Goal: Task Accomplishment & Management: Manage account settings

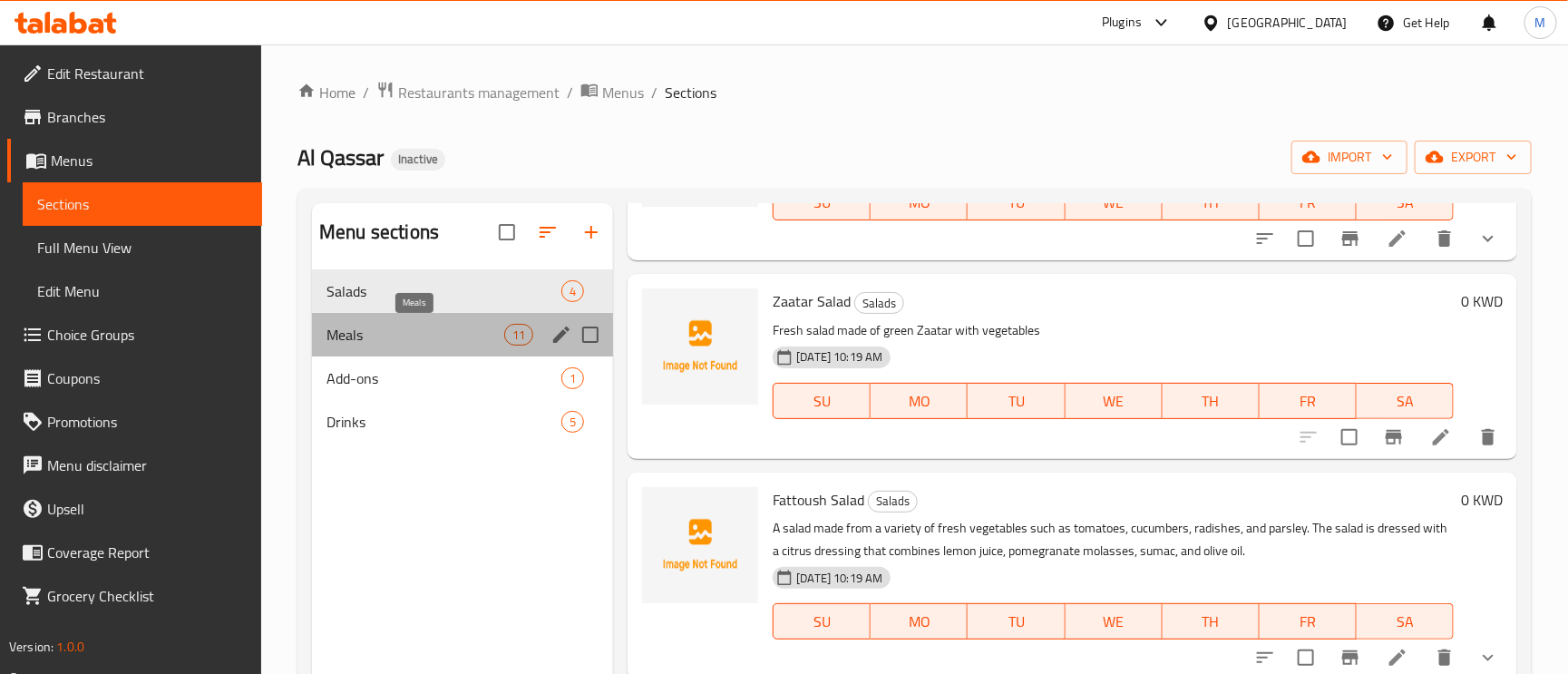
click at [347, 330] on span "Meals" at bounding box center [415, 334] width 178 height 22
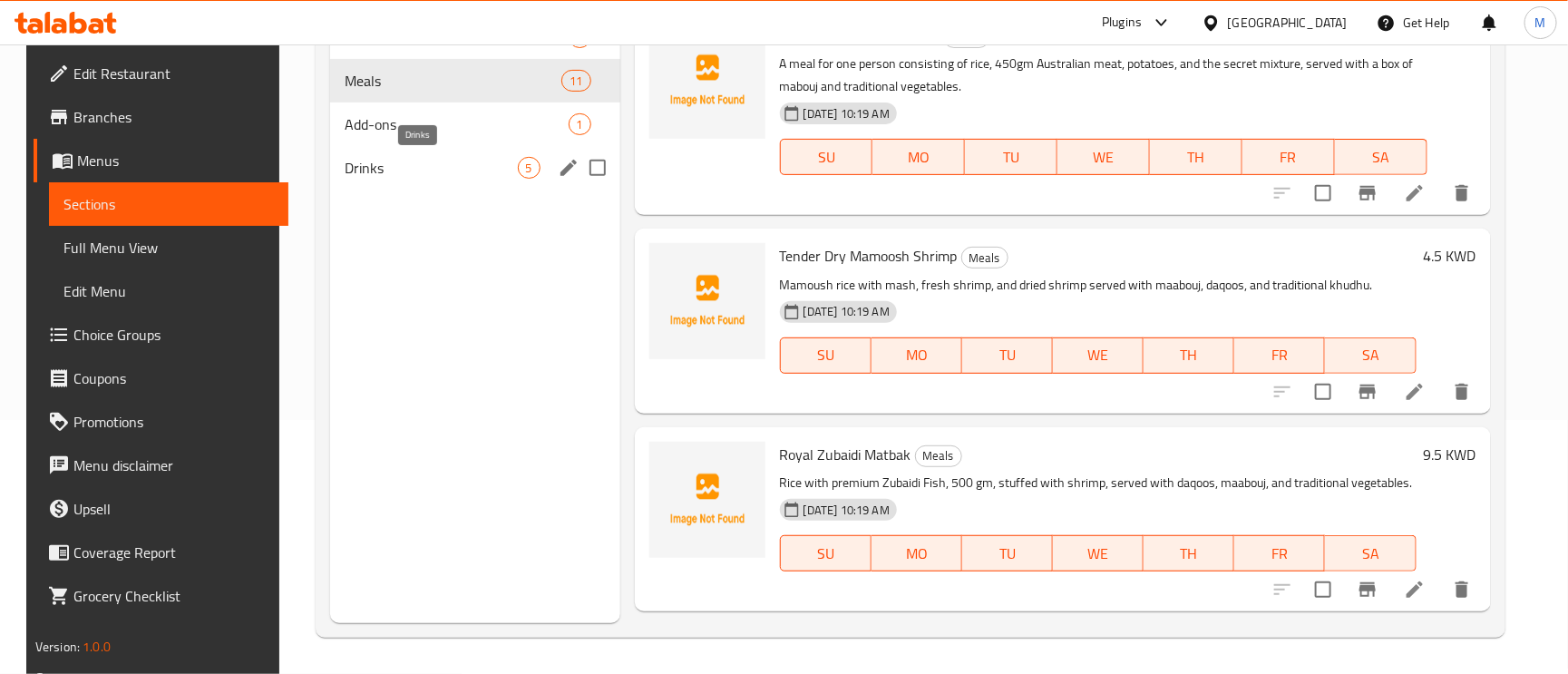
click at [361, 172] on span "Drinks" at bounding box center [431, 167] width 173 height 22
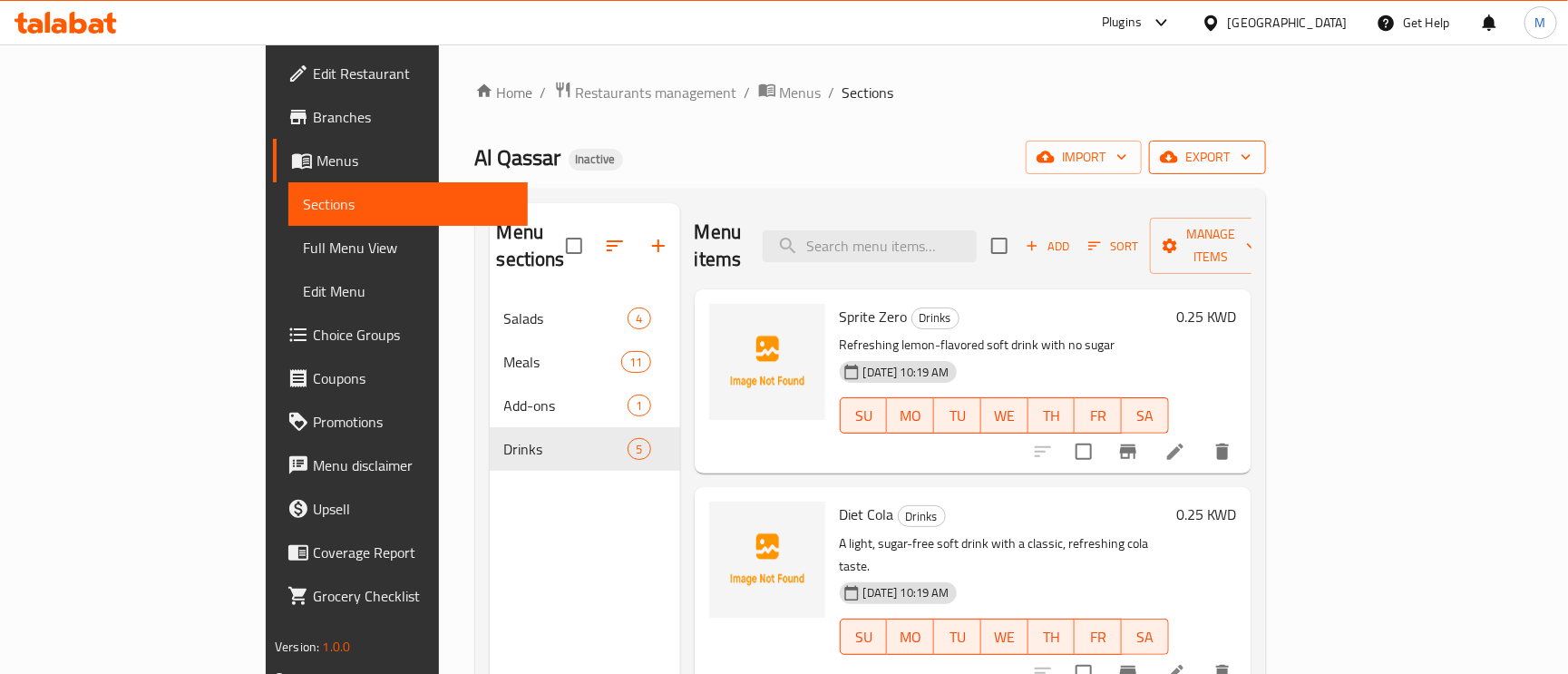
click at [1266, 142] on button "export" at bounding box center [1207, 158] width 117 height 34
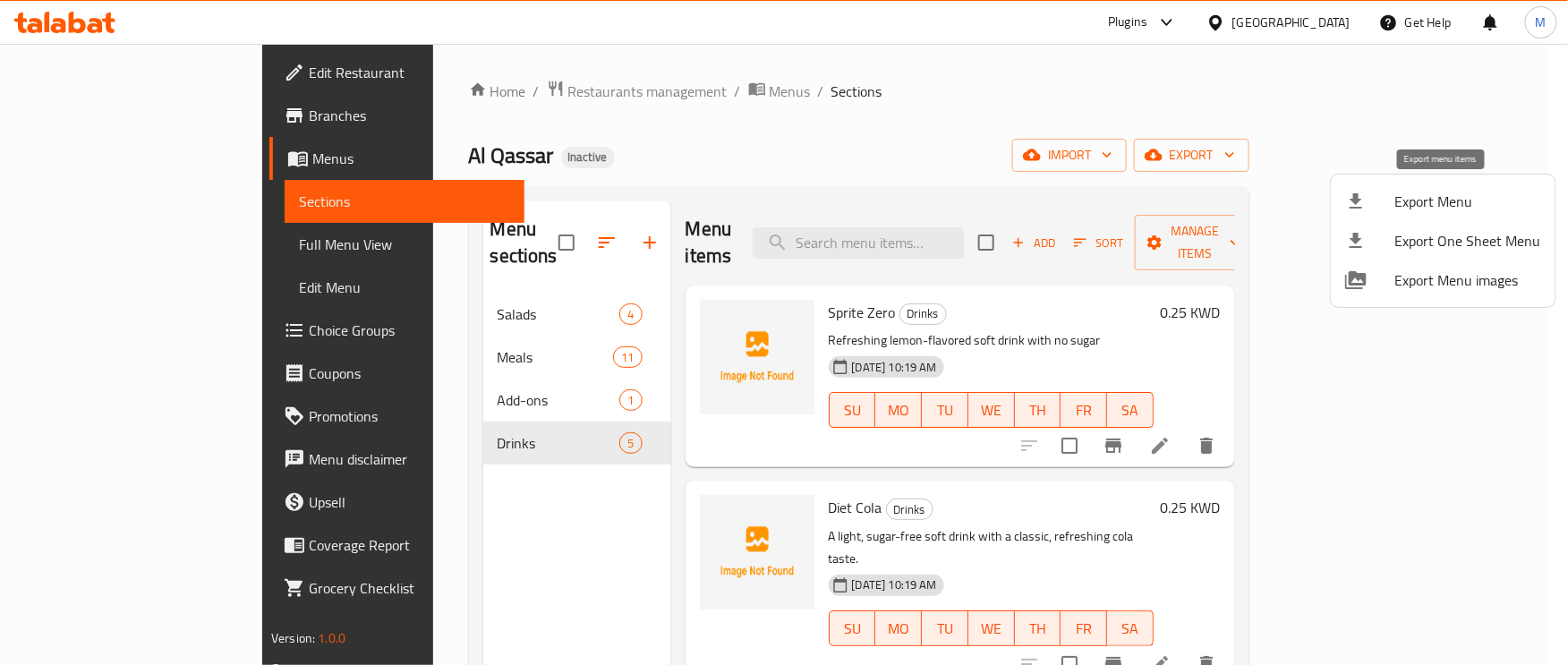
click at [1449, 200] on span "Export Menu" at bounding box center [1468, 201] width 146 height 21
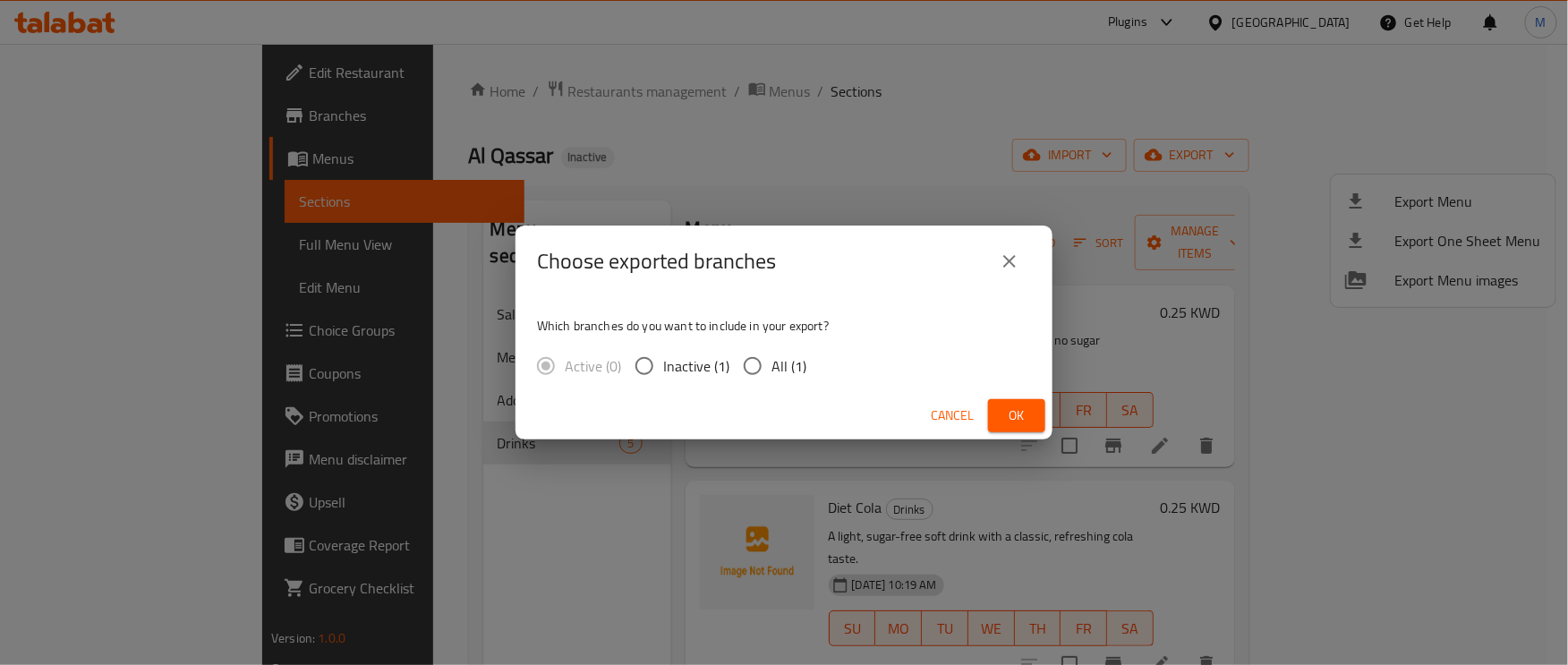
drag, startPoint x: 747, startPoint y: 366, endPoint x: 757, endPoint y: 370, distance: 10.8
click at [750, 366] on input "All (1)" at bounding box center [752, 365] width 38 height 38
radio input "true"
click at [1035, 418] on button "Ok" at bounding box center [1017, 416] width 58 height 33
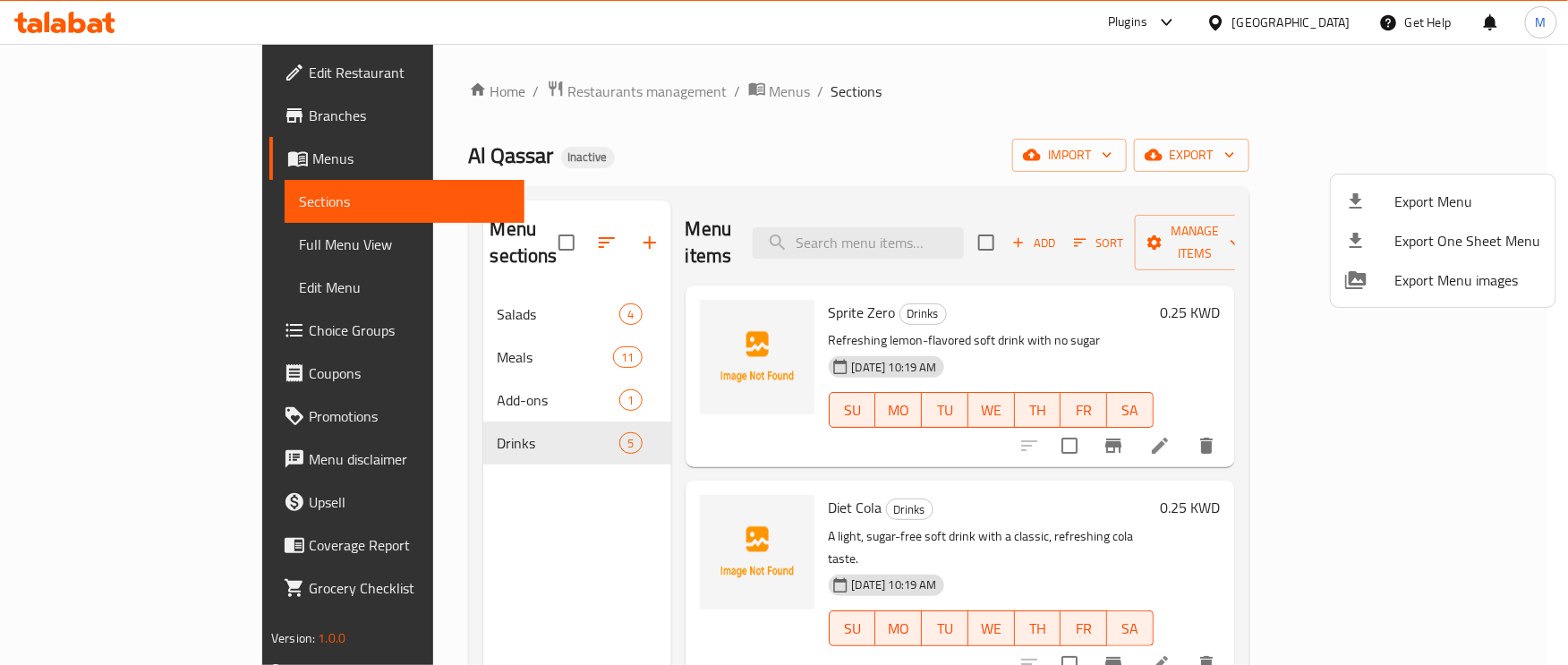
click at [193, 248] on div at bounding box center [784, 332] width 1568 height 665
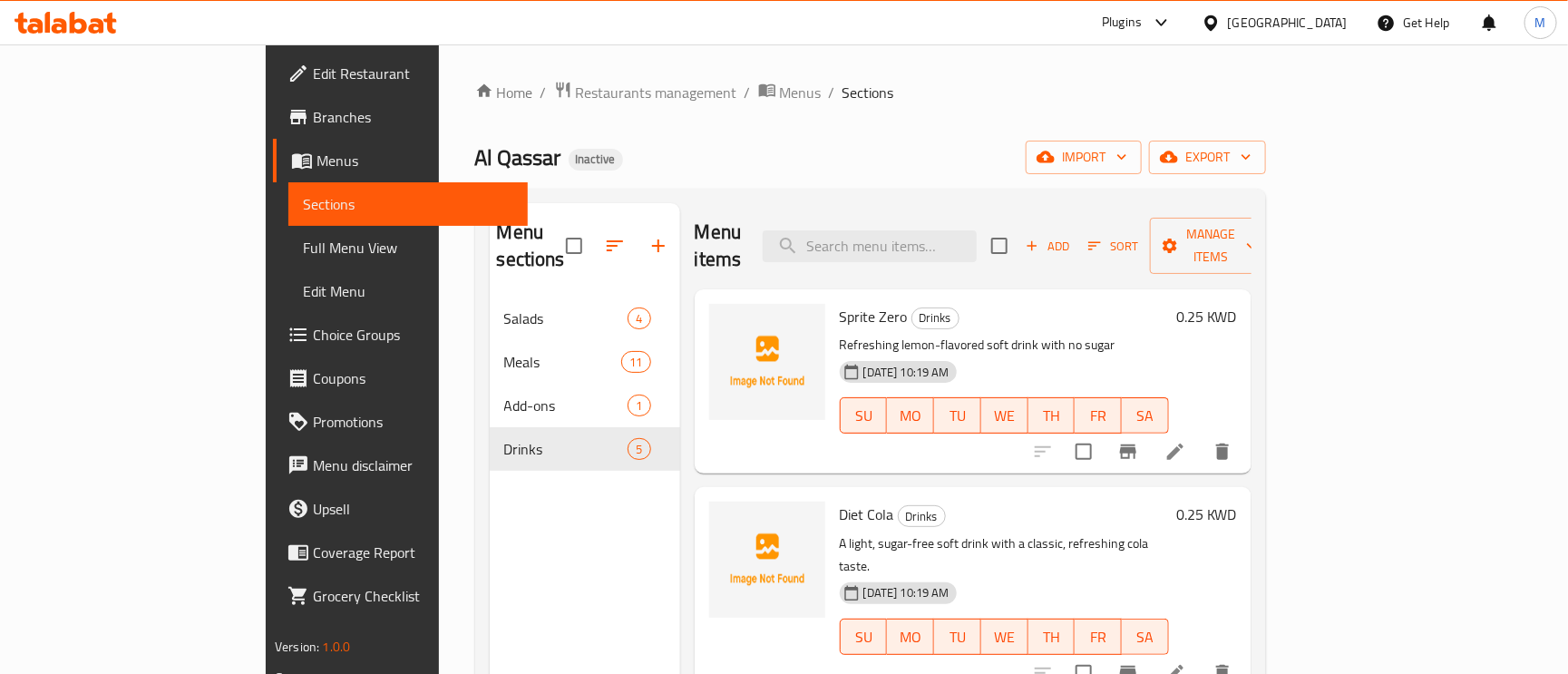
click at [303, 244] on span "Full Menu View" at bounding box center [408, 247] width 211 height 22
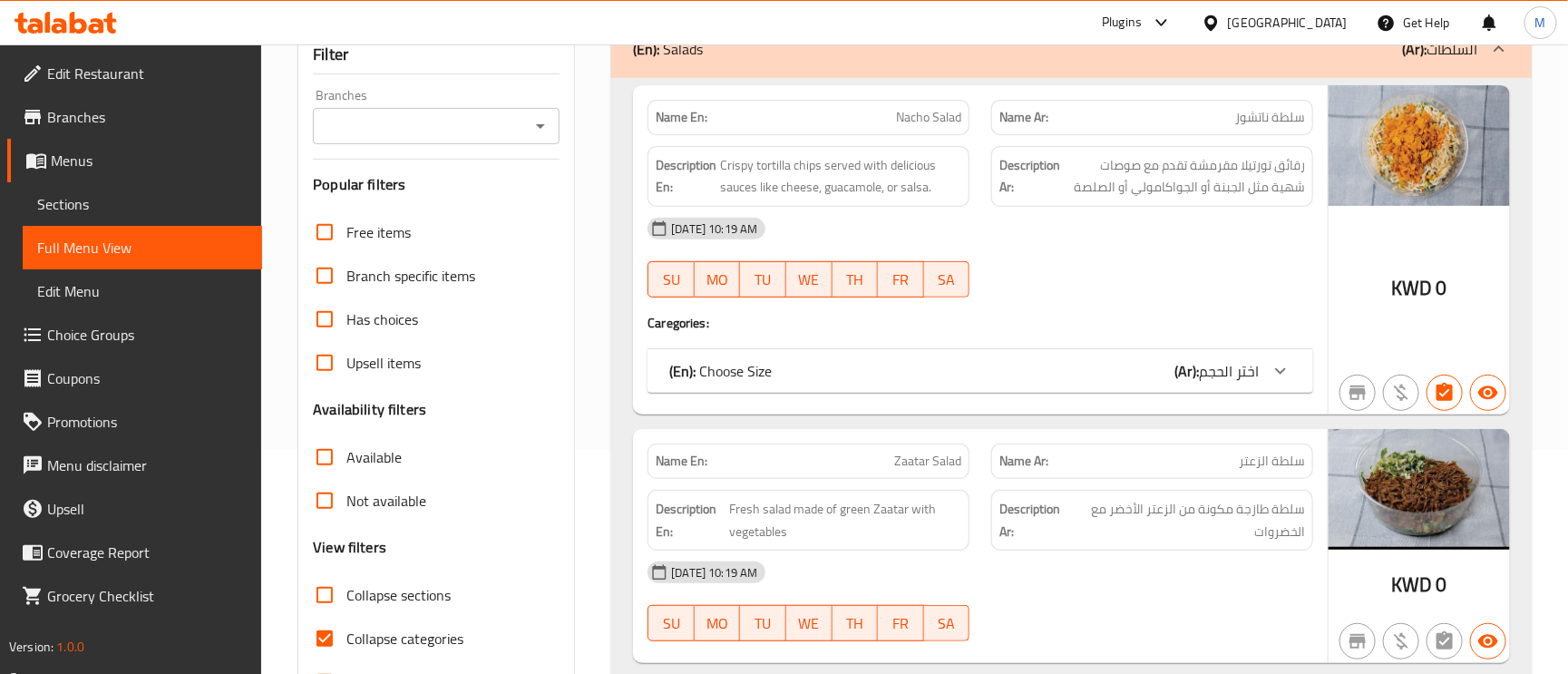
scroll to position [272, 0]
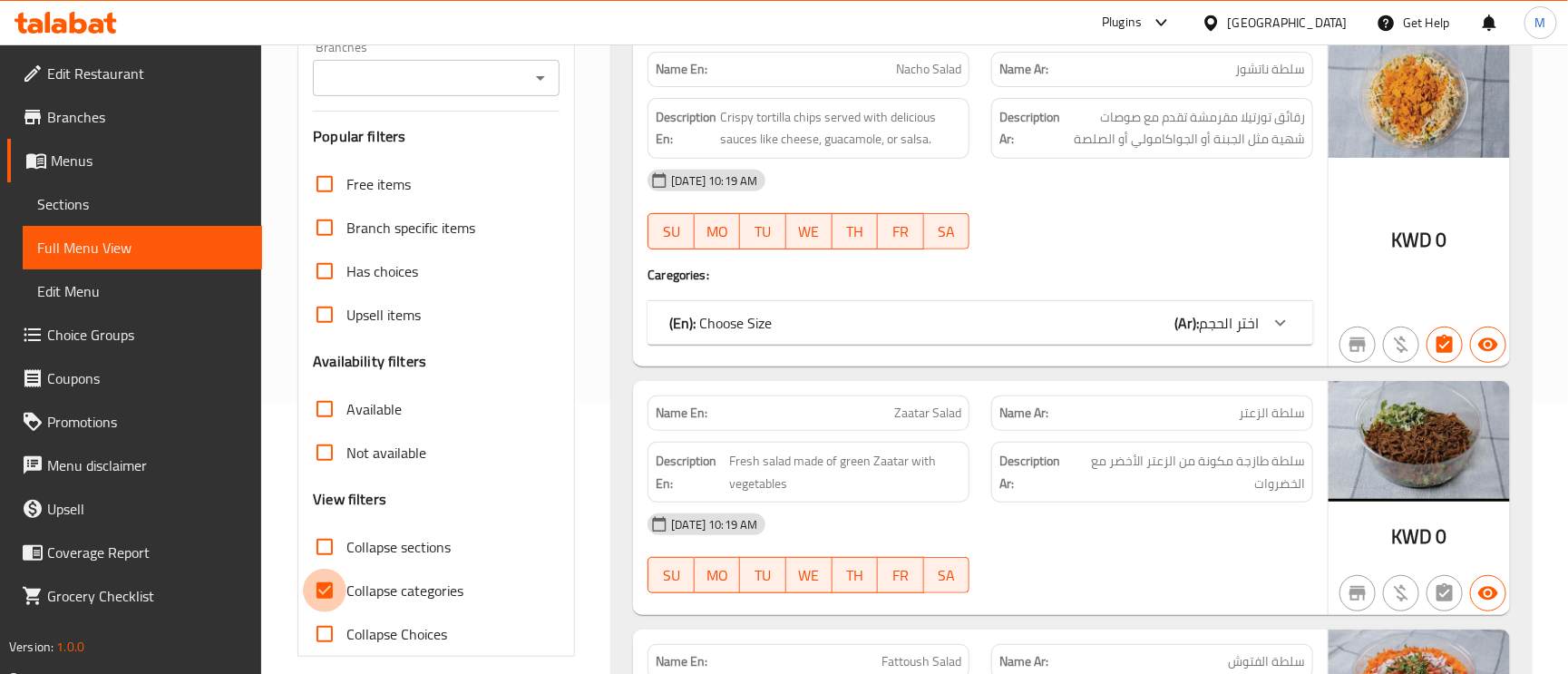
click at [328, 590] on input "Collapse categories" at bounding box center [324, 590] width 43 height 43
checkbox input "false"
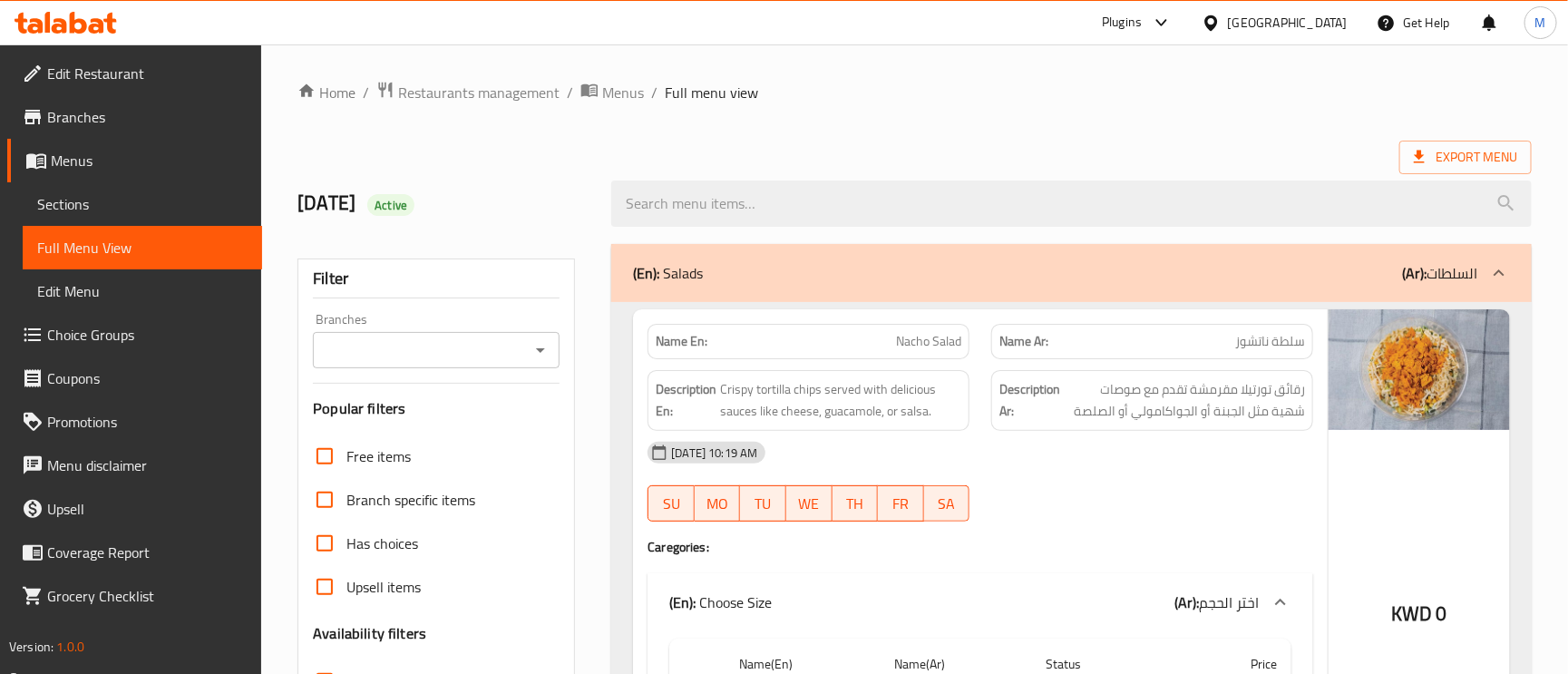
scroll to position [136, 0]
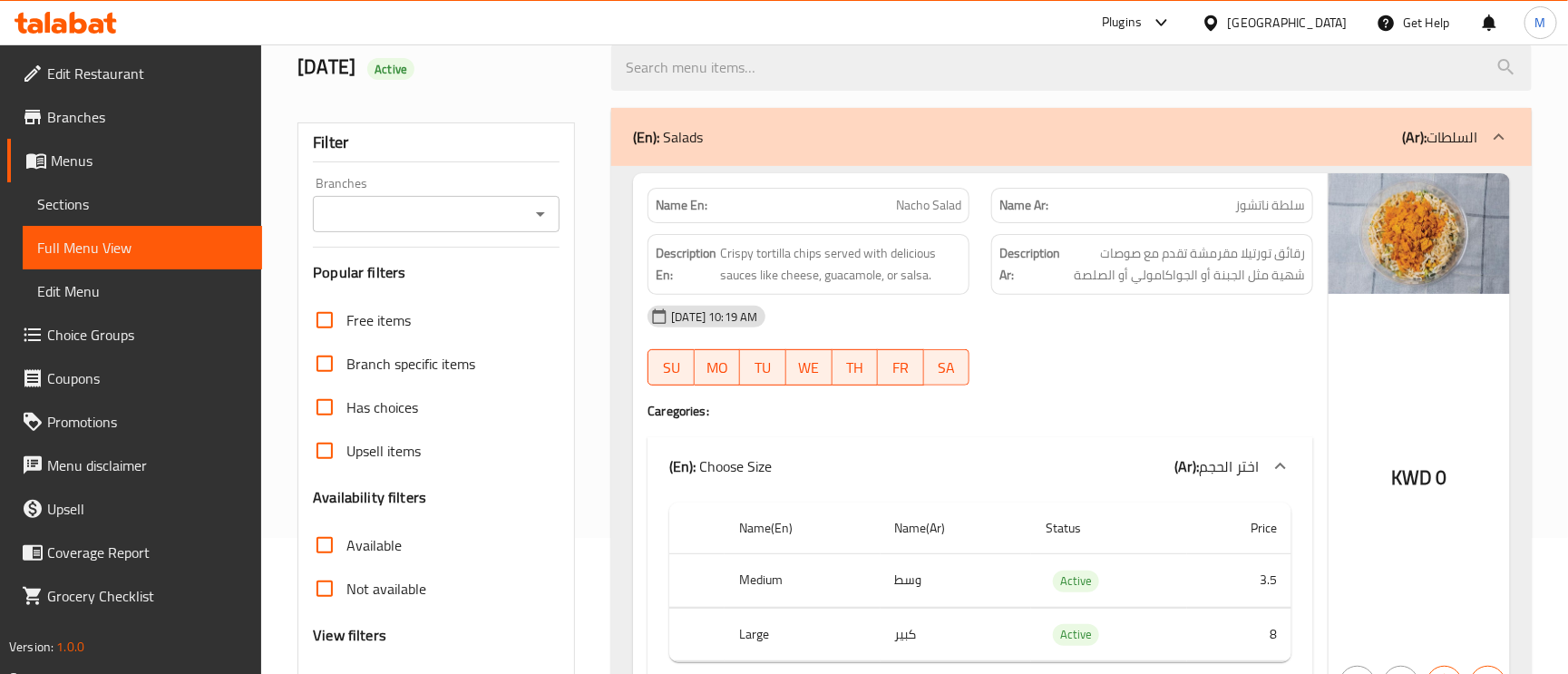
click at [1293, 206] on span "سلطة ناتشوز" at bounding box center [1270, 205] width 70 height 19
click at [939, 215] on span "Nacho Salad" at bounding box center [928, 205] width 65 height 19
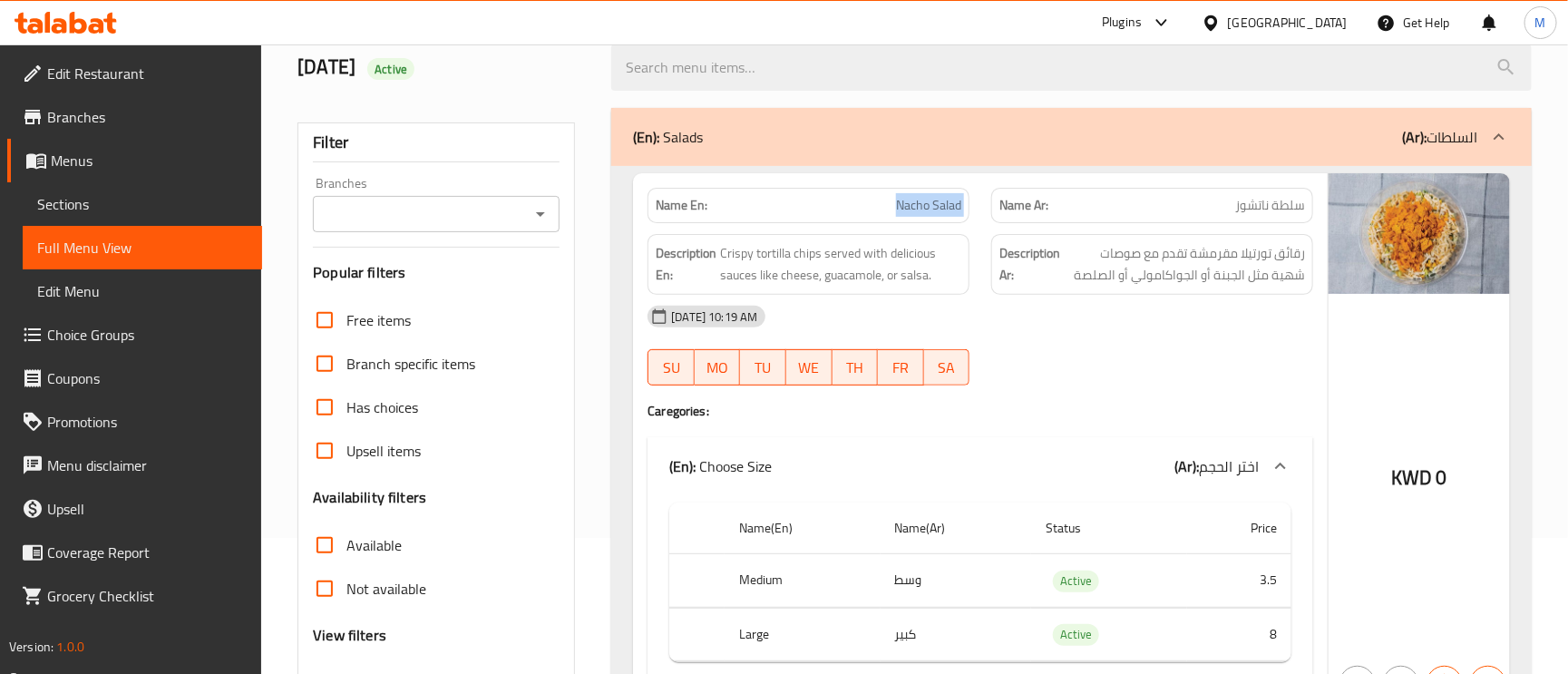
click at [938, 215] on span "Nacho Salad" at bounding box center [928, 205] width 65 height 19
copy span "Nacho Salad"
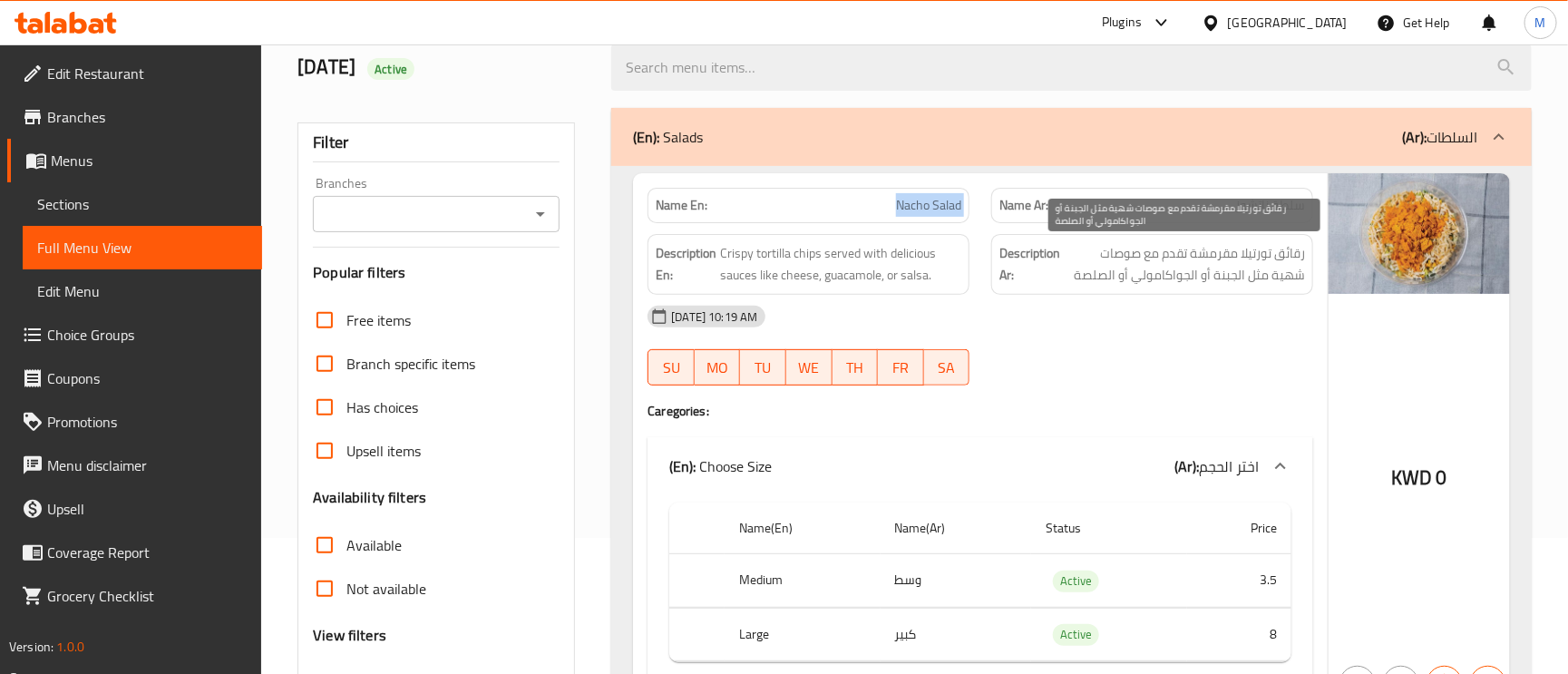
click at [1267, 280] on span "رقائق تورتيلا مقرمشة تقدم مع صوصات شهية مثل الجبنة أو الجواكامولي أو الصلصة" at bounding box center [1184, 264] width 242 height 44
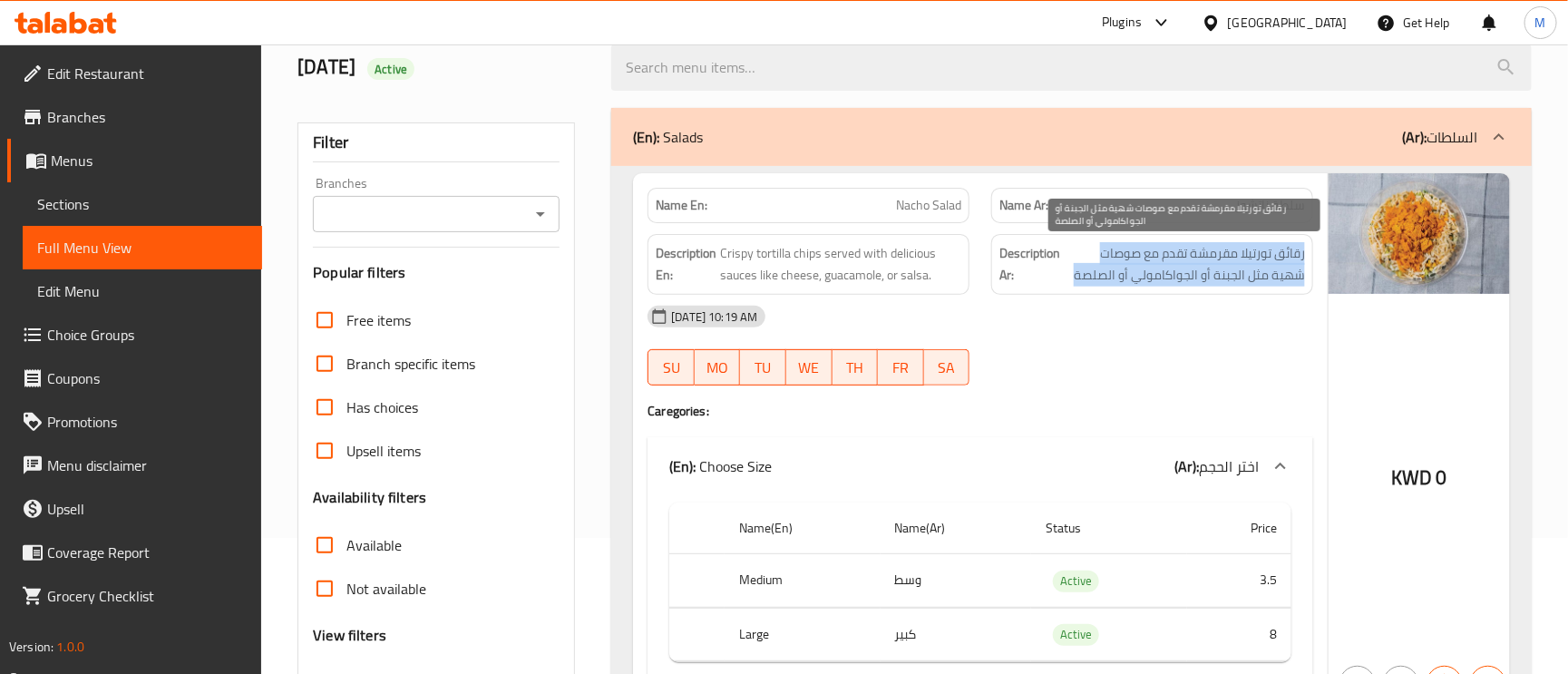
click at [1267, 280] on span "رقائق تورتيلا مقرمشة تقدم مع صوصات شهية مثل الجبنة أو الجواكامولي أو الصلصة" at bounding box center [1184, 264] width 242 height 44
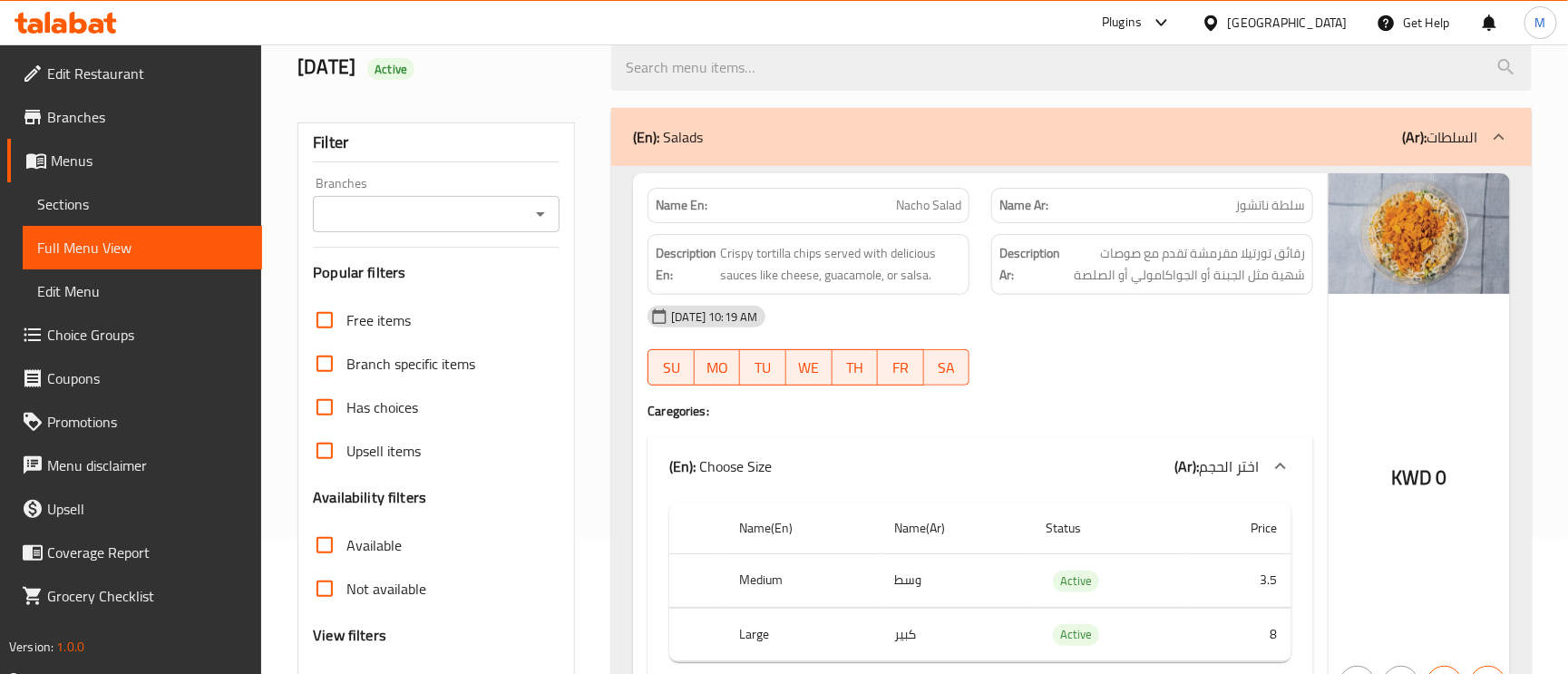
click at [1262, 322] on div "[DATE] 10:19 AM" at bounding box center [980, 317] width 687 height 43
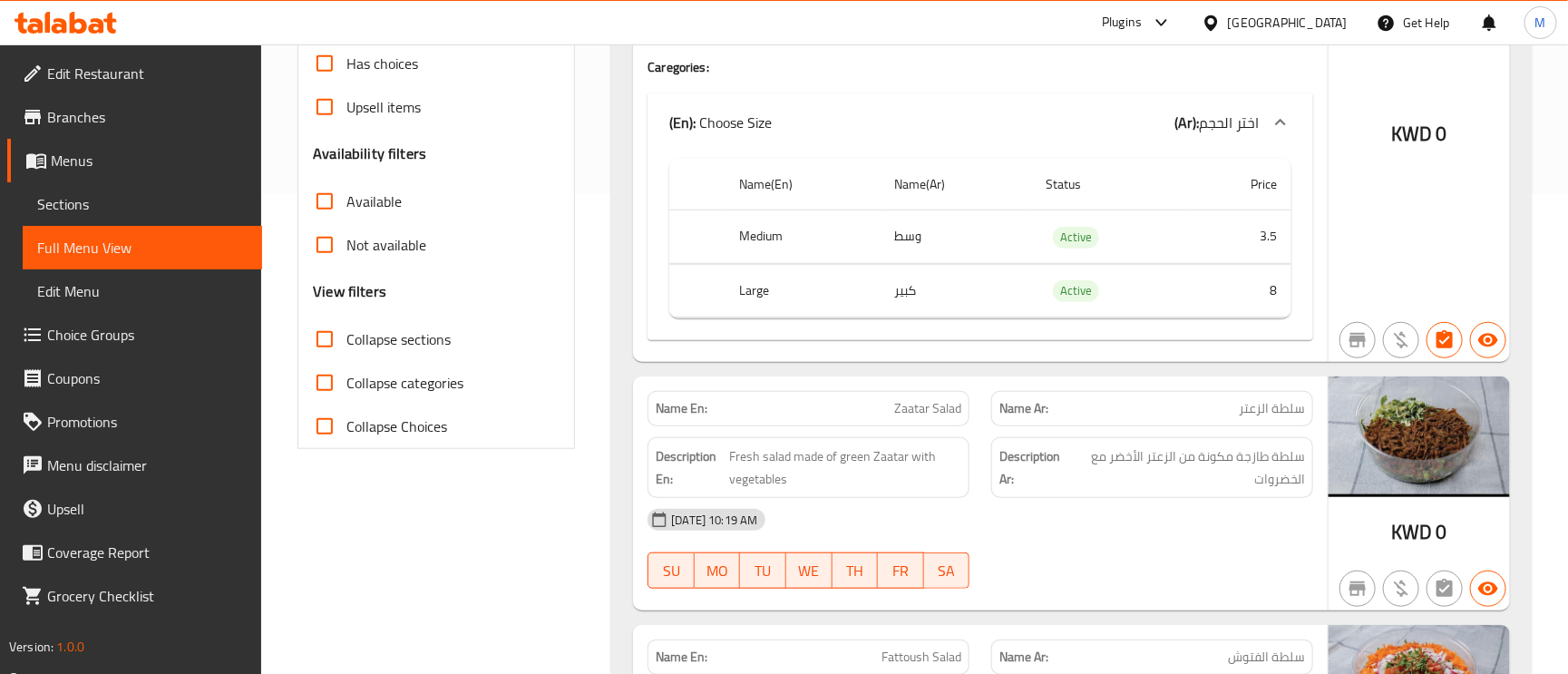
scroll to position [544, 0]
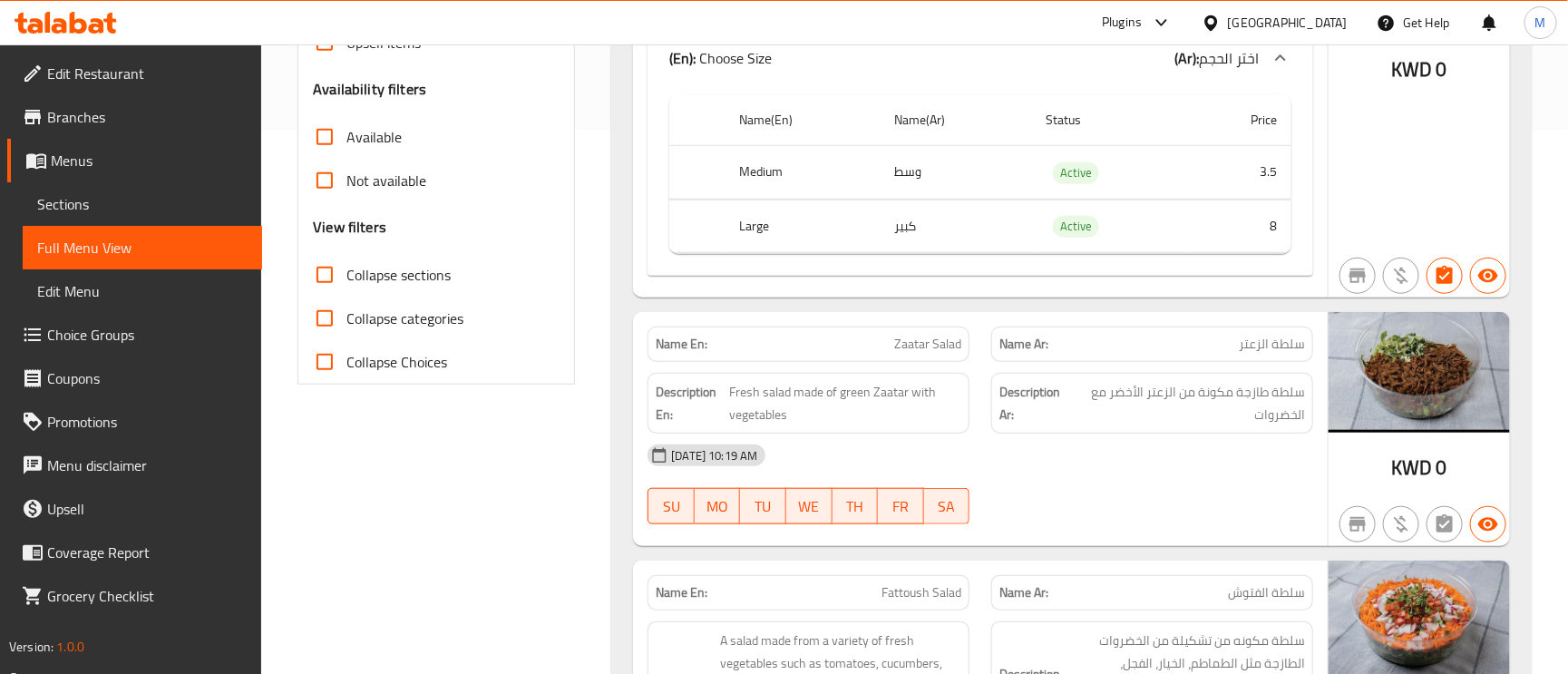
click at [937, 339] on span "Zaatar Salad" at bounding box center [927, 344] width 67 height 19
copy span "Zaatar Salad"
drag, startPoint x: 456, startPoint y: 452, endPoint x: 477, endPoint y: 448, distance: 21.4
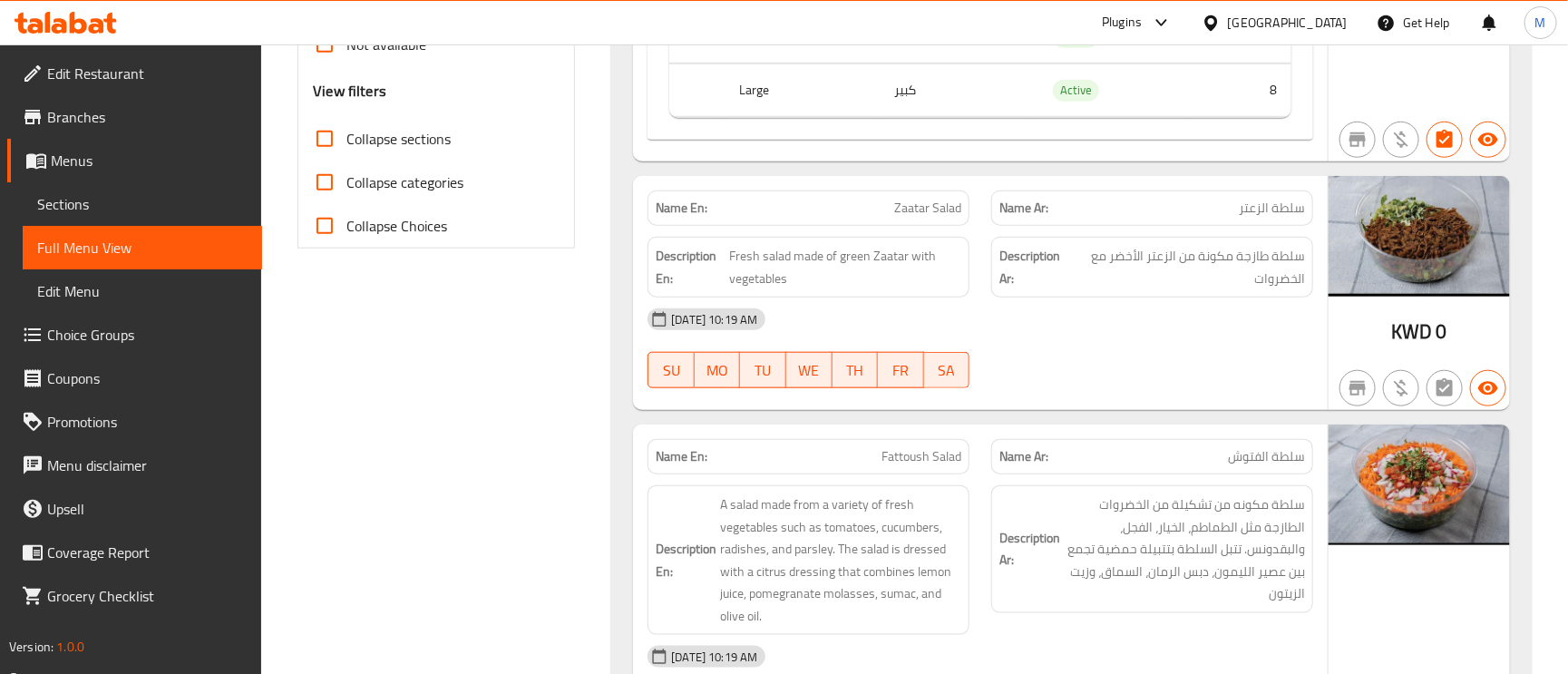
click at [924, 206] on span "Zaatar Salad" at bounding box center [927, 208] width 67 height 19
copy span "Zaatar Salad"
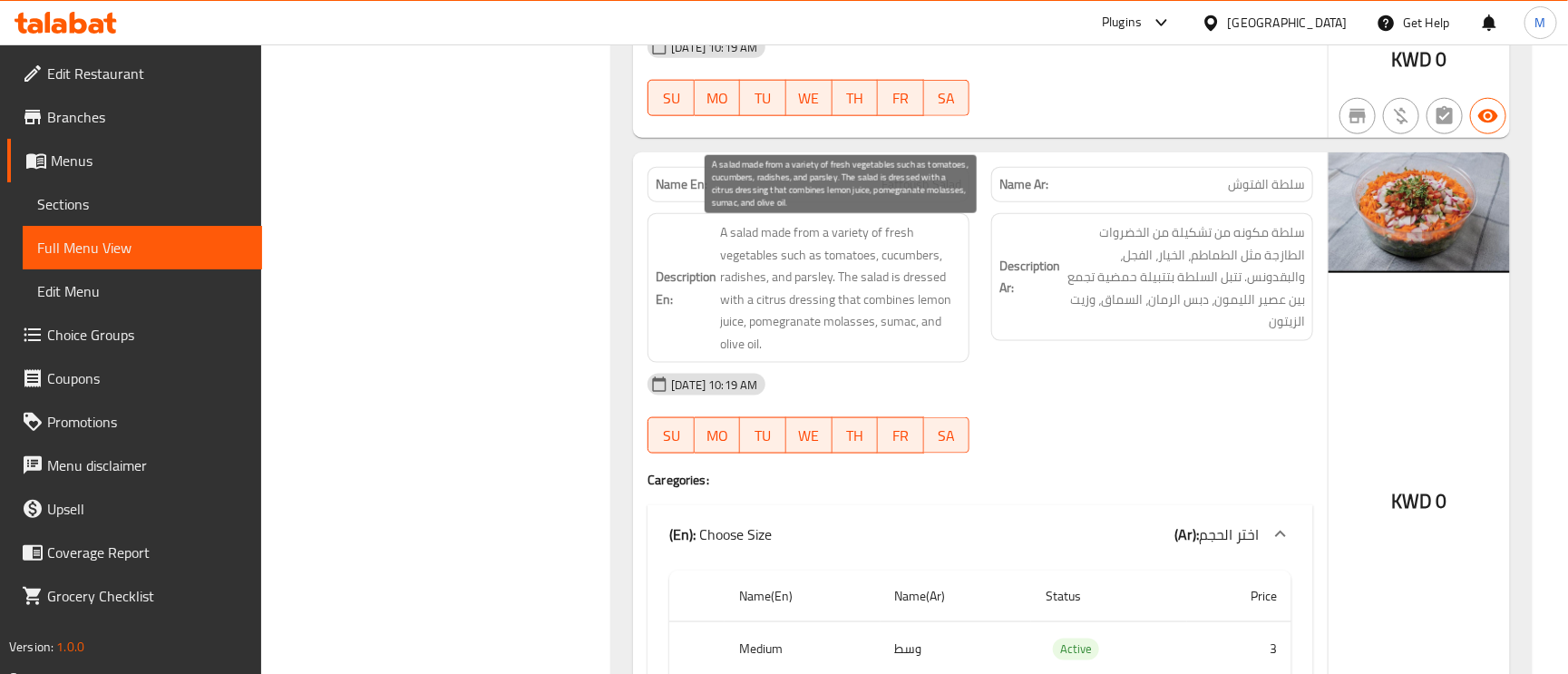
click at [792, 256] on span "A salad made from a variety of fresh vegetables such as tomatoes, cucumbers, ra…" at bounding box center [840, 288] width 242 height 133
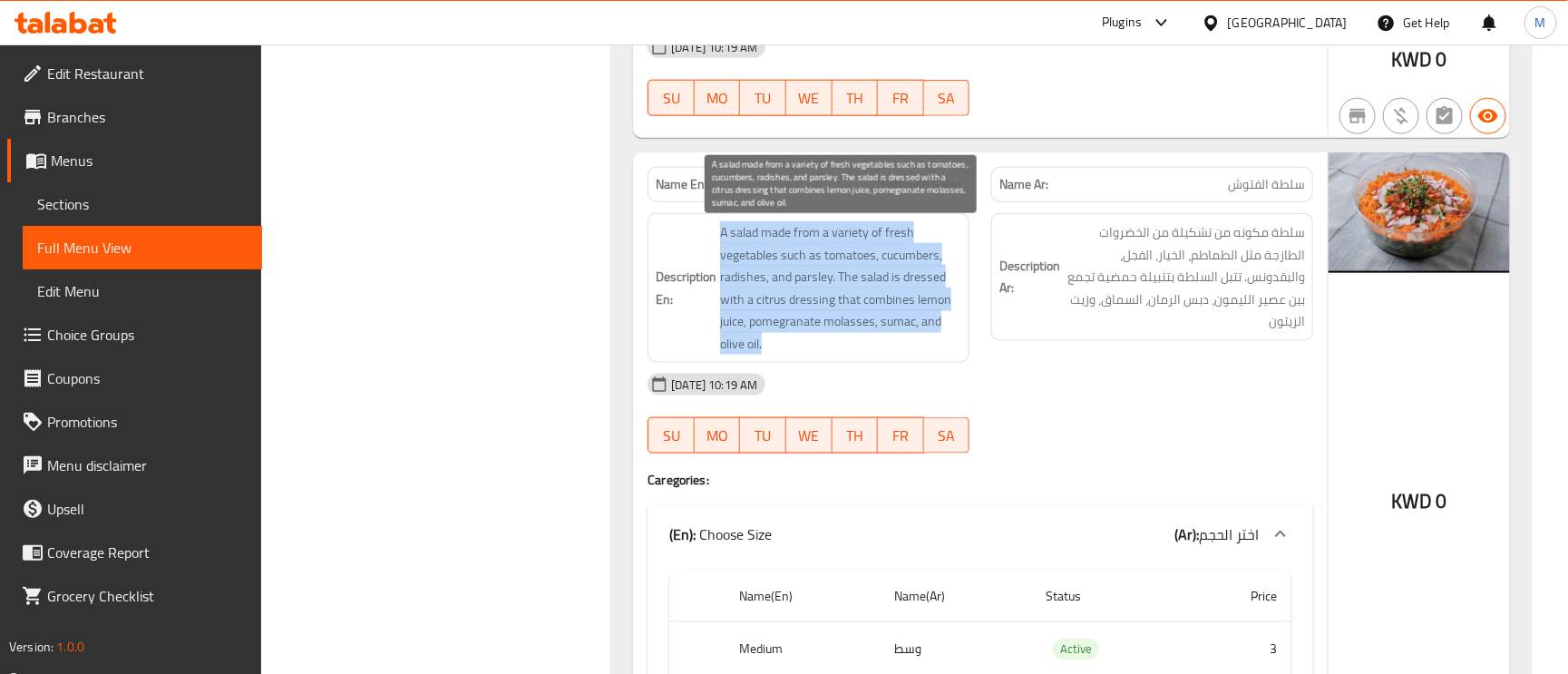
click at [792, 256] on span "A salad made from a variety of fresh vegetables such as tomatoes, cucumbers, ra…" at bounding box center [840, 288] width 242 height 133
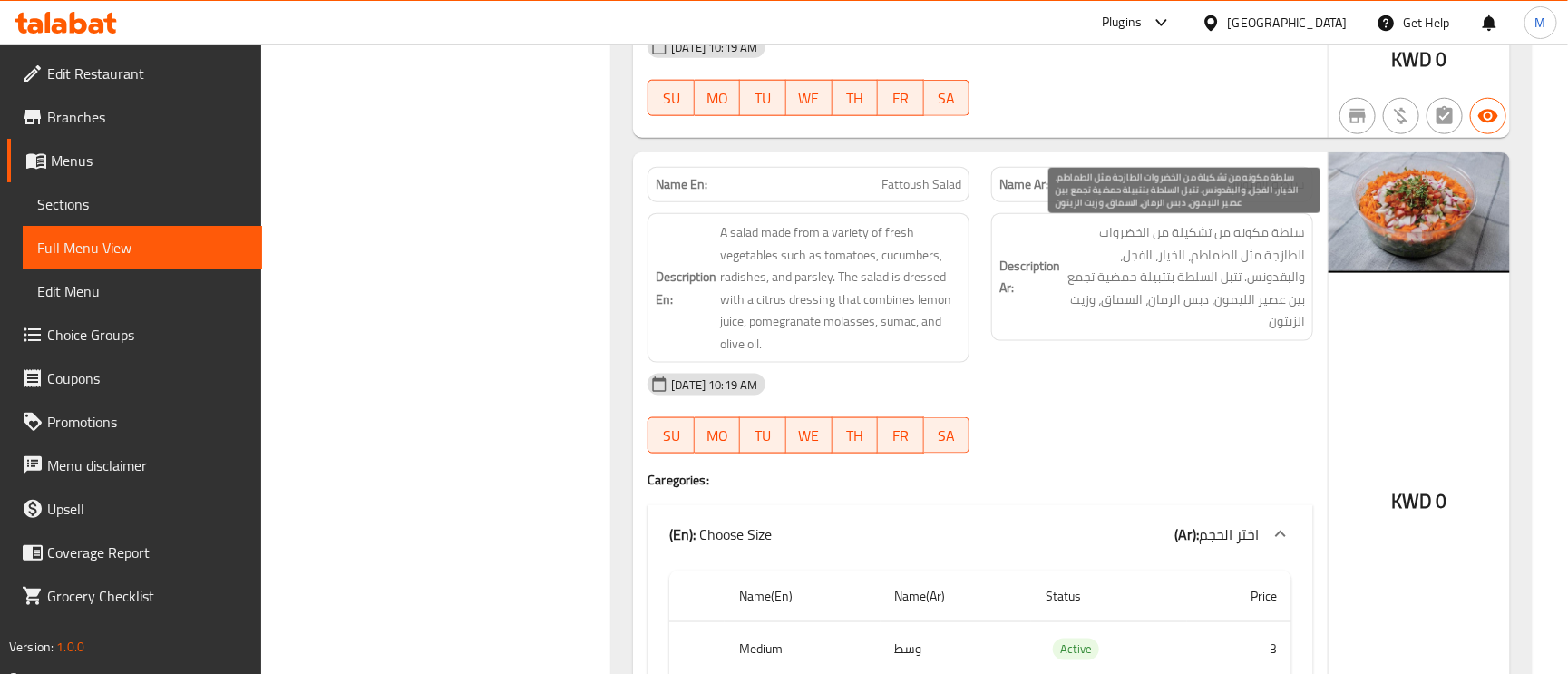
click at [1200, 281] on span "سلطة مكونه من تشكيلة من الخضروات الطازجة مثل الطماطم، الخيار، الفجل، والبقدونس.…" at bounding box center [1184, 276] width 242 height 112
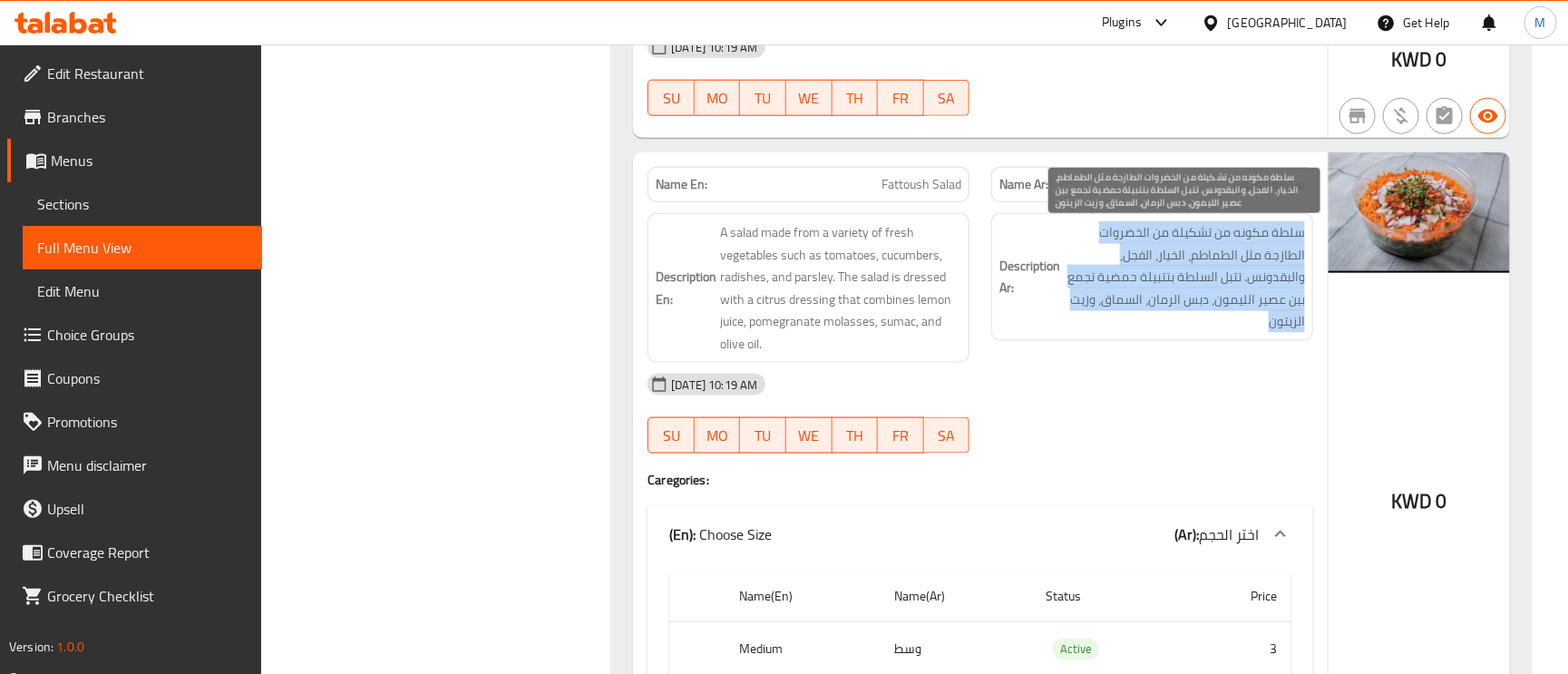
click at [1200, 281] on span "سلطة مكونه من تشكيلة من الخضروات الطازجة مثل الطماطم، الخيار، الفجل، والبقدونس.…" at bounding box center [1184, 276] width 242 height 112
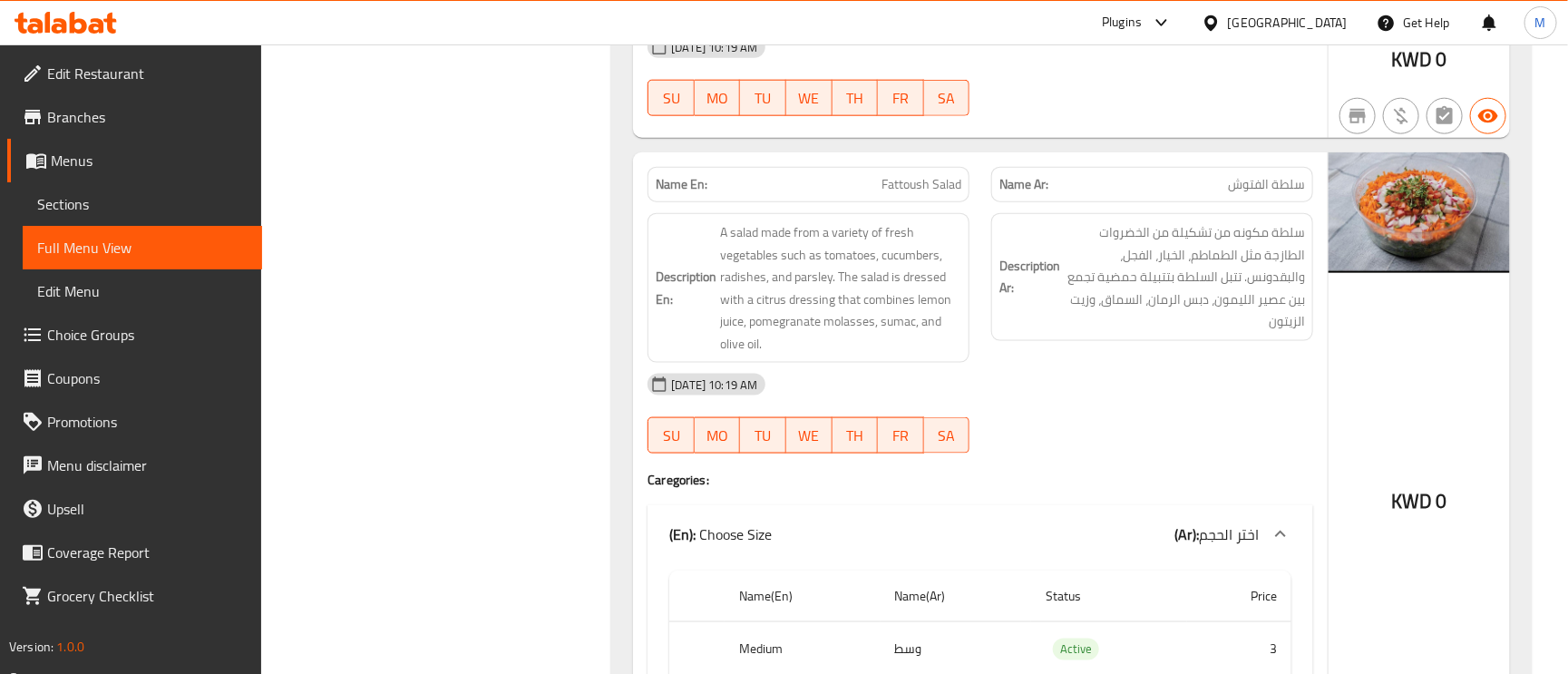
click at [1211, 374] on div "[DATE] 10:19 AM" at bounding box center [980, 384] width 687 height 43
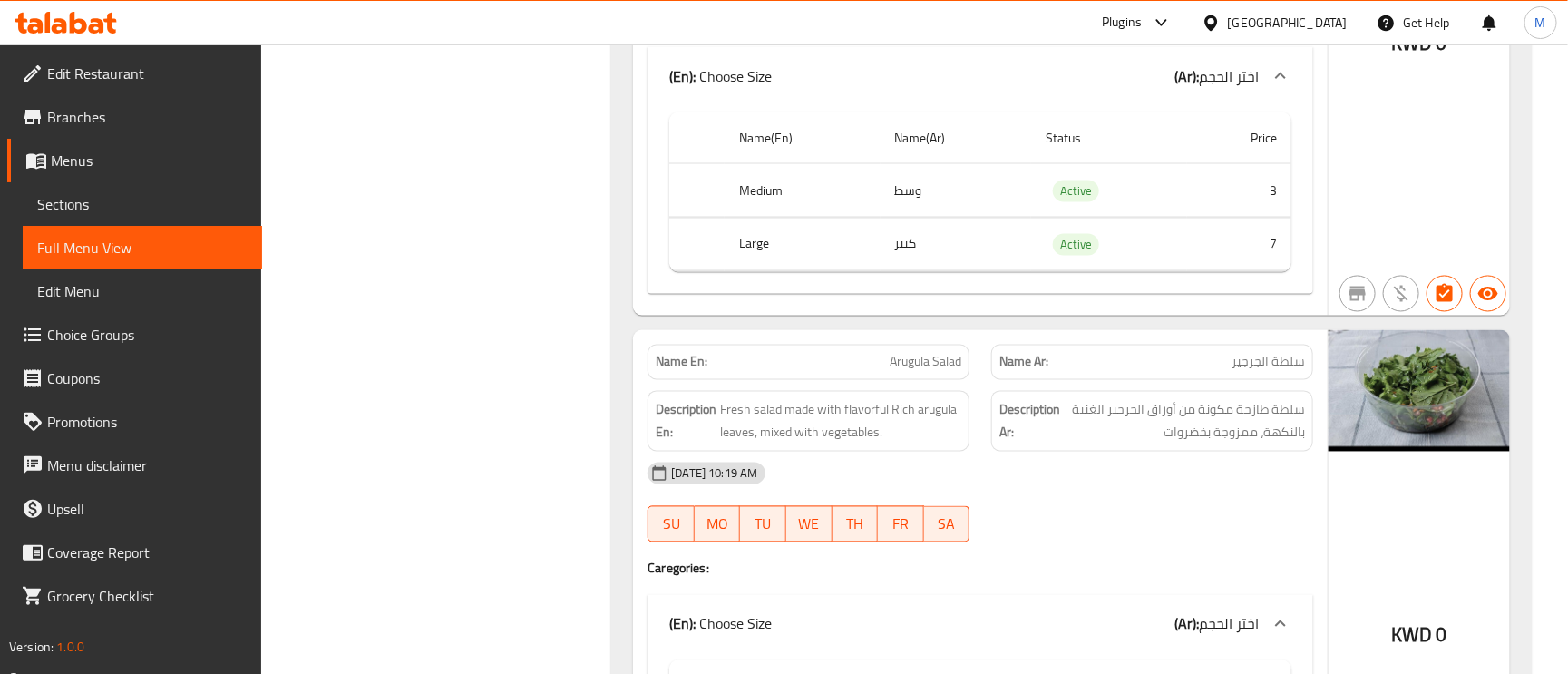
scroll to position [1633, 0]
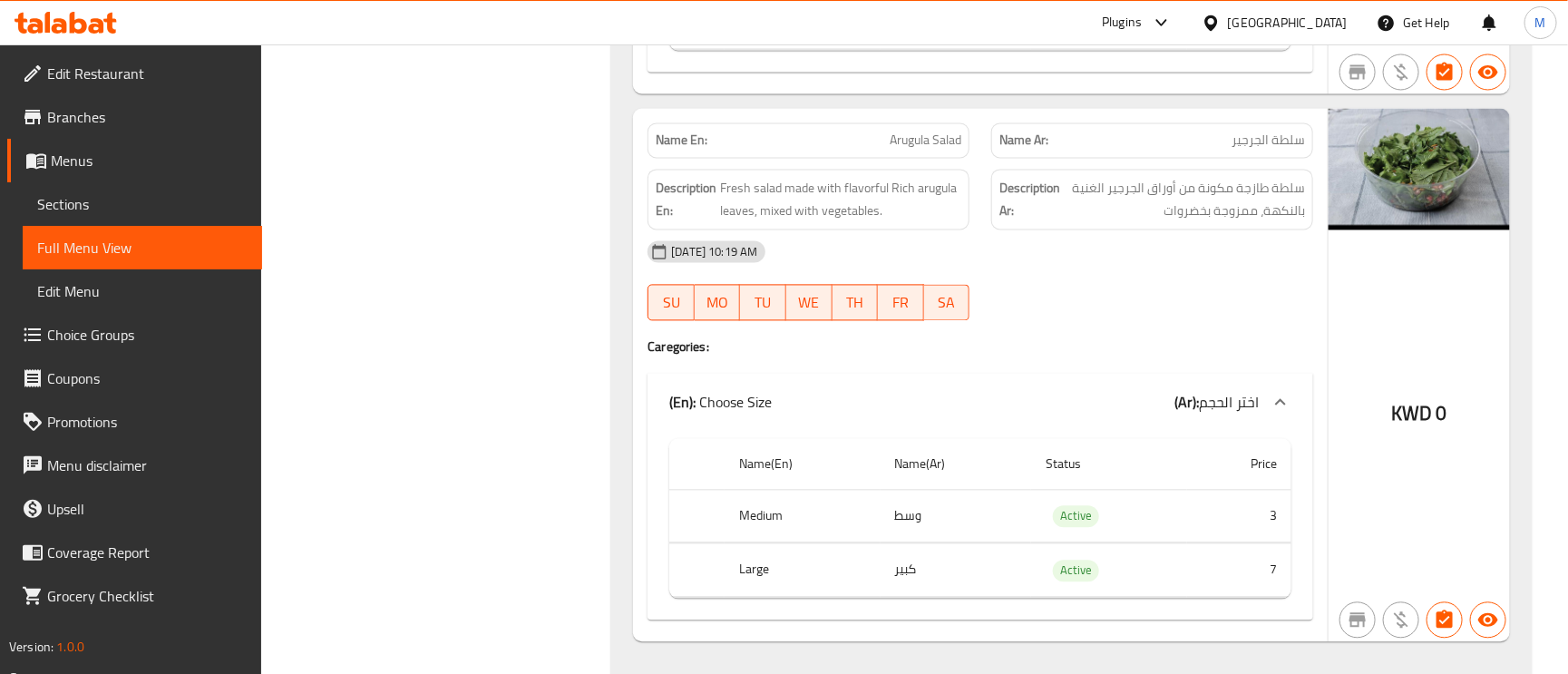
click at [908, 144] on span "Arugula Salad" at bounding box center [925, 140] width 71 height 19
click at [793, 194] on span "Fresh salad made with flavorful Rich arugula leaves, mixed with vegetables." at bounding box center [840, 198] width 242 height 44
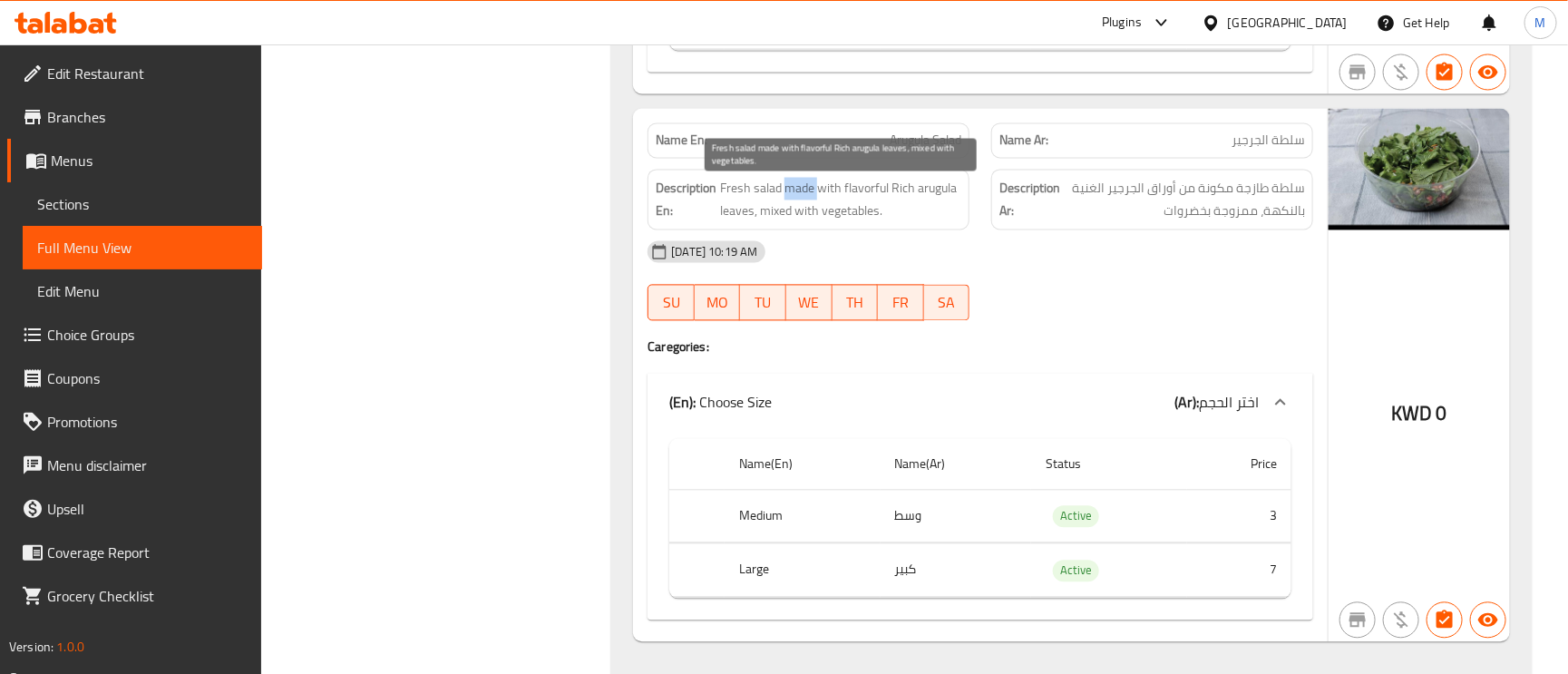
click at [822, 217] on span "Fresh salad made with flavorful Rich arugula leaves, mixed with vegetables." at bounding box center [840, 198] width 242 height 44
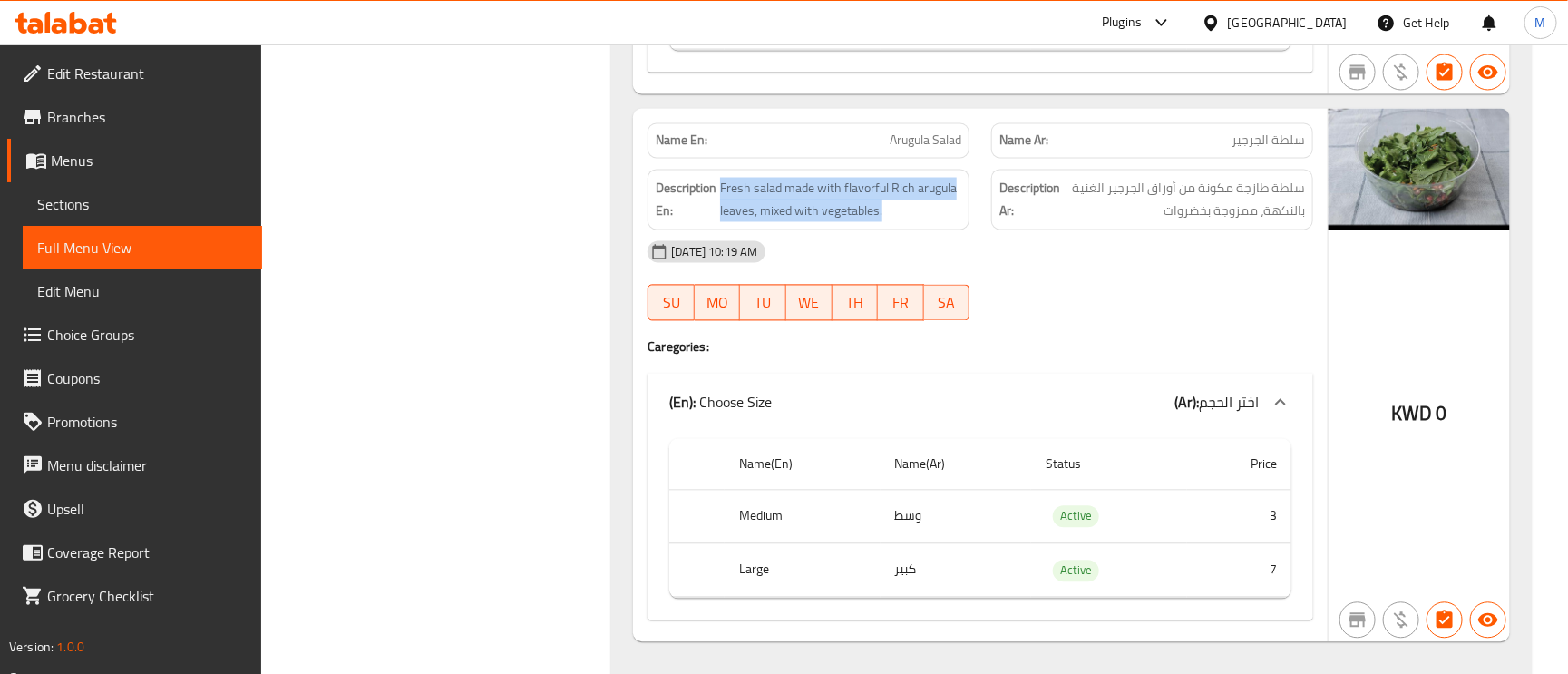
click at [942, 149] on span "Arugula Salad" at bounding box center [925, 140] width 71 height 19
drag, startPoint x: 942, startPoint y: 149, endPoint x: 924, endPoint y: 148, distance: 18.0
click at [924, 148] on span "Arugula Salad" at bounding box center [925, 140] width 71 height 19
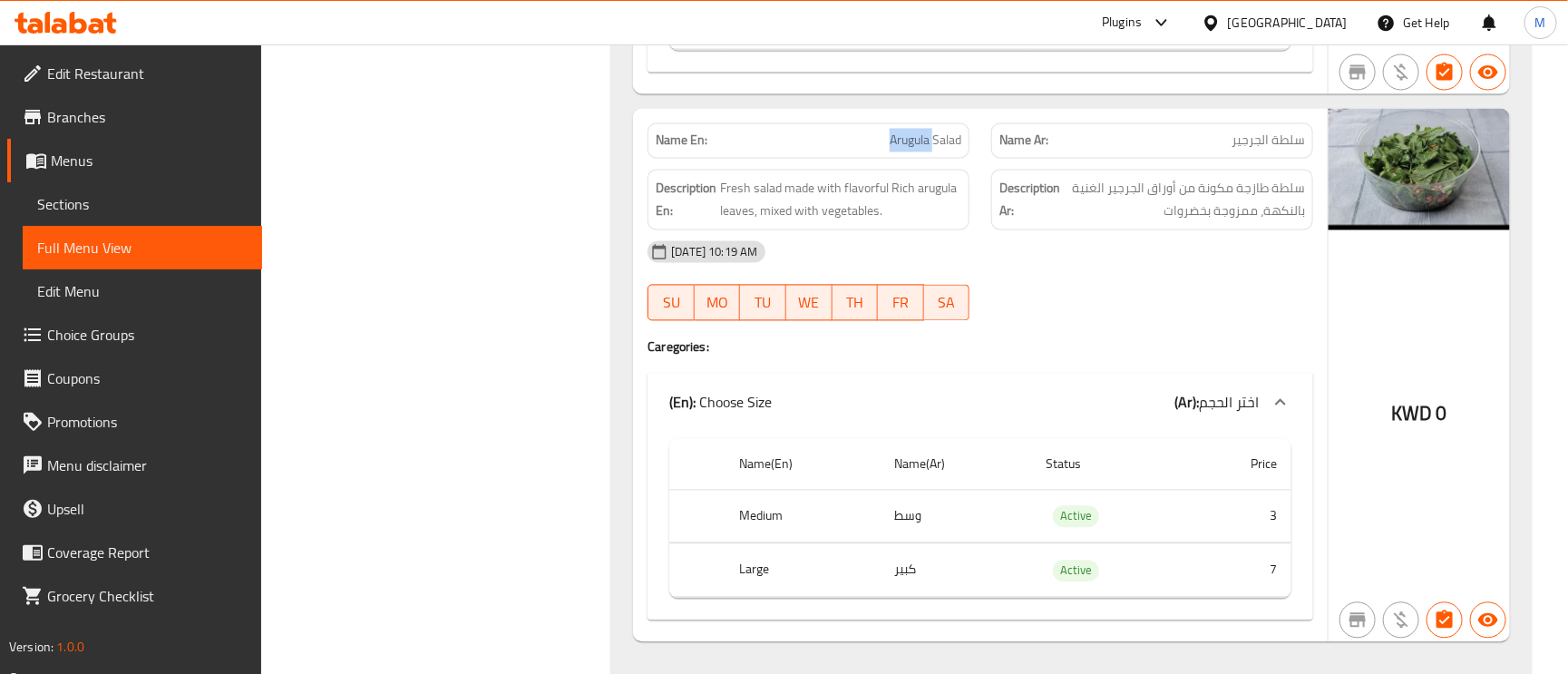
click at [924, 148] on span "Arugula Salad" at bounding box center [925, 140] width 71 height 19
copy span "Arugula Salad"
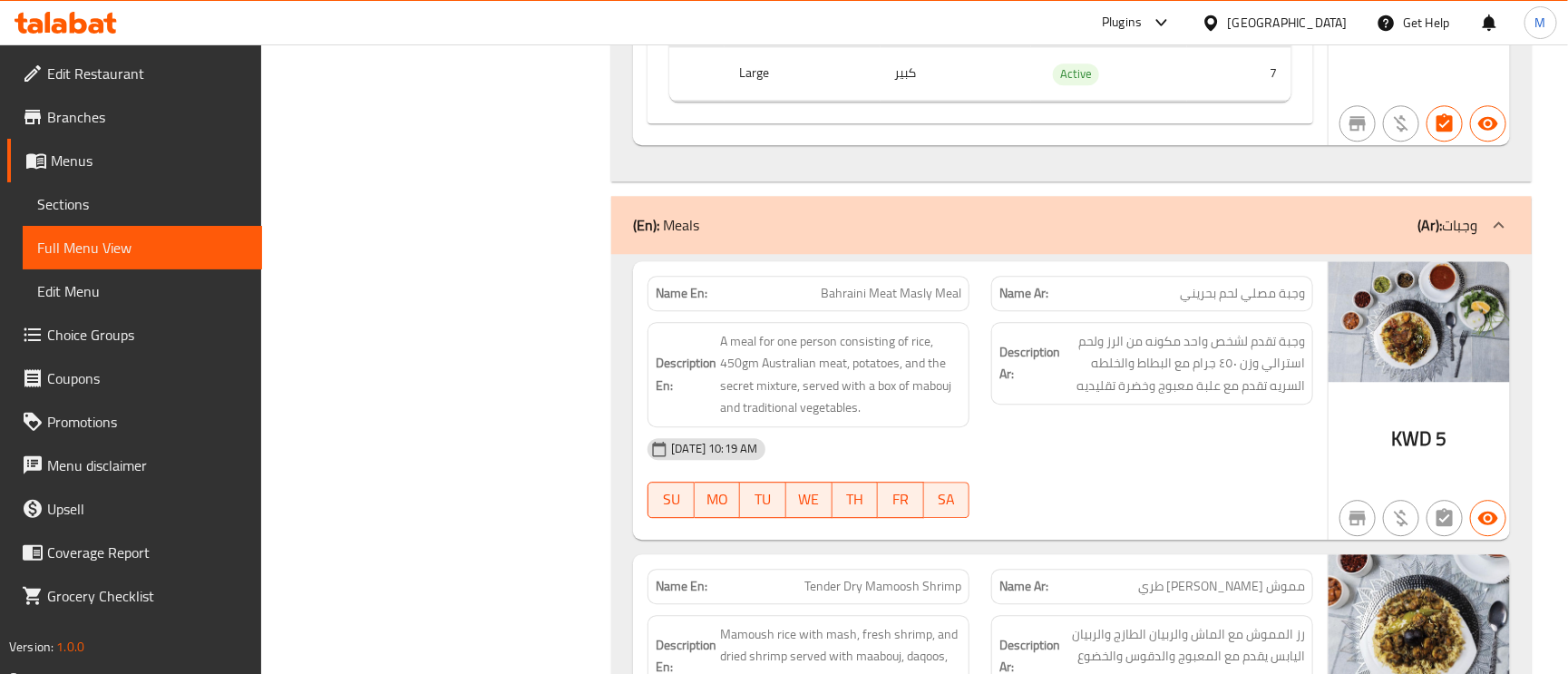
scroll to position [2177, 0]
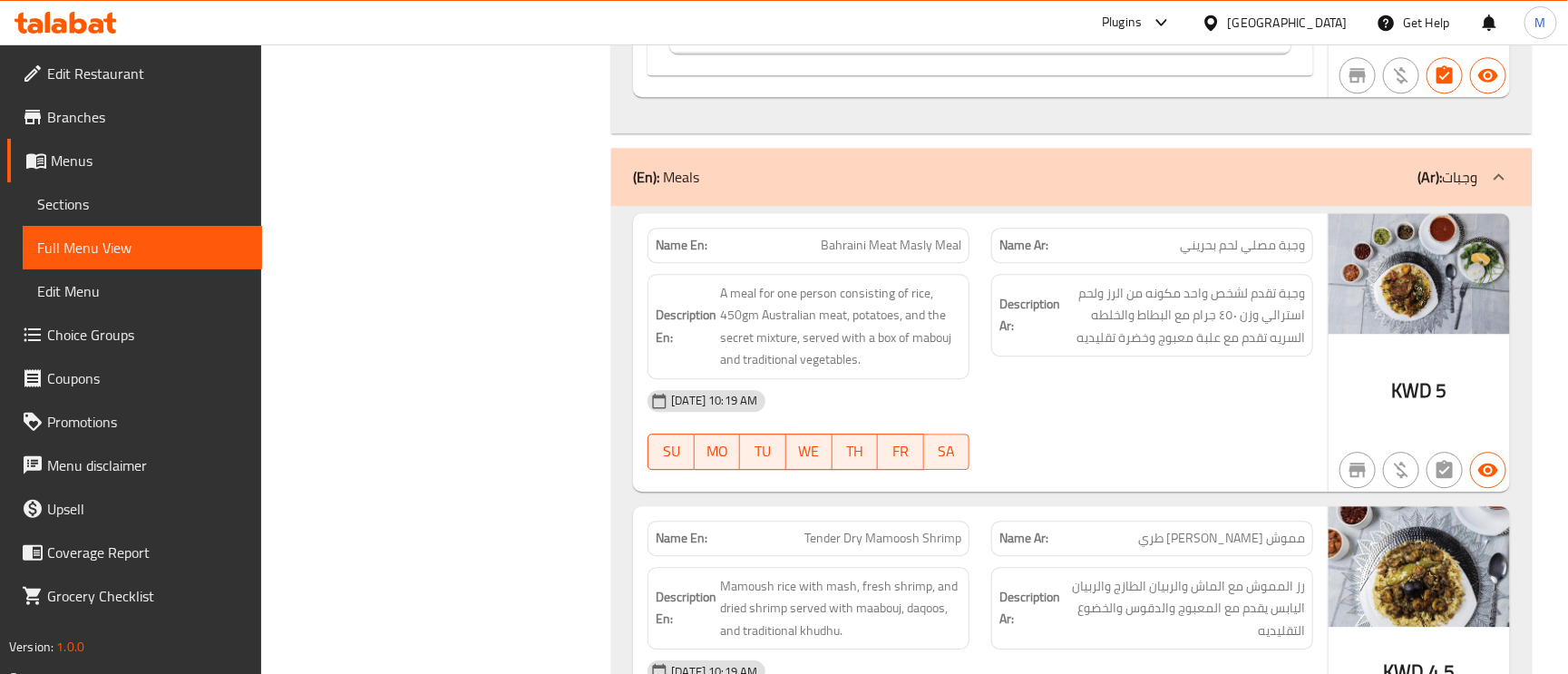
click at [1267, 255] on span "وجبة مصلي لحم بحريني" at bounding box center [1242, 245] width 125 height 19
copy span "مصلي"
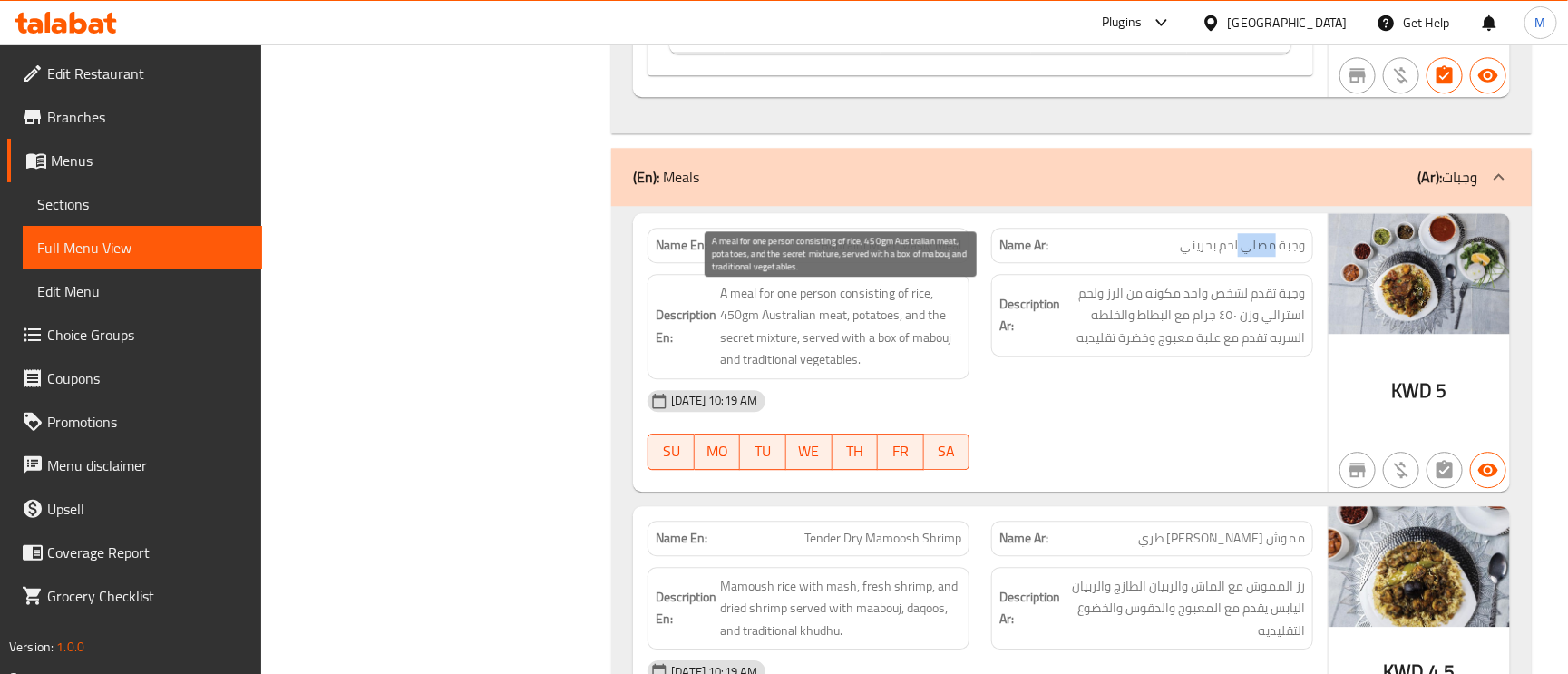
click at [736, 328] on span "A meal for one person consisting of rice, 450gm Australian meat, potatoes, and …" at bounding box center [840, 326] width 242 height 89
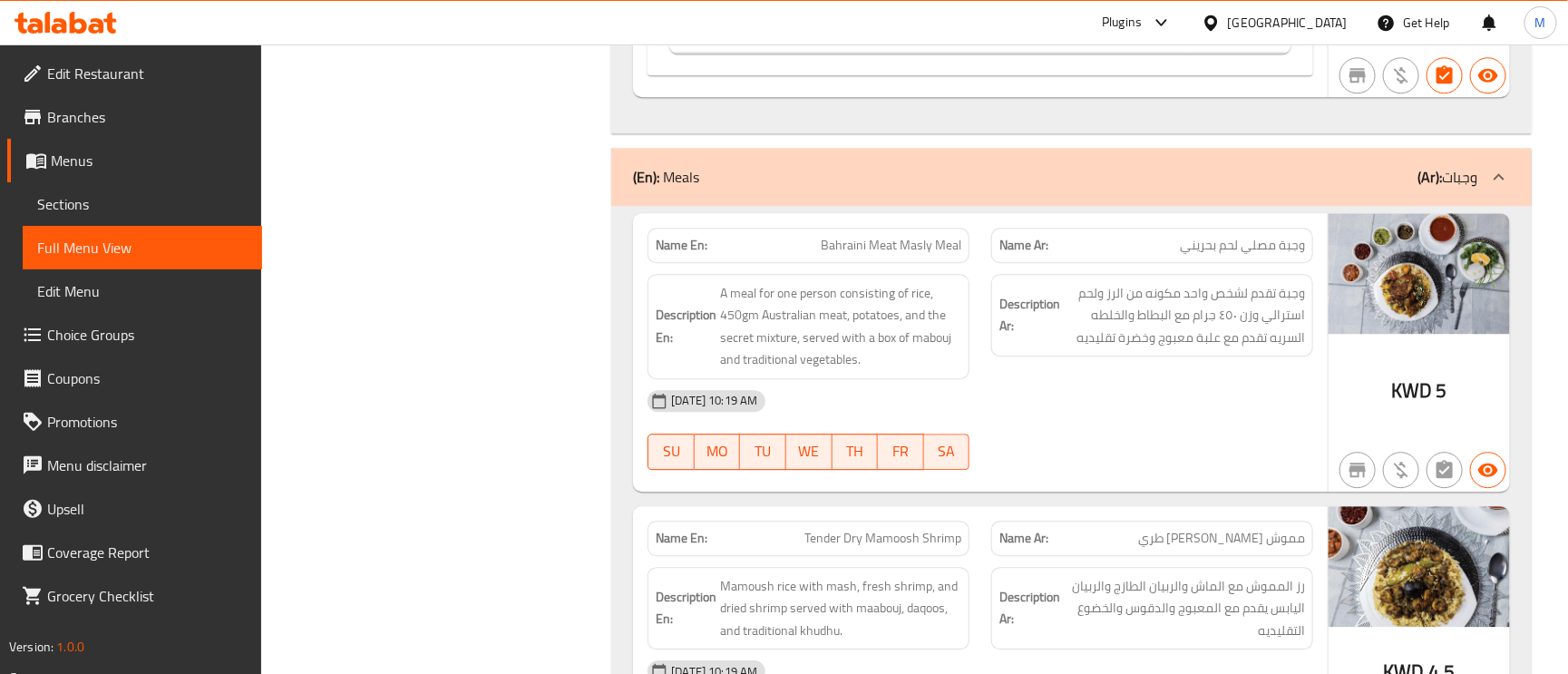
click at [893, 245] on span "Bahraini Meat Masly Meal" at bounding box center [891, 245] width 141 height 19
copy span "Bahraini Meat Masly Meal"
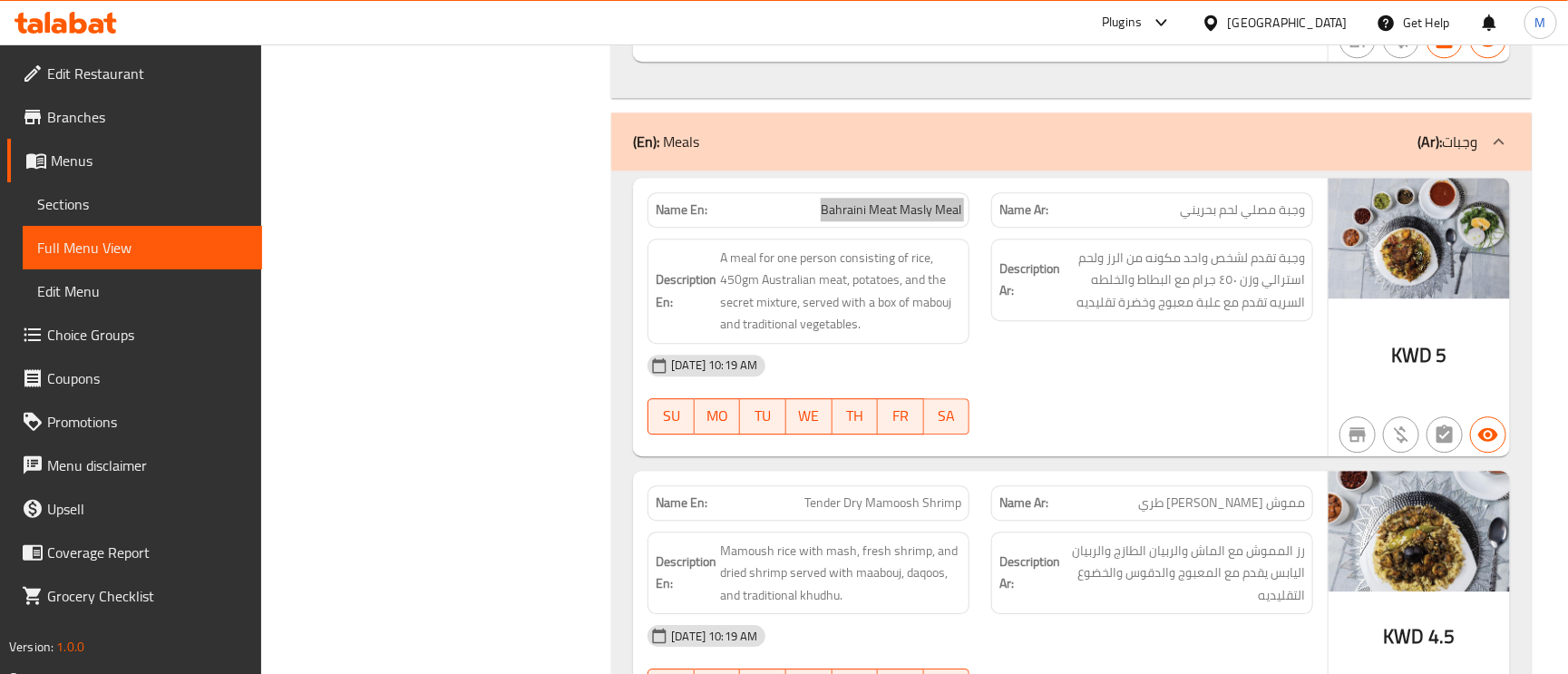
scroll to position [2312, 0]
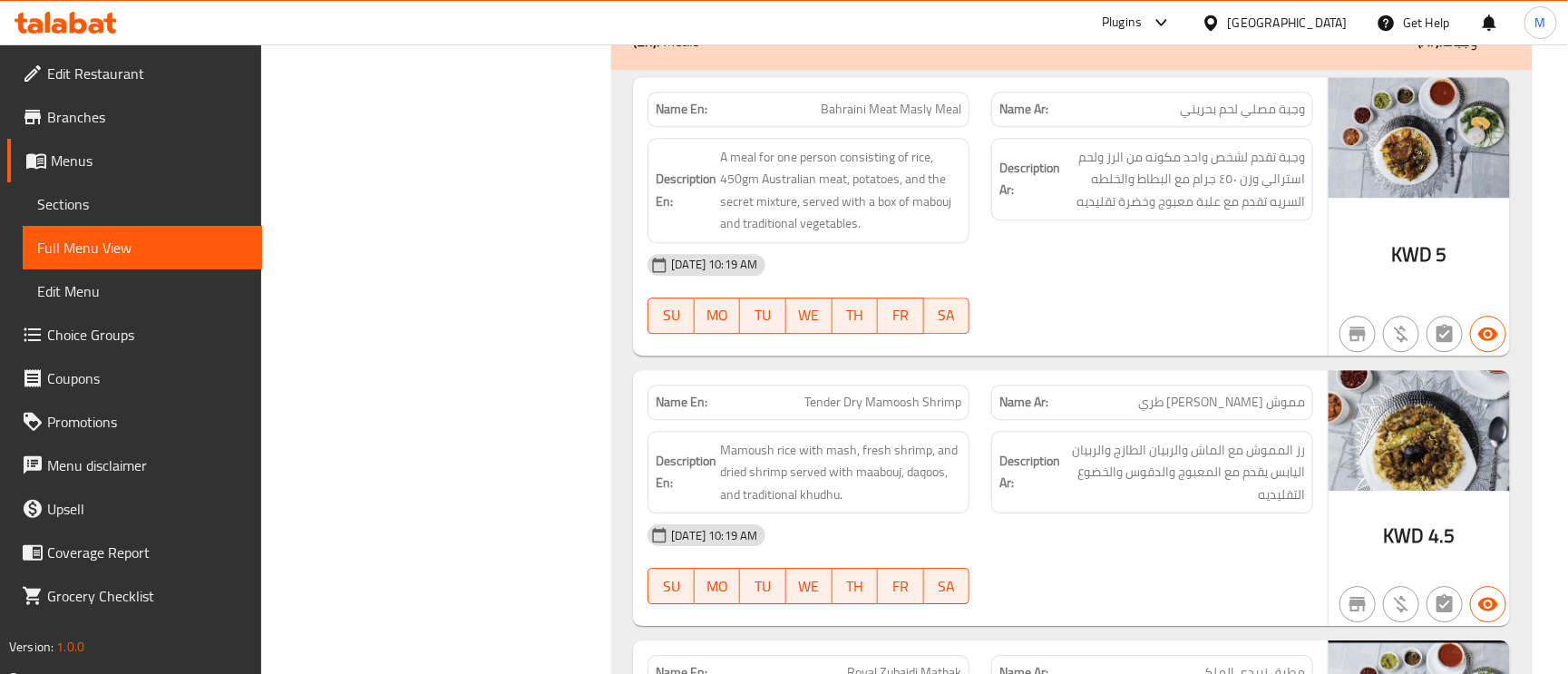
click at [839, 409] on span "Tender Dry Mamoosh Shrimp" at bounding box center [883, 402] width 157 height 19
drag, startPoint x: 839, startPoint y: 408, endPoint x: 803, endPoint y: 417, distance: 37.1
click at [803, 412] on p "Name En: Tender Dry Mamoosh Shrimp" at bounding box center [808, 402] width 306 height 19
click at [1215, 408] on span "مموش [PERSON_NAME] طري" at bounding box center [1222, 402] width 167 height 19
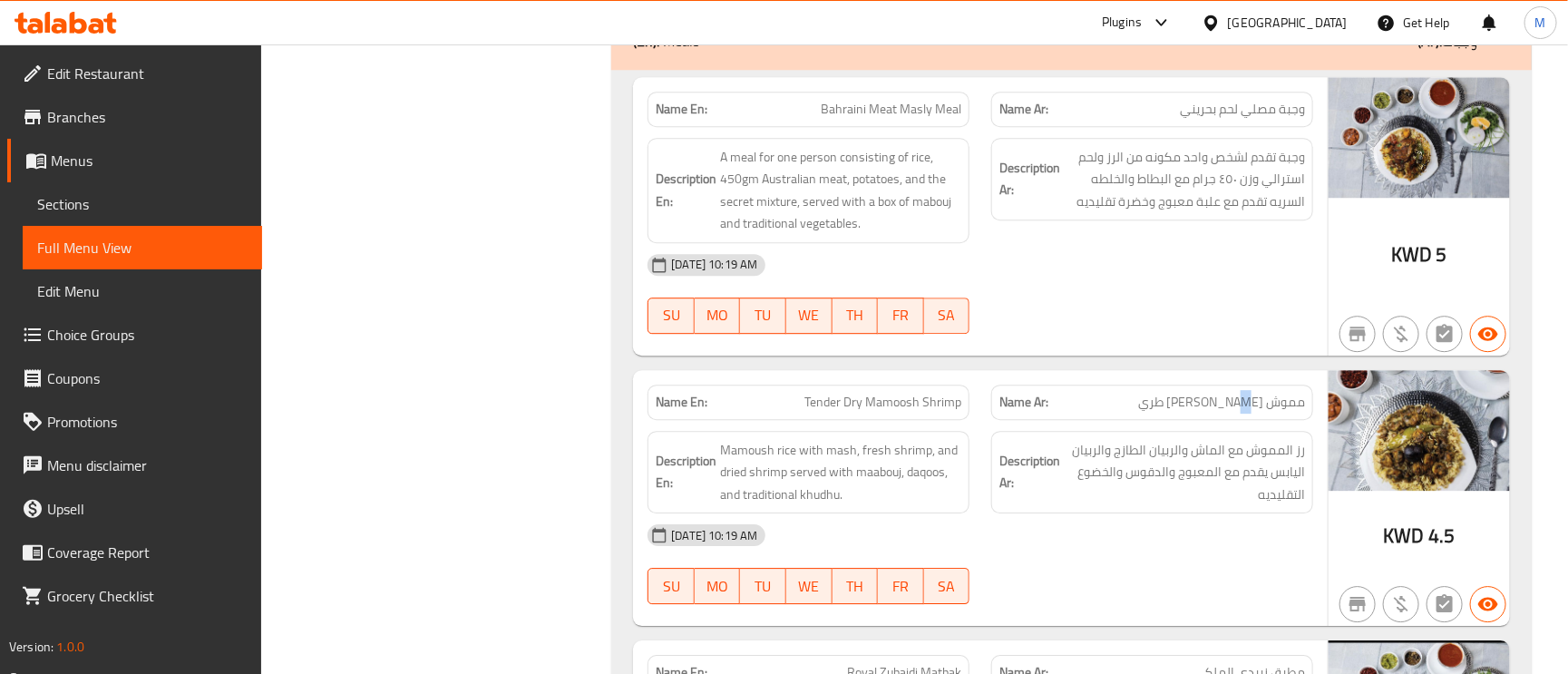
click at [1221, 408] on span "مموش [PERSON_NAME] طري" at bounding box center [1222, 402] width 167 height 19
copy span "مموش [PERSON_NAME] طري"
click at [1213, 395] on div "Name Ar: مموش ربيان يابس طري" at bounding box center [1152, 402] width 322 height 36
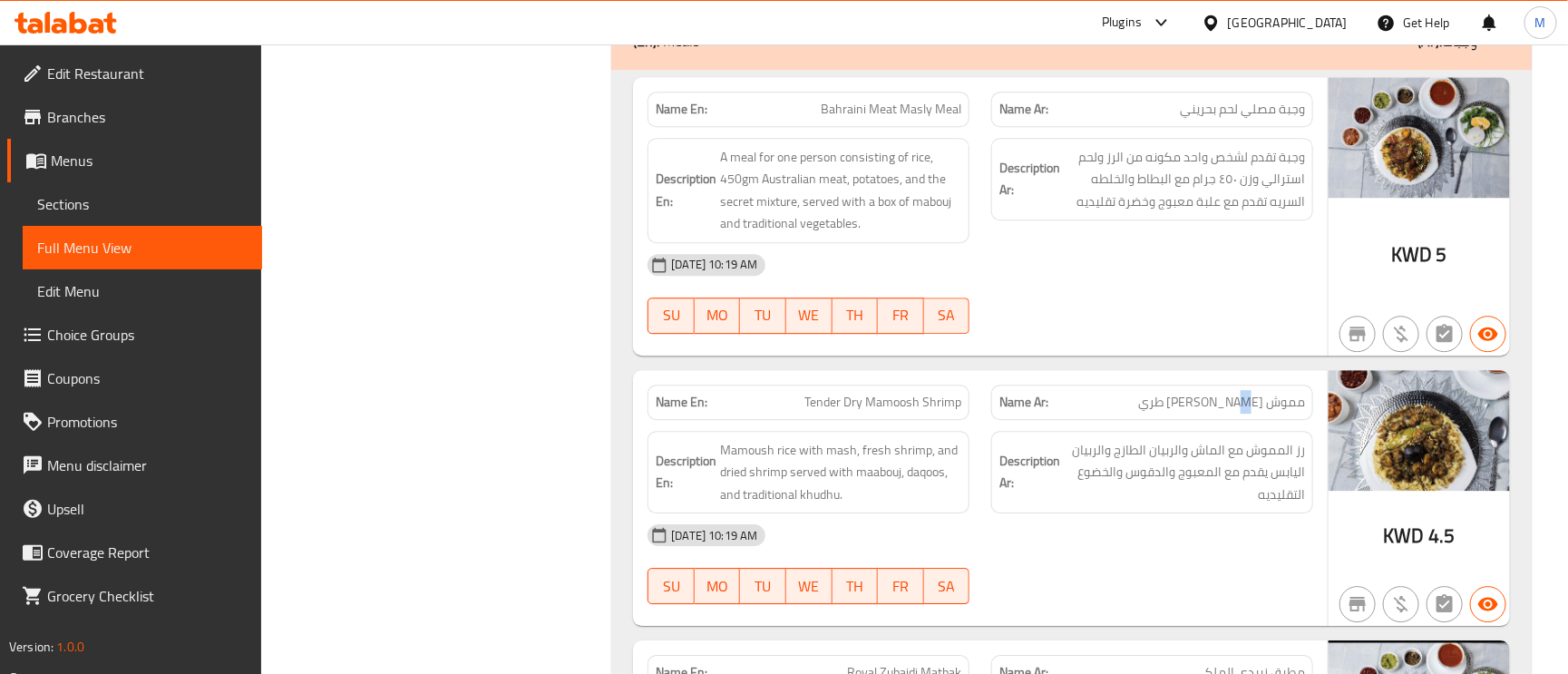
click at [1213, 395] on div "Name Ar: مموش ربيان يابس طري" at bounding box center [1152, 402] width 322 height 36
click at [1225, 429] on div "Description Ar: رز المموش مع الماش والربيان الطازج والربيان اليابس يقدم مع المع…" at bounding box center [1152, 473] width 344 height 105
click at [1227, 412] on span "مموش [PERSON_NAME] طري" at bounding box center [1222, 402] width 167 height 19
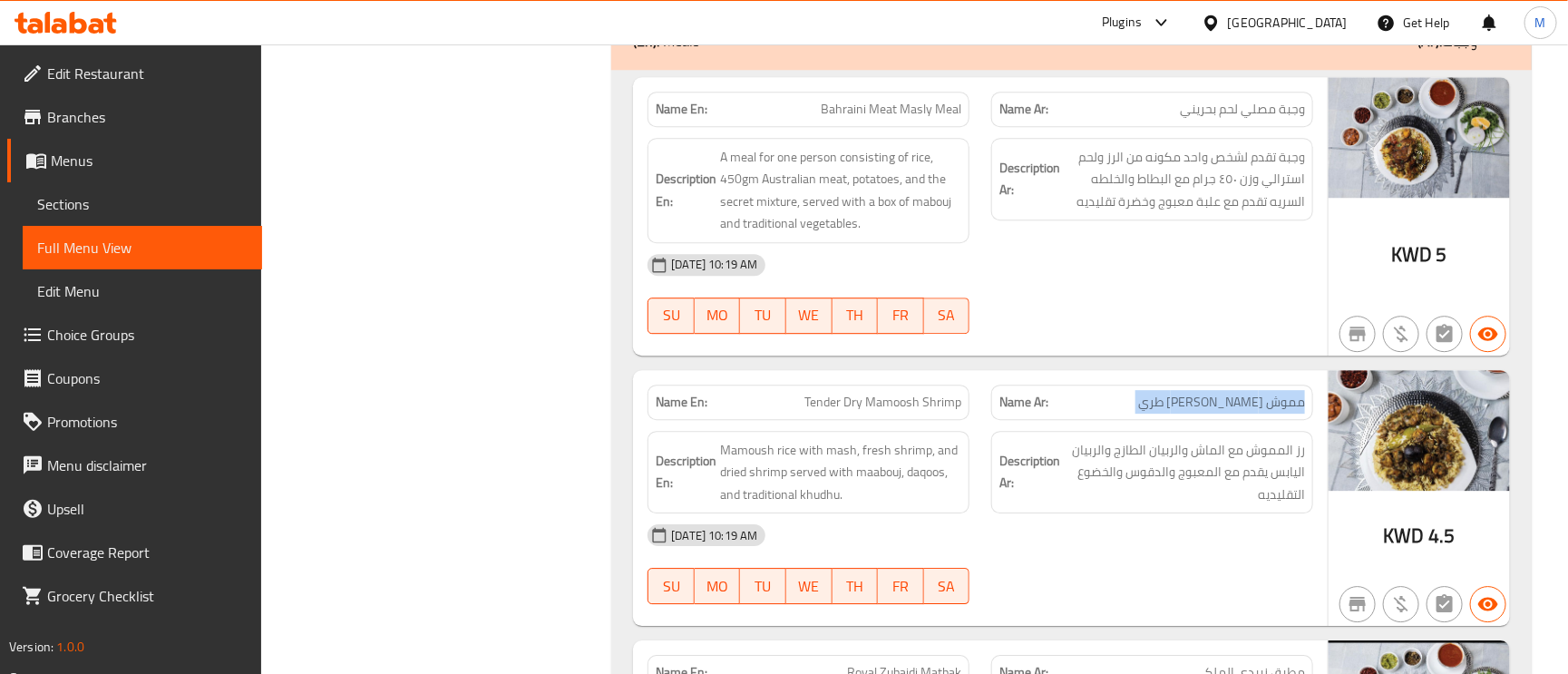
click at [1227, 412] on span "مموش [PERSON_NAME] طري" at bounding box center [1222, 402] width 167 height 19
copy span "مموش [PERSON_NAME] طري"
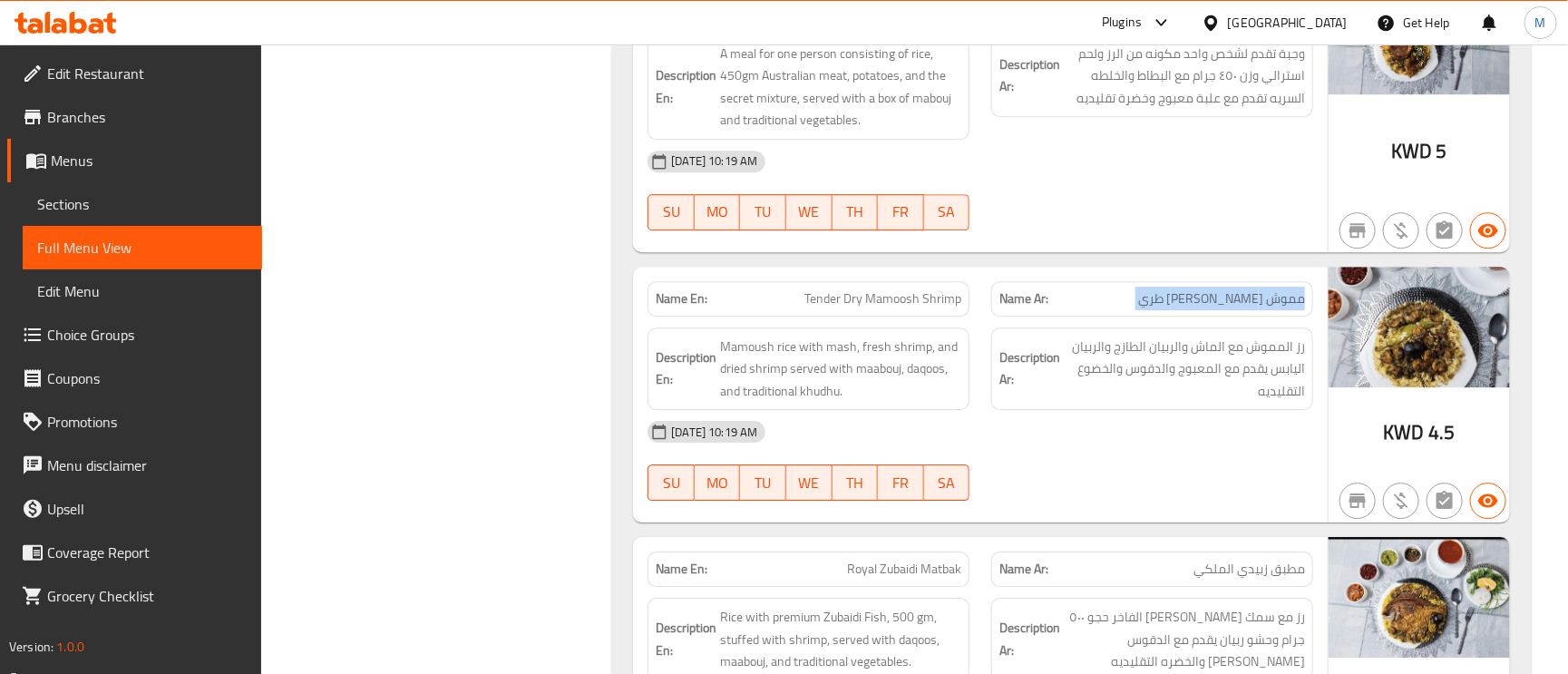
scroll to position [2585, 0]
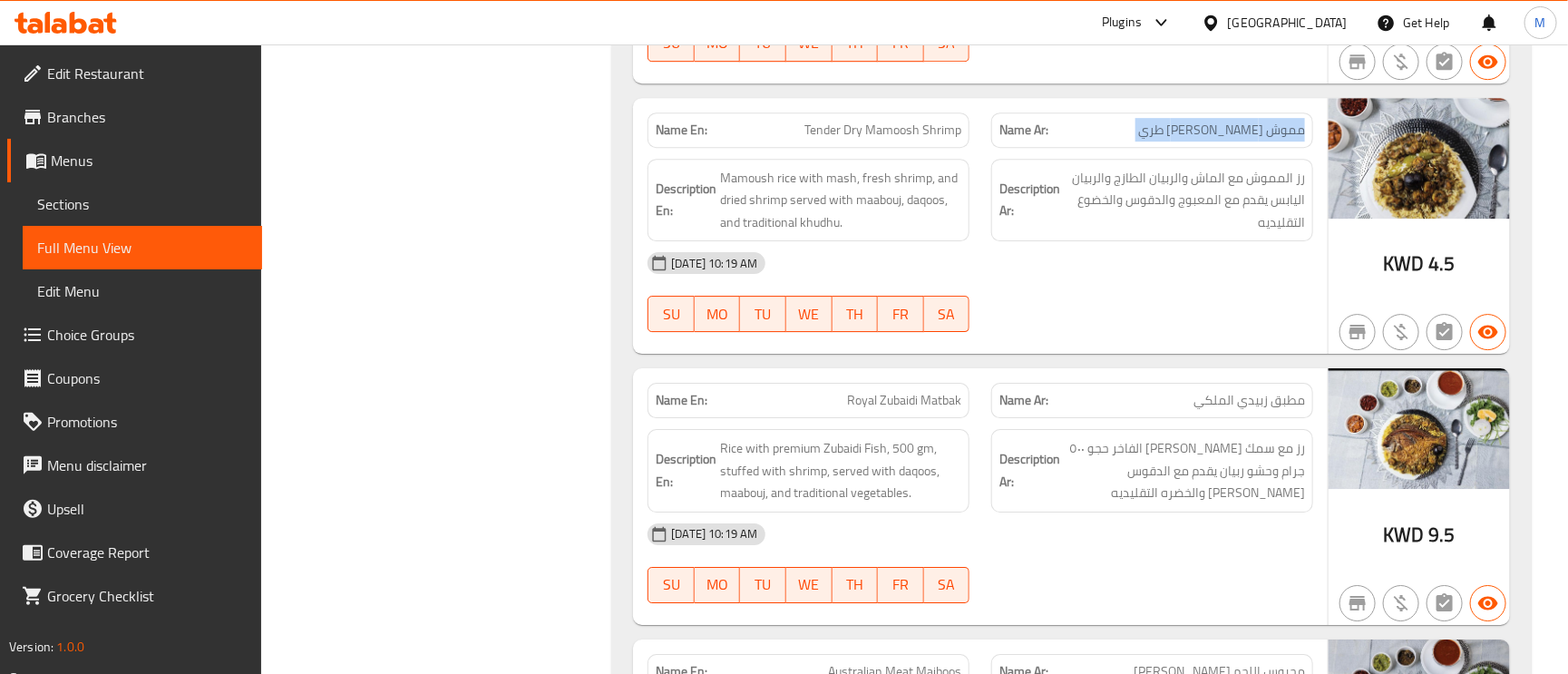
click at [904, 136] on span "Tender Dry Mamoosh Shrimp" at bounding box center [883, 130] width 157 height 19
copy span "Tender Dry Mamoosh Shrimp"
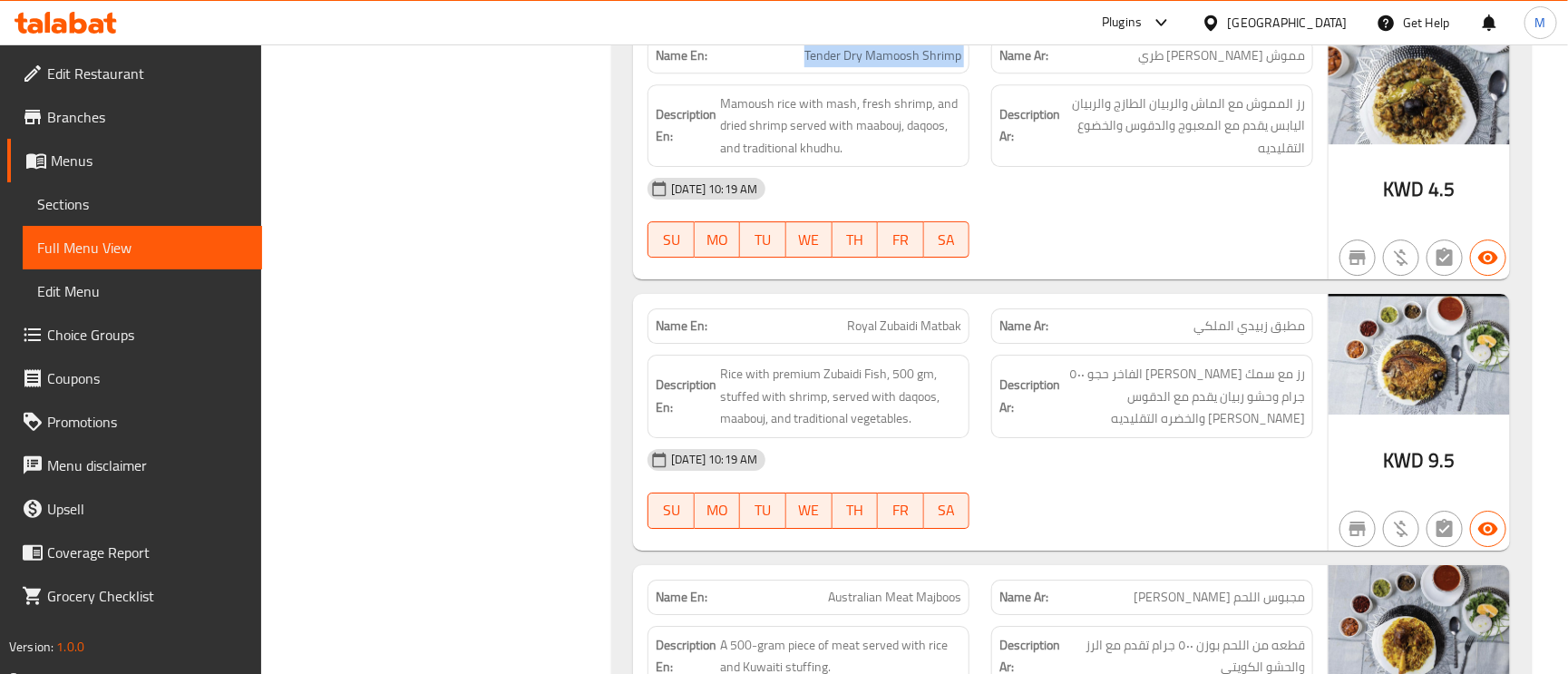
scroll to position [2720, 0]
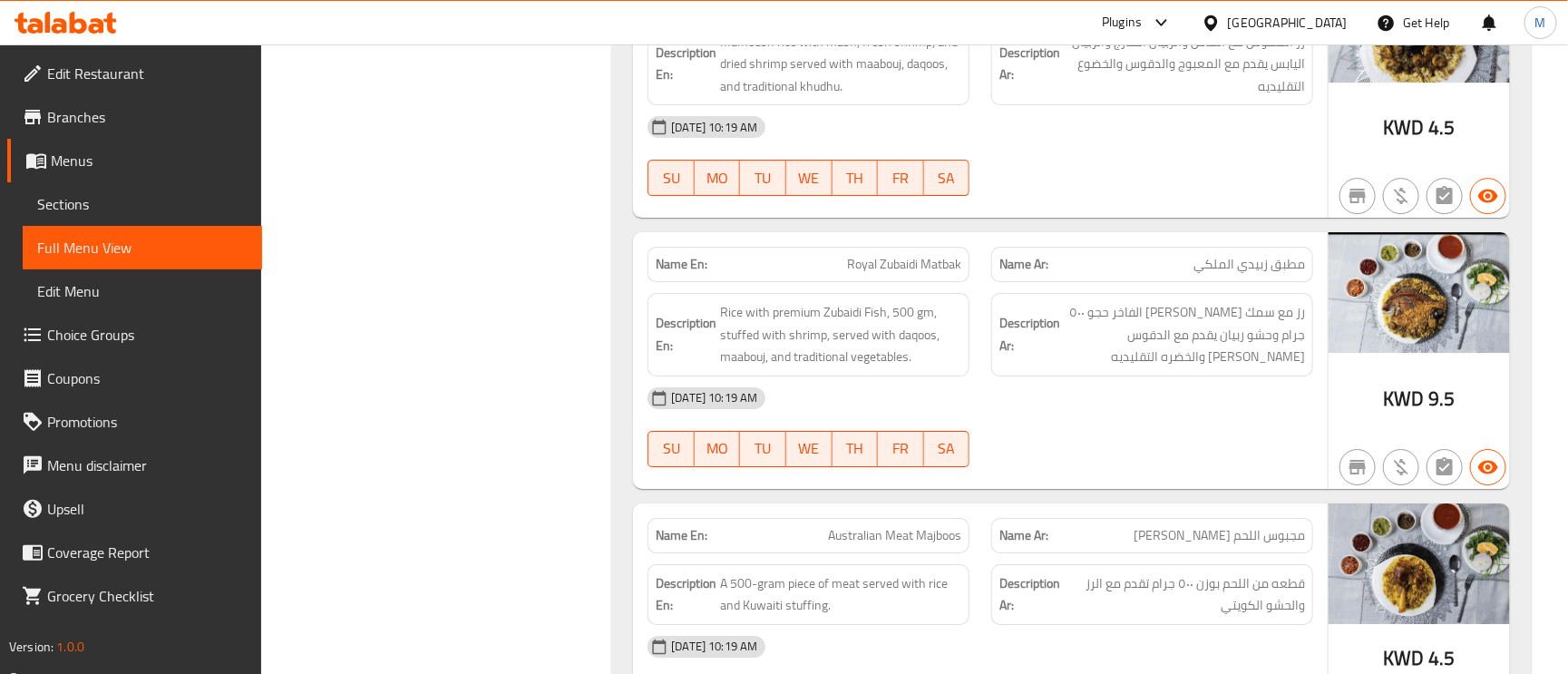
click at [1299, 273] on span "مطبق زبيدي الملكي" at bounding box center [1249, 264] width 112 height 19
copy span "مطبق"
click at [937, 274] on span "Royal Zubaidi Matbak" at bounding box center [904, 264] width 115 height 19
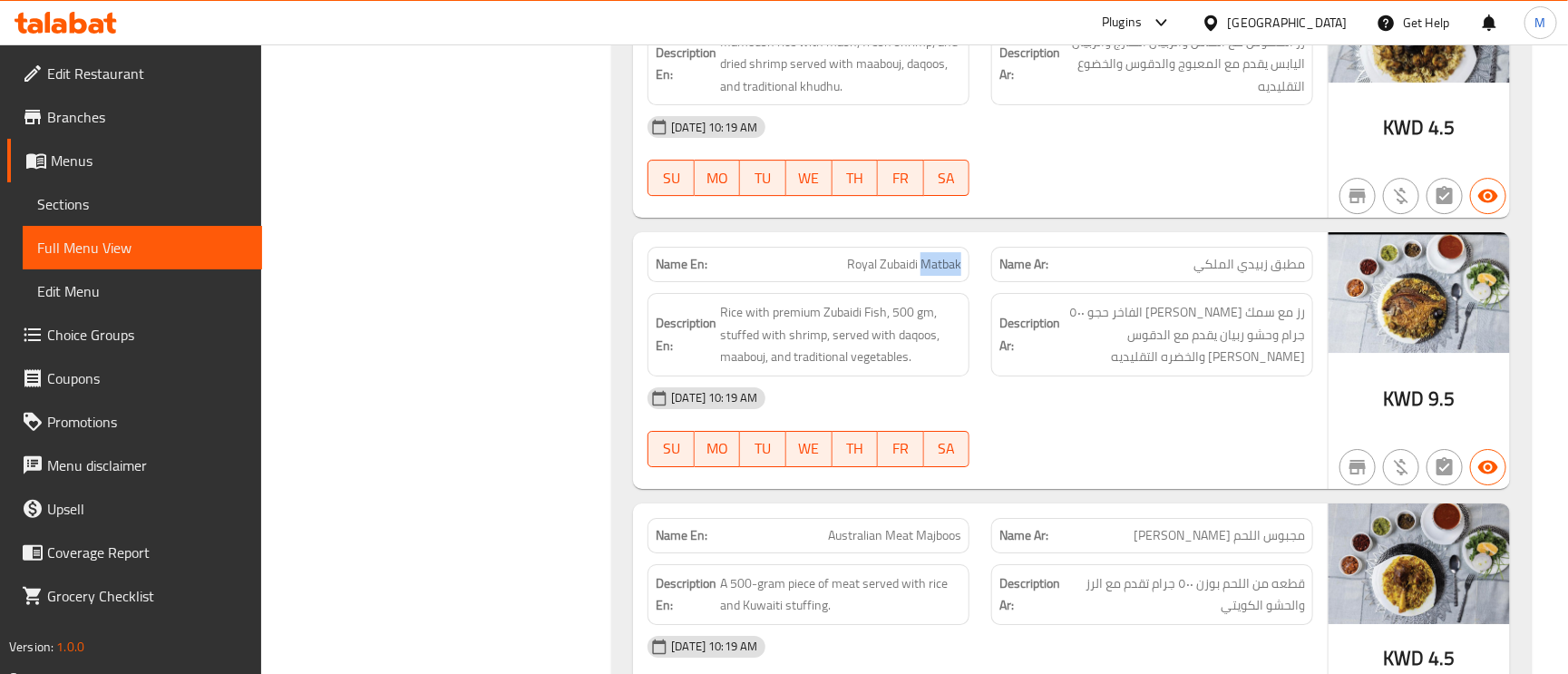
click at [937, 274] on span "Royal Zubaidi Matbak" at bounding box center [904, 264] width 115 height 19
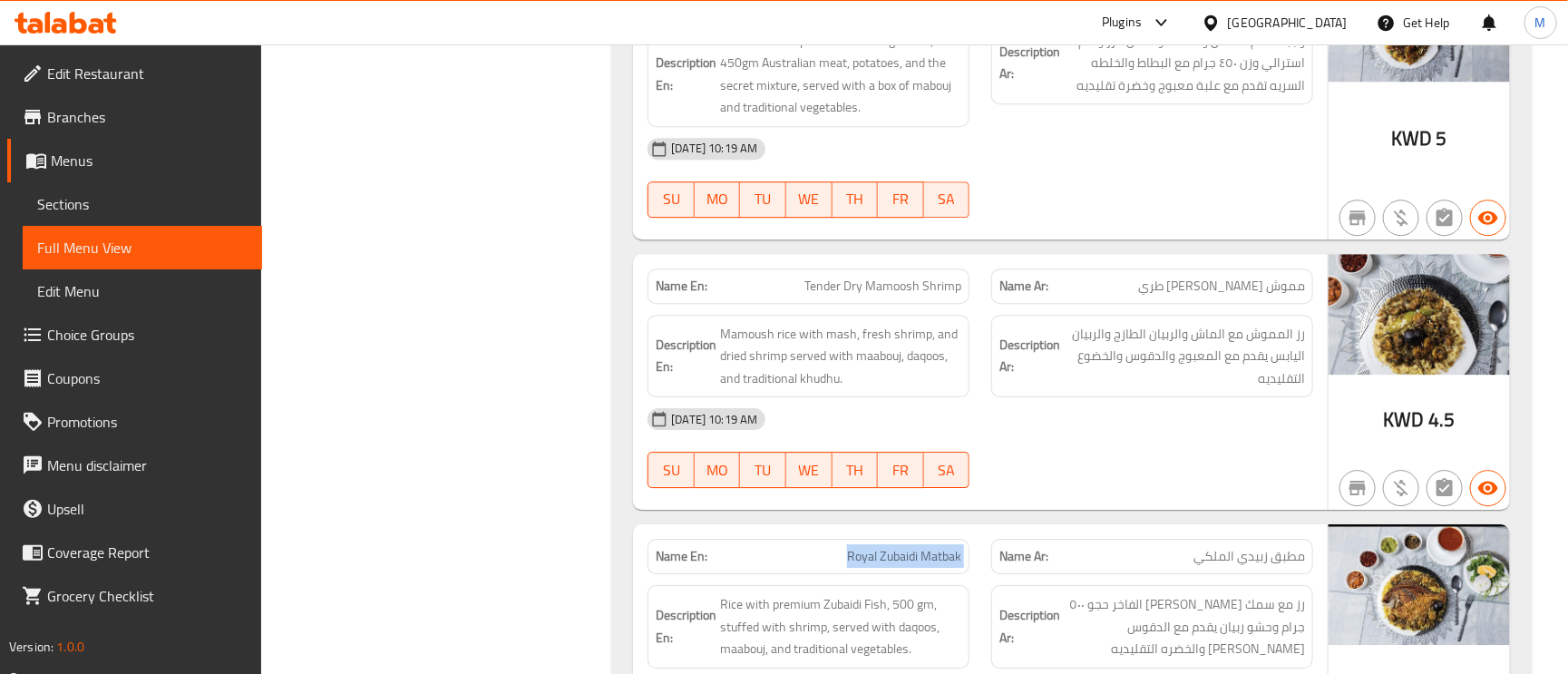
scroll to position [2312, 0]
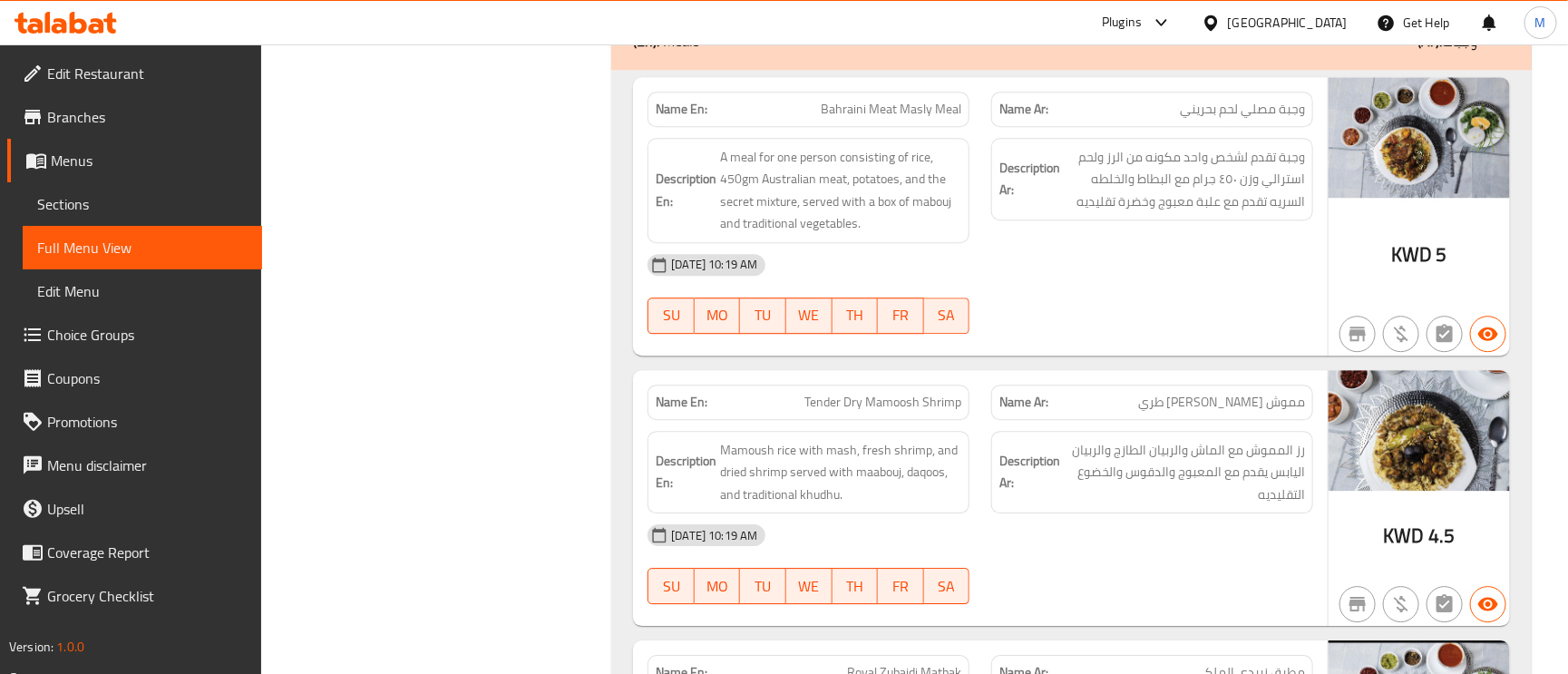
click at [905, 106] on span "Bahraini Meat Masly Meal" at bounding box center [891, 109] width 141 height 19
click at [1237, 194] on span "وجبة تقدم لشخص واحد مكونه من الرز ولحم استرالي وزن ٤٥٠ جرام مع البطاط والخلطه ا…" at bounding box center [1184, 179] width 242 height 67
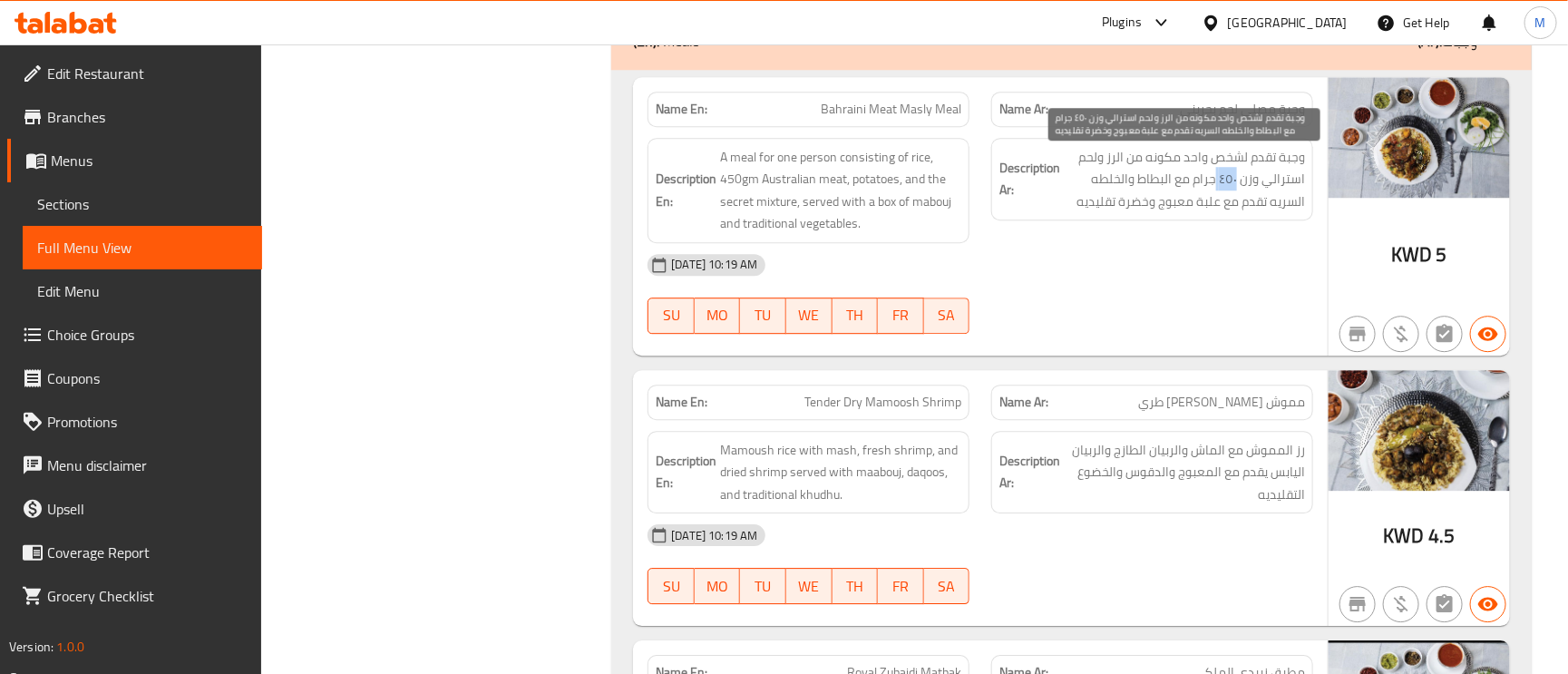
click at [1237, 194] on span "وجبة تقدم لشخص واحد مكونه من الرز ولحم استرالي وزن ٤٥٠ جرام مع البطاط والخلطه ا…" at bounding box center [1184, 179] width 242 height 67
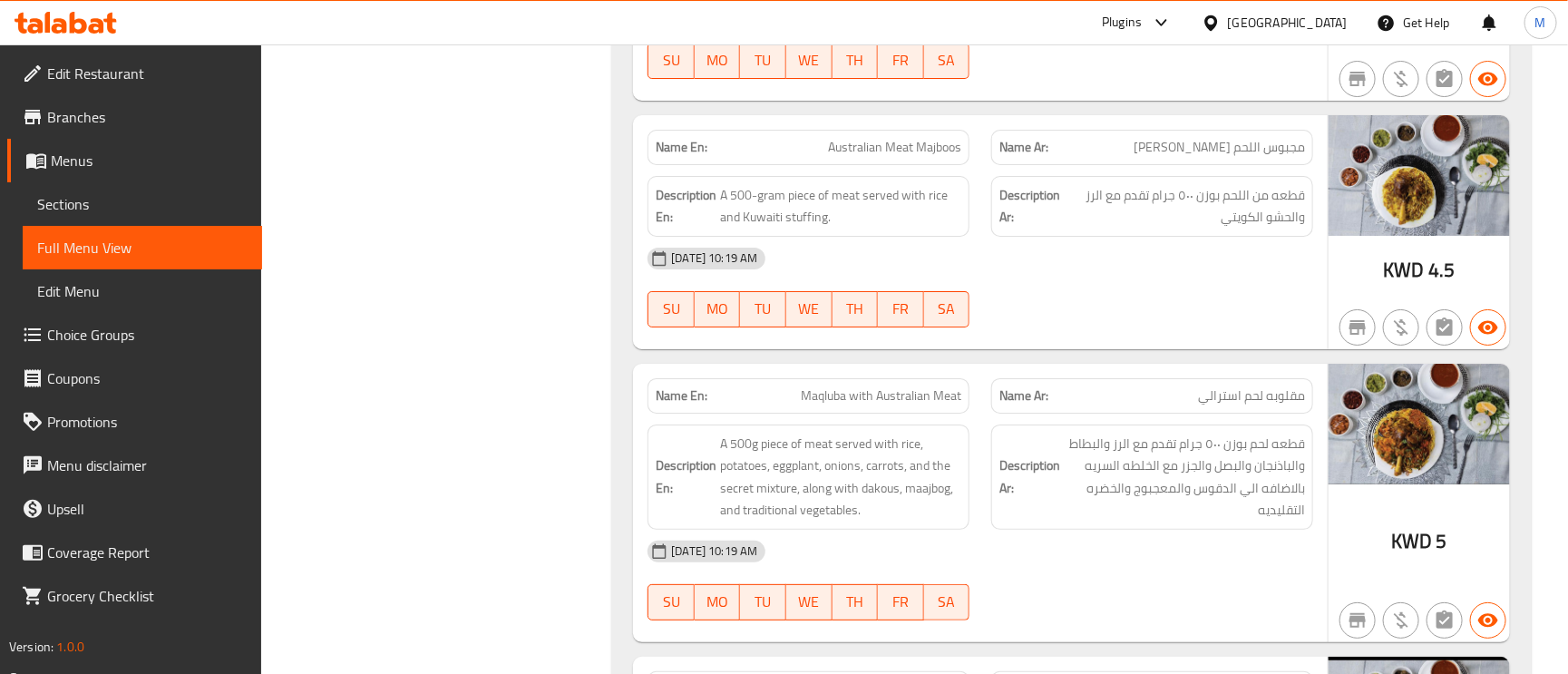
scroll to position [3129, 0]
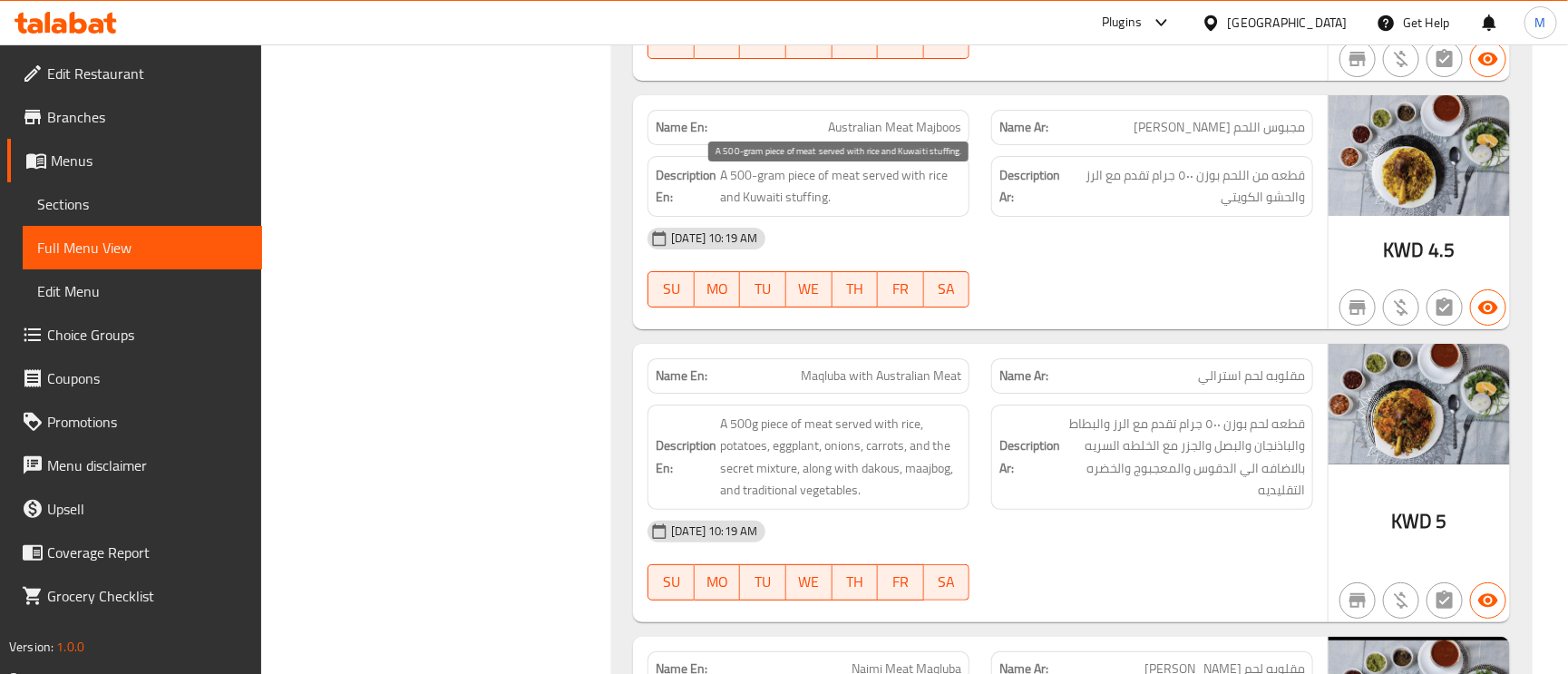
click at [764, 187] on span "A 500-gram piece of meat served with rice and Kuwaiti stuffing." at bounding box center [840, 186] width 242 height 44
click at [872, 145] on div "Name En: Australian Meat Majboos" at bounding box center [808, 128] width 322 height 36
click at [890, 137] on span "Australian Meat Majboos" at bounding box center [895, 127] width 133 height 19
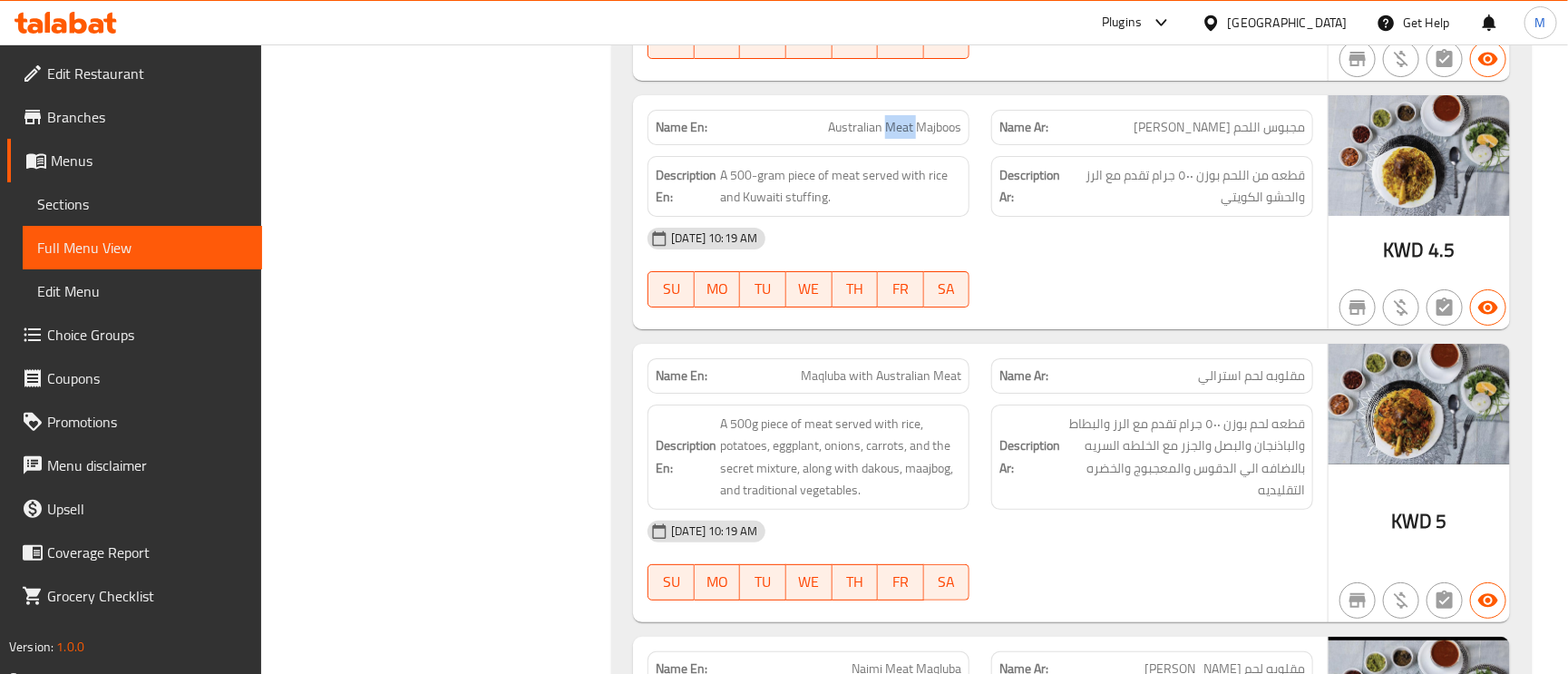
click at [890, 137] on span "Australian Meat Majboos" at bounding box center [895, 127] width 133 height 19
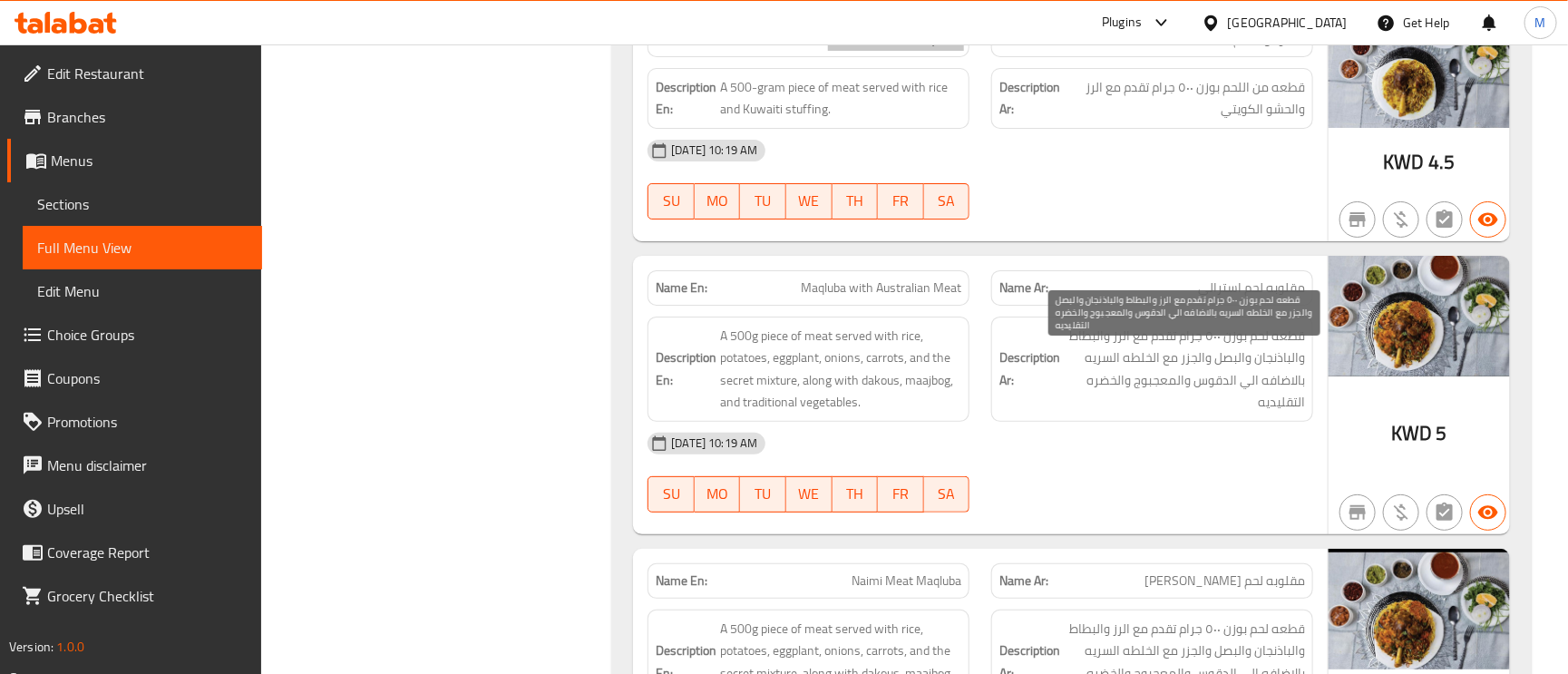
scroll to position [3265, 0]
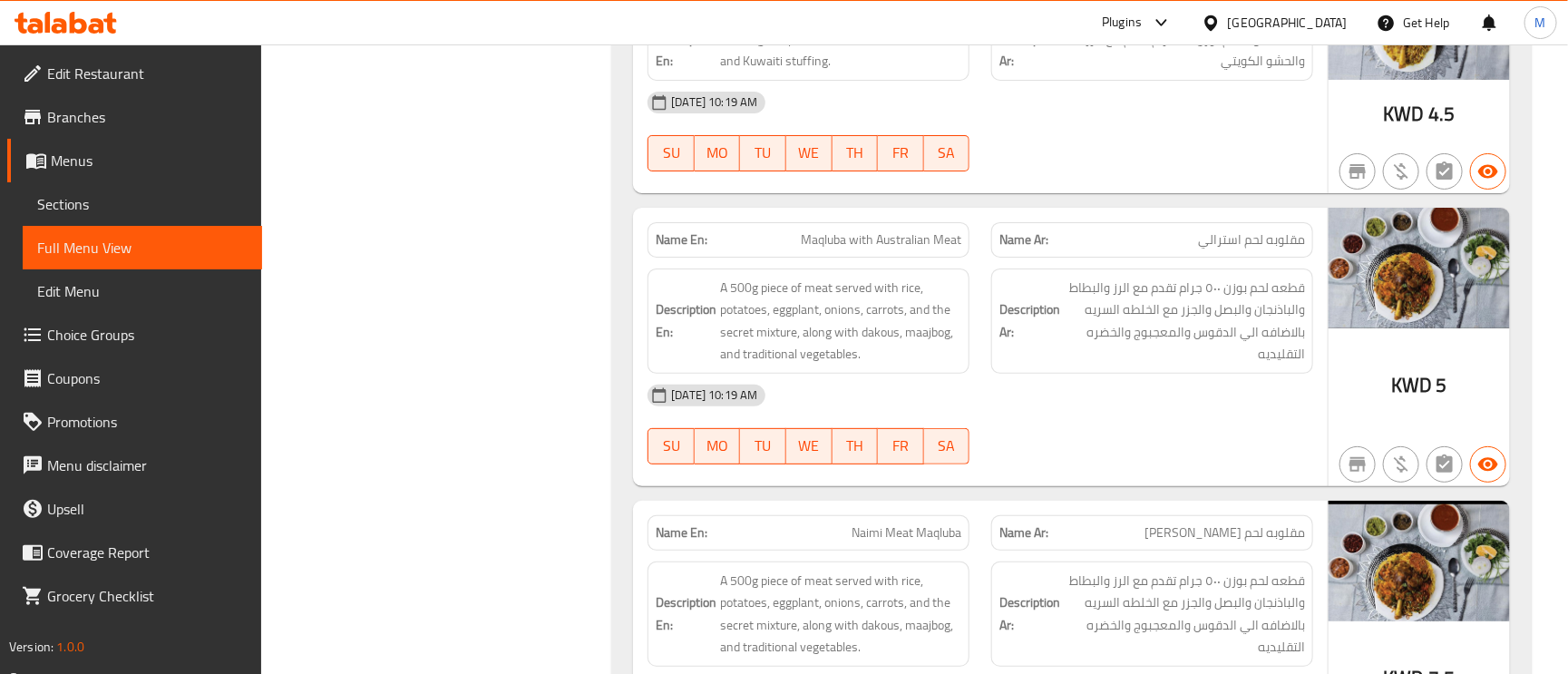
click at [856, 241] on span "Maqluba with Australian Meat" at bounding box center [881, 240] width 161 height 19
drag, startPoint x: 1050, startPoint y: 326, endPoint x: 897, endPoint y: 240, distance: 175.5
click at [897, 240] on span "Maqluba with Australian Meat" at bounding box center [881, 240] width 161 height 19
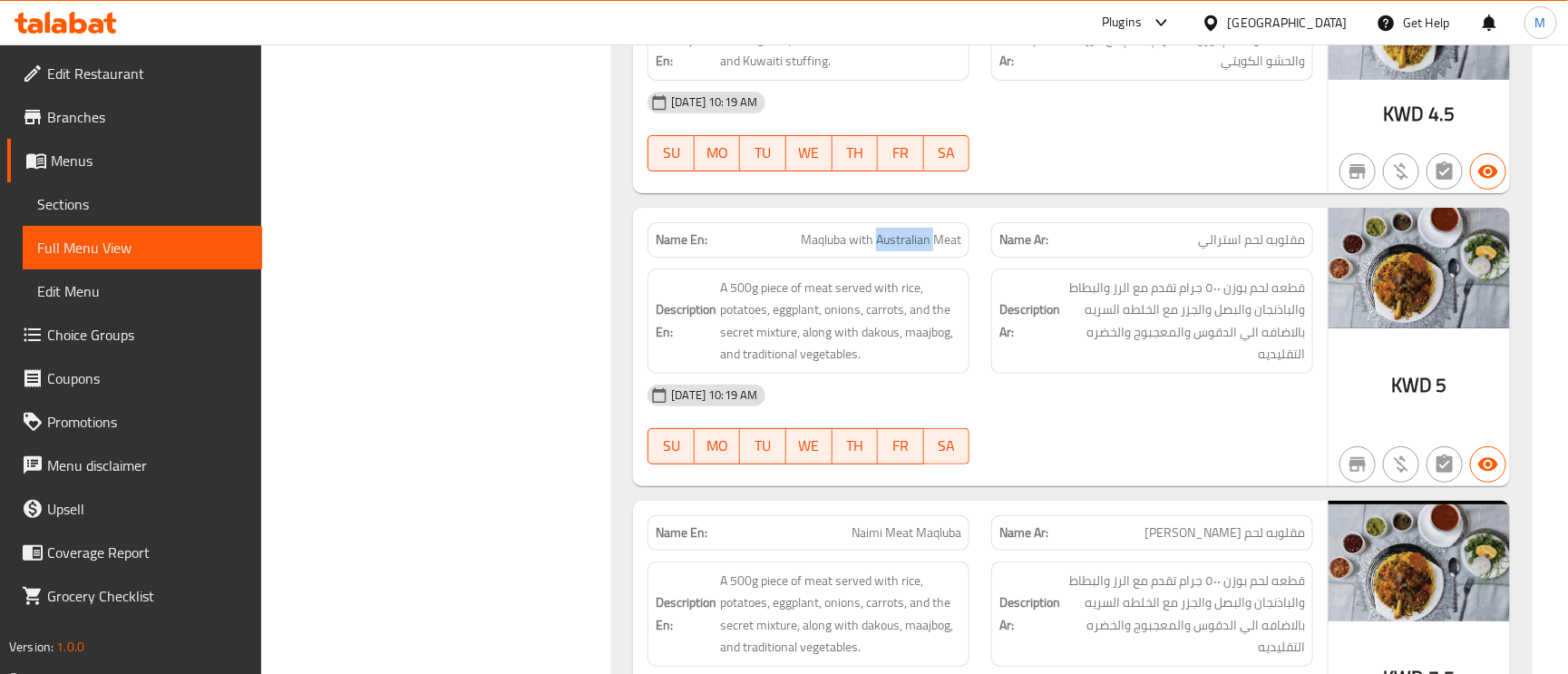
click at [897, 240] on span "Maqluba with Australian Meat" at bounding box center [881, 240] width 161 height 19
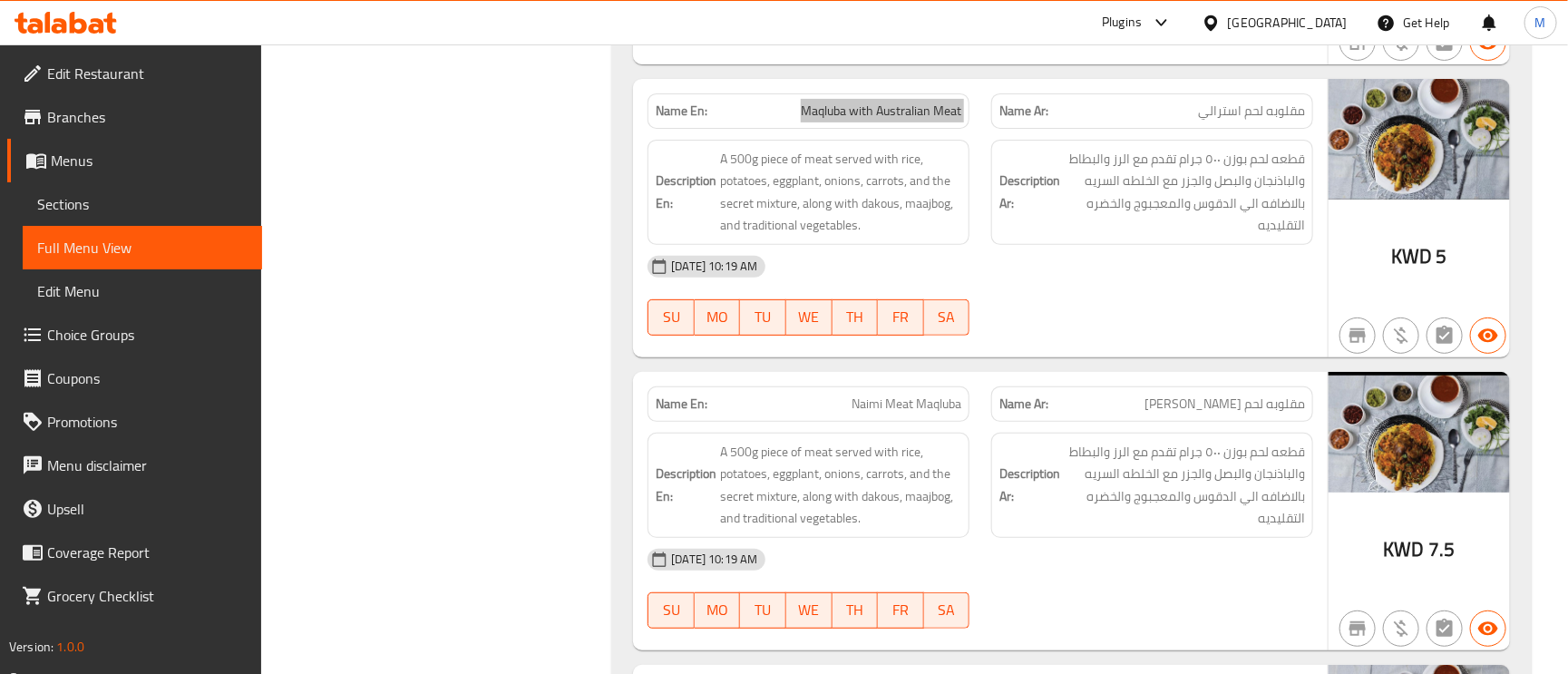
scroll to position [3537, 0]
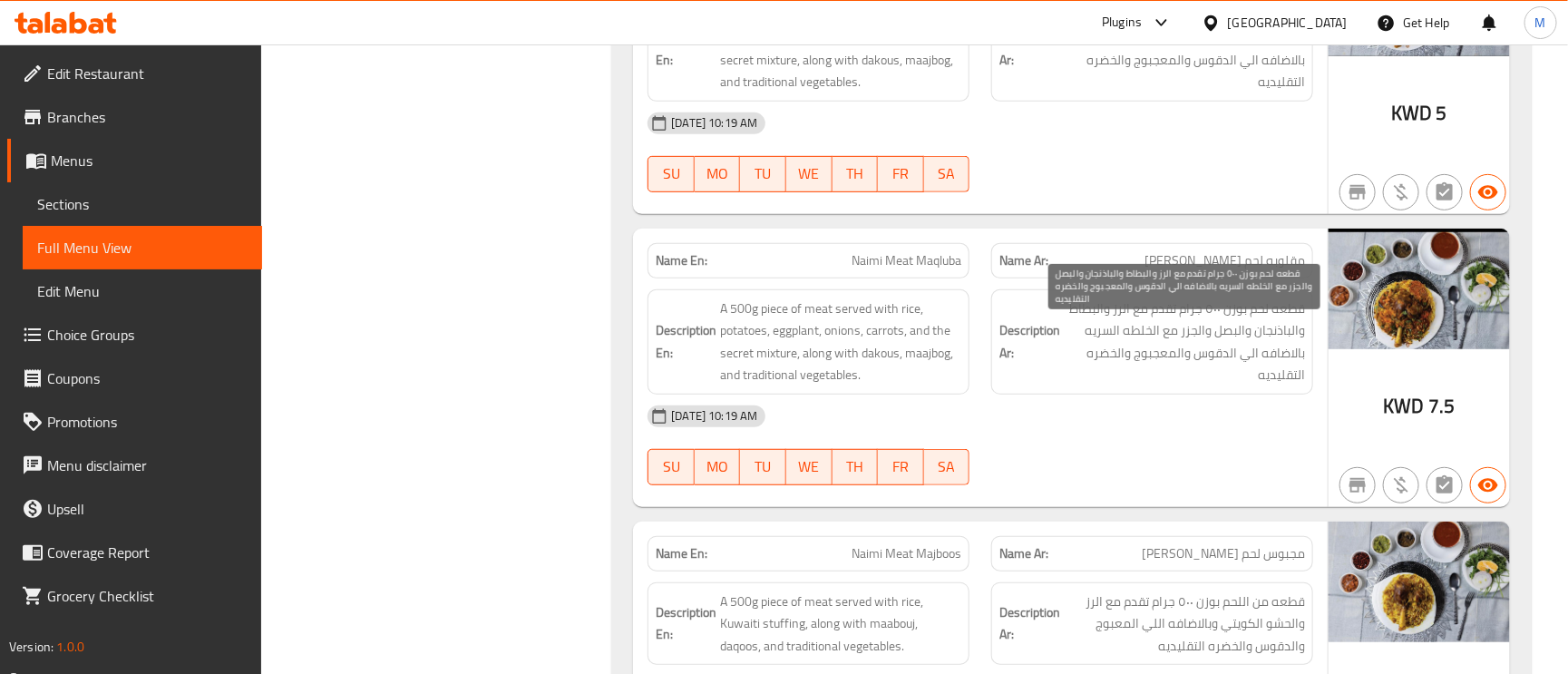
click at [1223, 353] on span "قطعه لحم بوزن ٥٠٠ جرام تقدم مع الرز والبطاط والباذنجان والبصل والجزر مع الخلطه …" at bounding box center [1184, 341] width 242 height 89
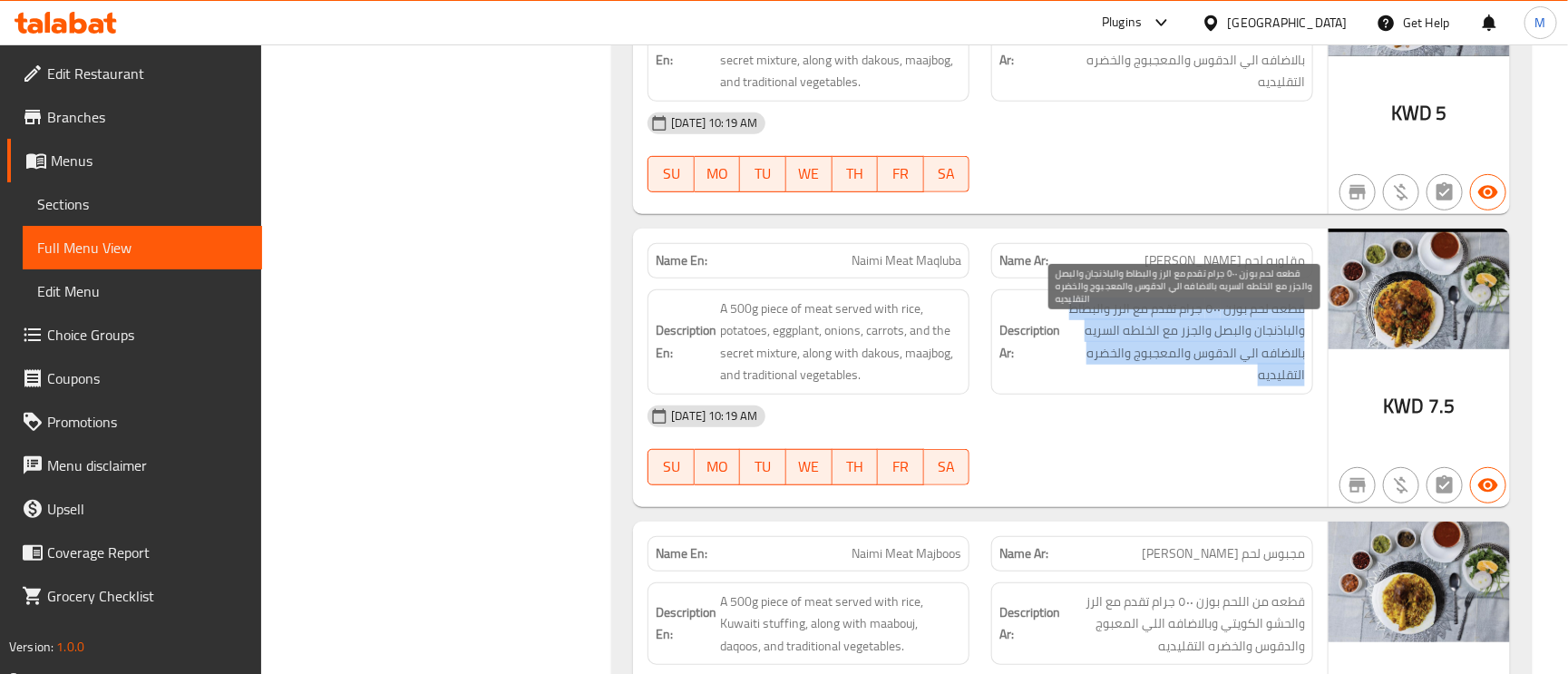
click at [1223, 353] on span "قطعه لحم بوزن ٥٠٠ جرام تقدم مع الرز والبطاط والباذنجان والبصل والجزر مع الخلطه …" at bounding box center [1184, 341] width 242 height 89
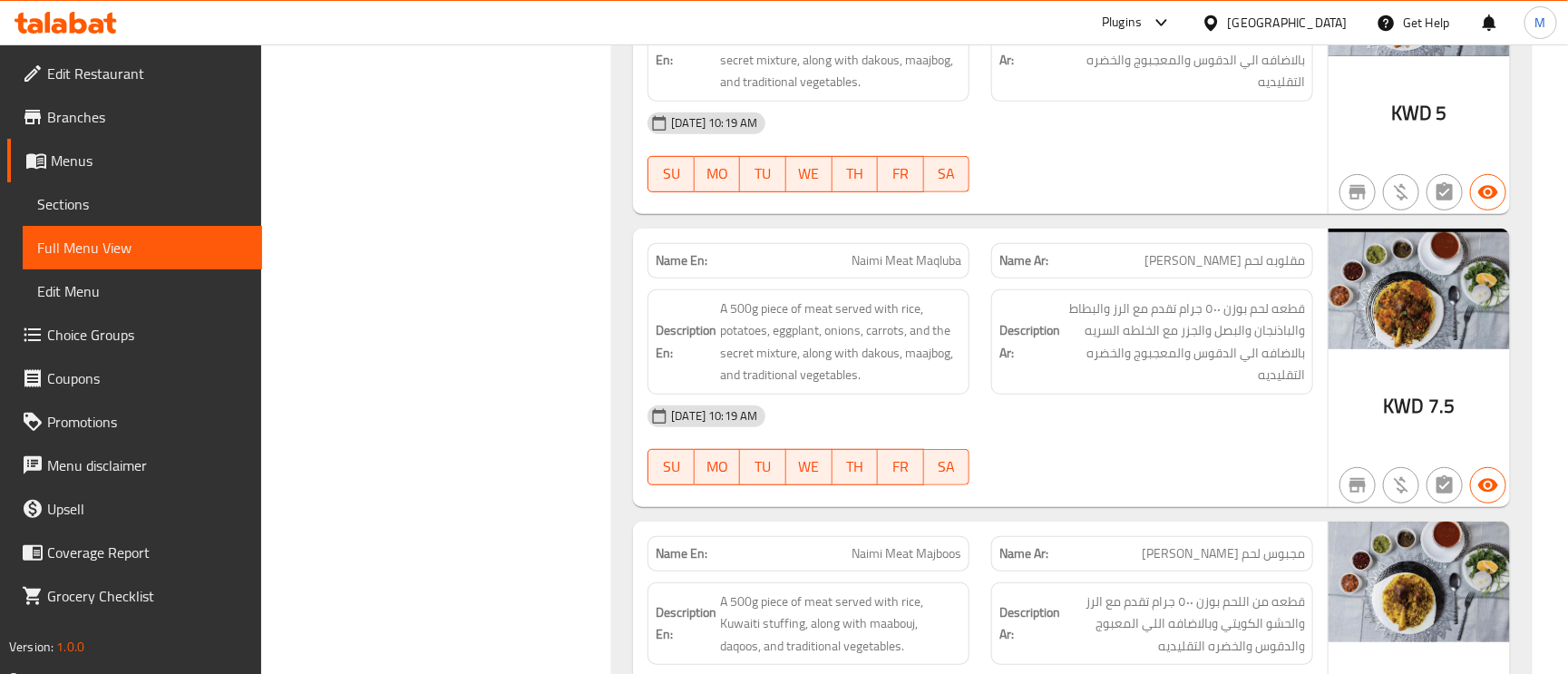
click at [942, 271] on span "Naimi Meat Maqluba" at bounding box center [906, 260] width 110 height 19
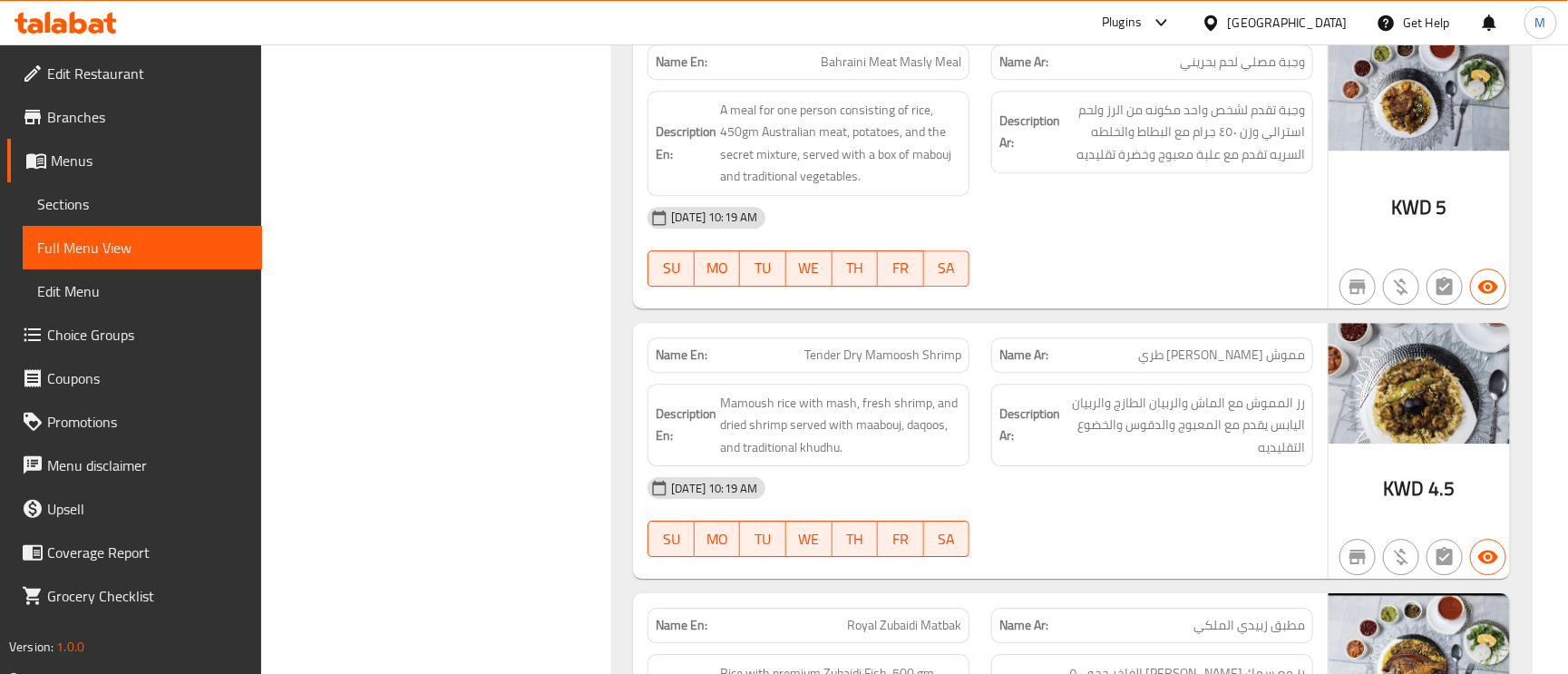
scroll to position [2312, 0]
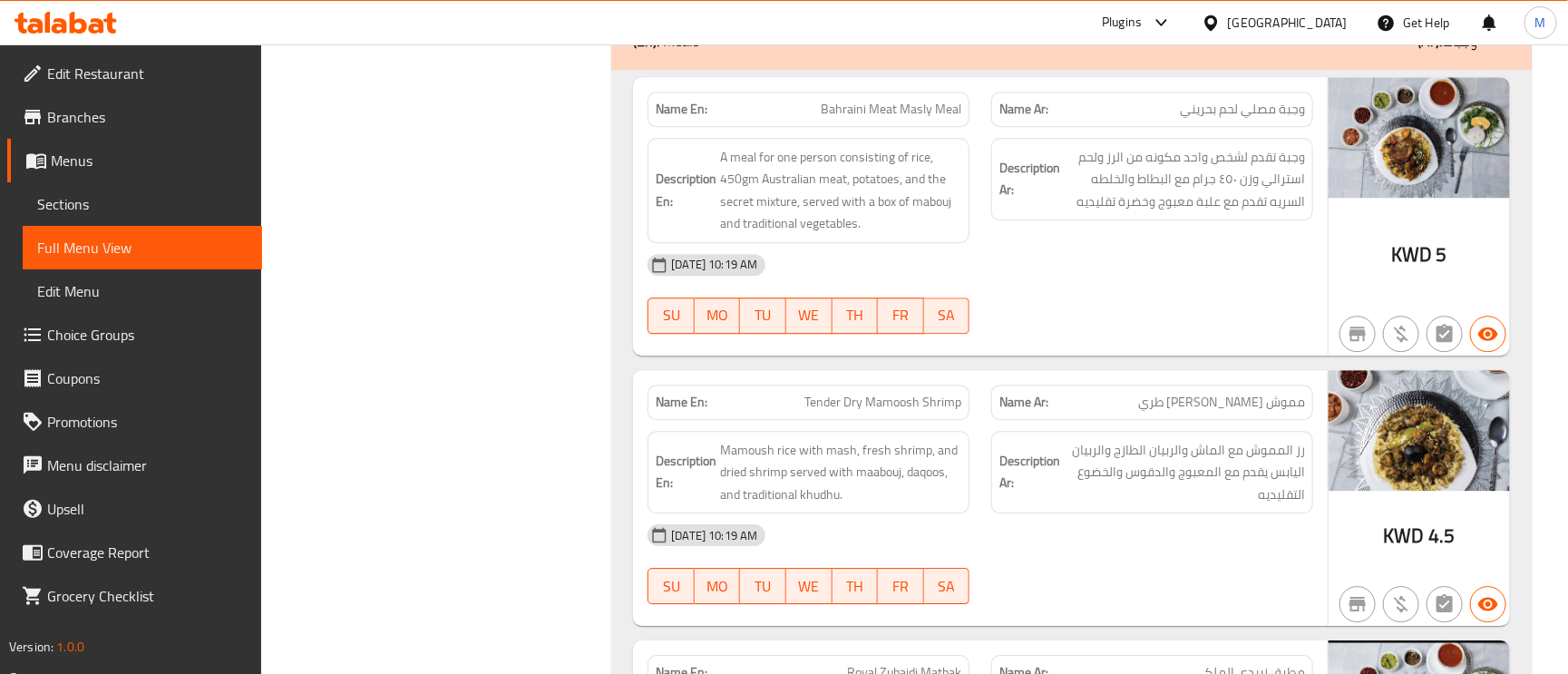
drag, startPoint x: 1255, startPoint y: 95, endPoint x: 1262, endPoint y: 104, distance: 11.4
click at [1255, 95] on div "Name Ar: وجبة مصلي لحم بحريني" at bounding box center [1152, 109] width 344 height 57
click at [1264, 111] on span "وجبة مصلي لحم بحريني" at bounding box center [1242, 109] width 125 height 19
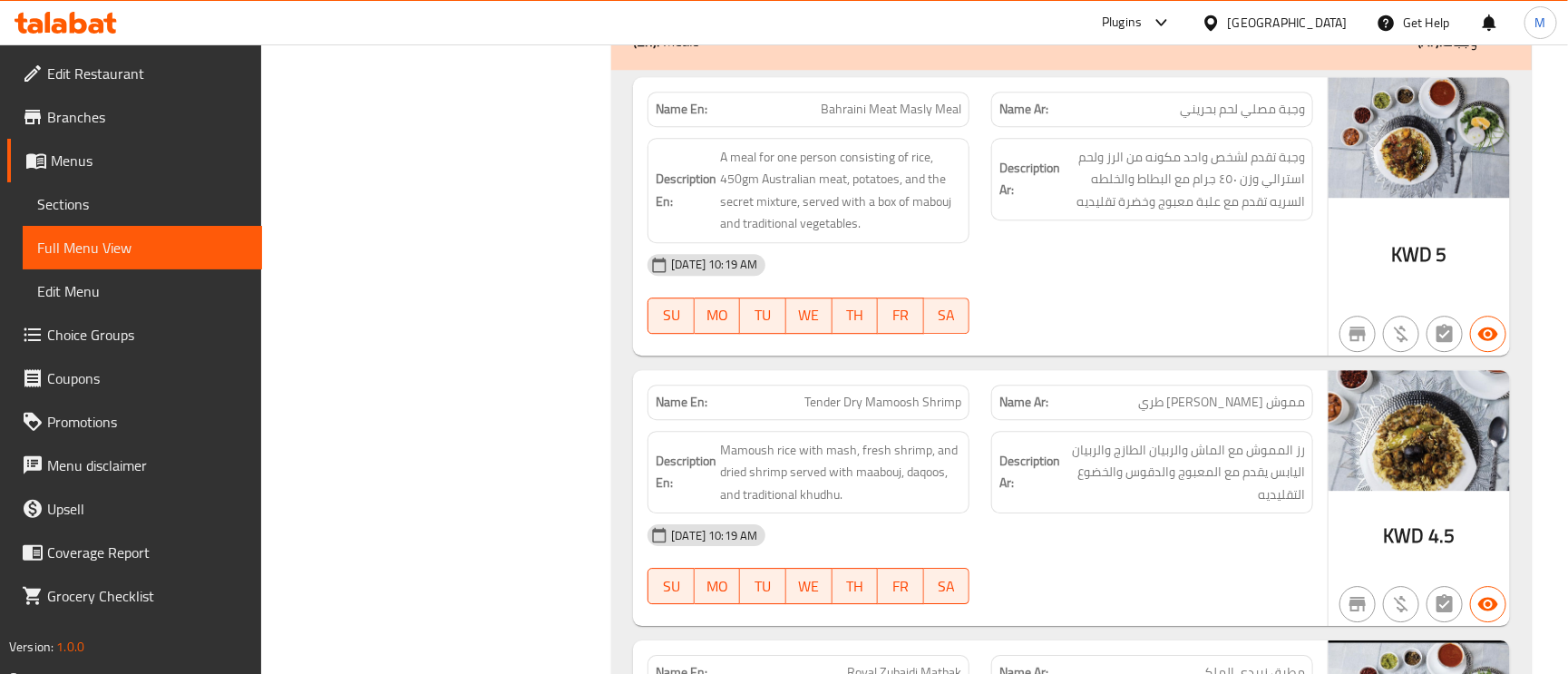
click at [718, 196] on h6 "Description En: A meal for one person consisting of rice, 450gm Australian meat…" at bounding box center [808, 190] width 306 height 89
click at [1161, 177] on span "وجبة تقدم لشخص واحد مكونه من الرز ولحم استرالي وزن ٤٥٠ جرام مع البطاط والخلطه ا…" at bounding box center [1184, 179] width 242 height 67
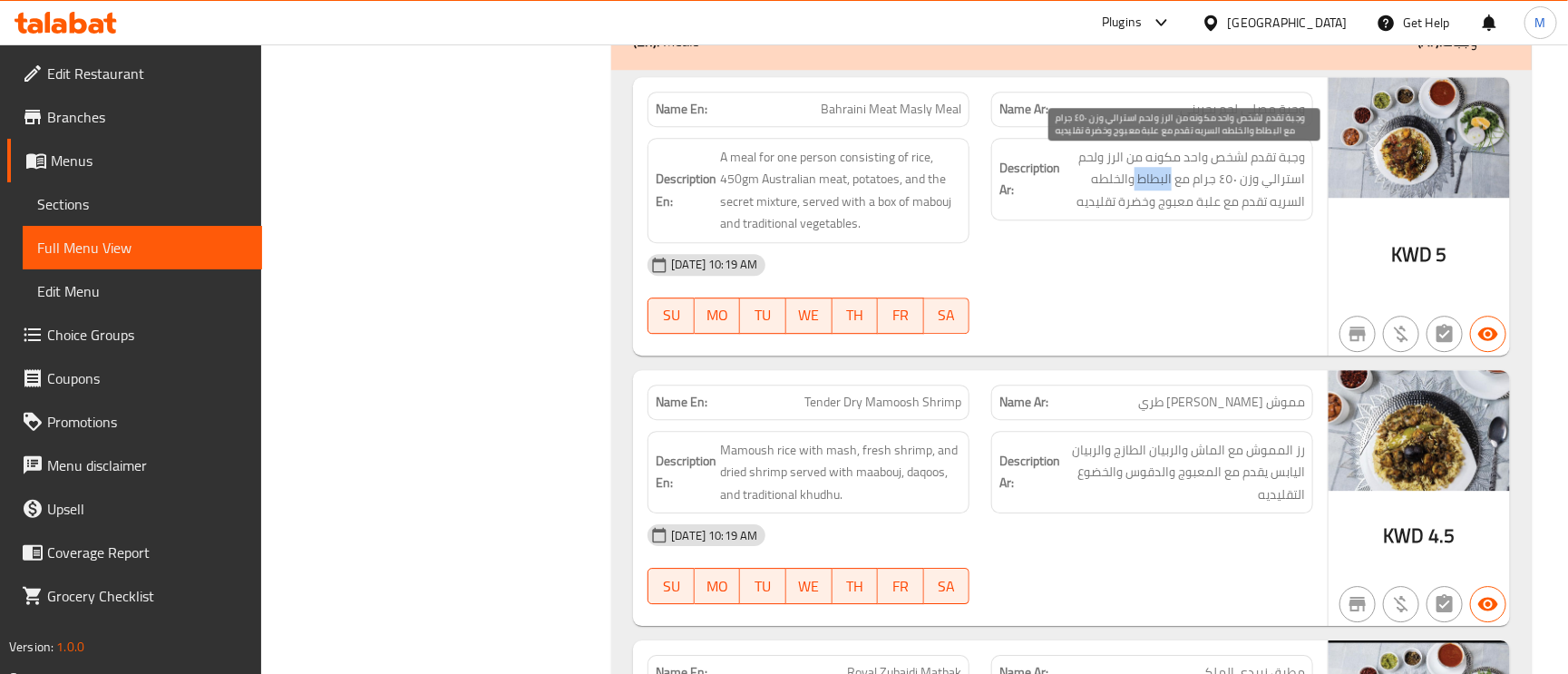
click at [1161, 177] on span "وجبة تقدم لشخص واحد مكونه من الرز ولحم استرالي وزن ٤٥٠ جرام مع البطاط والخلطه ا…" at bounding box center [1184, 179] width 242 height 67
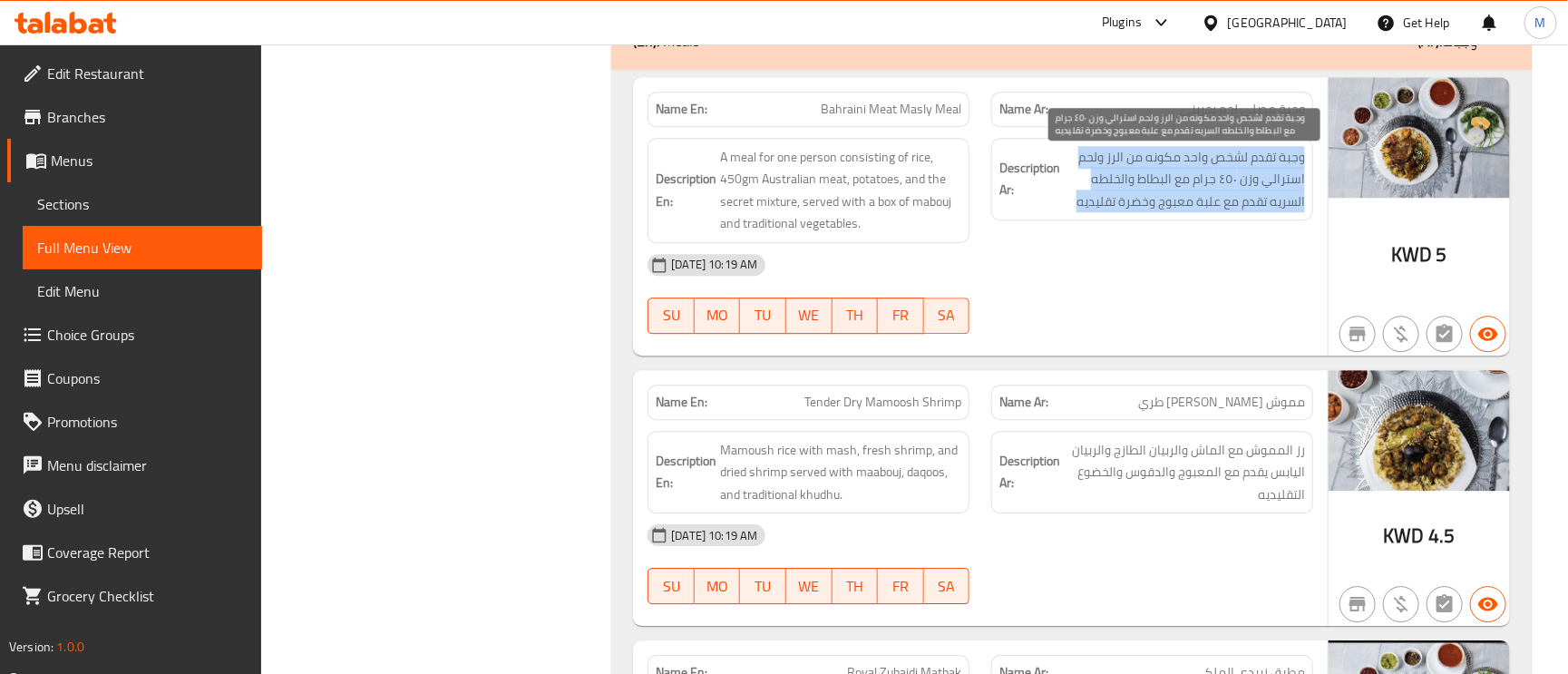
click at [1161, 177] on span "وجبة تقدم لشخص واحد مكونه من الرز ولحم استرالي وزن ٤٥٠ جرام مع البطاط والخلطه ا…" at bounding box center [1184, 179] width 242 height 67
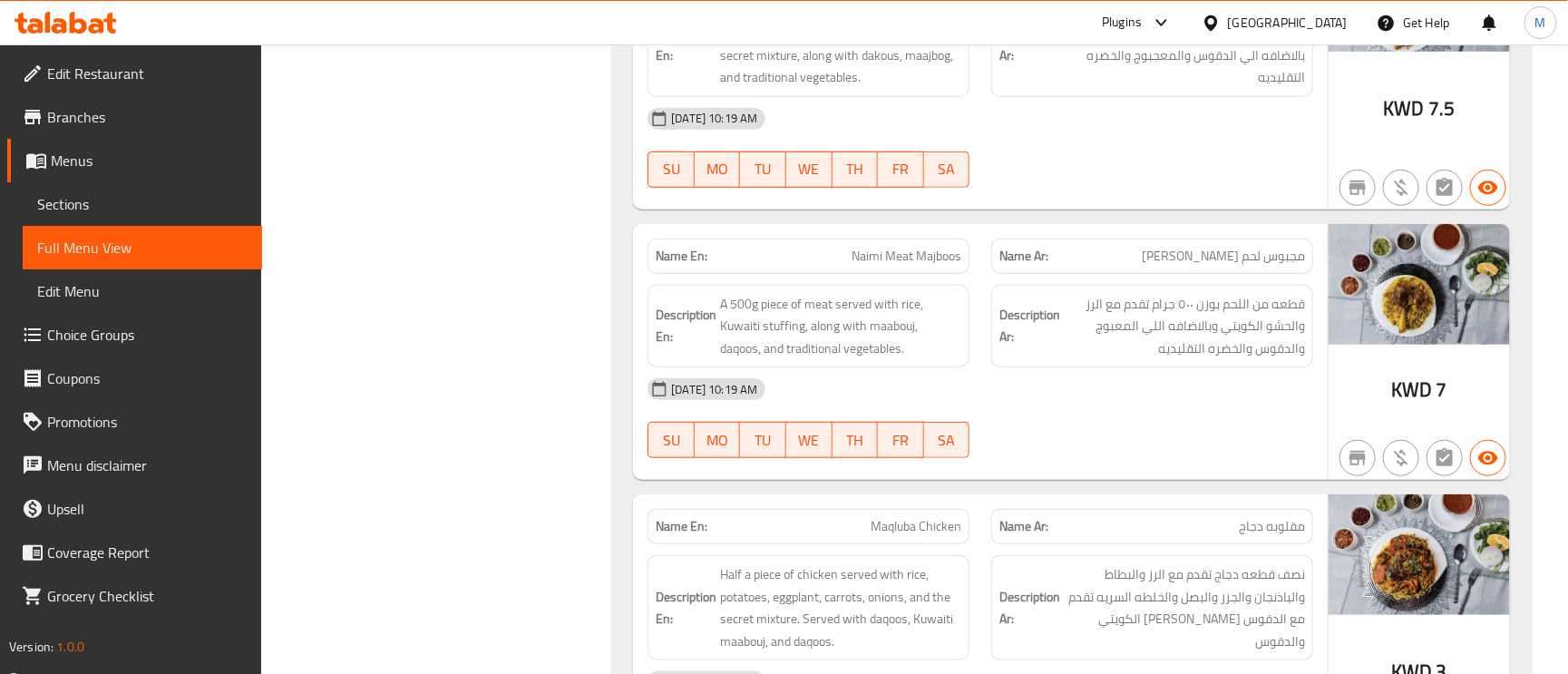
scroll to position [3673, 0]
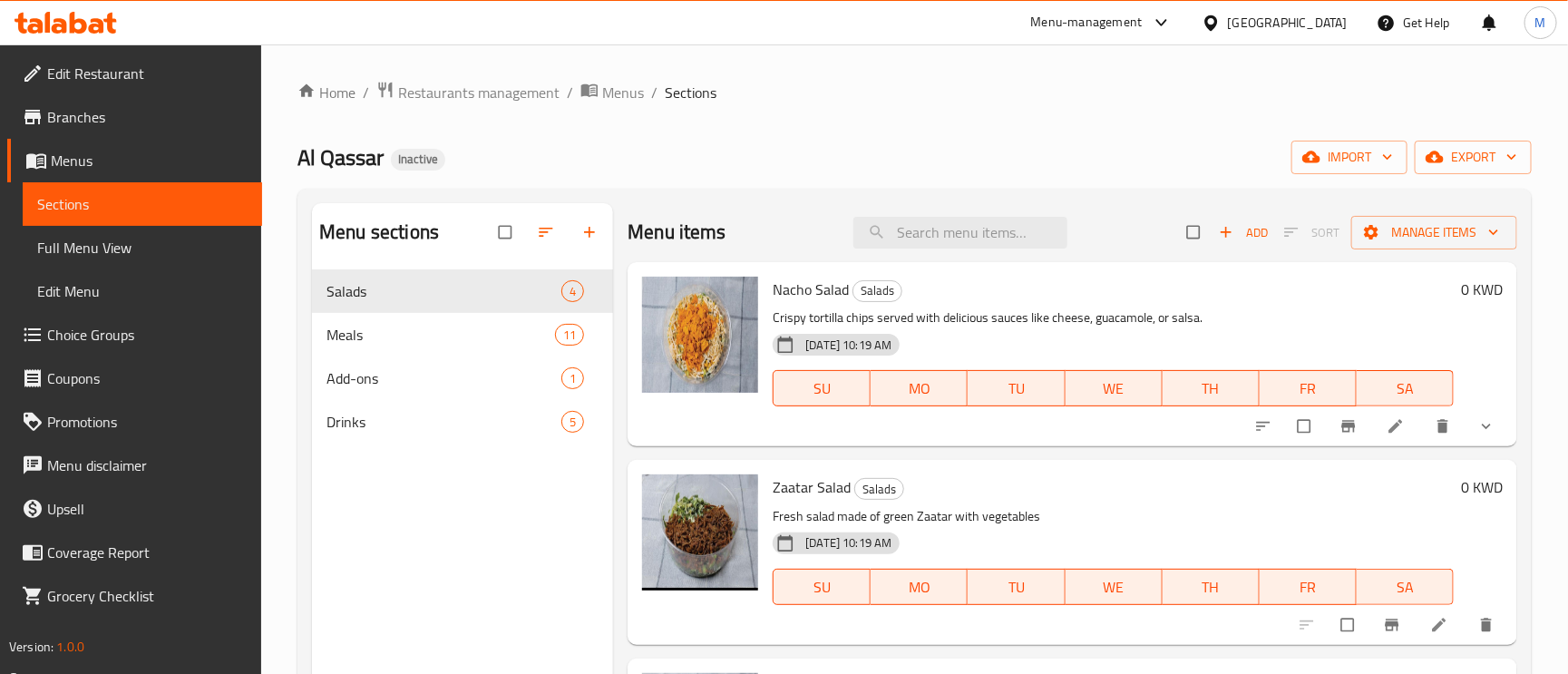
click at [163, 39] on div "Menu-management Kuwait Get Help M" at bounding box center [784, 23] width 1568 height 43
click at [160, 73] on span "Edit Restaurant" at bounding box center [147, 73] width 200 height 22
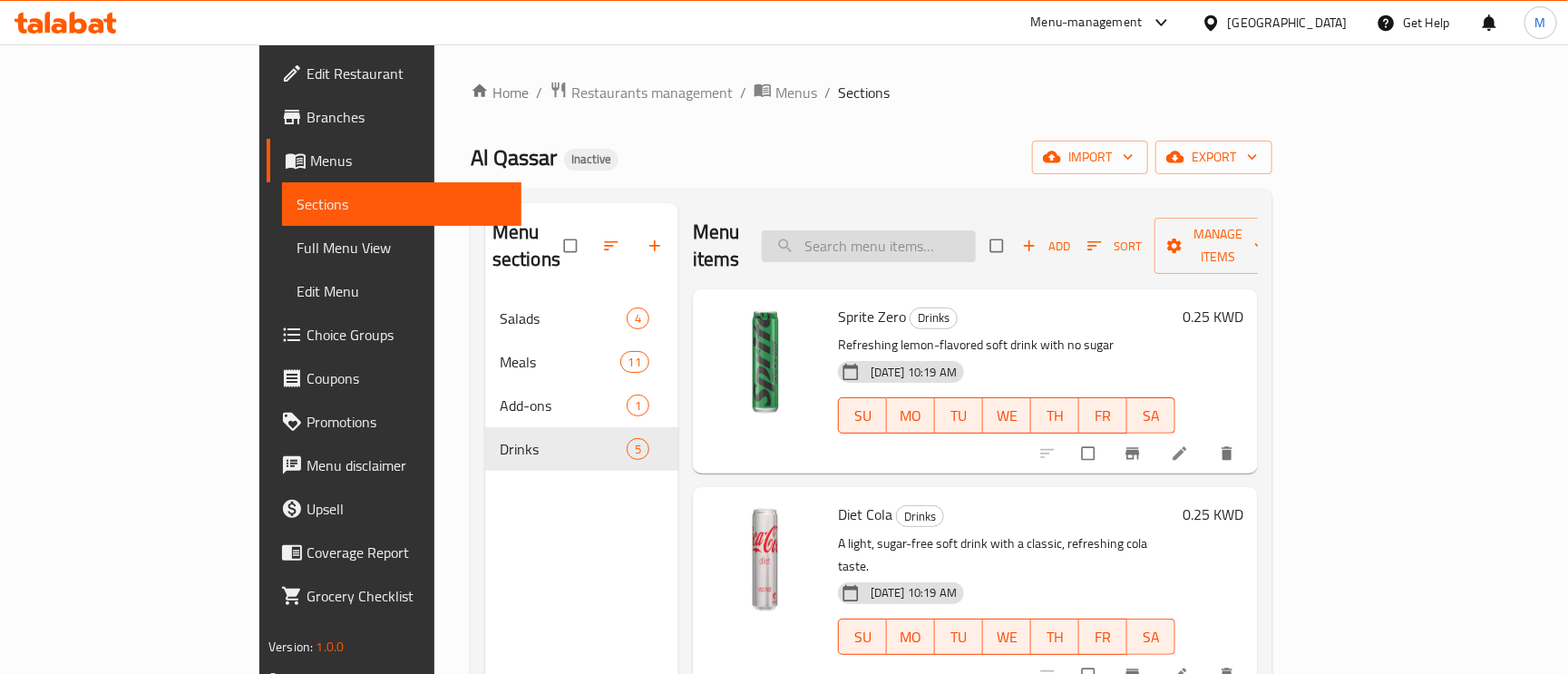
click at [921, 230] on input "search" at bounding box center [869, 246] width 214 height 32
paste input "Nacho Salad"
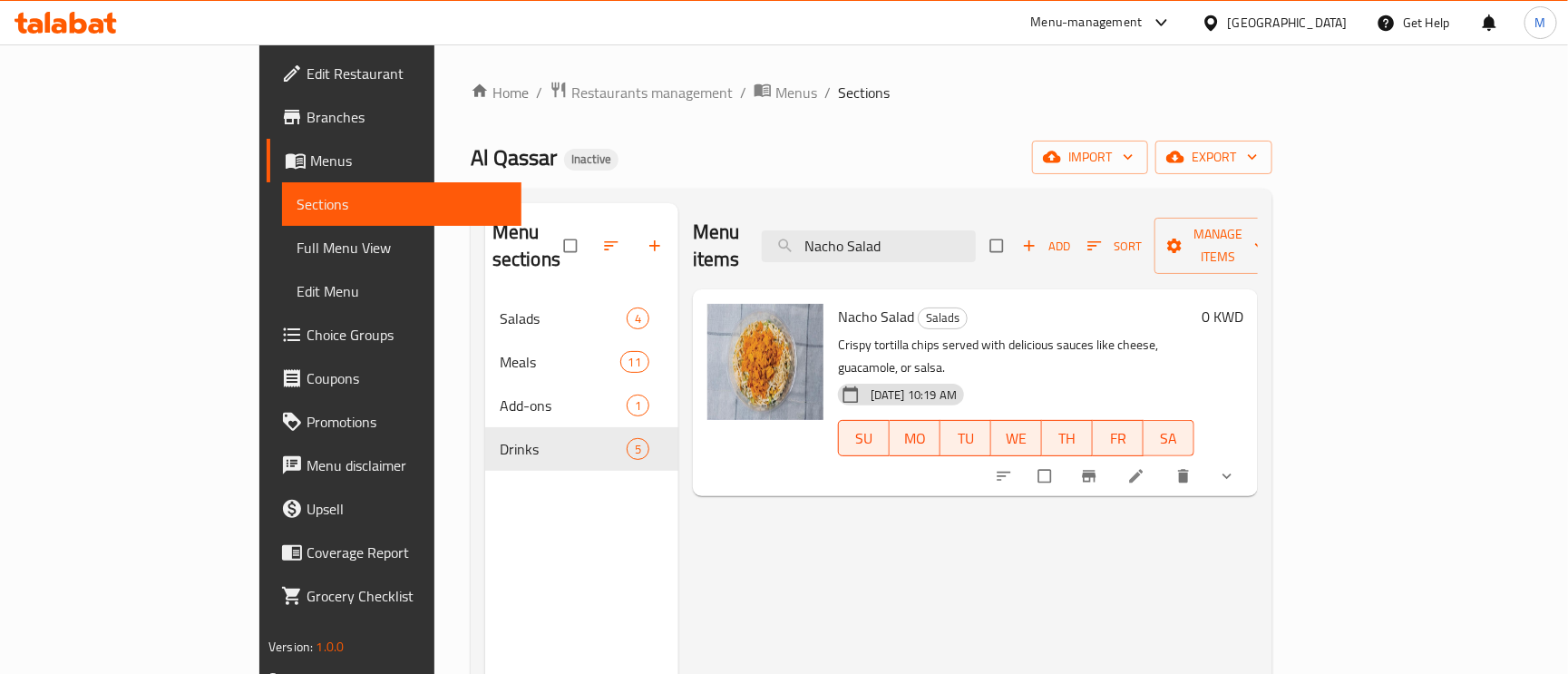
type input "Nacho Salad"
click at [1146, 467] on icon at bounding box center [1136, 476] width 18 height 18
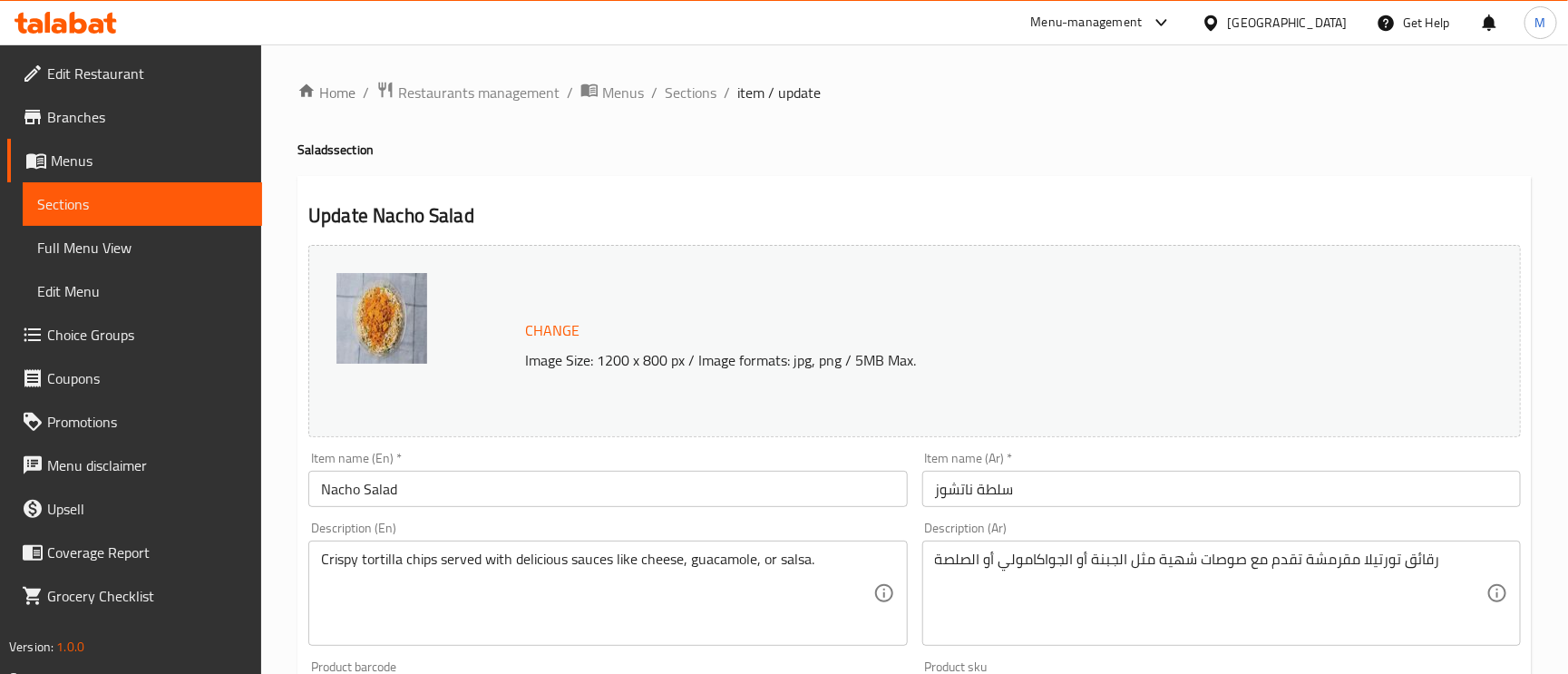
click at [357, 492] on input "Nacho Salad" at bounding box center [607, 489] width 599 height 37
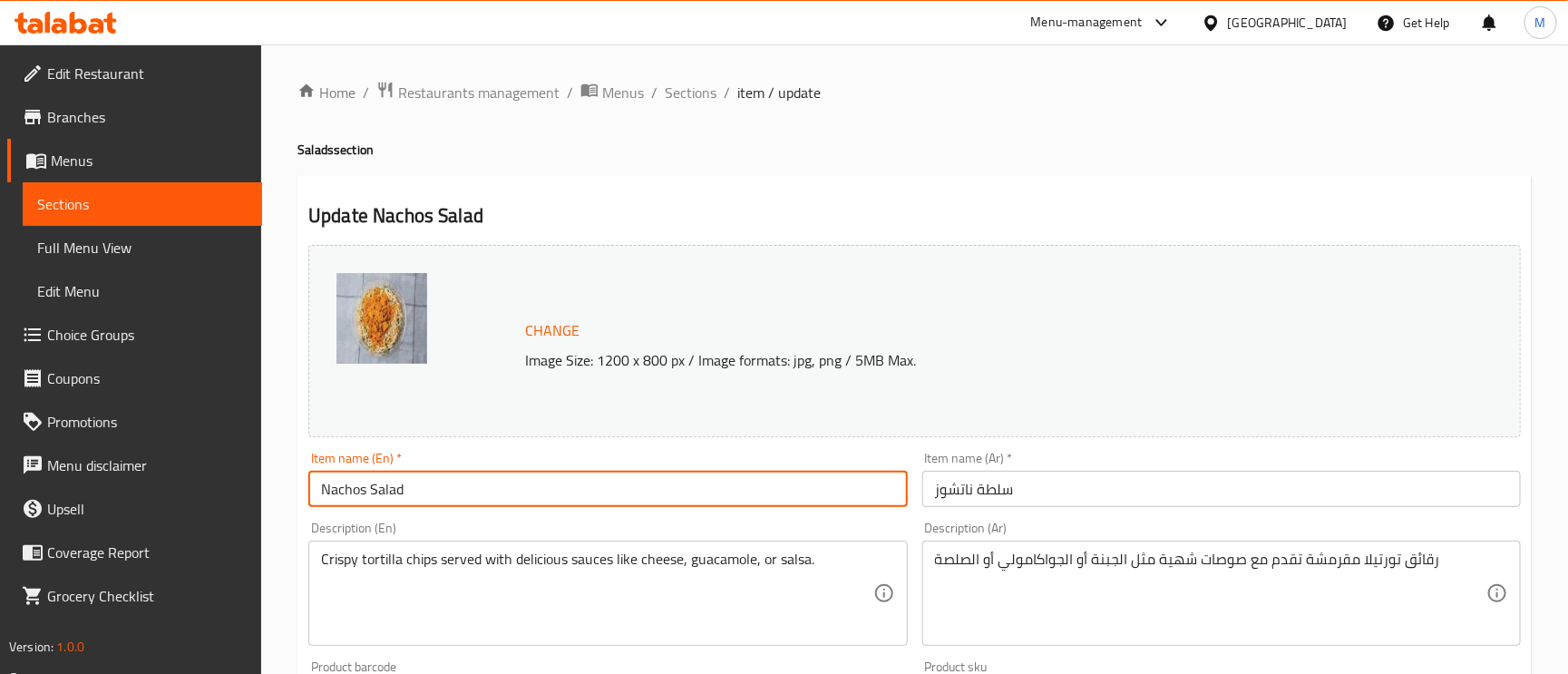
type input "Nachos Salad"
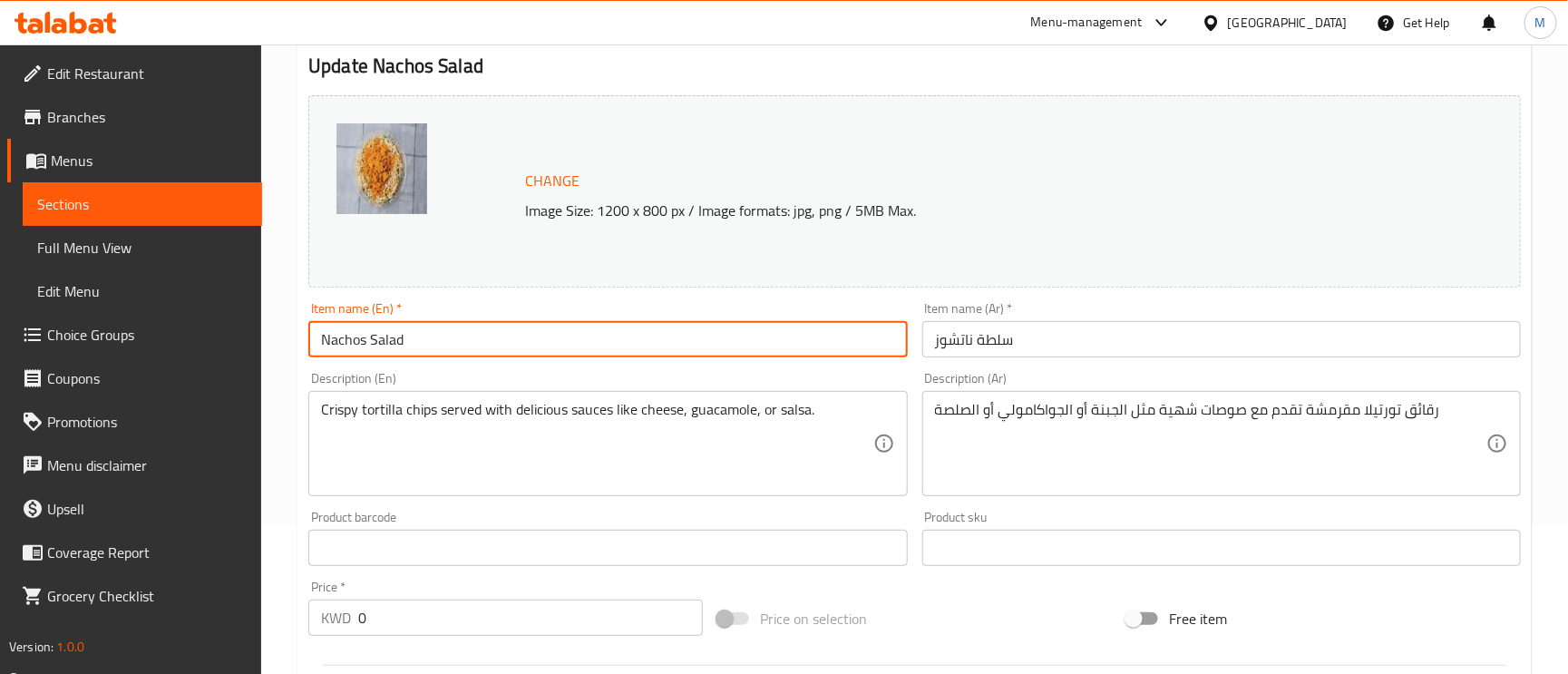
scroll to position [272, 0]
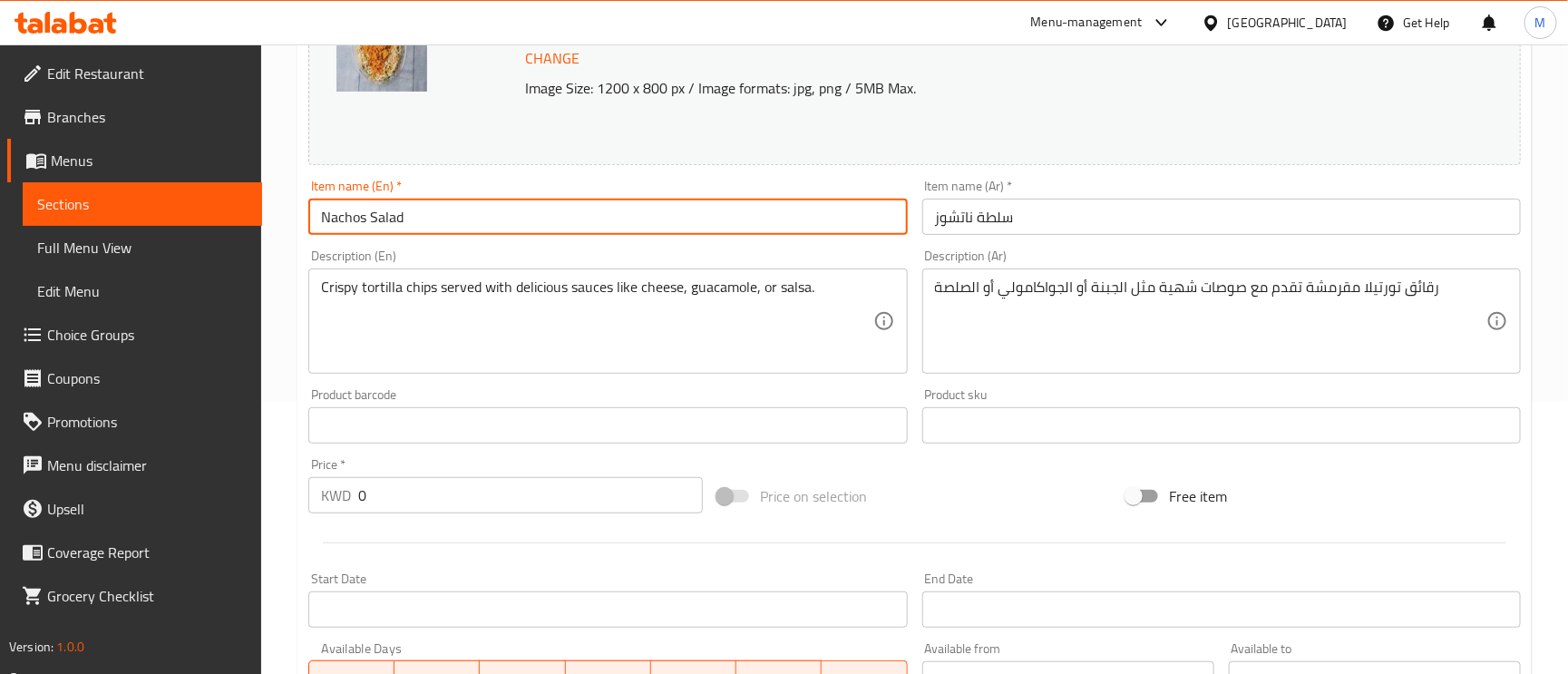
click at [1049, 245] on div "Description (Ar) رقائق تورتيلا مقرمشة تقدم مع صوصات شهية مثل الجبنة أو الجواكام…" at bounding box center [1221, 312] width 613 height 139
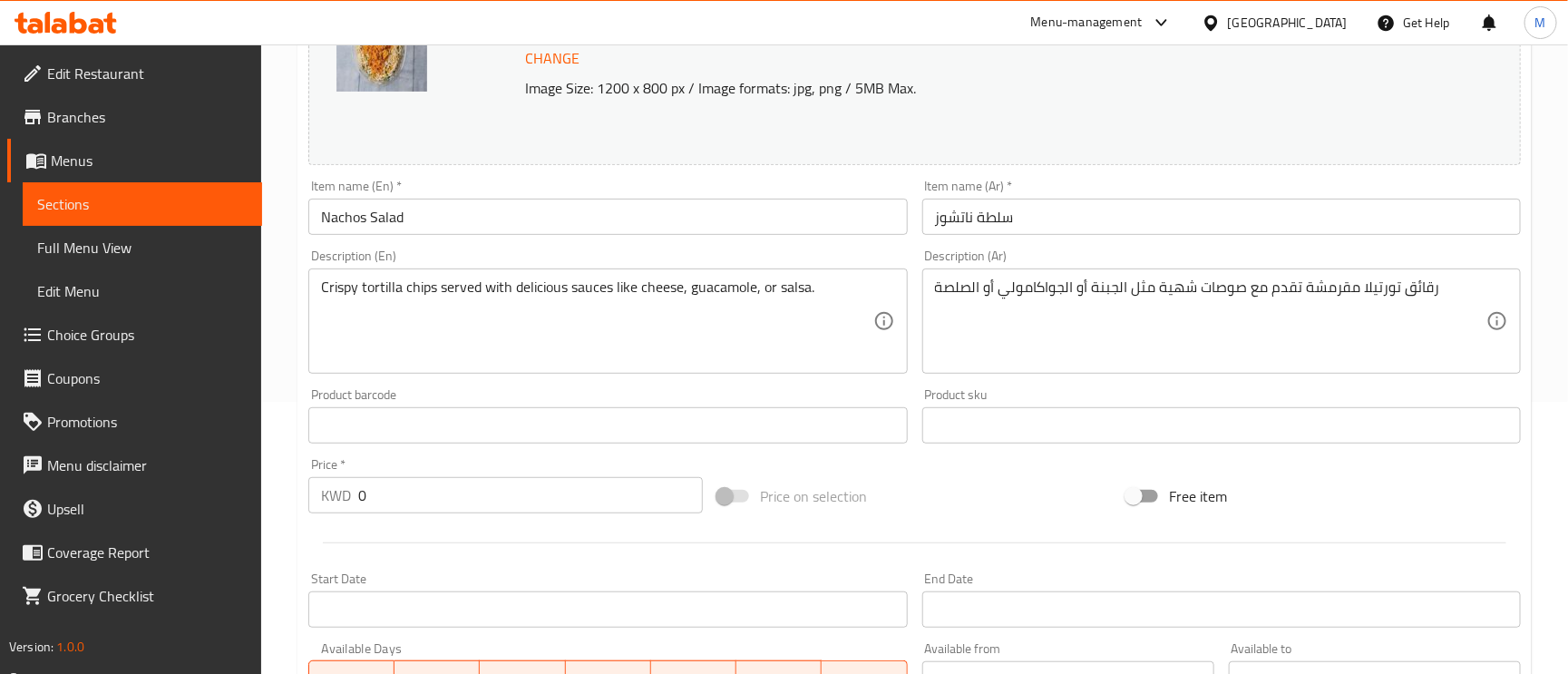
click at [1067, 215] on input "سلطة ناتشوز" at bounding box center [1221, 216] width 599 height 37
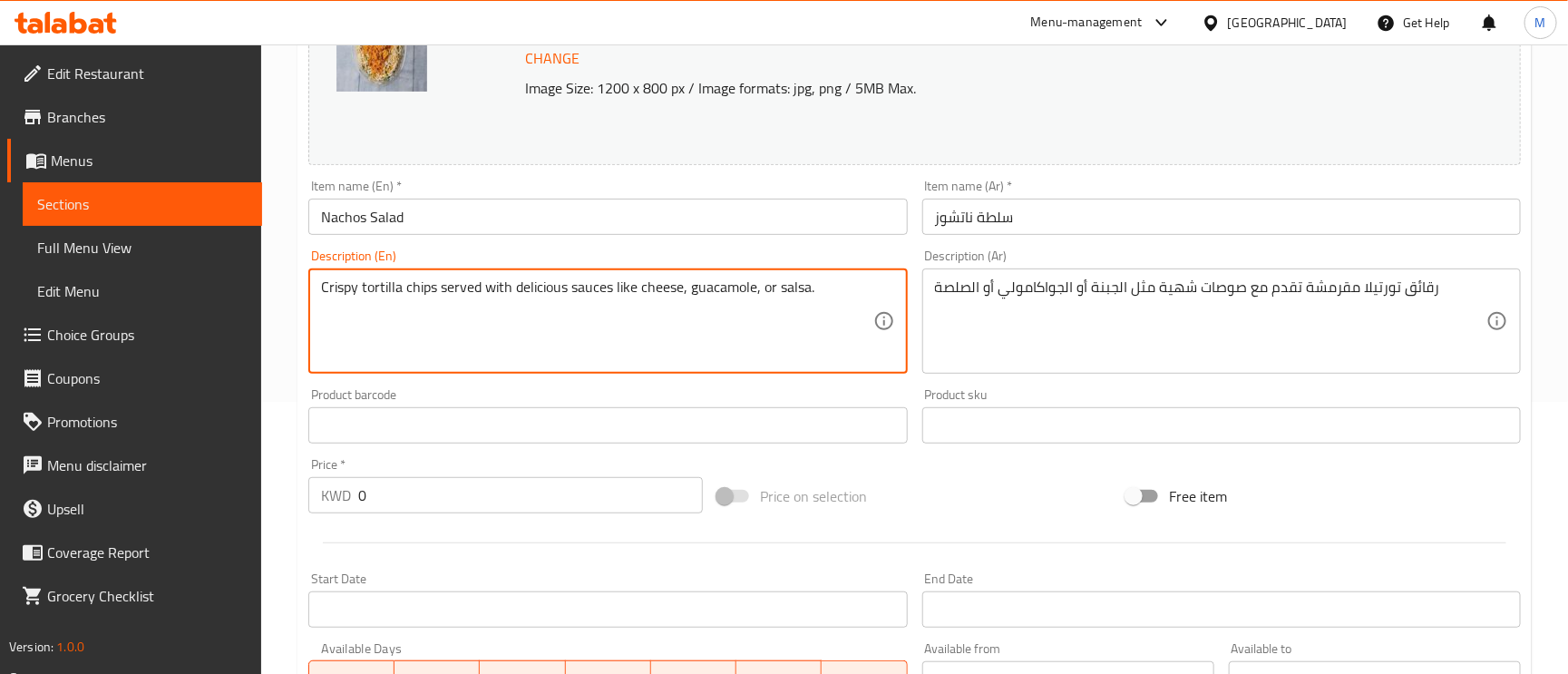
click at [823, 286] on textarea "Crispy tortilla chips served with delicious sauces like cheese, guacamole, or s…" at bounding box center [597, 321] width 552 height 86
click at [1038, 219] on input "سلطة ناتشوز" at bounding box center [1221, 216] width 599 height 37
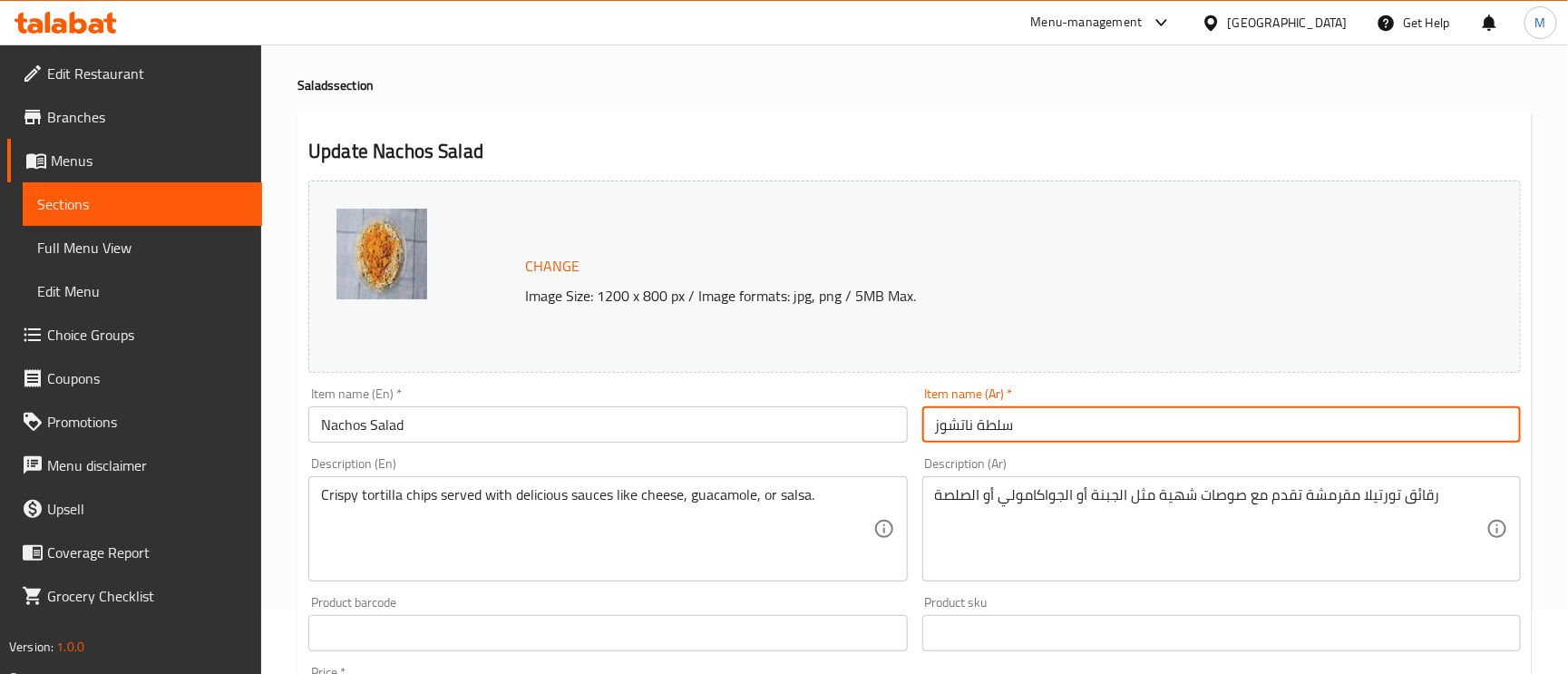
scroll to position [0, 0]
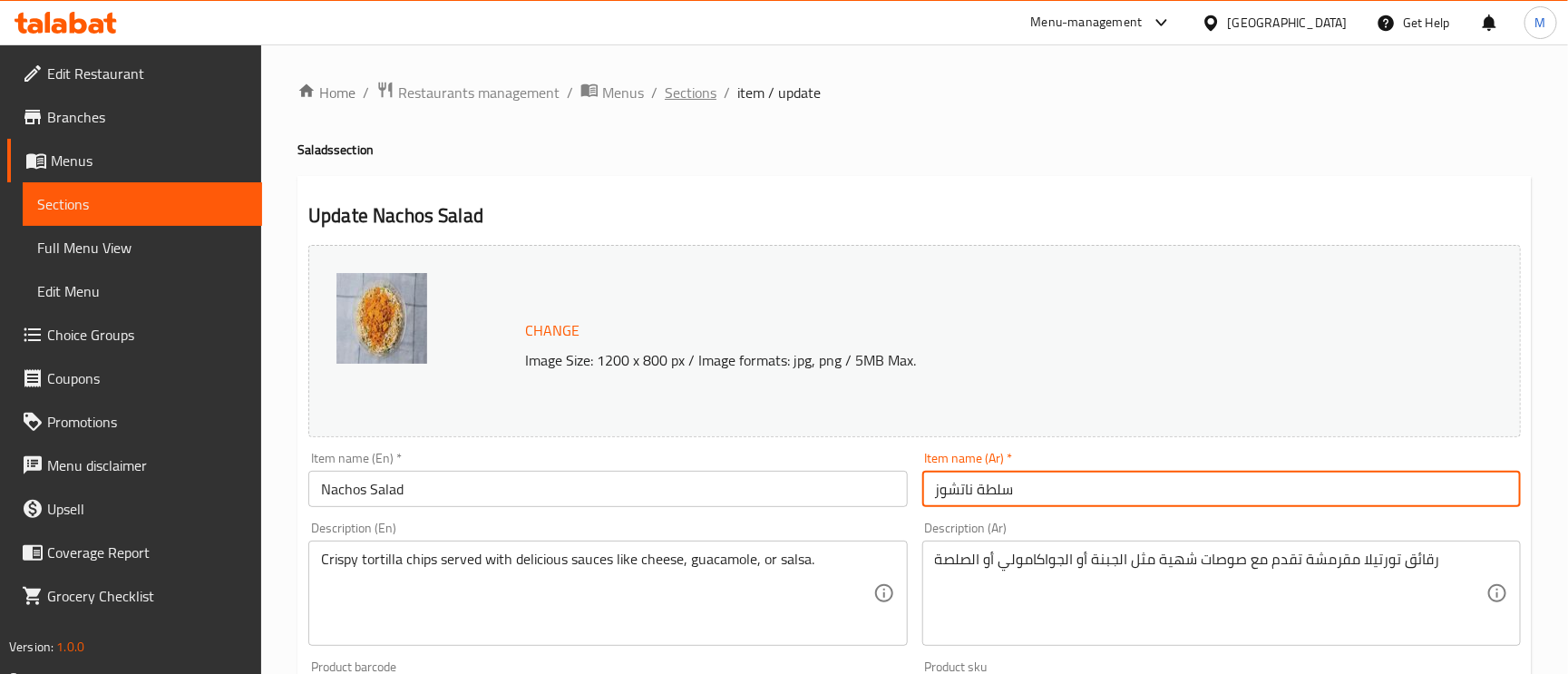
click at [679, 91] on span "Sections" at bounding box center [690, 92] width 52 height 22
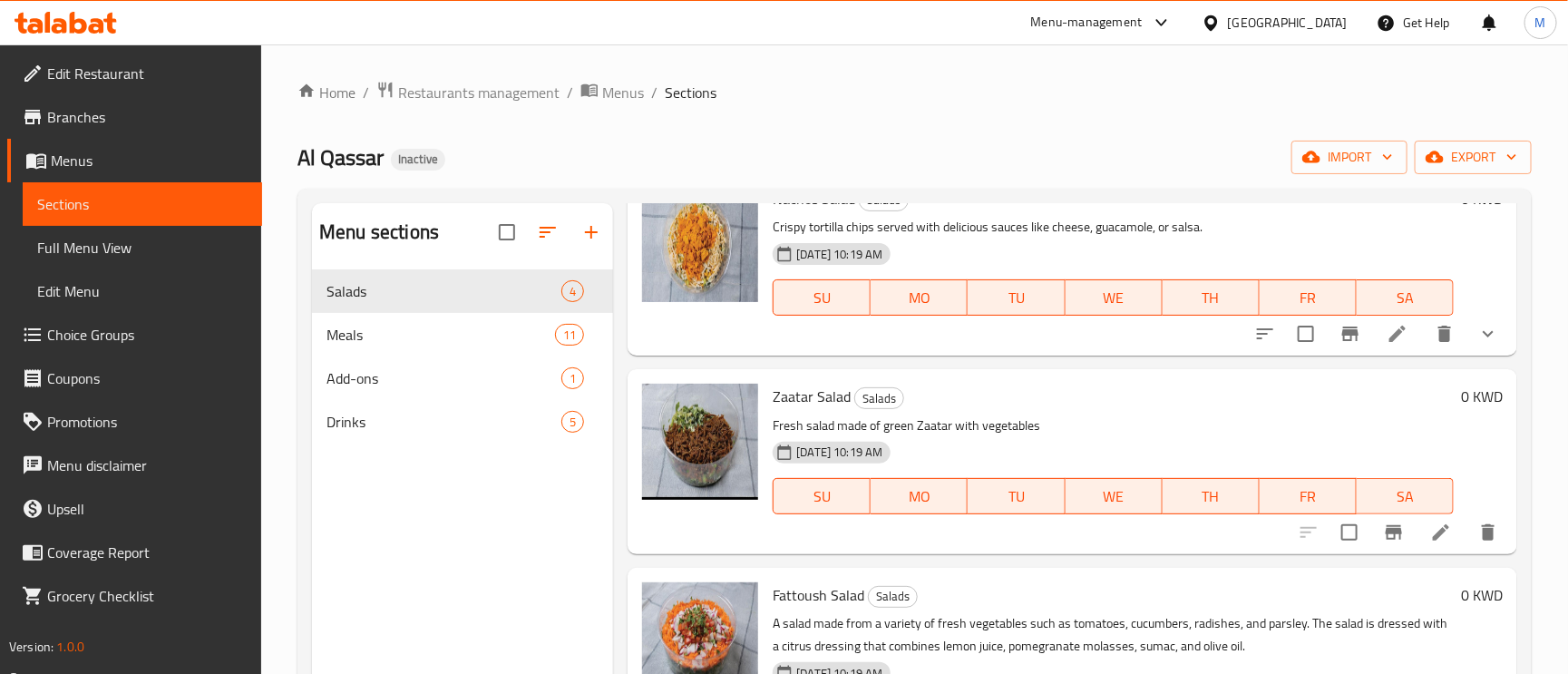
scroll to position [186, 0]
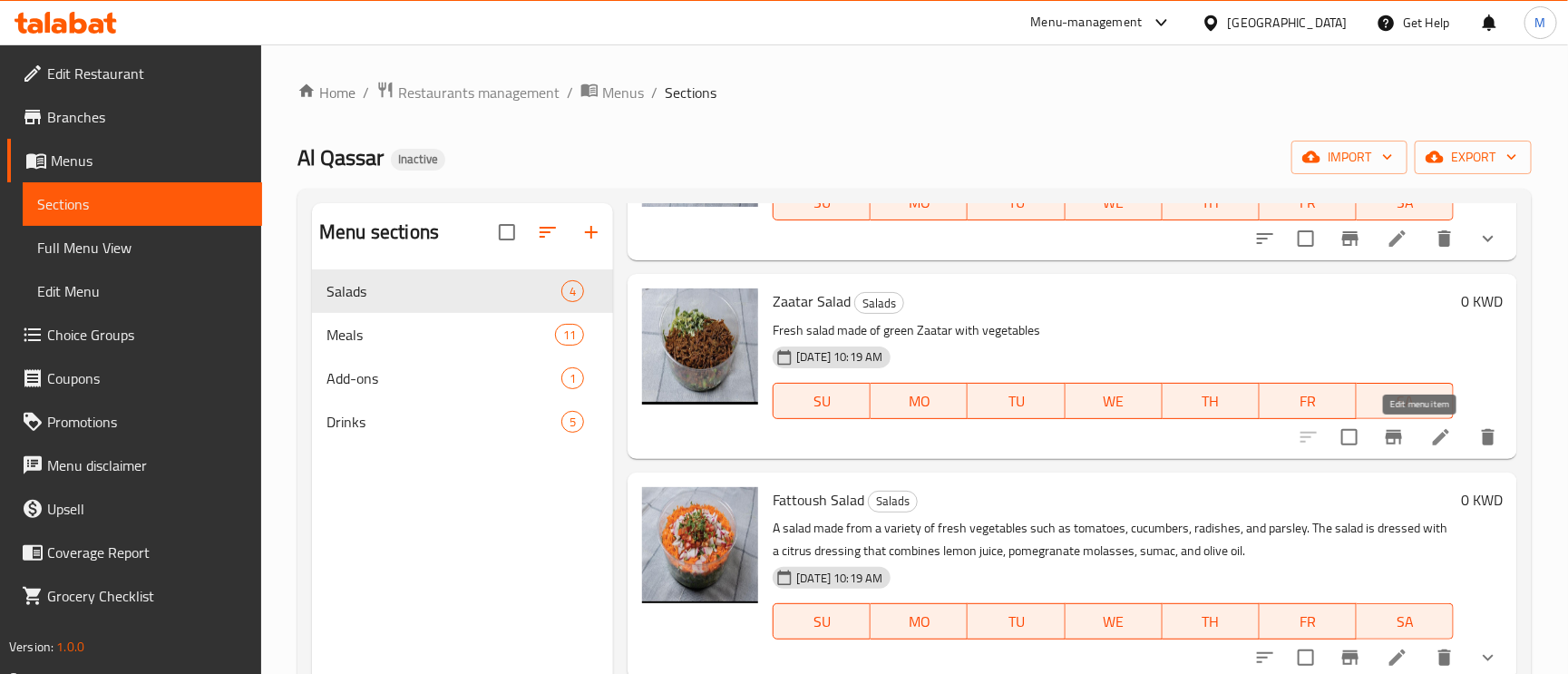
click at [1431, 432] on icon at bounding box center [1441, 436] width 22 height 22
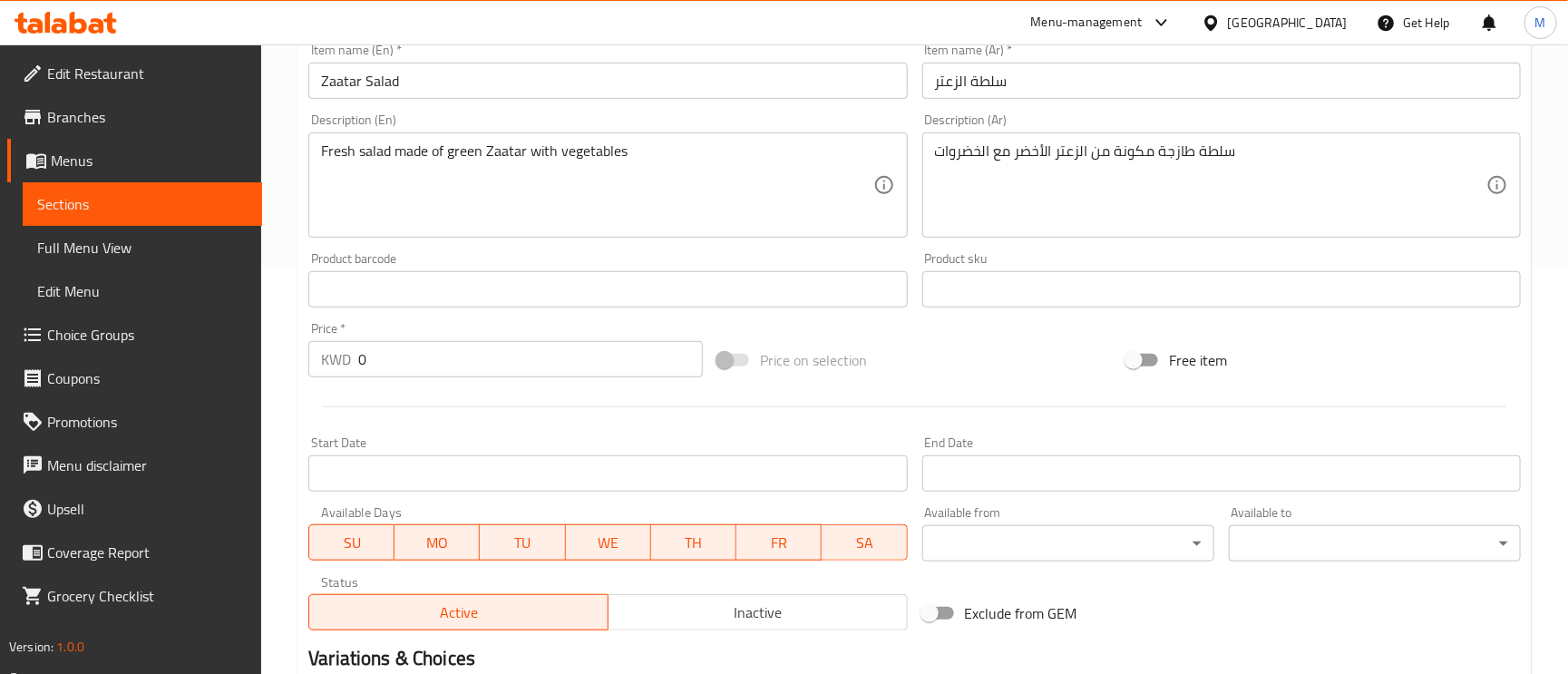
scroll to position [632, 0]
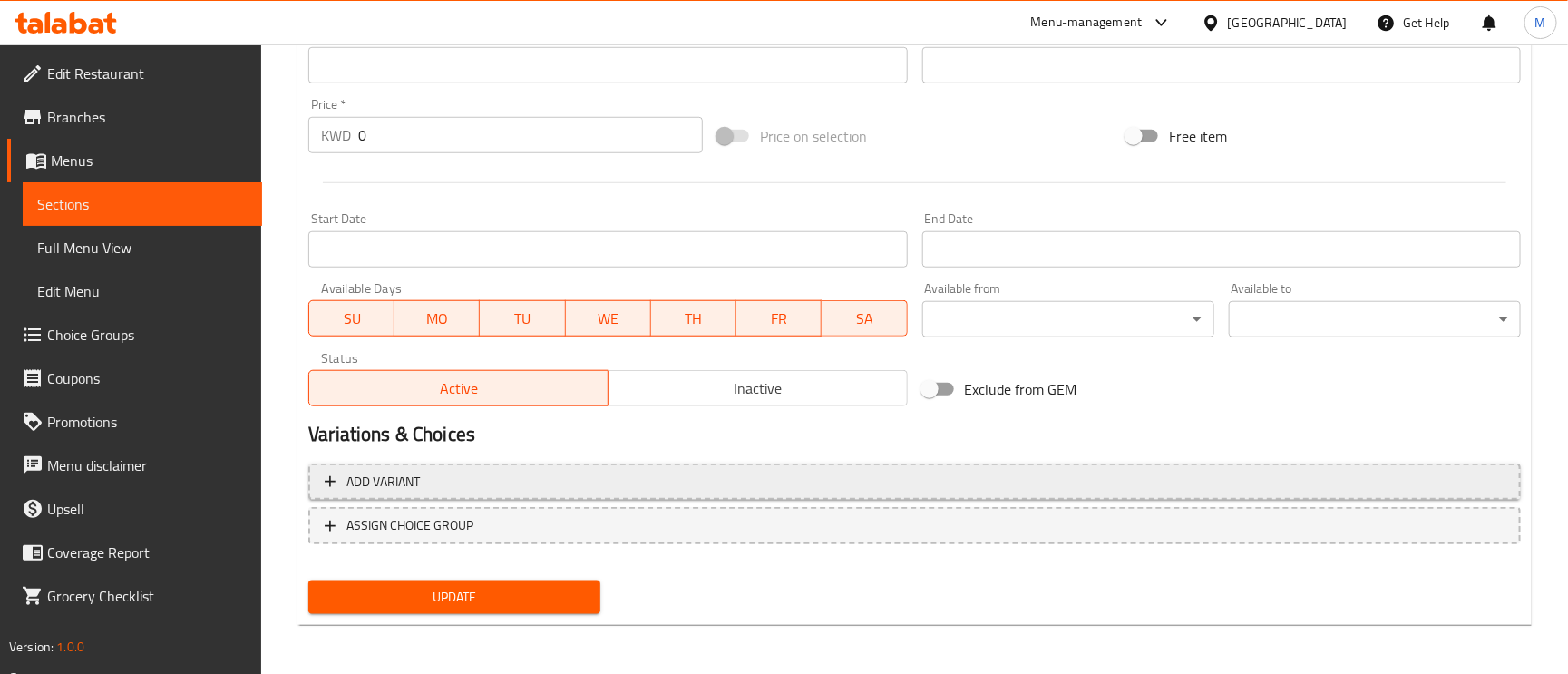
click at [466, 483] on span "Add variant" at bounding box center [914, 482] width 1180 height 23
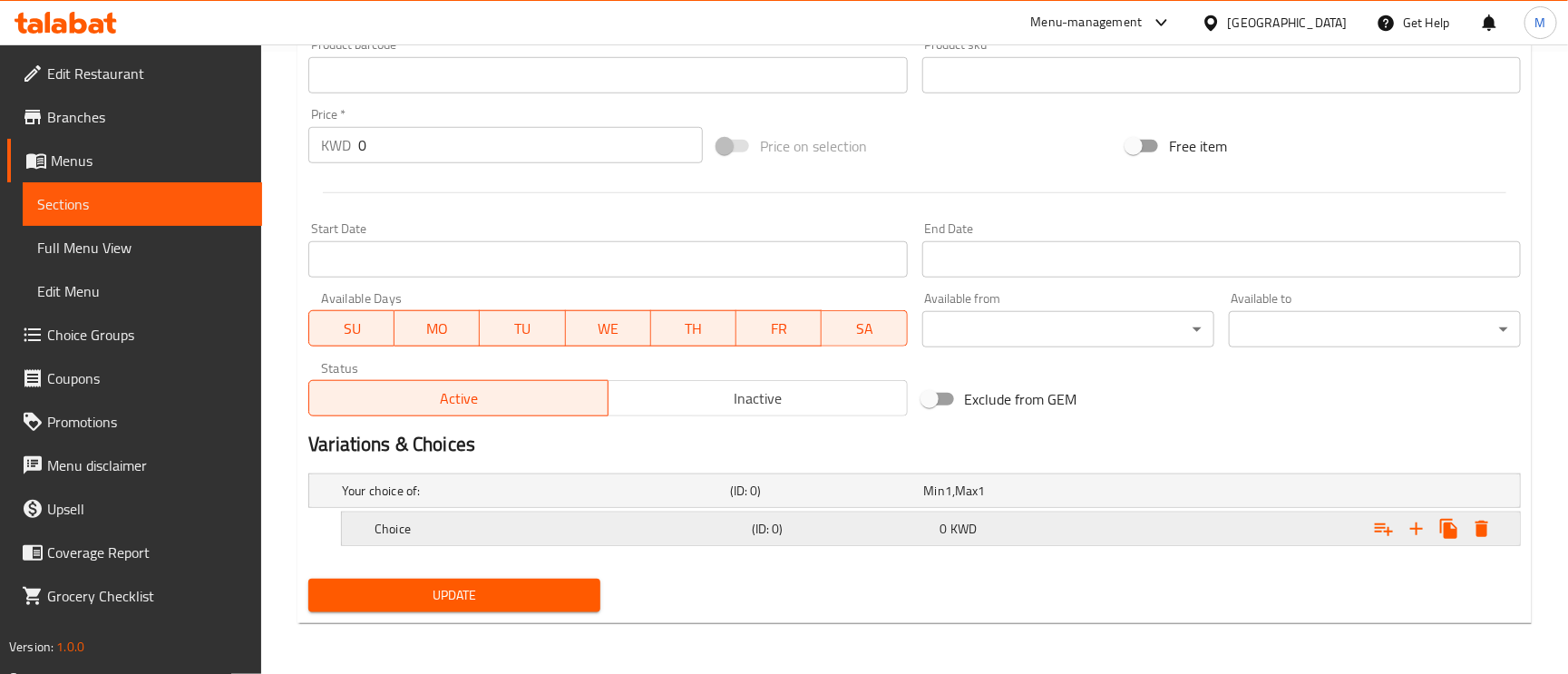
scroll to position [623, 0]
click at [1411, 536] on icon "Expand" at bounding box center [1416, 528] width 22 height 22
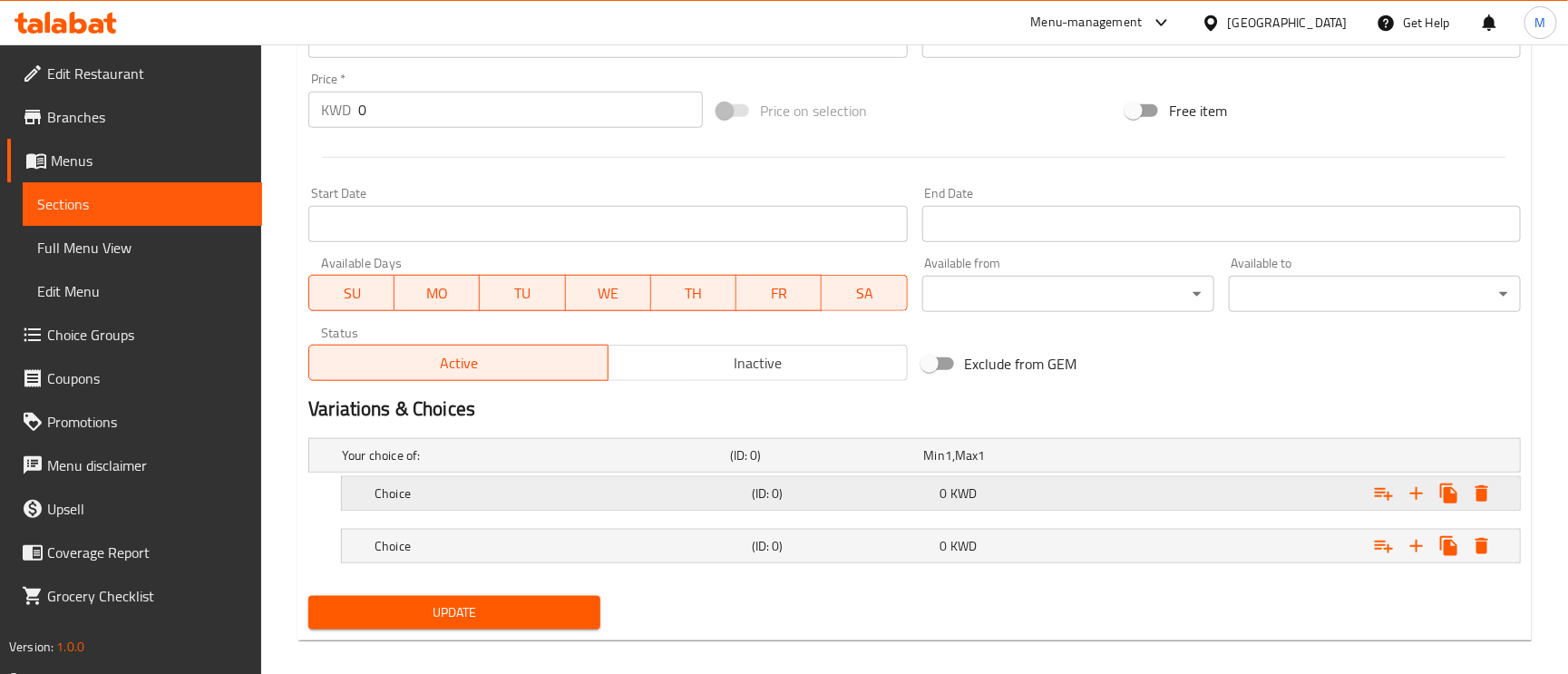
scroll to position [677, 0]
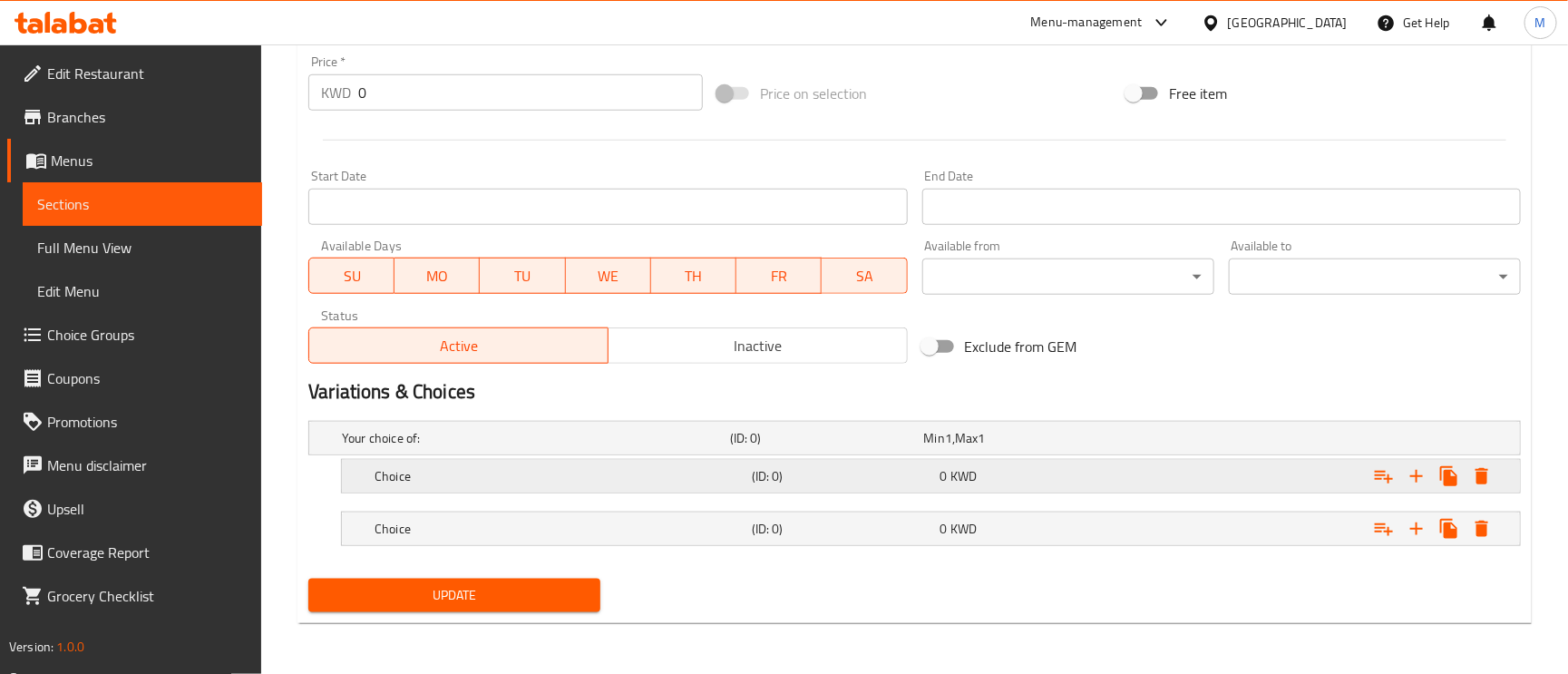
click at [425, 474] on h5 "Choice" at bounding box center [559, 476] width 370 height 18
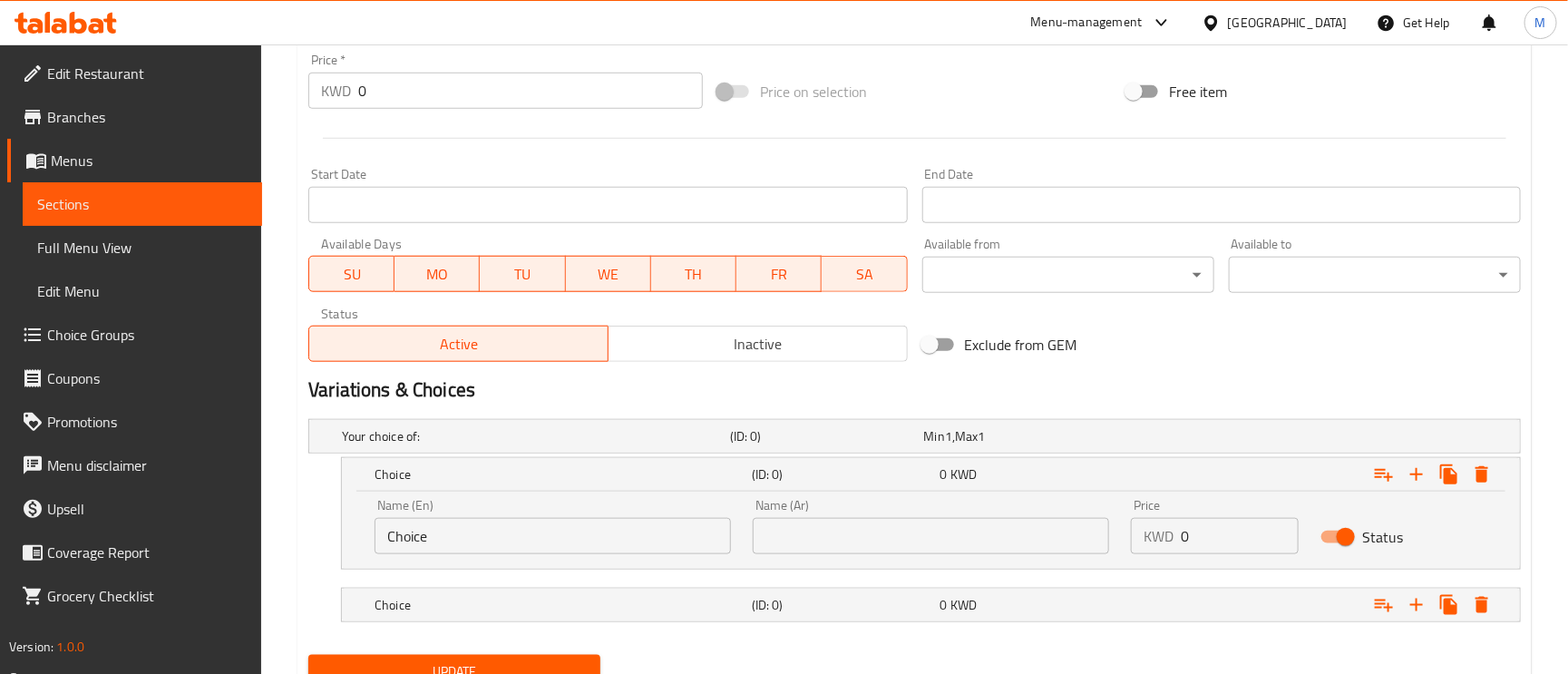
click at [439, 535] on input "Choice" at bounding box center [552, 536] width 356 height 37
type input "Medium"
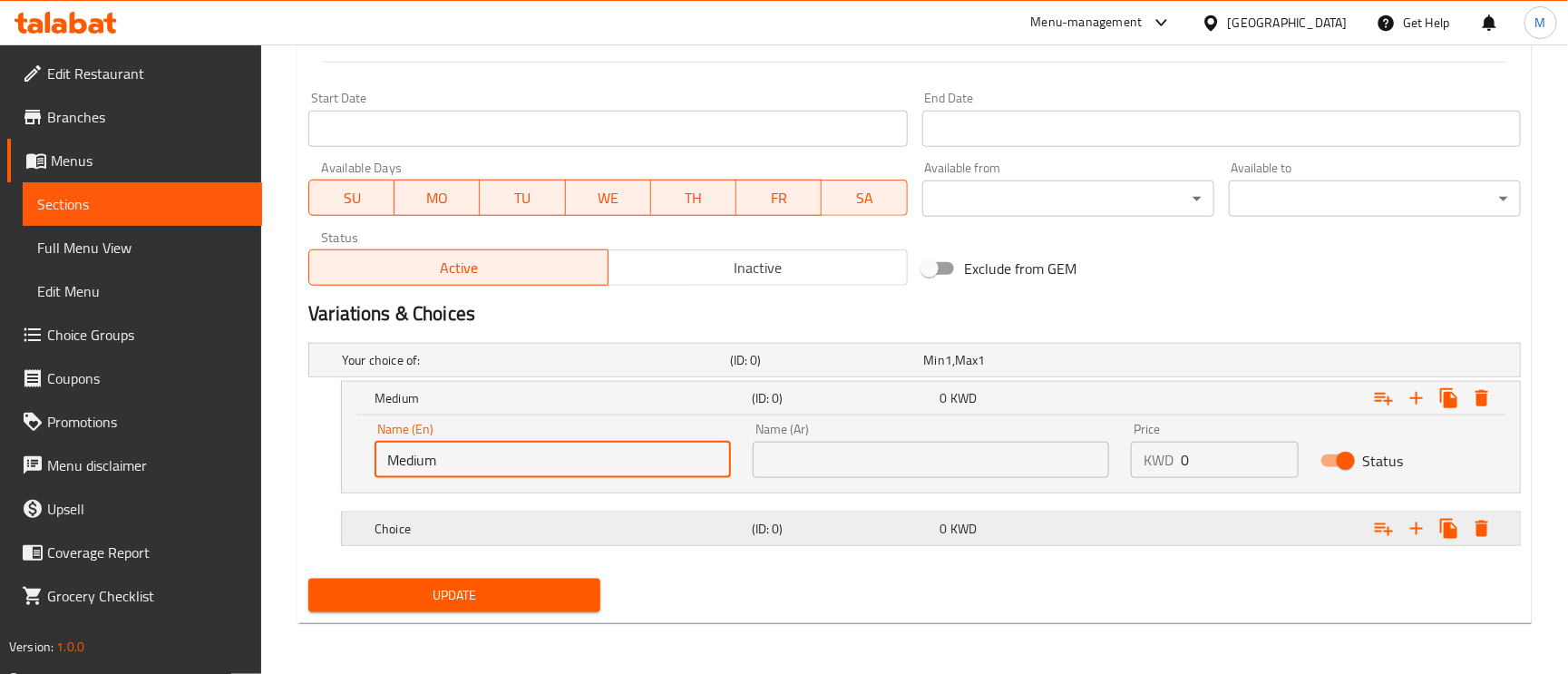
click at [424, 516] on div "Choice" at bounding box center [559, 528] width 377 height 25
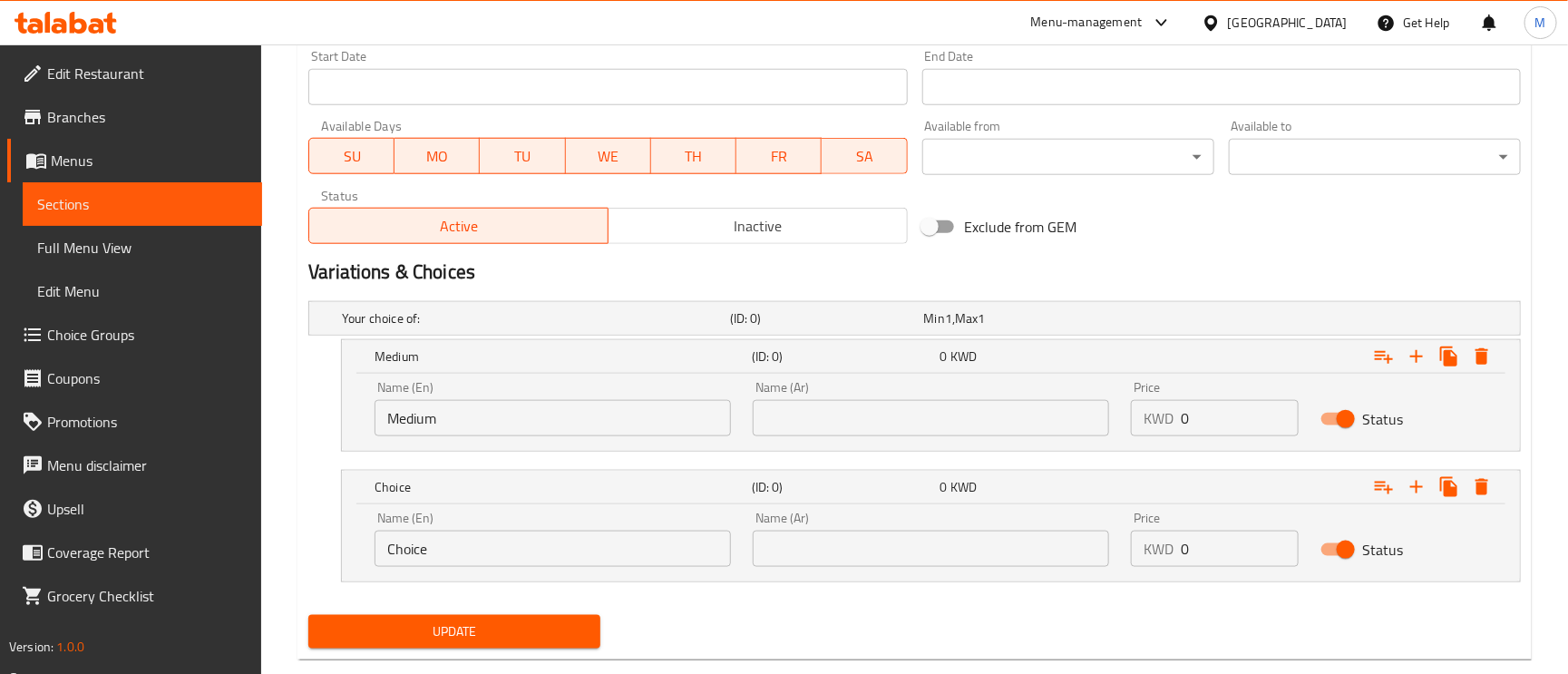
scroll to position [832, 0]
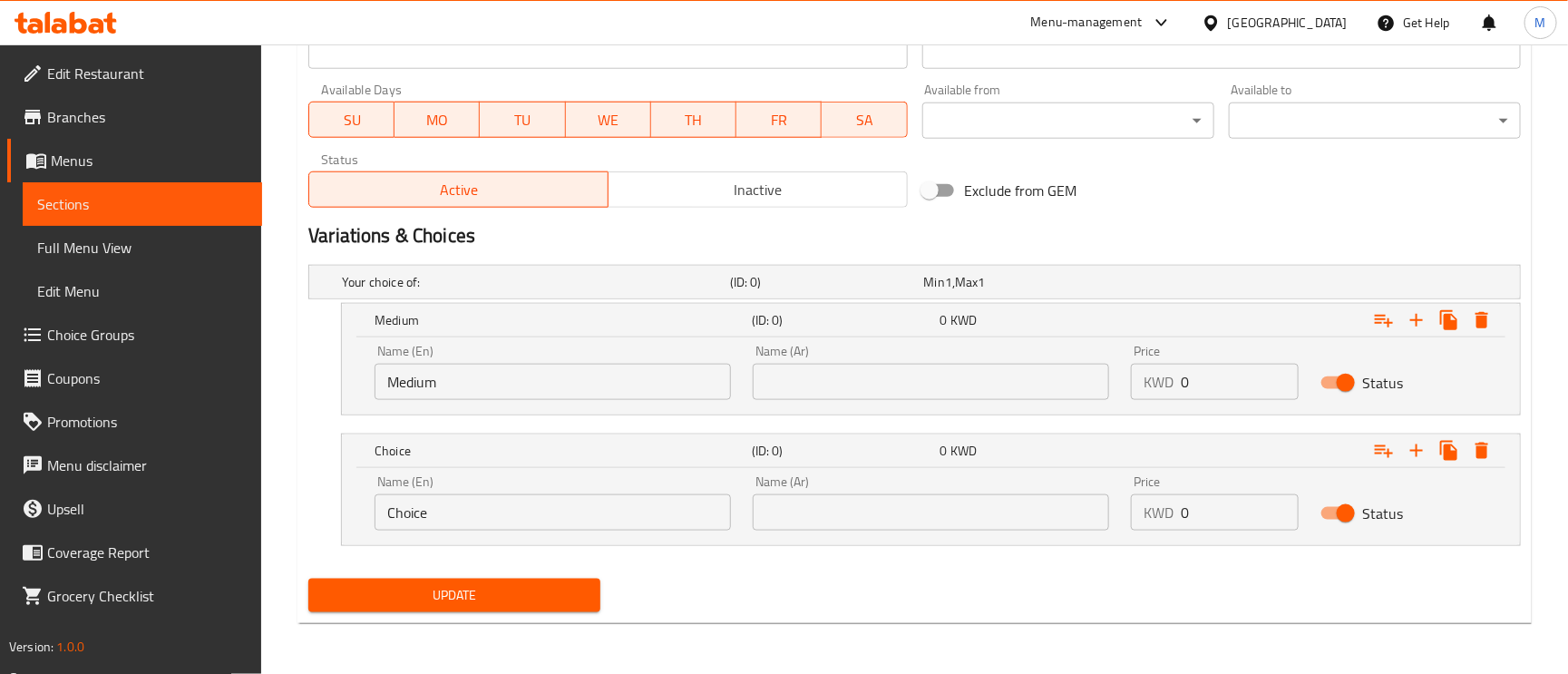
click at [431, 510] on input "Choice" at bounding box center [552, 512] width 356 height 37
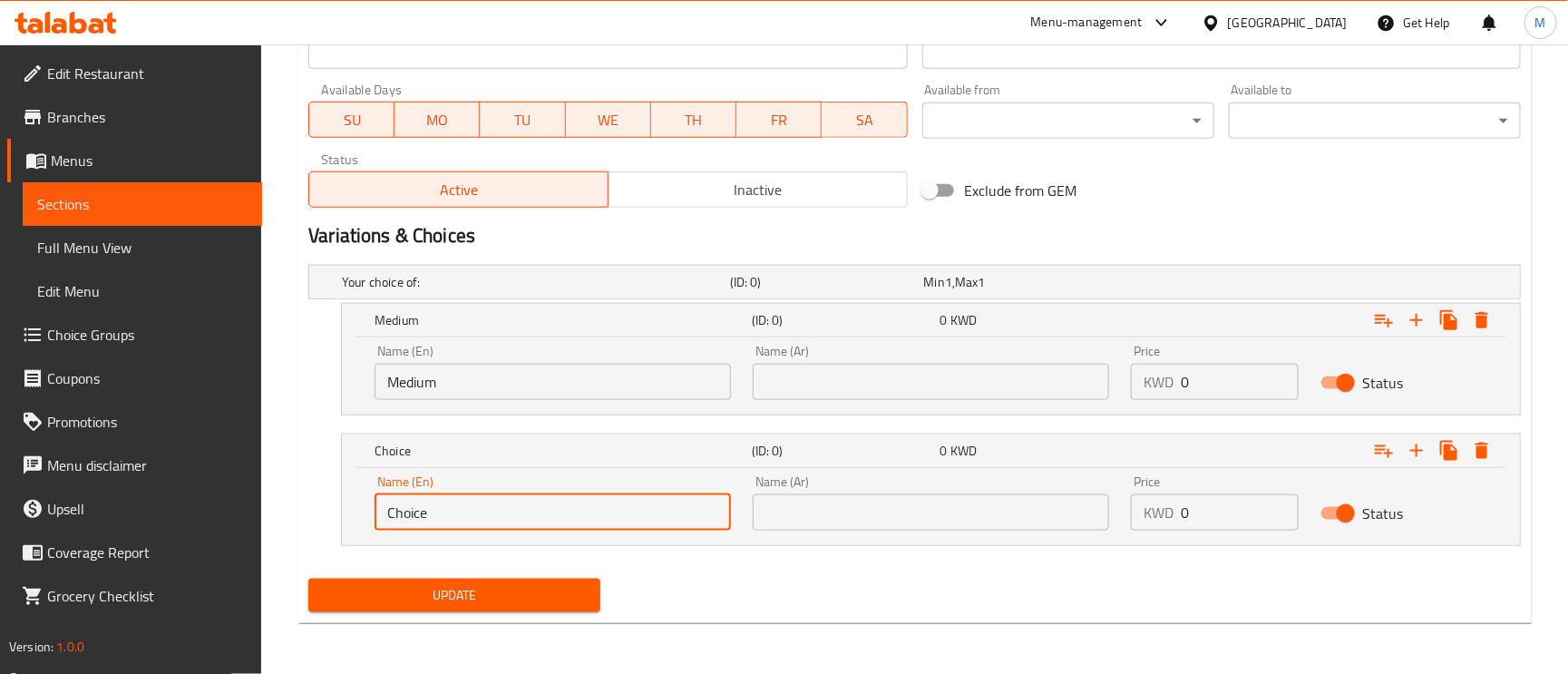
click at [431, 510] on input "Choice" at bounding box center [552, 512] width 356 height 37
type input "Large"
click at [996, 382] on input "text" at bounding box center [931, 382] width 356 height 37
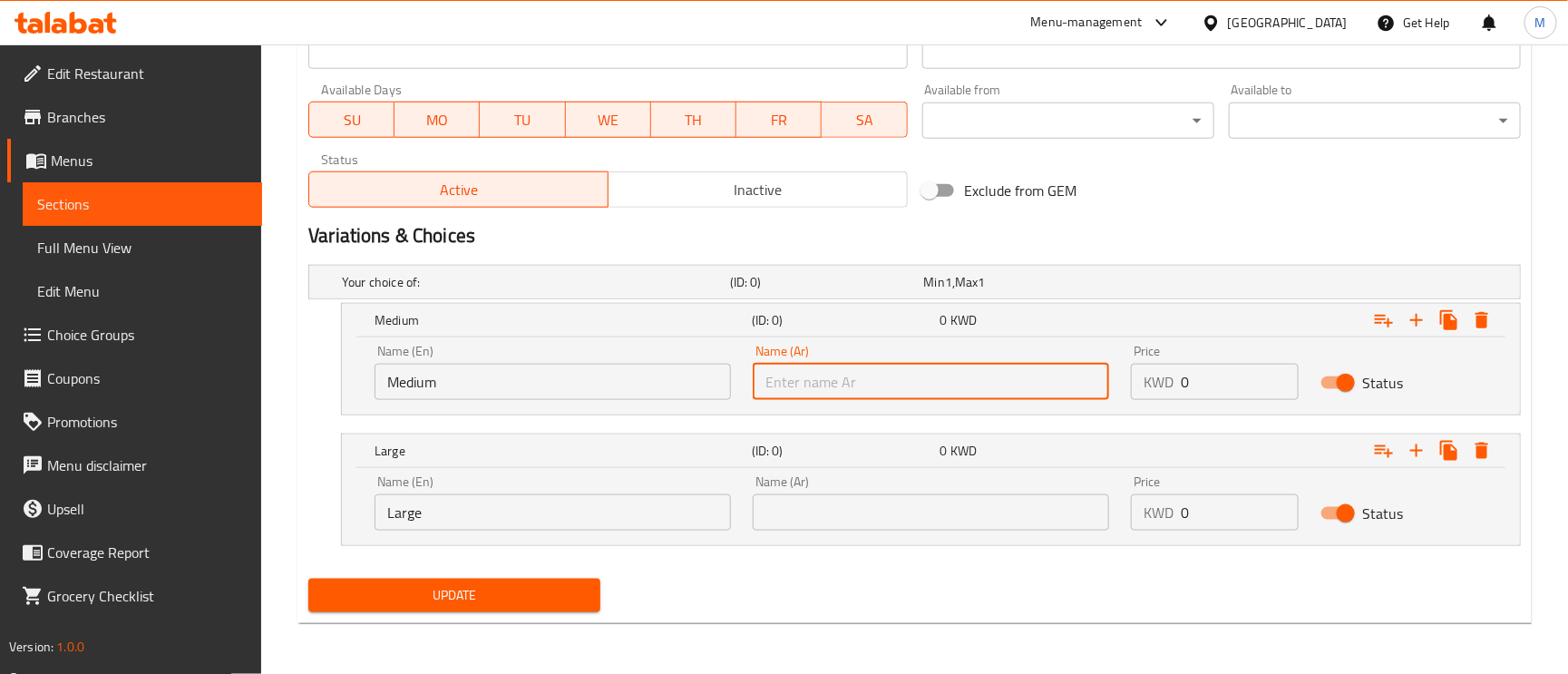
type input "وسط"
click at [880, 524] on input "text" at bounding box center [931, 512] width 356 height 37
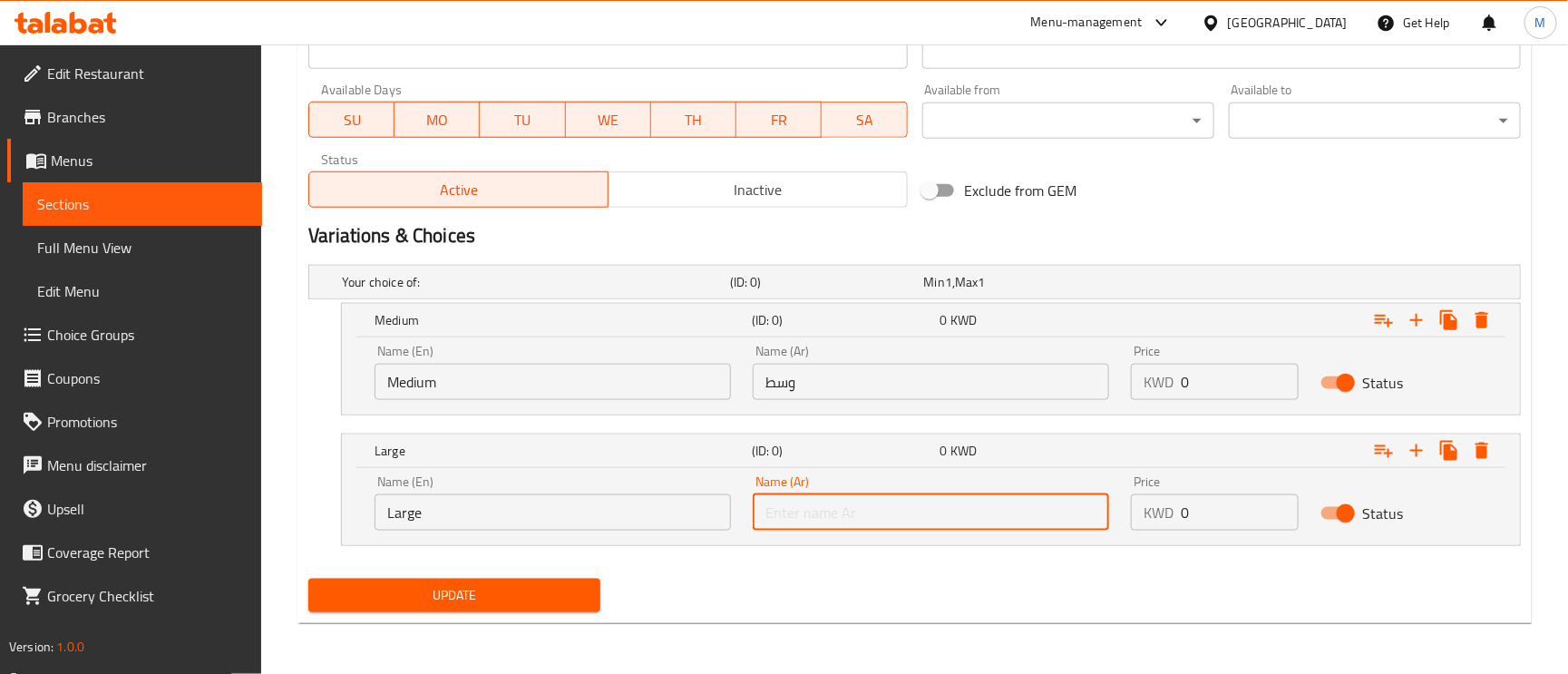
type input "كبير"
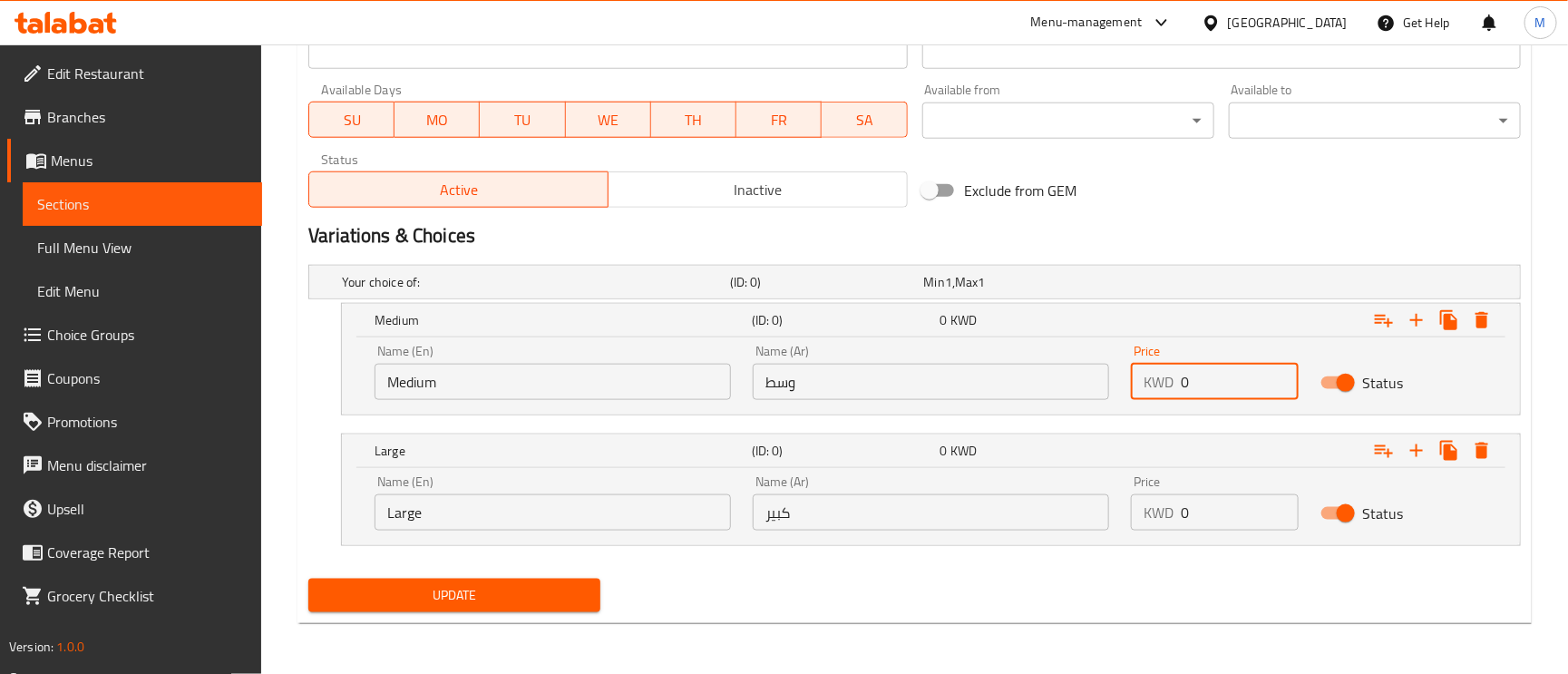
drag, startPoint x: 1190, startPoint y: 384, endPoint x: 1169, endPoint y: 380, distance: 21.4
click at [1169, 380] on div "KWD 0 Price" at bounding box center [1215, 382] width 167 height 37
type input "3"
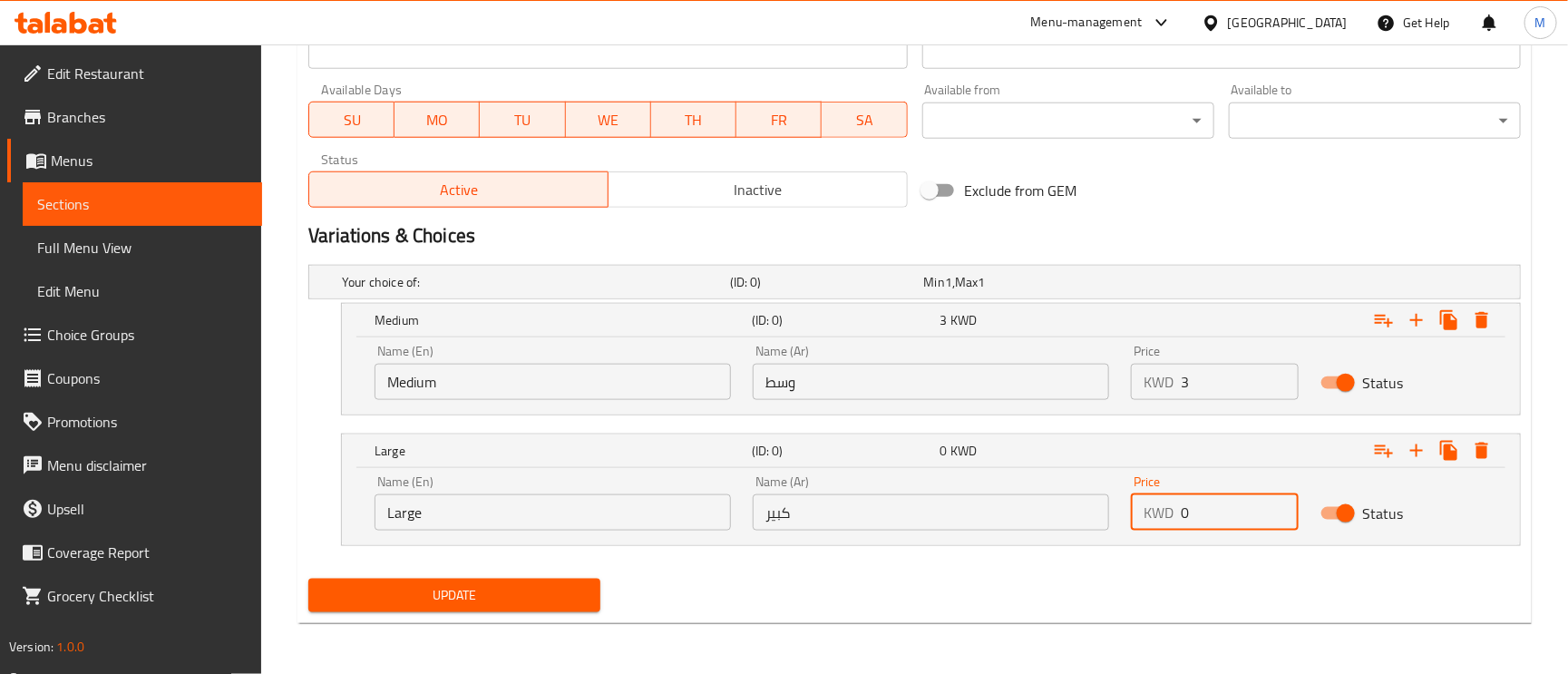
drag, startPoint x: 1200, startPoint y: 523, endPoint x: 1180, endPoint y: 516, distance: 21.2
click at [1180, 516] on div "KWD 0 Price" at bounding box center [1215, 512] width 167 height 37
type input "7"
click at [1169, 582] on div "Update" at bounding box center [914, 595] width 1227 height 48
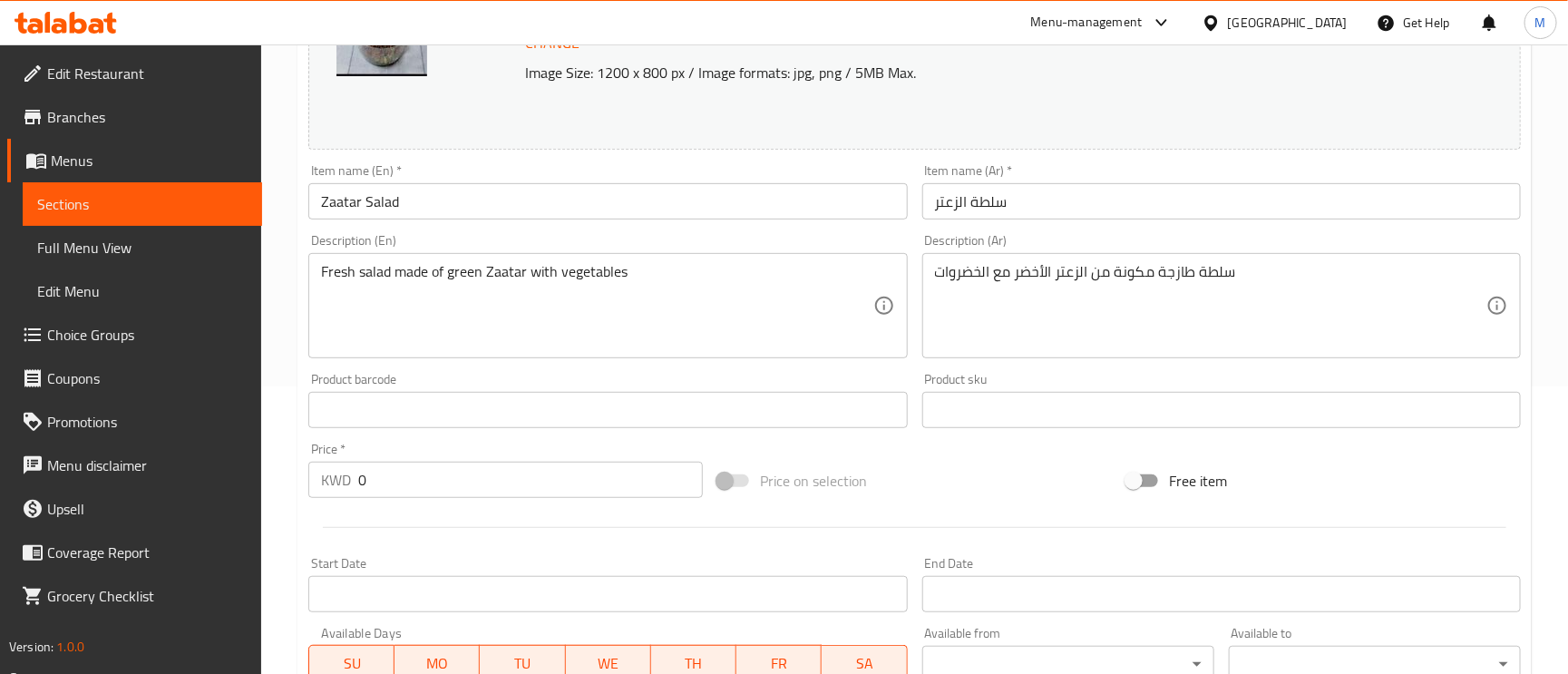
scroll to position [0, 0]
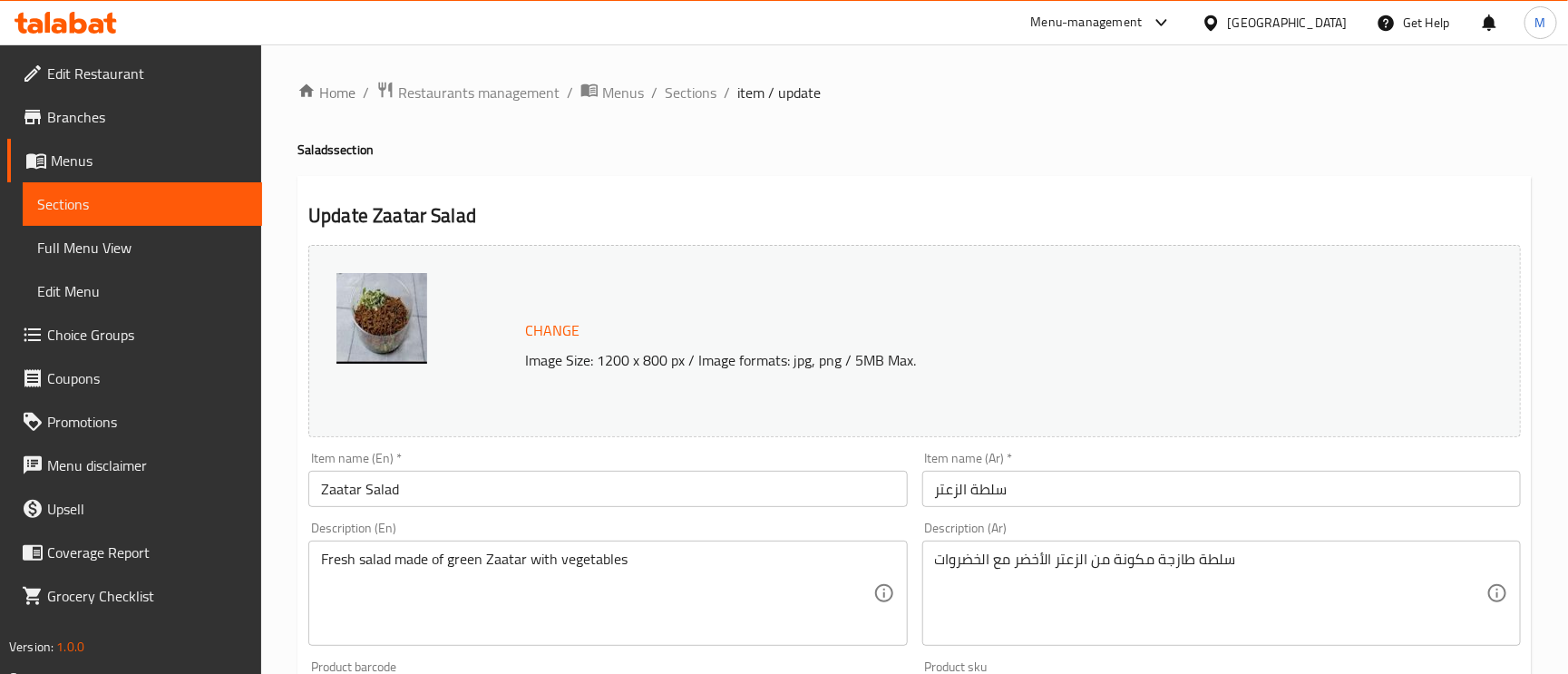
drag, startPoint x: 698, startPoint y: 86, endPoint x: 723, endPoint y: 119, distance: 41.4
click at [698, 86] on span "Sections" at bounding box center [690, 92] width 52 height 22
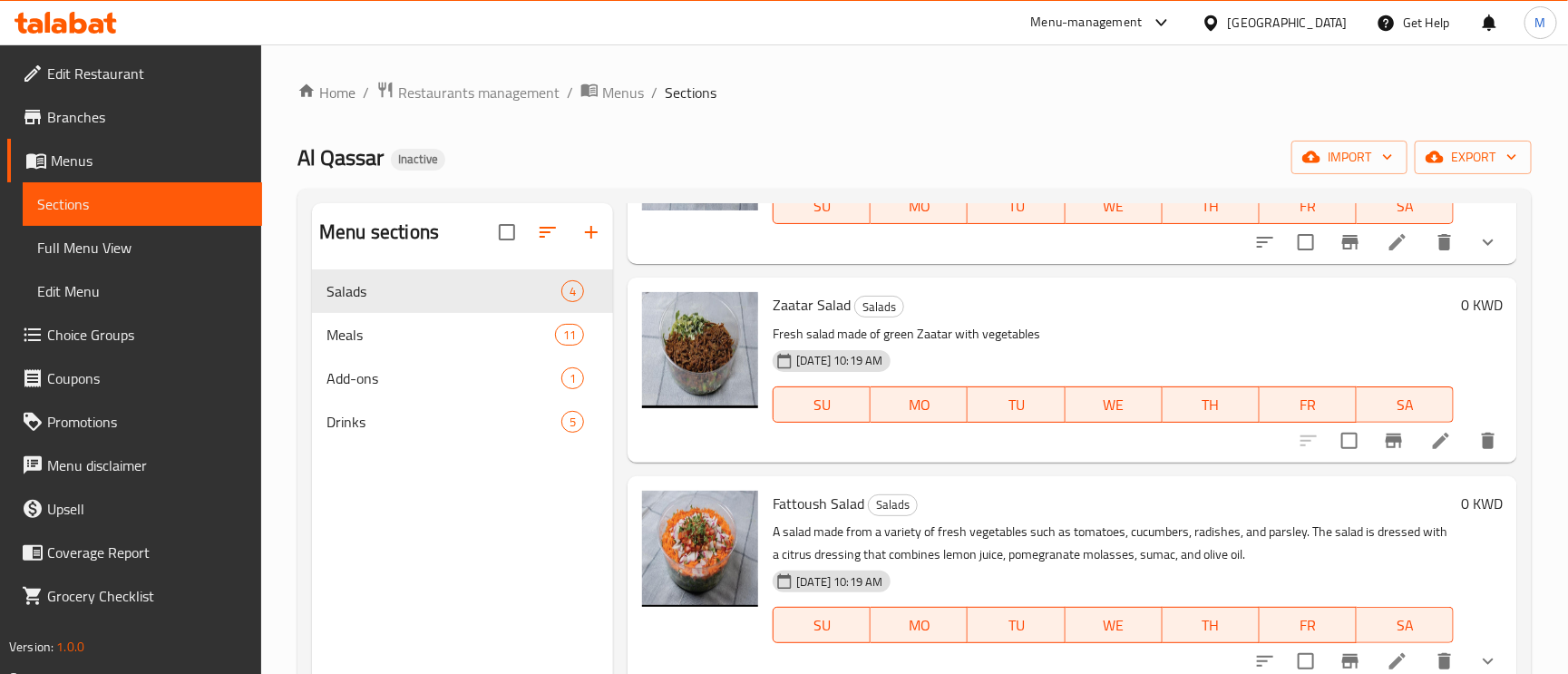
scroll to position [186, 0]
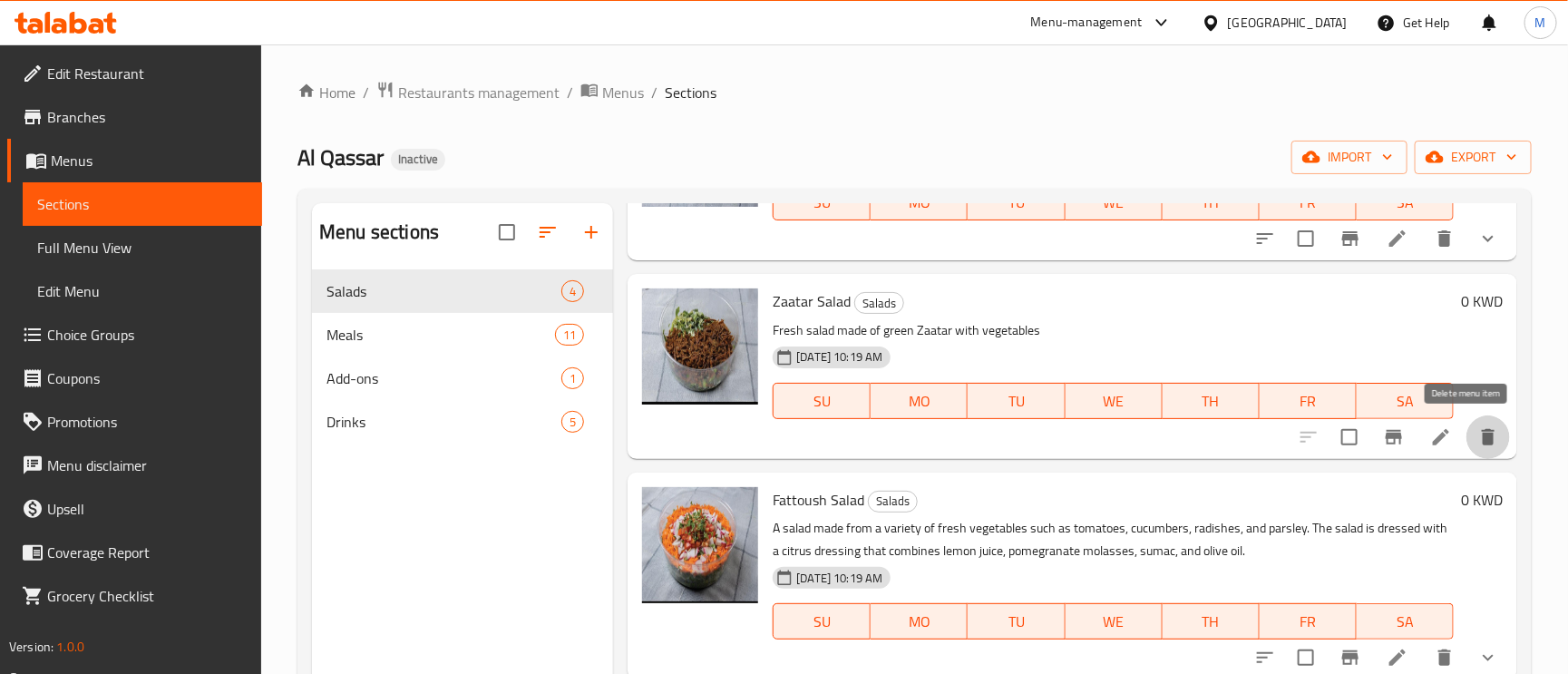
click at [1478, 438] on icon "delete" at bounding box center [1488, 436] width 22 height 22
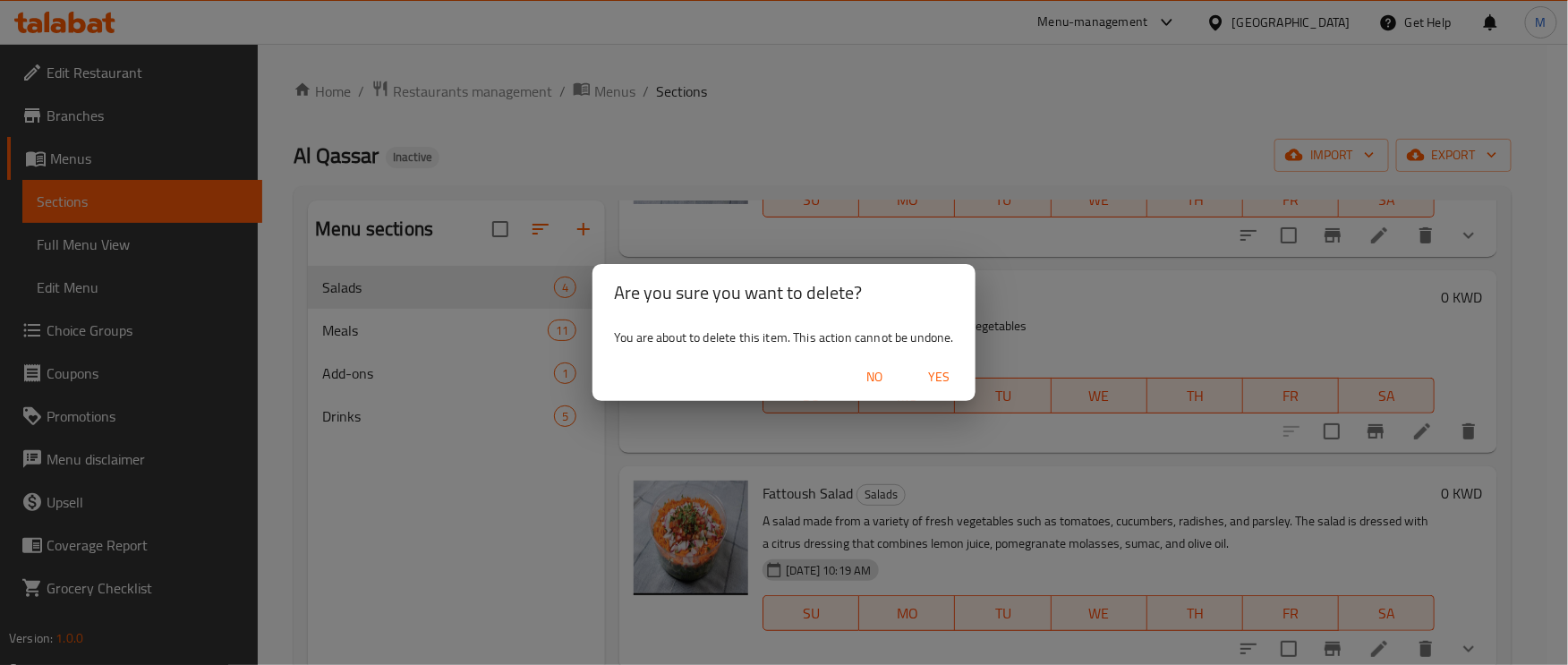
click at [941, 367] on span "Yes" at bounding box center [940, 377] width 43 height 22
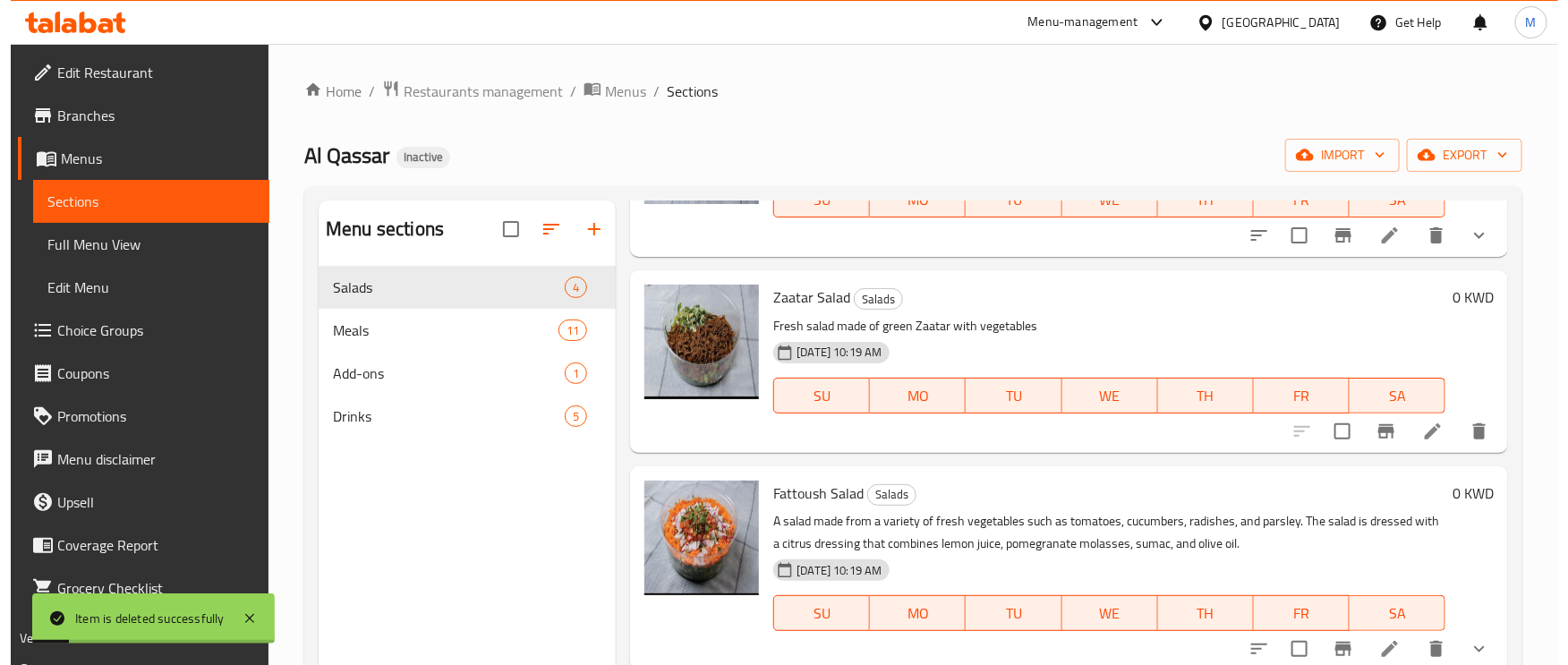
scroll to position [0, 0]
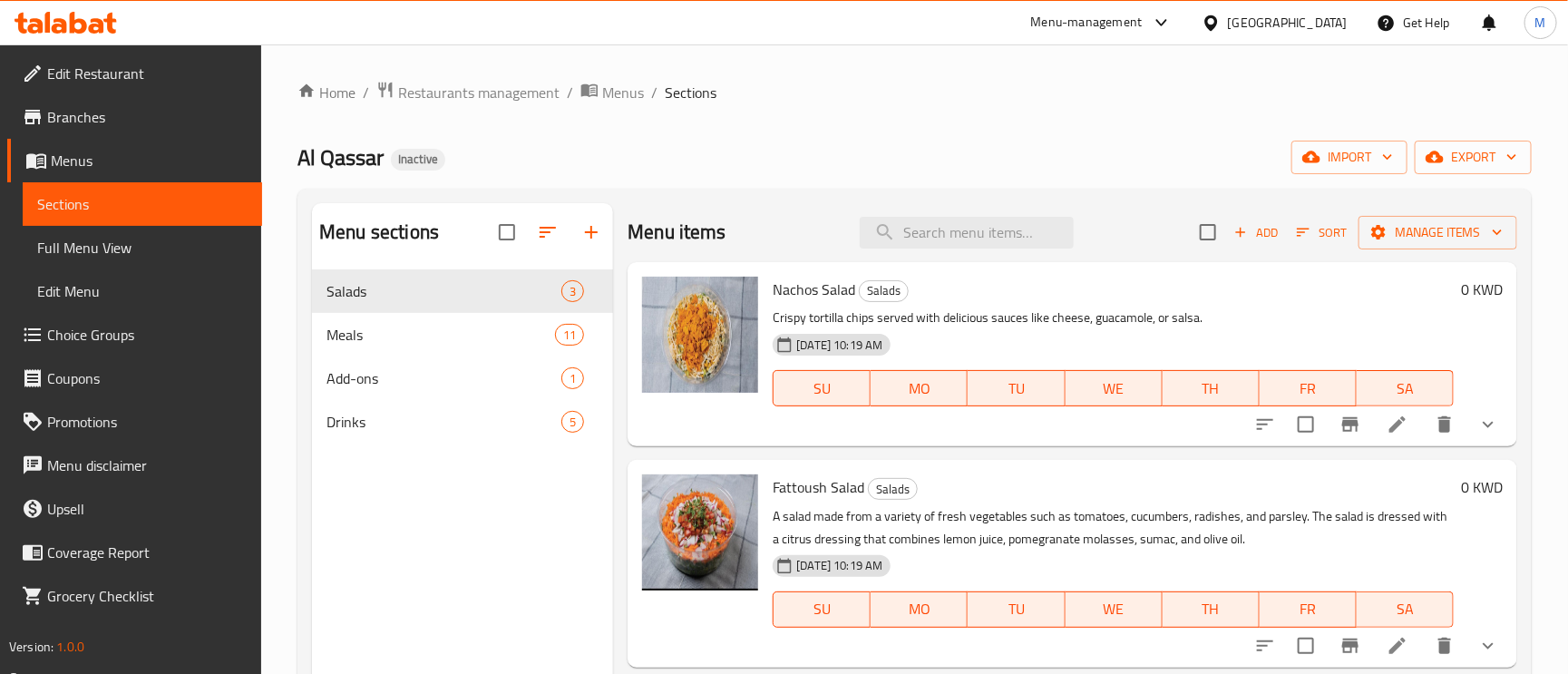
click at [778, 302] on div "Nachos Salad Salads Crispy tortilla chips served with delicious sauces like che…" at bounding box center [1113, 354] width 696 height 169
click at [797, 292] on span "Nachos Salad" at bounding box center [814, 289] width 83 height 27
copy span "Nachos"
click at [797, 292] on span "Nachos Salad" at bounding box center [814, 289] width 83 height 27
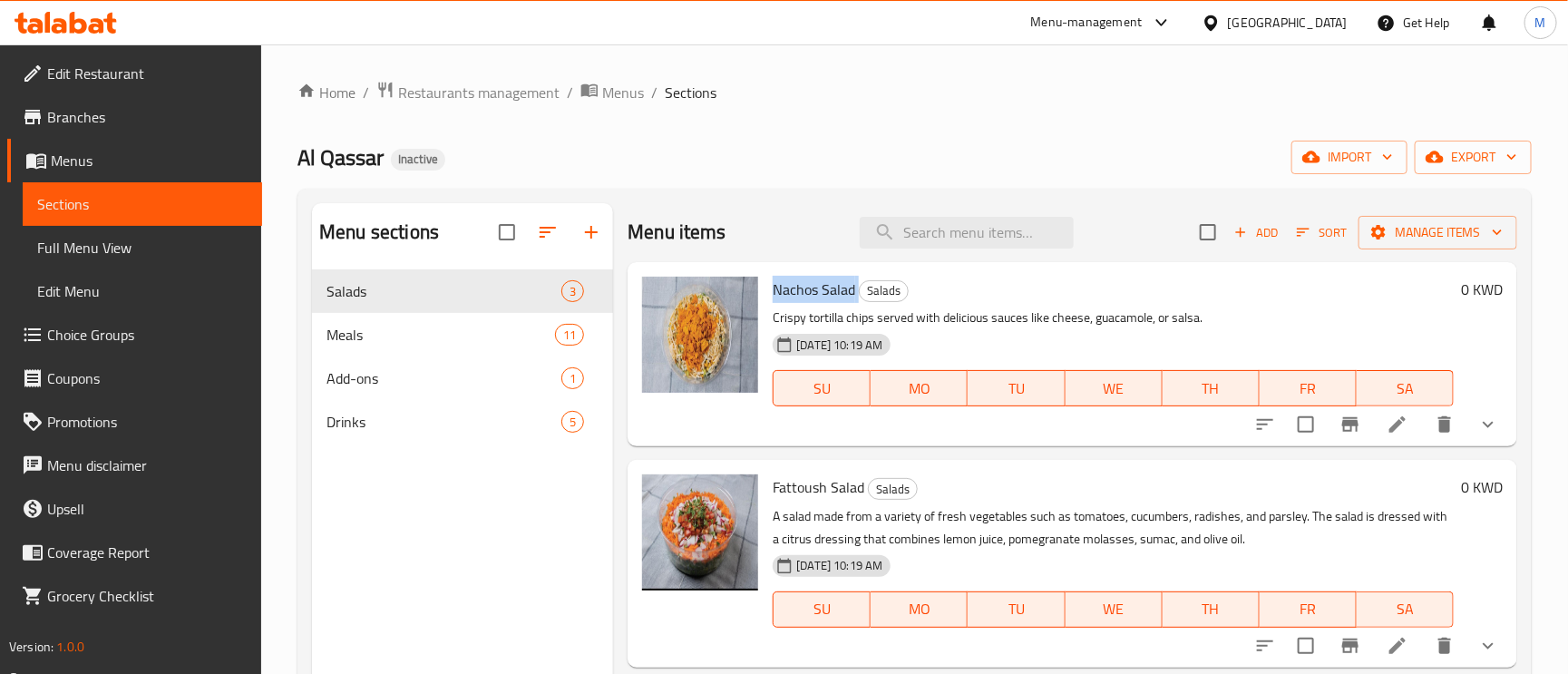
copy h6 "Nachos Salad"
click at [792, 149] on div "Al Qassar Inactive import export" at bounding box center [914, 158] width 1234 height 34
click at [1448, 429] on icon "delete" at bounding box center [1445, 424] width 13 height 16
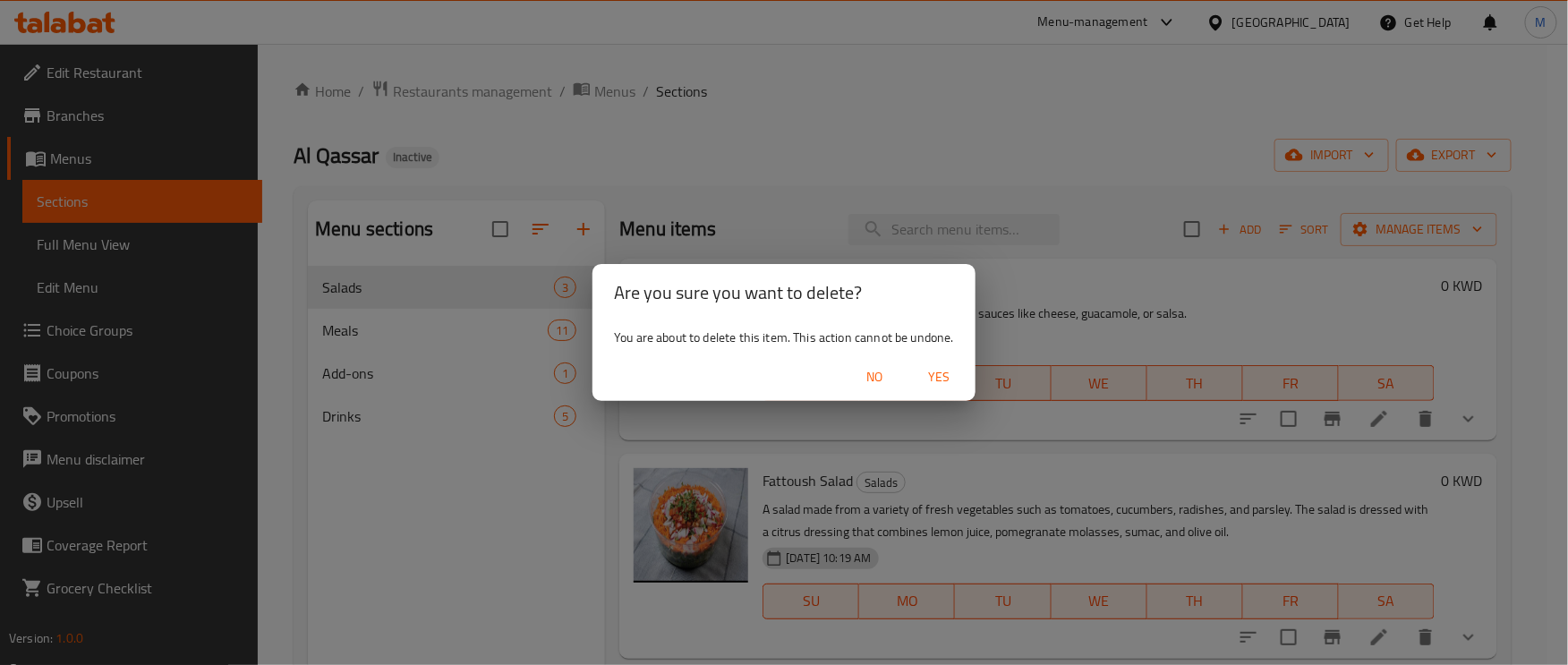
click at [941, 373] on span "Yes" at bounding box center [940, 377] width 43 height 22
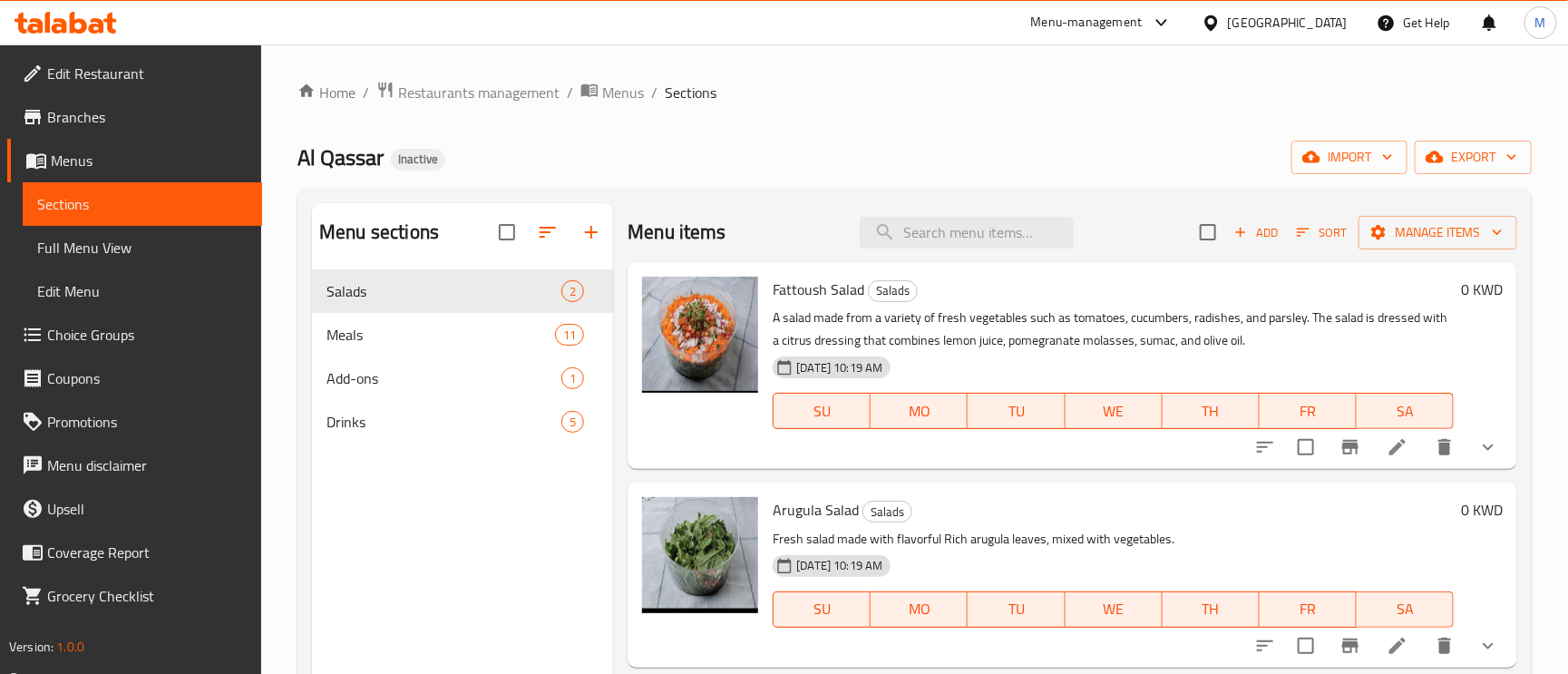
click at [803, 286] on span "Fattoush Salad" at bounding box center [818, 289] width 91 height 27
copy h6 "Fattoush Salad"
click at [1445, 451] on icon "delete" at bounding box center [1445, 447] width 13 height 16
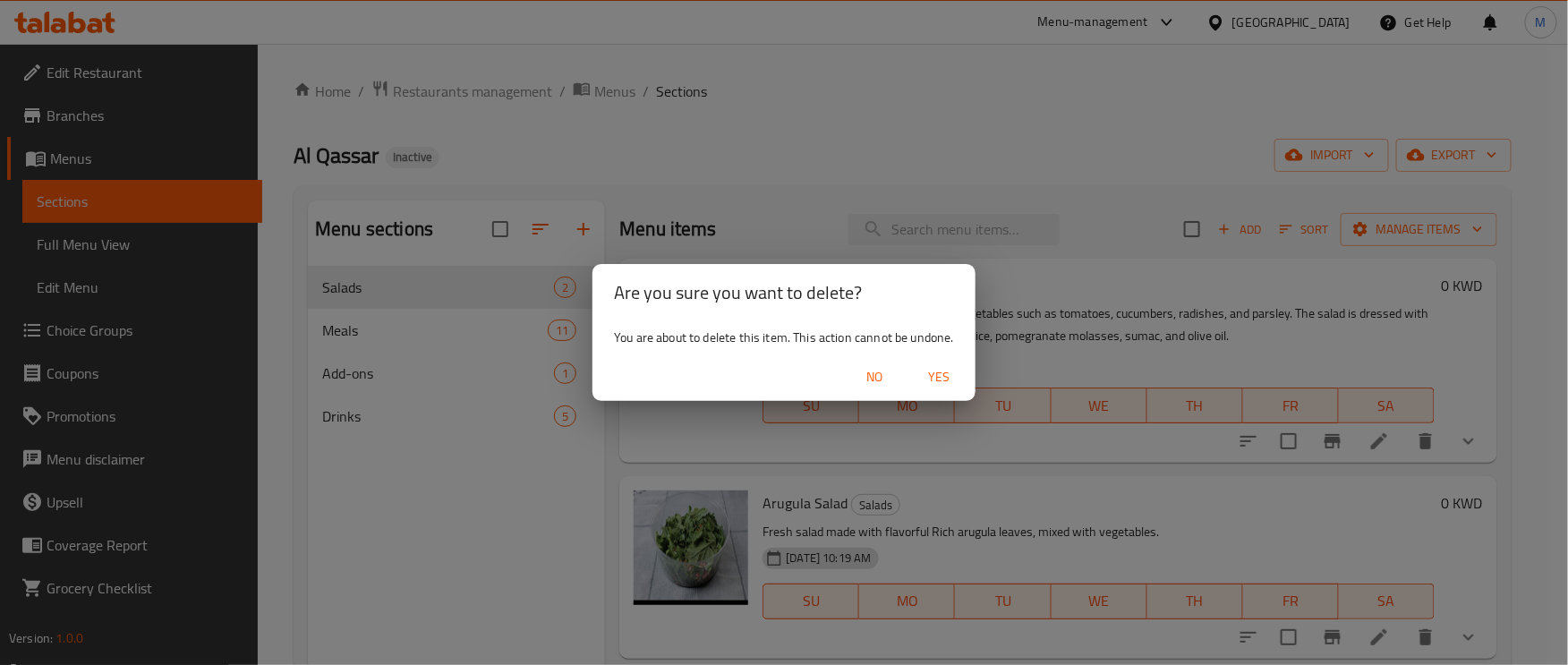
click at [938, 371] on span "Yes" at bounding box center [940, 377] width 43 height 22
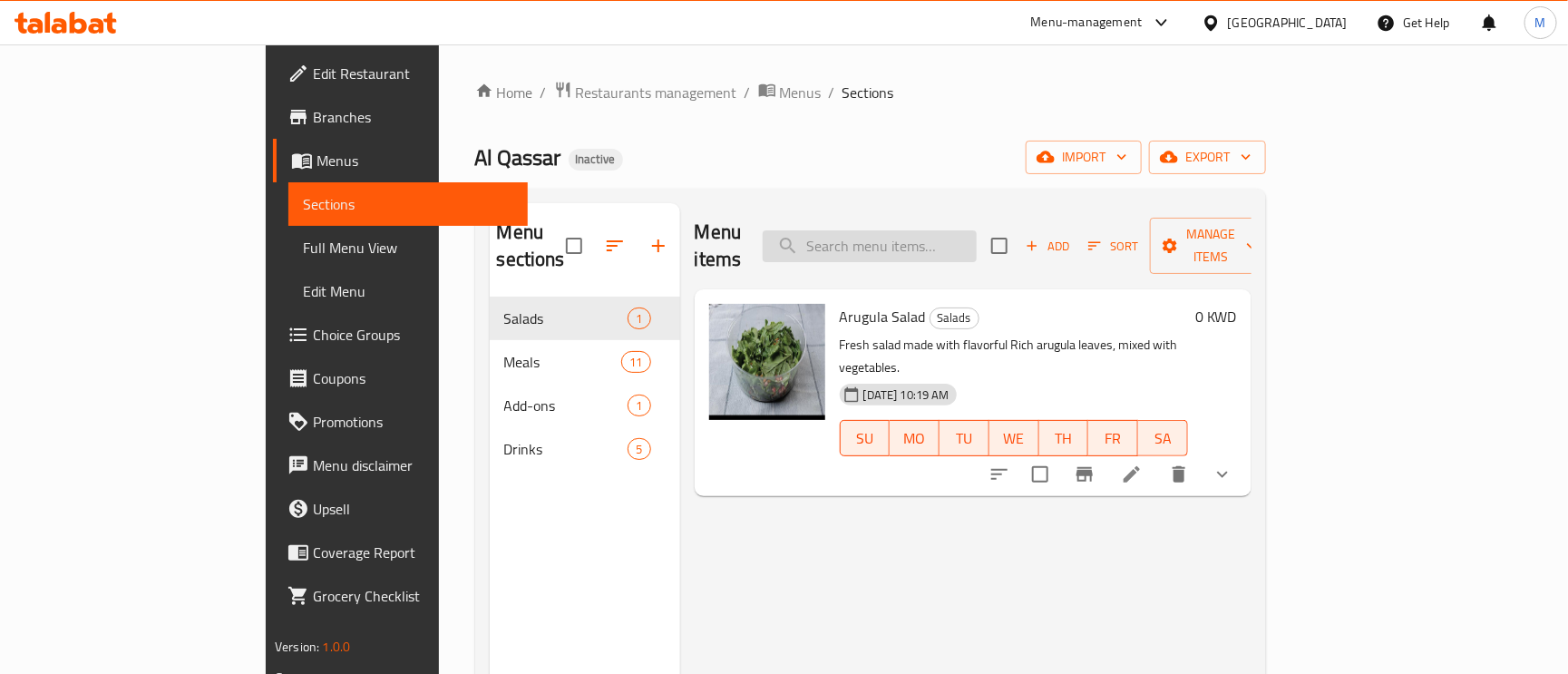
click at [977, 230] on input "search" at bounding box center [870, 246] width 214 height 32
paste input "Arugula Salad"
click at [977, 230] on input "search" at bounding box center [870, 246] width 214 height 32
type input "Arugula Salad"
click at [1143, 463] on icon at bounding box center [1132, 474] width 22 height 22
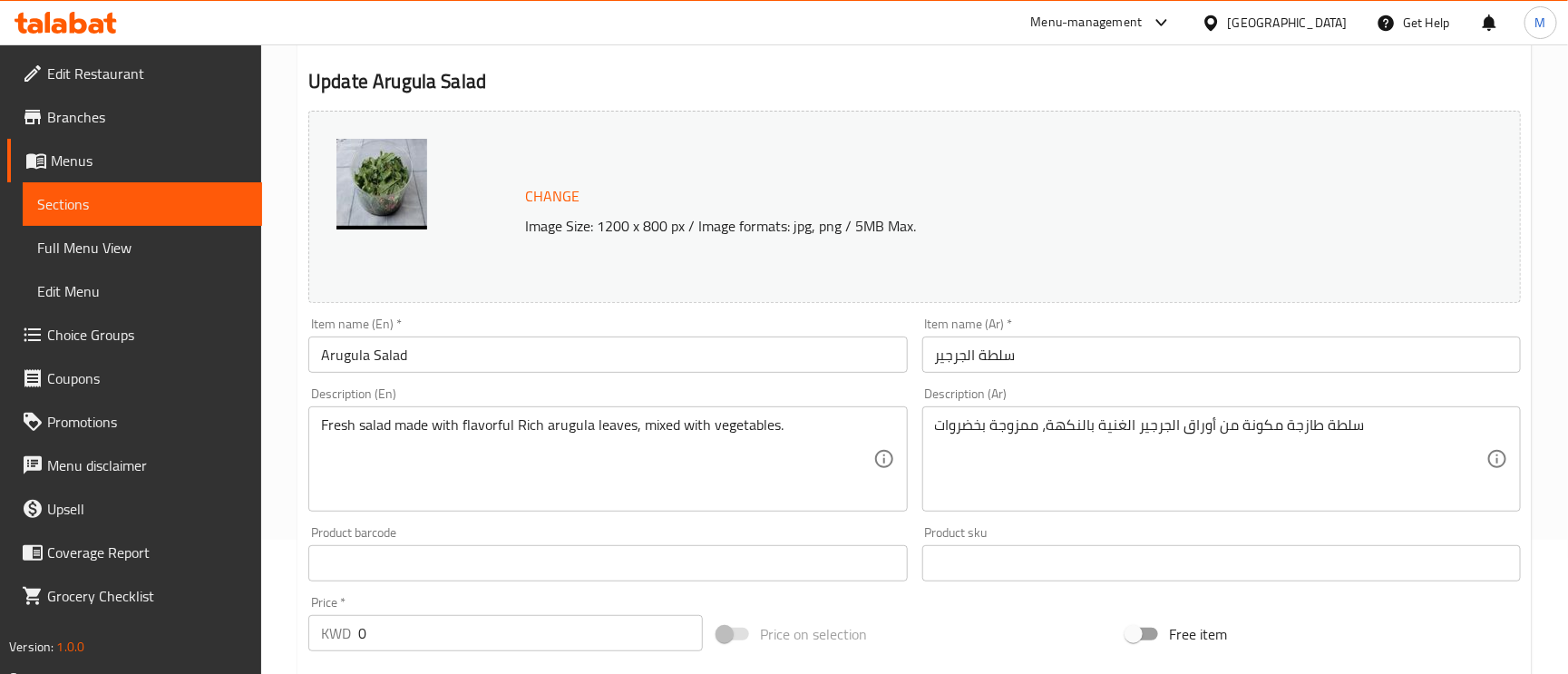
scroll to position [136, 0]
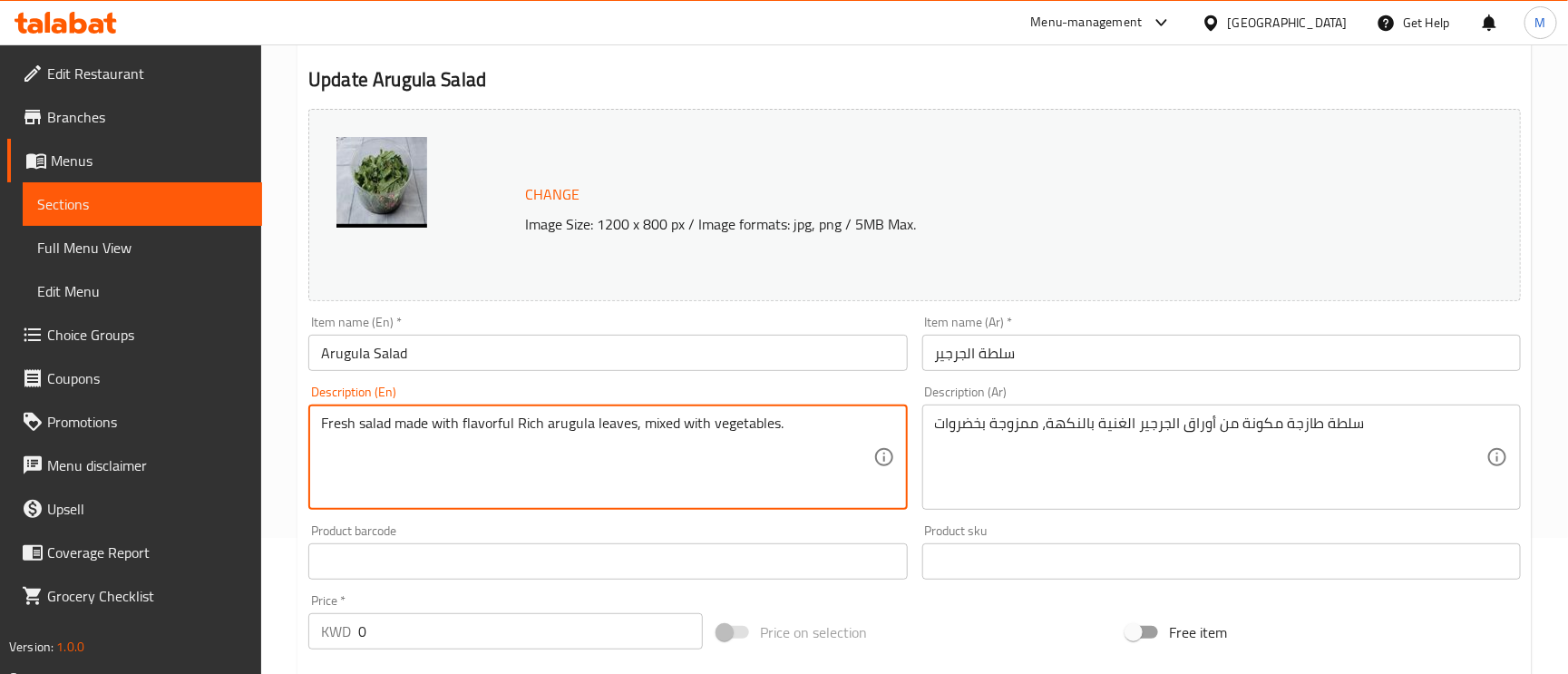
click at [410, 428] on textarea "Fresh salad made with flavorful Rich arugula leaves, mixed with vegetables." at bounding box center [597, 458] width 552 height 86
click at [463, 427] on textarea "Fresh salad made with flavorful Rich arugula leaves, mixed with vegetables." at bounding box center [597, 458] width 552 height 86
drag, startPoint x: 460, startPoint y: 422, endPoint x: 427, endPoint y: 431, distance: 34.2
click at [448, 431] on textarea "Fresh salad made with flavorful Rich arugula leaves, mixed with vegetables." at bounding box center [597, 458] width 552 height 86
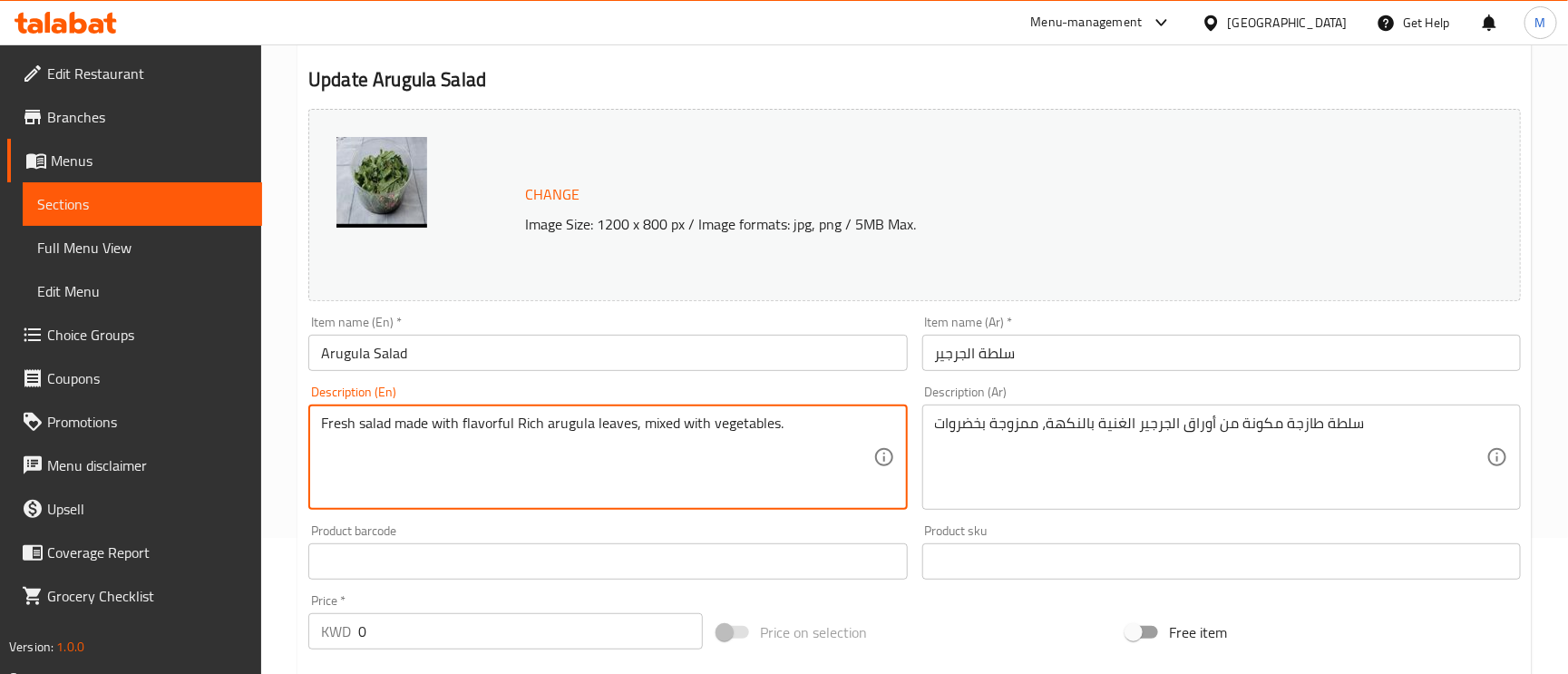
drag, startPoint x: 459, startPoint y: 425, endPoint x: 399, endPoint y: 425, distance: 60.0
click at [399, 425] on textarea "Fresh salad made with flavorful Rich arugula leaves, mixed with vegetables." at bounding box center [597, 458] width 552 height 86
click at [437, 431] on textarea "Fresh salad consisting of flavorful Rich arugula leaves, mixed with vegetables." at bounding box center [597, 458] width 552 height 86
click at [477, 432] on textarea "Fresh salad consisting of flavorful Rich arugula leaves, mixed with vegetables." at bounding box center [597, 458] width 552 height 86
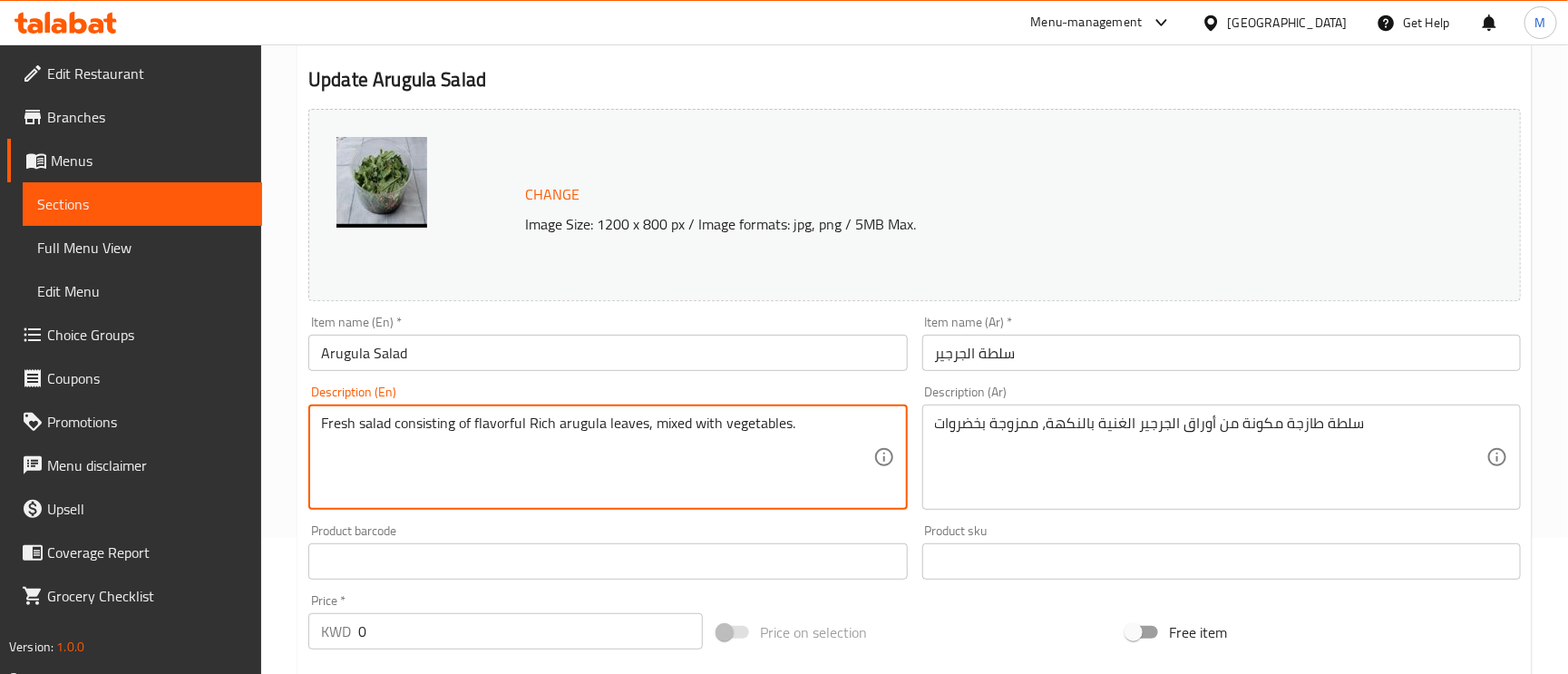
click at [471, 425] on textarea "Fresh salad consisting of flavorful Rich arugula leaves, mixed with vegetables." at bounding box center [597, 458] width 552 height 86
drag, startPoint x: 471, startPoint y: 425, endPoint x: 386, endPoint y: 425, distance: 85.0
click at [386, 425] on textarea "Fresh salad consisting of flavorful Rich arugula leaves, mixed with vegetables." at bounding box center [597, 458] width 552 height 86
click at [503, 471] on textarea "Fresh salad consisting of flavorful Rich arugula leaves, mixed with vegetables." at bounding box center [597, 458] width 552 height 86
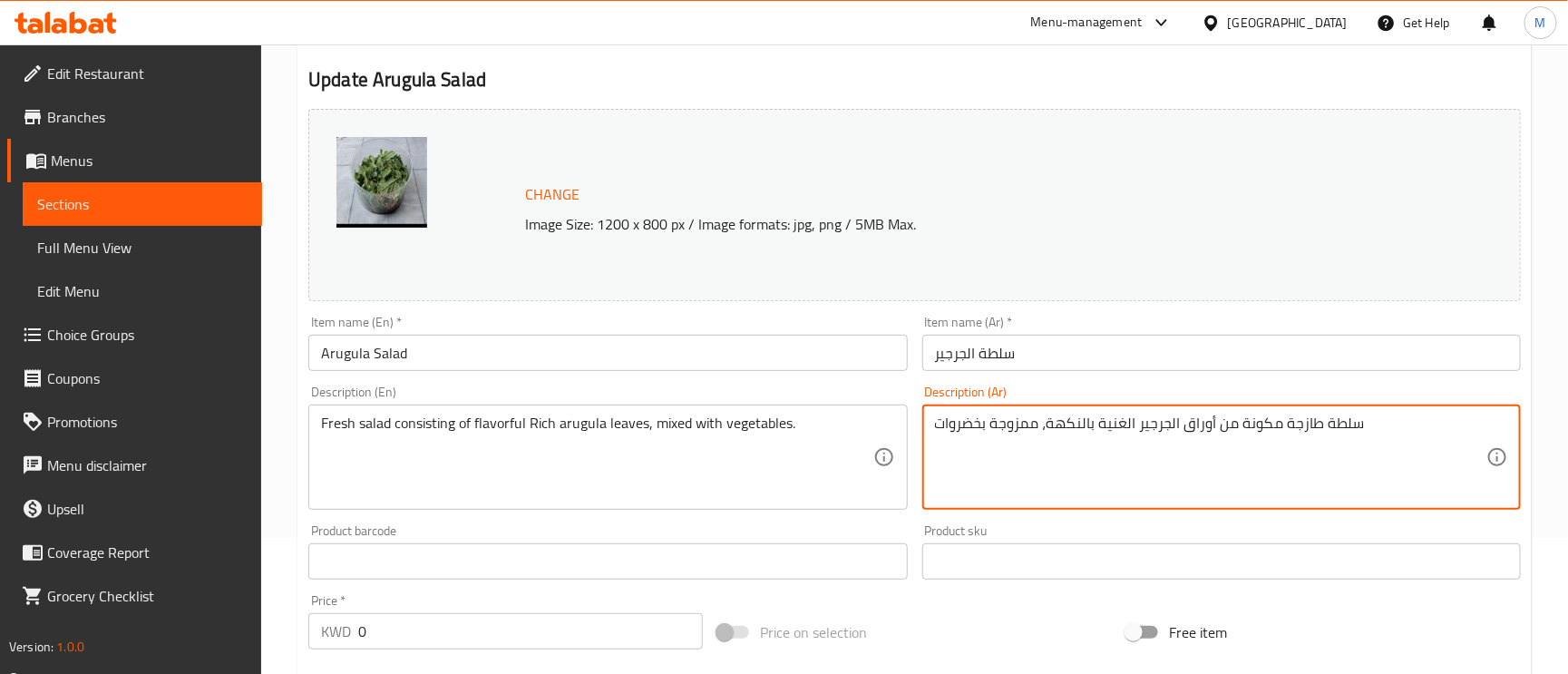
drag, startPoint x: 1199, startPoint y: 420, endPoint x: 1045, endPoint y: 419, distance: 154.0
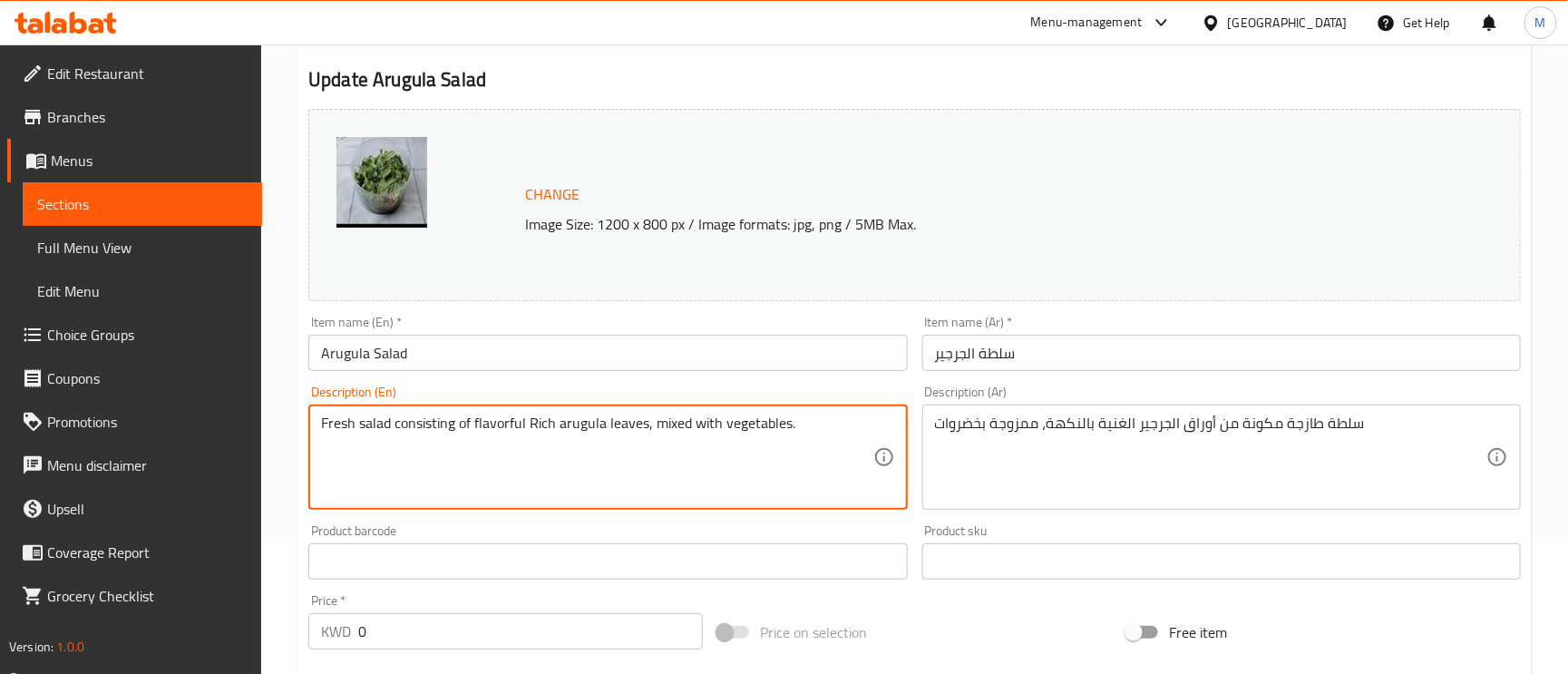
drag, startPoint x: 555, startPoint y: 428, endPoint x: 473, endPoint y: 421, distance: 82.3
paste textarea "Rich in flavor"
type textarea "Fresh salad consisting of Rich in flavor arugula leaves, mixed with vegetables."
click at [1119, 348] on input "سلطة الجرجير" at bounding box center [1221, 353] width 599 height 37
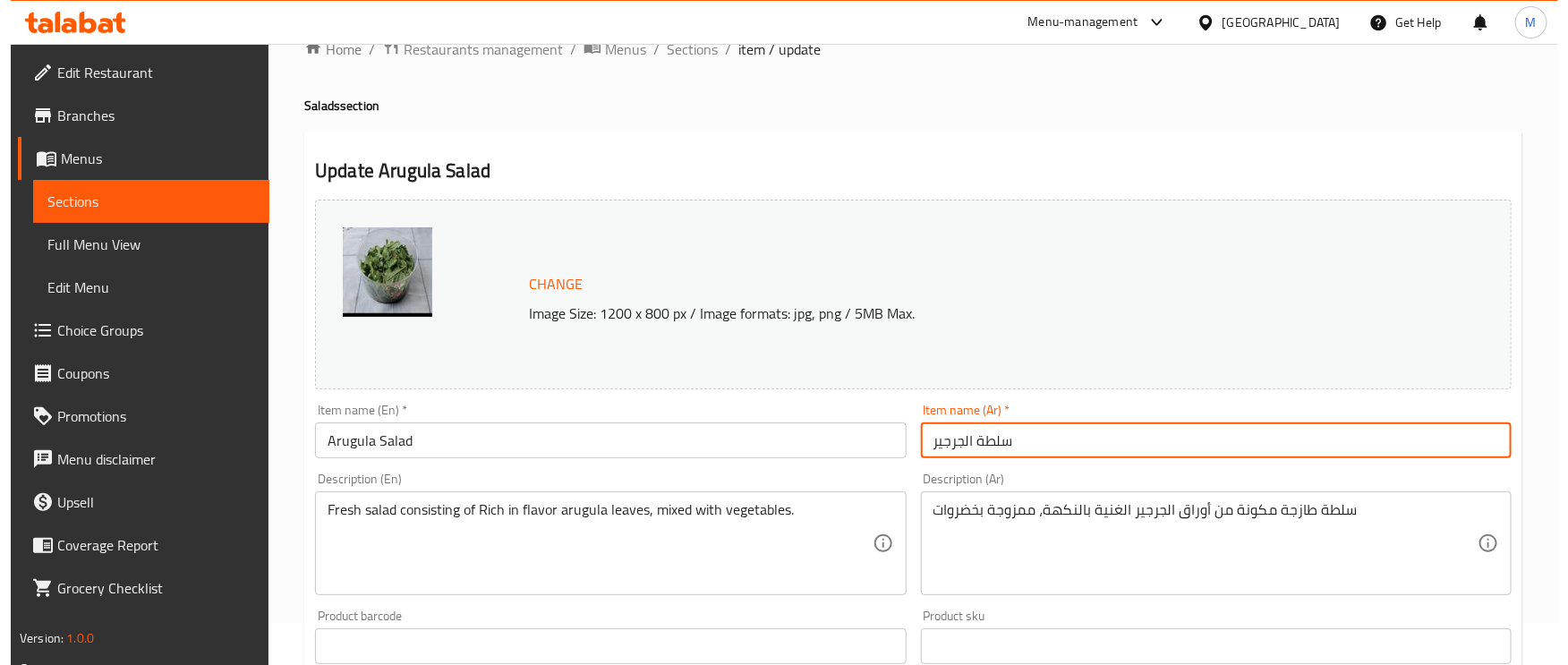
scroll to position [0, 0]
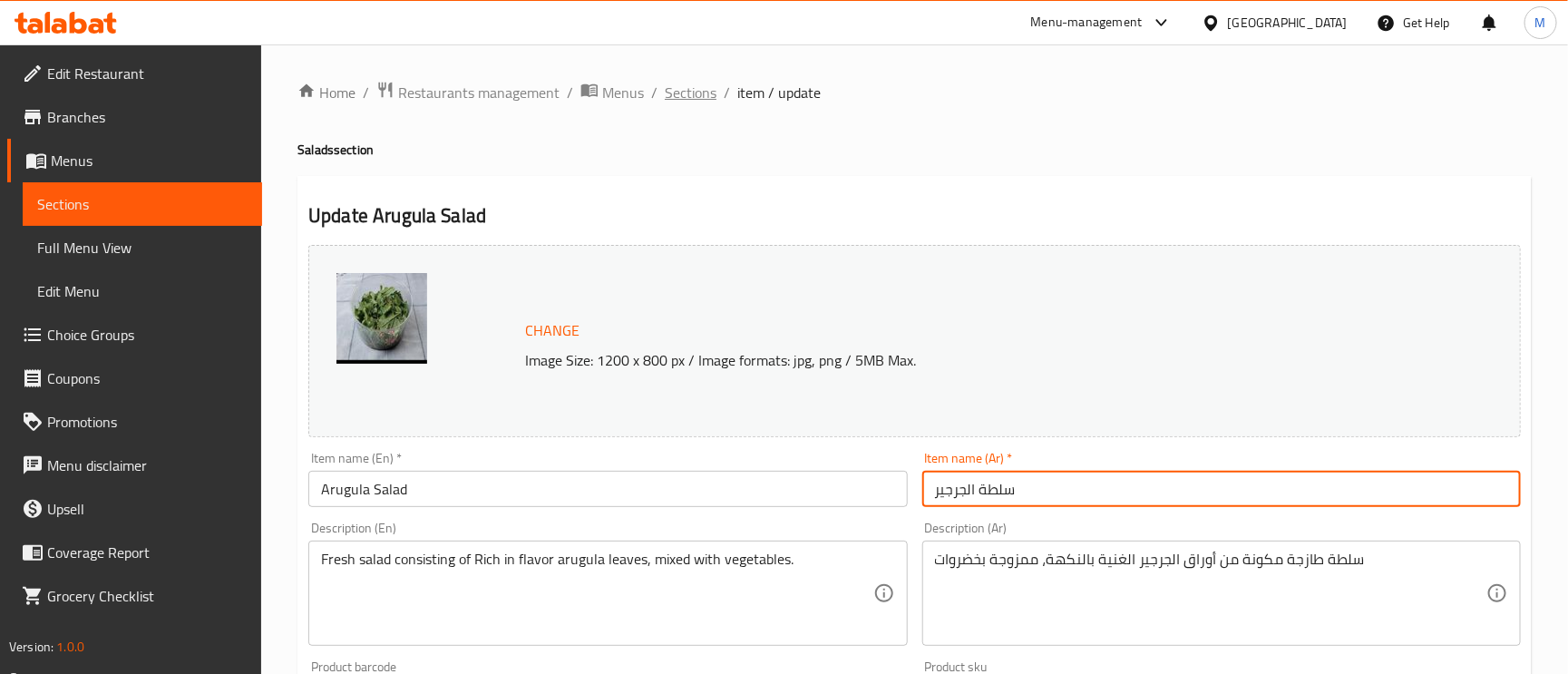
click at [690, 88] on span "Sections" at bounding box center [690, 92] width 52 height 22
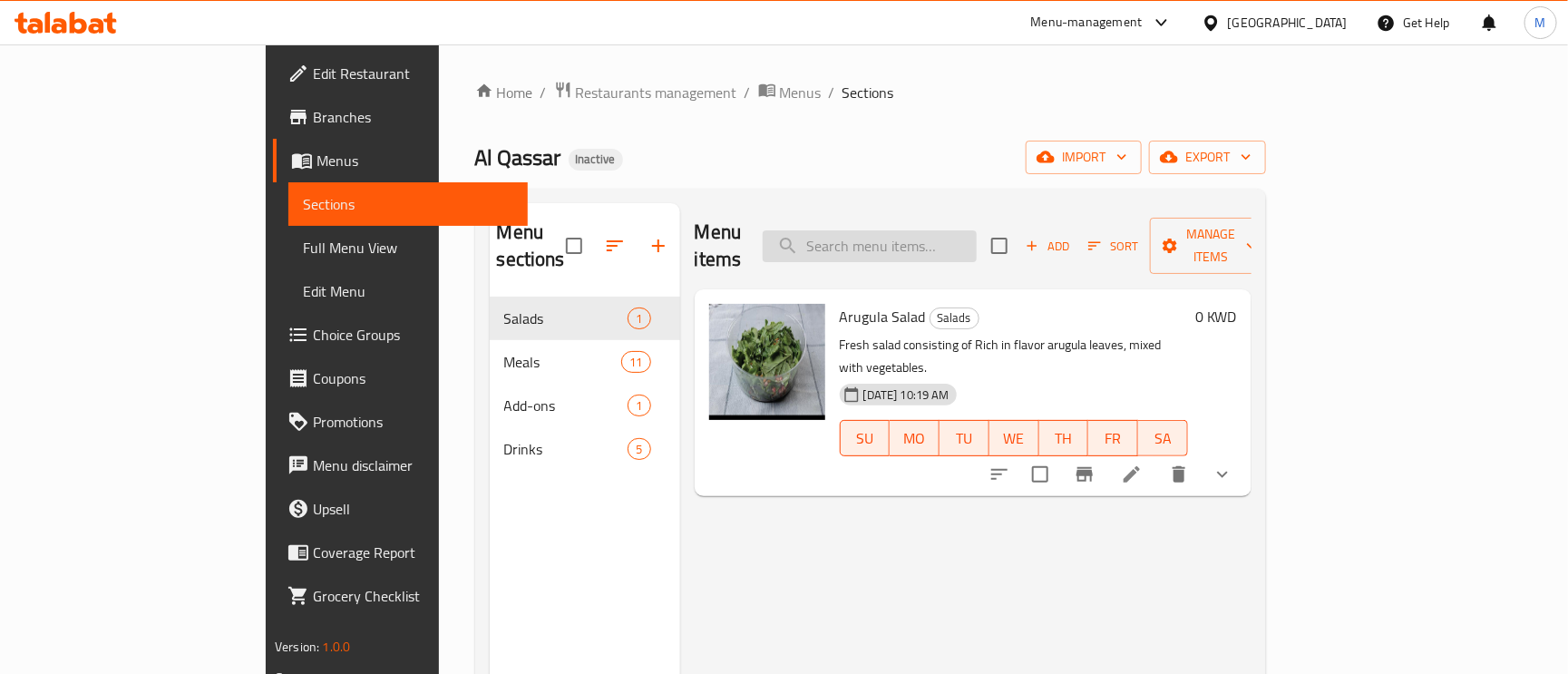
click at [930, 238] on input "search" at bounding box center [870, 246] width 214 height 32
paste input "Bahraini Meat Masly Meal"
type input "Bahraini Meat Masly Meal"
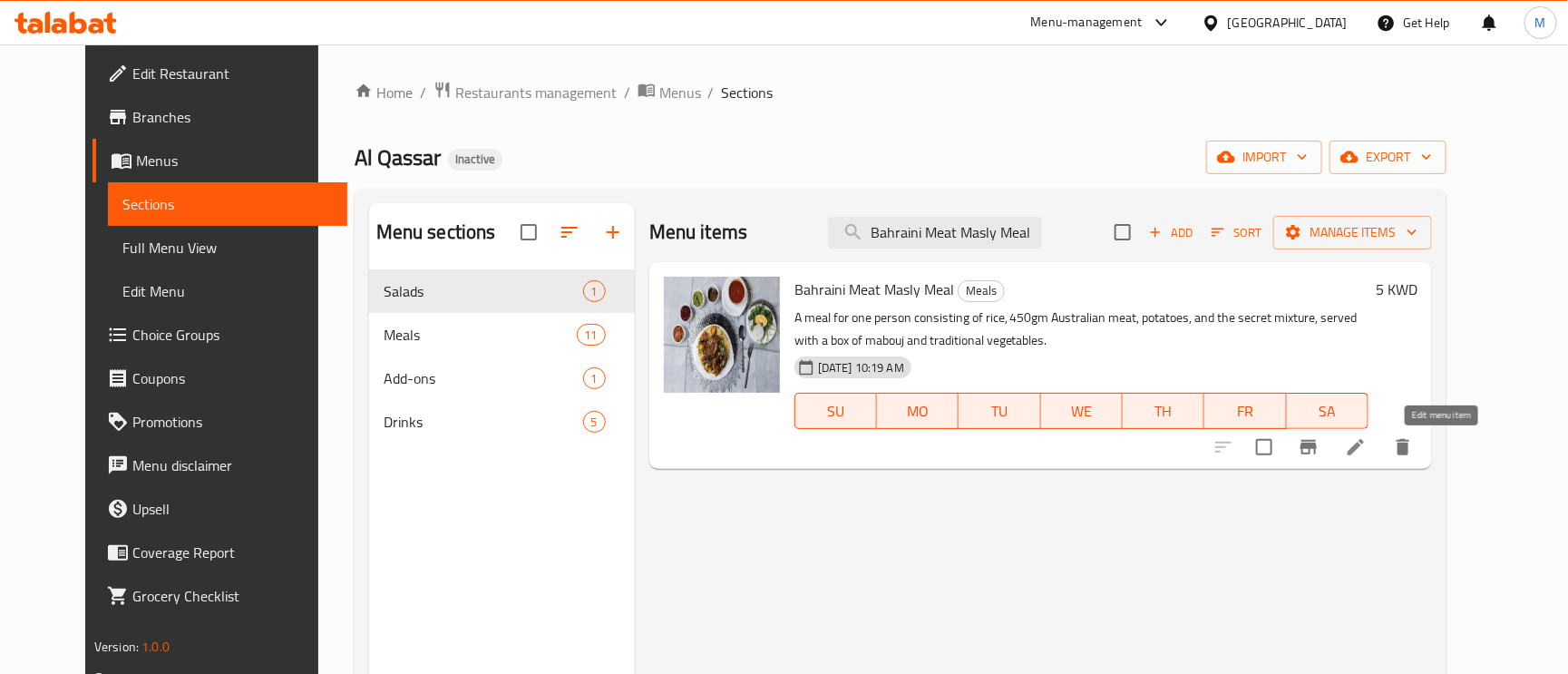
click at [1367, 445] on icon at bounding box center [1356, 447] width 22 height 22
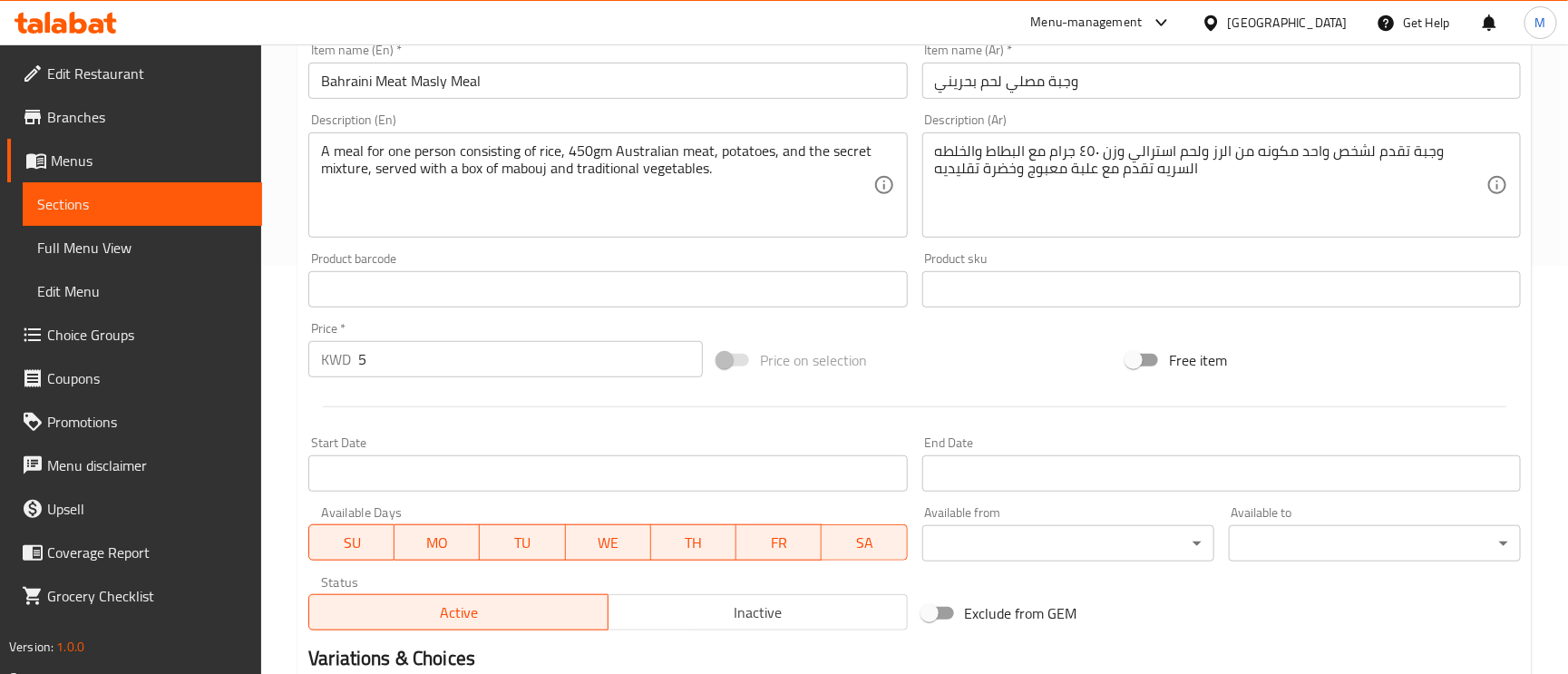
scroll to position [272, 0]
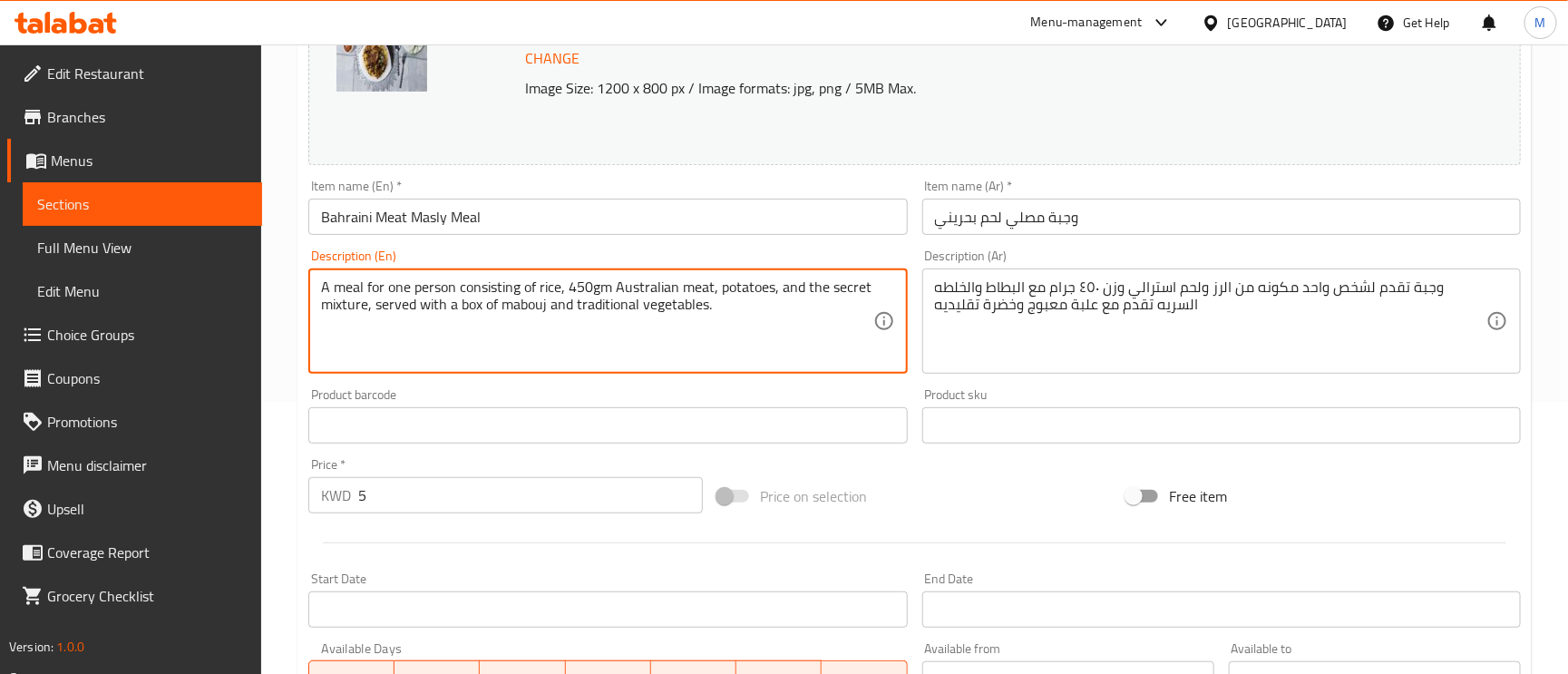
click at [683, 306] on textarea "A meal for one person consisting of rice, 450gm Australian meat, potatoes, and …" at bounding box center [597, 321] width 552 height 86
click at [374, 290] on textarea "A meal for one person consisting of rice, 450gm Australian meat, potatoes, and …" at bounding box center [597, 321] width 552 height 86
drag, startPoint x: 492, startPoint y: 290, endPoint x: 461, endPoint y: 292, distance: 31.1
click at [483, 292] on textarea "A meal served to one person consisting of rice, 450gm Australian meat, potatoes…" at bounding box center [597, 321] width 552 height 86
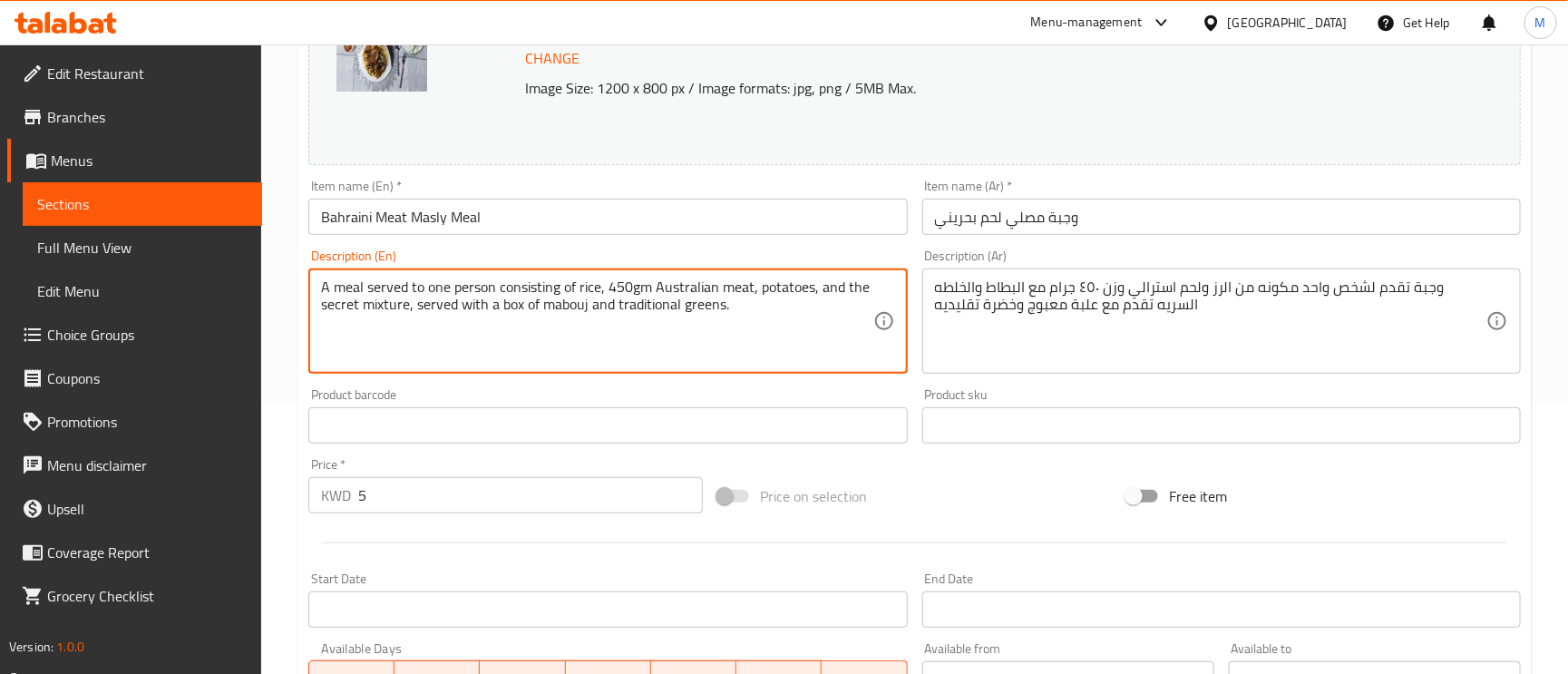
click at [361, 296] on textarea "A meal served to one person consisting of rice, 450gm Australian meat, potatoes…" at bounding box center [597, 321] width 552 height 86
click at [352, 294] on textarea "A meal served to one person consisting of rice, 450gm Australian meat, potatoes…" at bounding box center [597, 321] width 552 height 86
drag, startPoint x: 492, startPoint y: 290, endPoint x: 422, endPoint y: 289, distance: 70.0
click at [422, 289] on textarea "A meal served to one person consisting of rice, 450gm Australian meat, potatoes…" at bounding box center [597, 321] width 552 height 86
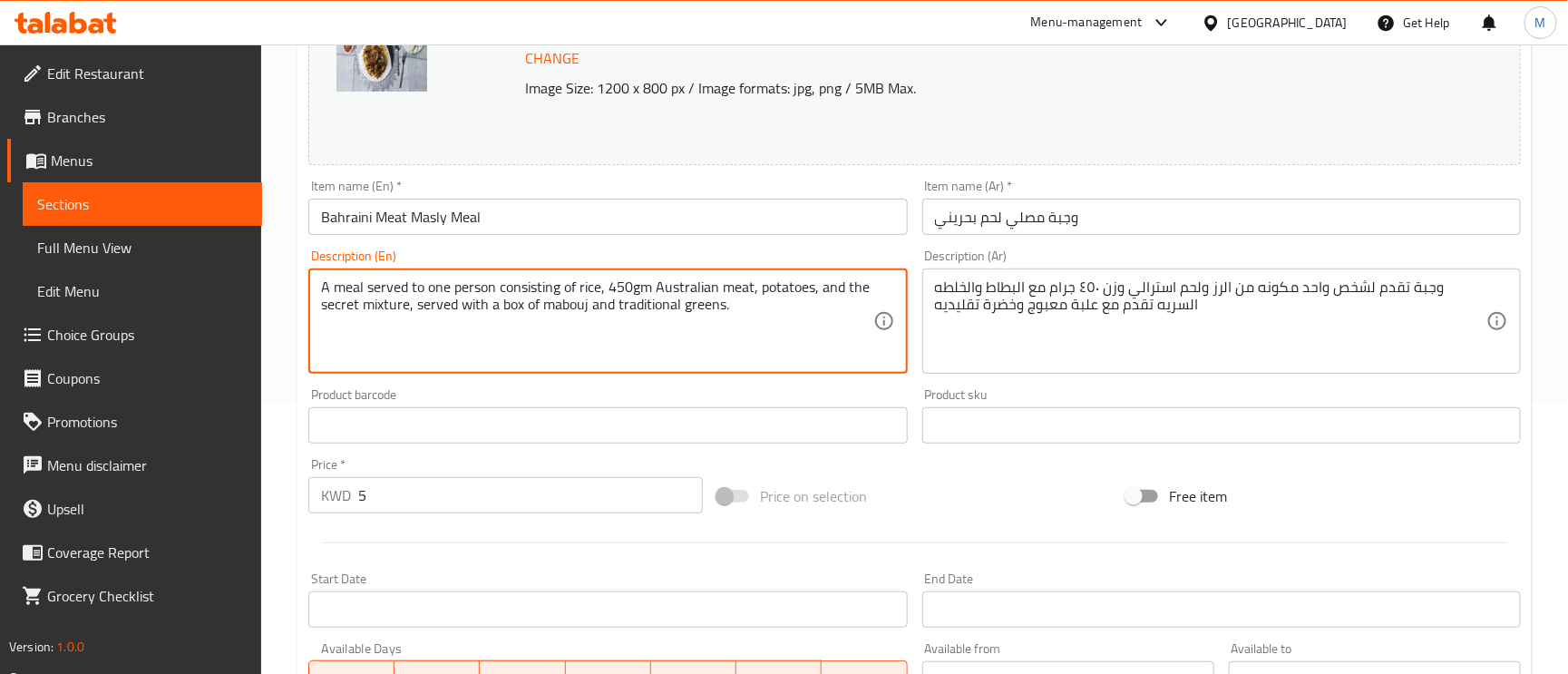
click at [422, 289] on textarea "A meal served to one person consisting of rice, 450gm Australian meat, potatoes…" at bounding box center [597, 321] width 552 height 86
click at [487, 286] on textarea "A meal served to one person consisting of rice, 450gm Australian meat, potatoes…" at bounding box center [597, 321] width 552 height 86
drag, startPoint x: 494, startPoint y: 288, endPoint x: 422, endPoint y: 291, distance: 72.1
click at [422, 291] on textarea "A meal served to one person consisting of rice, 450gm Australian meat, potatoes…" at bounding box center [597, 321] width 552 height 86
click at [419, 293] on textarea "A meal served to one person consisting of rice, 450gm Australian meat, potatoes…" at bounding box center [597, 321] width 552 height 86
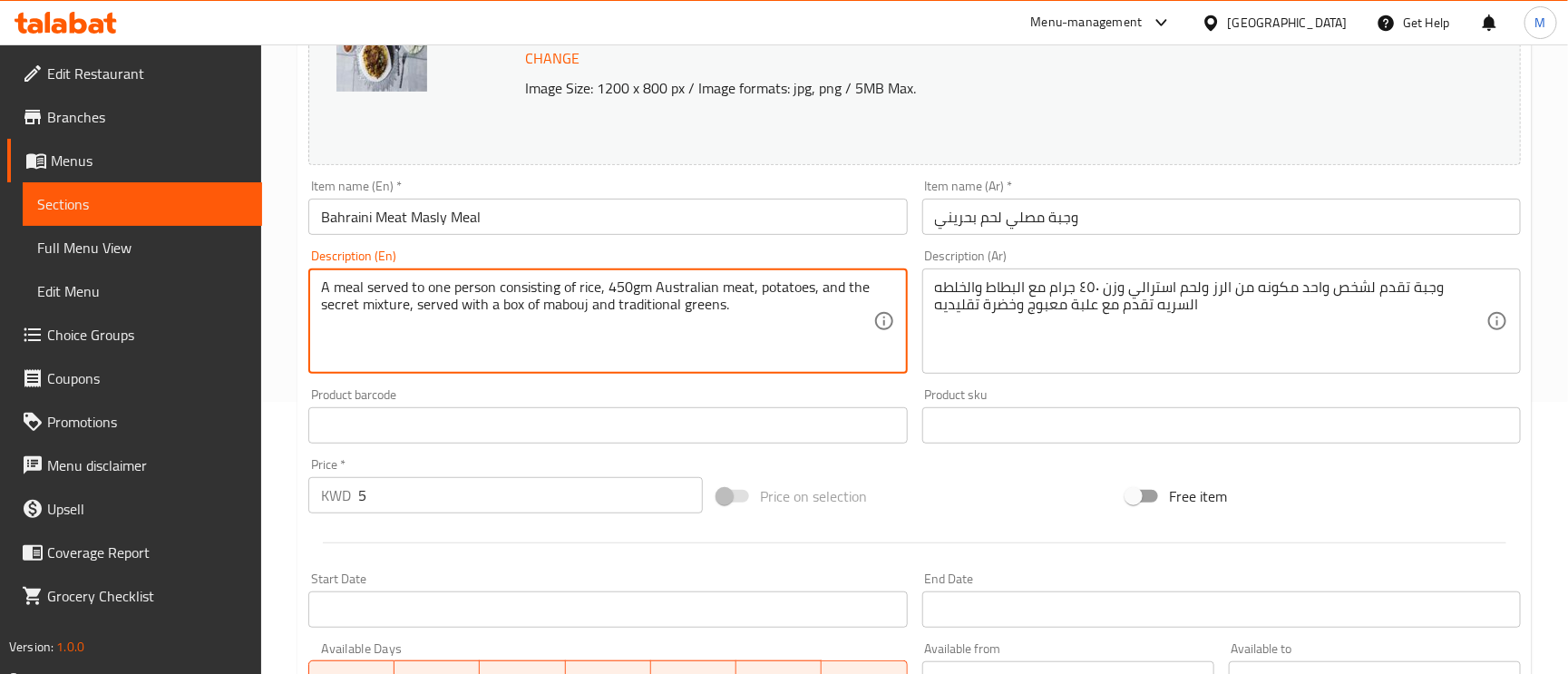
drag, startPoint x: 494, startPoint y: 291, endPoint x: 415, endPoint y: 284, distance: 79.3
click at [424, 285] on textarea "A meal served to one person consisting of rice, 450gm Australian meat, potatoes…" at bounding box center [597, 321] width 552 height 86
click at [406, 284] on textarea "A meal served to one person consisting of rice, 450gm Australian meat, potatoes…" at bounding box center [597, 321] width 552 height 86
click at [399, 284] on textarea "A meal served to one person consisting of rice, 450gm Australian meat, potatoes…" at bounding box center [597, 321] width 552 height 86
click at [392, 284] on textarea "A meal served to one person consisting of rice, 450gm Australian meat, potatoes…" at bounding box center [597, 321] width 552 height 86
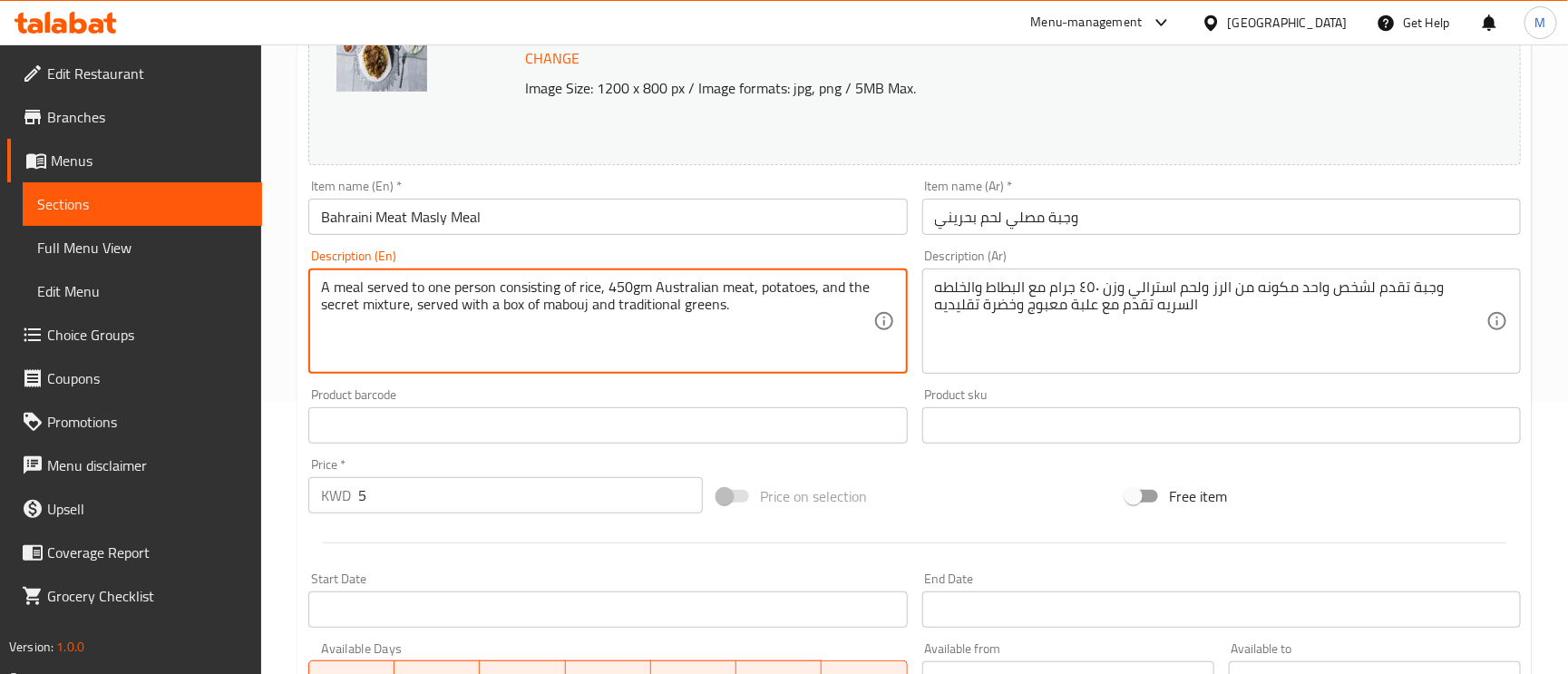
click at [497, 297] on textarea "A meal served to one person consisting of rice, 450gm Australian meat, potatoes…" at bounding box center [597, 321] width 552 height 86
drag, startPoint x: 495, startPoint y: 283, endPoint x: 415, endPoint y: 272, distance: 80.8
click at [415, 272] on div "A meal served to one person consisting of rice, 450gm Australian meat, potatoes…" at bounding box center [607, 321] width 599 height 105
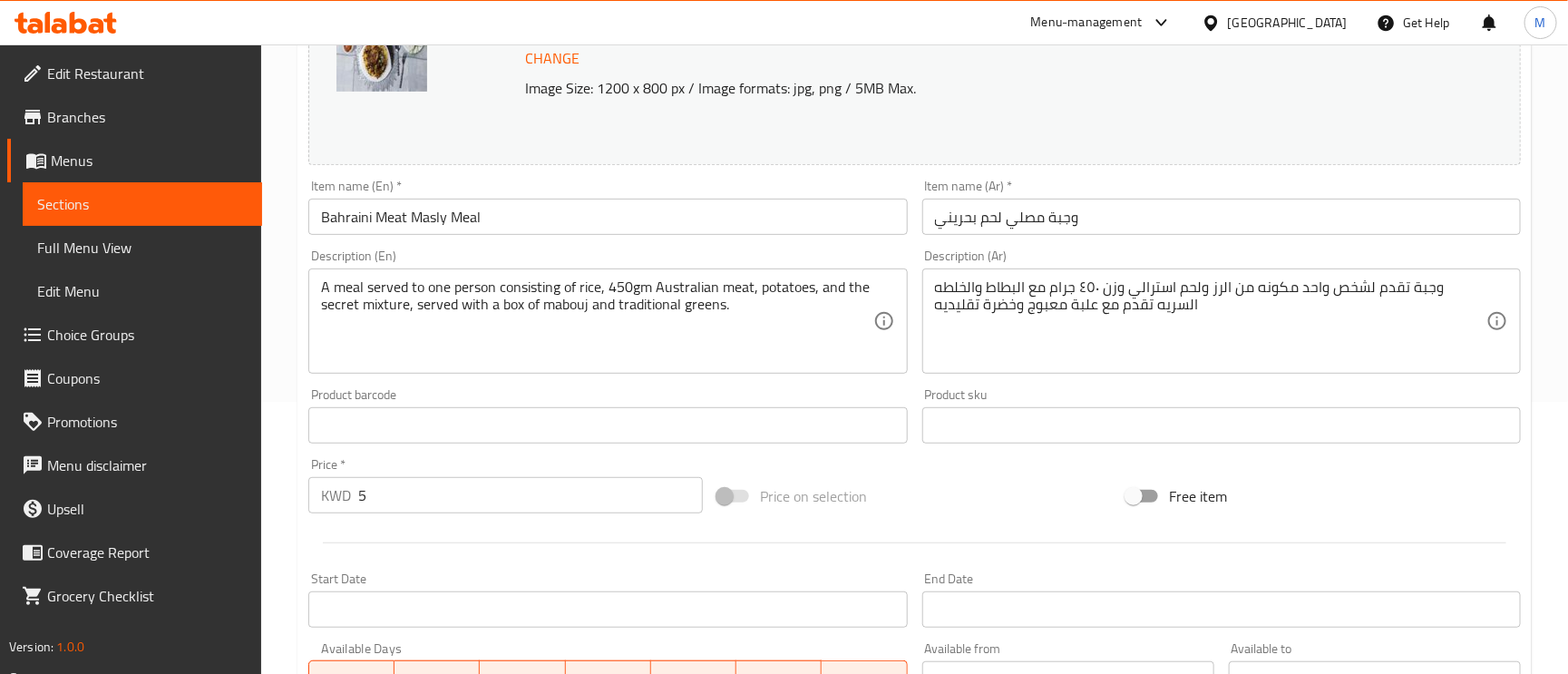
drag, startPoint x: 395, startPoint y: 275, endPoint x: 384, endPoint y: 276, distance: 11.0
click at [385, 276] on div "A meal served to one person consisting of rice, 450gm Australian meat, potatoes…" at bounding box center [607, 321] width 599 height 105
click at [384, 277] on div "A meal served to one person consisting of rice, 450gm Australian meat, potatoes…" at bounding box center [607, 321] width 599 height 105
click at [381, 277] on div "A meal served to one person consisting of rice, 450gm Australian meat, potatoes…" at bounding box center [607, 321] width 599 height 105
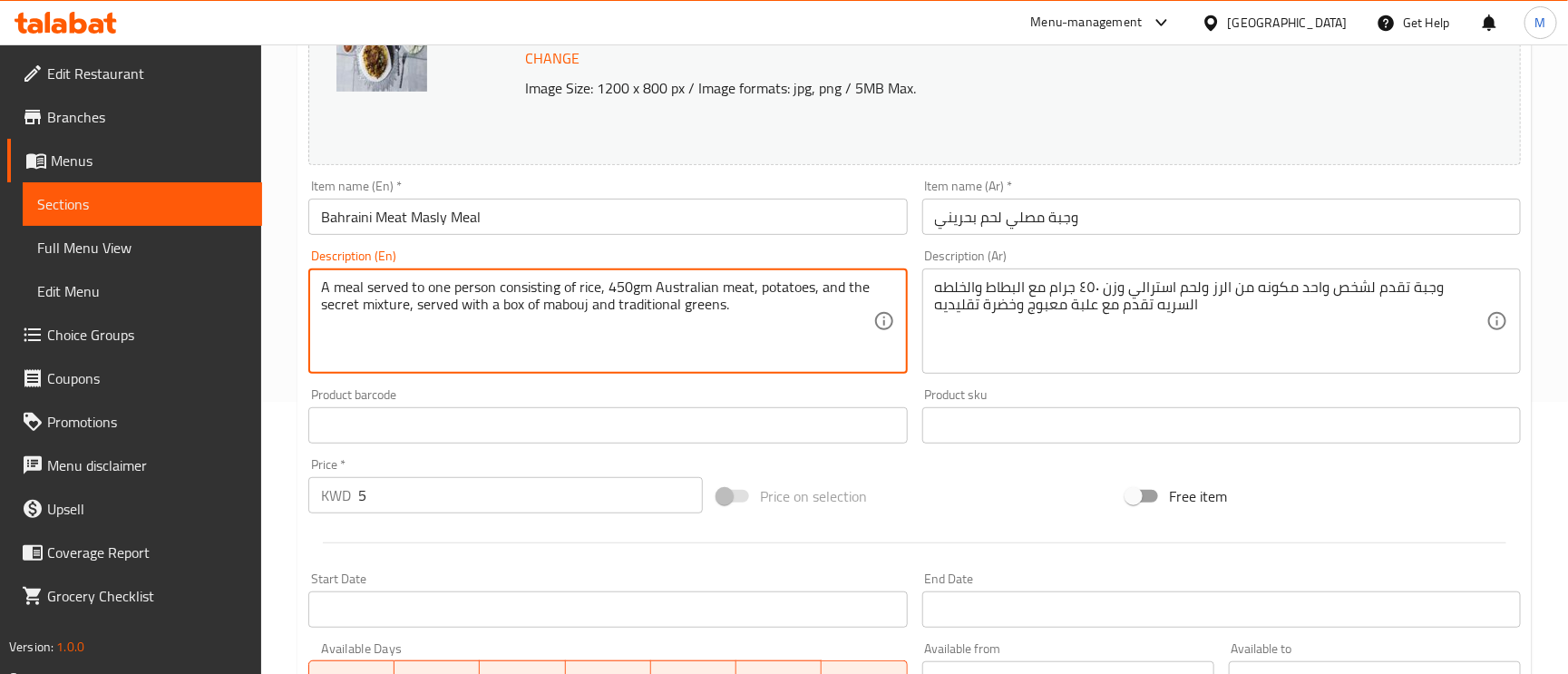
drag, startPoint x: 368, startPoint y: 292, endPoint x: 380, endPoint y: 292, distance: 12.0
drag, startPoint x: 380, startPoint y: 292, endPoint x: 310, endPoint y: 391, distance: 121.2
click at [309, 395] on div "Product barcode Product barcode" at bounding box center [607, 415] width 613 height 70
drag, startPoint x: 495, startPoint y: 290, endPoint x: 364, endPoint y: 291, distance: 131.0
click at [416, 283] on textarea "A meal served to one person consisting of rice, 450gm Australian meat, potatoes…" at bounding box center [597, 321] width 552 height 86
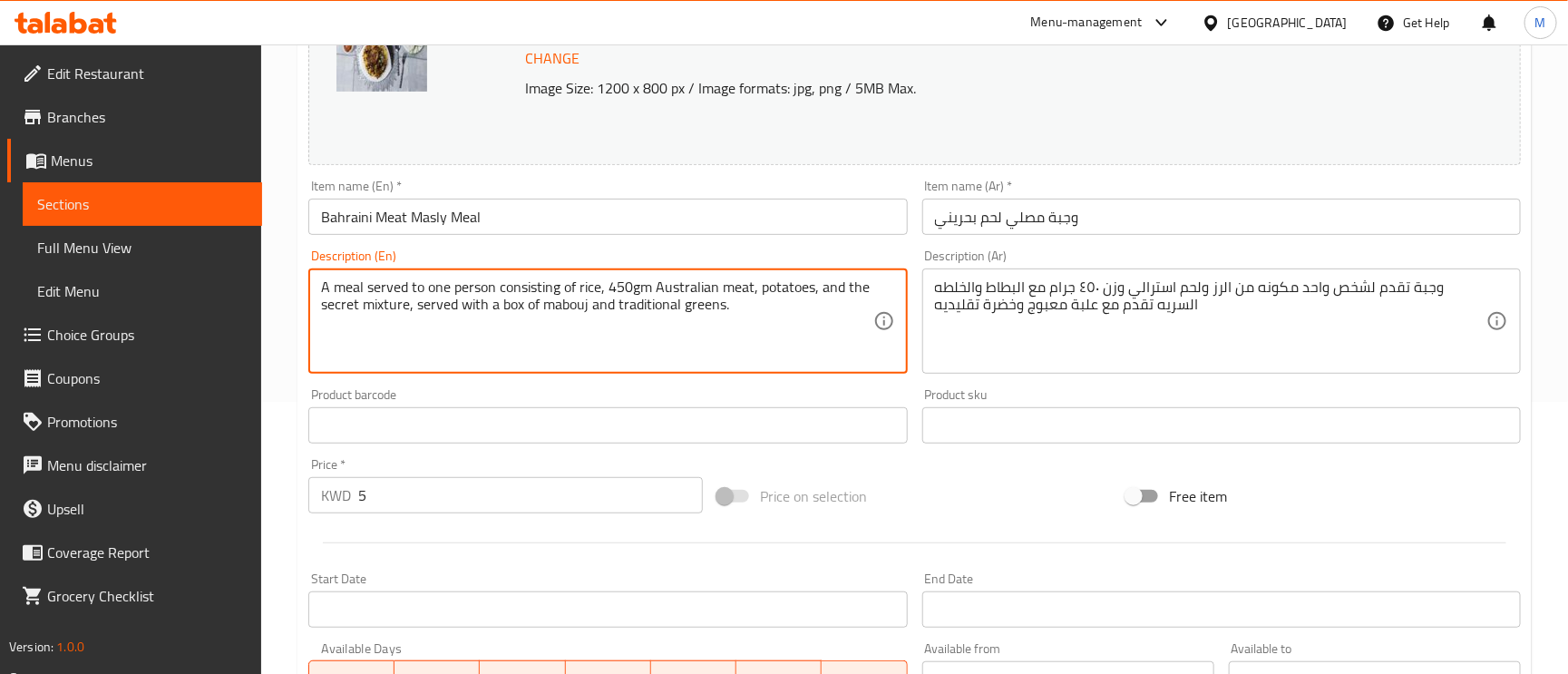
click at [416, 283] on textarea "A meal served to one person consisting of rice, 450gm Australian meat, potatoes…" at bounding box center [597, 321] width 552 height 86
paste textarea "for"
type textarea "A meal served for one person consisting of rice, 450gm Australian meat, potatoe…"
click at [536, 224] on input "Bahraini Meat Masly Meal" at bounding box center [607, 216] width 599 height 37
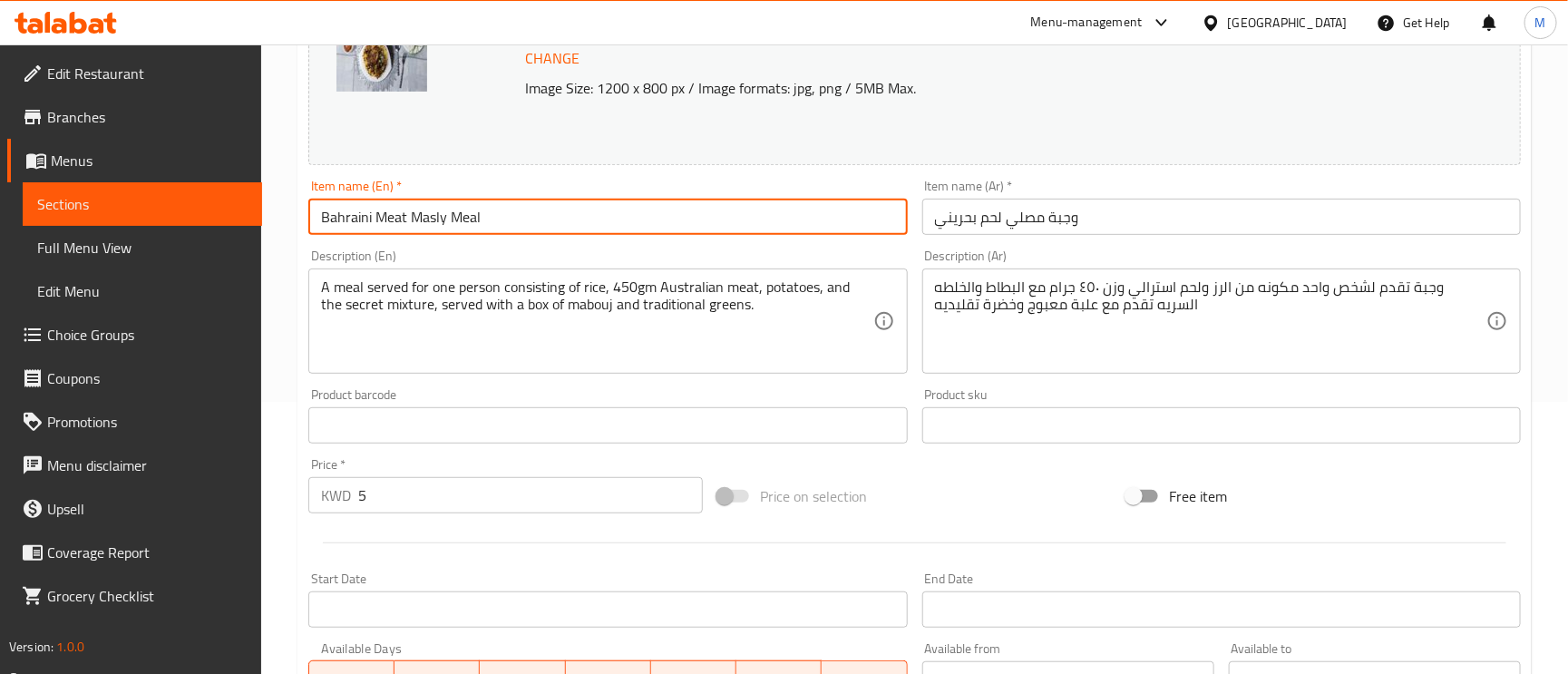
click at [536, 224] on input "Bahraini Meat Masly Meal" at bounding box center [607, 216] width 599 height 37
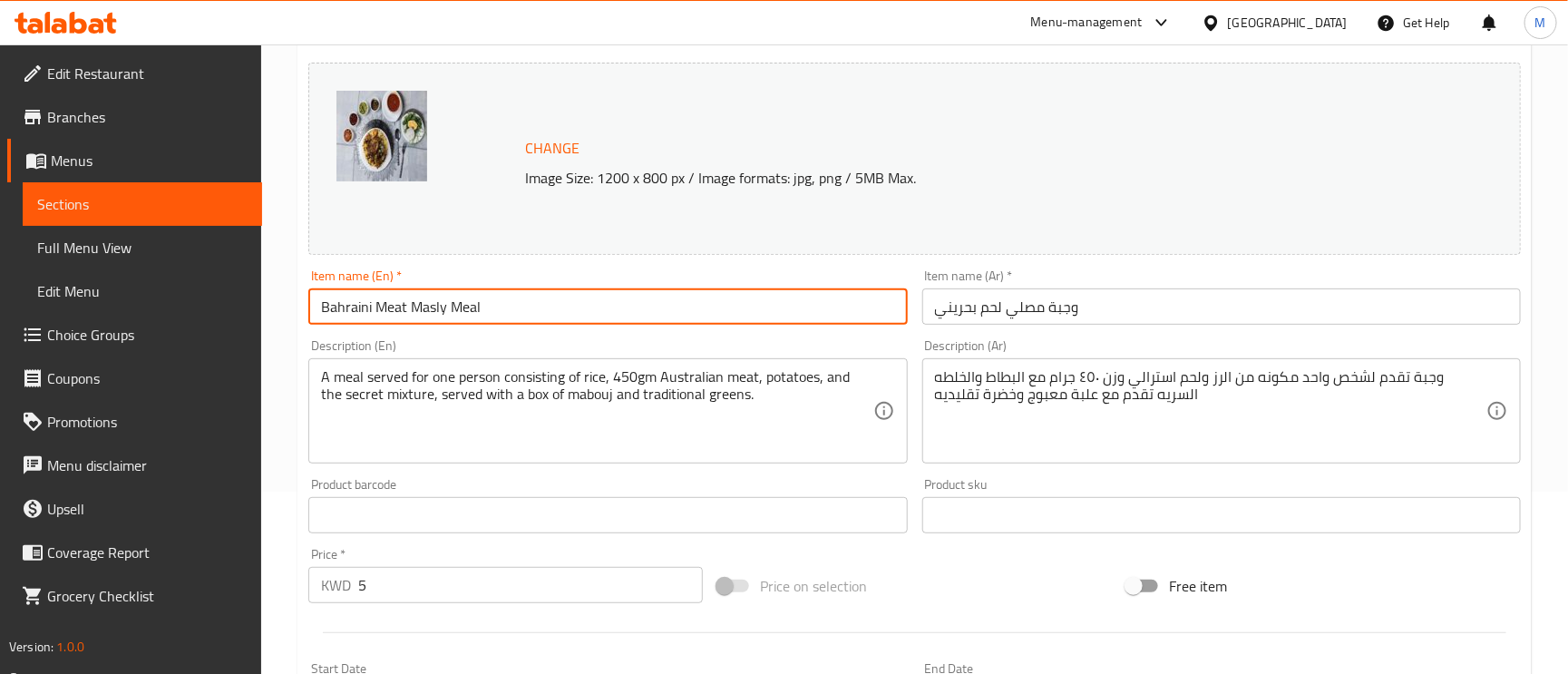
scroll to position [0, 0]
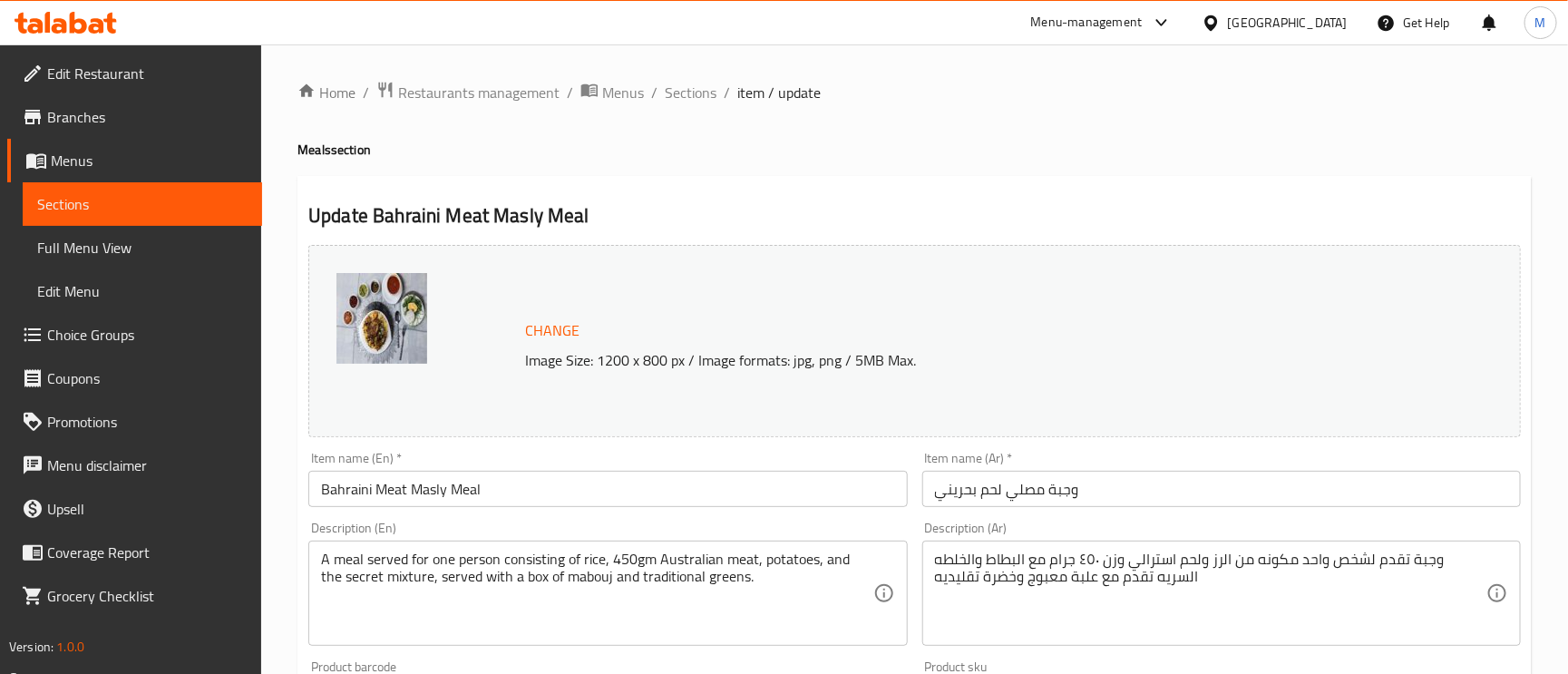
click at [677, 75] on div "Home / Restaurants management / Menus / Sections / item / update Meals section …" at bounding box center [915, 676] width 1307 height 1263
click at [683, 99] on span "Sections" at bounding box center [690, 92] width 52 height 22
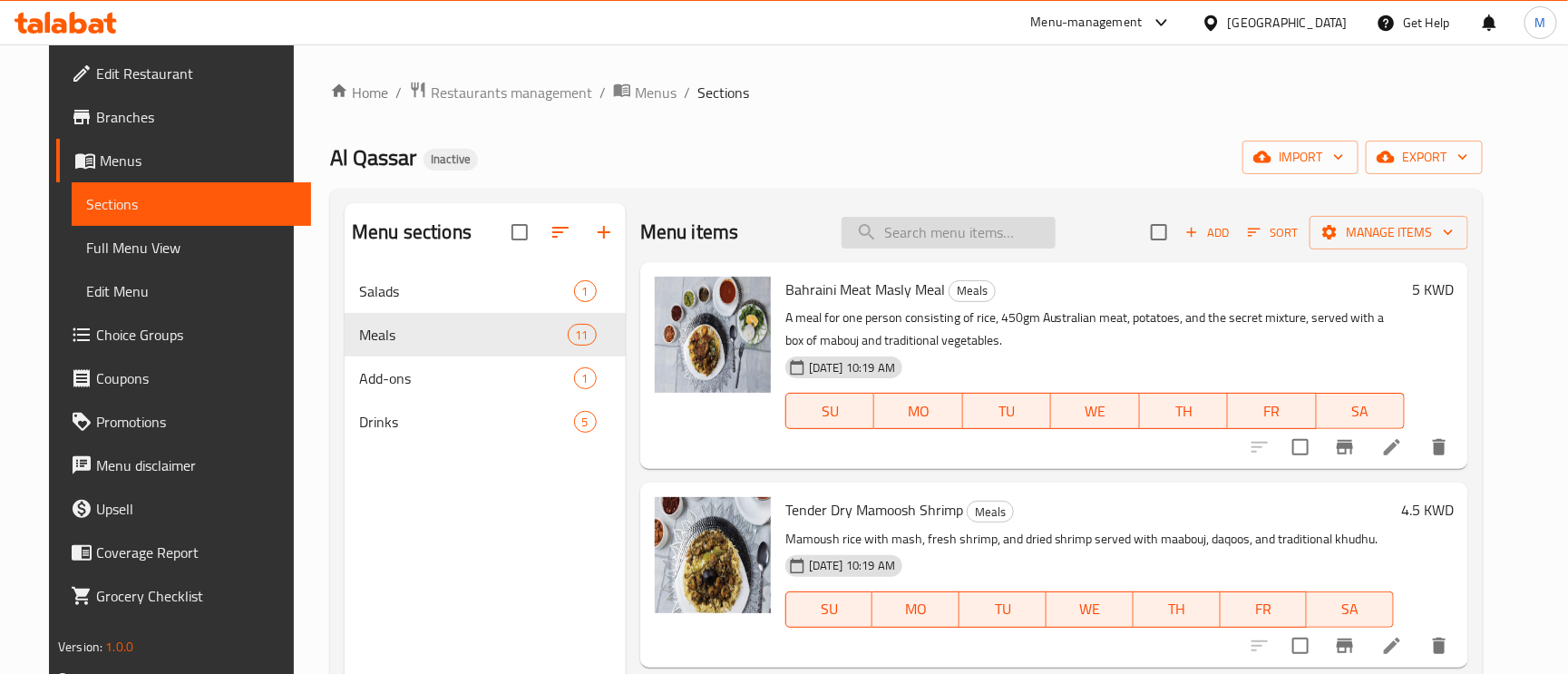
paste input "Tender Dry Mamoosh Shrimp"
click at [941, 245] on input "Tender Dry Mamoosh Shrimp" at bounding box center [949, 233] width 214 height 32
type input "Tender Dry Mamoosh Shrim"
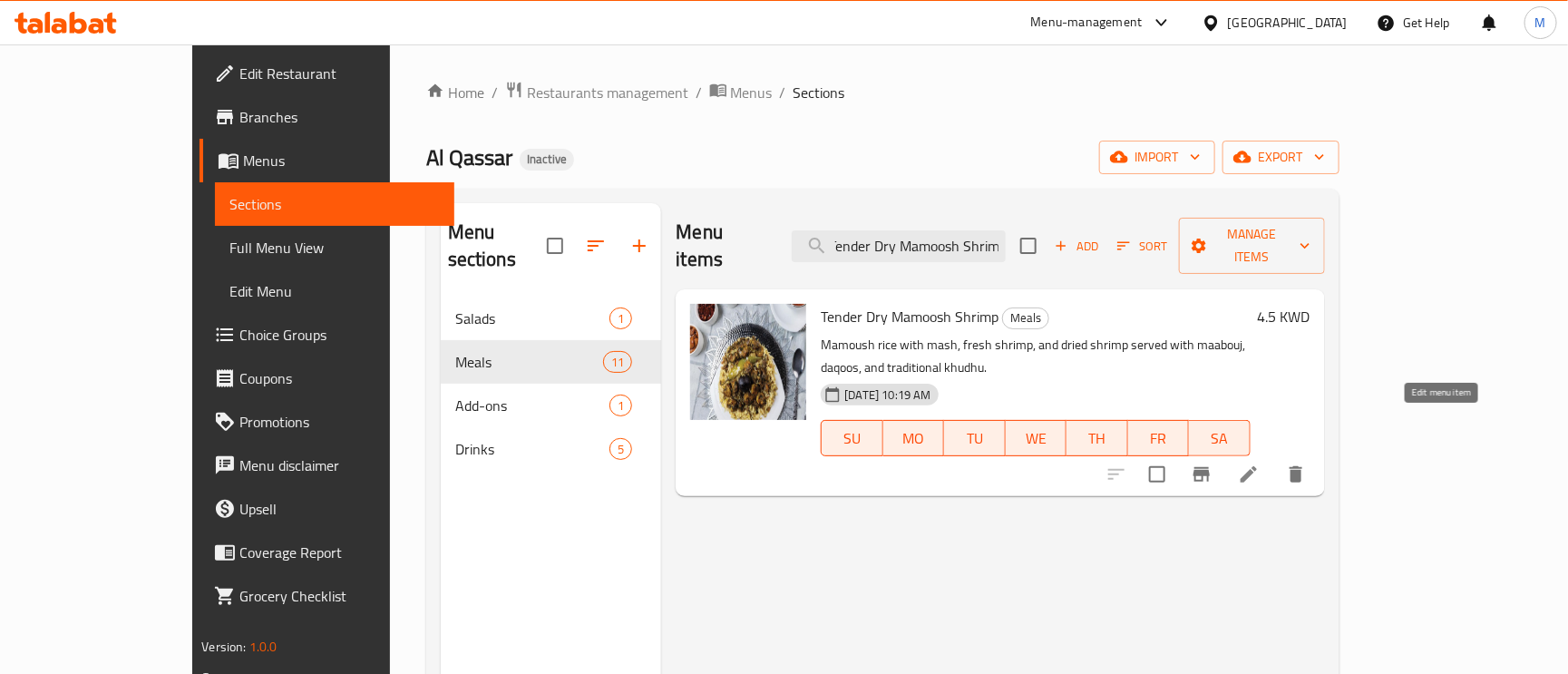
click at [1257, 466] on icon at bounding box center [1248, 474] width 16 height 16
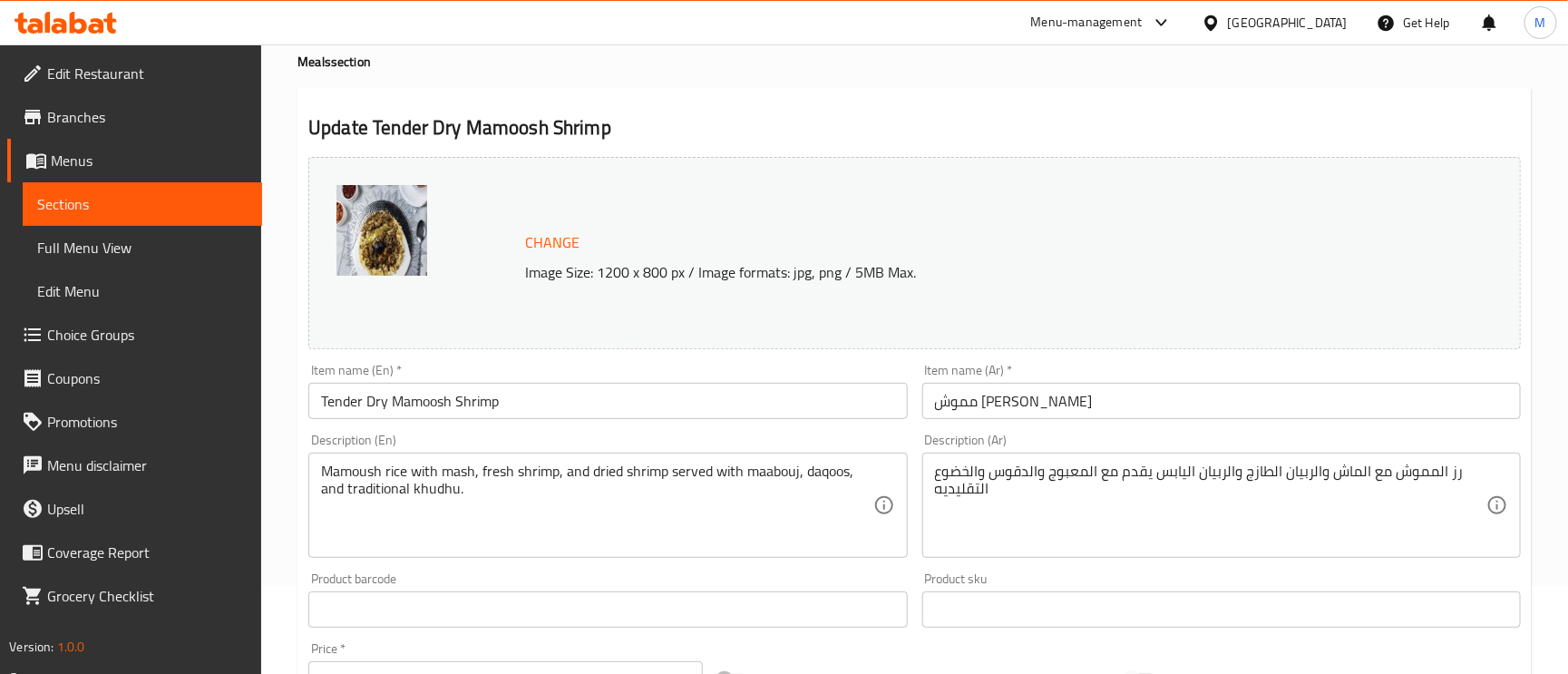
scroll to position [136, 0]
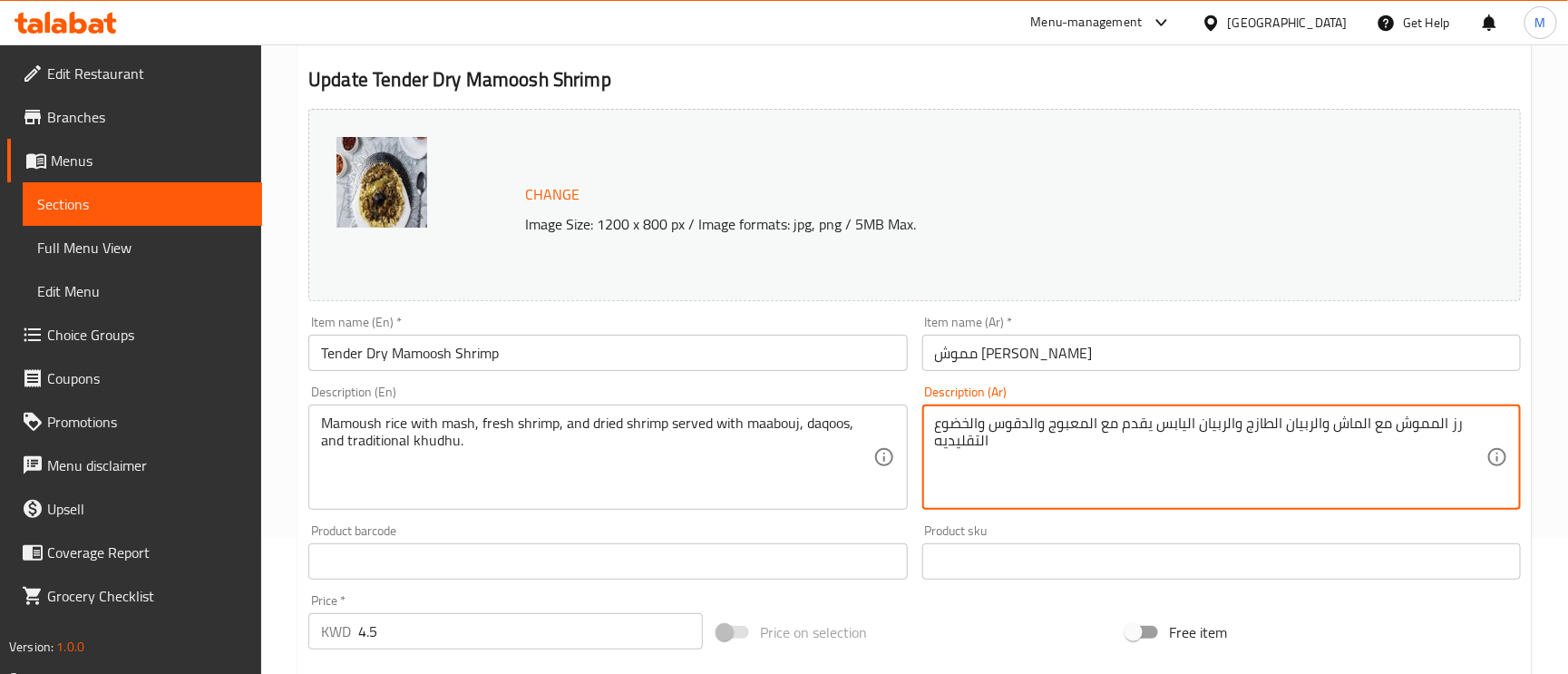
drag, startPoint x: 947, startPoint y: 422, endPoint x: 934, endPoint y: 425, distance: 13.3
type textarea "رز المموش مع الماش والربيان الطازج والربيان اليابس يقدم مع المعبوج والدقوس والخ…"
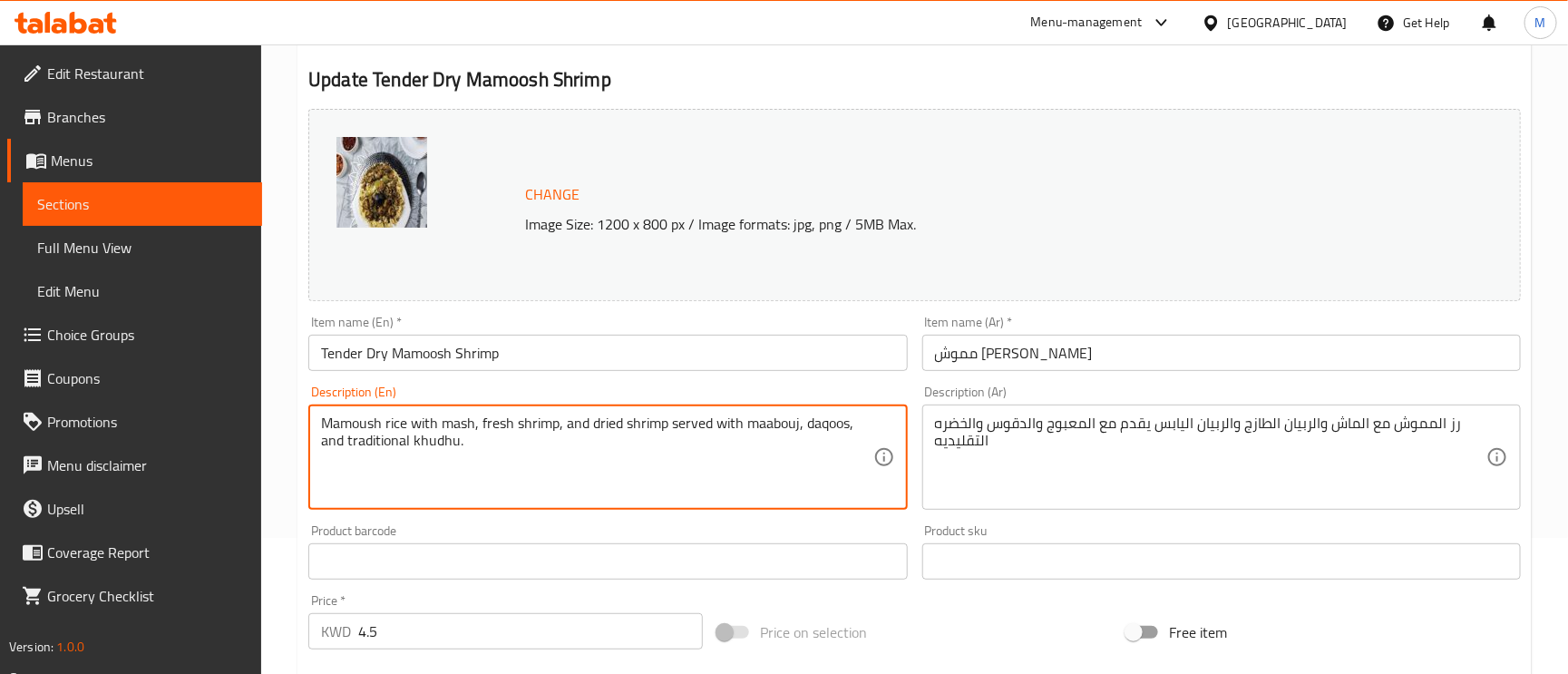
click at [439, 444] on textarea "Mamoush rice with mash, fresh shrimp, and dried shrimp served with maabouj, daq…" at bounding box center [597, 458] width 552 height 86
type textarea "Mamoush rice with mash, fresh shrimp, and dried shrimp served with maabouj, daq…"
click at [1175, 354] on input "مموش [PERSON_NAME] طري" at bounding box center [1221, 353] width 599 height 37
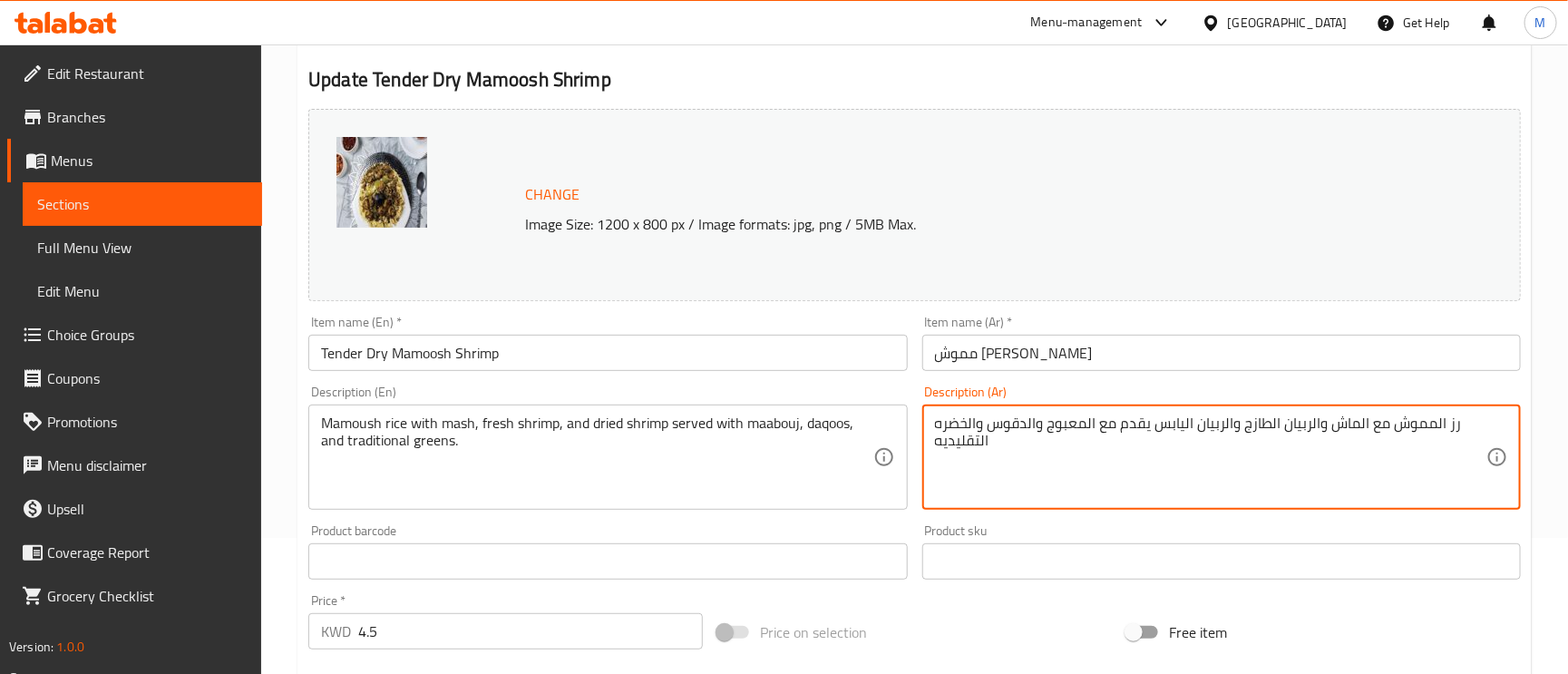
click at [1062, 454] on textarea "رز المموش مع الماش والربيان الطازج والربيان اليابس يقدم مع المعبوج والدقوس والخ…" at bounding box center [1211, 458] width 552 height 86
paste textarea "للشخص الواحد"
type textarea "رز المموش مع الماش والربيان الطازج والربيان اليابس يقدم مع المعبوج والدقوس والخ…"
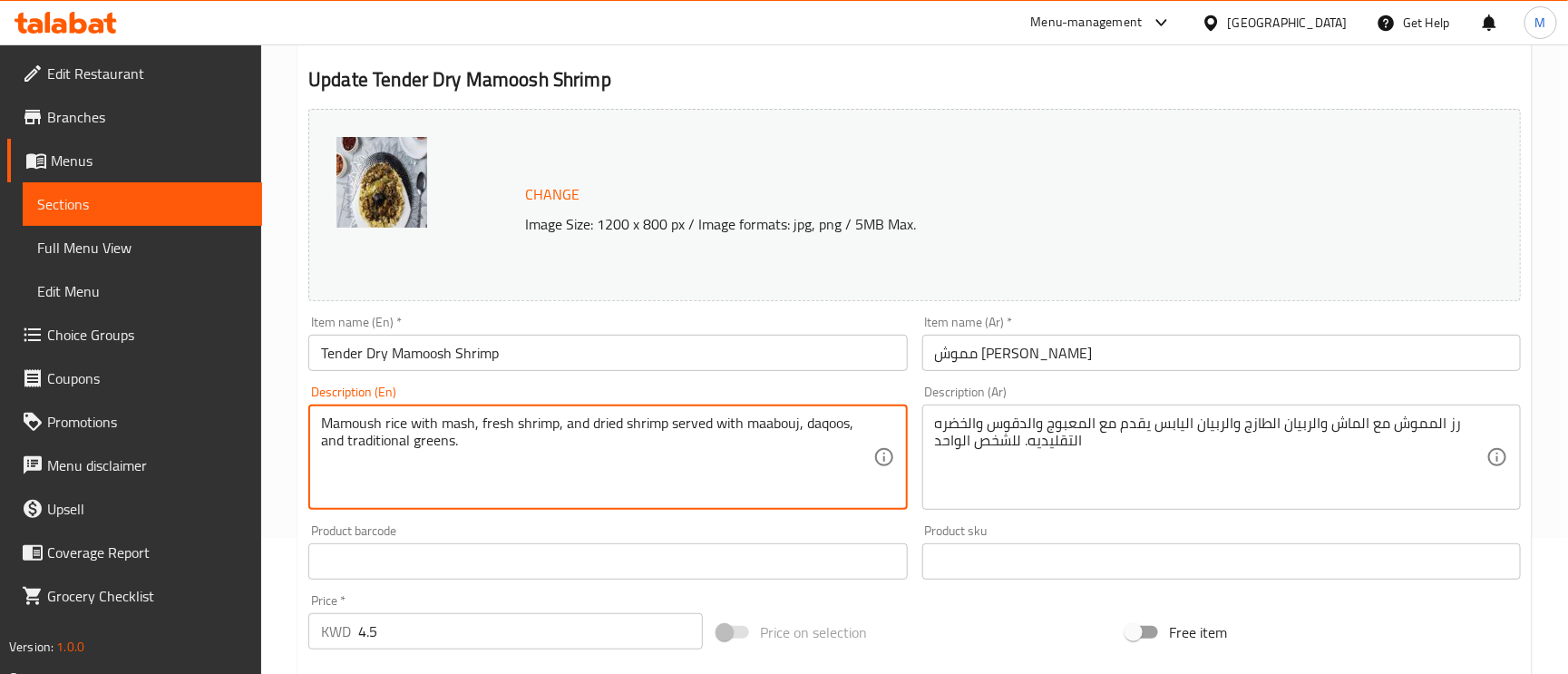
paste textarea "per person"
type textarea "Mamoush rice with mash, fresh shrimp, and dried shrimp served with maabouj, daq…"
click at [572, 378] on div "Item name (En)   * Tender Dry Mamoosh Shrimp Item name (En) *" at bounding box center [607, 343] width 613 height 70
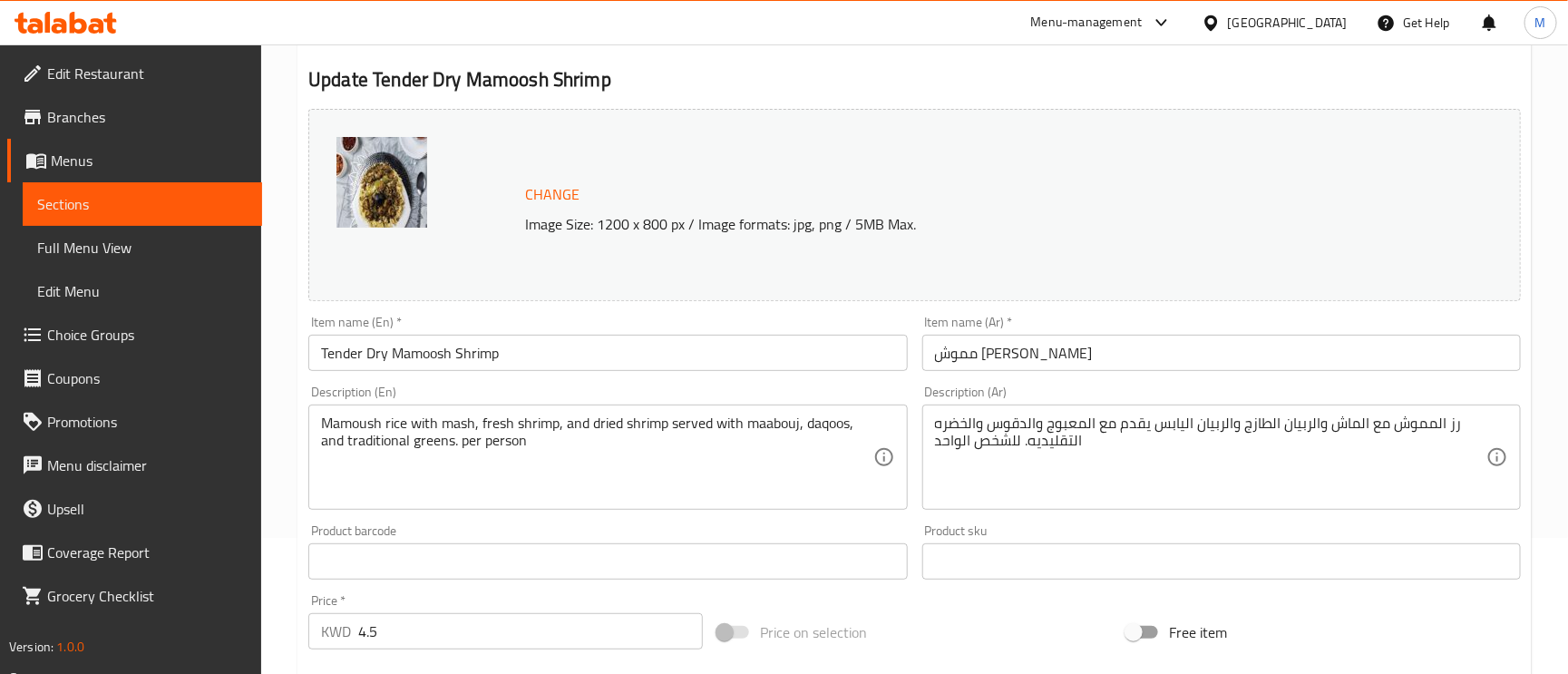
click at [570, 355] on input "Tender Dry Mamoosh Shrimp" at bounding box center [607, 353] width 599 height 37
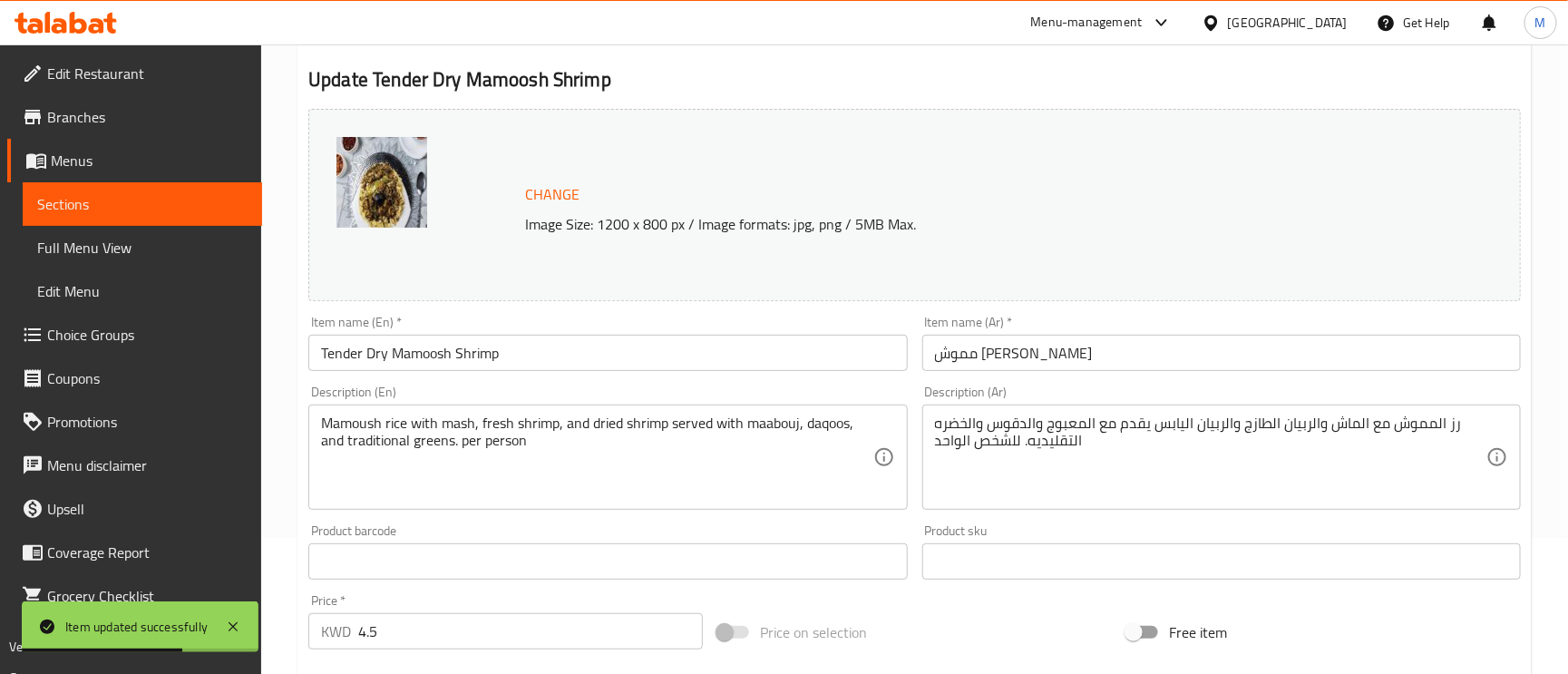
scroll to position [0, 0]
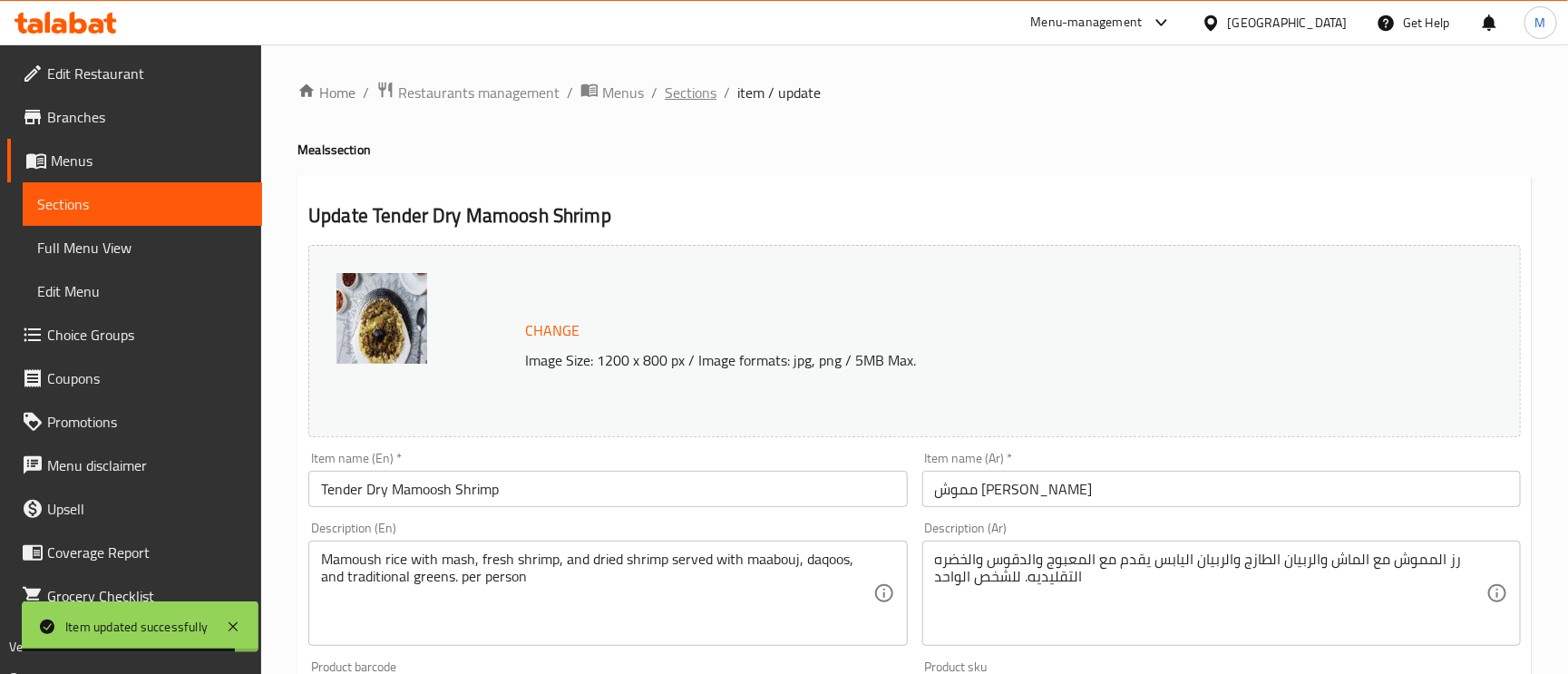
drag, startPoint x: 682, startPoint y: 88, endPoint x: 666, endPoint y: 90, distance: 16.1
click at [666, 90] on span "Sections" at bounding box center [690, 92] width 52 height 22
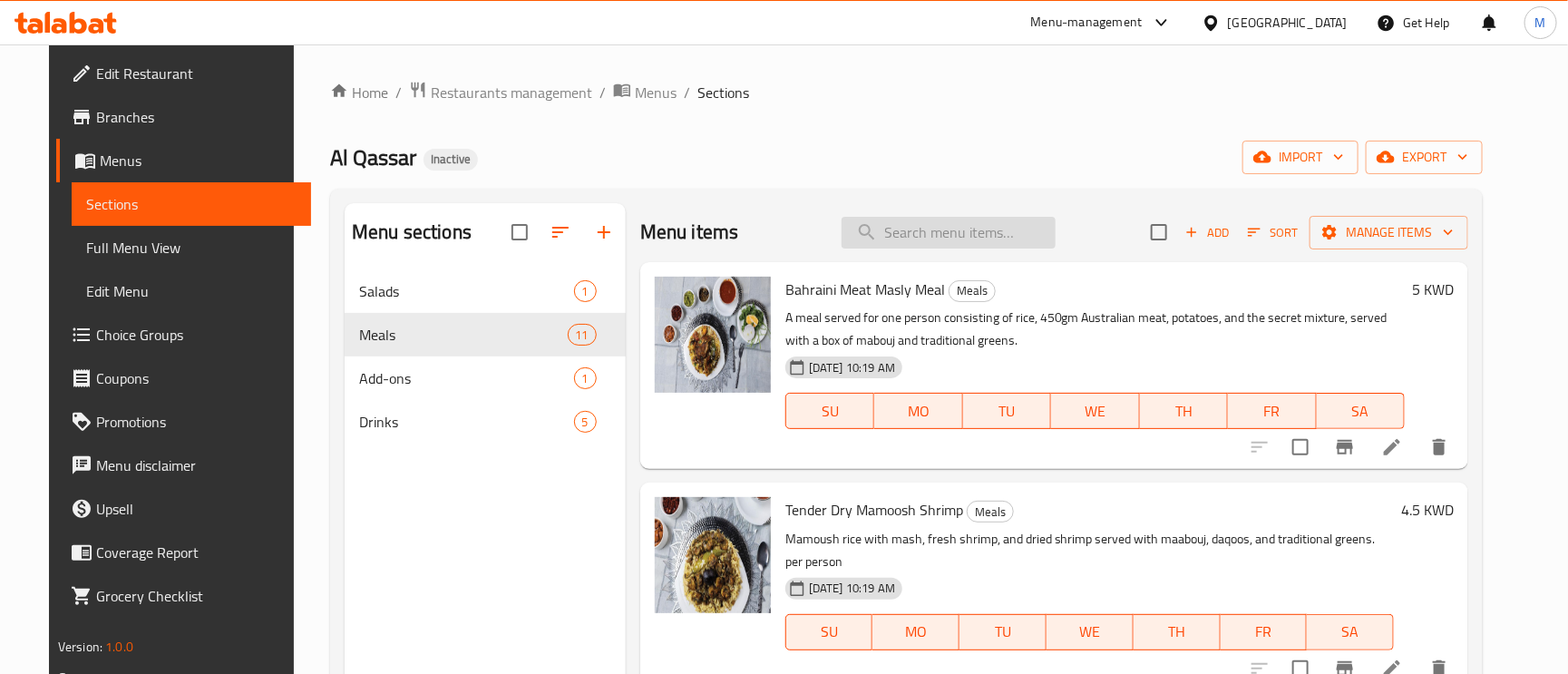
click at [1023, 238] on input "search" at bounding box center [949, 233] width 214 height 32
paste input "Royal Zubaidi Matbak"
type input "Royal Zubaidi Matbak"
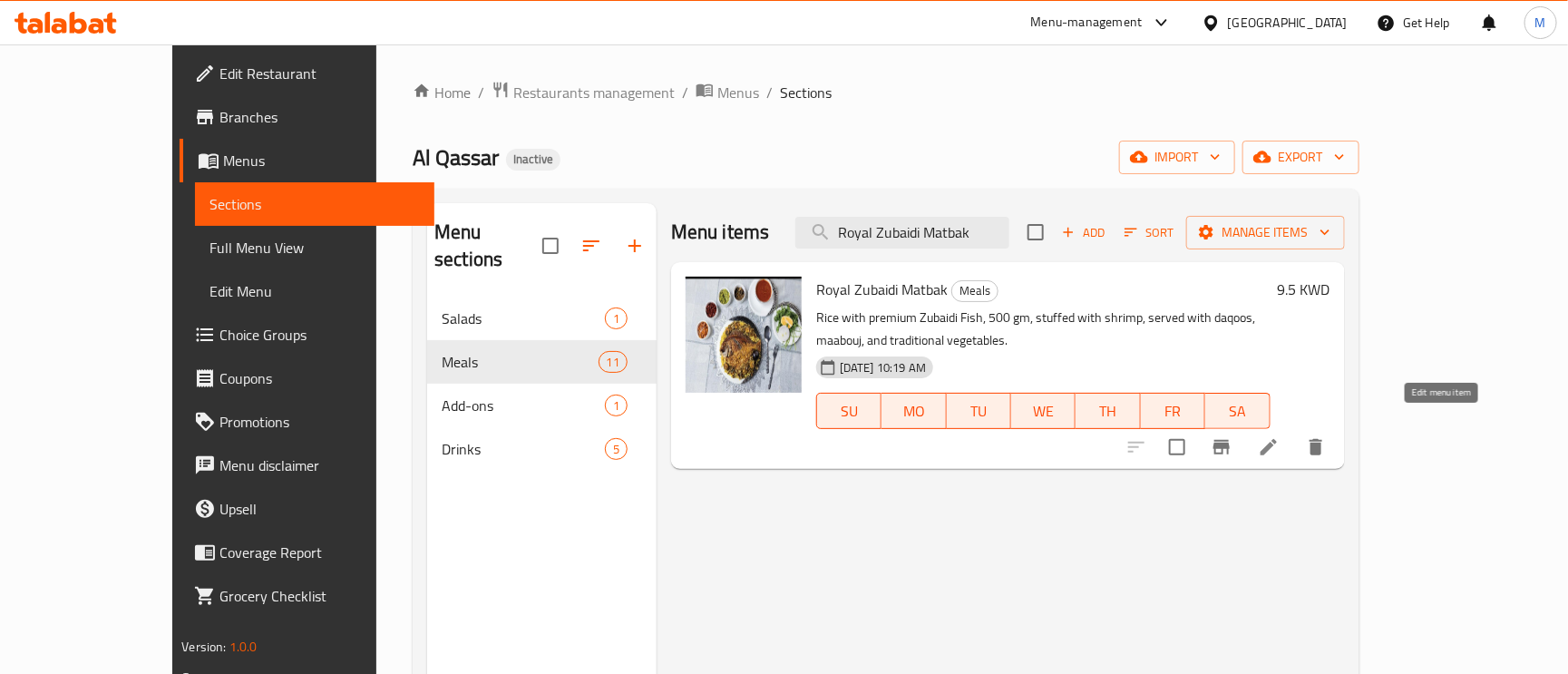
click at [1277, 439] on icon at bounding box center [1268, 447] width 16 height 16
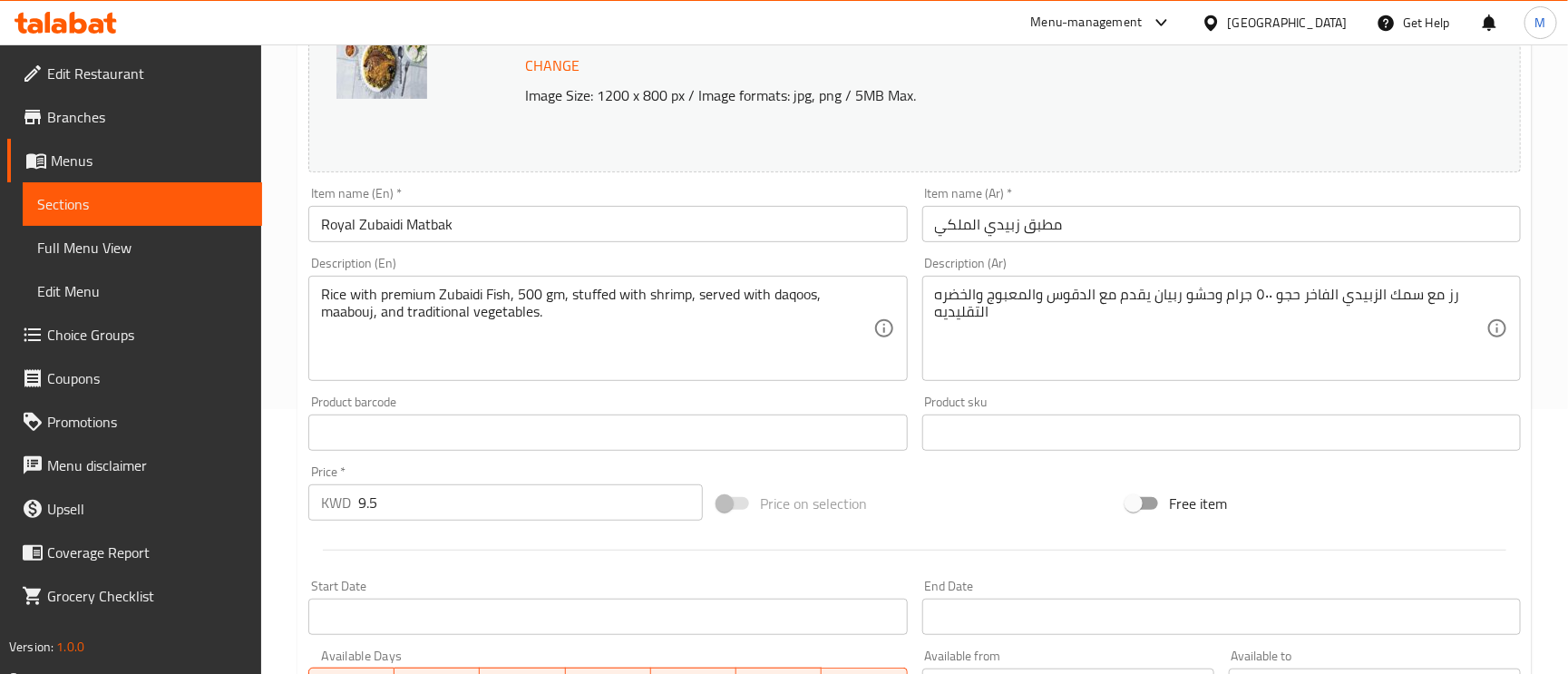
scroll to position [272, 0]
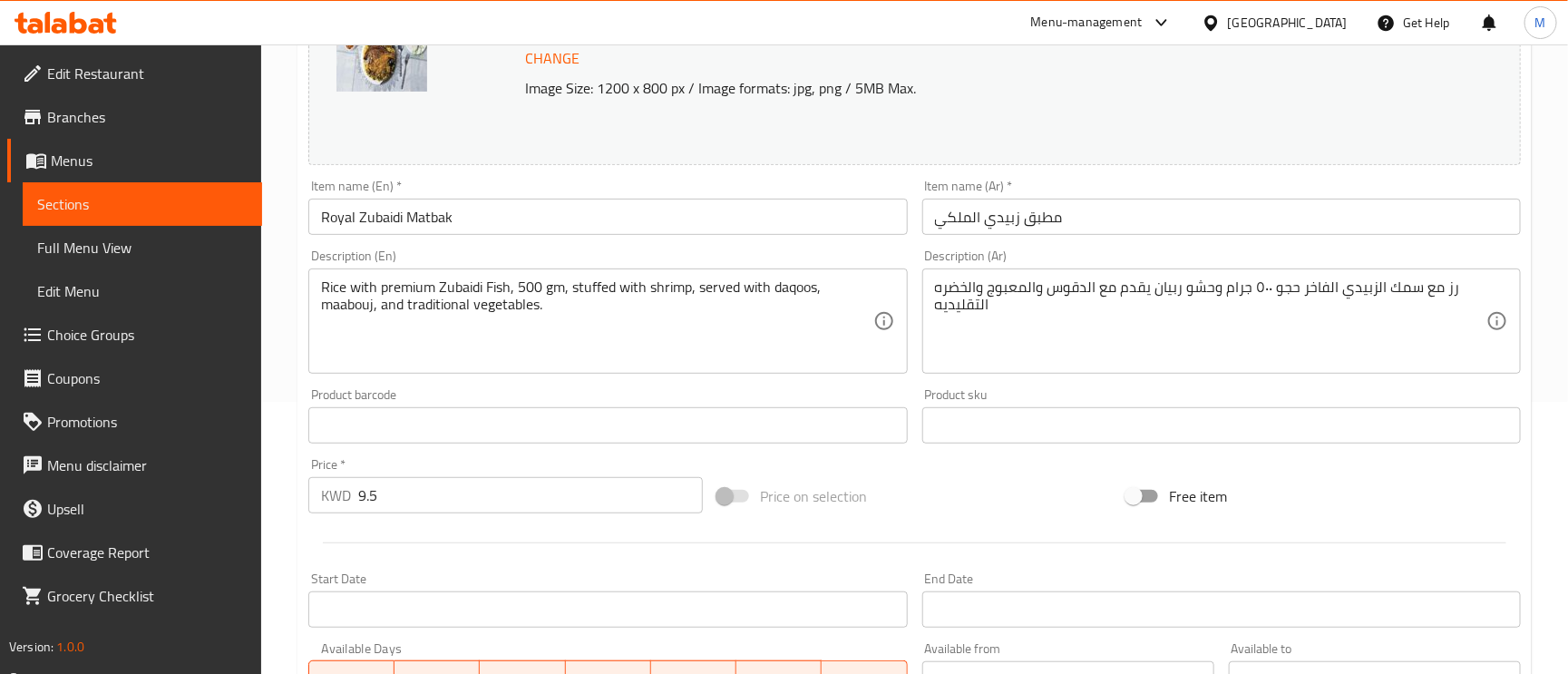
click at [378, 222] on input "Royal Zubaidi Matbak" at bounding box center [607, 216] width 599 height 37
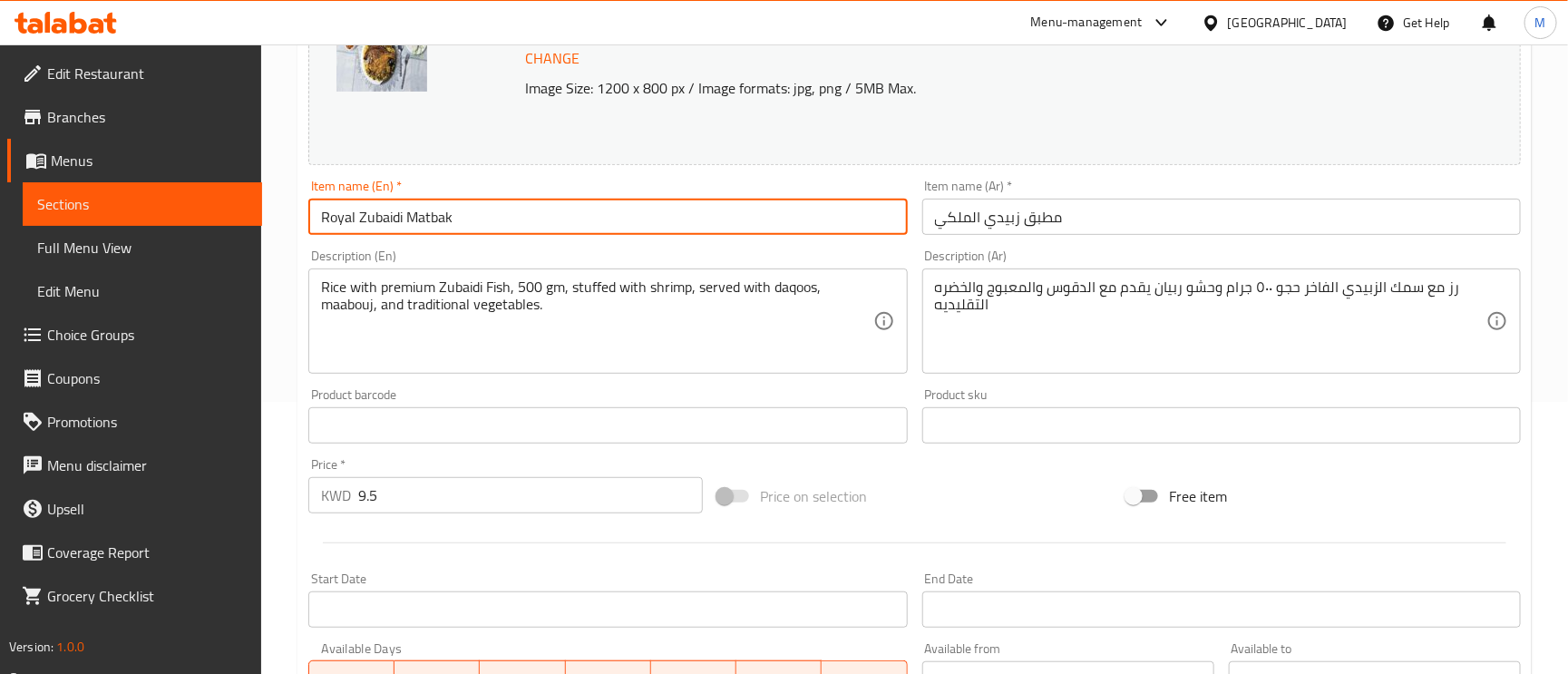
click at [437, 226] on input "Royal Zubaidi Matbak" at bounding box center [607, 216] width 599 height 37
paste input "utabbaq"
click at [330, 217] on input "Royal Zubaidi Mutabbaq" at bounding box center [607, 216] width 599 height 37
click at [328, 214] on input "Royal Zubaidi Mutabbaq" at bounding box center [607, 216] width 599 height 37
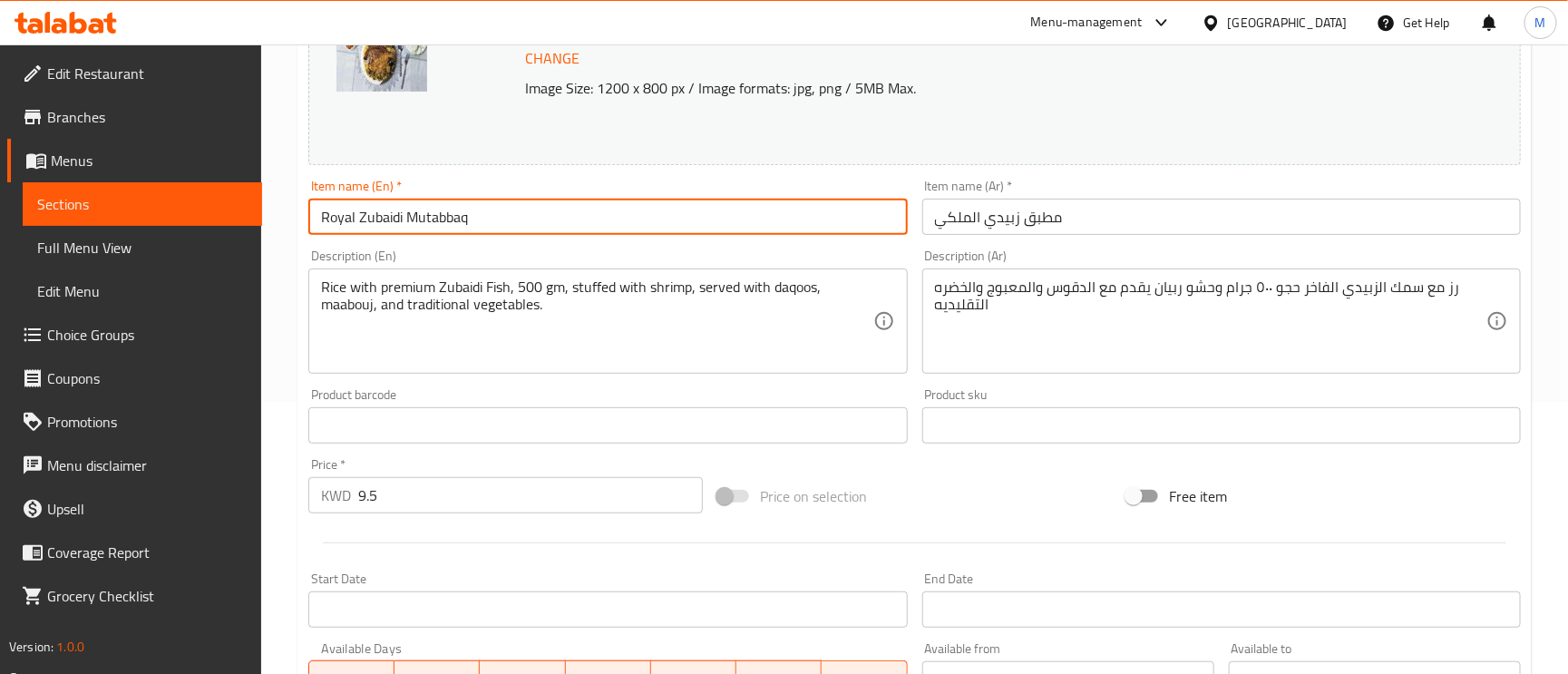
click at [328, 214] on input "Royal Zubaidi Mutabbaq" at bounding box center [607, 216] width 599 height 37
click at [348, 226] on input "Royal Zubaidi Mutabbaq" at bounding box center [607, 216] width 599 height 37
click at [576, 226] on input "[PERSON_NAME]" at bounding box center [607, 216] width 599 height 37
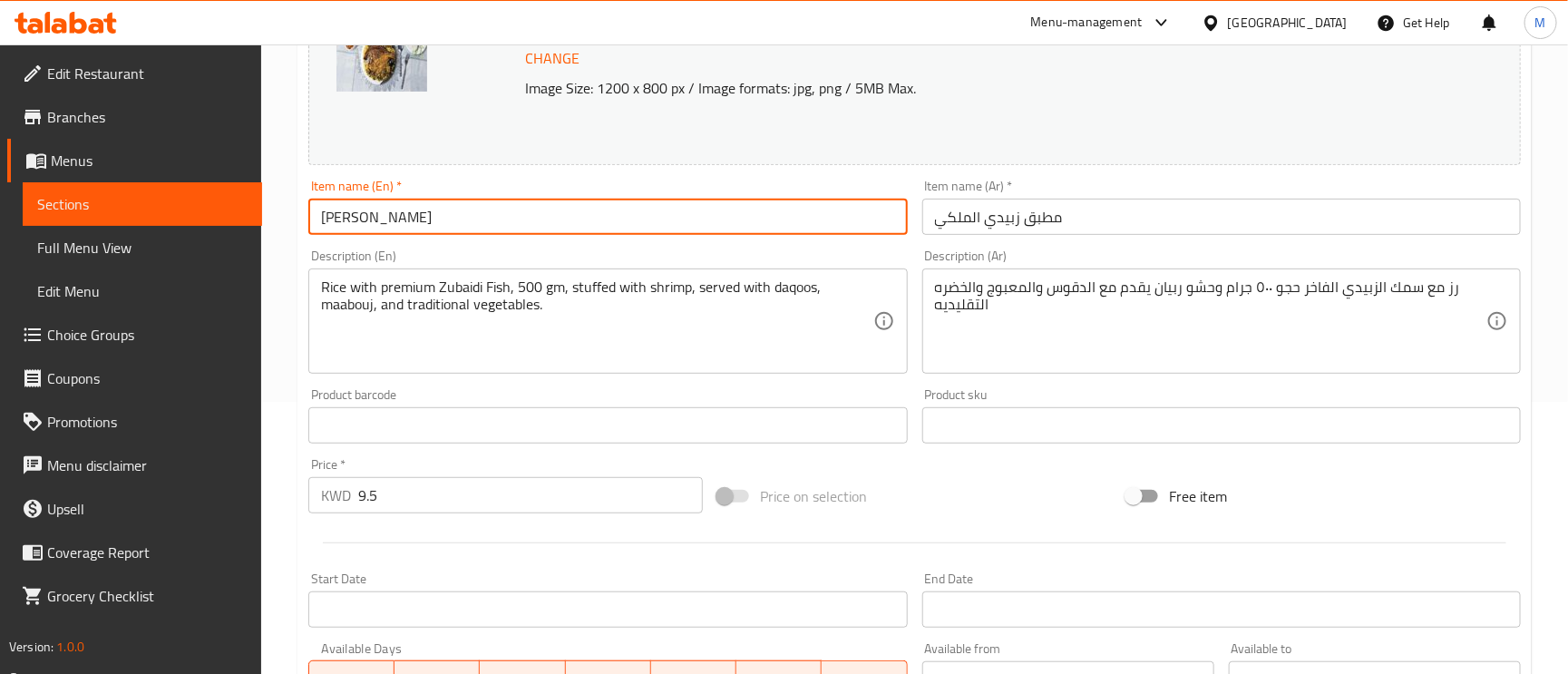
drag, startPoint x: 568, startPoint y: 209, endPoint x: 522, endPoint y: 217, distance: 46.7
click at [523, 217] on input "[PERSON_NAME]" at bounding box center [607, 216] width 599 height 37
click at [493, 218] on input "[PERSON_NAME]" at bounding box center [607, 216] width 599 height 37
type input "[PERSON_NAME]"
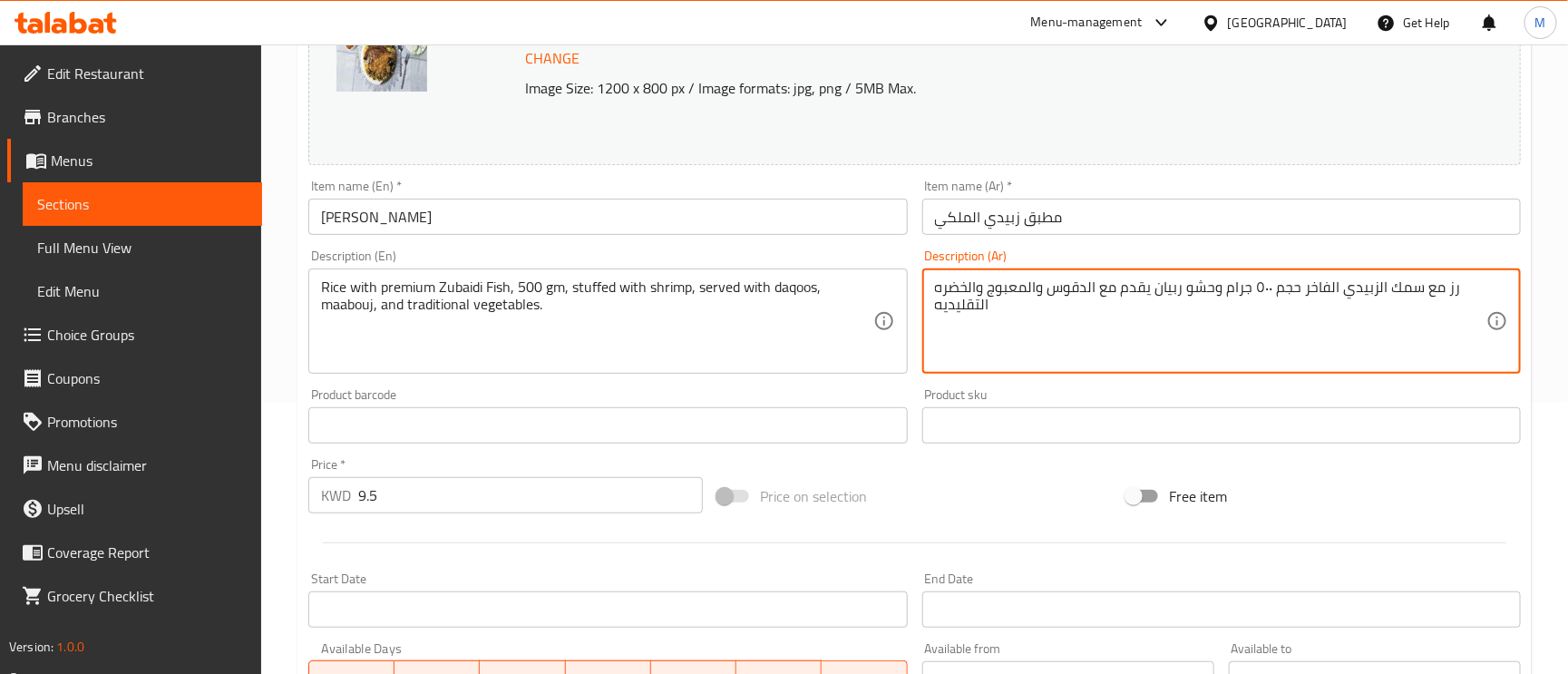
type textarea "رز مع سمك الزبيدي الفاخر حجم ٥٠٠ جرام وحشو ربيان يقدم مع الدقوس والمعبوج والخضر…"
click at [1258, 222] on input "مطبق زبيدي الملكي" at bounding box center [1221, 216] width 599 height 37
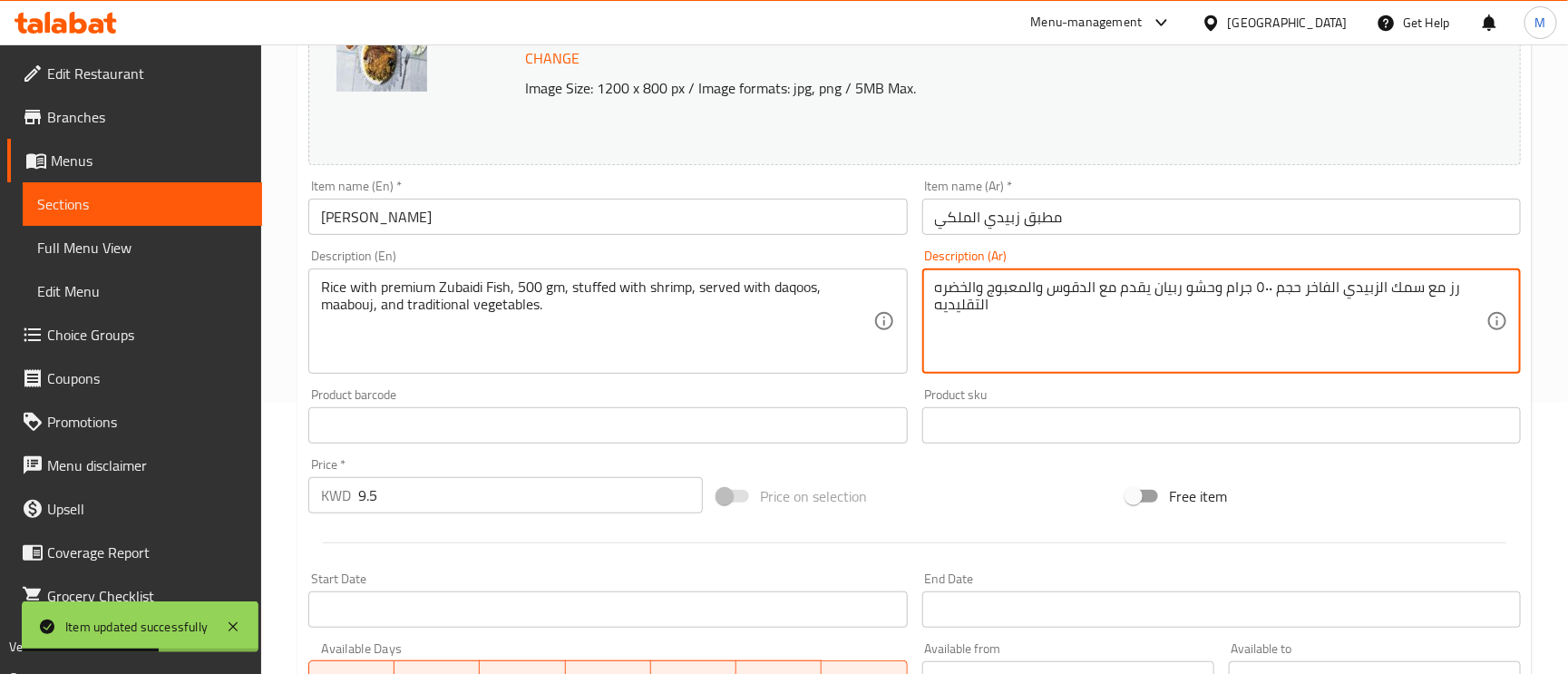
drag, startPoint x: 1216, startPoint y: 293, endPoint x: 1151, endPoint y: 288, distance: 65.2
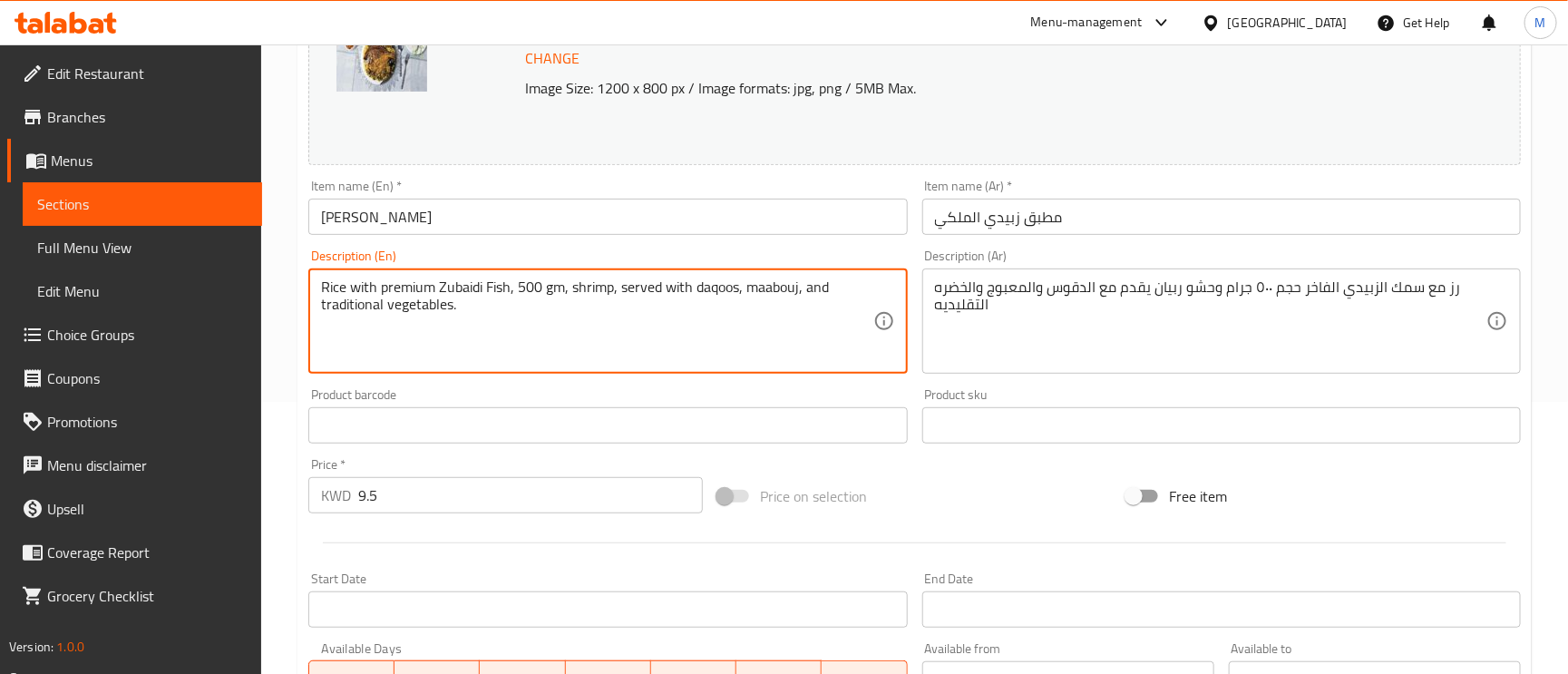
click at [613, 289] on textarea "Rice with premium Zubaidi Fish, 500 gm, shrimp, served with daqoos, maabouj, an…" at bounding box center [597, 321] width 552 height 86
paste textarea "filling"
click at [810, 288] on textarea "Rice with premium Zubaidi Fish, 500 gm, shrimp filling, served with daqoos, maa…" at bounding box center [597, 321] width 552 height 86
click at [410, 309] on textarea "Rice with premium Zubaidi Fish, 500 gm, shrimp filling, served with daqoos, maa…" at bounding box center [597, 321] width 552 height 86
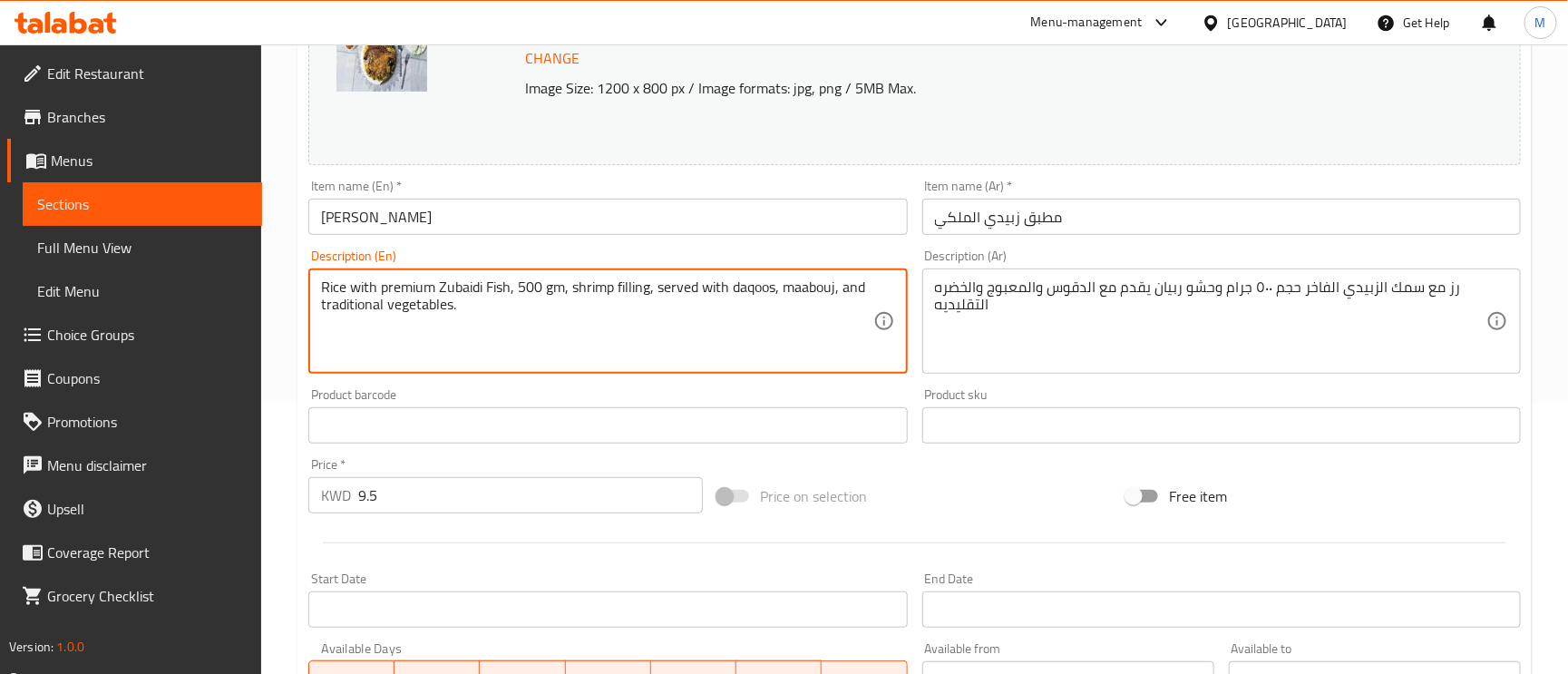
click at [402, 308] on textarea "Rice with premium Zubaidi Fish, 500 gm, shrimp filling, served with daqoos, maa…" at bounding box center [597, 321] width 552 height 86
click at [574, 231] on input "[PERSON_NAME]" at bounding box center [607, 216] width 599 height 37
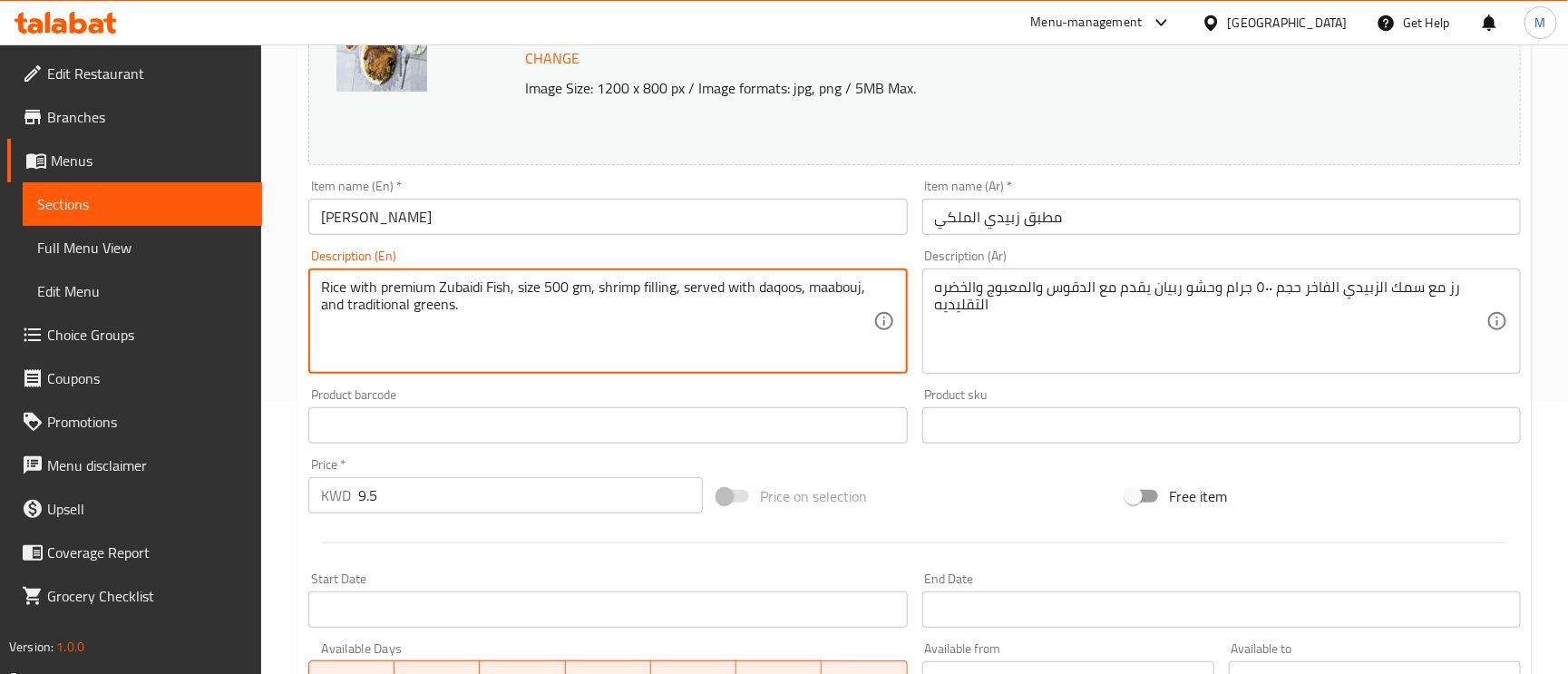
type textarea "Rice with premium Zubaidi Fish, size 500 gm, shrimp filling, served with daqoos…"
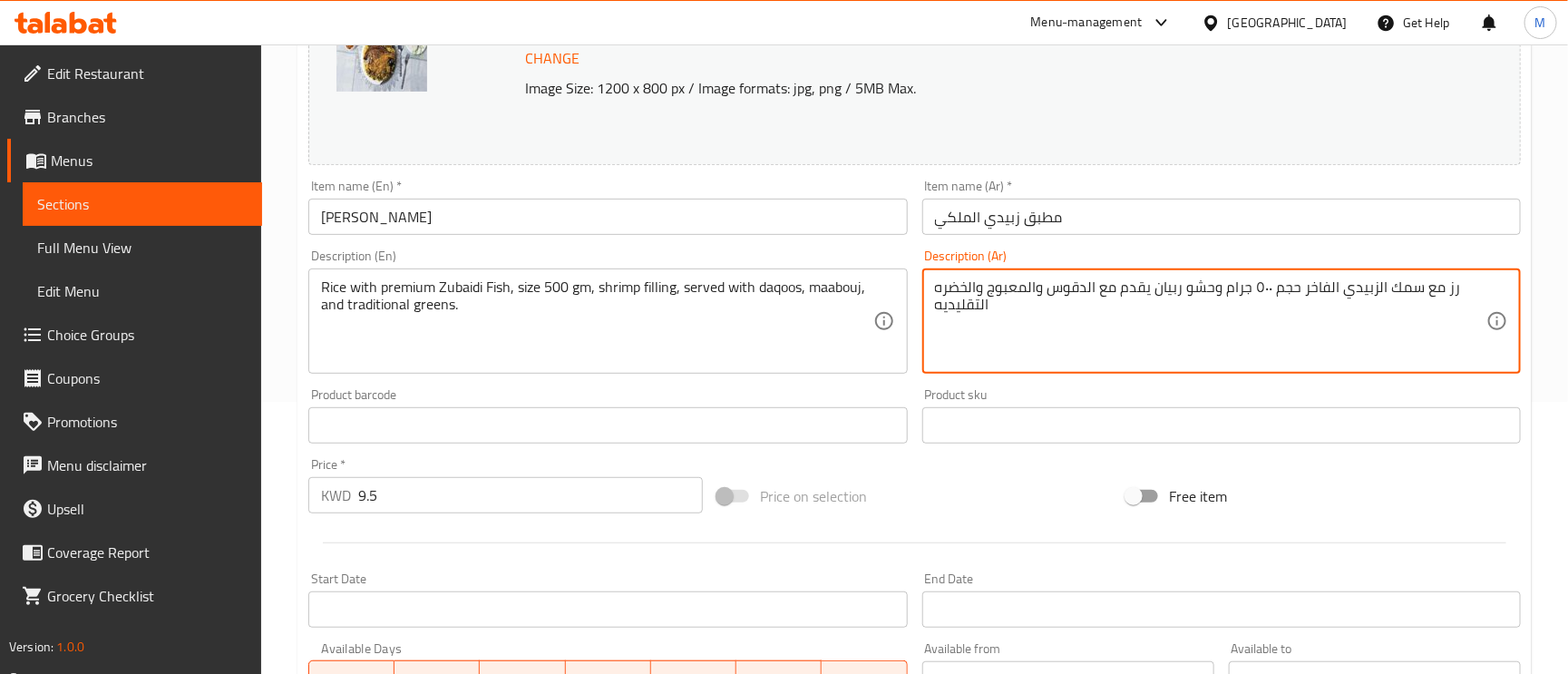
drag, startPoint x: 1256, startPoint y: 285, endPoint x: 1266, endPoint y: 294, distance: 13.5
click at [1263, 281] on textarea "رز مع سمك الزبيدي الفاخر حجم ٥٠٠ جرام وحشو ربيان يقدم مع الدقوس والمعبوج والخضر…" at bounding box center [1211, 321] width 552 height 86
type textarea "رز مع سمك الزبيدي الفاخر حجم 500 جرام وحشو ربيان يقدم مع الدقوس والمعبوج والخضر…"
click at [658, 212] on input "[PERSON_NAME]" at bounding box center [607, 216] width 599 height 37
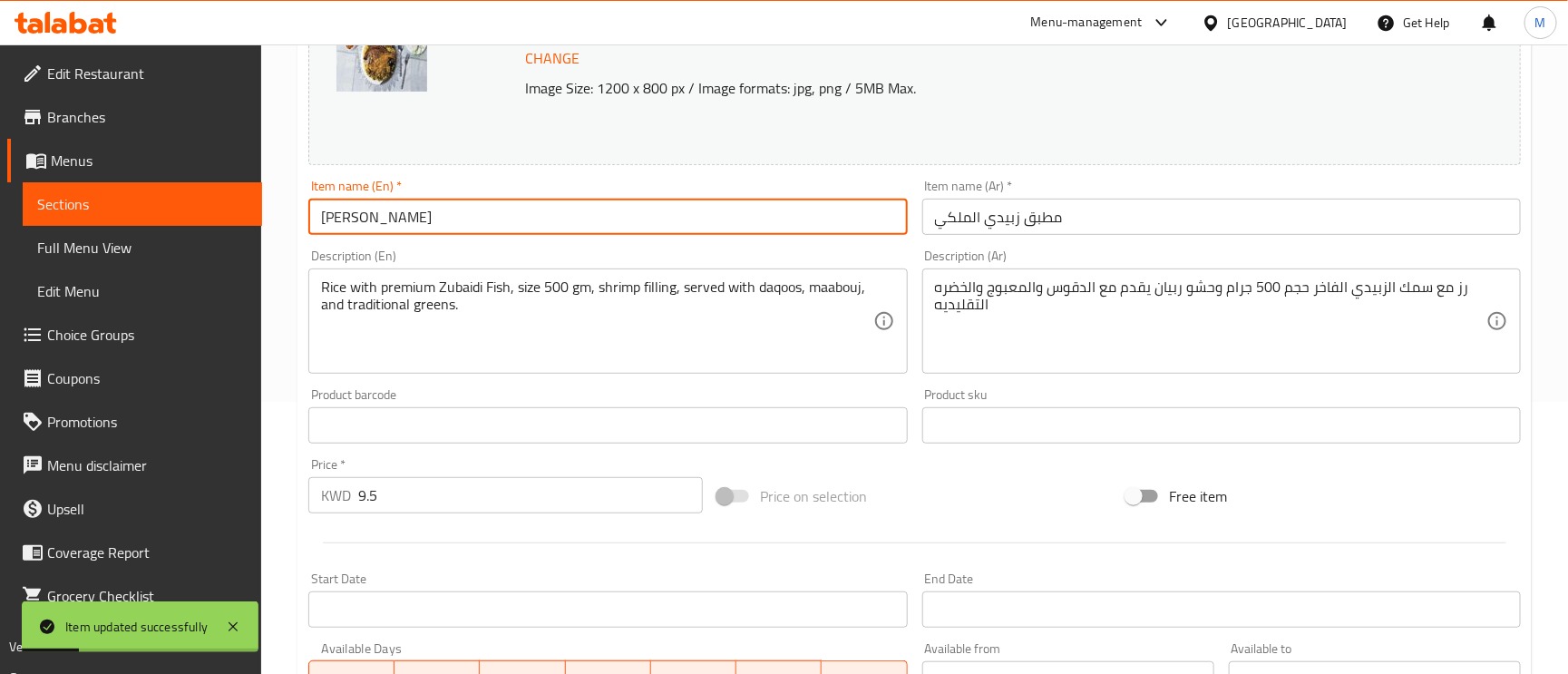
scroll to position [0, 0]
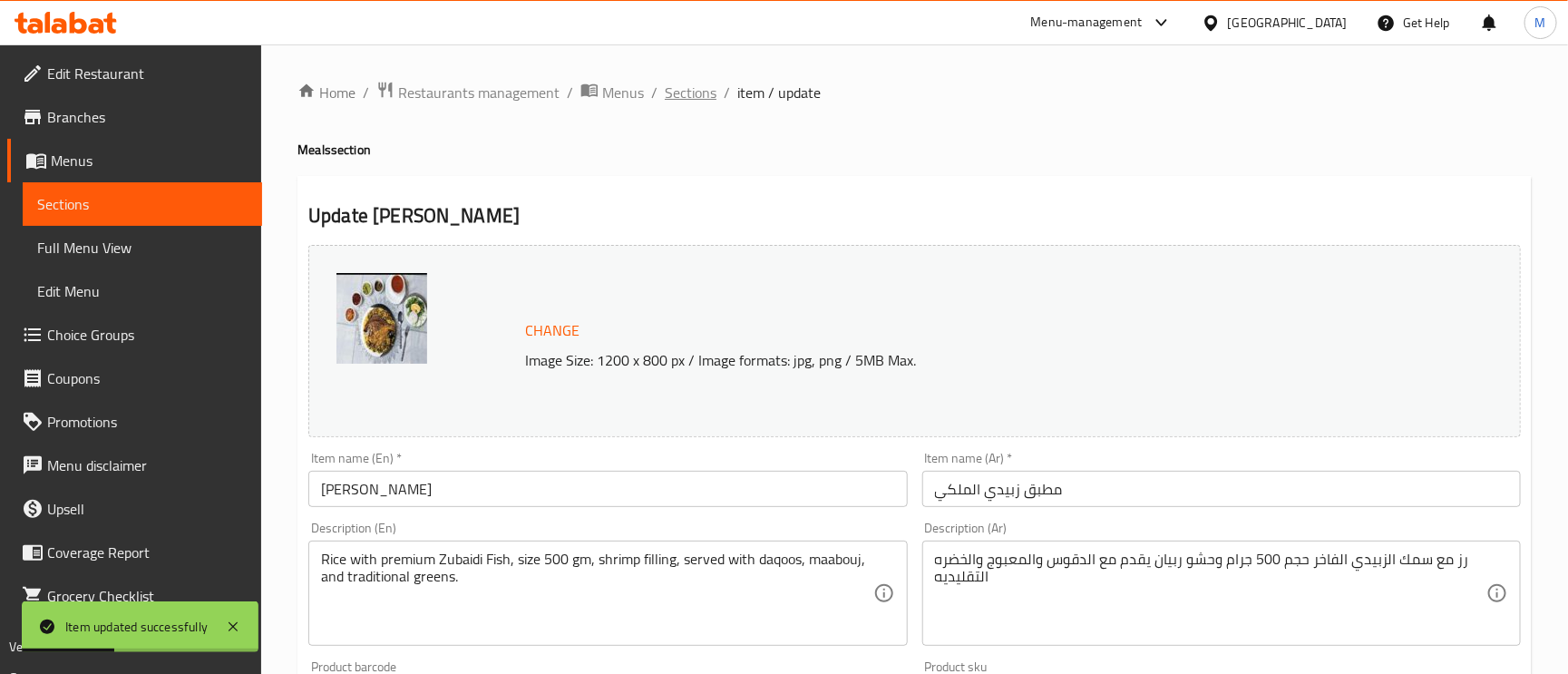
drag, startPoint x: 701, startPoint y: 95, endPoint x: 672, endPoint y: 86, distance: 30.4
click at [672, 86] on span "Sections" at bounding box center [690, 92] width 52 height 22
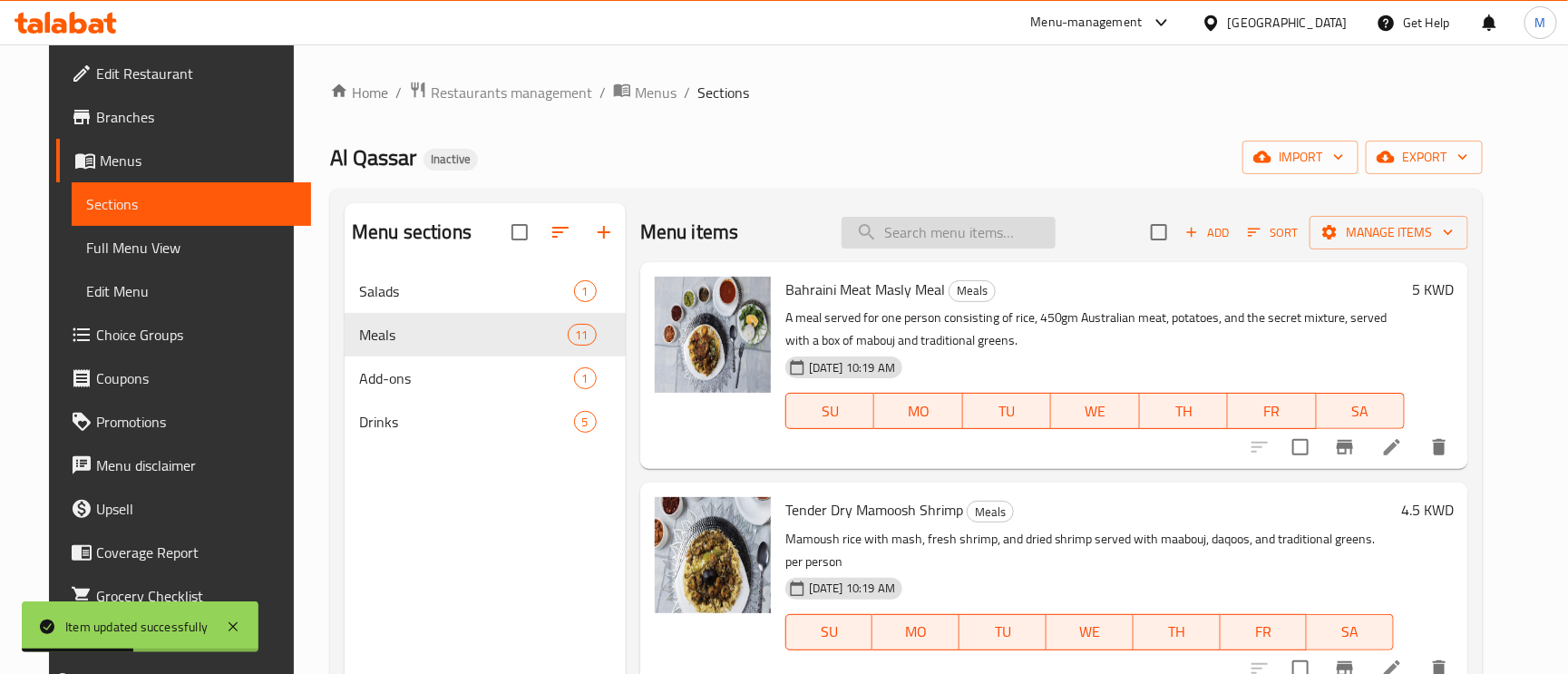
click at [920, 245] on input "search" at bounding box center [949, 233] width 214 height 32
paste input "Bahraini Meat Masly Meal"
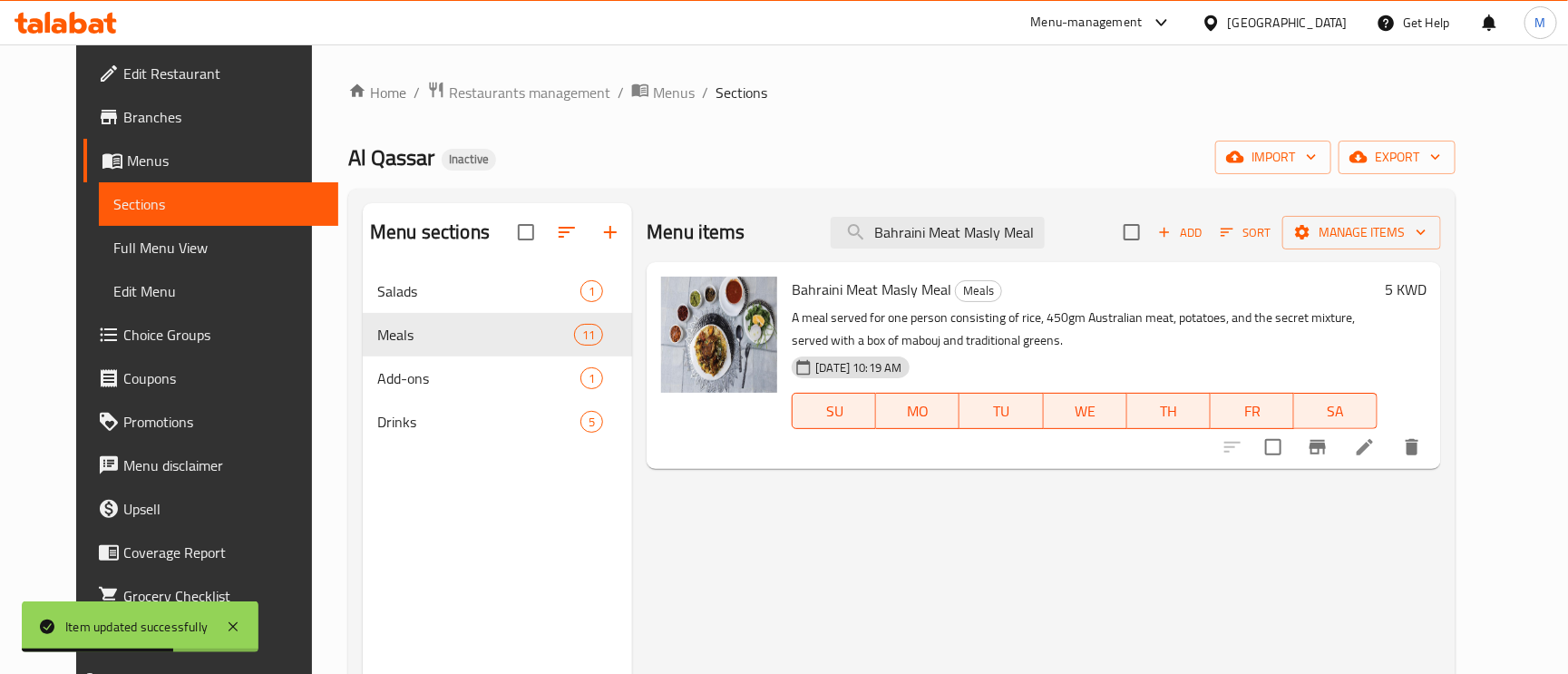
type input "Bahraini Meat Masly Meal"
click at [1390, 462] on li at bounding box center [1365, 447] width 51 height 33
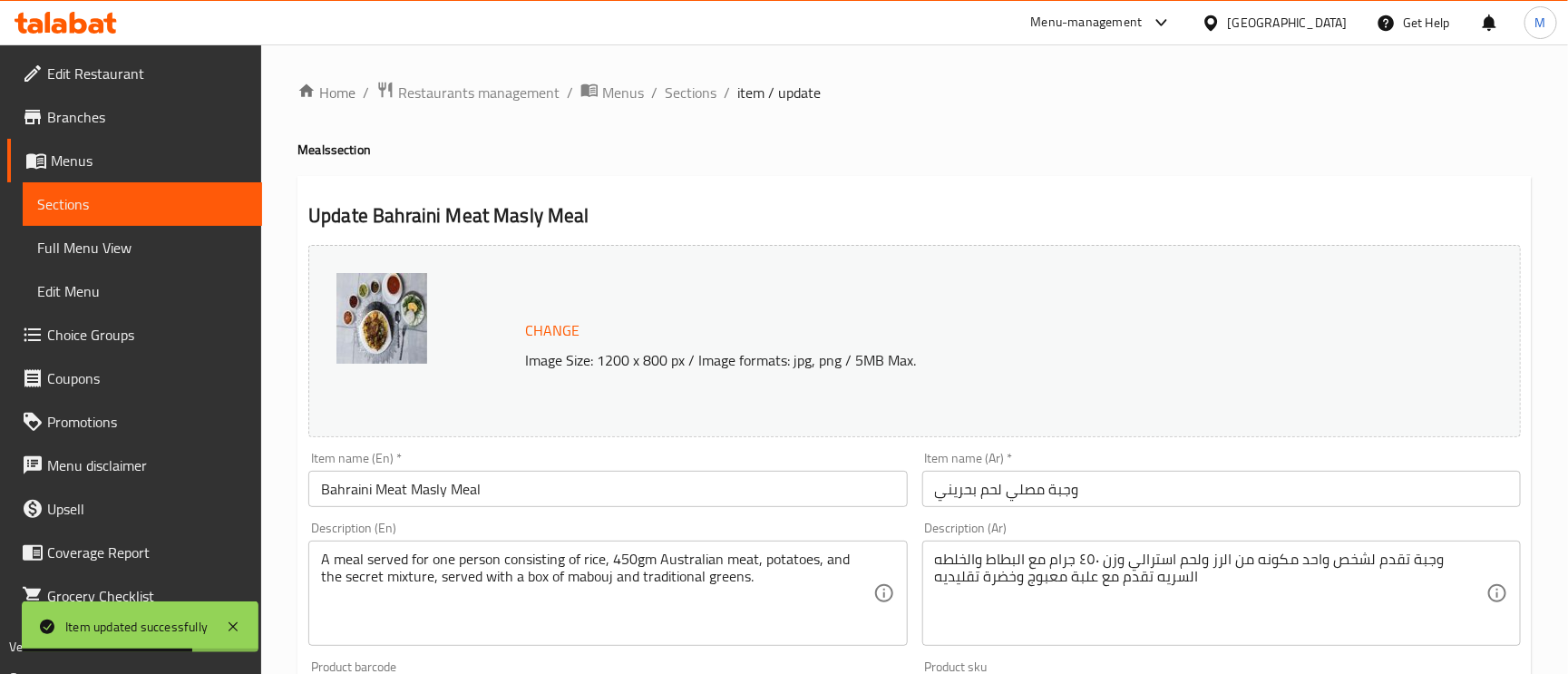
scroll to position [136, 0]
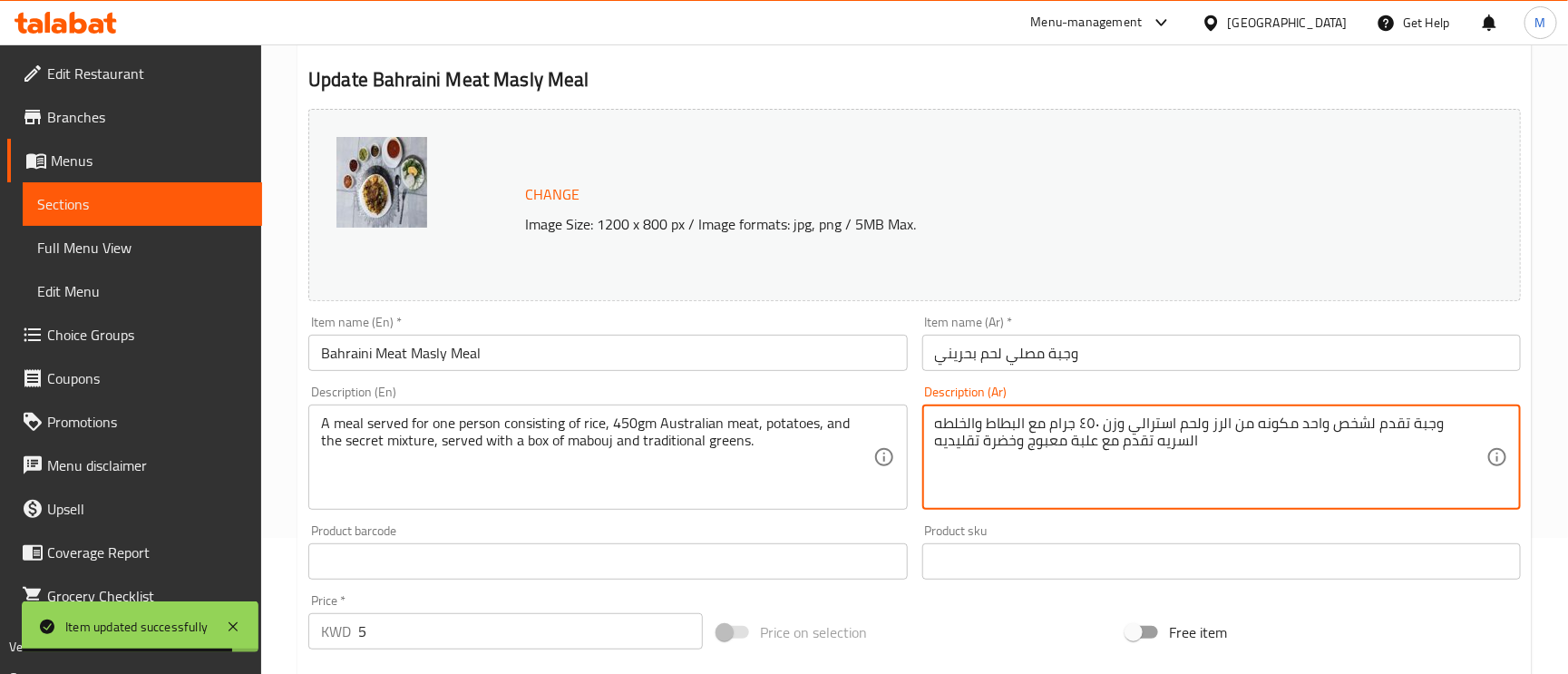
click at [1131, 420] on textarea "وجبة تقدم لشخص واحد مكونه من الرز ولحم استرالي وزن ٤٥٠ جرام مع البطاط والخلطه ا…" at bounding box center [1211, 458] width 552 height 86
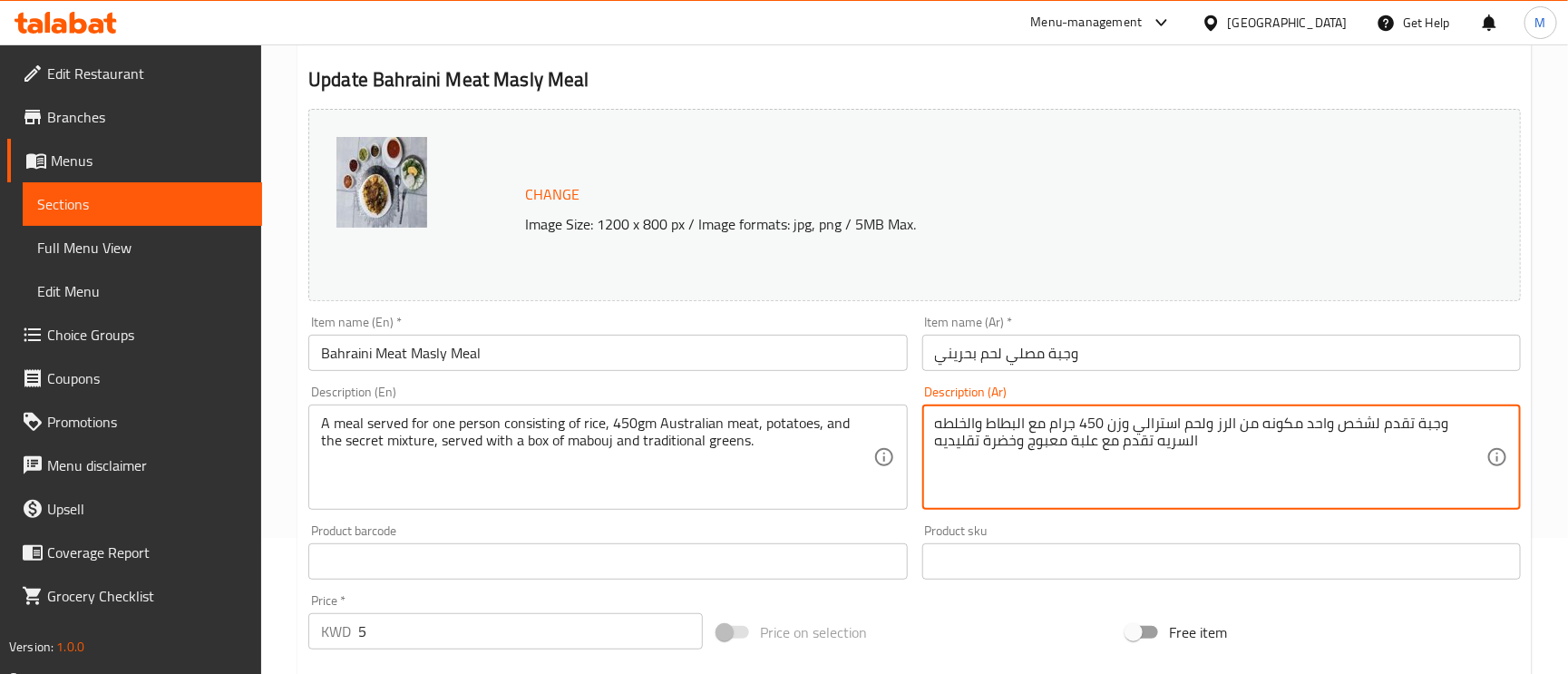
type textarea "وجبة تقدم لشخص واحد مكونه من الرز ولحم استرالي وزن 450 جرام مع البطاط والخلطه ا…"
click at [1172, 362] on input "وجبة مصلي لحم بحريني" at bounding box center [1221, 353] width 599 height 37
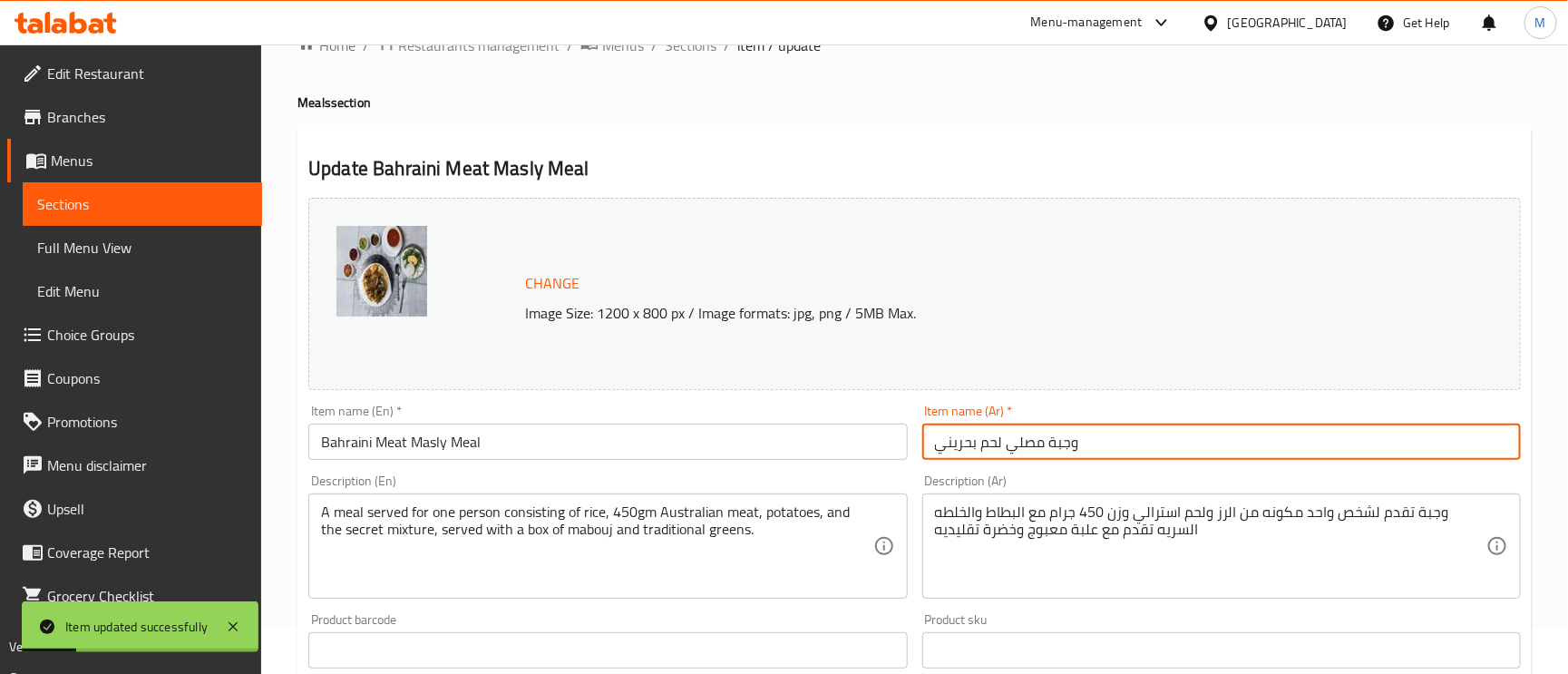
scroll to position [0, 0]
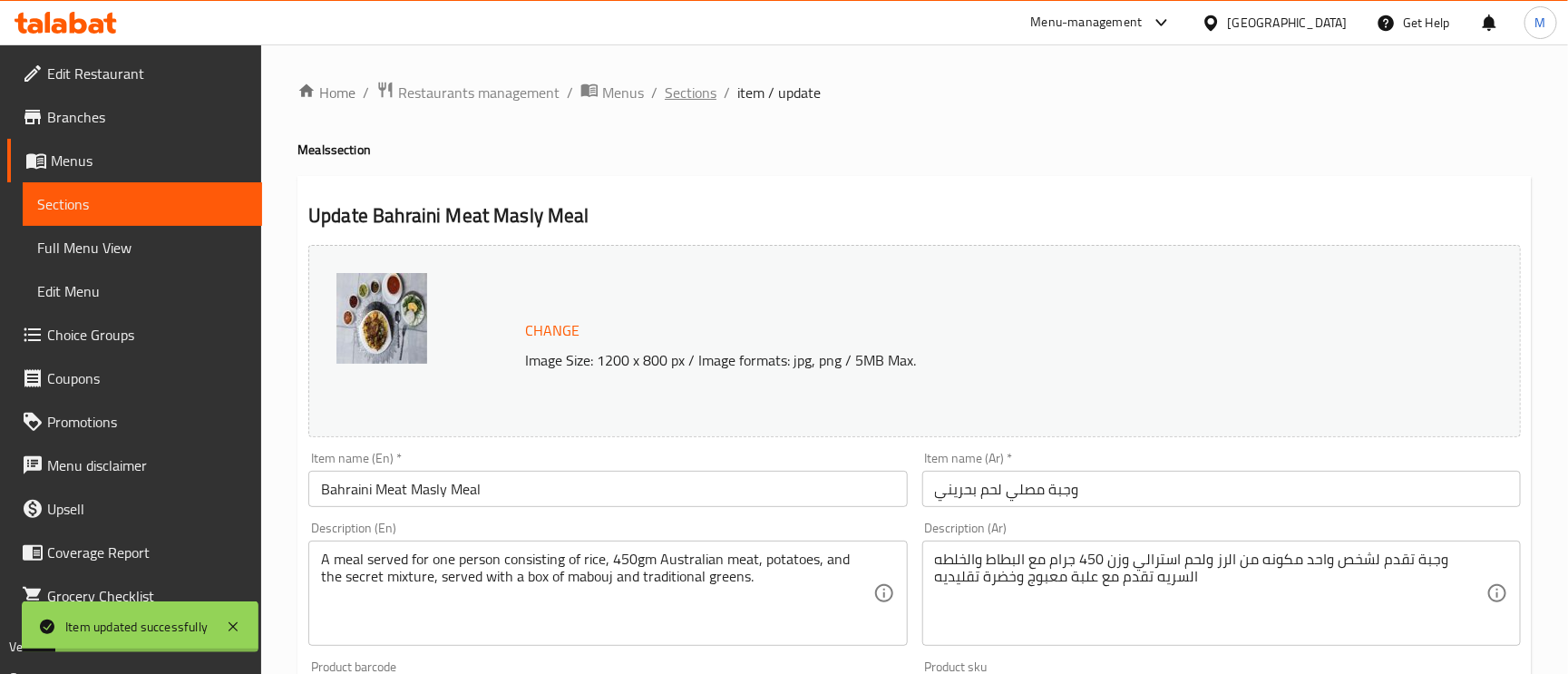
click at [678, 91] on span "Sections" at bounding box center [690, 92] width 52 height 22
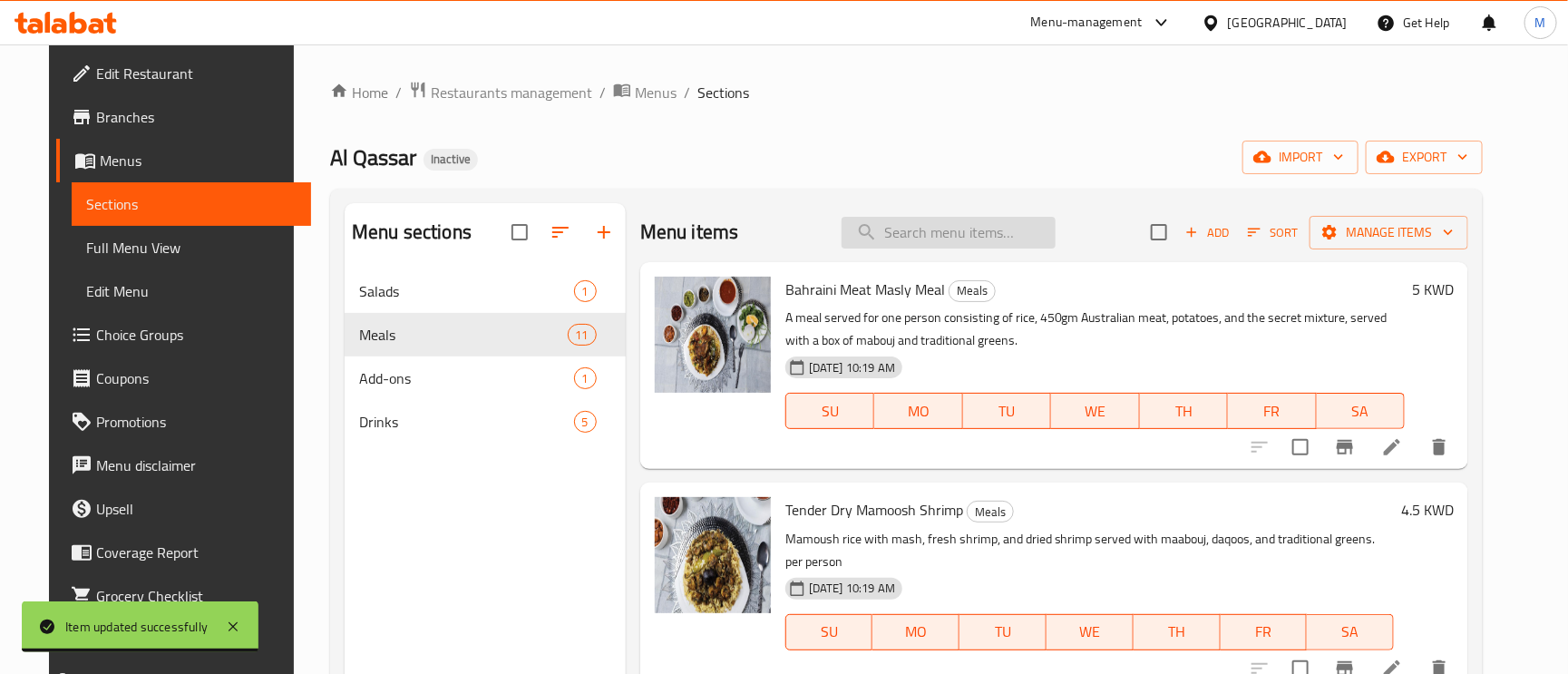
click at [921, 235] on input "search" at bounding box center [949, 233] width 214 height 32
paste input "Australian Meat Majboos"
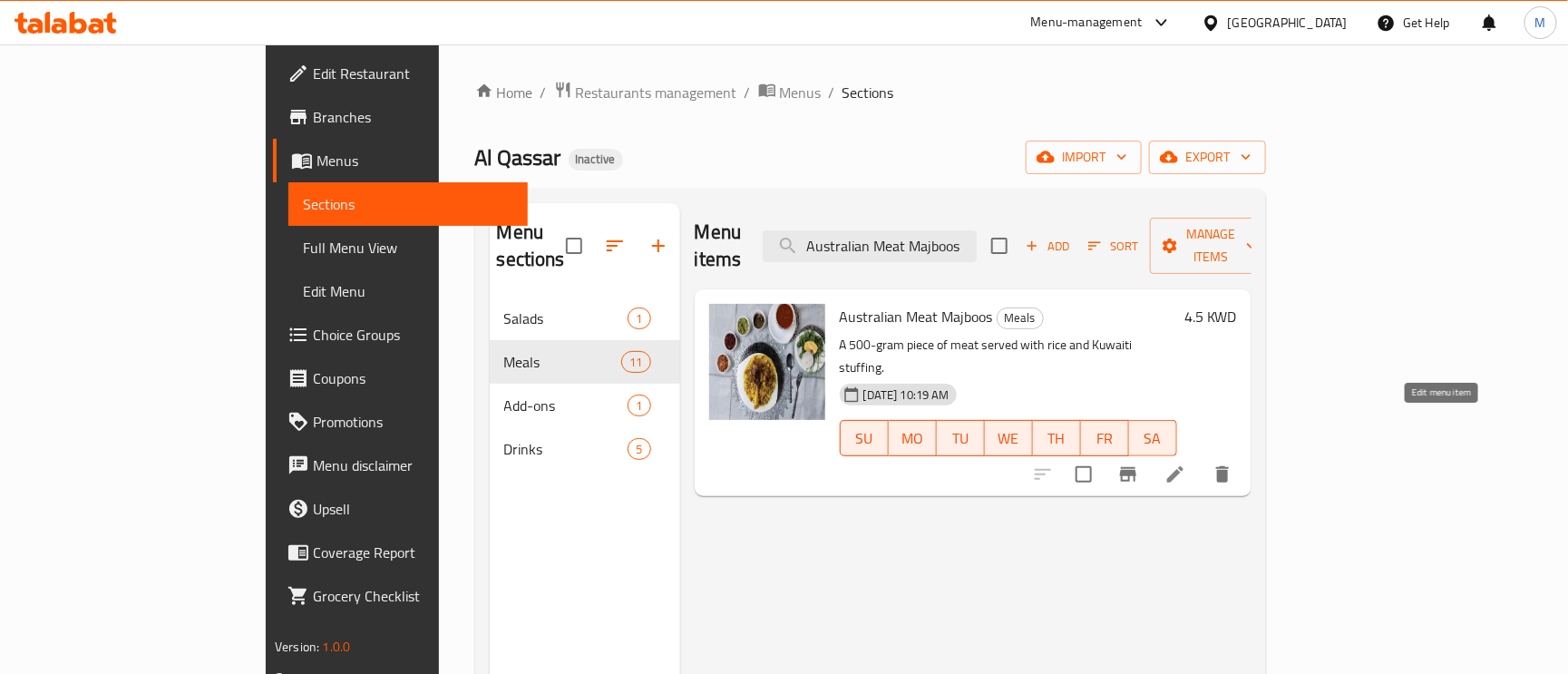
type input "Australian Meat Majboos"
click at [1186, 463] on icon at bounding box center [1175, 474] width 22 height 22
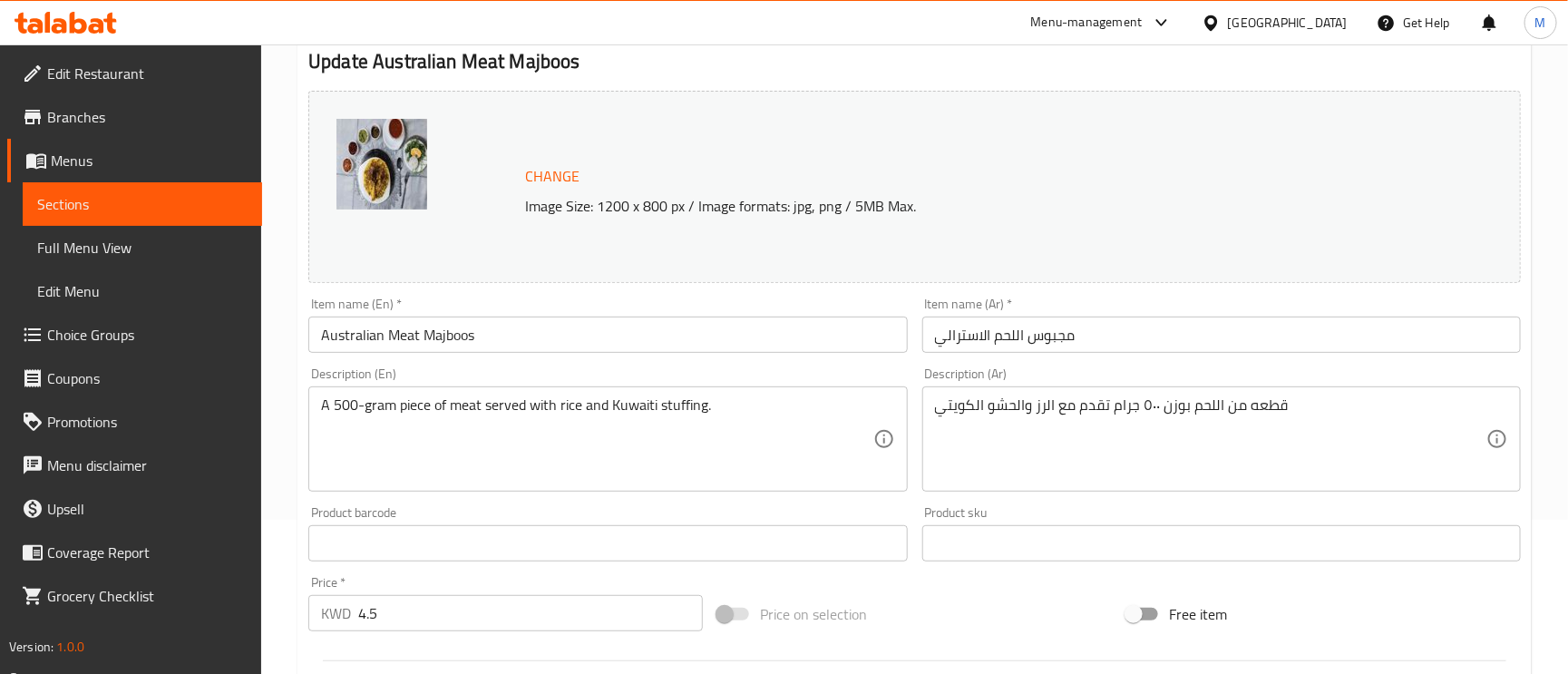
scroll to position [272, 0]
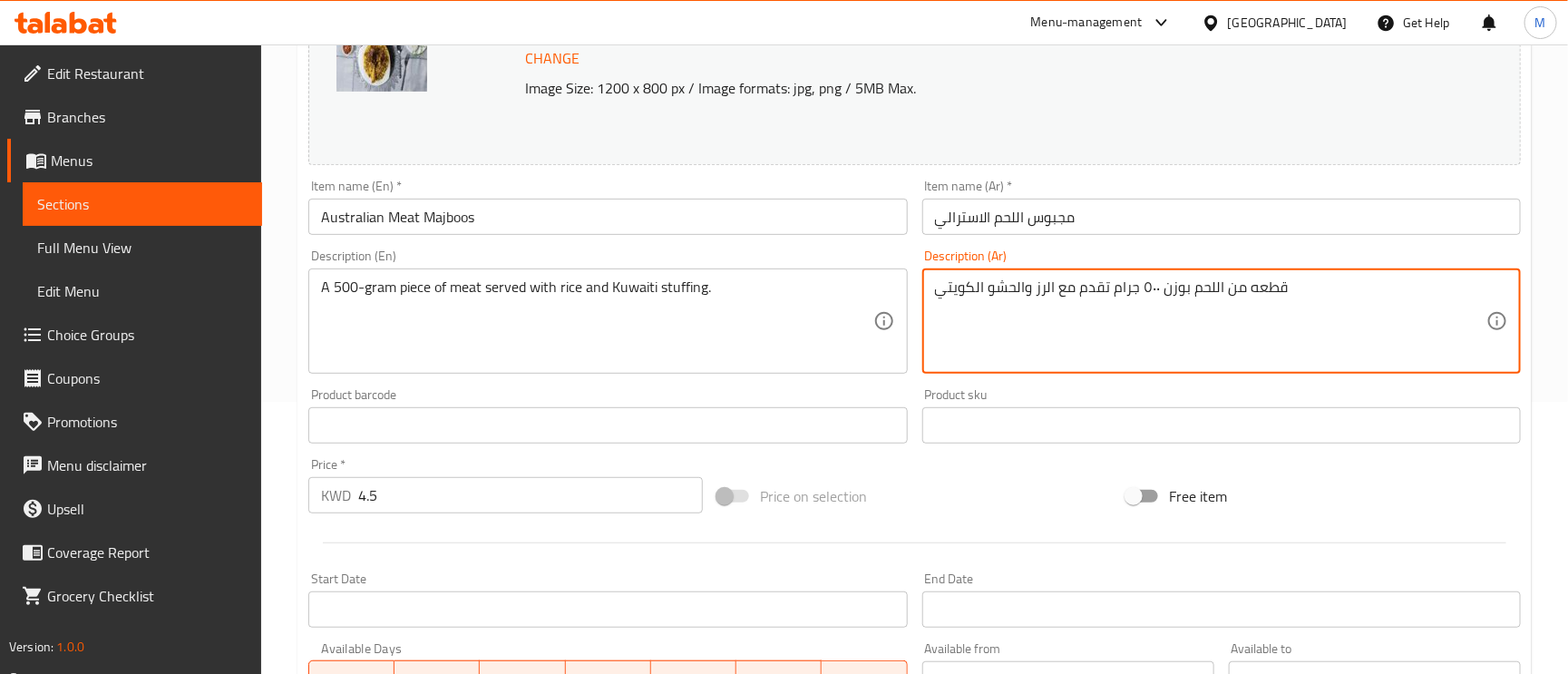
drag, startPoint x: 1144, startPoint y: 291, endPoint x: 1111, endPoint y: 310, distance: 38.1
click at [1097, 330] on textarea "قطعه من اللحم بوزن ٥٠٠ جرام تقدم مع الرز والحشو الكويتي" at bounding box center [1211, 321] width 552 height 86
click at [1148, 291] on textarea "قطعه من اللحم بوزن ٥٠٠ جرام تقدم مع الرز والحشو الكويتي" at bounding box center [1211, 321] width 552 height 86
type textarea "قطعه من اللحم بوزن 500 جرام تقدم مع الرز والحشو الكويتي"
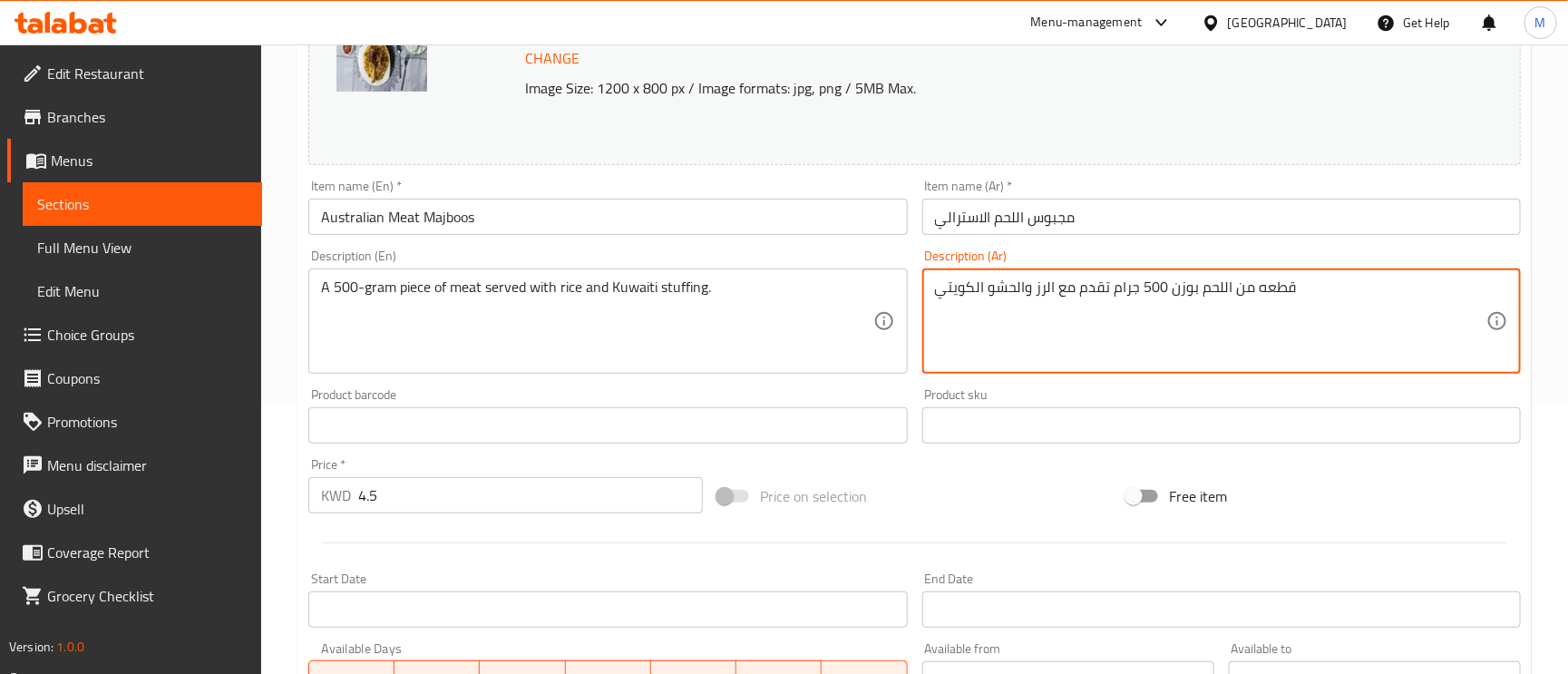
click at [1152, 226] on input "مجبوس اللحم الاسترالي" at bounding box center [1221, 216] width 599 height 37
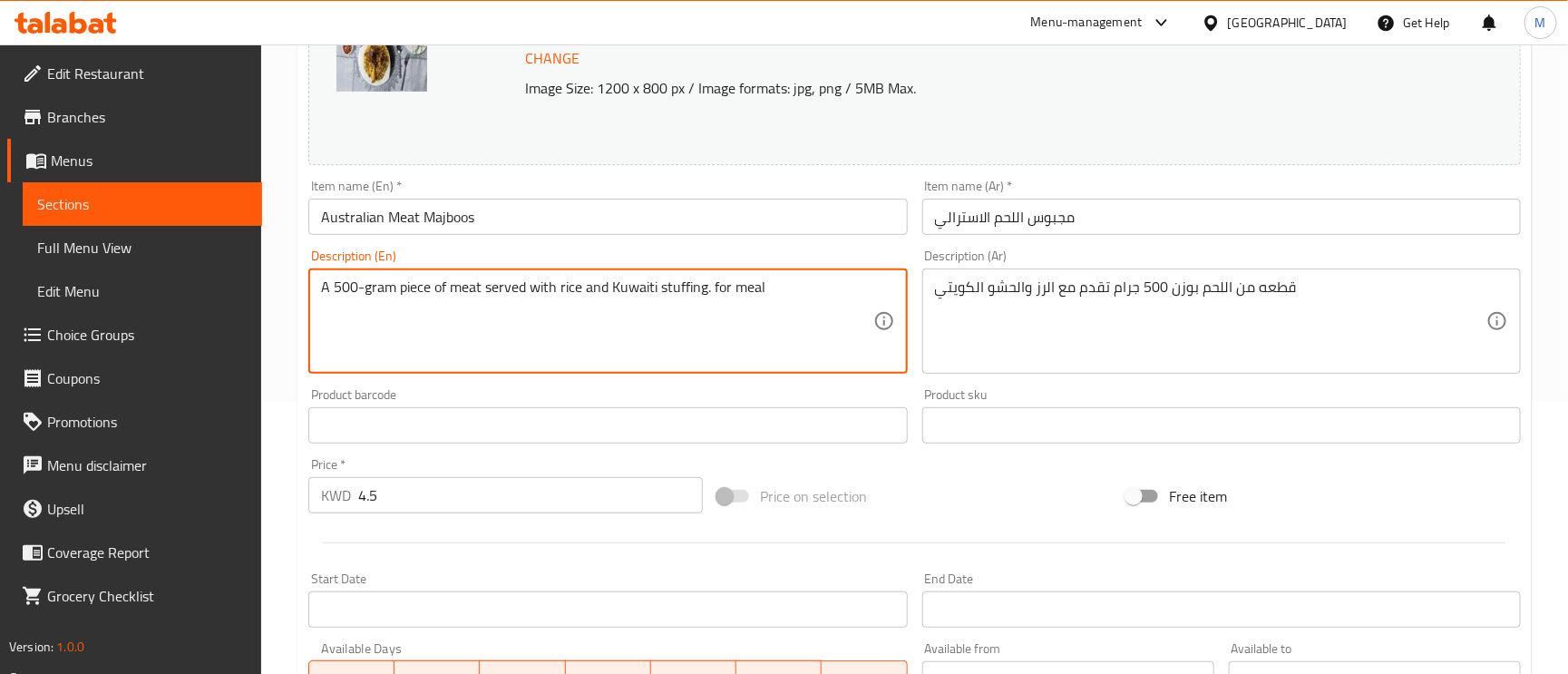
type textarea "A 500-gram piece of meat served with rice and Kuwaiti stuffing. for meal"
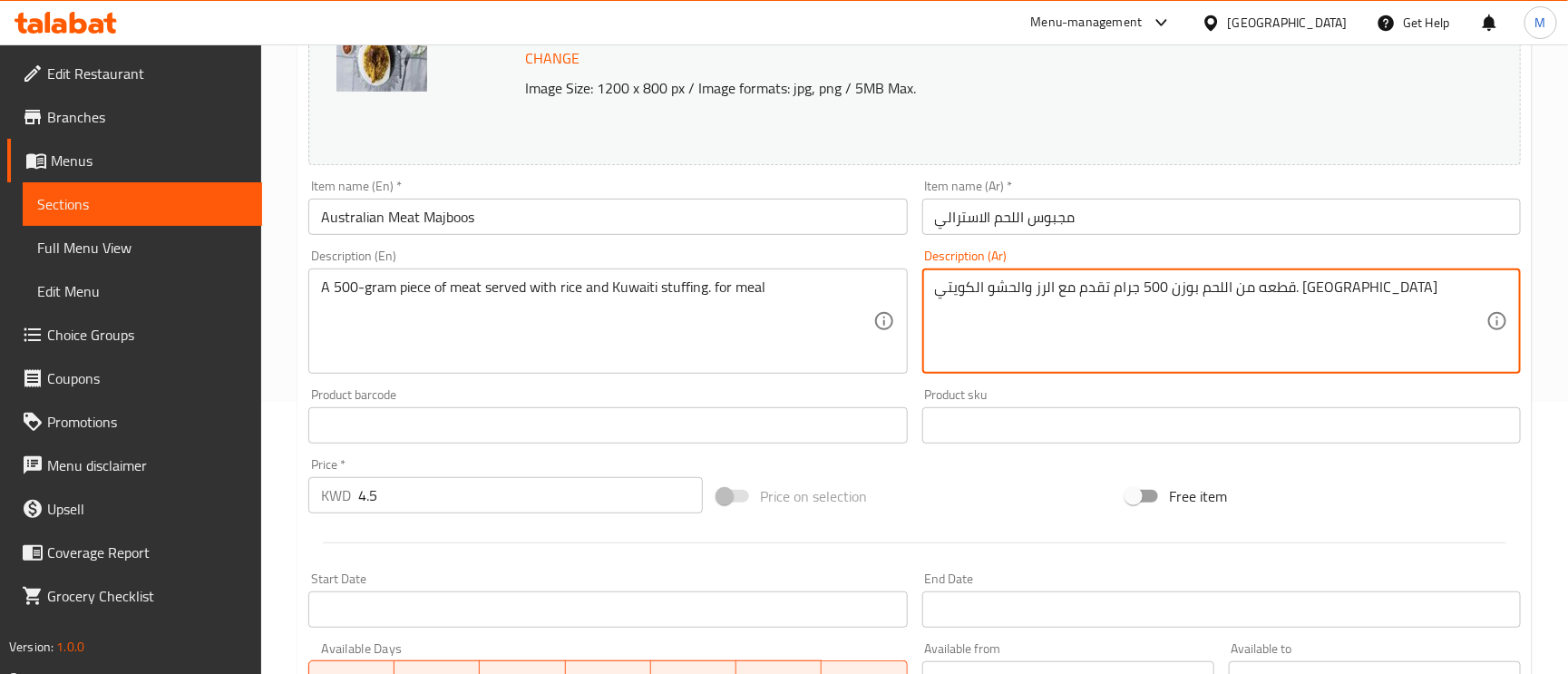
type textarea "قطعه من اللحم بوزن 500 جرام تقدم مع الرز والحشو الكويتي. الوجبة"
click at [1106, 226] on input "مجبوس اللحم الاسترالي" at bounding box center [1221, 216] width 599 height 37
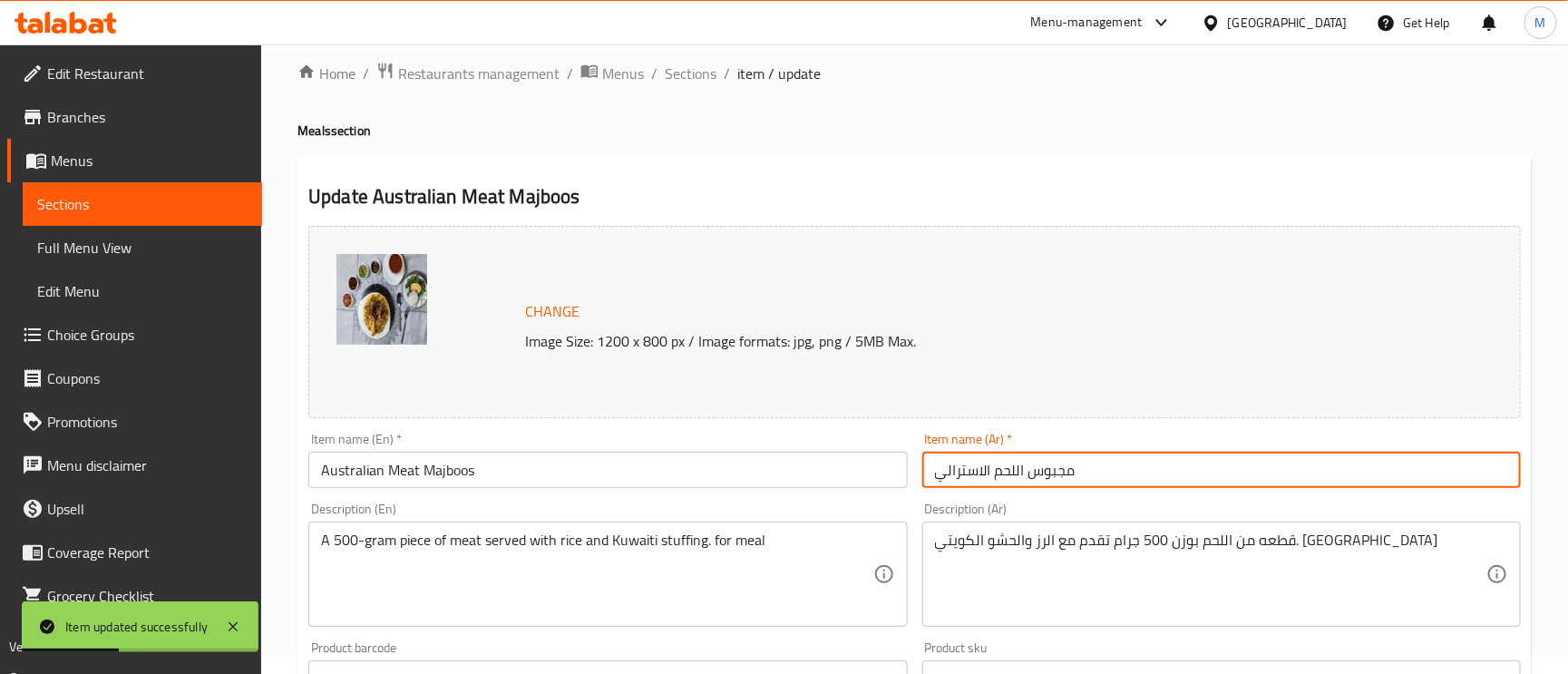
scroll to position [0, 0]
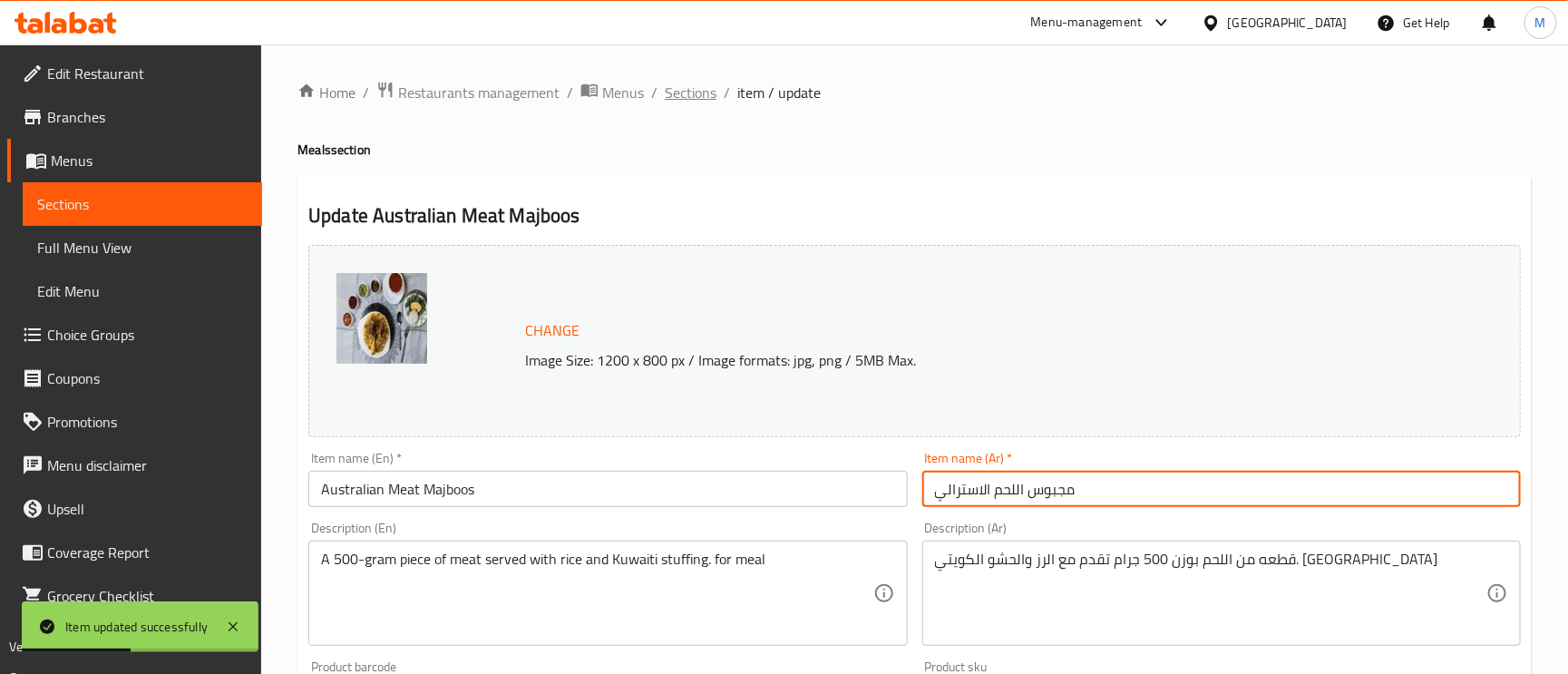
click at [666, 93] on span "Sections" at bounding box center [690, 92] width 52 height 22
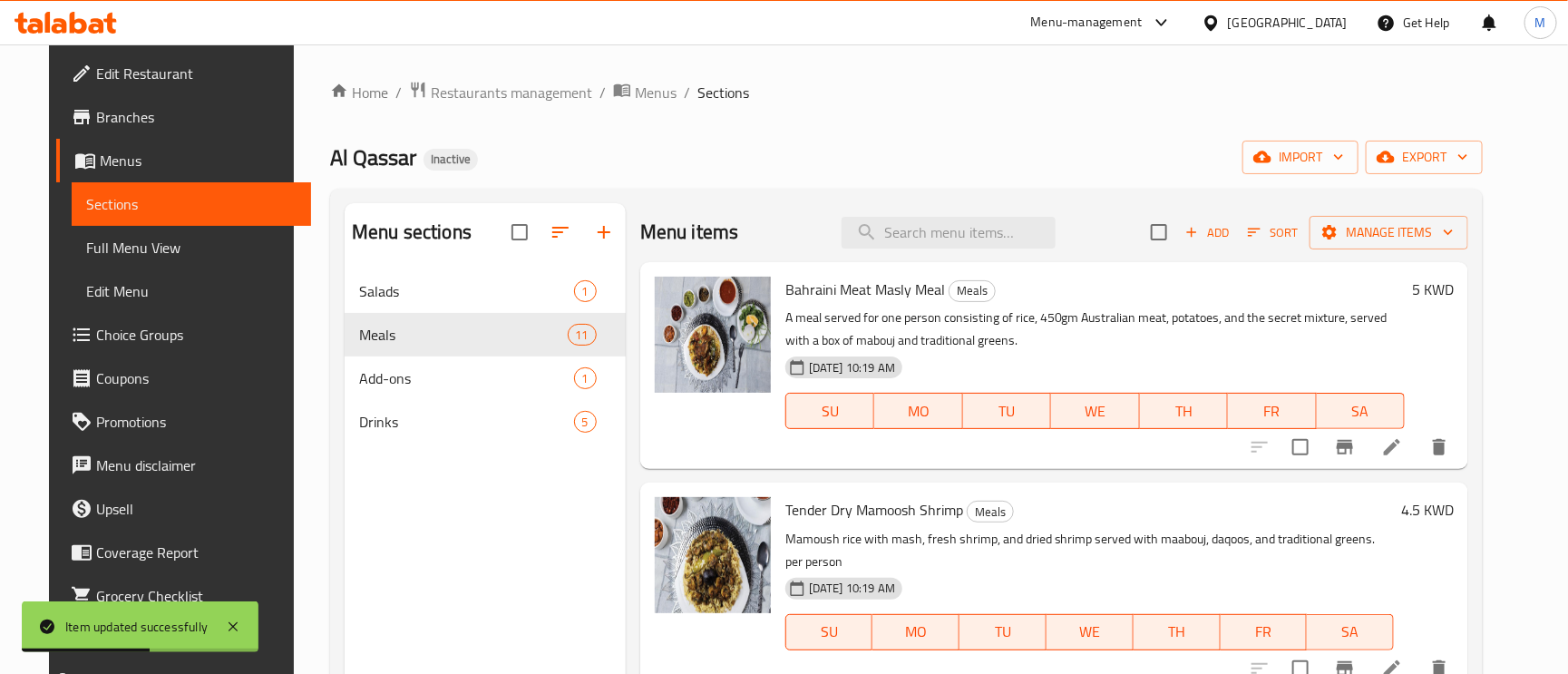
click at [938, 212] on div "Menu items Add Sort Manage items" at bounding box center [1054, 232] width 828 height 59
paste input "Maqluba with Australian Meat"
type input "Maqluba with Australian Meat"
click at [959, 230] on input "Maqluba with Australian Meat" at bounding box center [949, 233] width 214 height 32
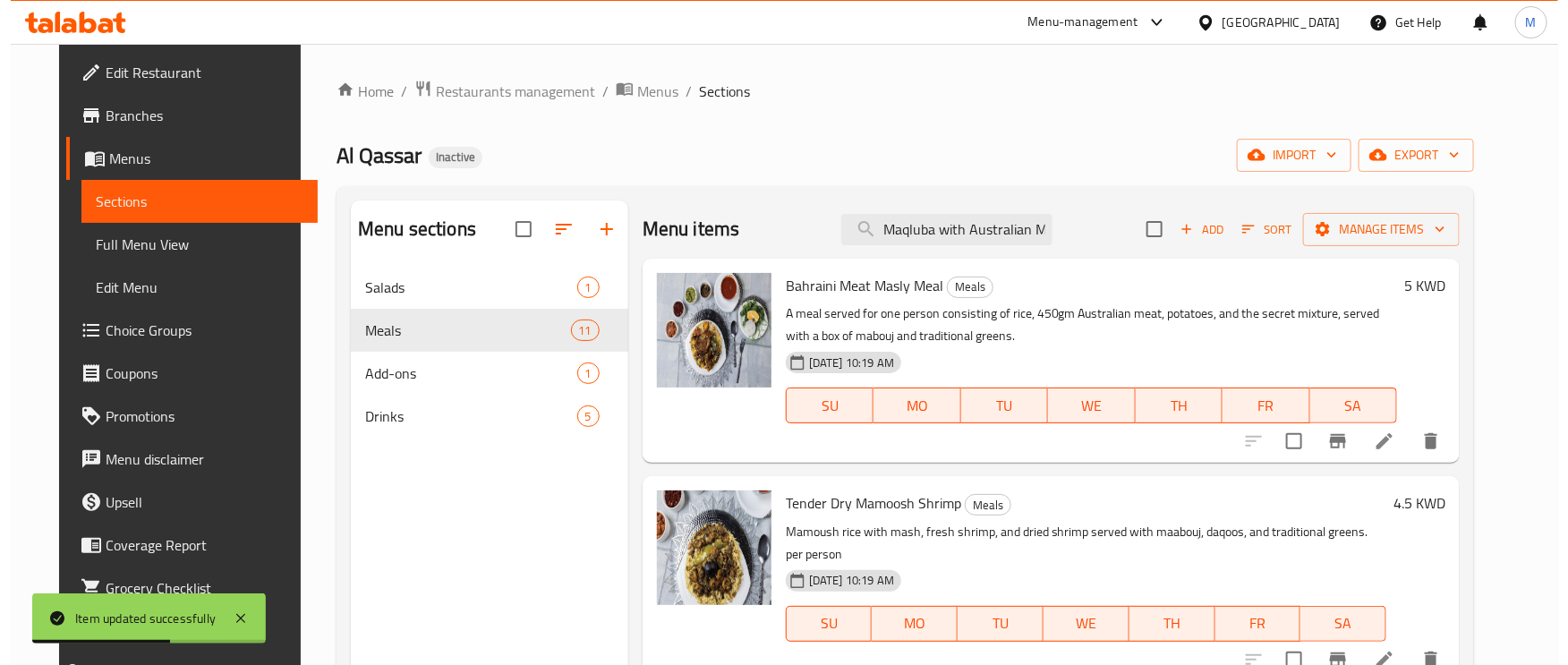
scroll to position [0, 20]
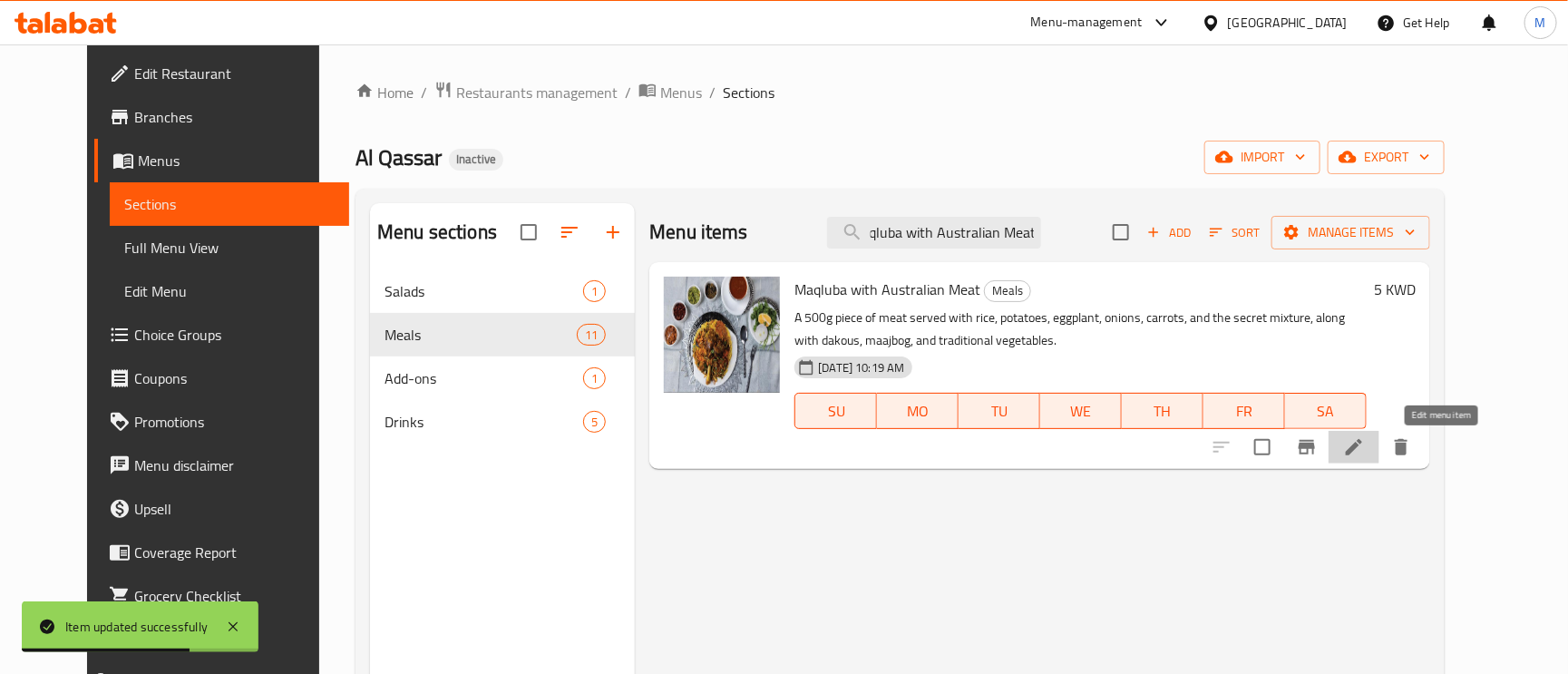
click at [1362, 448] on icon at bounding box center [1354, 447] width 16 height 16
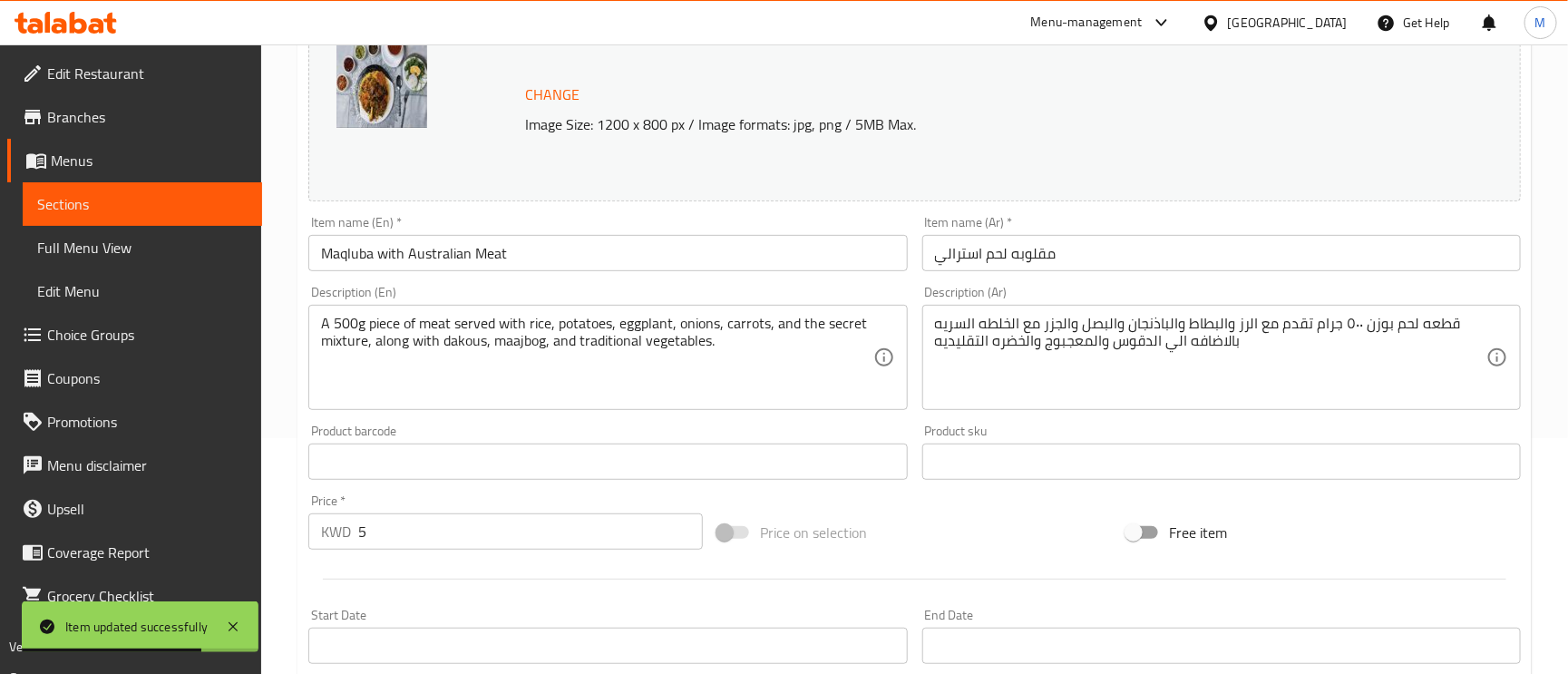
scroll to position [272, 0]
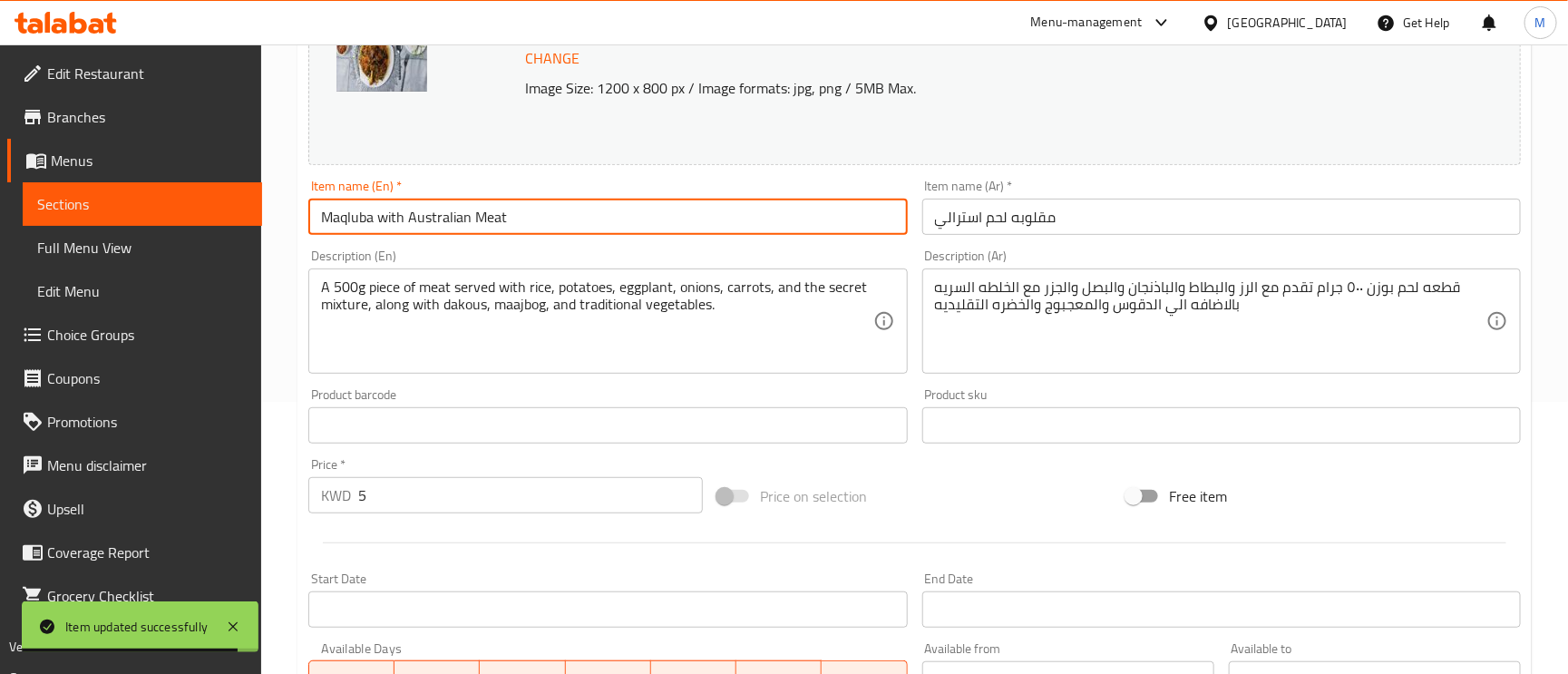
click at [344, 223] on input "Maqluba with Australian Meat" at bounding box center [607, 216] width 599 height 37
click at [545, 230] on input "Maqluba with Australian Meat" at bounding box center [607, 216] width 599 height 37
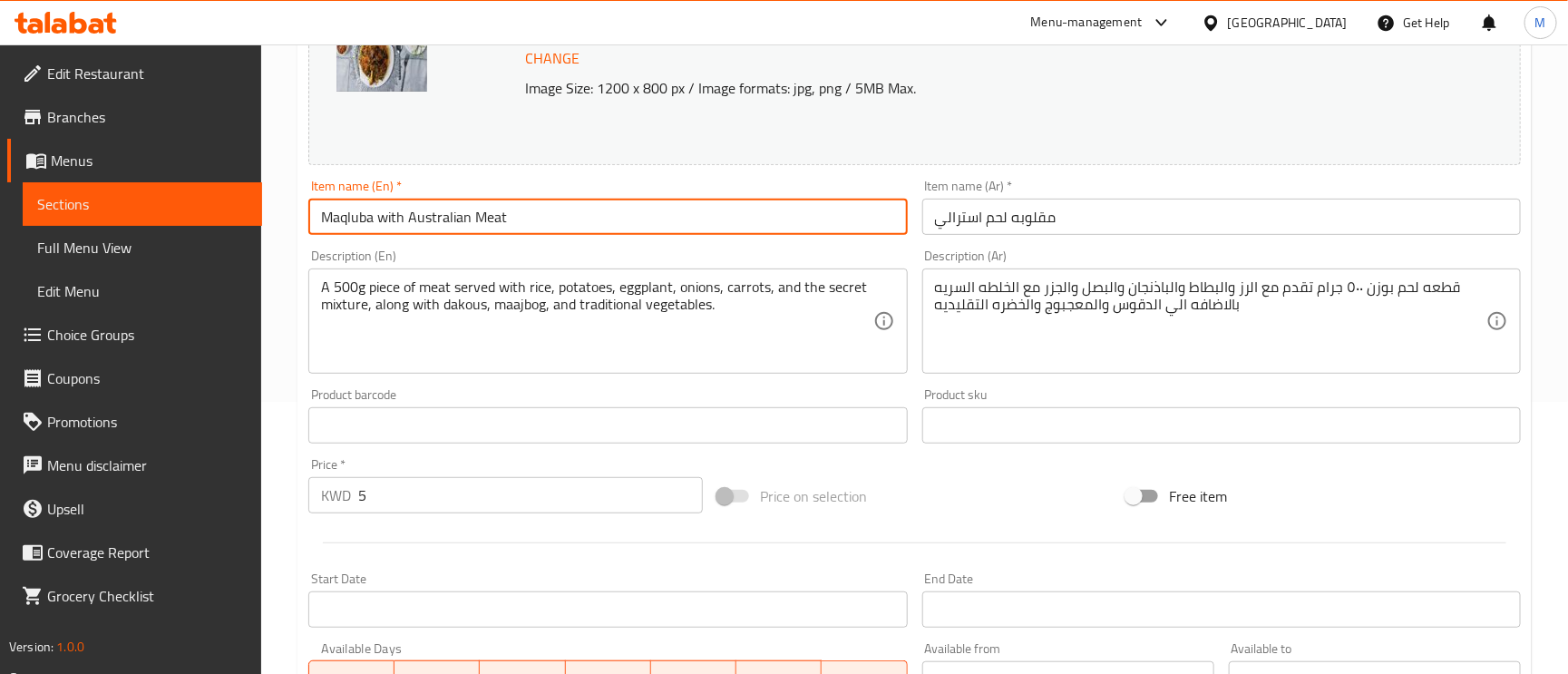
click at [547, 213] on input "Maqluba with Australian Meat" at bounding box center [607, 216] width 599 height 37
paste input "Maqluba"
drag, startPoint x: 409, startPoint y: 224, endPoint x: 227, endPoint y: 224, distance: 182.0
click at [227, 224] on div "Edit Restaurant Branches Menus Sections Full Menu View Edit Menu Choice Groups …" at bounding box center [784, 404] width 1568 height 1263
type input "Australian Meat Maqluba"
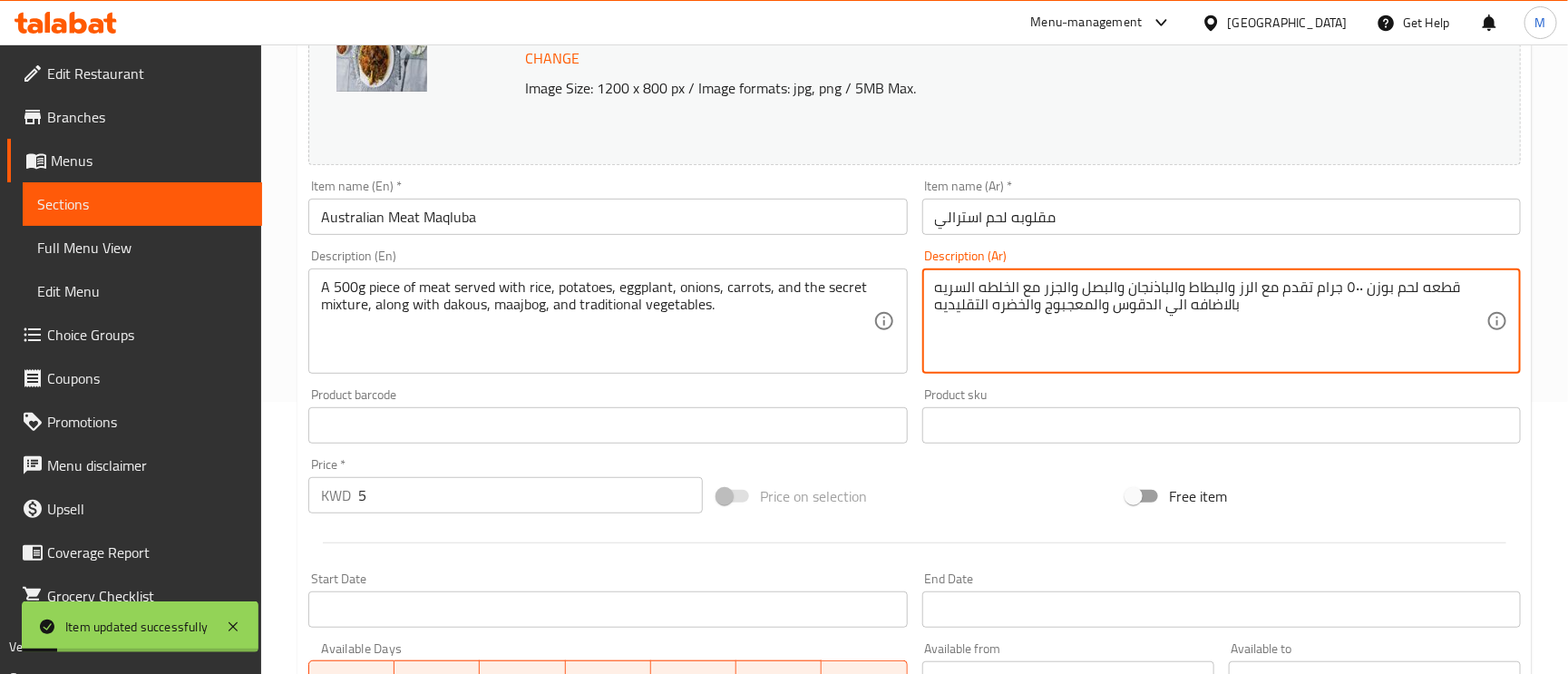
click at [1346, 285] on textarea "قطعه لحم بوزن ٥٠٠ جرام تقدم مع الرز والبطاط والباذنجان والبصل والجزر مع الخلطه …" at bounding box center [1211, 321] width 552 height 86
click at [1350, 288] on textarea "قطعه لحم بوزن ٥٠٠ جرام تقدم مع الرز والبطاط والباذنجان والبصل والجزر مع الخلطه …" at bounding box center [1211, 321] width 552 height 86
type textarea "قطعه لحم بوزن 500 جرام تقدم مع الرز والبطاط والباذنجان والبصل والجزر مع الخلطه …"
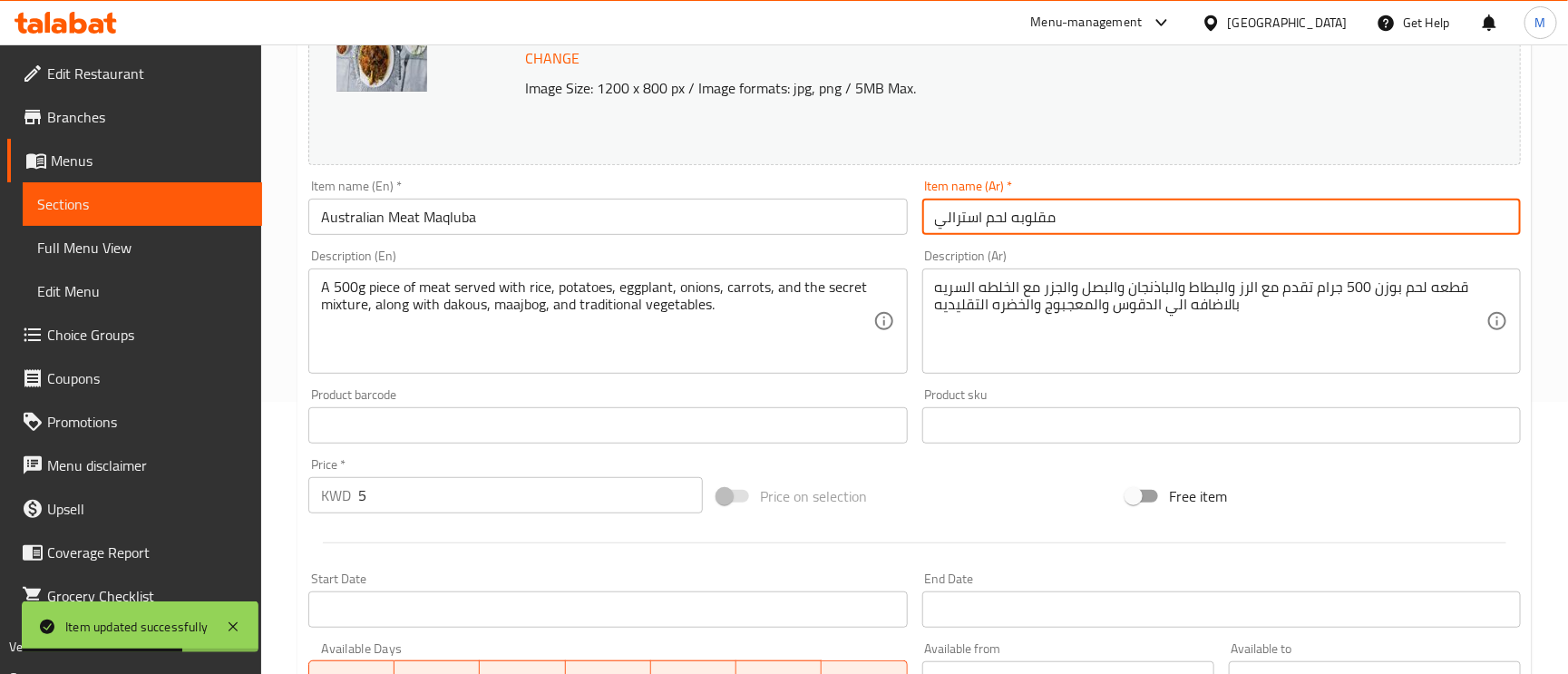
drag, startPoint x: 1132, startPoint y: 227, endPoint x: 1093, endPoint y: 218, distance: 40.0
click at [1093, 218] on input "مقلوبه لحم استرالي" at bounding box center [1221, 216] width 599 height 37
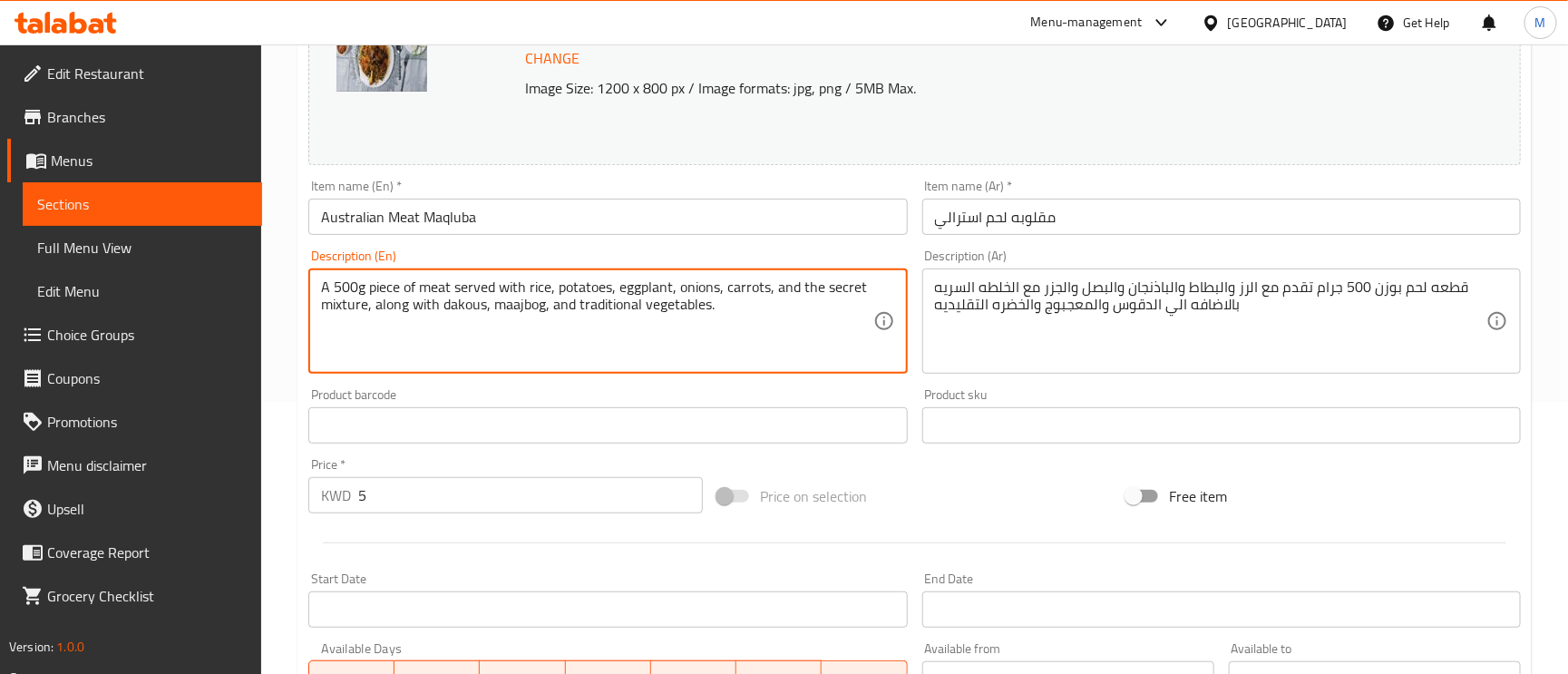
click at [666, 309] on textarea "A 500g piece of meat served with rice, potatoes, eggplant, onions, carrots, and…" at bounding box center [597, 321] width 552 height 86
type textarea "A 500g piece of meat served with rice, potatoes, eggplant, onions, carrots, and…"
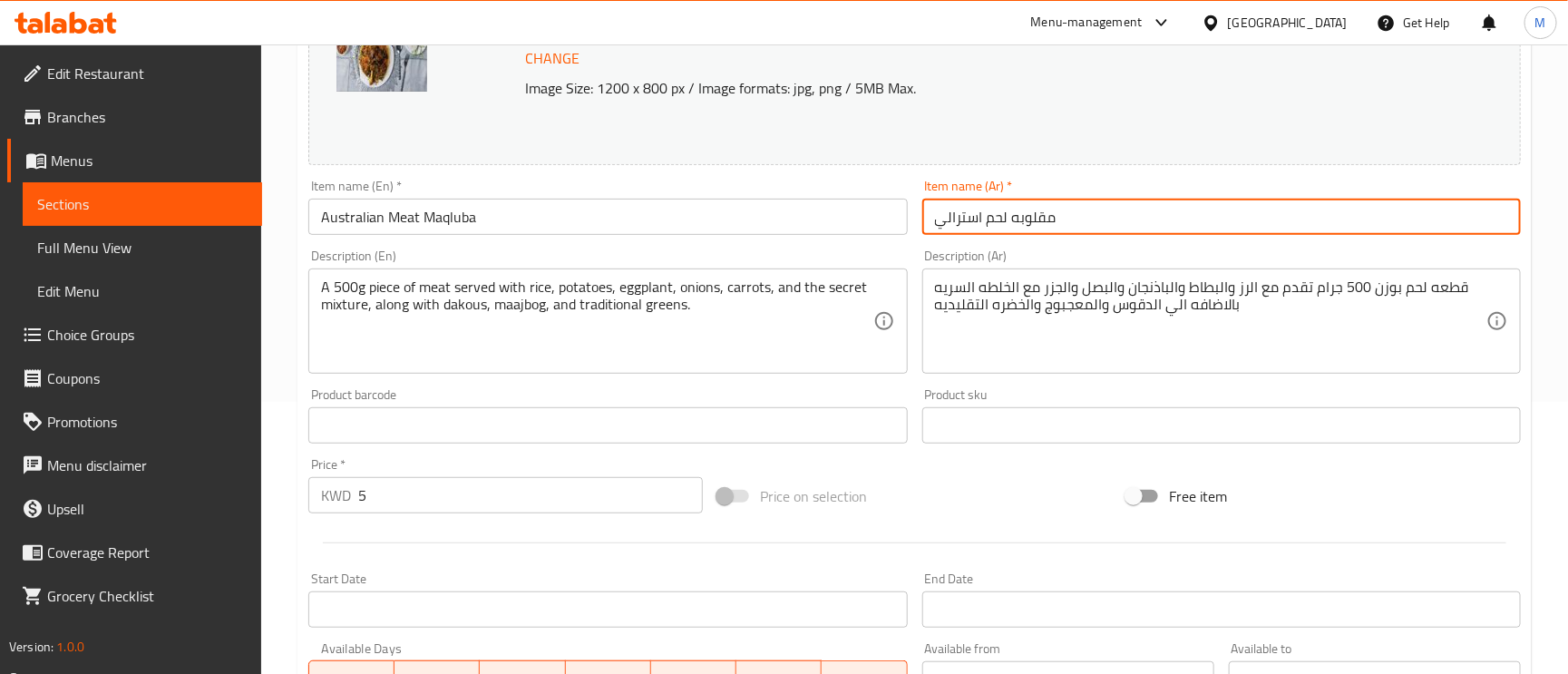
click at [1139, 219] on input "مقلوبه لحم استرالي" at bounding box center [1221, 216] width 599 height 37
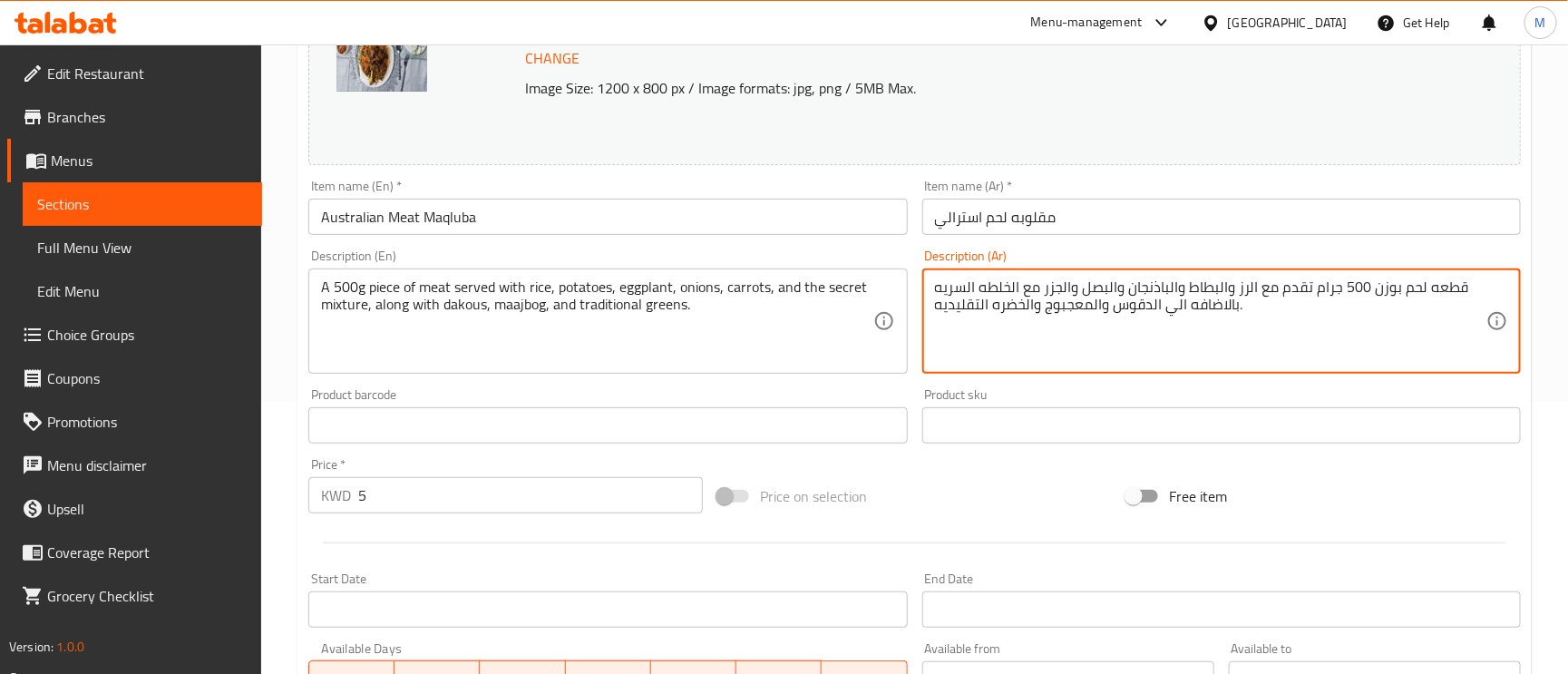
paste textarea "وجبه للشخص"
drag, startPoint x: 979, startPoint y: 305, endPoint x: 960, endPoint y: 328, distance: 29.8
click at [960, 328] on textarea "قطعه لحم بوزن 500 جرام تقدم مع الرز والبطاط والباذنجان والبصل والجزر مع الخلطه …" at bounding box center [1211, 321] width 552 height 86
click at [971, 306] on textarea "قطعه لحم بوزن 500 جرام تقدم مع الرز والبطاط والباذنجان والبصل والجزر مع الخلطه …" at bounding box center [1211, 321] width 552 height 86
click at [979, 310] on textarea "قطعه لحم بوزن 500 جرام تقدم مع الرز والبطاط والباذنجان والبصل والجزر مع الخلطه …" at bounding box center [1211, 321] width 552 height 86
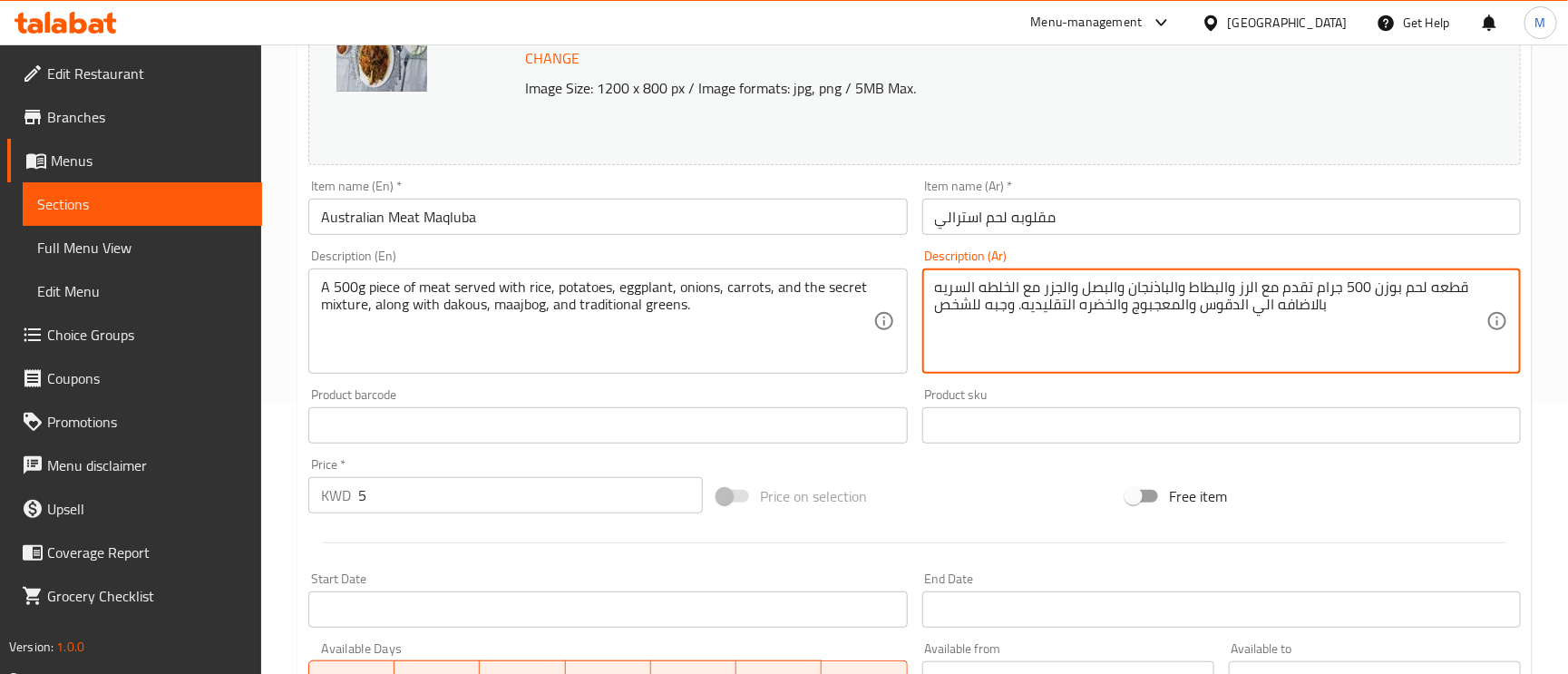
click at [979, 310] on textarea "قطعه لحم بوزن 500 جرام تقدم مع الرز والبطاط والباذنجان والبصل والجزر مع الخلطه …" at bounding box center [1211, 321] width 552 height 86
click at [980, 302] on textarea "قطعه لحم بوزن 500 جرام تقدم مع الرز والبطاط والباذنجان والبصل والجزر مع الخلطه …" at bounding box center [1211, 321] width 552 height 86
click at [975, 302] on textarea "قطعه لحم بوزن 500 جرام تقدم مع الرز والبطاط والباذنجان والبصل والجزر مع الخلطه …" at bounding box center [1211, 321] width 552 height 86
drag, startPoint x: 1008, startPoint y: 306, endPoint x: 913, endPoint y: 308, distance: 95.0
click at [913, 308] on div "Change Image Size: 1200 x 800 px / Image formats: jpg, png / 5MB Max. Item name…" at bounding box center [914, 369] width 1227 height 808
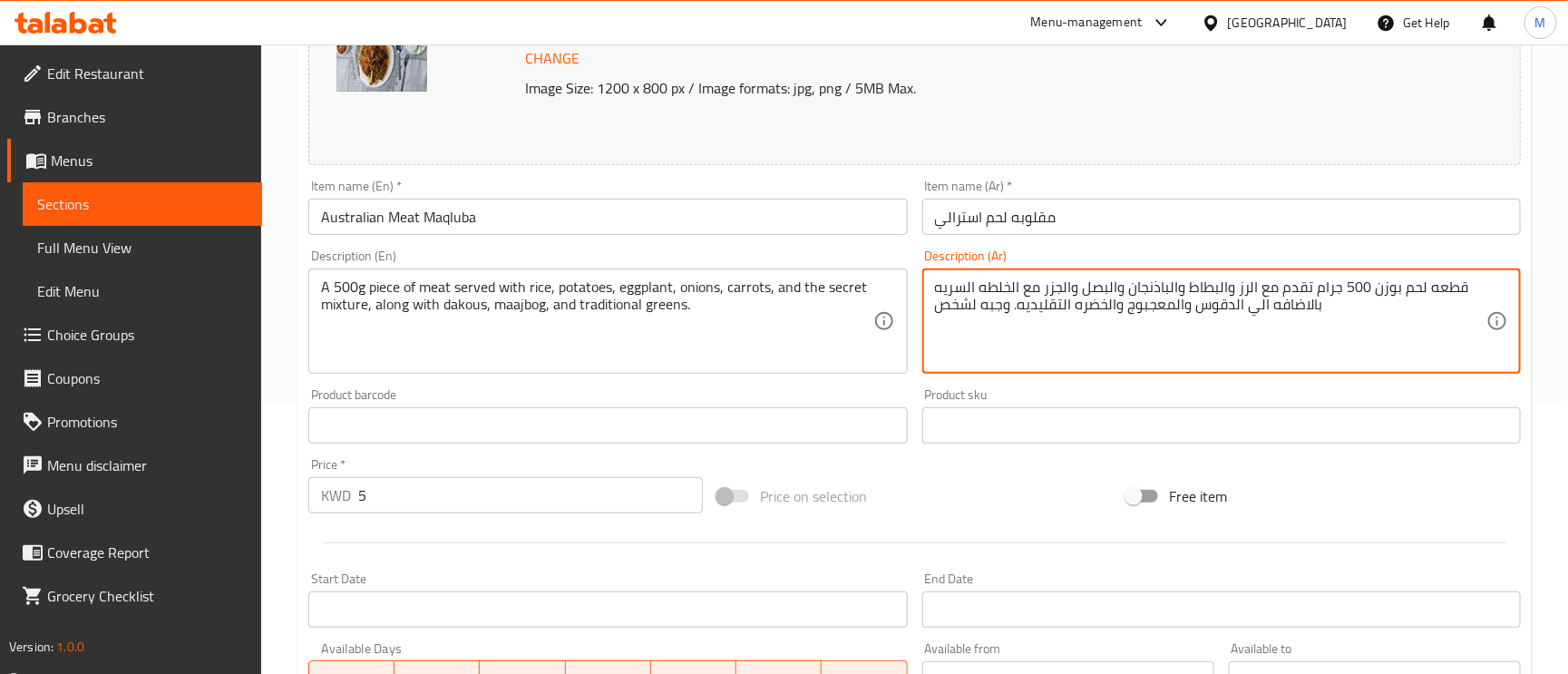
type textarea "قطعه لحم بوزن 500 جرام تقدم مع الرز والبطاط والباذنجان والبصل والجزر مع الخلطه …"
click at [1118, 221] on input "مقلوبه لحم استرالي" at bounding box center [1221, 216] width 599 height 37
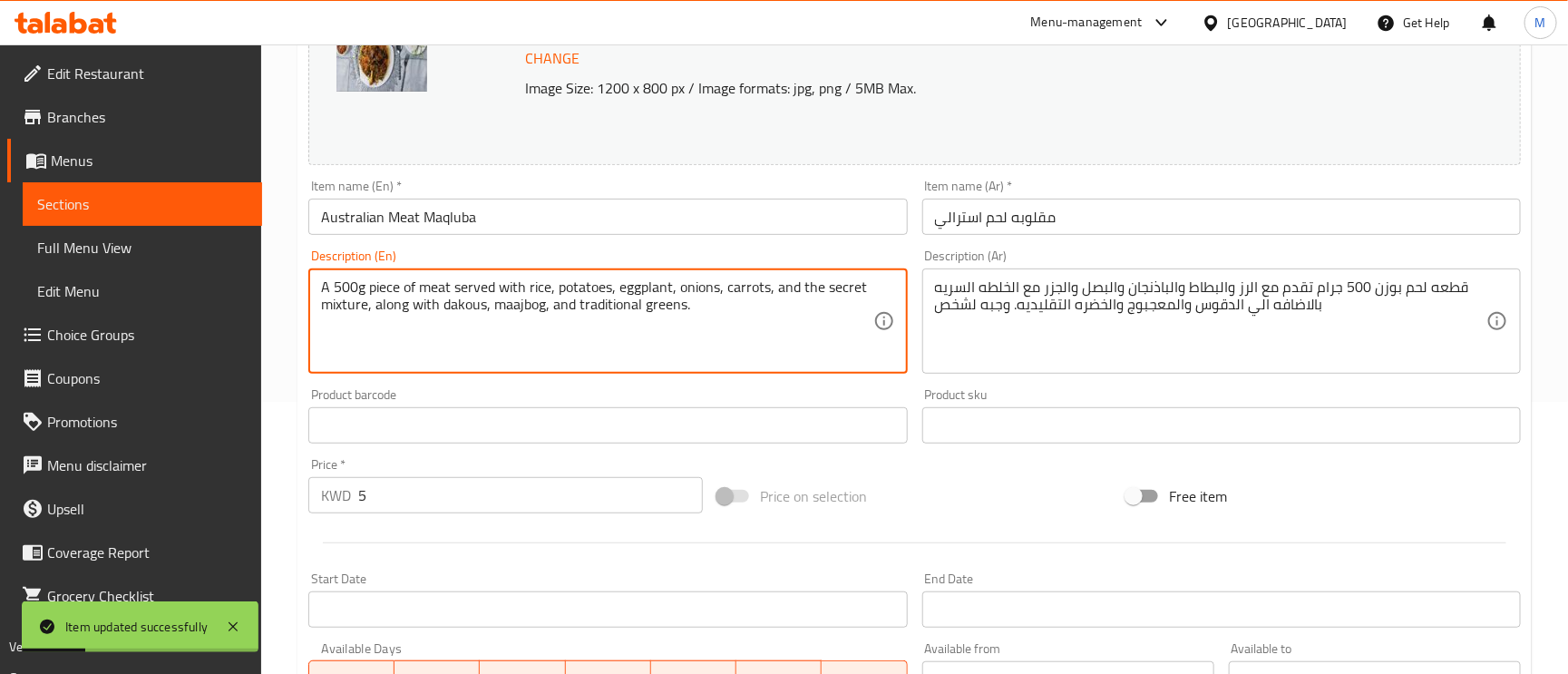
paste textarea "Meal for one person"
type textarea "A 500g piece of meat served with rice, potatoes, eggplant, onions, carrots, and…"
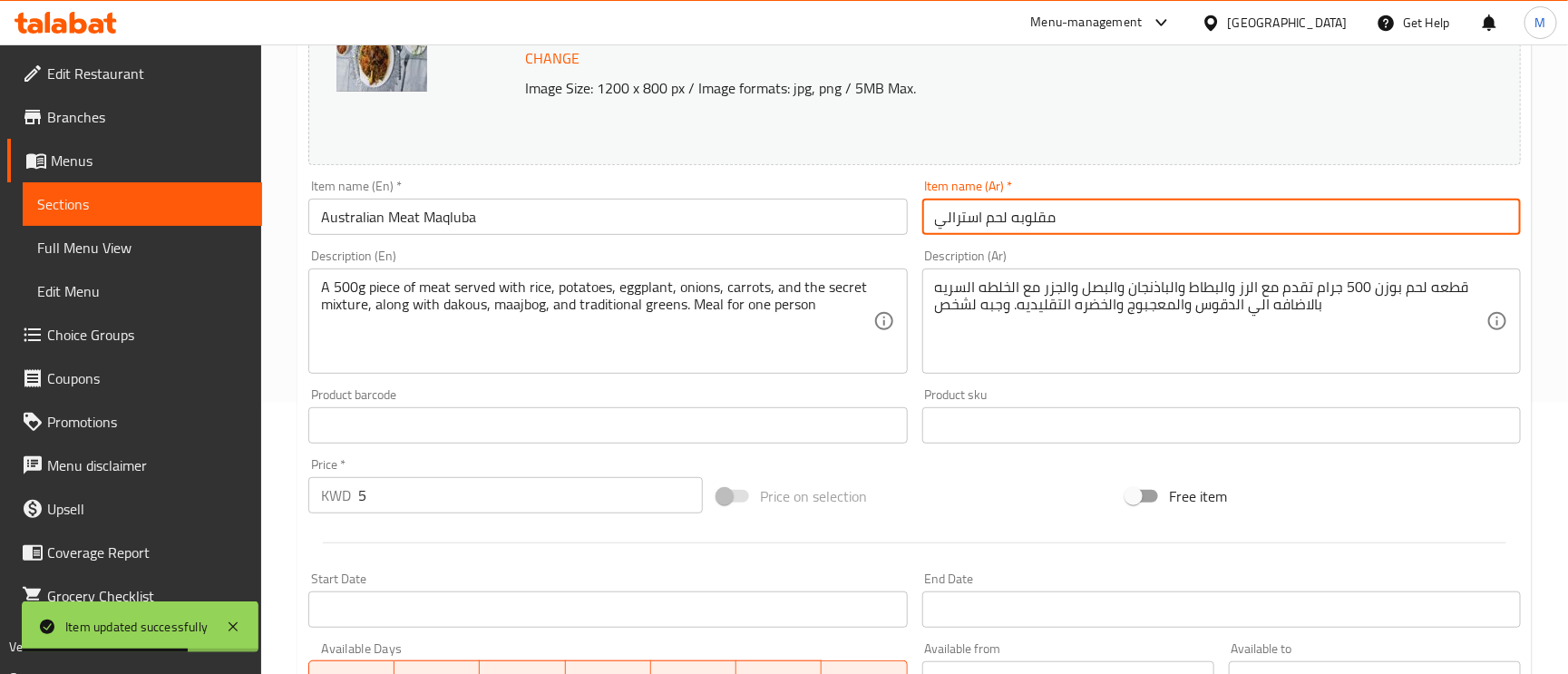
drag, startPoint x: 1182, startPoint y: 219, endPoint x: 1136, endPoint y: 210, distance: 46.9
click at [1136, 210] on input "مقلوبه لحم استرالي" at bounding box center [1221, 216] width 599 height 37
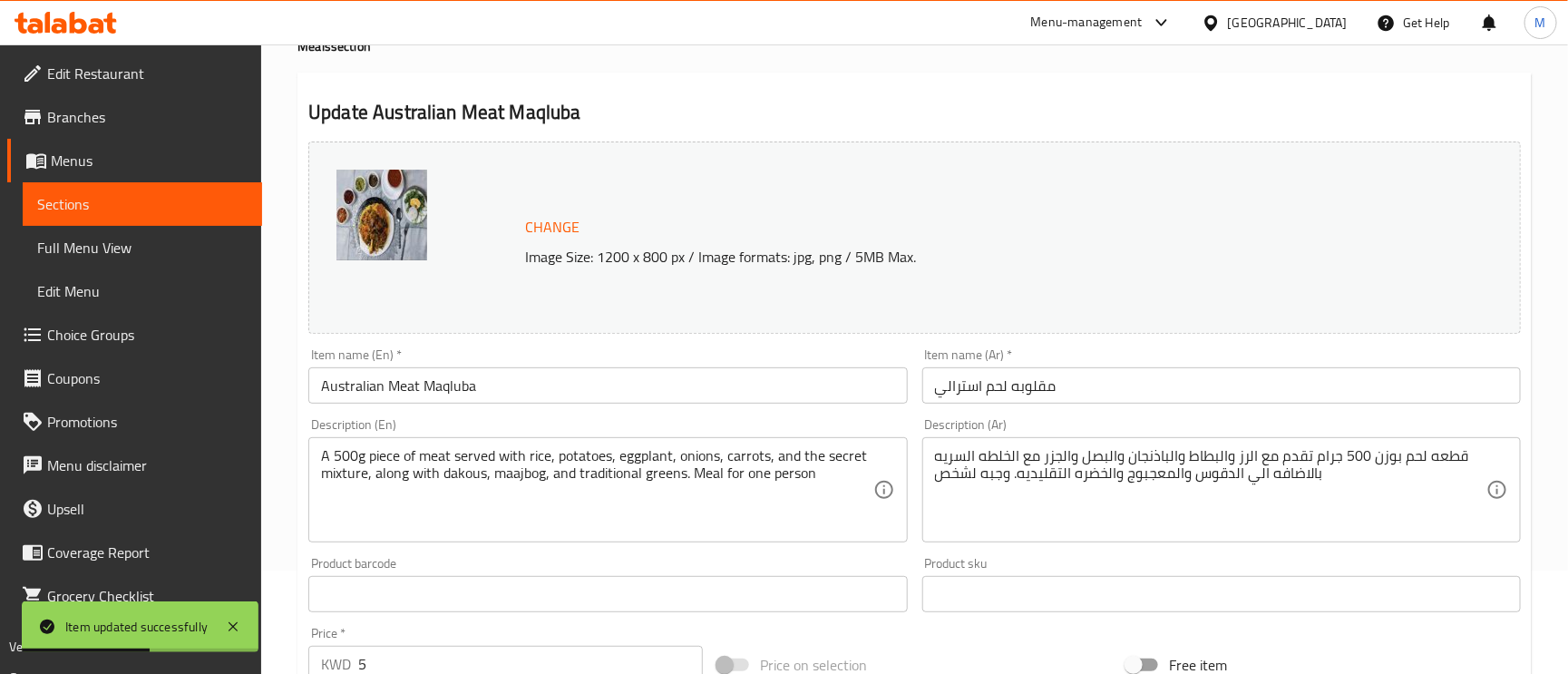
scroll to position [0, 0]
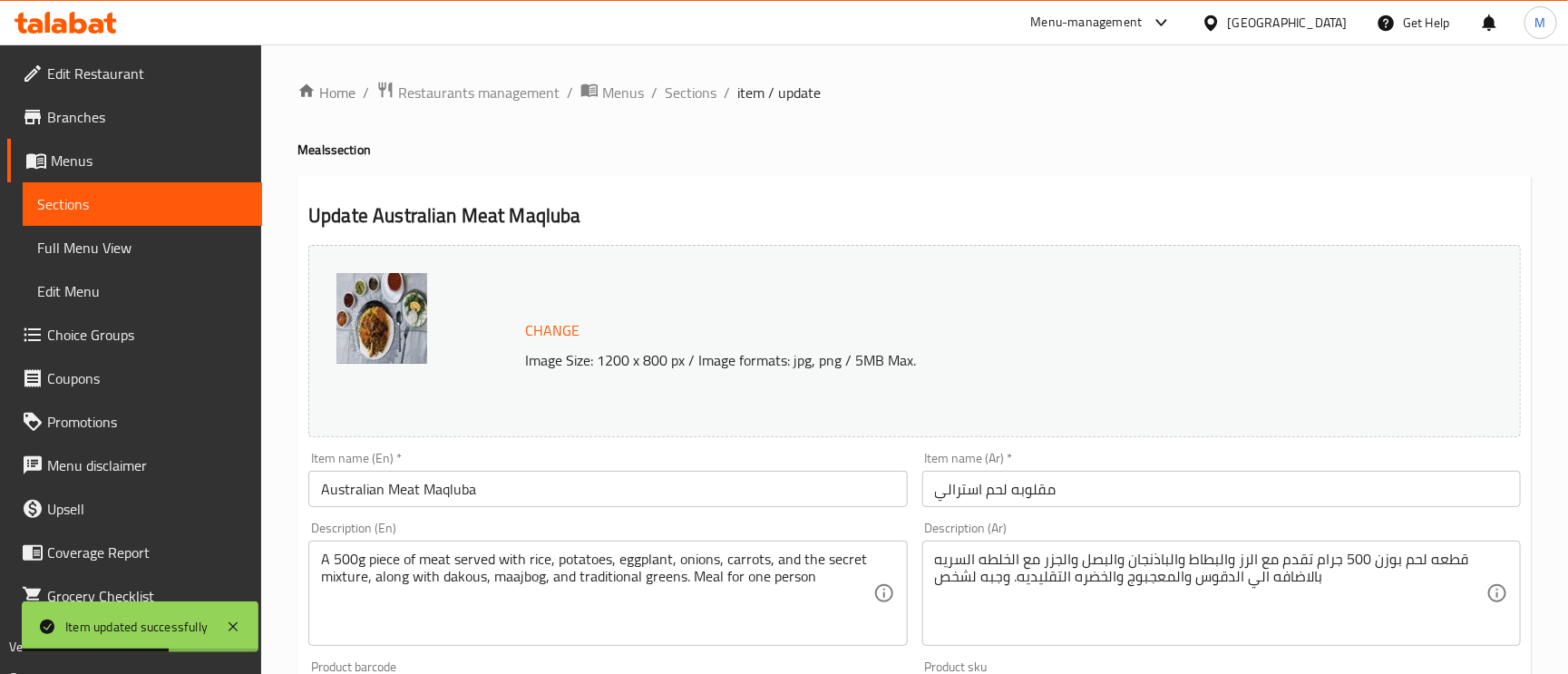
click at [699, 90] on span "Sections" at bounding box center [690, 92] width 52 height 22
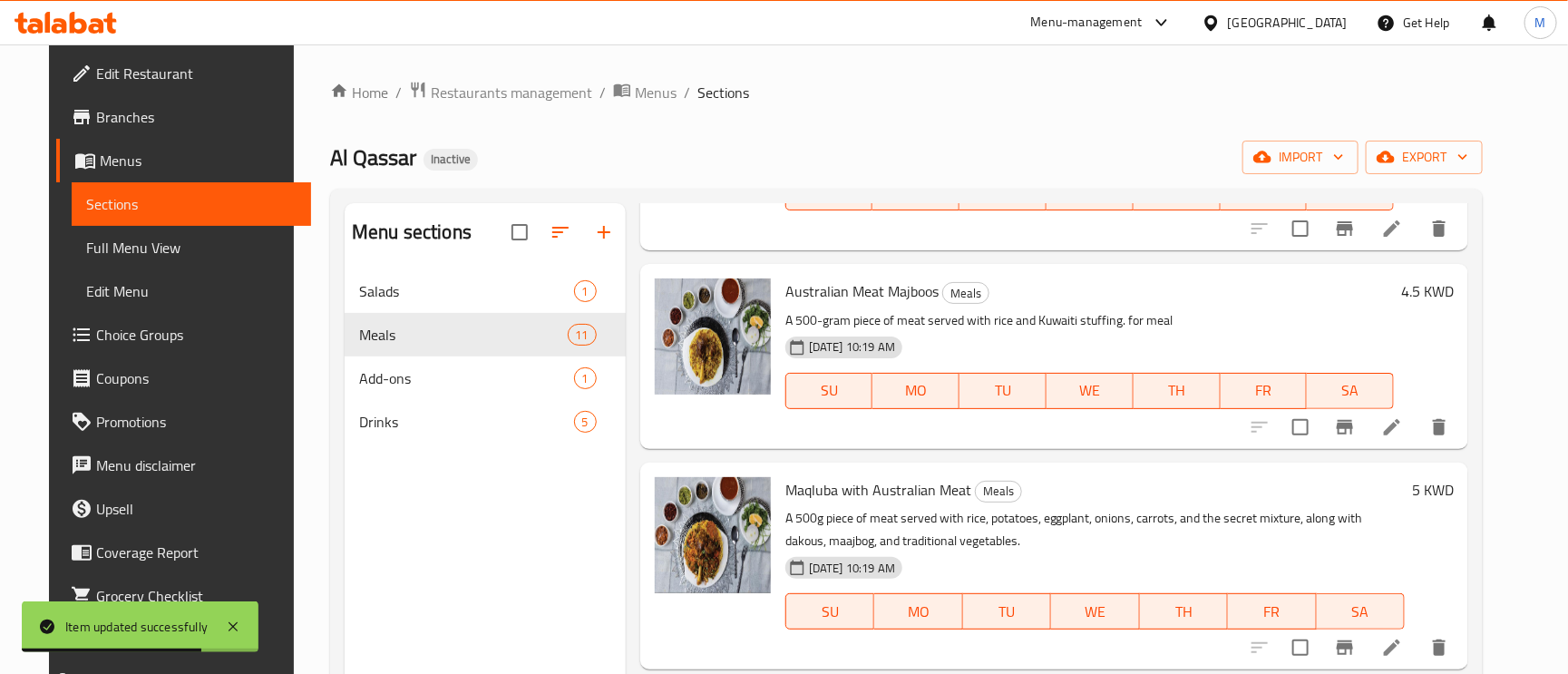
scroll to position [681, 0]
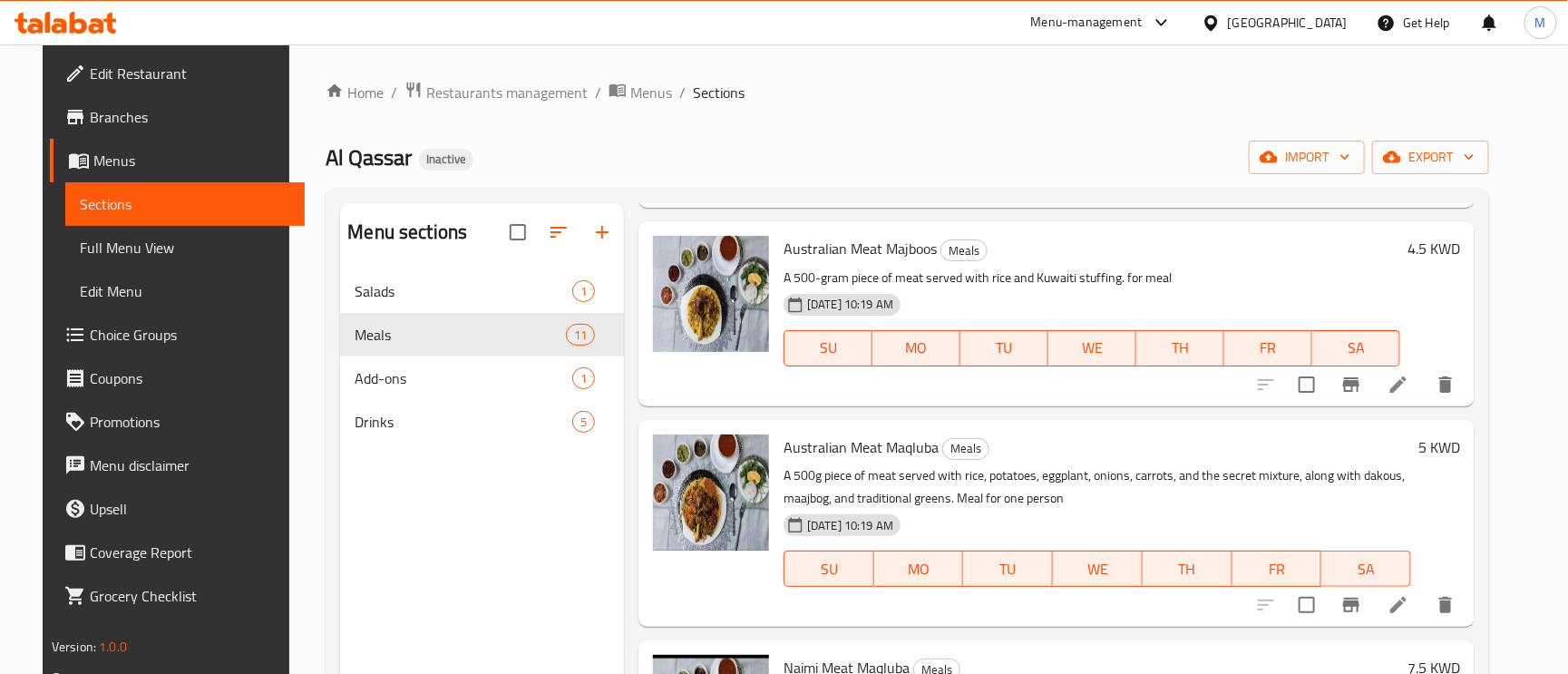
click at [1409, 374] on icon at bounding box center [1398, 384] width 22 height 22
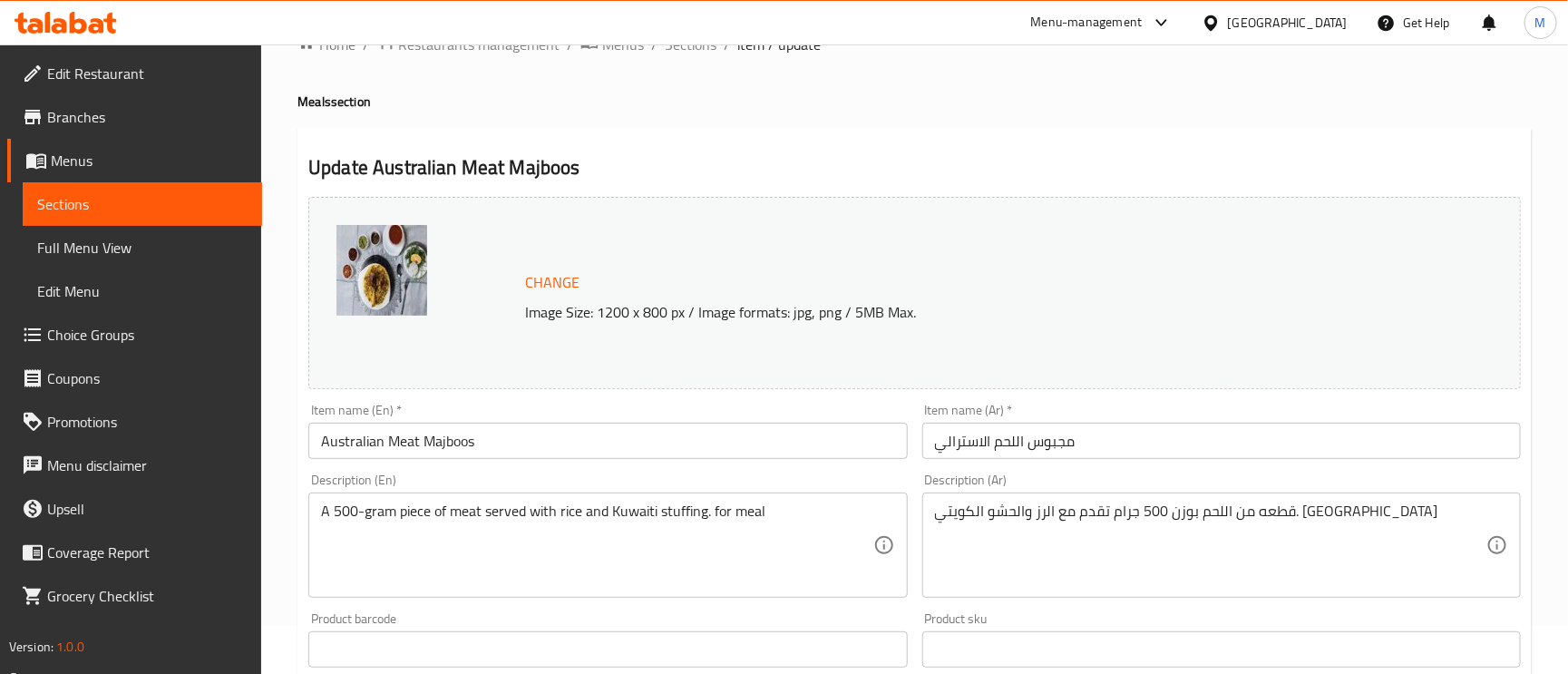
scroll to position [136, 0]
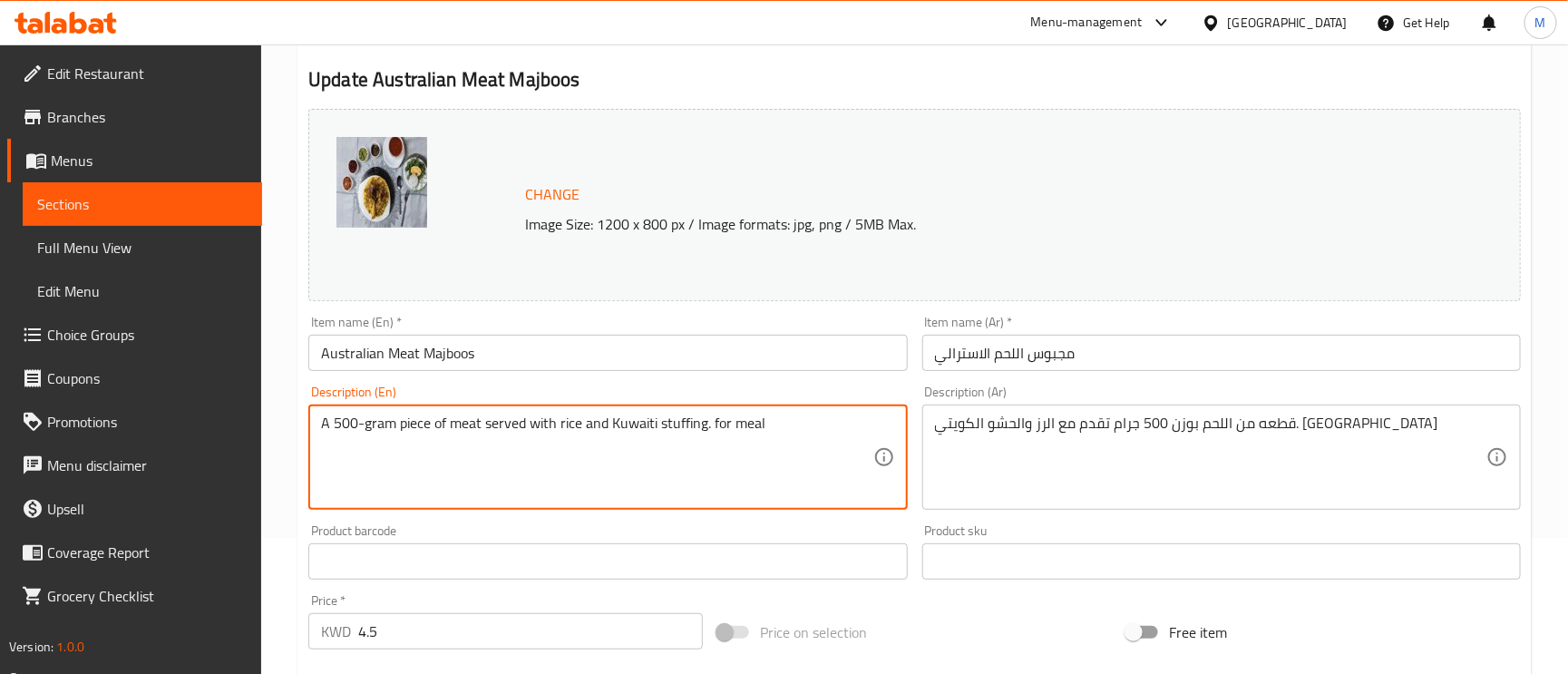
drag, startPoint x: 776, startPoint y: 430, endPoint x: 712, endPoint y: 415, distance: 65.7
paste textarea "Meal for one person"
type textarea "A 500-gram piece of meat served with rice and Kuwaiti stuffing. Meal for one pe…"
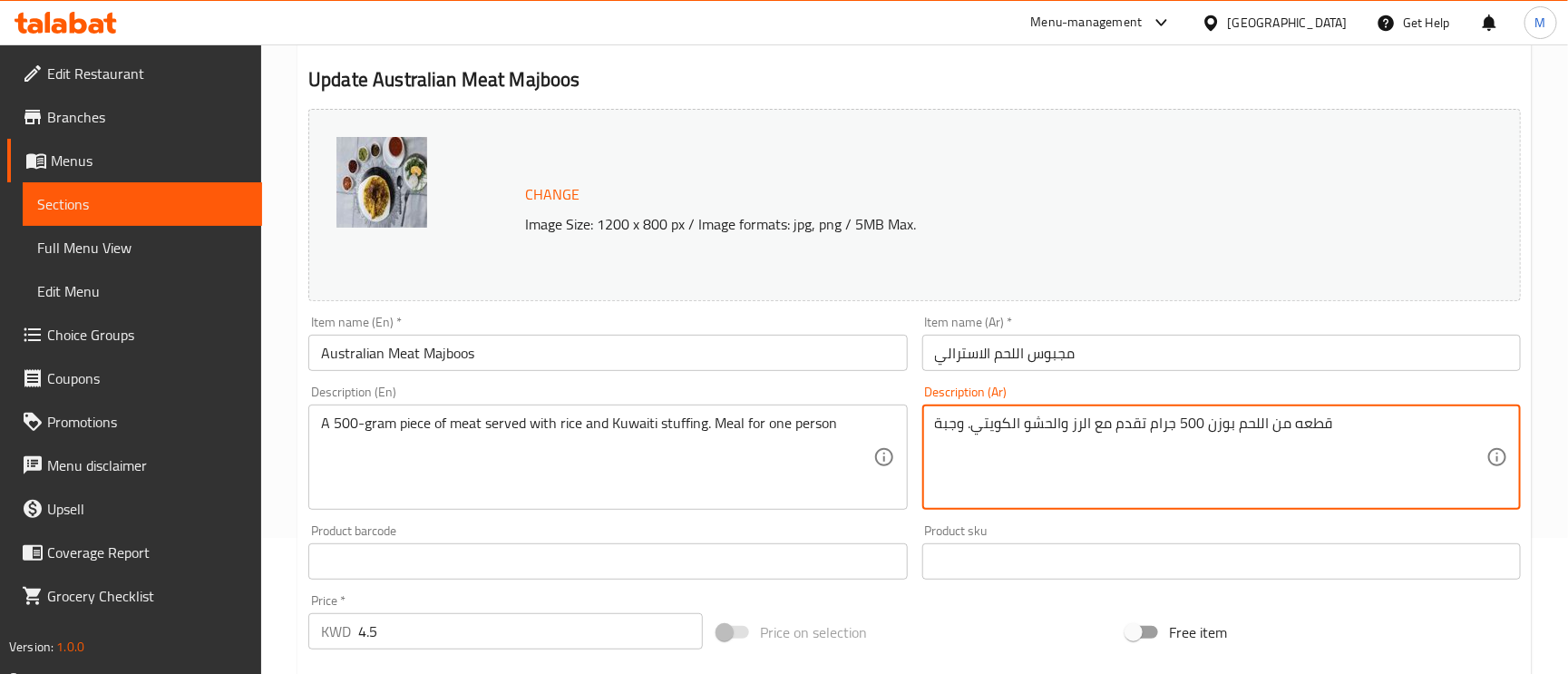
click at [1367, 425] on textarea "قطعه من اللحم بوزن 500 جرام تقدم مع الرز والحشو الكويتي. وجبة" at bounding box center [1211, 458] width 552 height 86
type textarea "قطعه من اللحم بوزن 500 جرام تقدم مع الرز والحشو الكويتي. وجبة لشخص"
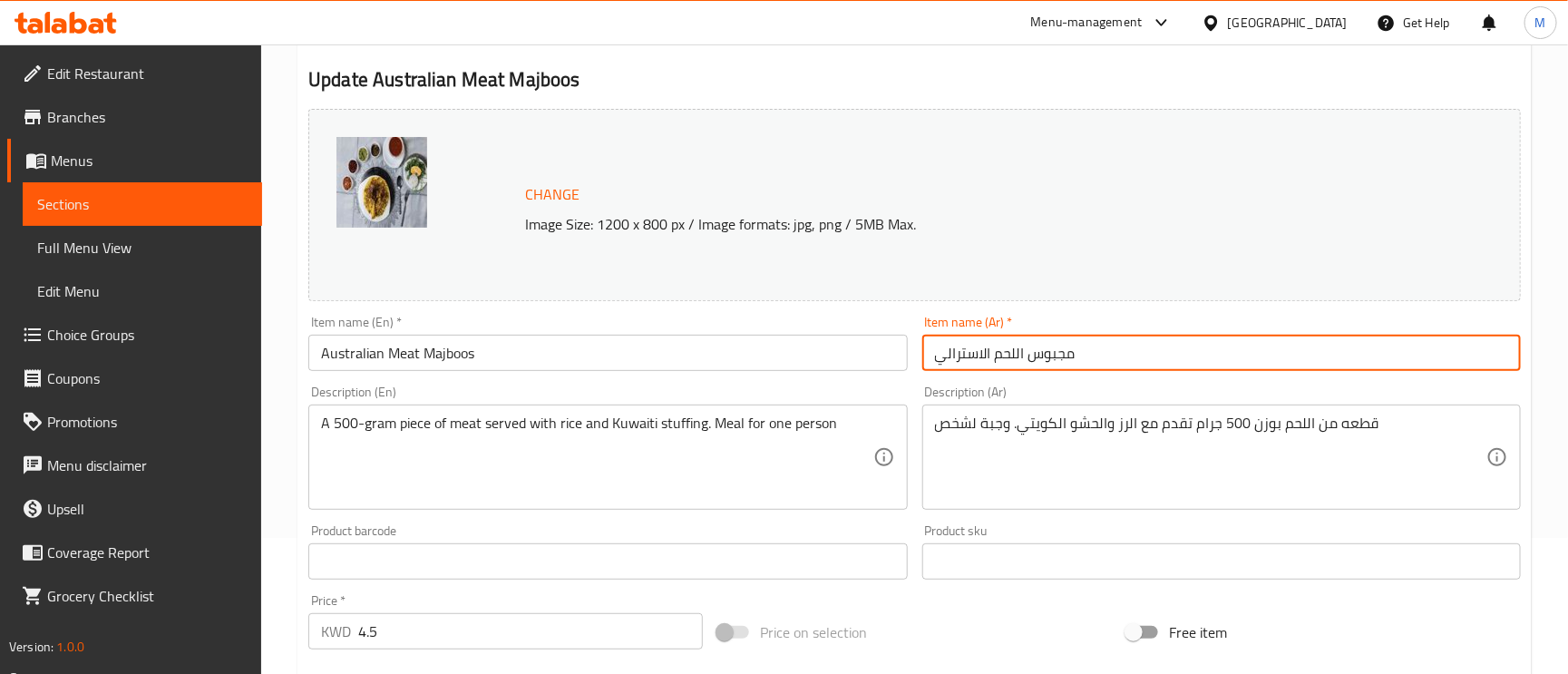
click at [1304, 360] on input "مجبوس اللحم الاسترالي" at bounding box center [1221, 353] width 599 height 37
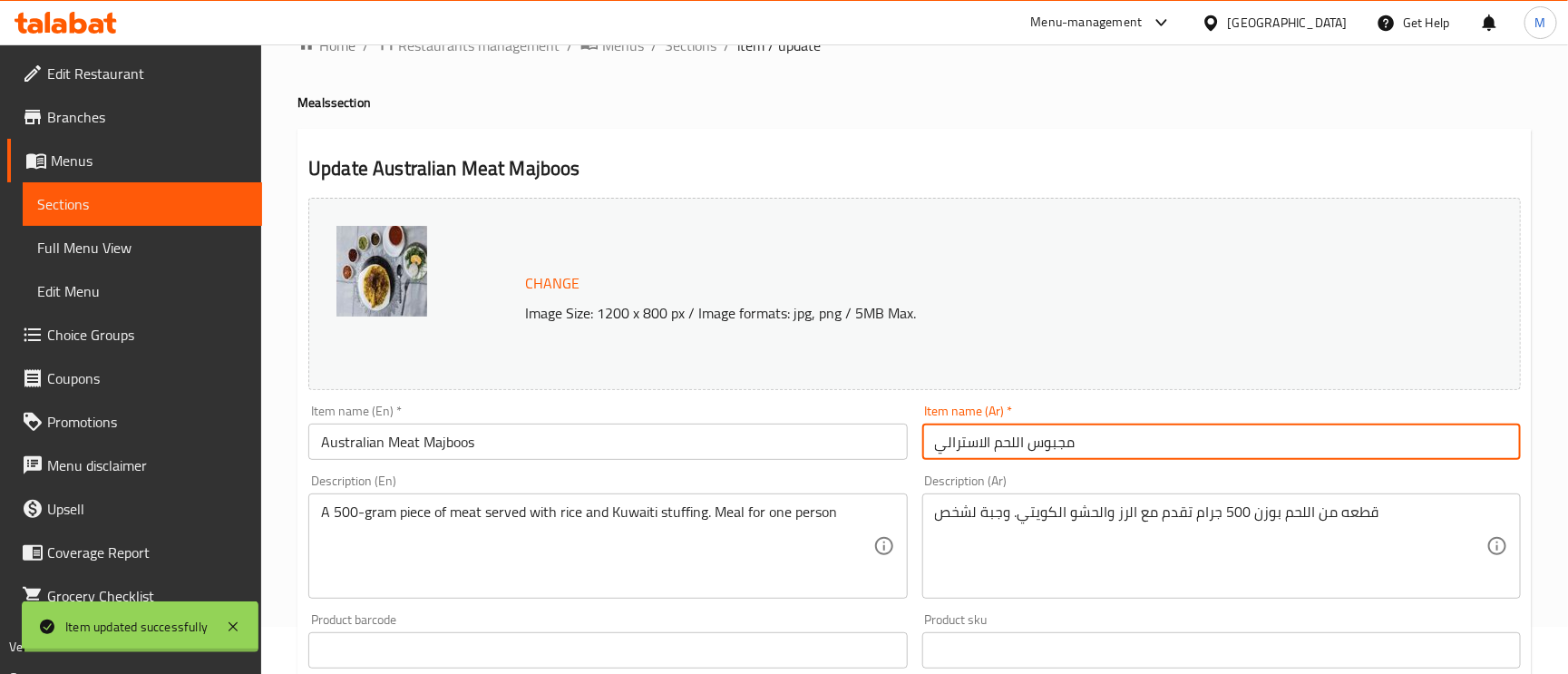
scroll to position [0, 0]
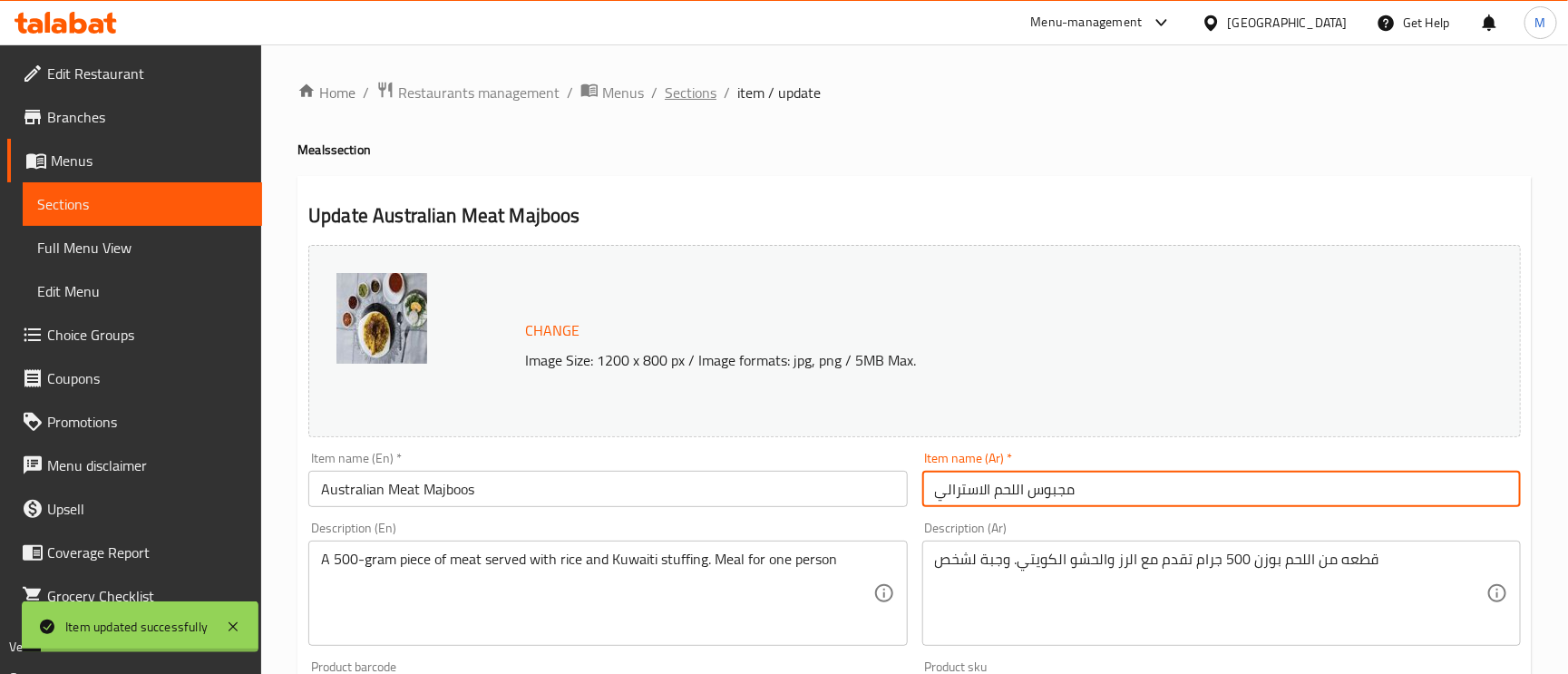
click at [678, 84] on span "Sections" at bounding box center [690, 92] width 52 height 22
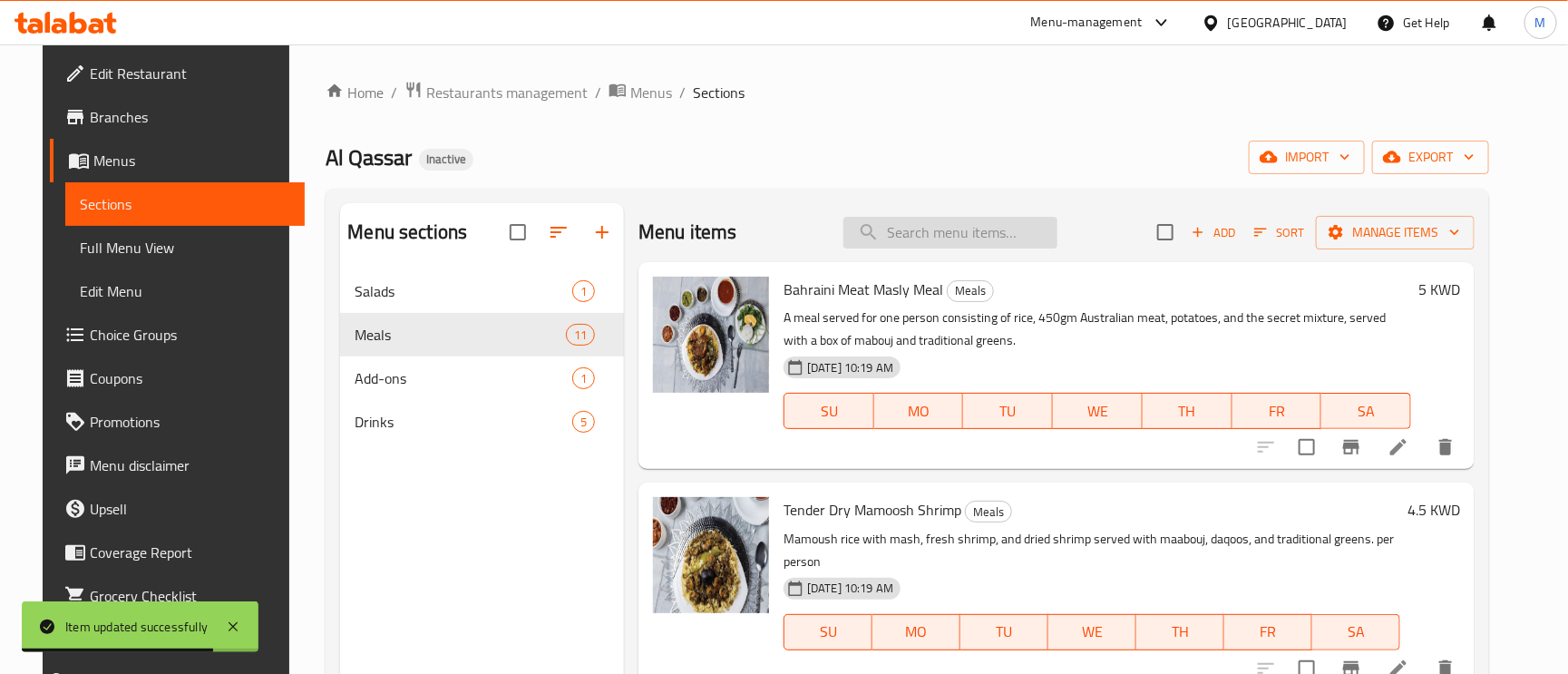
click at [909, 218] on input "search" at bounding box center [950, 233] width 214 height 32
click at [922, 229] on input "search" at bounding box center [950, 233] width 214 height 32
paste input "Naimi Meat Maqluba"
type input "Naimi Meat Maqluba"
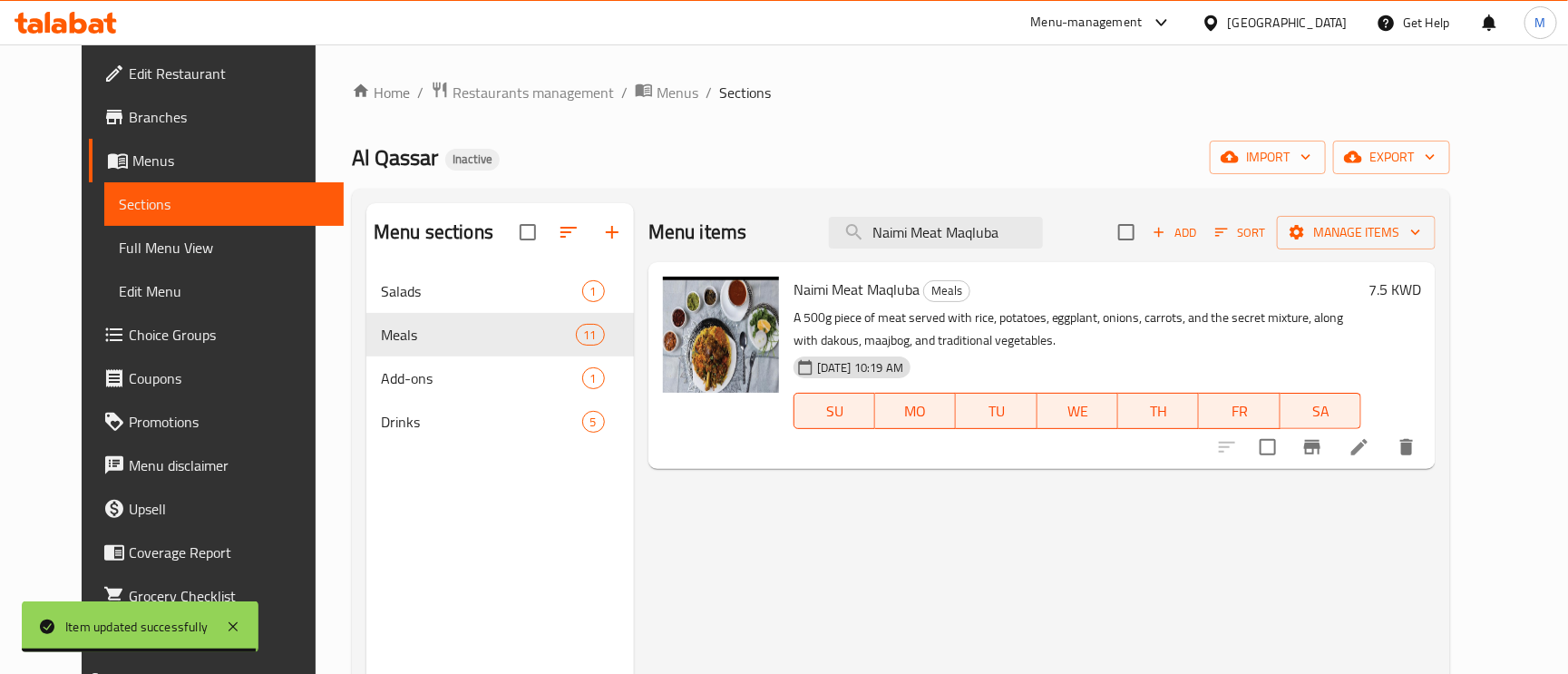
click at [1371, 450] on icon at bounding box center [1359, 447] width 22 height 22
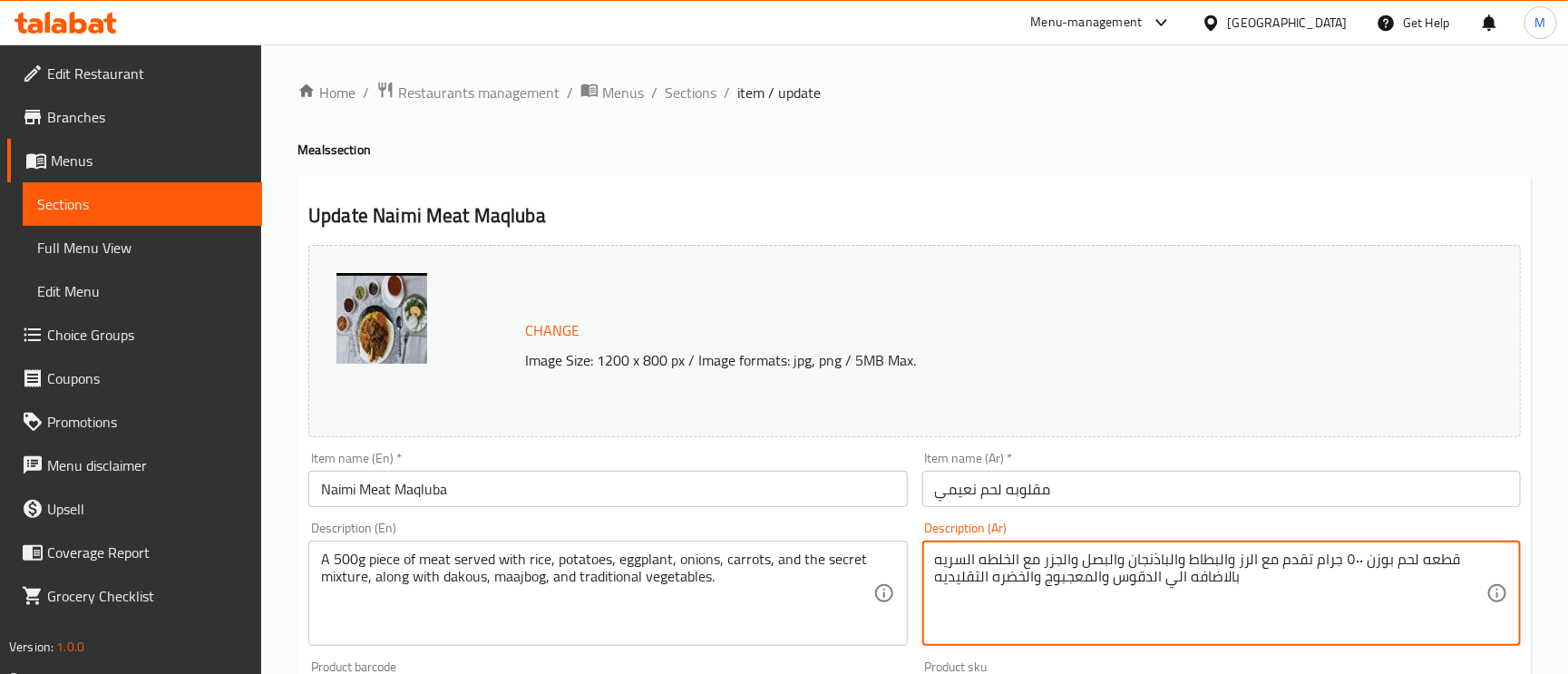
click at [1349, 557] on textarea "قطعه لحم بوزن ٥٠٠ جرام تقدم مع الرز والبطاط والباذنجان والبصل والجزر مع الخلطه …" at bounding box center [1211, 594] width 552 height 86
click at [1354, 570] on textarea "قطعه لحم بوزن ٥٠٠ جرام تقدم مع الرز والبطاط والباذنجان والبصل والجزر مع الخلطه …" at bounding box center [1211, 594] width 552 height 86
click at [1351, 561] on textarea "قطعه لحم بوزن ٥٠٠ جرام تقدم مع الرز والبطاط والباذنجان والبصل والجزر مع الخلطه …" at bounding box center [1211, 594] width 552 height 86
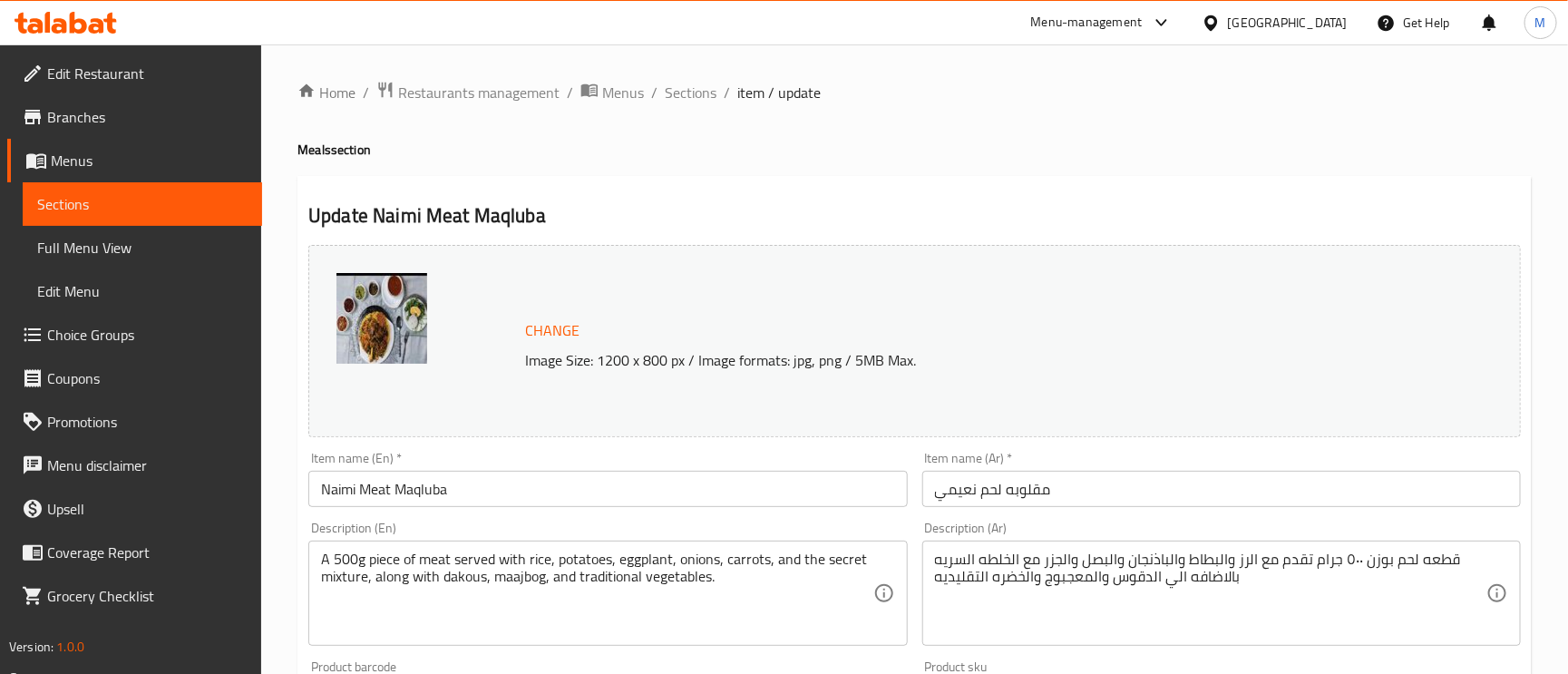
drag, startPoint x: 1351, startPoint y: 550, endPoint x: 1350, endPoint y: 561, distance: 11.0
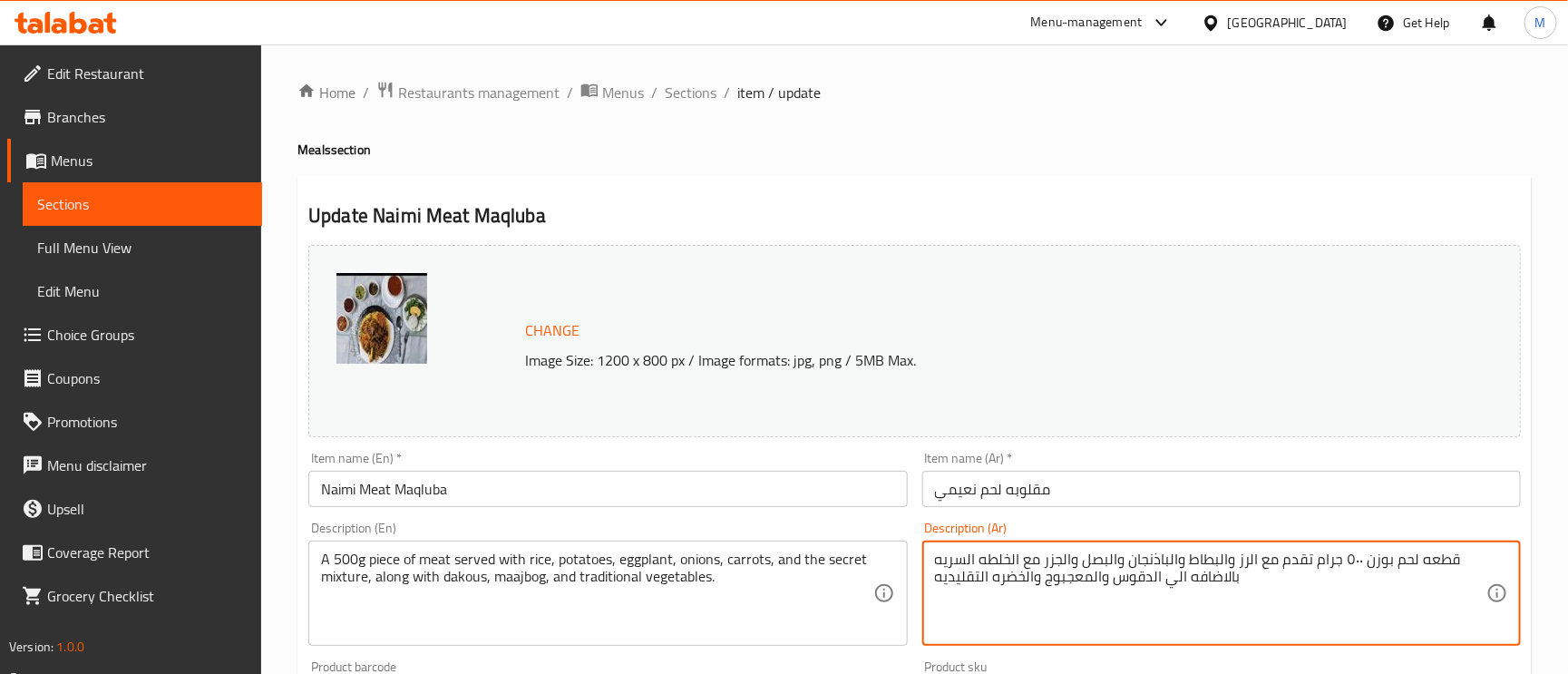
click at [1350, 561] on textarea "قطعه لحم بوزن ٥٠٠ جرام تقدم مع الرز والبطاط والباذنجان والبصل والجزر مع الخلطه …" at bounding box center [1211, 594] width 552 height 86
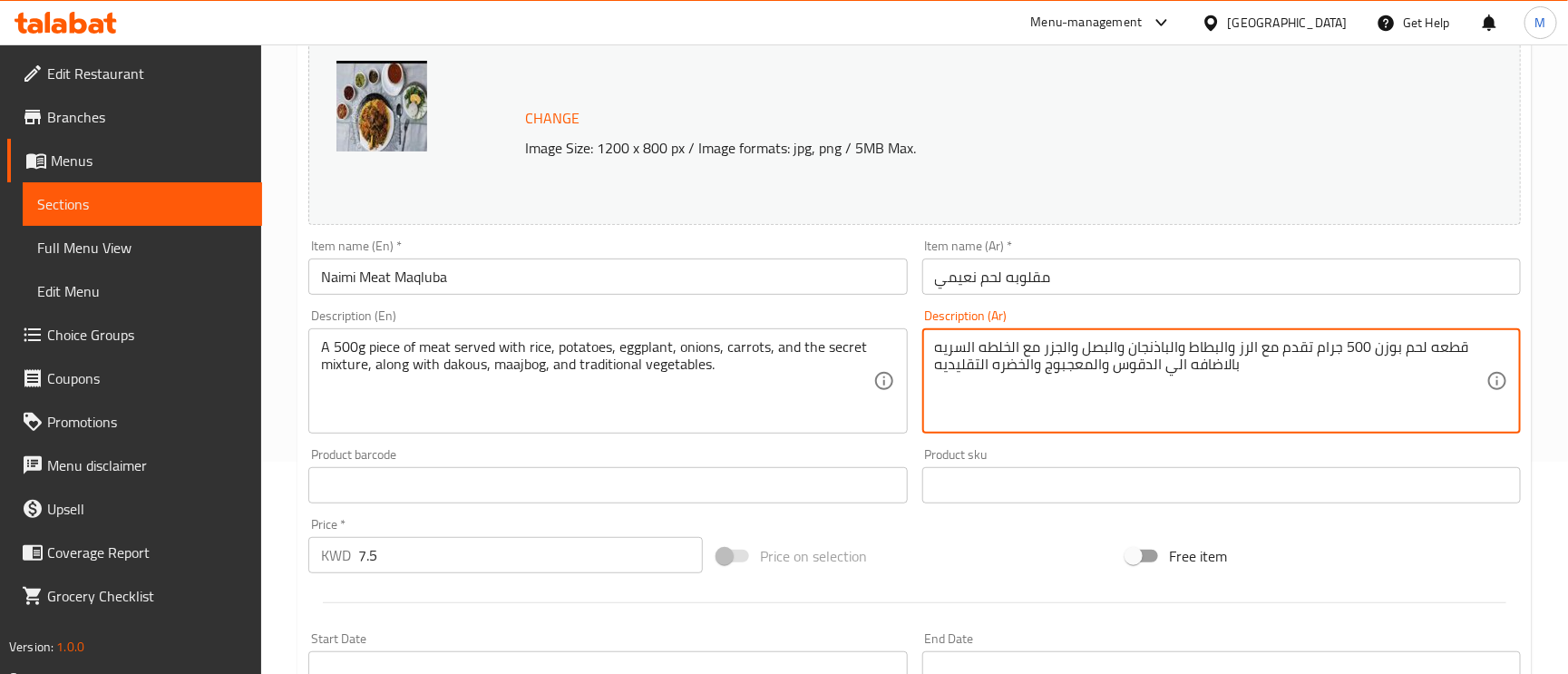
scroll to position [272, 0]
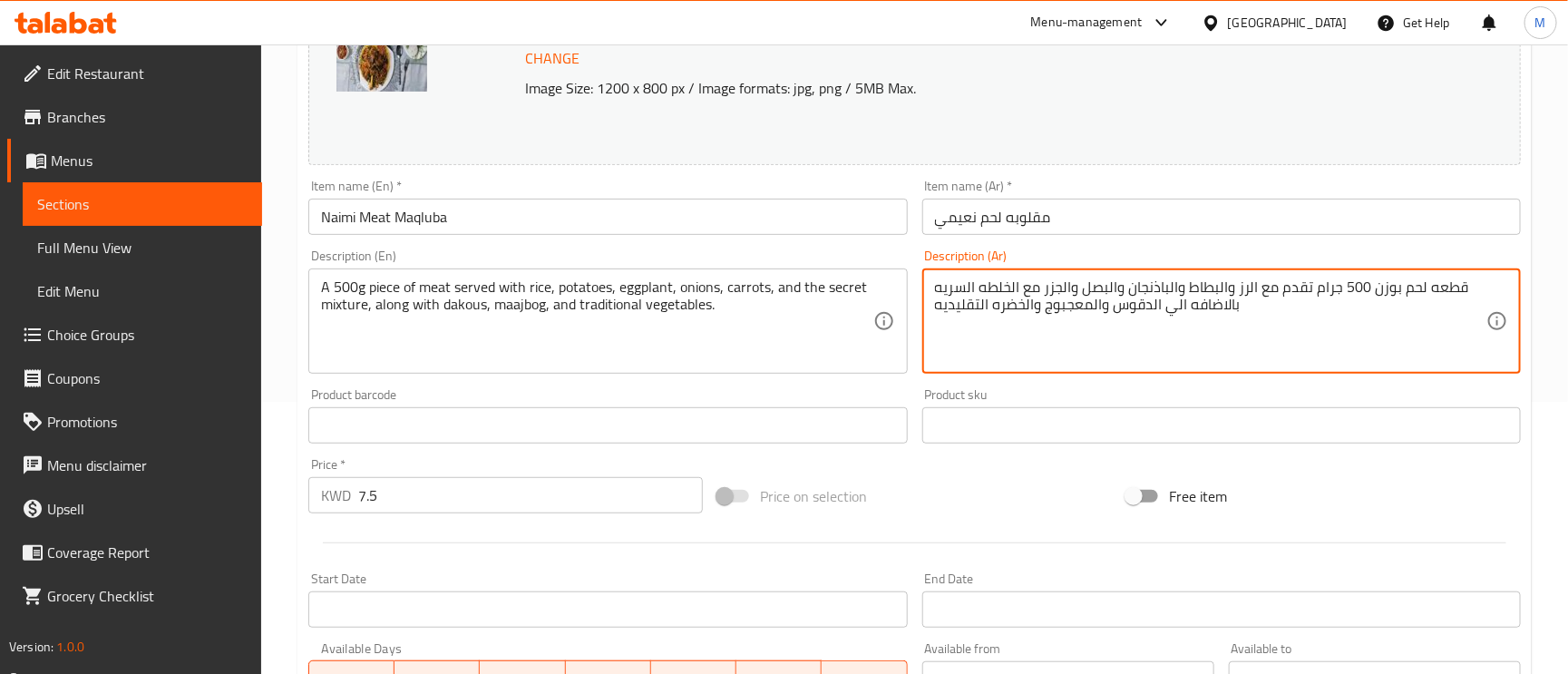
type textarea "قطعه لحم بوزن 500 جرام تقدم مع الرز والبطاط والباذنجان والبصل والجزر مع الخلطه …"
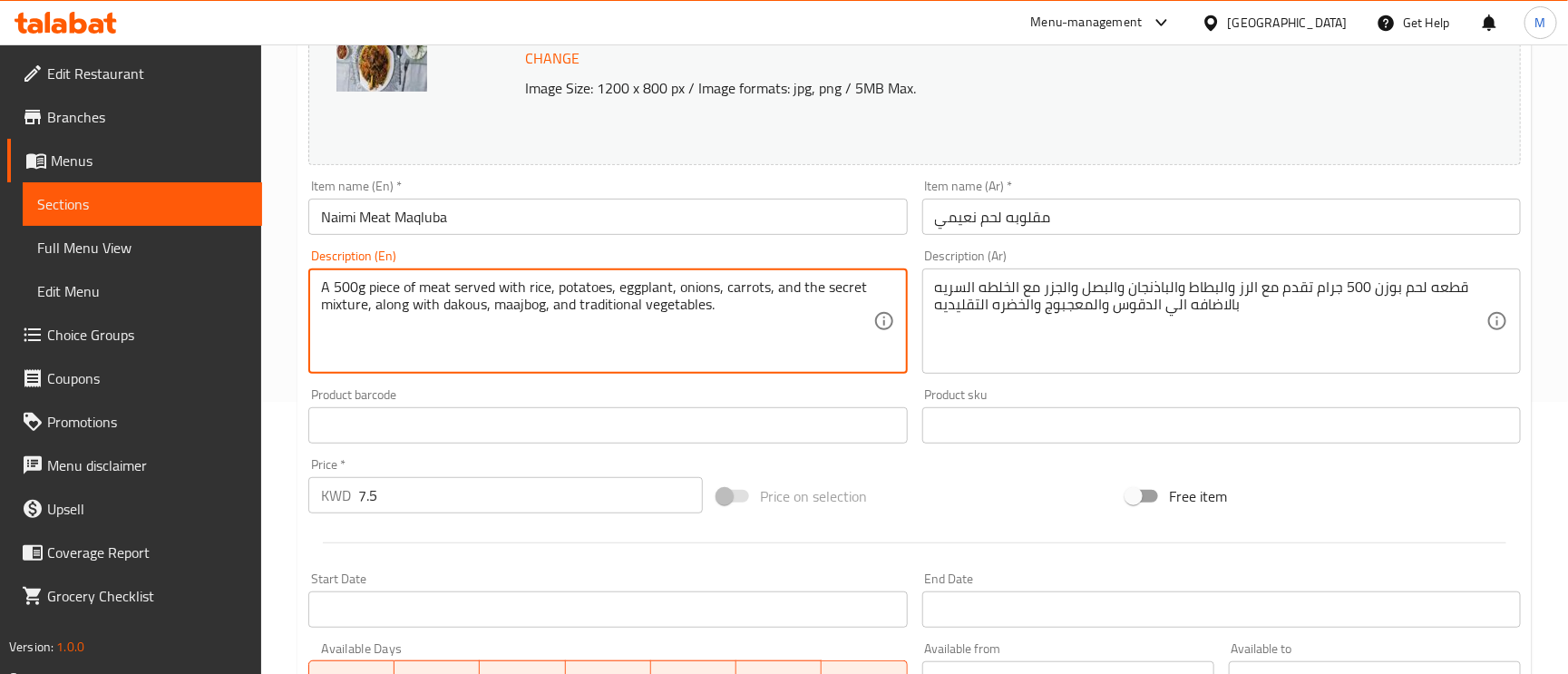
click at [677, 312] on textarea "A 500g piece of meat served with rice, potatoes, eggplant, onions, carrots, and…" at bounding box center [597, 321] width 552 height 86
type textarea "A 500g piece of meat served with rice, potatoes, eggplant, onions, carrots, and…"
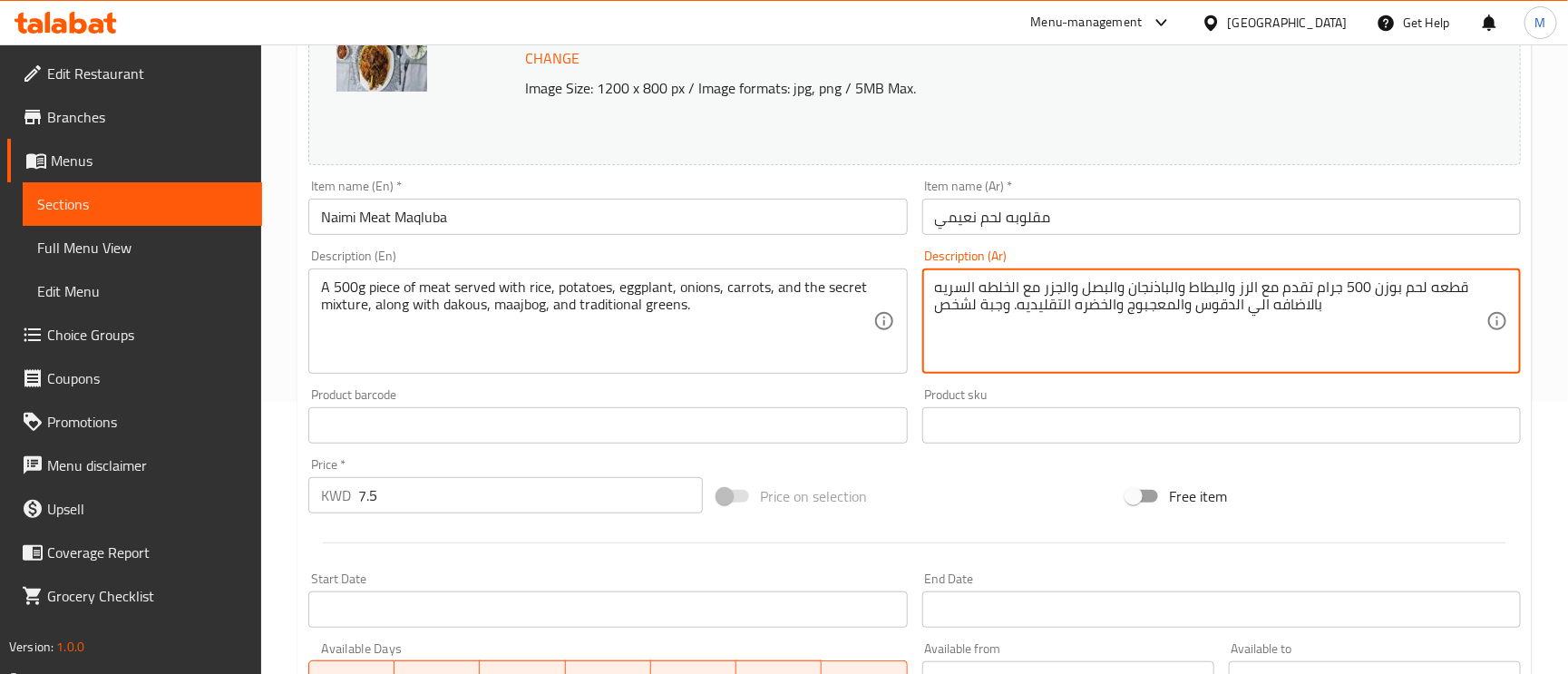
type textarea "قطعه لحم بوزن 500 جرام تقدم مع الرز والبطاط والباذنجان والبصل والجزر مع الخلطه …"
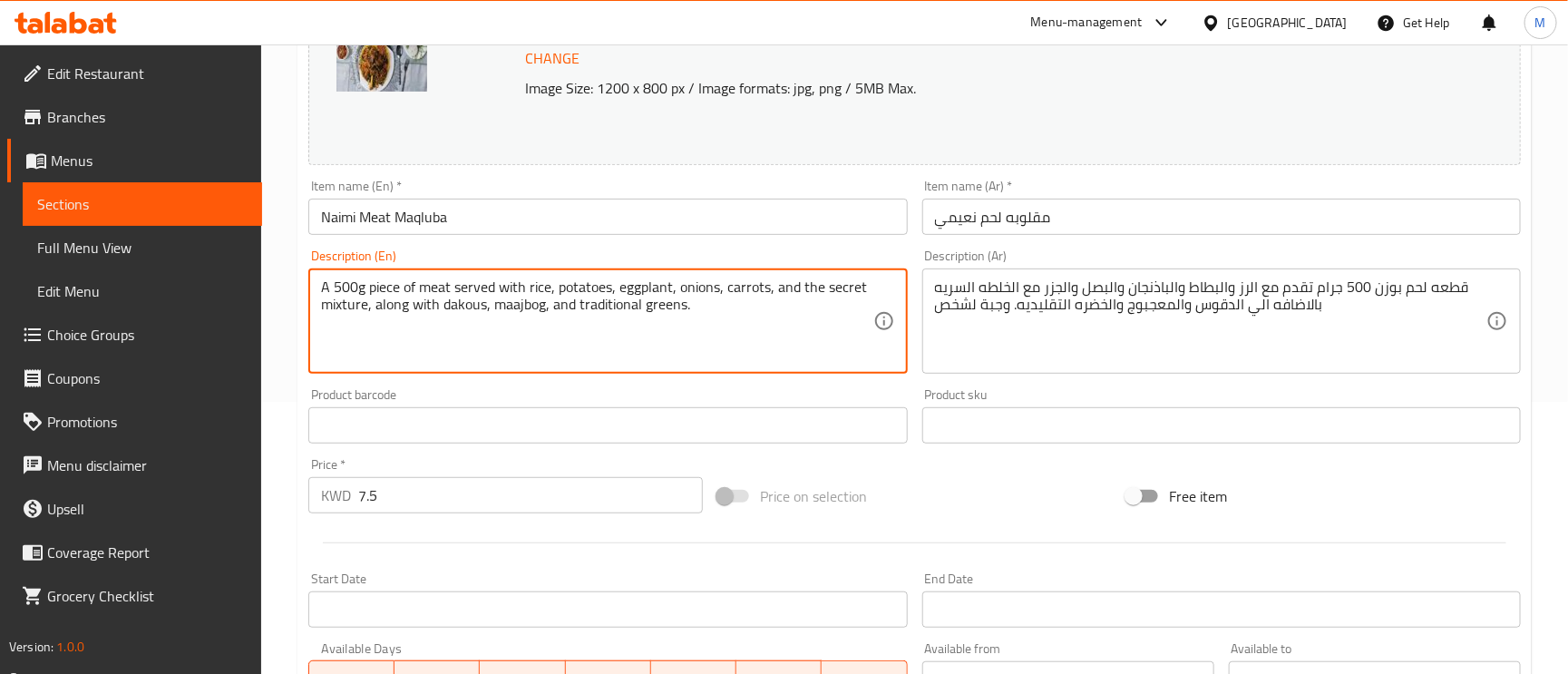
paste textarea "Meal for one person"
type textarea "A 500g piece of meat served with rice, potatoes, eggplant, onions, carrots, and…"
click at [743, 229] on input "Naimi Meat Maqluba" at bounding box center [607, 216] width 599 height 37
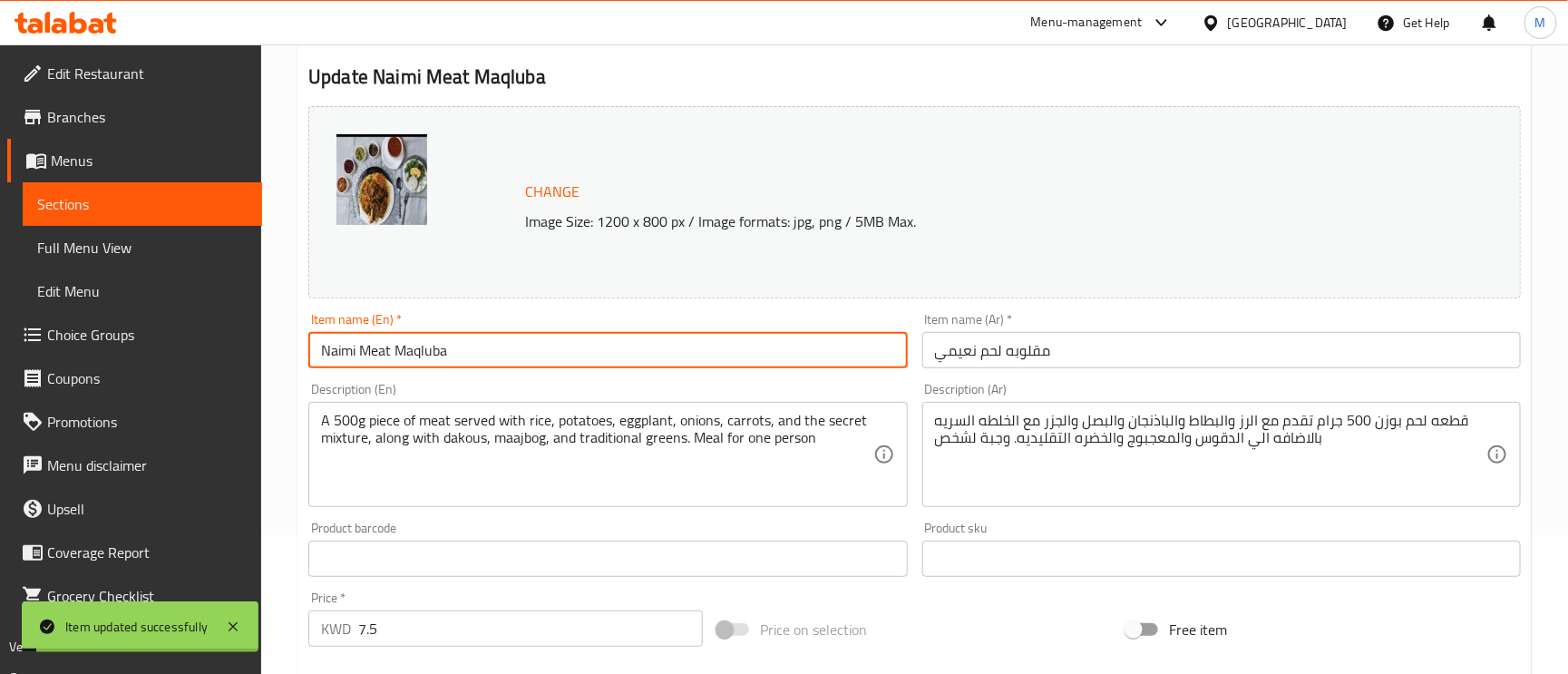
scroll to position [0, 0]
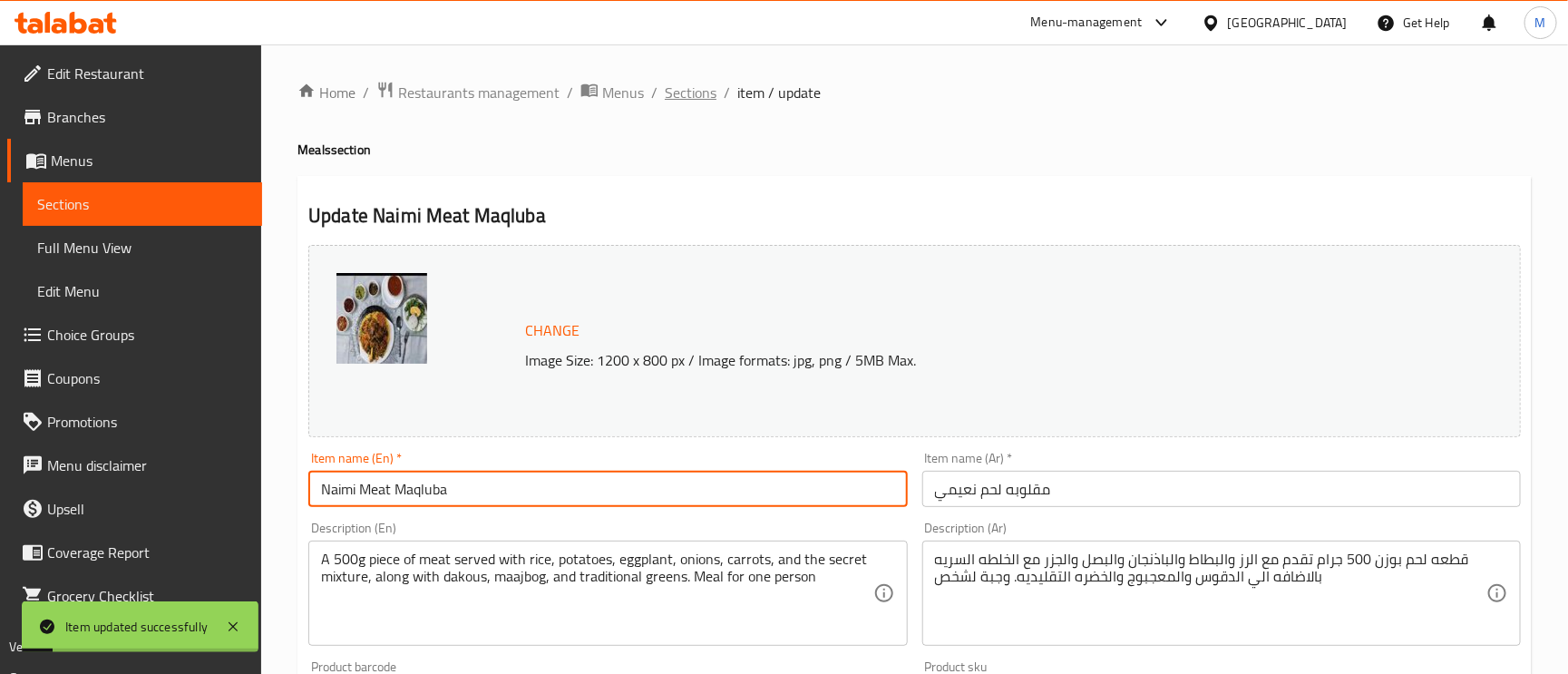
click at [707, 82] on span "Sections" at bounding box center [690, 92] width 52 height 22
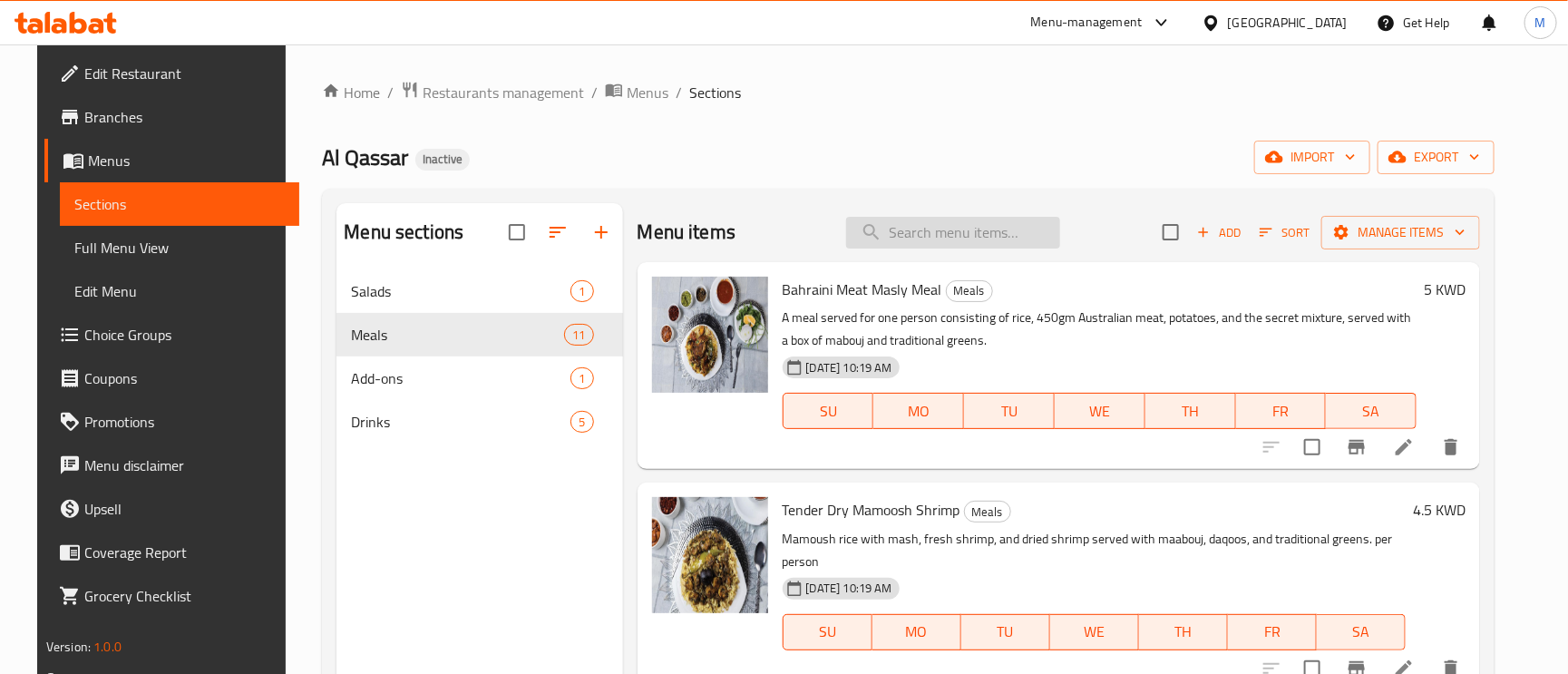
click at [928, 223] on input "search" at bounding box center [953, 233] width 214 height 32
paste input "Naimi Meat Majboos"
type input "Naimi Meat Majboos"
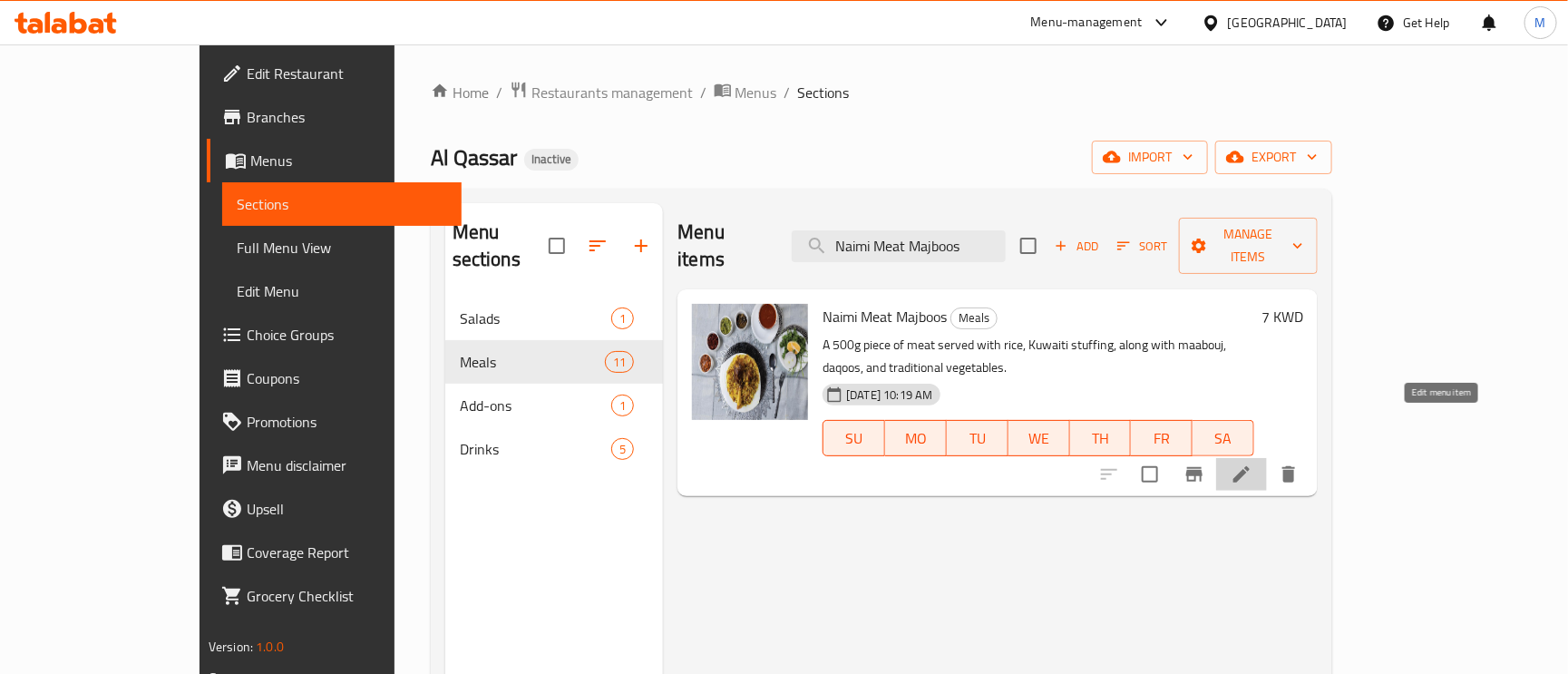
click at [1252, 463] on icon at bounding box center [1241, 474] width 22 height 22
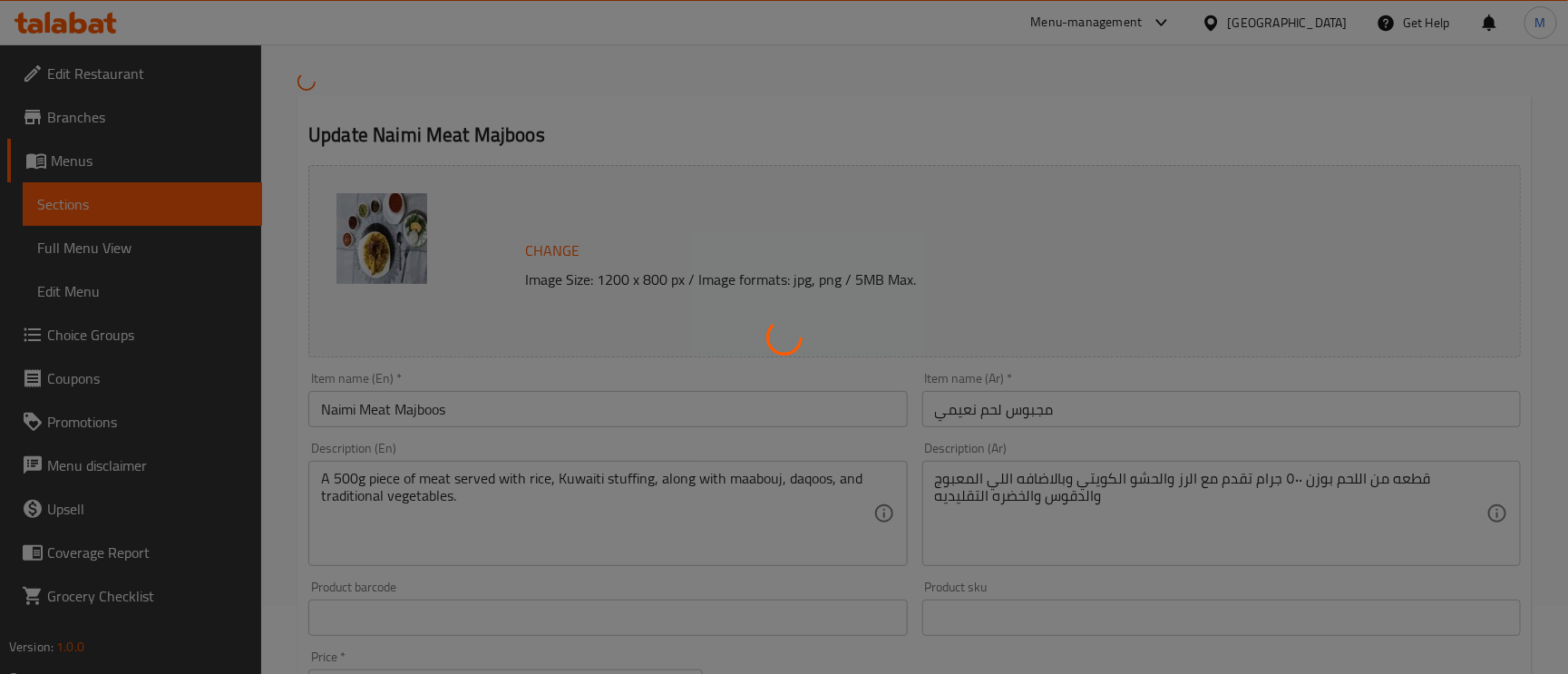
scroll to position [136, 0]
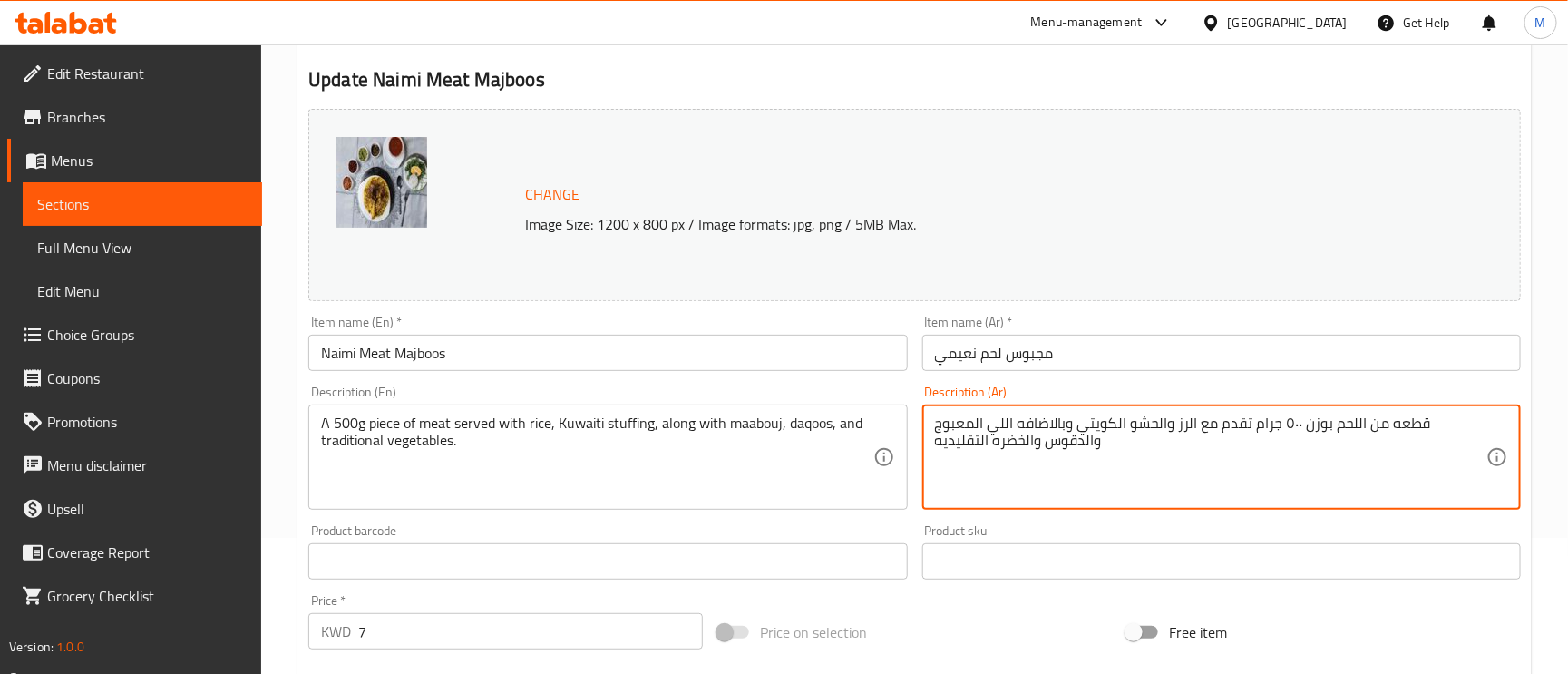
click at [1346, 430] on textarea "قطعه من اللحم بوزن ٥٠٠ جرام تقدم مع الرز والحشو الكويتي وبالاضافه اللي المعبوج …" at bounding box center [1211, 458] width 552 height 86
type textarea "قطعه من اللحم بوزن 500 جرام تقدم مع الرز والحشو الكويتي وبالاضافه اللي المعبوج …"
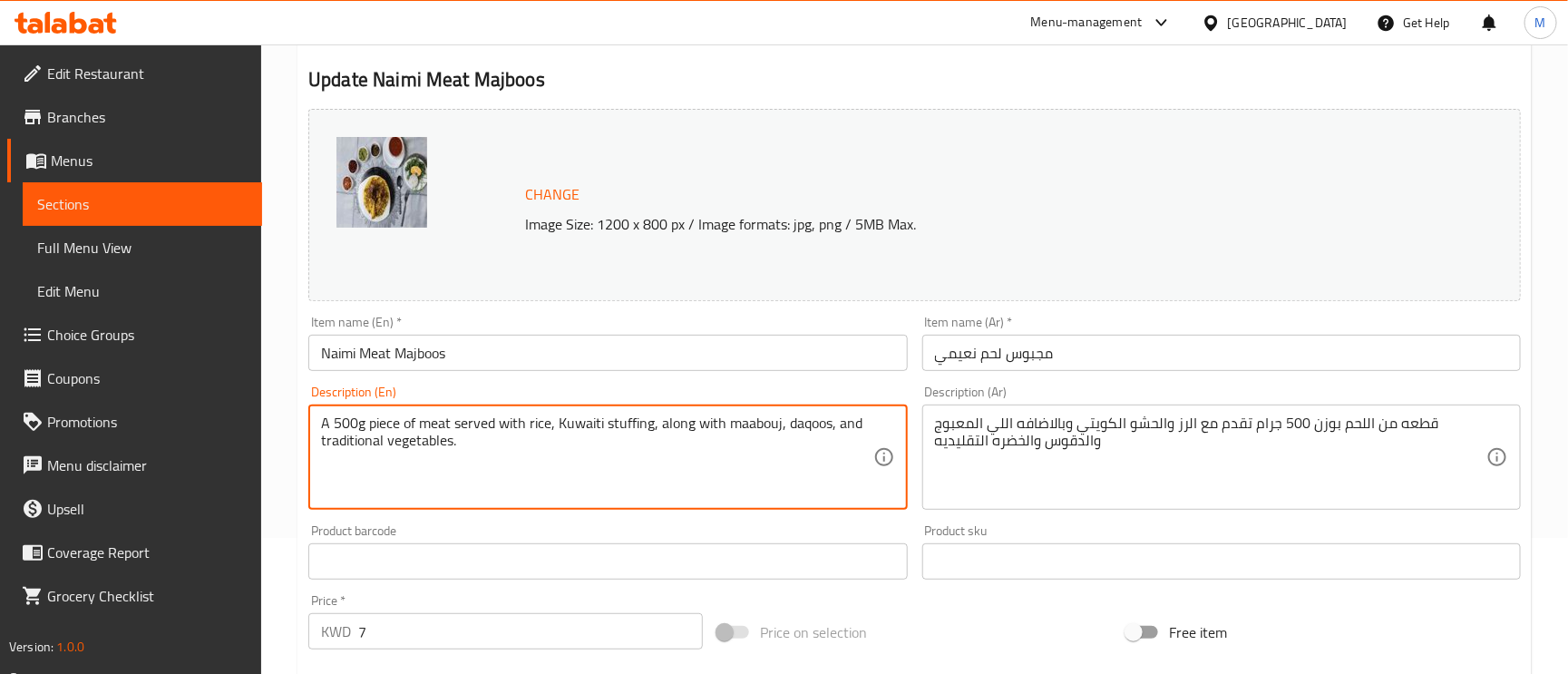
click at [422, 448] on textarea "A 500g piece of meat served with rice, Kuwaiti stuffing, along with maabouj, da…" at bounding box center [597, 458] width 552 height 86
type textarea "A 500g piece of meat served with rice, Kuwaiti stuffing, along with maabouj, da…"
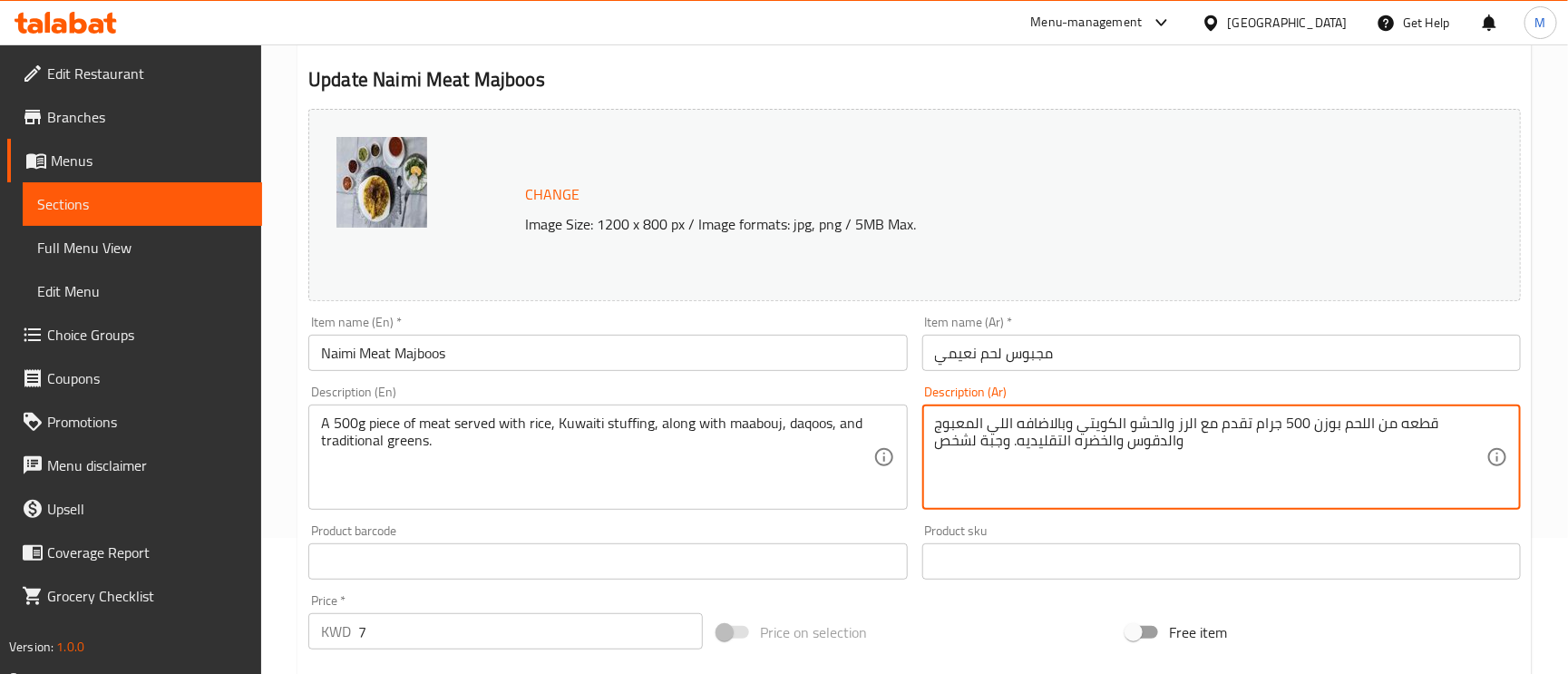
type textarea "قطعه من اللحم بوزن 500 جرام تقدم مع الرز والحشو الكويتي وبالاضافه اللي المعبوج …"
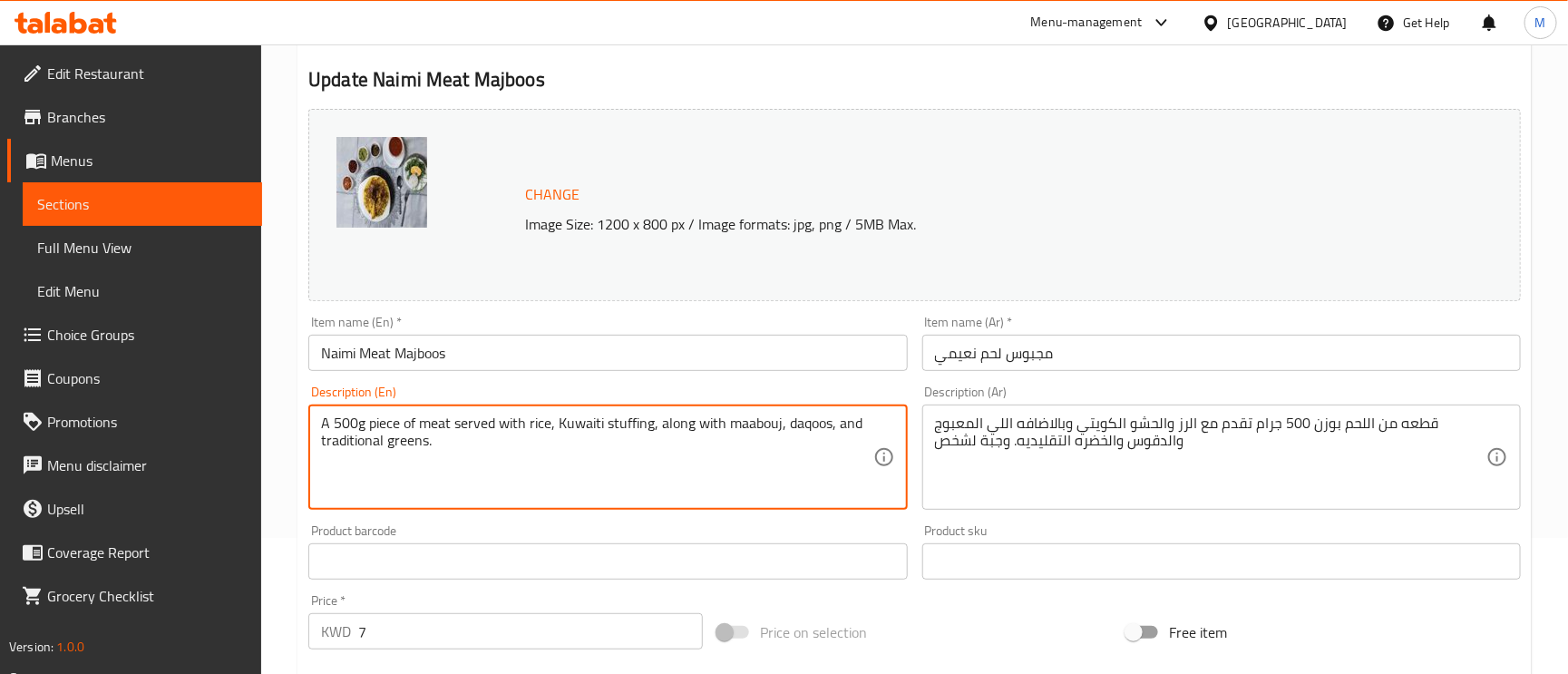
paste textarea "Meal for one person"
type textarea "A 500g piece of meat served with rice, Kuwaiti stuffing, along with maabouj, da…"
click at [581, 354] on input "Naimi Meat Majboos" at bounding box center [607, 353] width 599 height 37
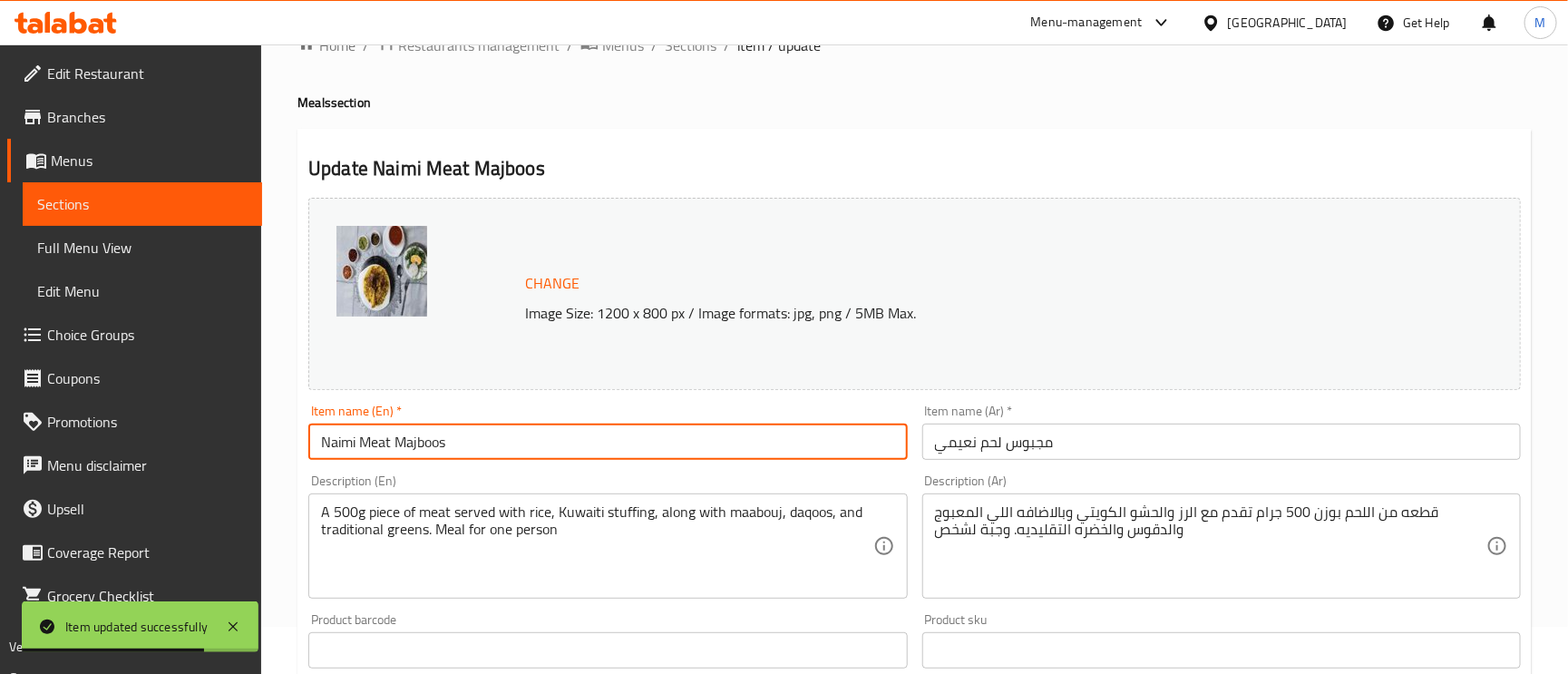
scroll to position [0, 0]
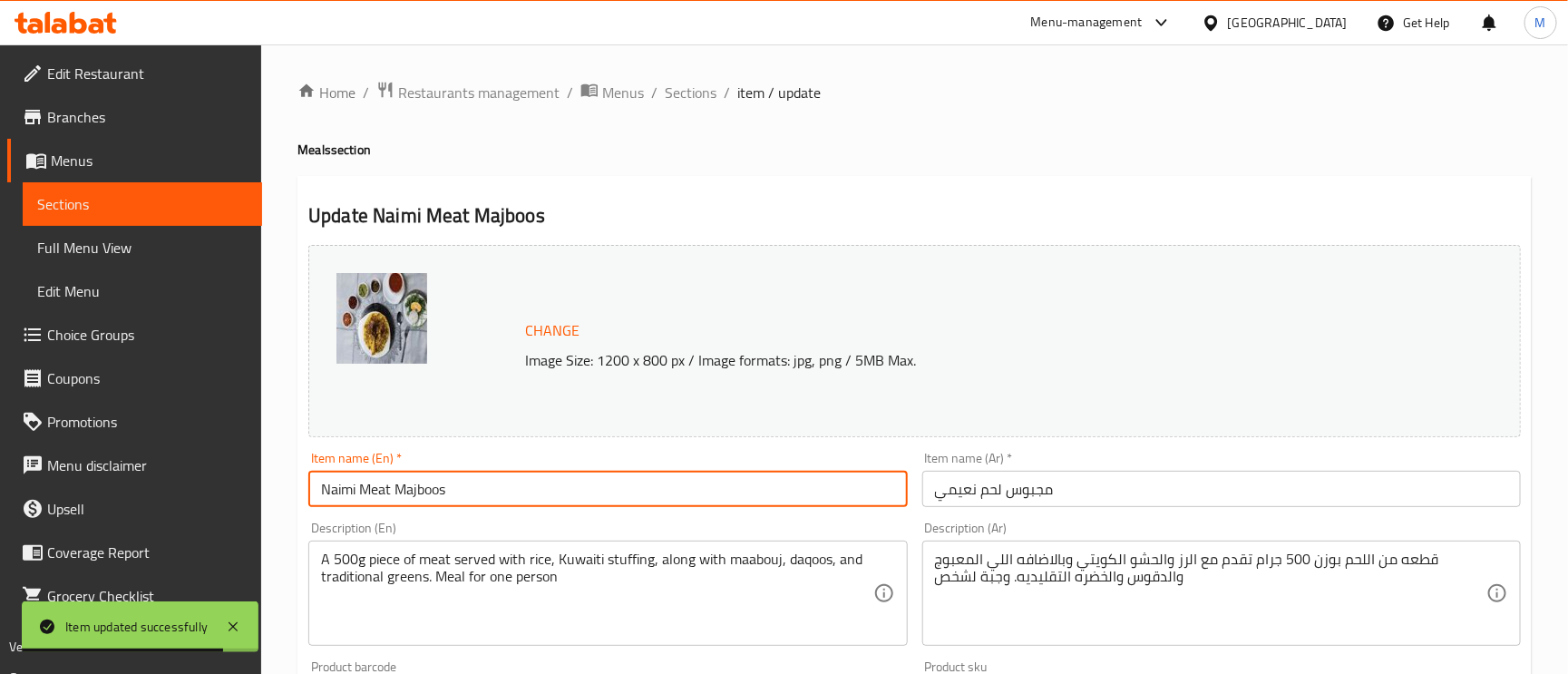
drag, startPoint x: 673, startPoint y: 90, endPoint x: 710, endPoint y: 108, distance: 41.1
click at [673, 90] on span "Sections" at bounding box center [690, 92] width 52 height 22
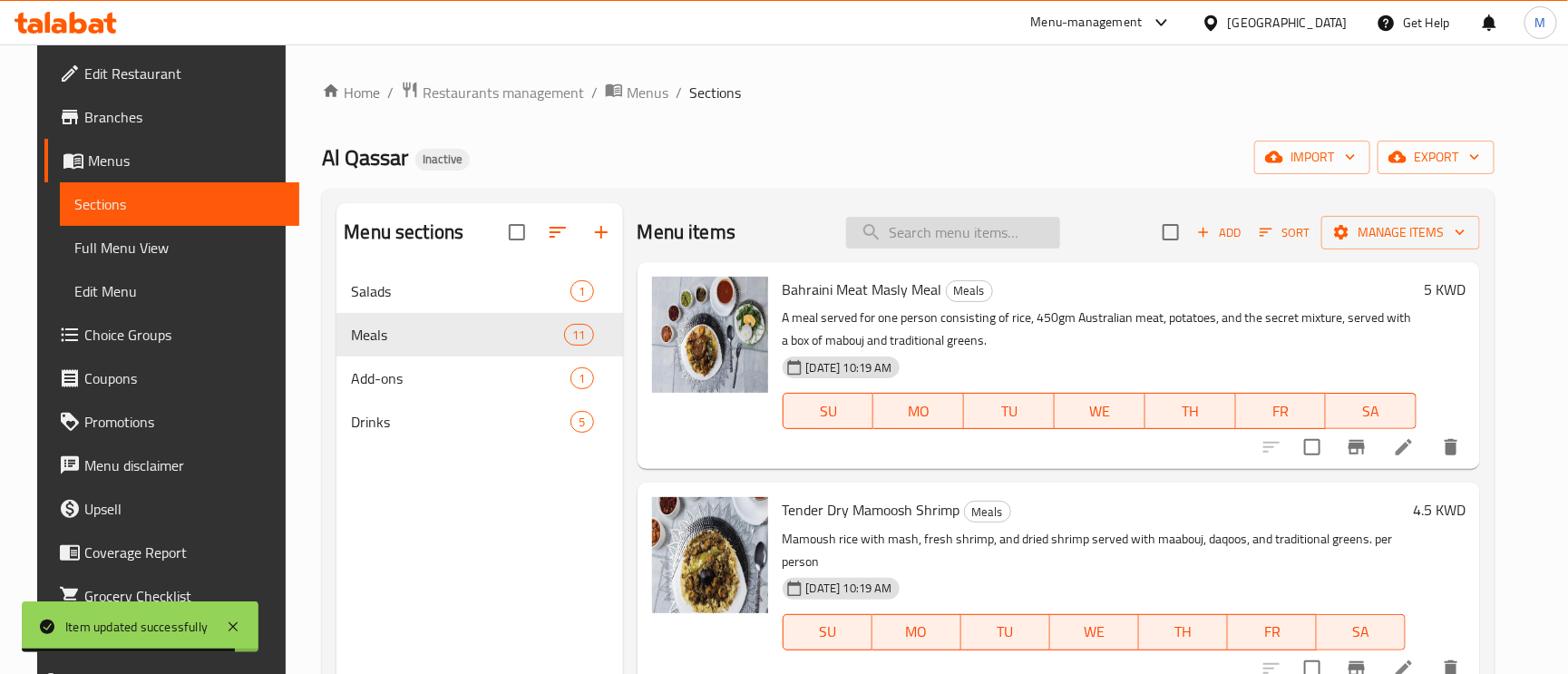
paste input "Maqluba Chicken"
click at [915, 239] on input "Maqluba Chicken" at bounding box center [953, 233] width 214 height 32
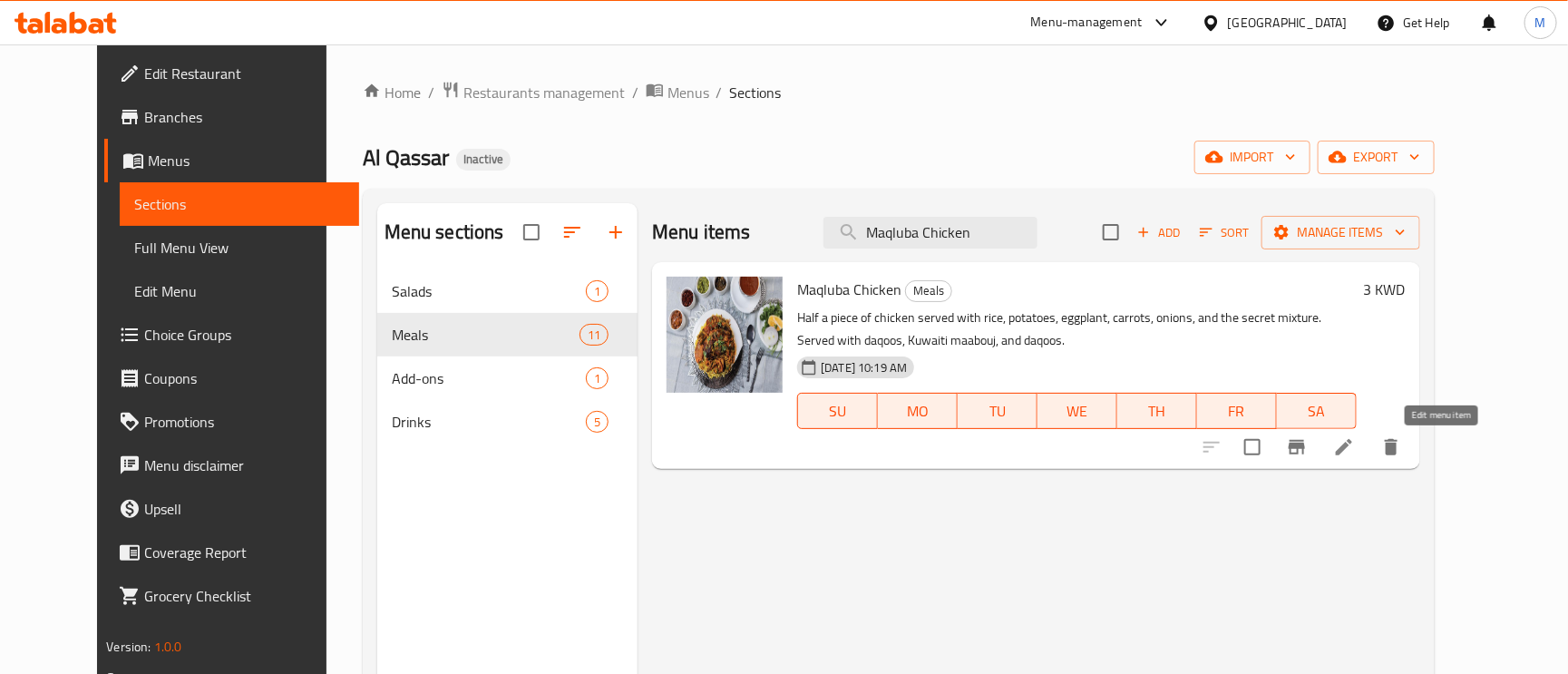
type input "Maqluba Chicken"
click at [1353, 445] on icon at bounding box center [1343, 447] width 16 height 16
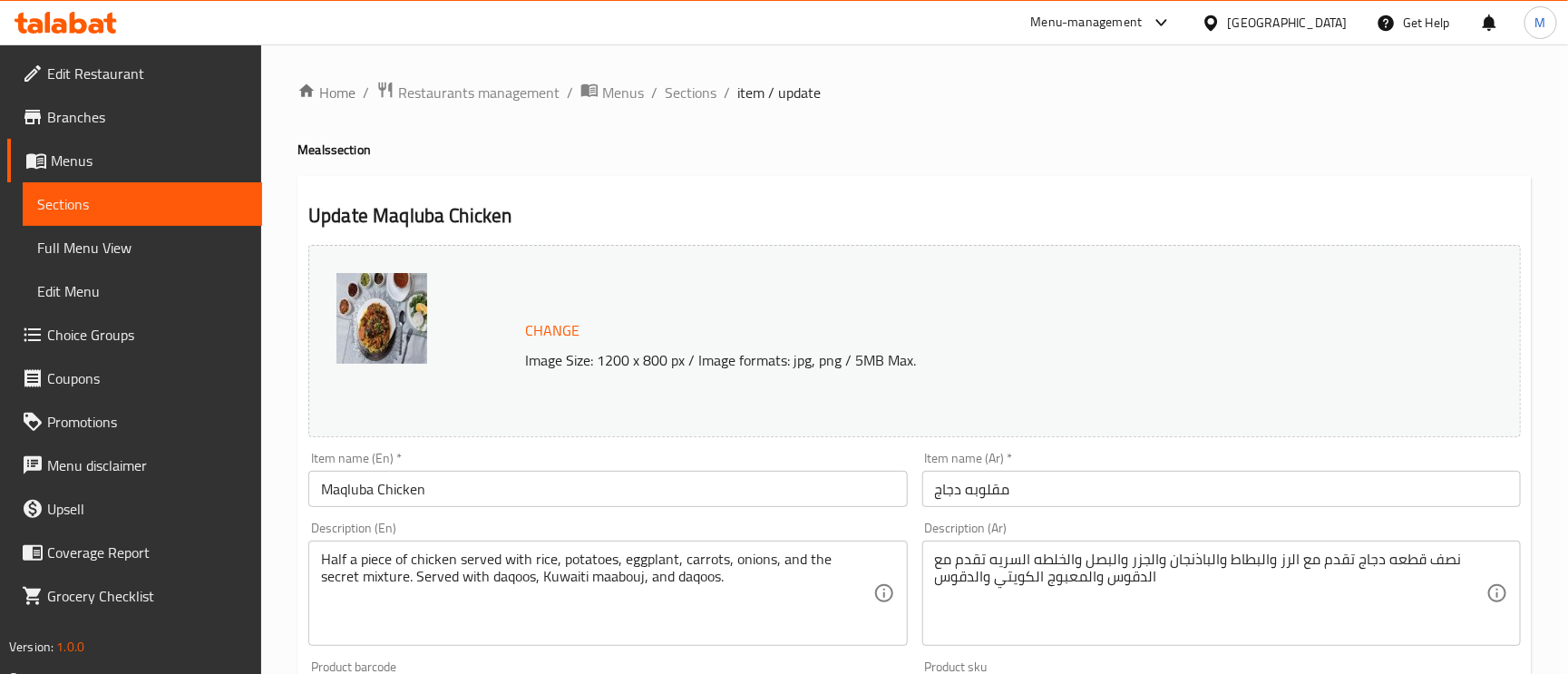
scroll to position [136, 0]
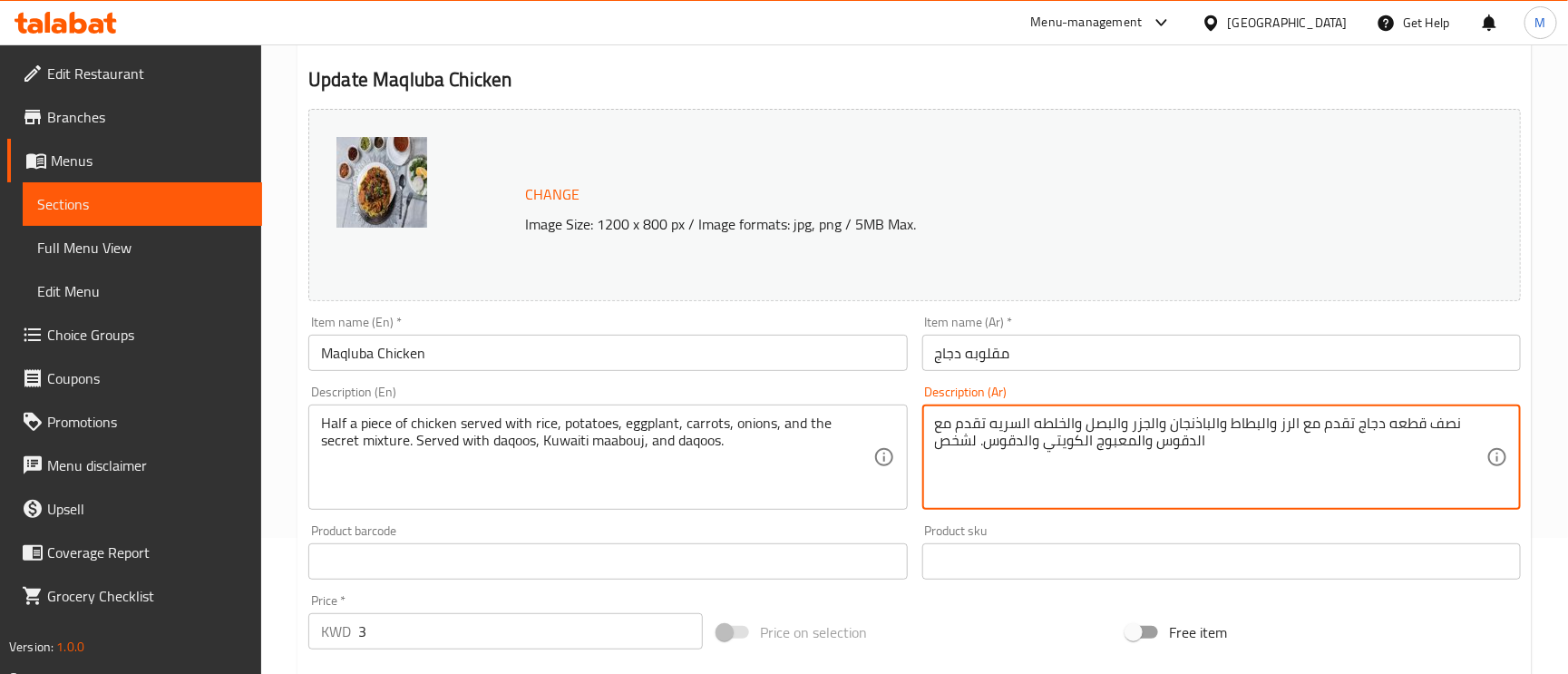
click at [969, 438] on textarea "نصف قطعه دجاج تقدم مع الرز والبطاط والباذنجان والجزر والبصل والخلطه السريه تقدم…" at bounding box center [1211, 458] width 552 height 86
drag, startPoint x: 969, startPoint y: 438, endPoint x: 942, endPoint y: 433, distance: 27.5
click at [942, 431] on textarea "نصف قطعه دجاج تقدم مع الرز والبطاط والباذنجان والجزر والبصل والخلطه السريه تقدم…" at bounding box center [1211, 458] width 552 height 86
click at [950, 451] on textarea "نصف قطعه دجاج تقدم مع الرز والبطاط والباذنجان والجزر والبصل والخلطه السريه تقدم…" at bounding box center [1211, 458] width 552 height 86
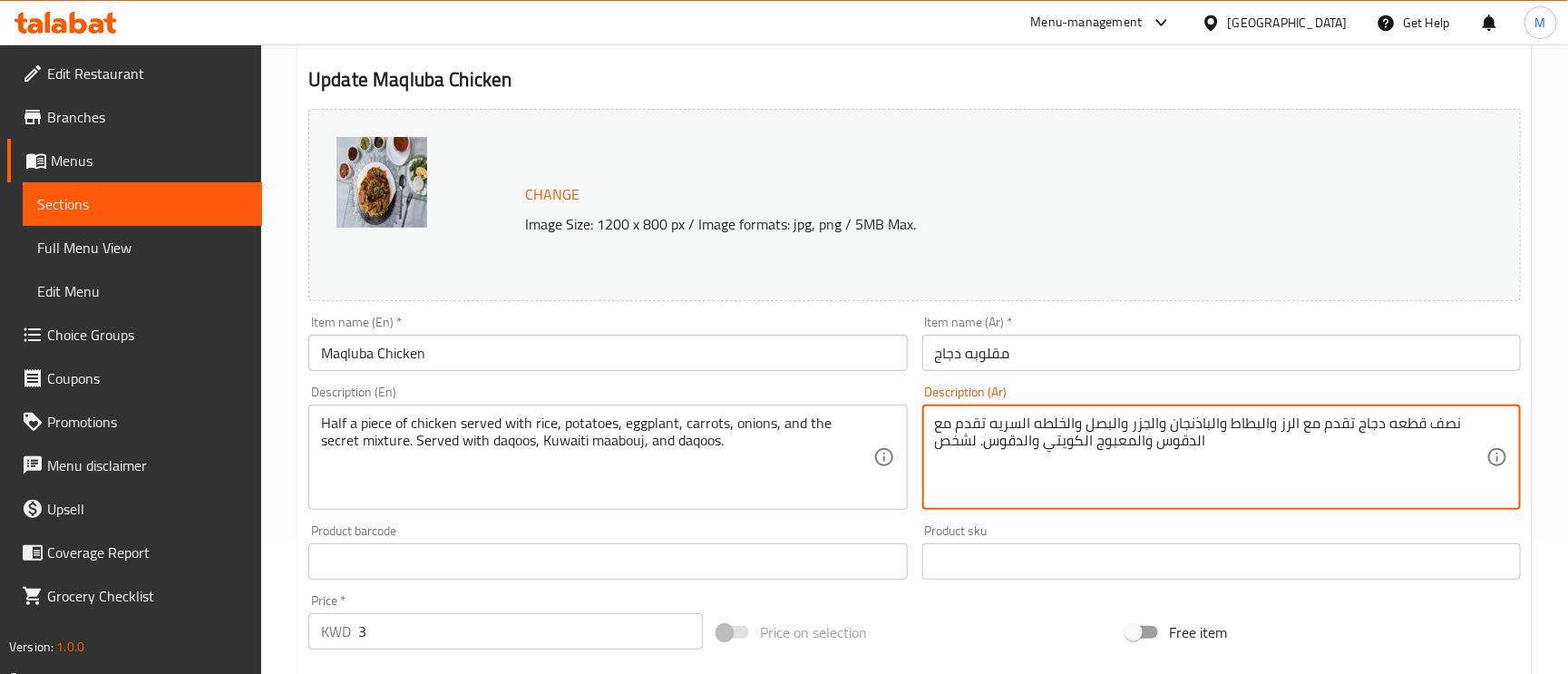
type textarea "نصف قطعه دجاج تقدم مع الرز والبطاط والباذنجان والجزر والبصل والخلطه السريه تقدم…"
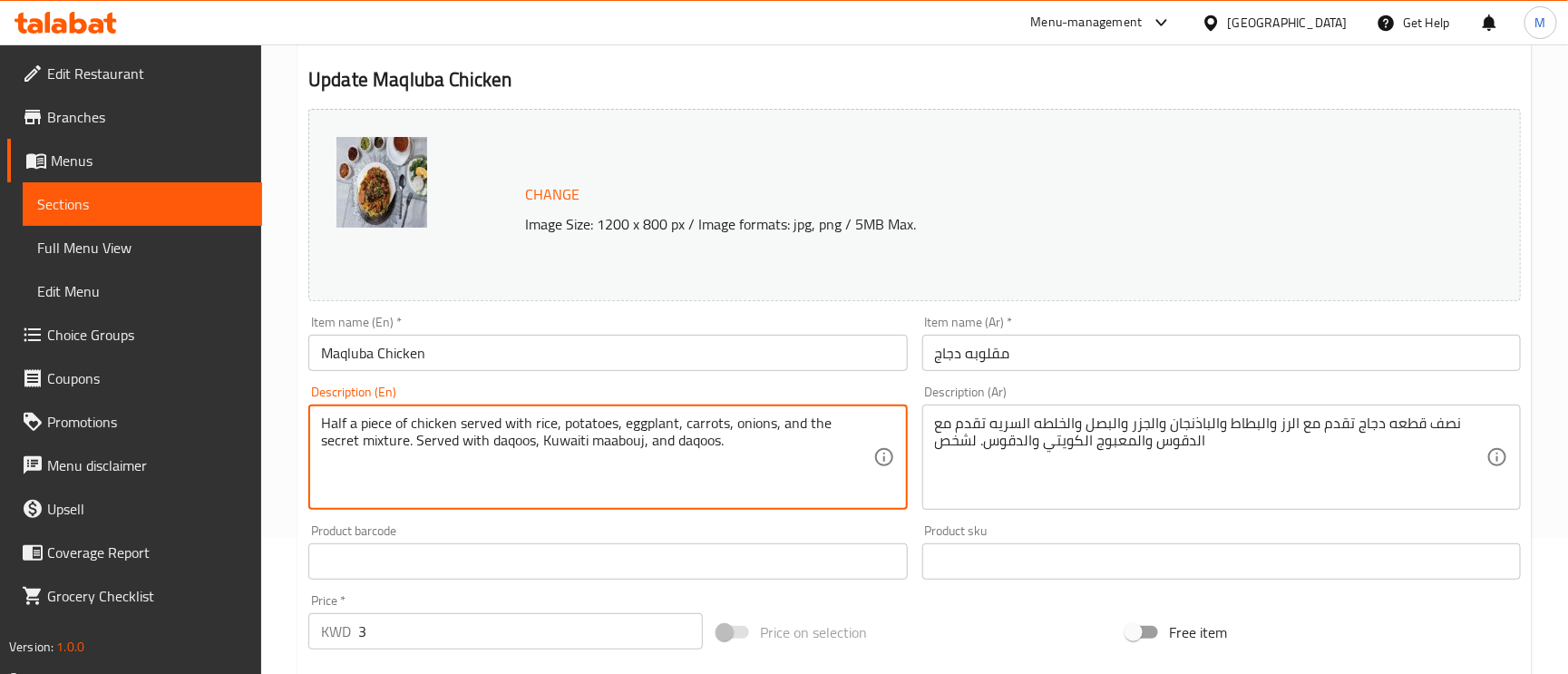
paste textarea "For a person"
type textarea "Half a piece of chicken served with rice, potatoes, eggplant, carrots, onions, …"
click at [1121, 351] on input "مقلوبه دجاج" at bounding box center [1221, 353] width 599 height 37
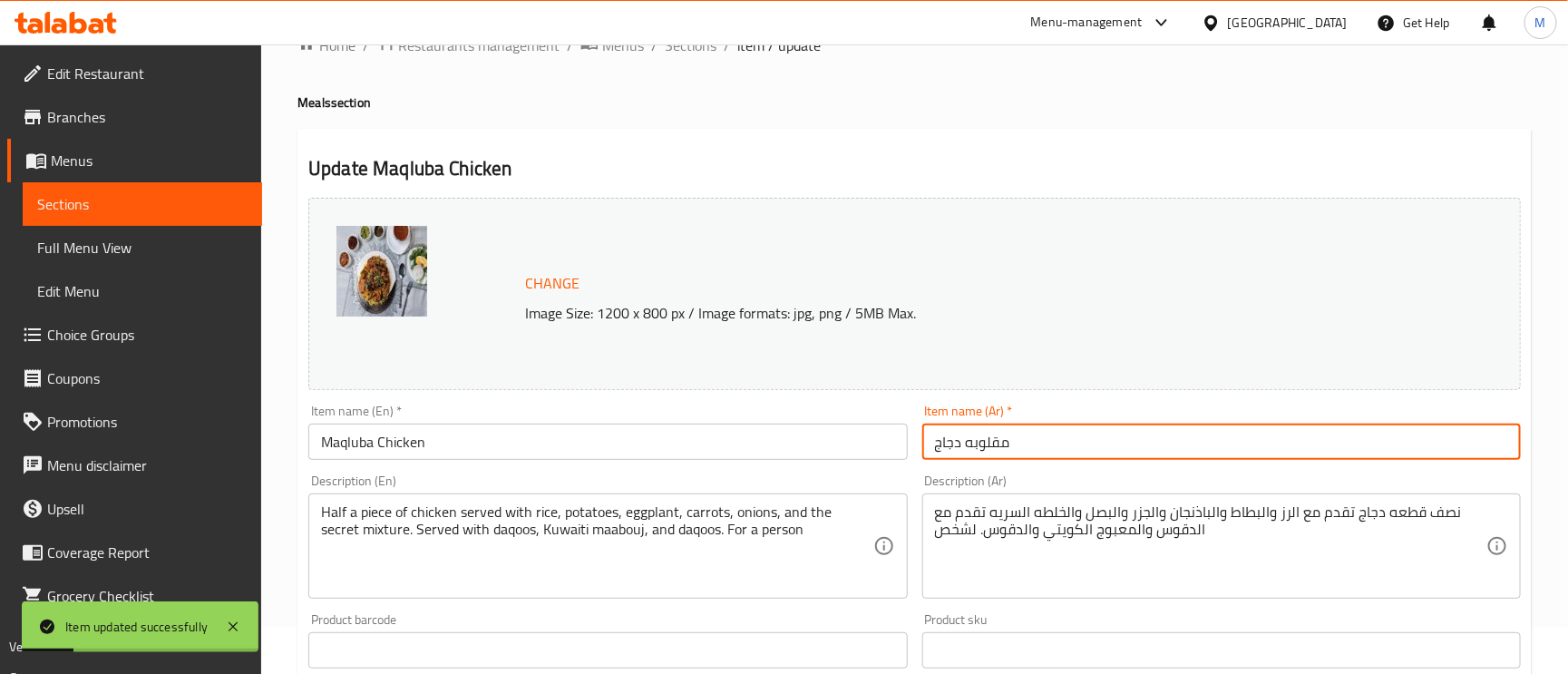
scroll to position [0, 0]
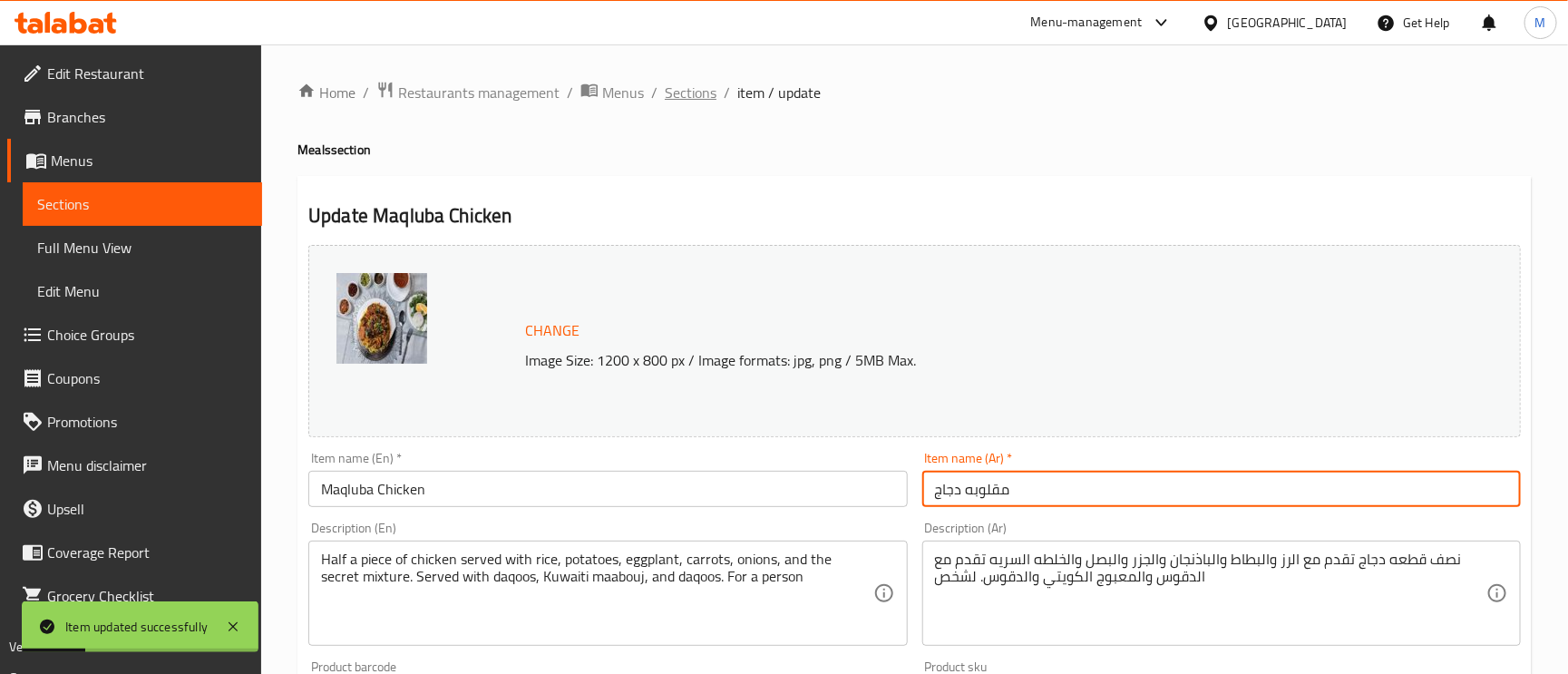
click at [687, 95] on span "Sections" at bounding box center [690, 92] width 52 height 22
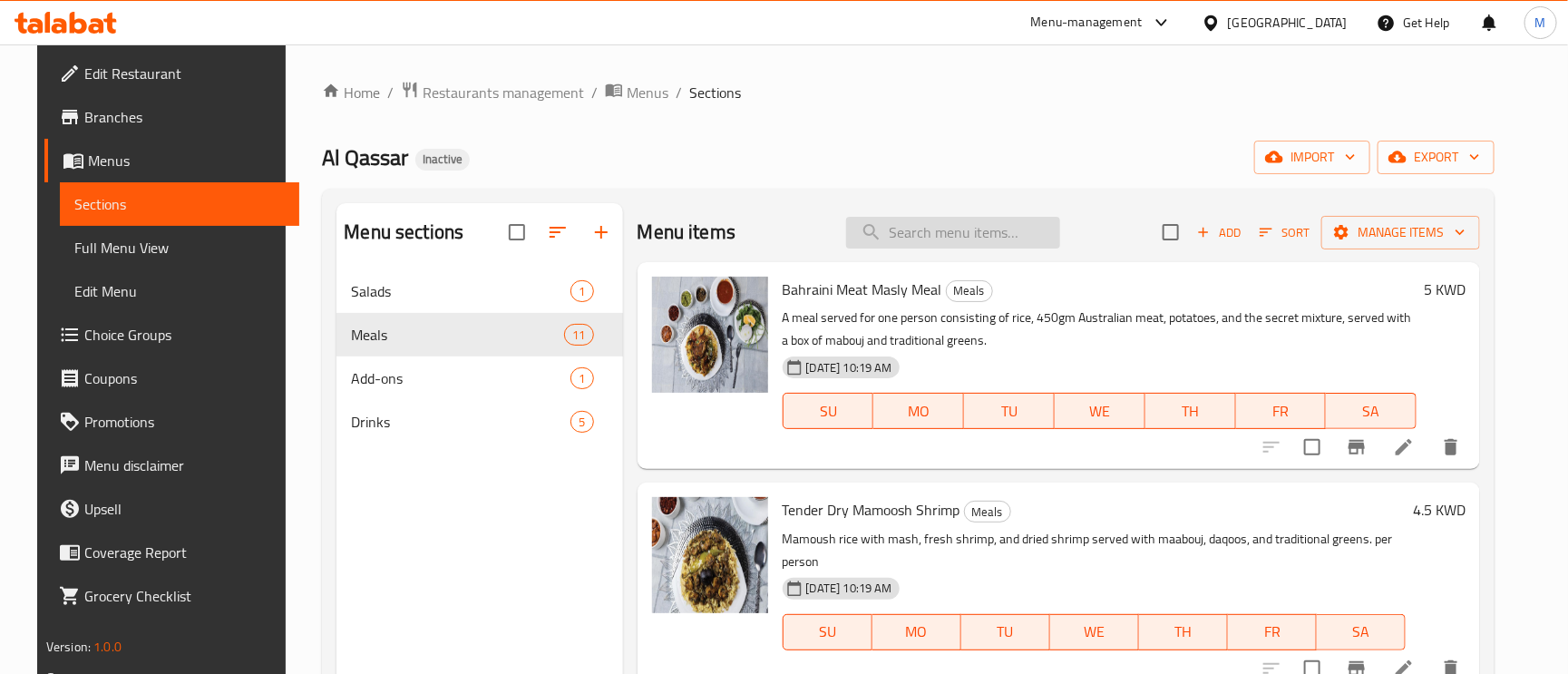
click at [933, 239] on input "search" at bounding box center [953, 233] width 214 height 32
paste input "Chicken rice, Shabant and Bagila"
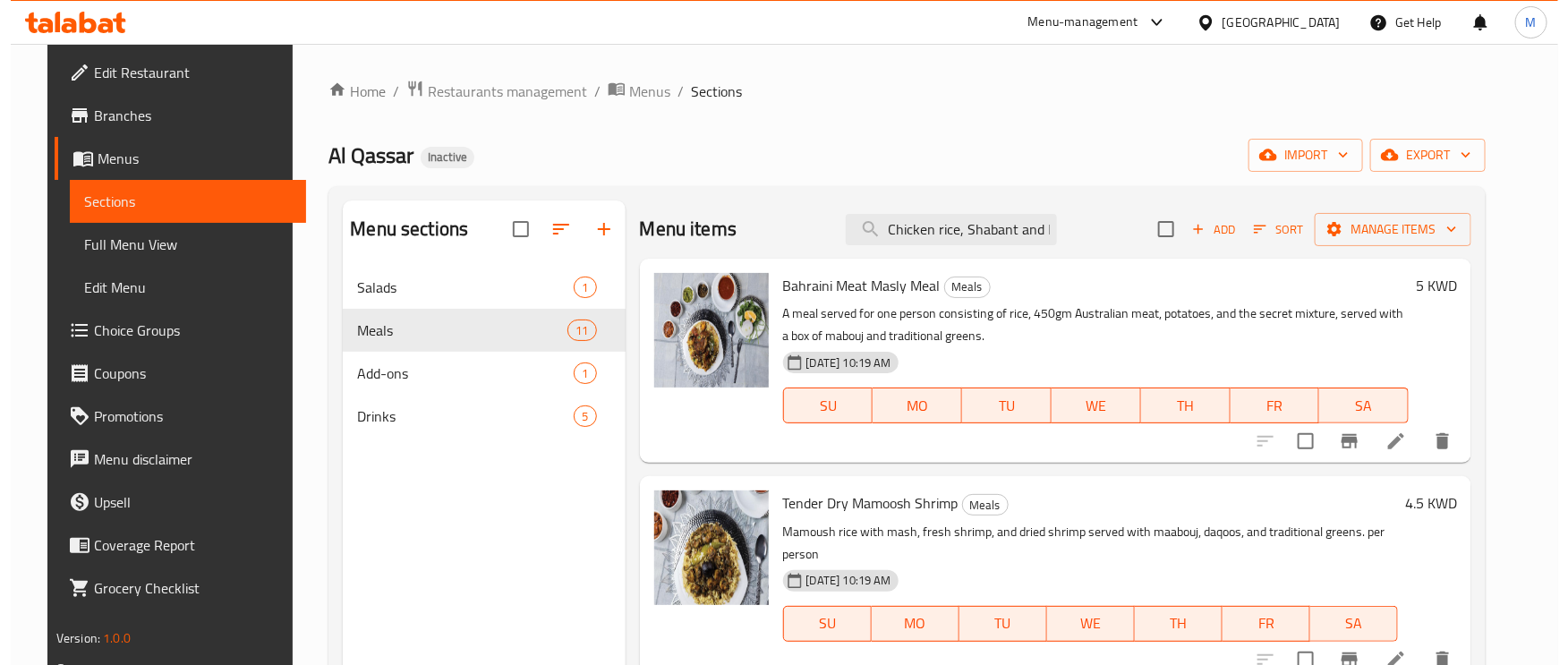
scroll to position [0, 32]
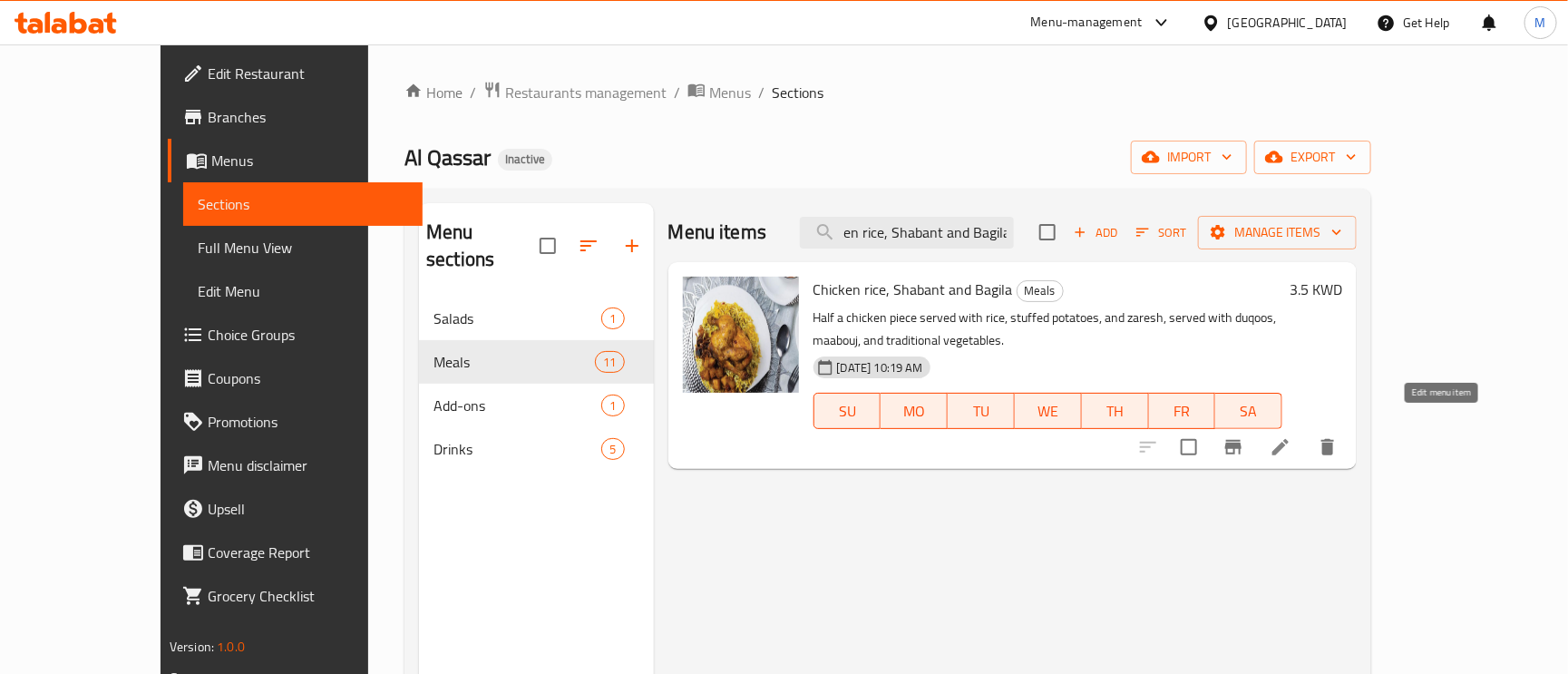
type input "Chicken rice, Shabant and Bagila"
click at [1292, 436] on icon at bounding box center [1280, 447] width 22 height 22
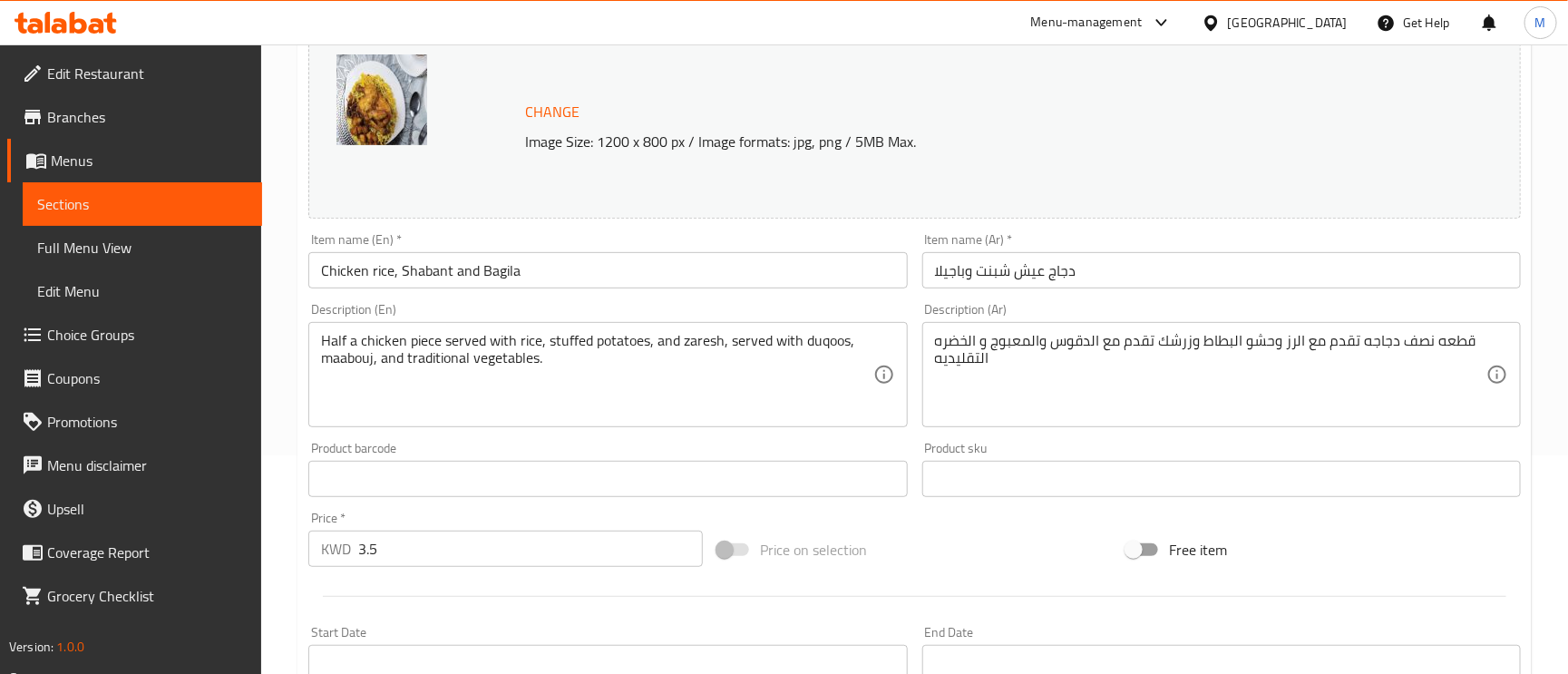
scroll to position [272, 0]
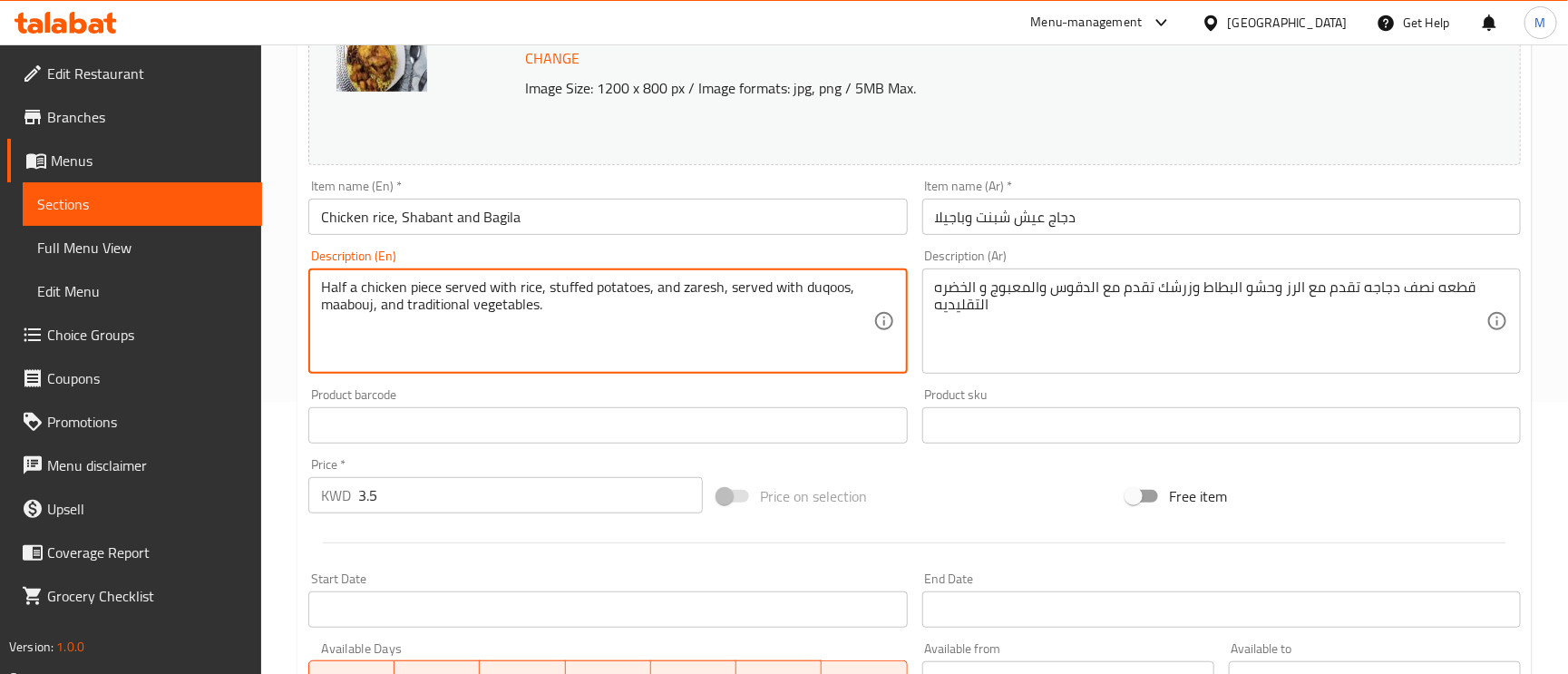
click at [583, 290] on textarea "Half a chicken piece served with rice, stuffed potatoes, and zaresh, served wit…" at bounding box center [597, 321] width 552 height 86
type textarea "Half a chicken piece served with rice, potatoes, and zaresh, served with duqoos…"
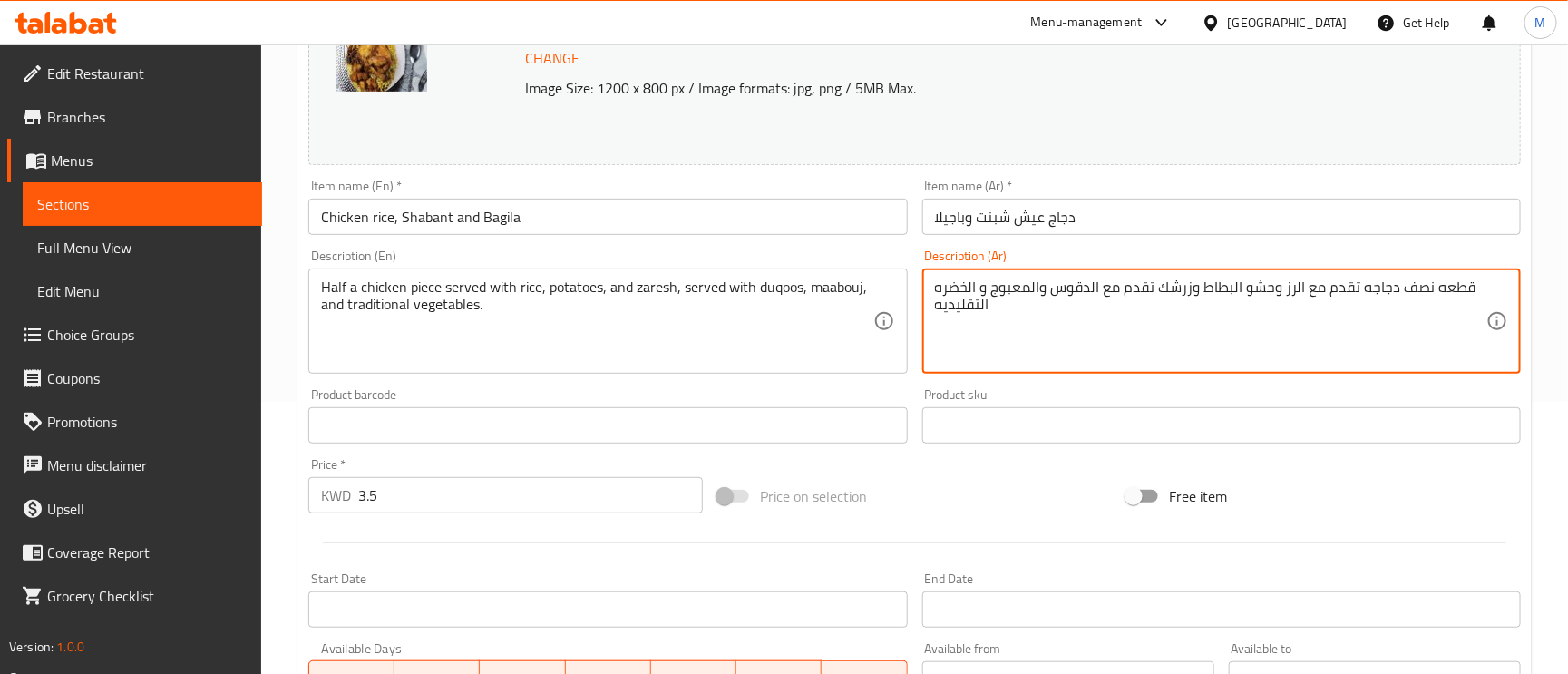
paste textarea "Chicken rice, Shabant and Bagila"
type textarea "قطعه نصف دجاجه تقدم مع الرز وحشو البطاط وزرشك تقدم مع الدقوس والمعبوج و الخضره …"
click at [1268, 284] on textarea "قطعه نصف دجاجه تقدم مع الرز وحشو البطاط وزرشك تقدم مع الدقوس والمعبوج و الخضره …" at bounding box center [1211, 321] width 552 height 86
drag, startPoint x: 1269, startPoint y: 290, endPoint x: 1246, endPoint y: 286, distance: 23.3
click at [1246, 286] on textarea "قطعه نصف دجاجه تقدم مع الرز وحشو البطاط وزرشك تقدم مع الدقوس والمعبوج و الخضره …" at bounding box center [1211, 321] width 552 height 86
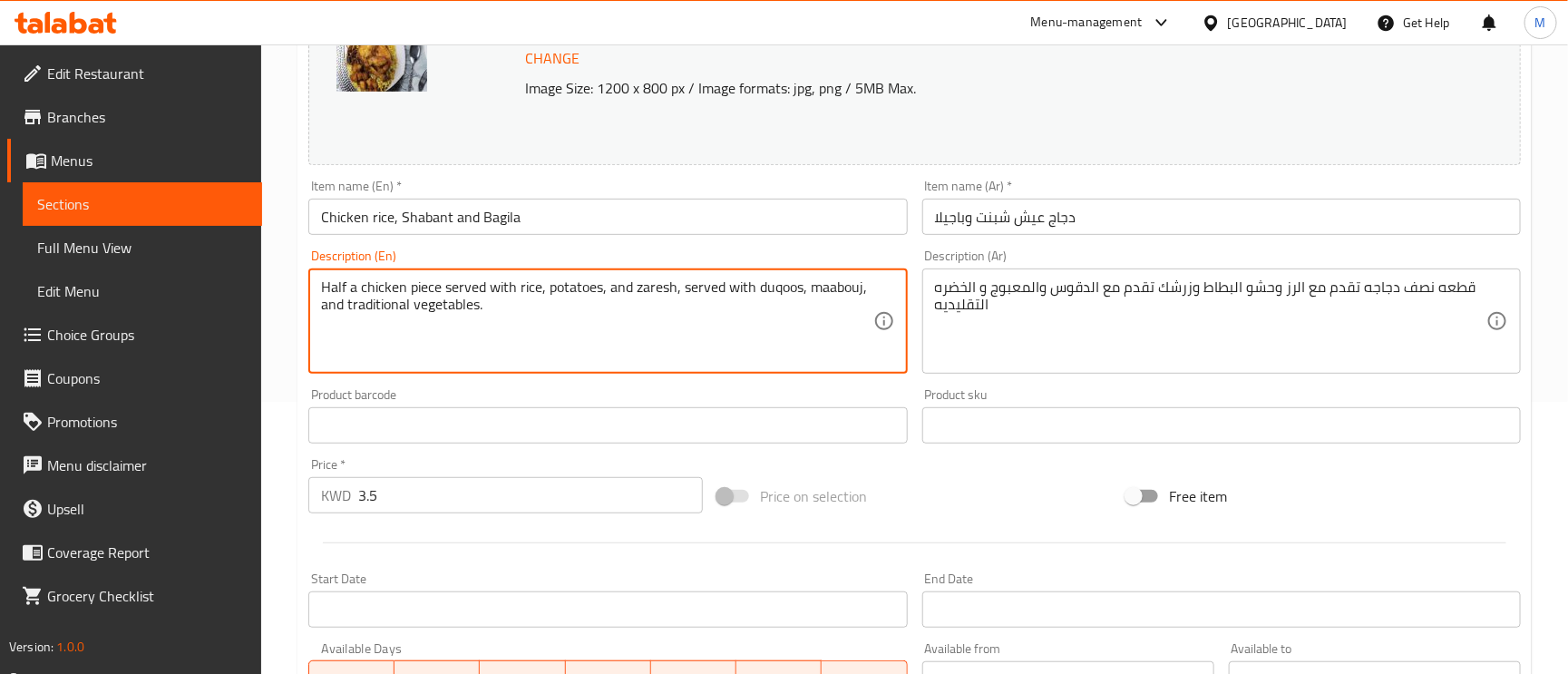
paste textarea "stuffing"
click at [390, 308] on textarea "Half a chicken piece served with rice, potatoes stuffing, and zaresh, served wi…" at bounding box center [597, 321] width 552 height 86
click at [520, 310] on textarea "Half a chicken piece served with rice, potatoes stuffing, and zaresh, served wi…" at bounding box center [597, 321] width 552 height 86
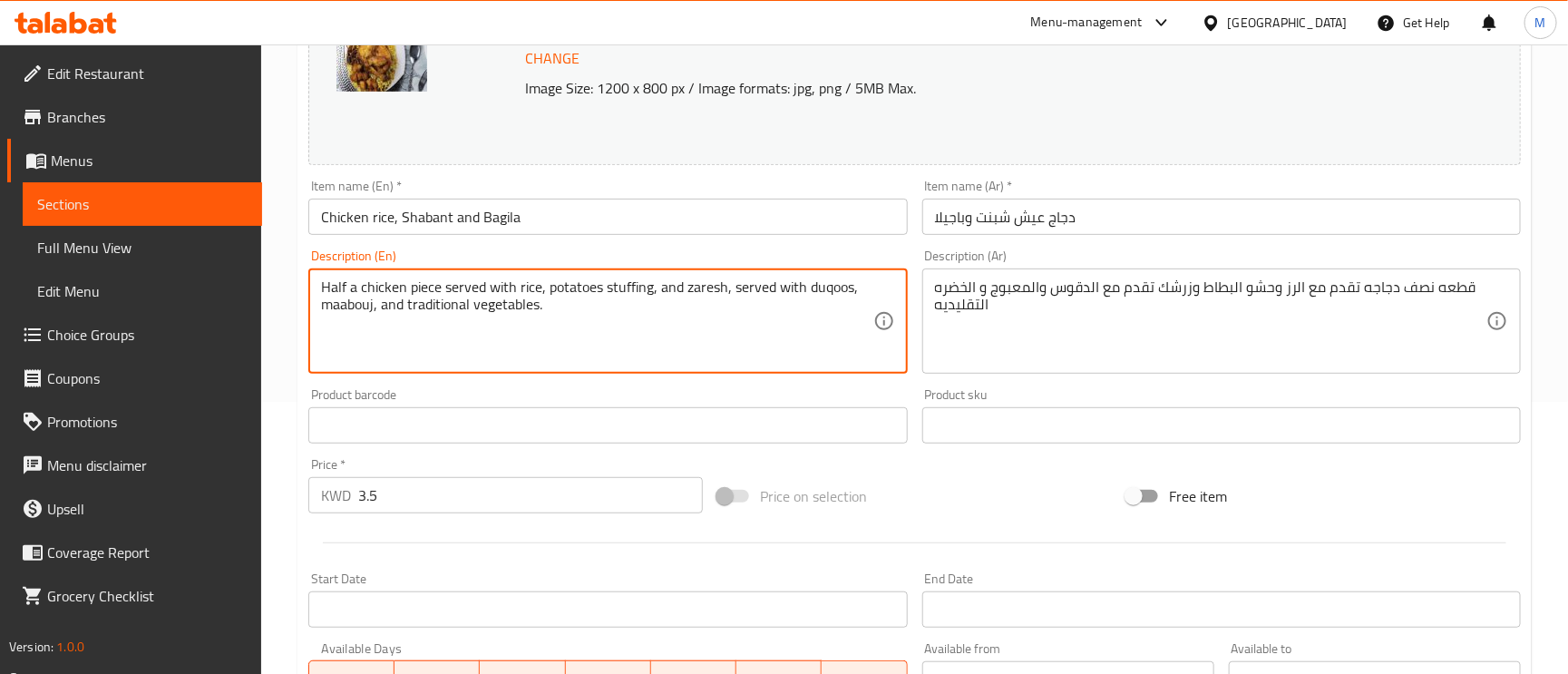
click at [520, 310] on textarea "Half a chicken piece served with rice, potatoes stuffing, and zaresh, served wi…" at bounding box center [597, 321] width 552 height 86
click at [471, 307] on textarea "Half a chicken piece served with rice, potatoes stuffing, and zaresh, served wi…" at bounding box center [597, 321] width 552 height 86
type textarea "Half a chicken piece served with rice, potatoes stuffing, and zaresh, served wi…"
click at [603, 235] on input "Chicken rice, Shabant and Bagila" at bounding box center [607, 216] width 599 height 37
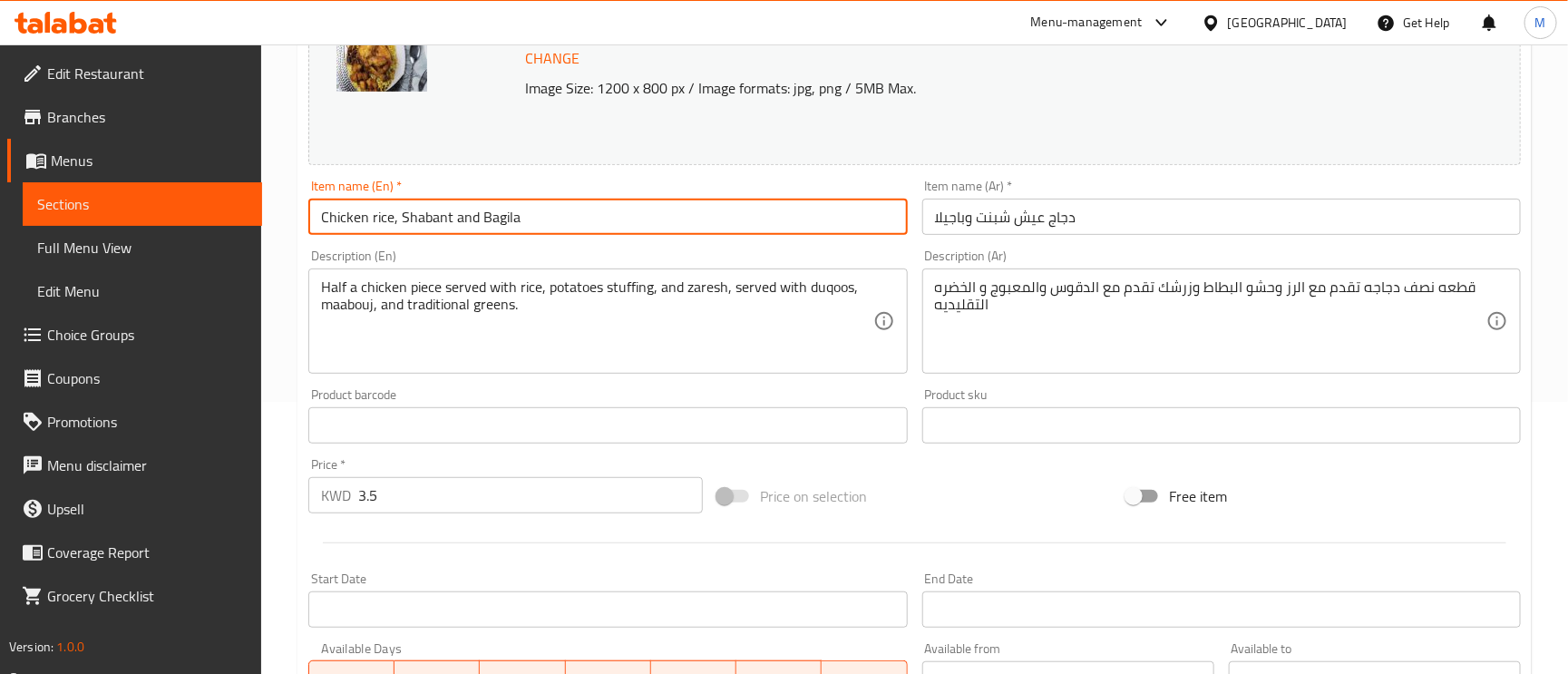
click at [599, 215] on input "Chicken rice, Shabant and Bagila" at bounding box center [607, 216] width 599 height 37
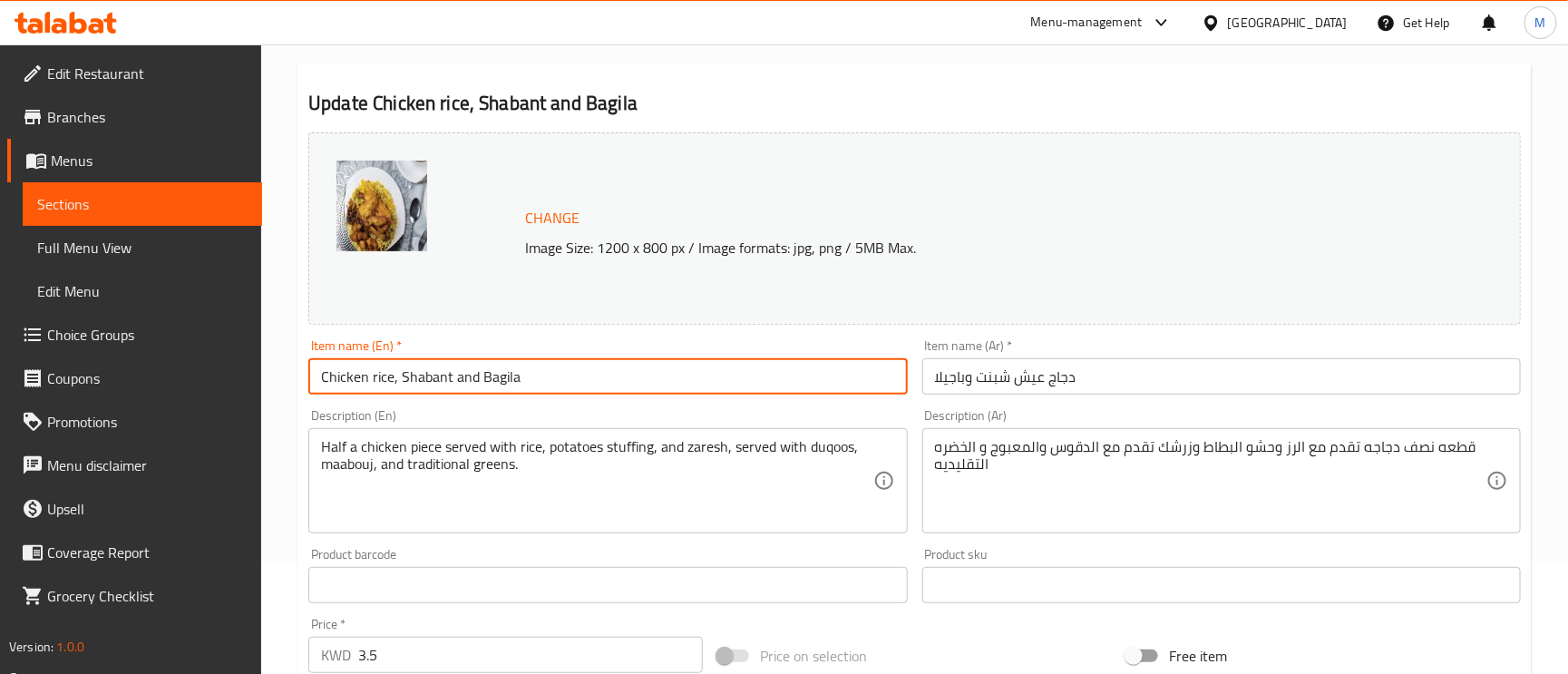
scroll to position [0, 0]
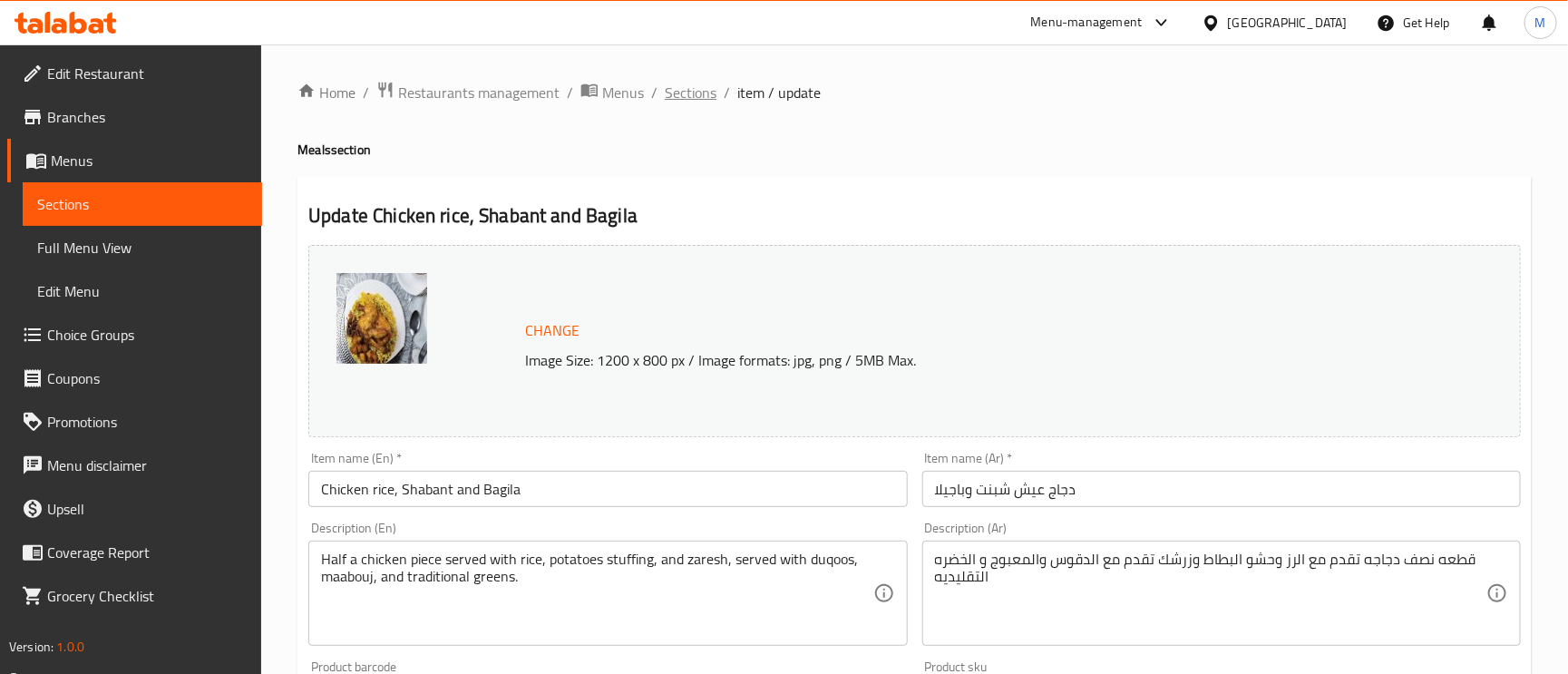
click at [699, 88] on span "Sections" at bounding box center [690, 92] width 52 height 22
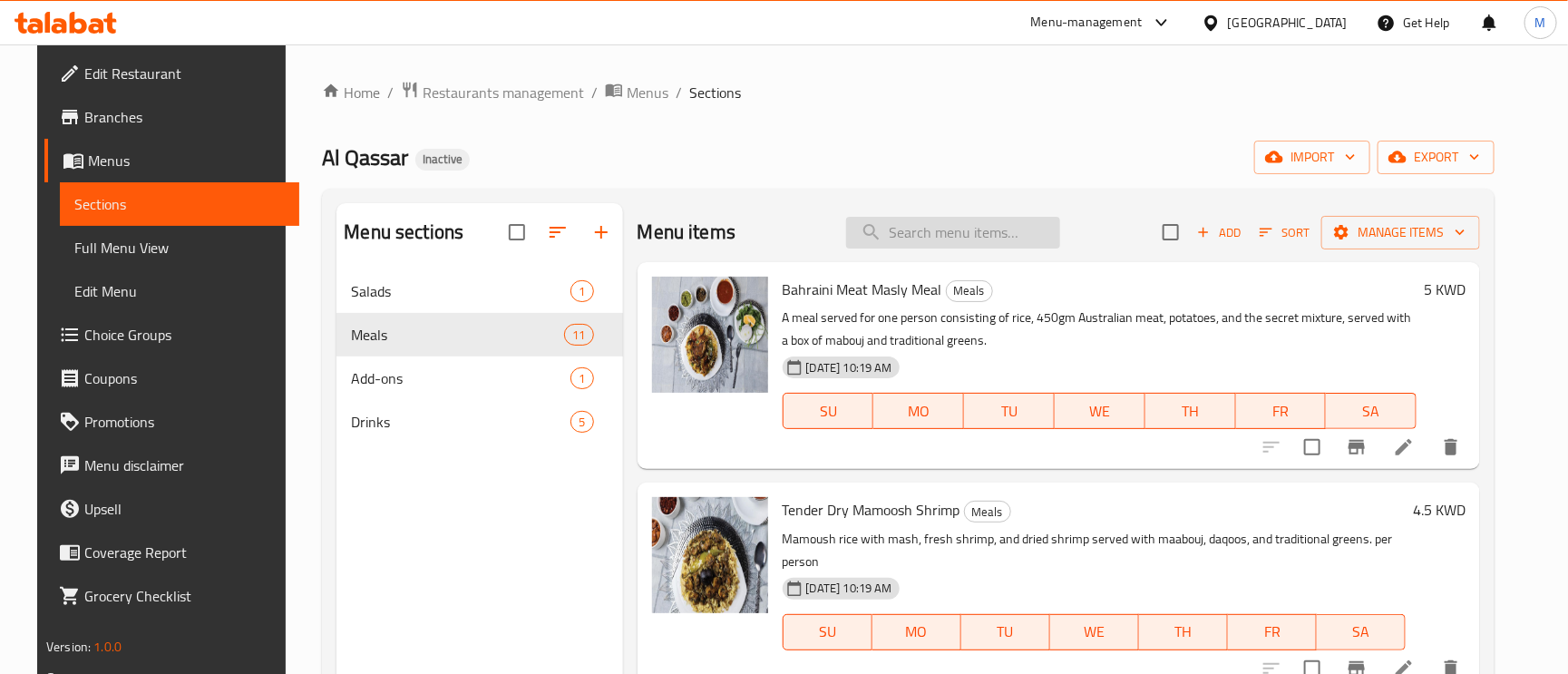
paste input "lamb flank"
click at [982, 229] on input "lamb flank" at bounding box center [953, 233] width 214 height 32
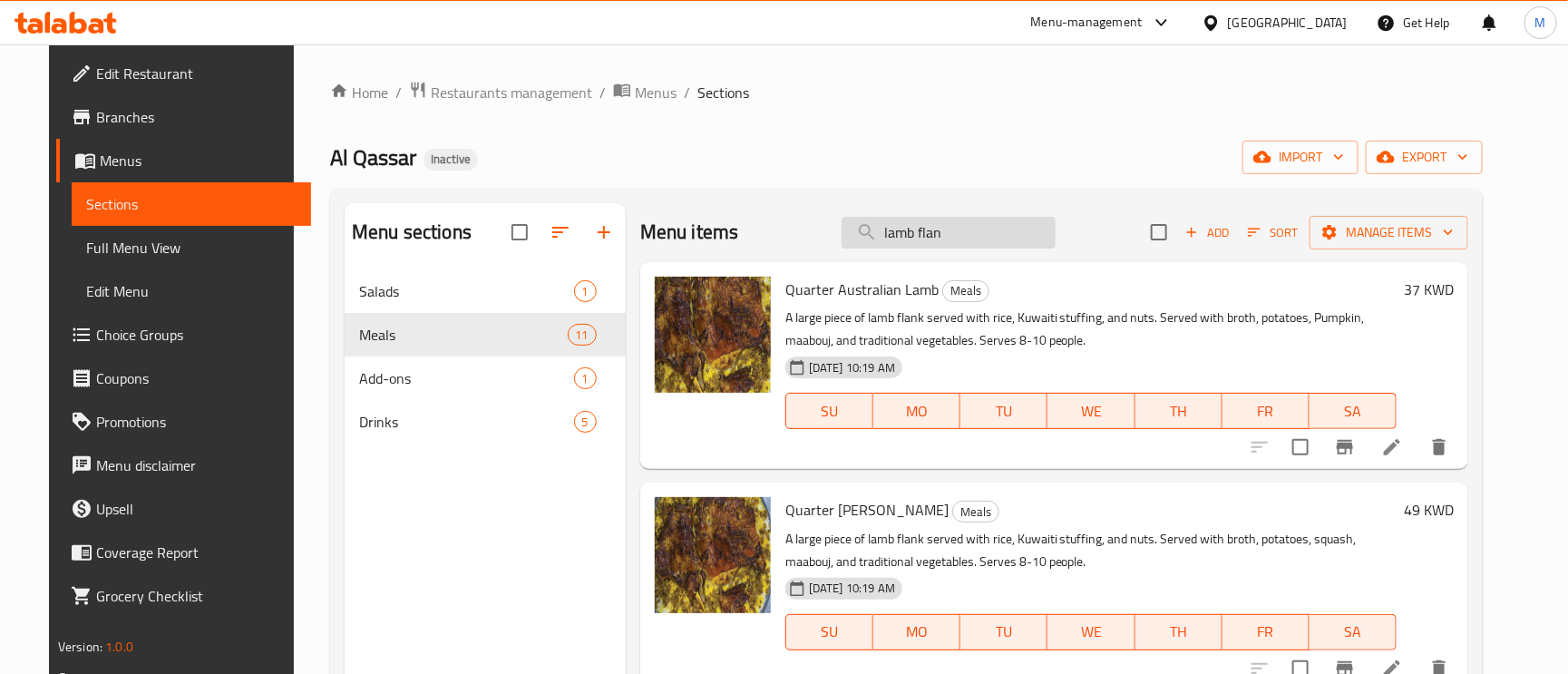
drag, startPoint x: 971, startPoint y: 257, endPoint x: 969, endPoint y: 241, distance: 16.1
click at [971, 245] on input "lamb flan" at bounding box center [949, 233] width 214 height 32
click at [952, 231] on input "lamb flan" at bounding box center [949, 233] width 214 height 32
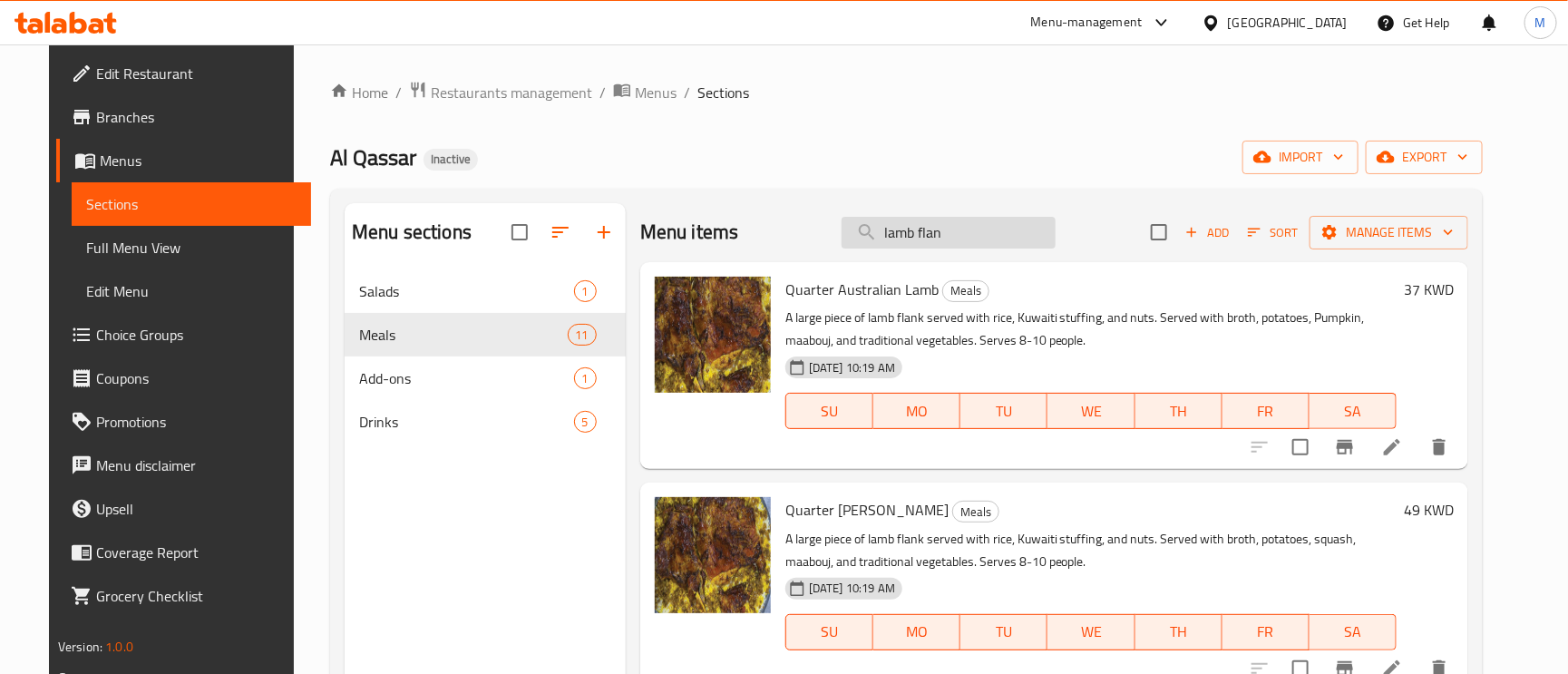
paste input "Quarter Australian Lamb"
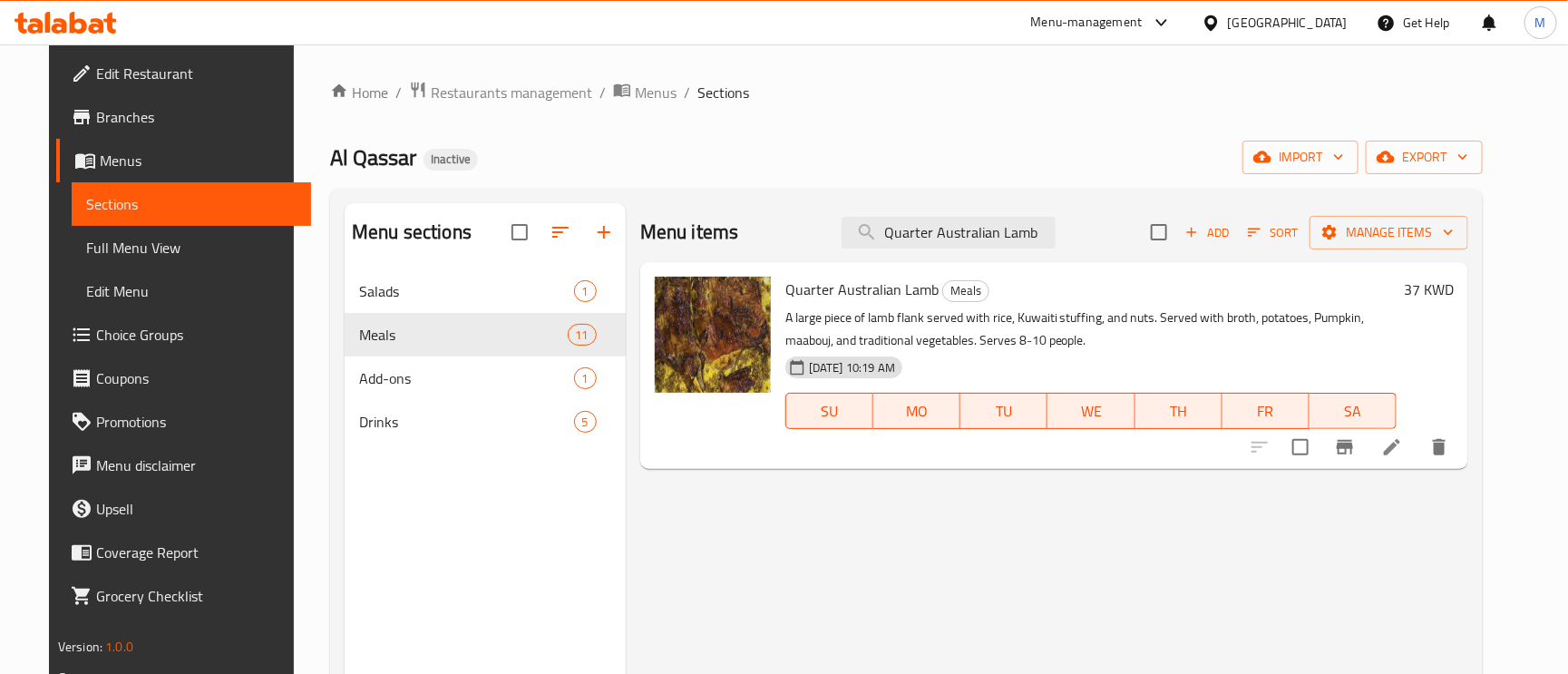
type input "Quarter Australian Lamb"
click at [1403, 444] on icon at bounding box center [1391, 447] width 22 height 22
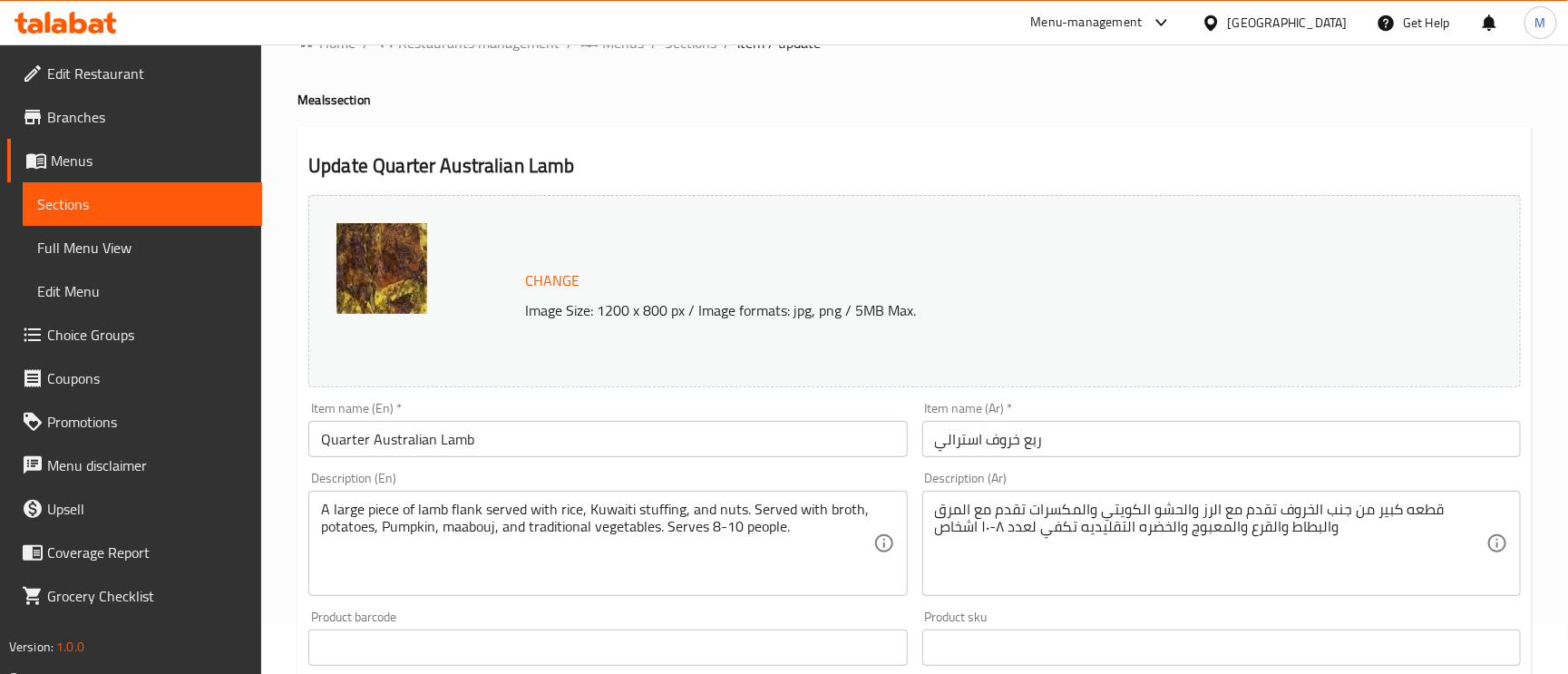
scroll to position [136, 0]
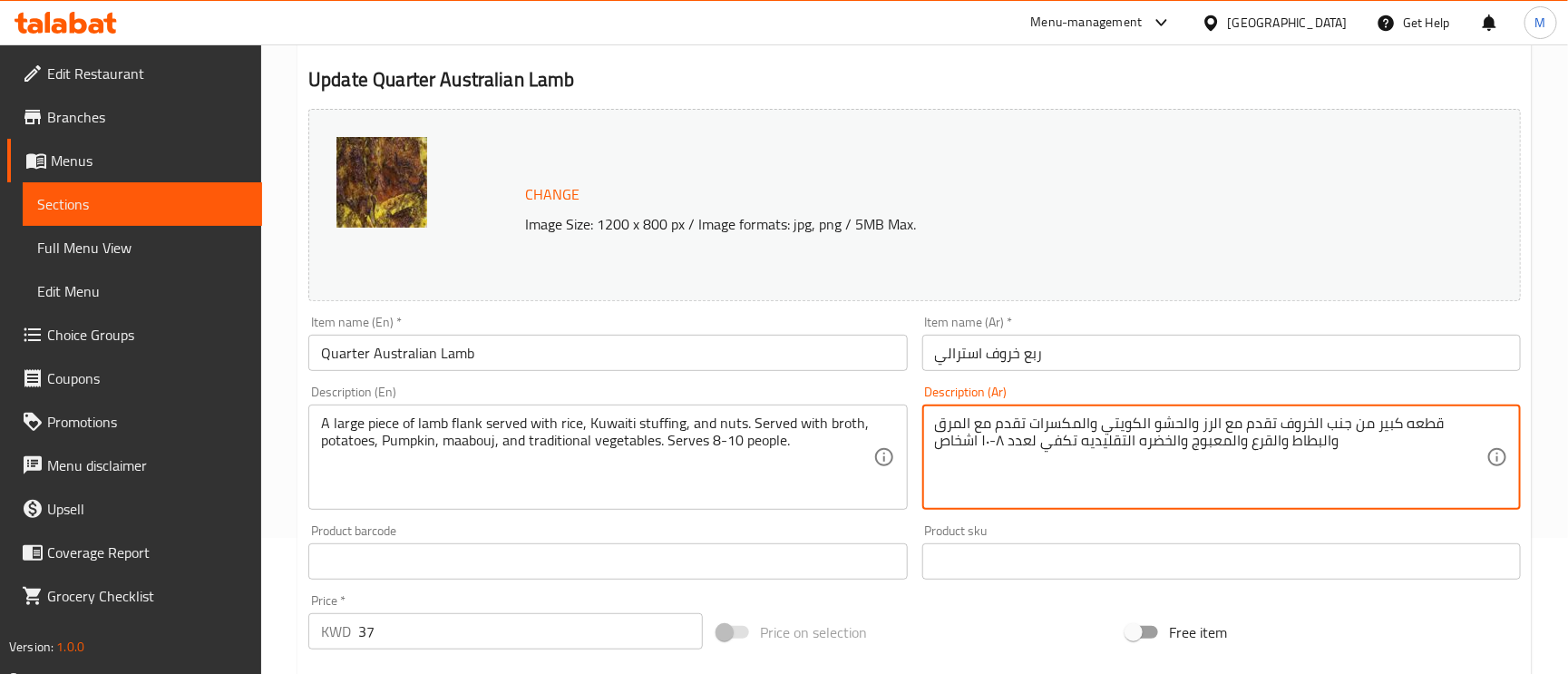
drag, startPoint x: 1441, startPoint y: 425, endPoint x: 1329, endPoint y: 425, distance: 112.0
click at [1303, 431] on textarea "قطعه كبير من جنب الخروف تقدم مع الرز والحشو الكويتي والمكسرات تقدم مع المرق وال…" at bounding box center [1211, 458] width 552 height 86
drag, startPoint x: 1277, startPoint y: 425, endPoint x: 1440, endPoint y: 414, distance: 163.4
click at [1440, 414] on div "قطعه كبير من جنب الخروف تقدم مع الرز والحشو الكويتي والمكسرات تقدم مع المرق وال…" at bounding box center [1221, 457] width 599 height 105
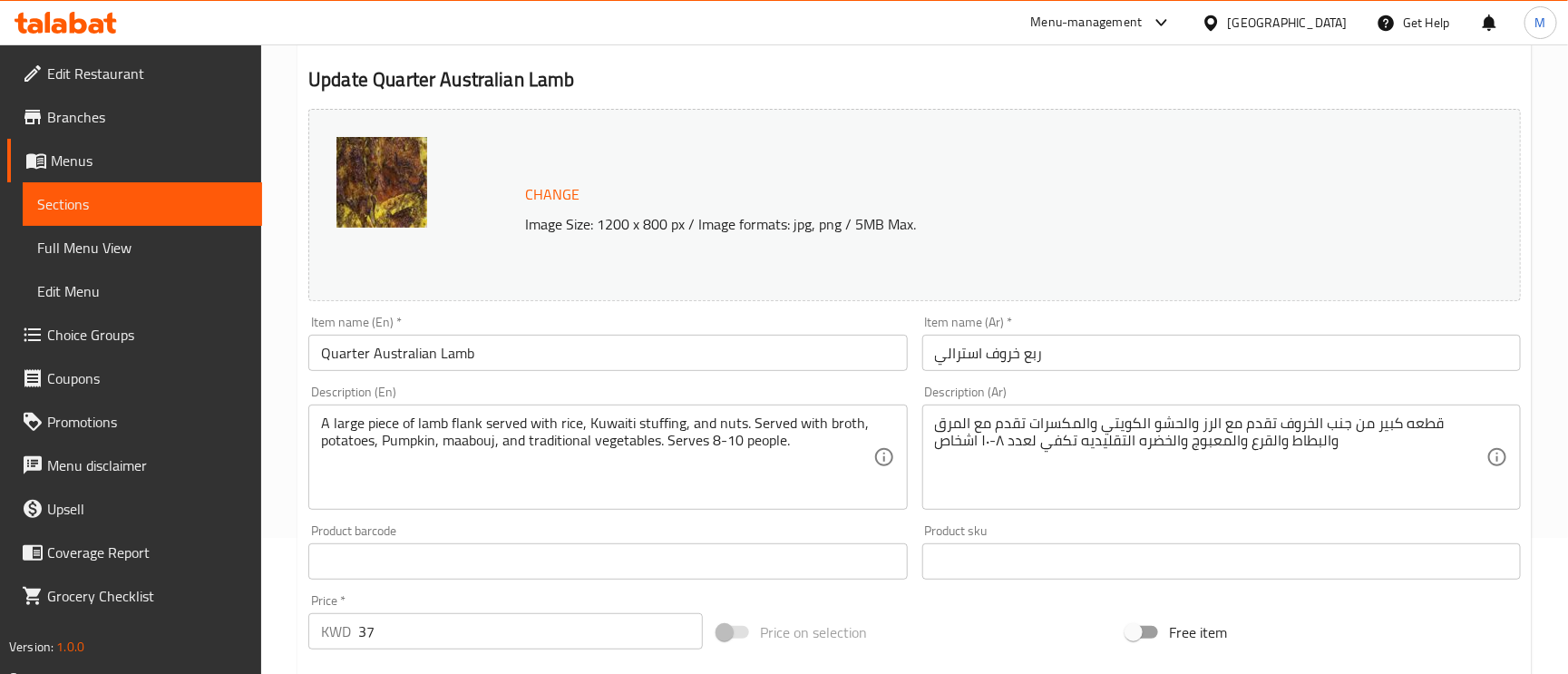
drag, startPoint x: 1440, startPoint y: 414, endPoint x: 1413, endPoint y: 413, distance: 27.0
click at [1415, 413] on div "قطعه كبير من جنب الخروف تقدم مع الرز والحشو الكويتي والمكسرات تقدم مع المرق وال…" at bounding box center [1221, 457] width 599 height 105
drag, startPoint x: 1413, startPoint y: 413, endPoint x: 1304, endPoint y: 431, distance: 110.5
click at [1408, 413] on div "قطعه كبير من جنب الخروف تقدم مع الرز والحشو الكويتي والمكسرات تقدم مع المرق وال…" at bounding box center [1221, 457] width 599 height 105
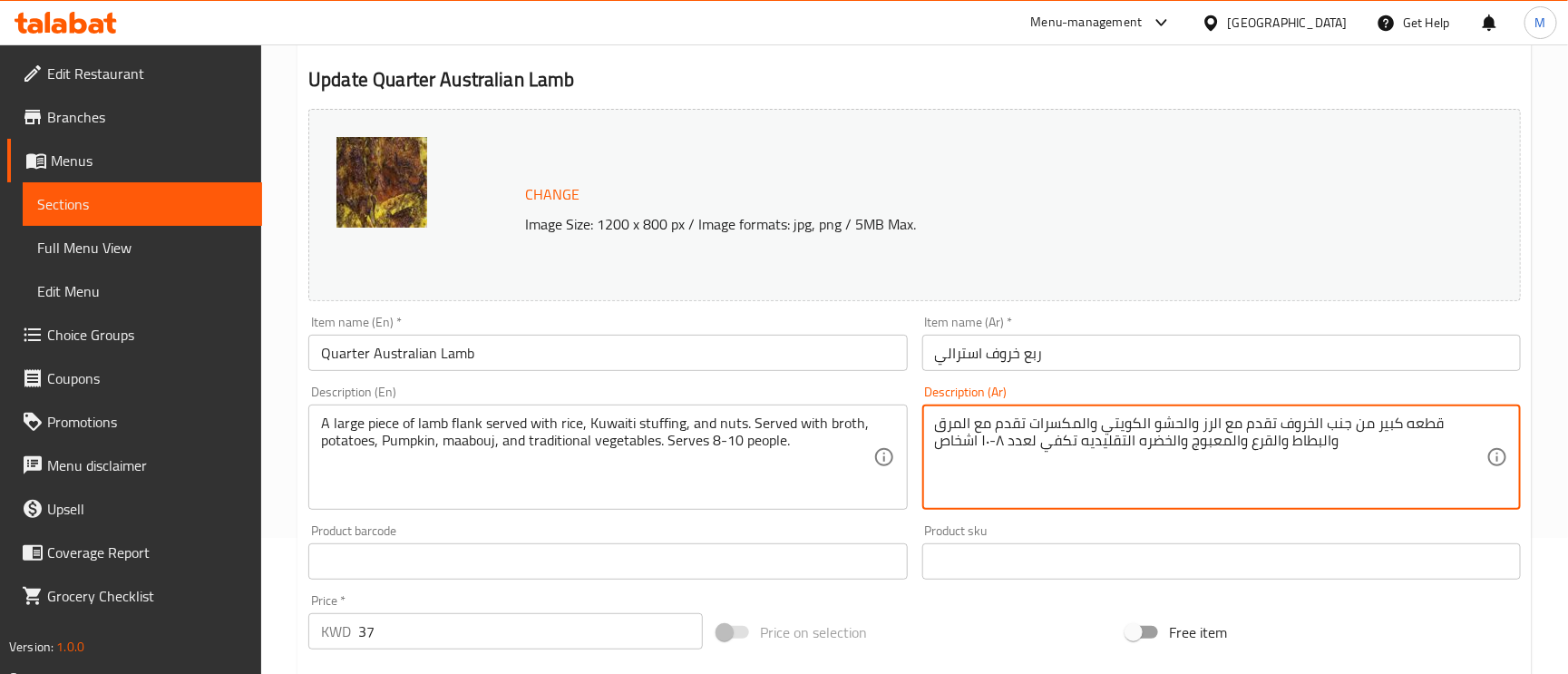
drag, startPoint x: 1282, startPoint y: 420, endPoint x: 1368, endPoint y: 421, distance: 86.0
click at [1368, 421] on textarea "قطعه كبير من جنب الخروف تقدم مع الرز والحشو الكويتي والمكسرات تقدم مع المرق وال…" at bounding box center [1211, 458] width 552 height 86
click at [1291, 429] on textarea "قطعه كبير من جنب الخروف تقدم مع الرز والحشو الكويتي والمكسرات تقدم مع المرق وال…" at bounding box center [1211, 458] width 552 height 86
drag, startPoint x: 1278, startPoint y: 425, endPoint x: 1437, endPoint y: 430, distance: 159.1
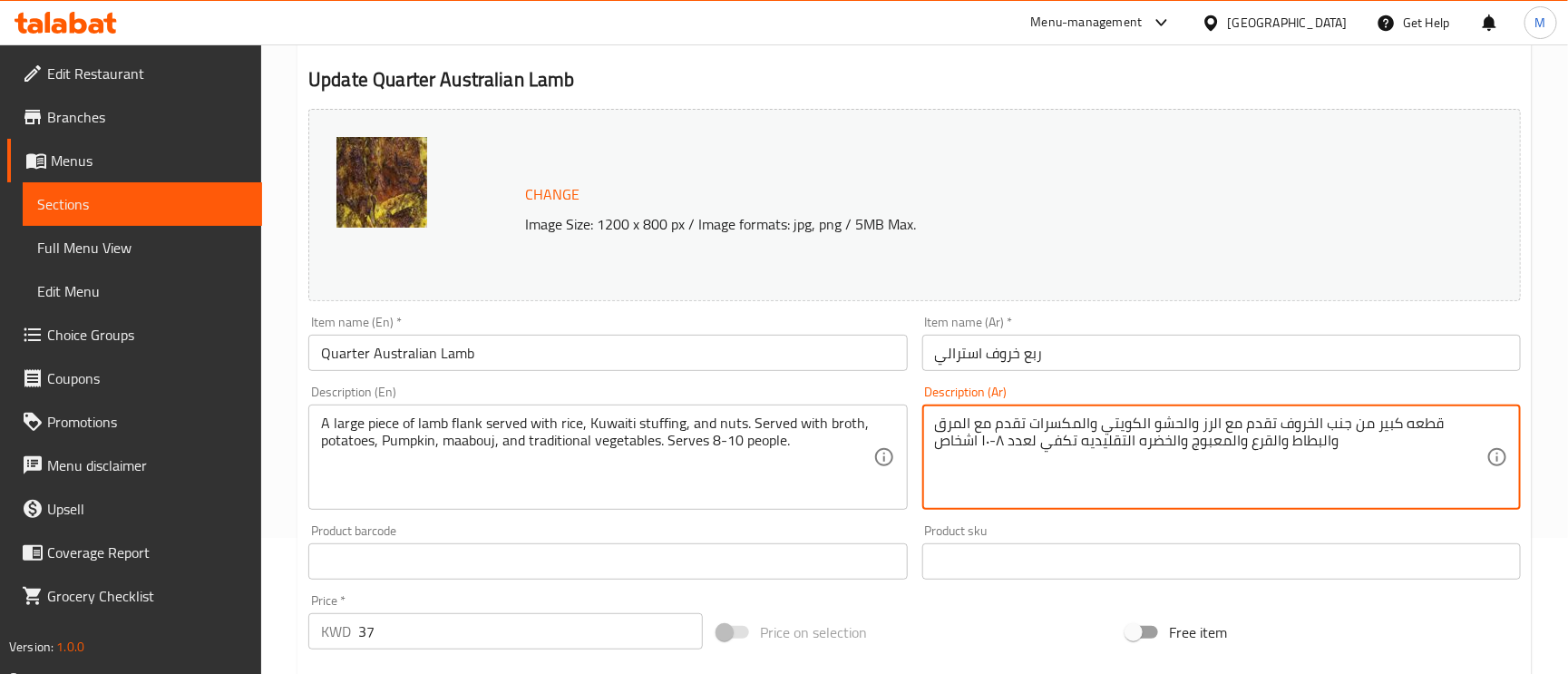
click at [1437, 430] on textarea "قطعه كبير من جنب الخروف تقدم مع الرز والحشو الكويتي والمكسرات تقدم مع المرق وال…" at bounding box center [1211, 458] width 552 height 86
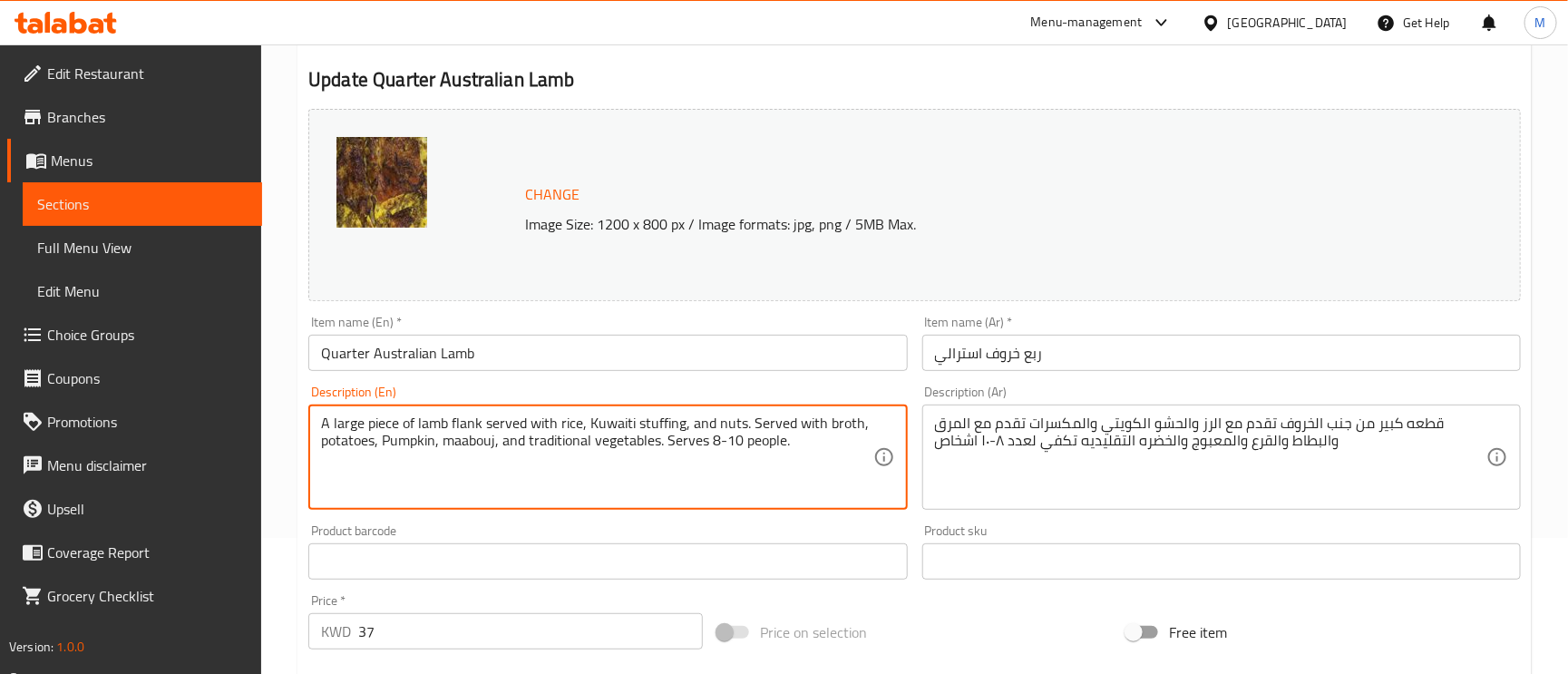
drag, startPoint x: 479, startPoint y: 420, endPoint x: 304, endPoint y: 414, distance: 175.1
paste textarea "'s side"
click at [625, 441] on textarea "A large piece of lamb's side served with rice, Kuwaiti stuffing, and nuts. Serv…" at bounding box center [597, 458] width 552 height 86
type textarea "A large piece of lamb's side served with rice, Kuwaiti stuffing, and nuts. Serv…"
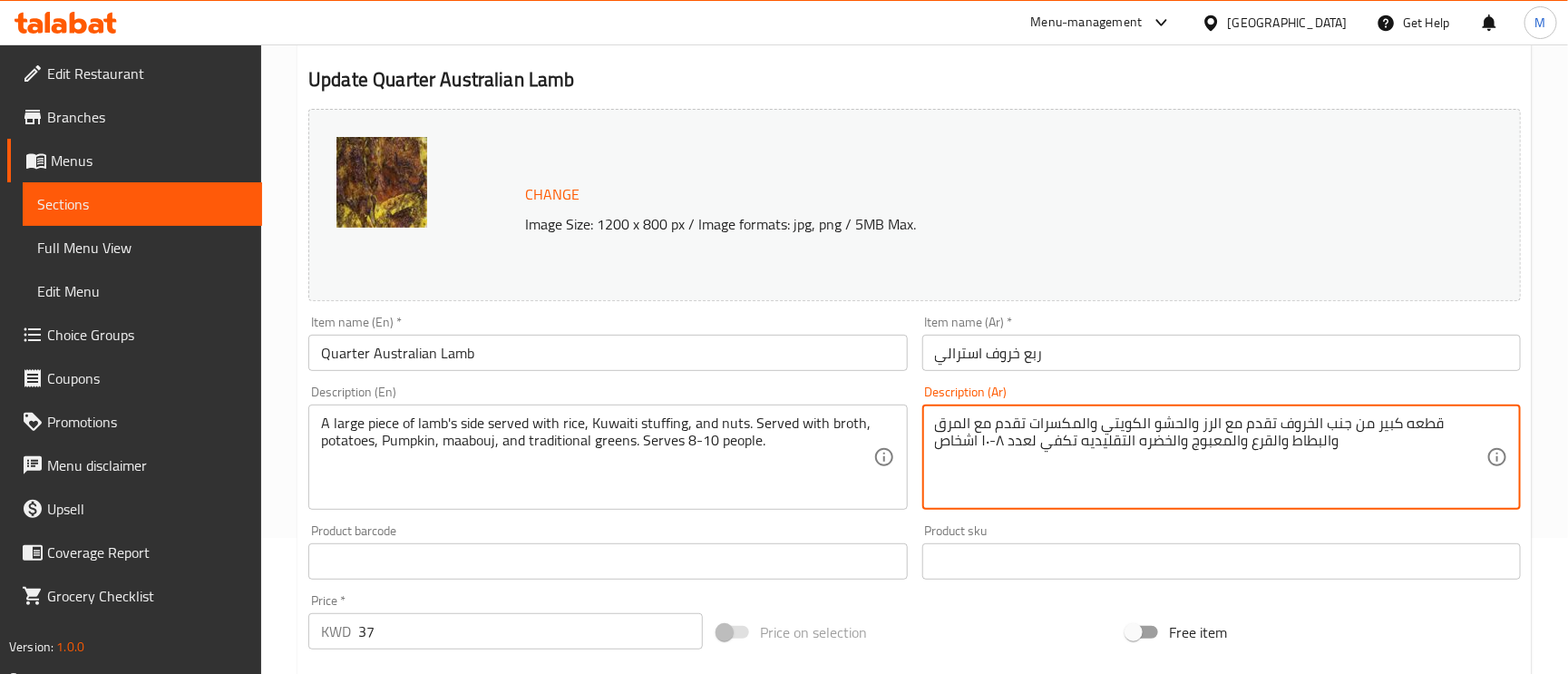
drag, startPoint x: 1004, startPoint y: 445, endPoint x: 983, endPoint y: 447, distance: 21.1
click at [1004, 449] on textarea "قطعه كبير من جنب الخروف تقدم مع الرز والحشو الكويتي والمكسرات تقدم مع المرق وال…" at bounding box center [1211, 458] width 552 height 86
drag, startPoint x: 1004, startPoint y: 446, endPoint x: 990, endPoint y: 445, distance: 14.0
click at [990, 446] on textarea "قطعه كبير من جنب الخروف تقدم مع الرز والحشو الكويتي والمكسرات تقدم مع المرق وال…" at bounding box center [1211, 458] width 552 height 86
click at [994, 444] on textarea "قطعه كبير من جنب الخروف تقدم مع الرز والحشو الكويتي والمكسرات تقدم مع المرق وال…" at bounding box center [1211, 458] width 552 height 86
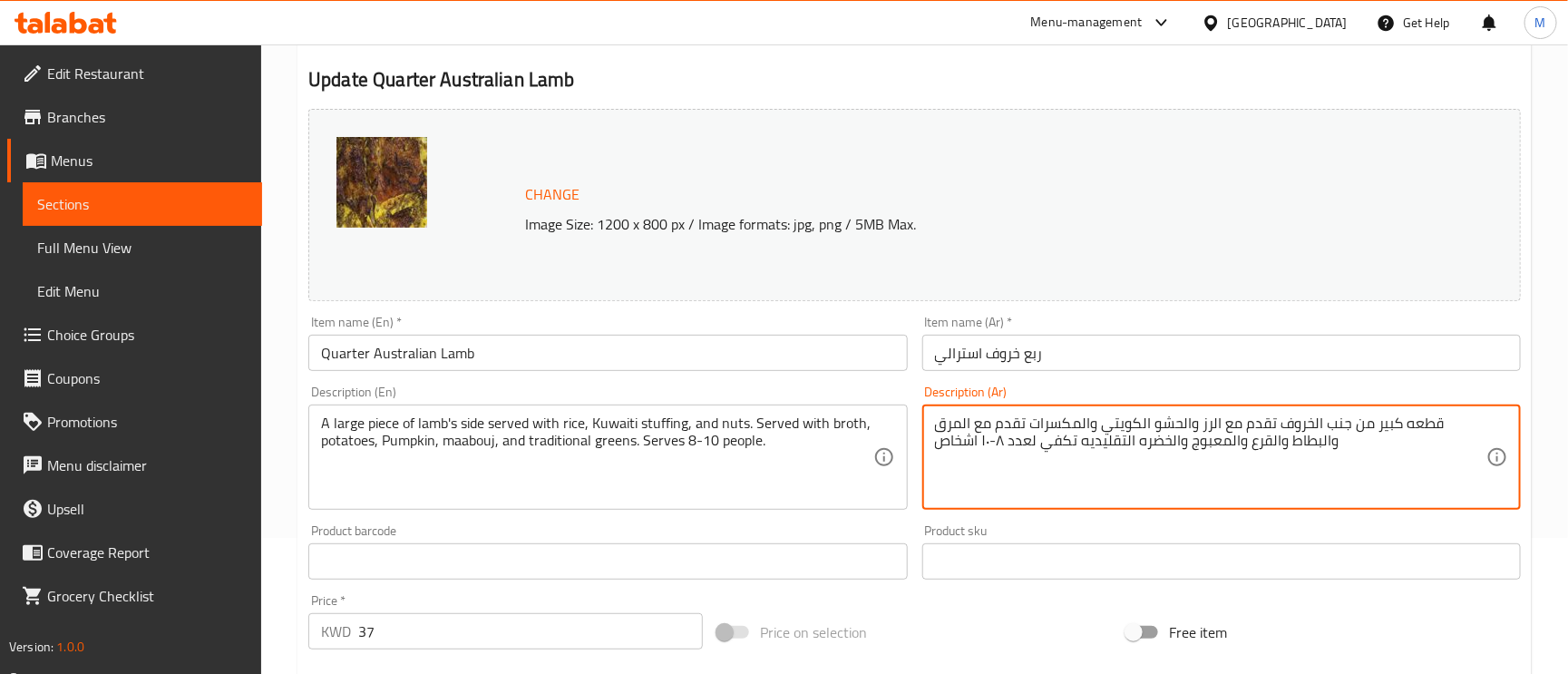
click at [994, 444] on textarea "قطعه كبير من جنب الخروف تقدم مع الرز والحشو الكويتي والمكسرات تقدم مع المرق وال…" at bounding box center [1211, 458] width 552 height 86
click at [996, 448] on textarea "قطعه كبير من جنب الخروف تقدم مع الرز والحشو الكويتي والمكسرات تقدم مع المرق وال…" at bounding box center [1211, 458] width 552 height 86
drag, startPoint x: 996, startPoint y: 448, endPoint x: 987, endPoint y: 441, distance: 11.4
click at [992, 438] on textarea "قطعه كبير من جنب الخروف تقدم مع الرز والحشو الكويتي والمكسرات تقدم مع المرق وال…" at bounding box center [1211, 458] width 552 height 86
drag, startPoint x: 1003, startPoint y: 445, endPoint x: 993, endPoint y: 442, distance: 10.4
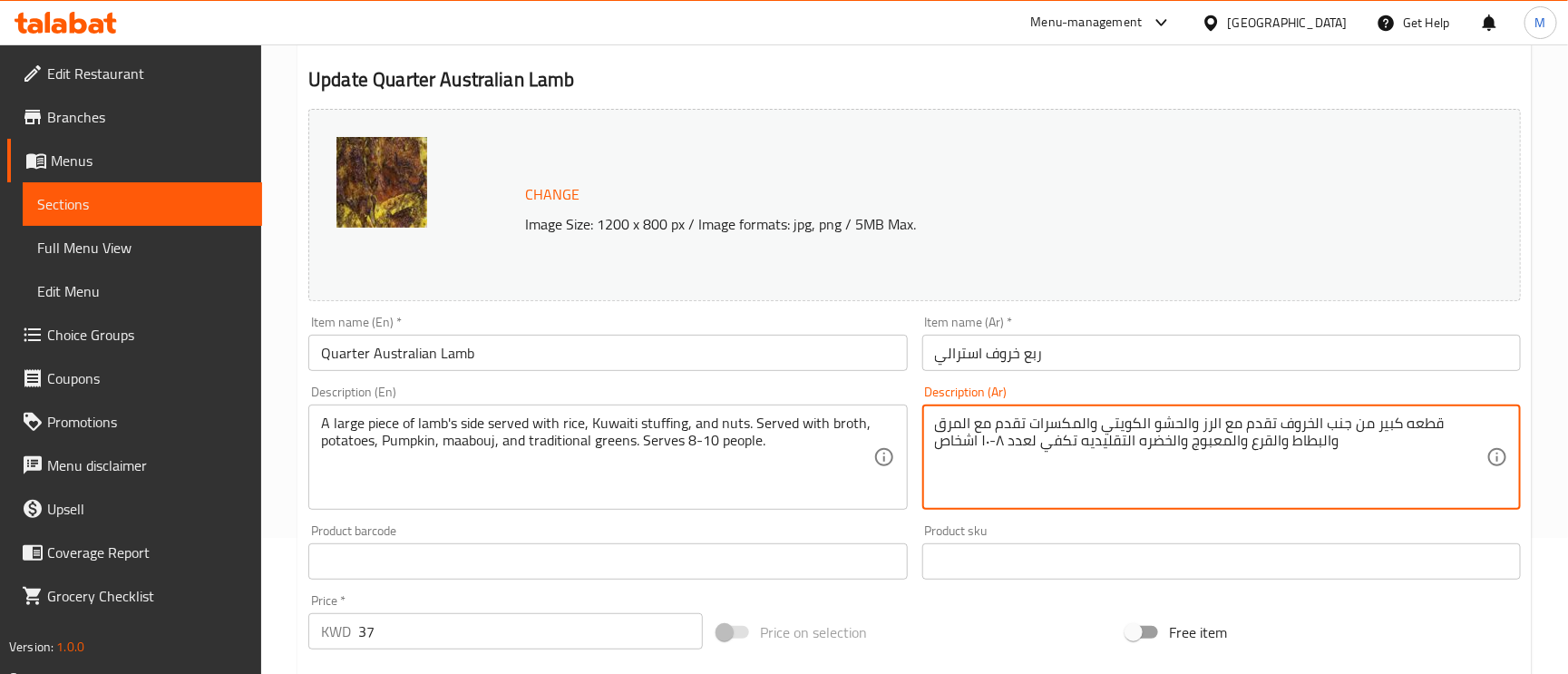
click at [993, 442] on textarea "قطعه كبير من جنب الخروف تقدم مع الرز والحشو الكويتي والمكسرات تقدم مع المرق وال…" at bounding box center [1211, 458] width 552 height 86
click at [984, 448] on textarea "قطعه كبير من جنب الخروف تقدم مع الرز والحشو الكويتي والمكسرات تقدم مع المرق وال…" at bounding box center [1211, 458] width 552 height 86
type textarea "قطعه كبير من جنب الخروف تقدم مع الرز والحشو الكويتي والمكسرات تقدم مع المرق وال…"
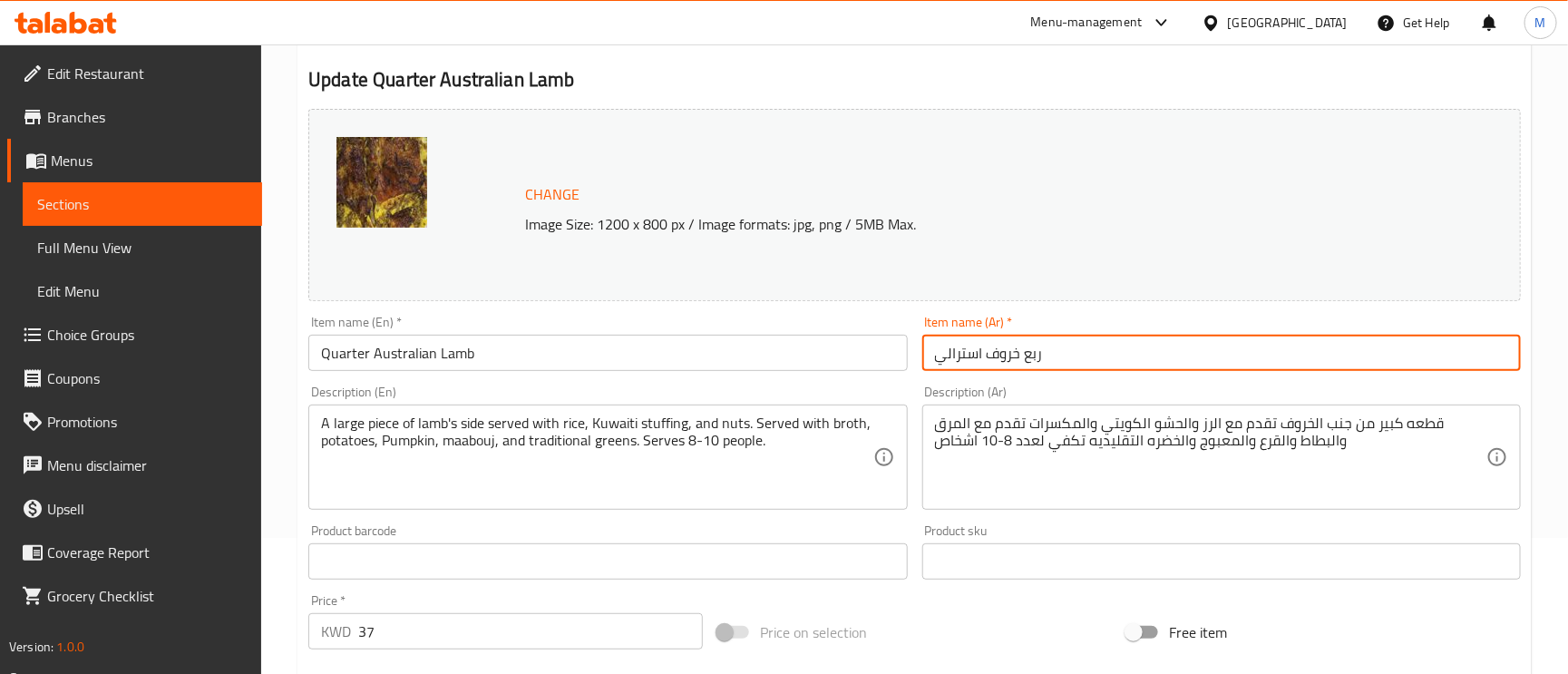
click at [1111, 366] on input "ربع خروف استرالي" at bounding box center [1221, 353] width 599 height 37
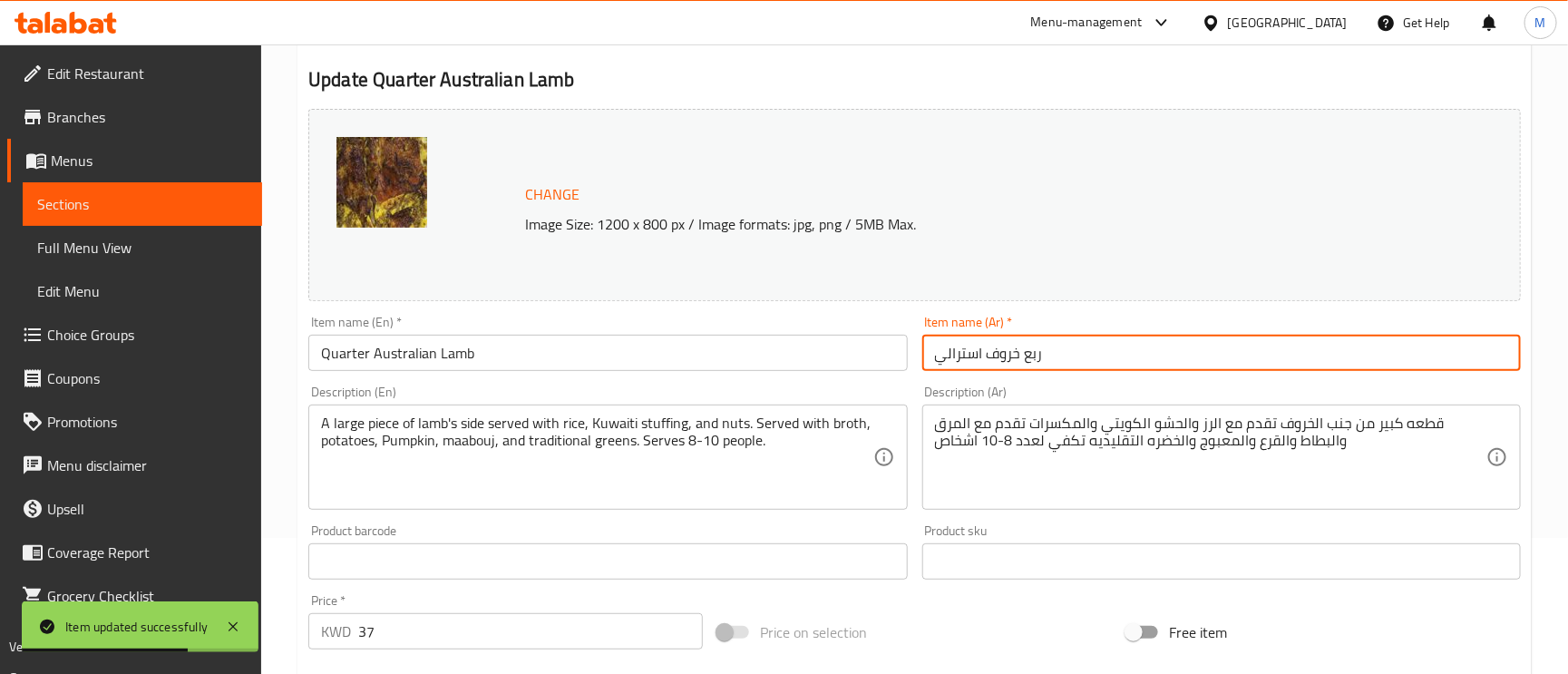
scroll to position [0, 0]
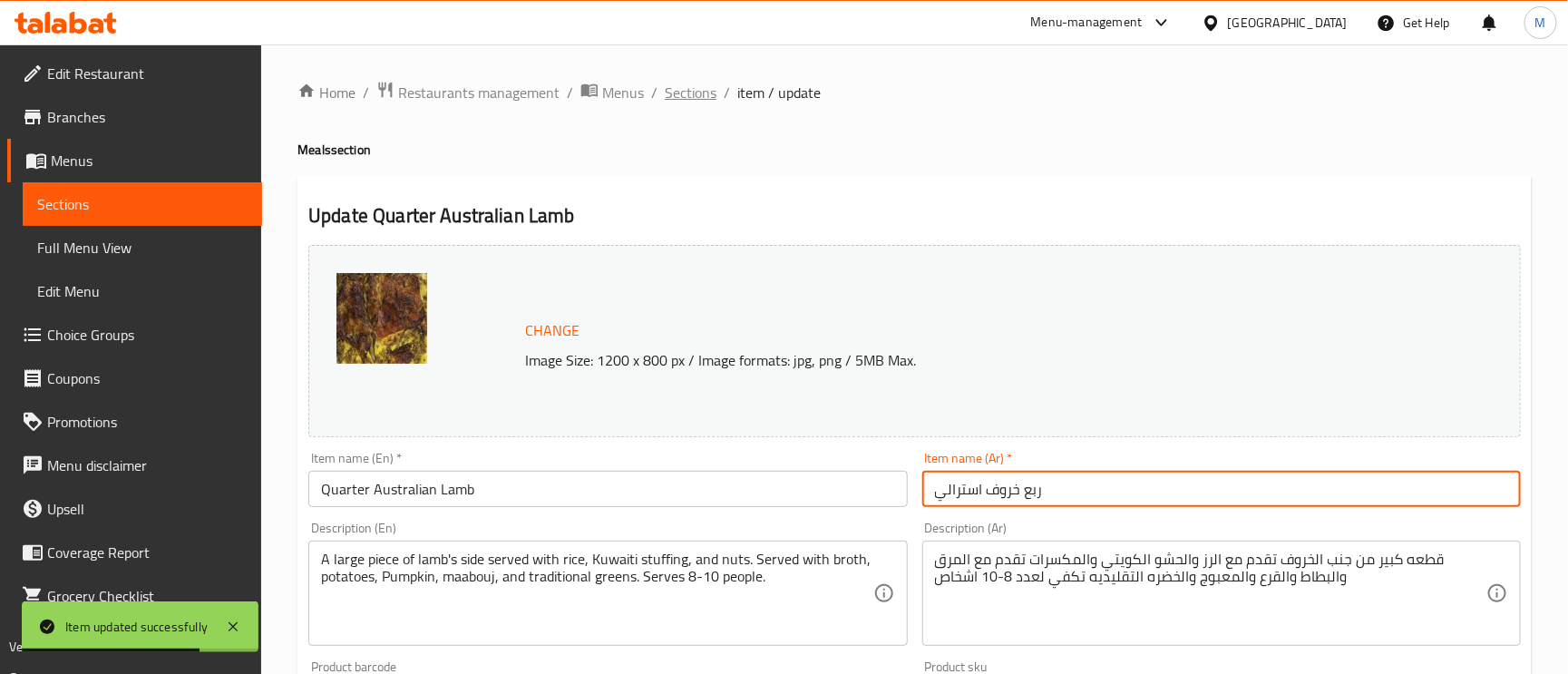
click at [682, 83] on span "Sections" at bounding box center [690, 92] width 52 height 22
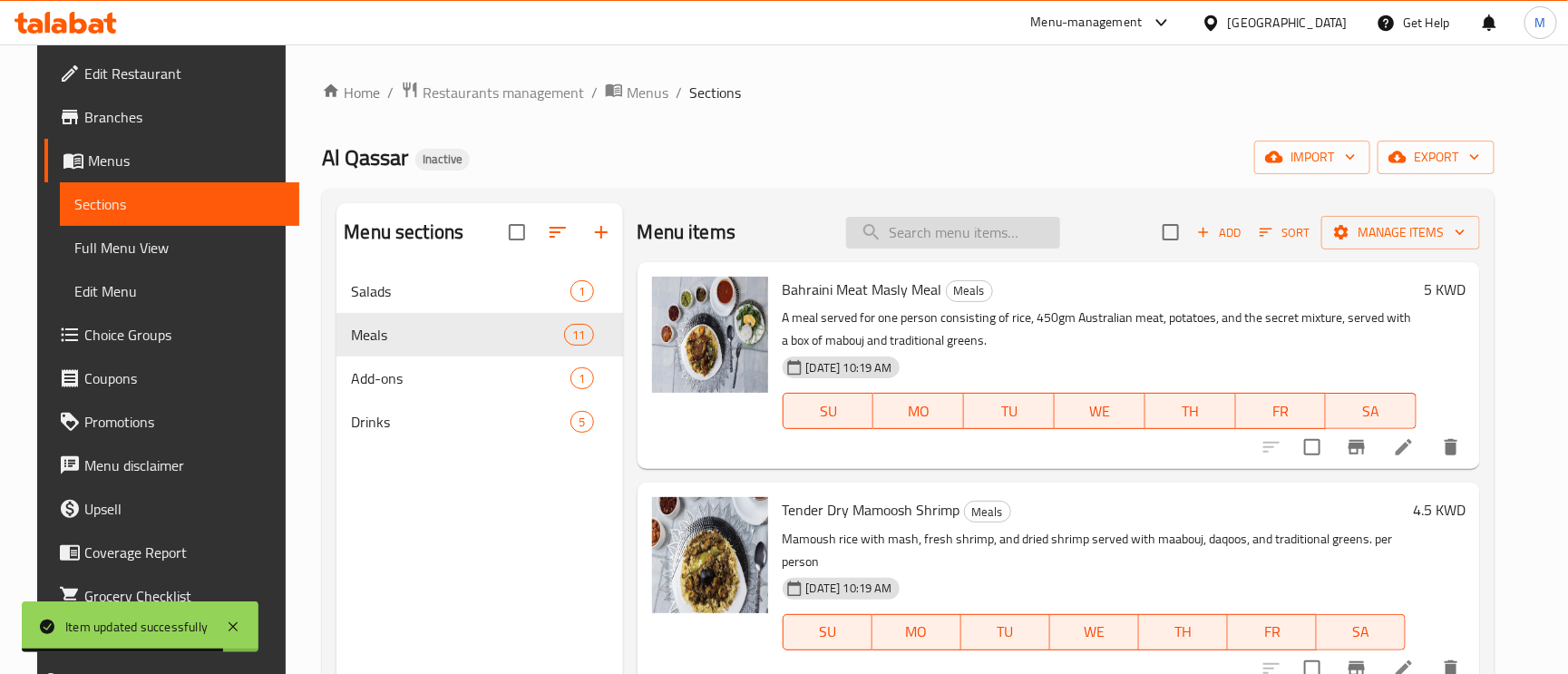
paste input "Quarter [PERSON_NAME]"
click at [990, 231] on input "search" at bounding box center [953, 233] width 214 height 32
type input "Quarter [PERSON_NAME]"
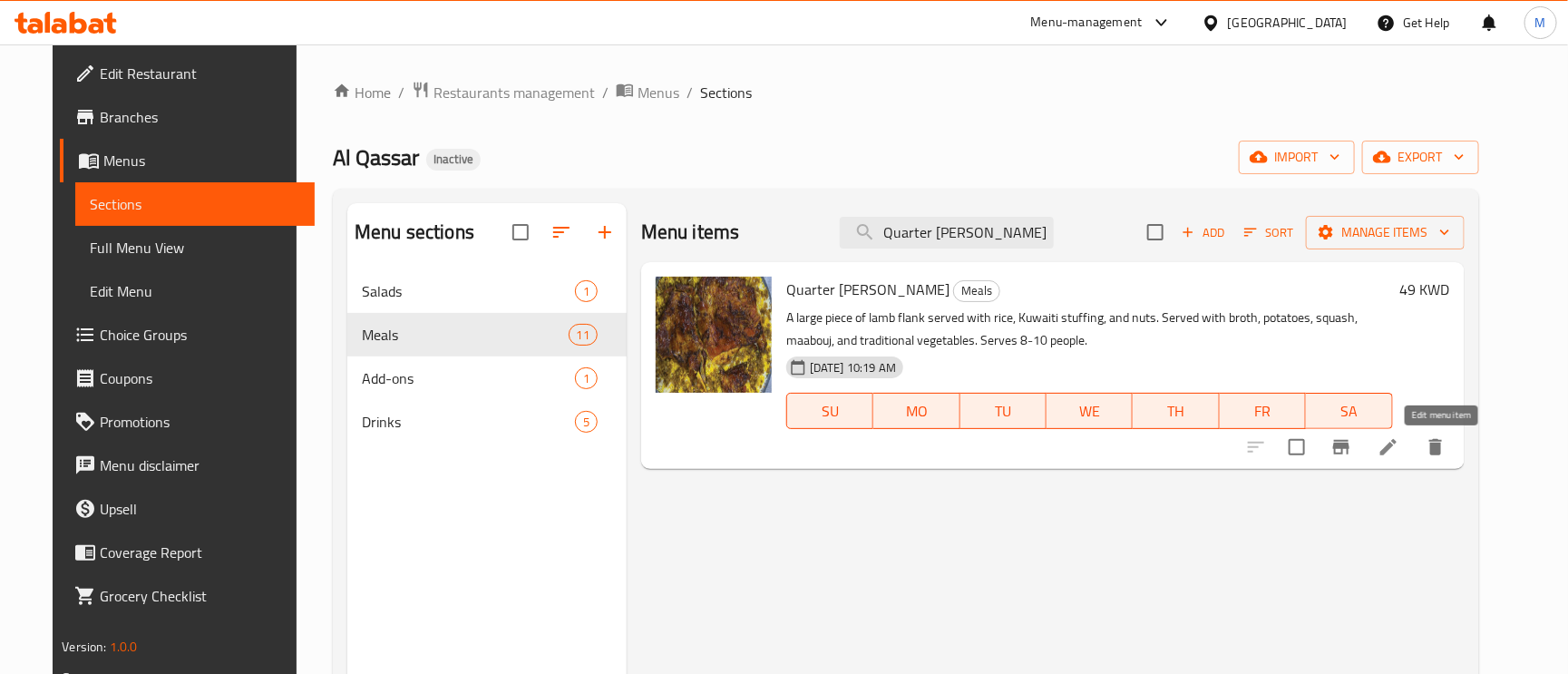
click at [1397, 455] on icon at bounding box center [1388, 447] width 16 height 16
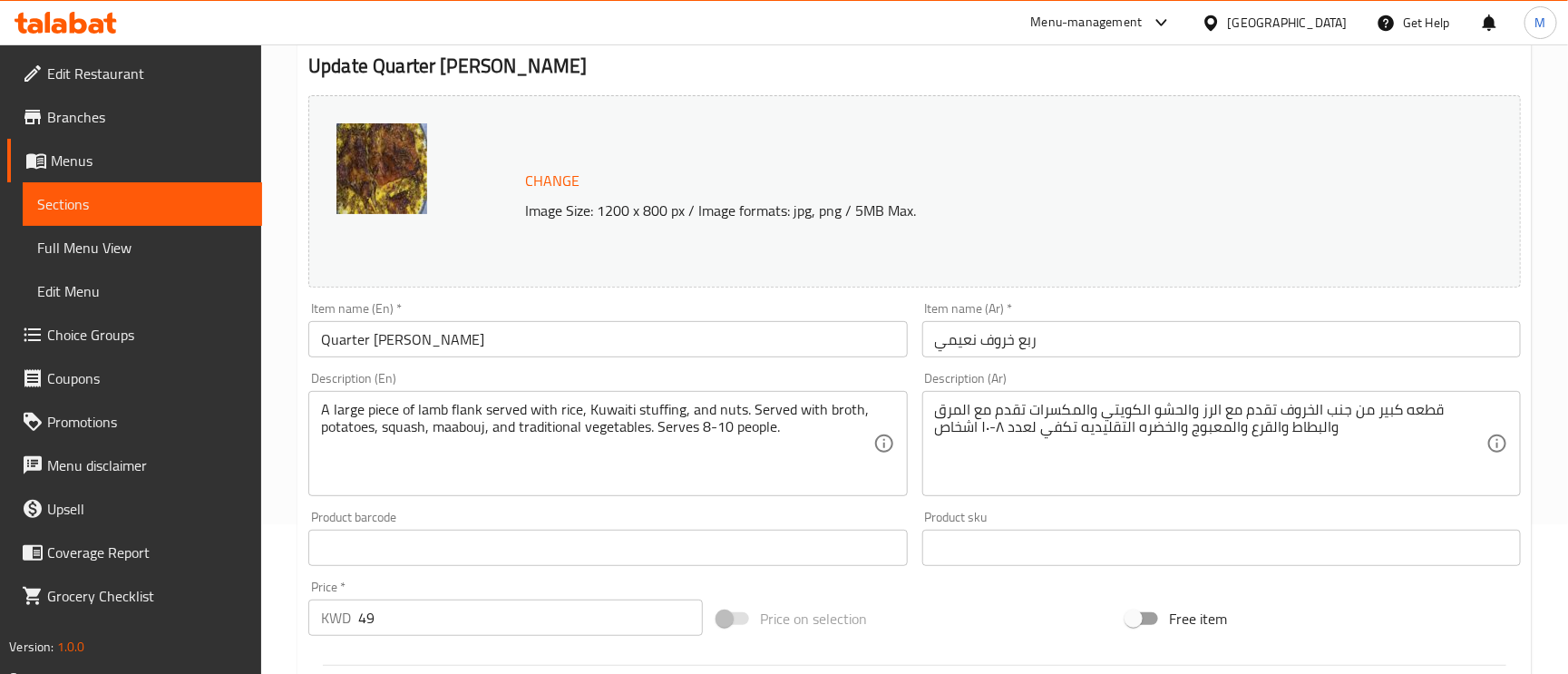
scroll to position [272, 0]
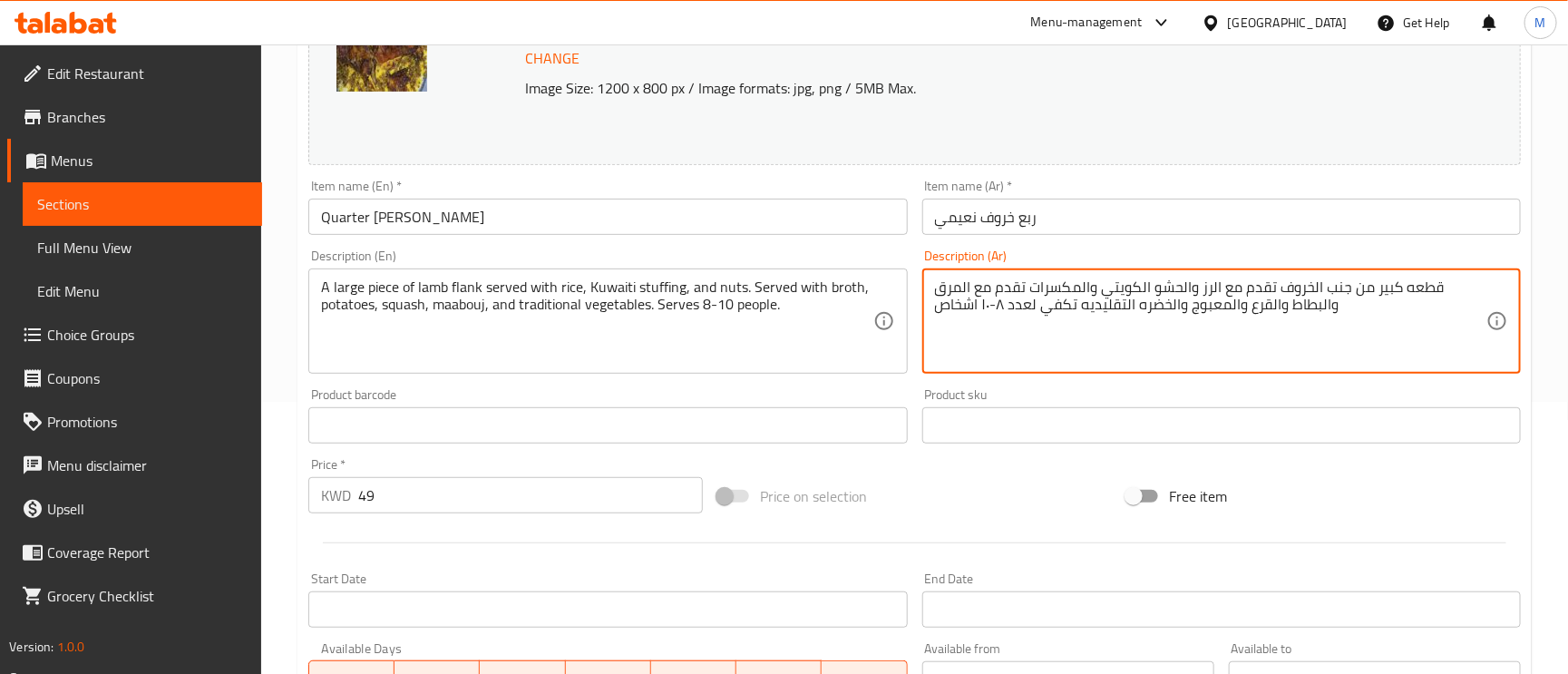
drag, startPoint x: 1000, startPoint y: 313, endPoint x: 980, endPoint y: 310, distance: 20.2
type textarea "قطعه كبير من جنب الخروف تقدم مع الرز والحشو الكويتي والمكسرات تقدم مع المرق وال…"
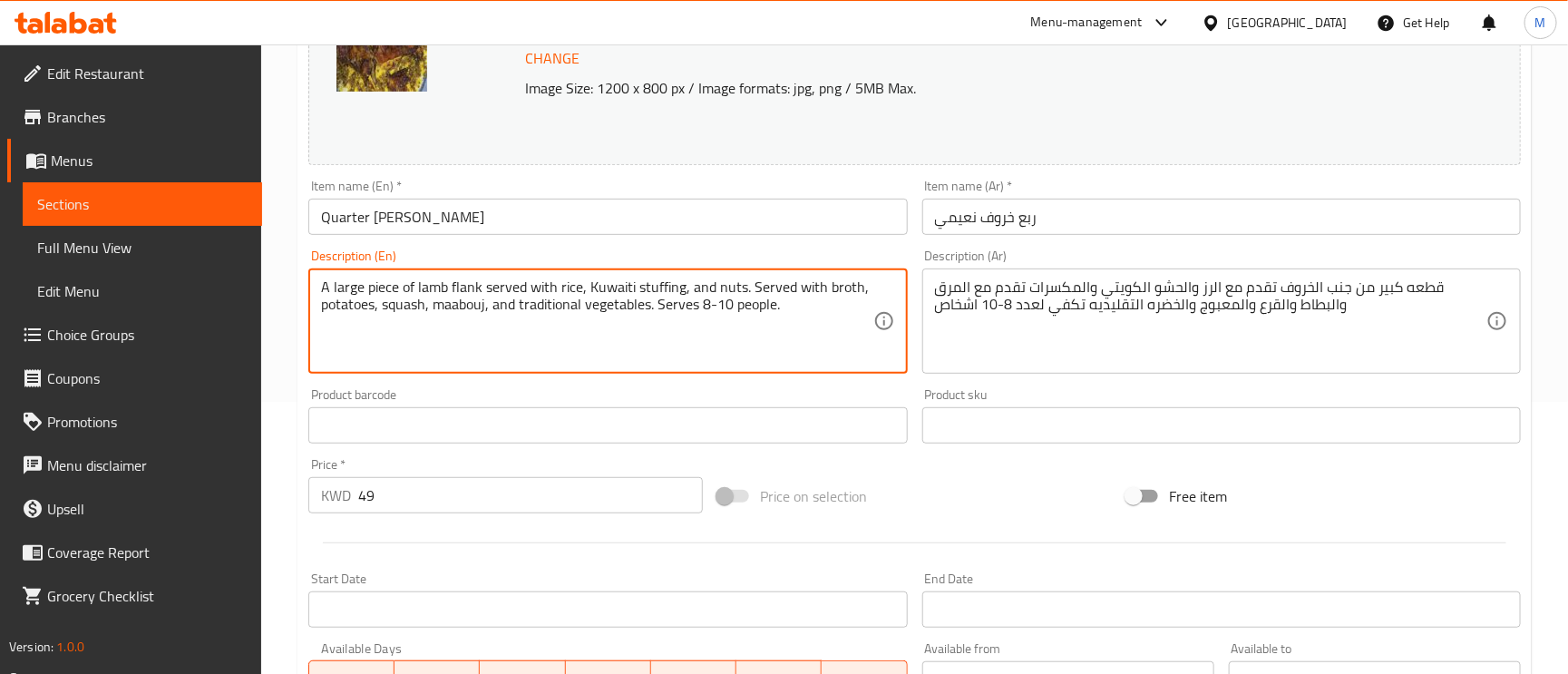
drag, startPoint x: 479, startPoint y: 286, endPoint x: 435, endPoint y: 283, distance: 44.1
click at [455, 286] on textarea "A large piece of lamb flank served with rice, Kuwaiti stuffing, and nuts. Serve…" at bounding box center [597, 321] width 552 height 86
drag, startPoint x: 435, startPoint y: 283, endPoint x: 389, endPoint y: 279, distance: 46.2
click at [385, 276] on div "A large piece of lamb flank served with rice, Kuwaiti stuffing, and nuts. Serve…" at bounding box center [607, 321] width 599 height 105
drag, startPoint x: 478, startPoint y: 289, endPoint x: 392, endPoint y: 288, distance: 86.0
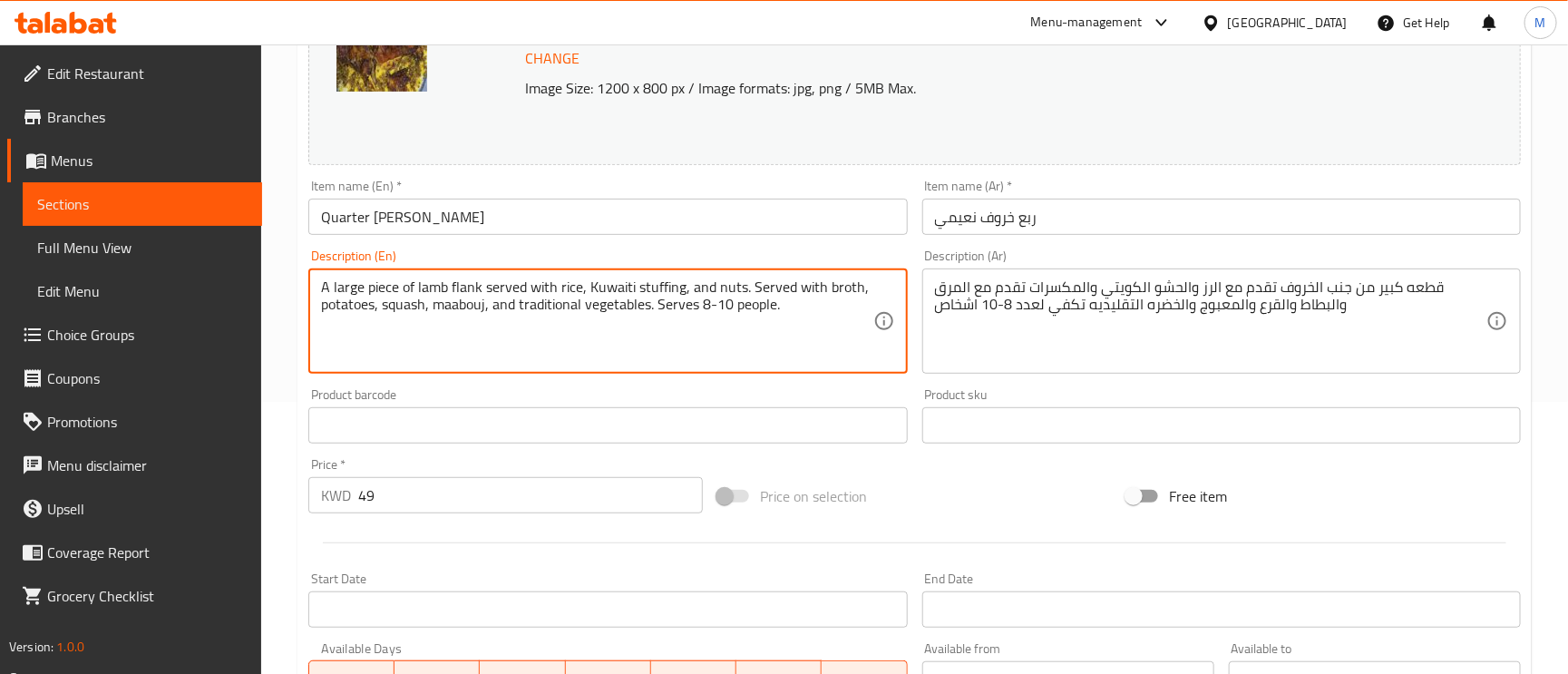
click at [392, 288] on textarea "A large piece of lamb flank served with rice, Kuwaiti stuffing, and nuts. Serve…" at bounding box center [597, 321] width 552 height 86
drag, startPoint x: 482, startPoint y: 286, endPoint x: 311, endPoint y: 283, distance: 171.0
click at [311, 283] on div "A large piece of lamb flank served with rice, Kuwaiti stuffing, and nuts. Serve…" at bounding box center [607, 321] width 599 height 105
paste textarea "'s side"
click at [394, 308] on textarea "A large piece of lamb's side served with rice, Kuwaiti stuffing, and nuts. Serv…" at bounding box center [597, 321] width 552 height 86
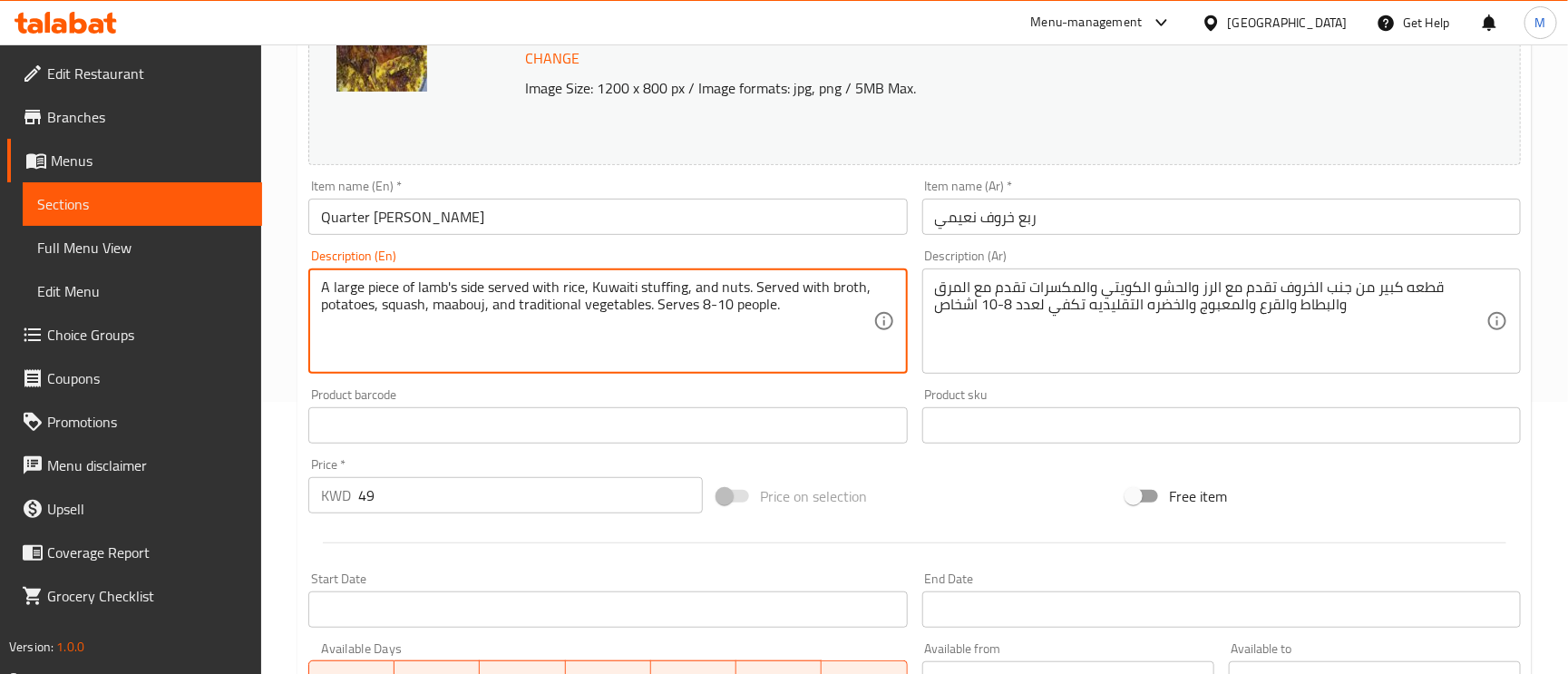
click at [394, 308] on textarea "A large piece of lamb's side served with rice, Kuwaiti stuffing, and nuts. Serv…" at bounding box center [597, 321] width 552 height 86
paste textarea "Pumpkin"
click at [625, 310] on textarea "A large piece of lamb's side served with rice, Kuwaiti stuffing, and nuts. Serv…" at bounding box center [597, 321] width 552 height 86
type textarea "A large piece of lamb's side served with rice, Kuwaiti stuffing, and nuts. Serv…"
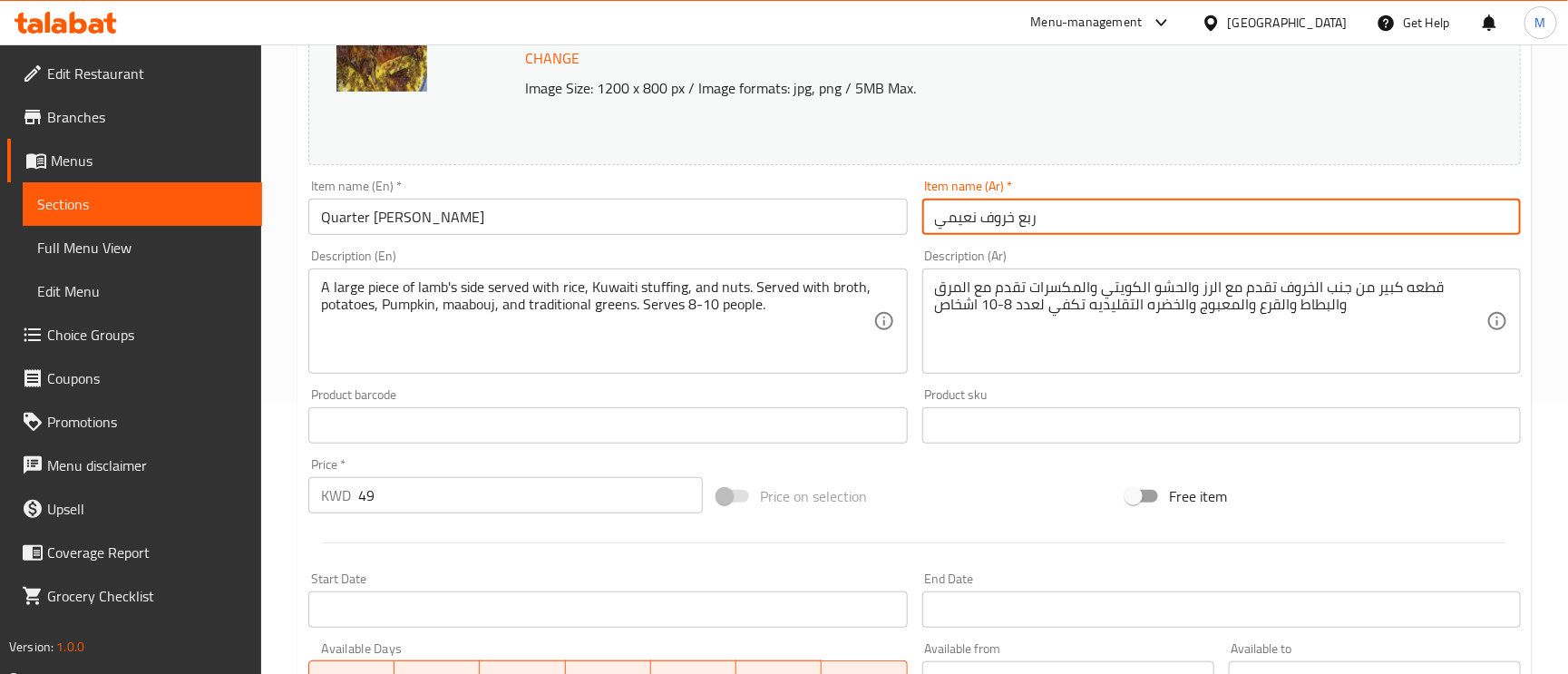
click at [1080, 217] on input "ربع خروف نعيمي" at bounding box center [1221, 216] width 599 height 37
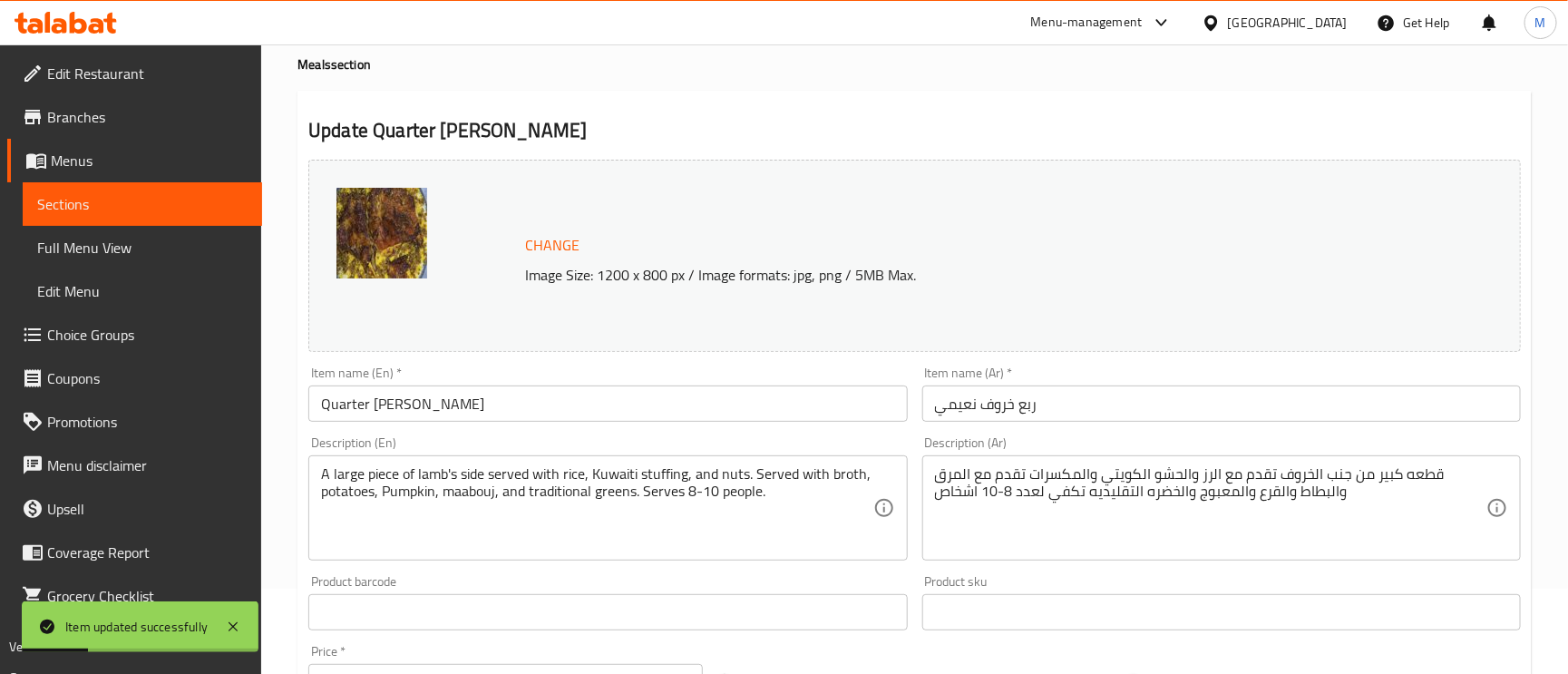
scroll to position [0, 0]
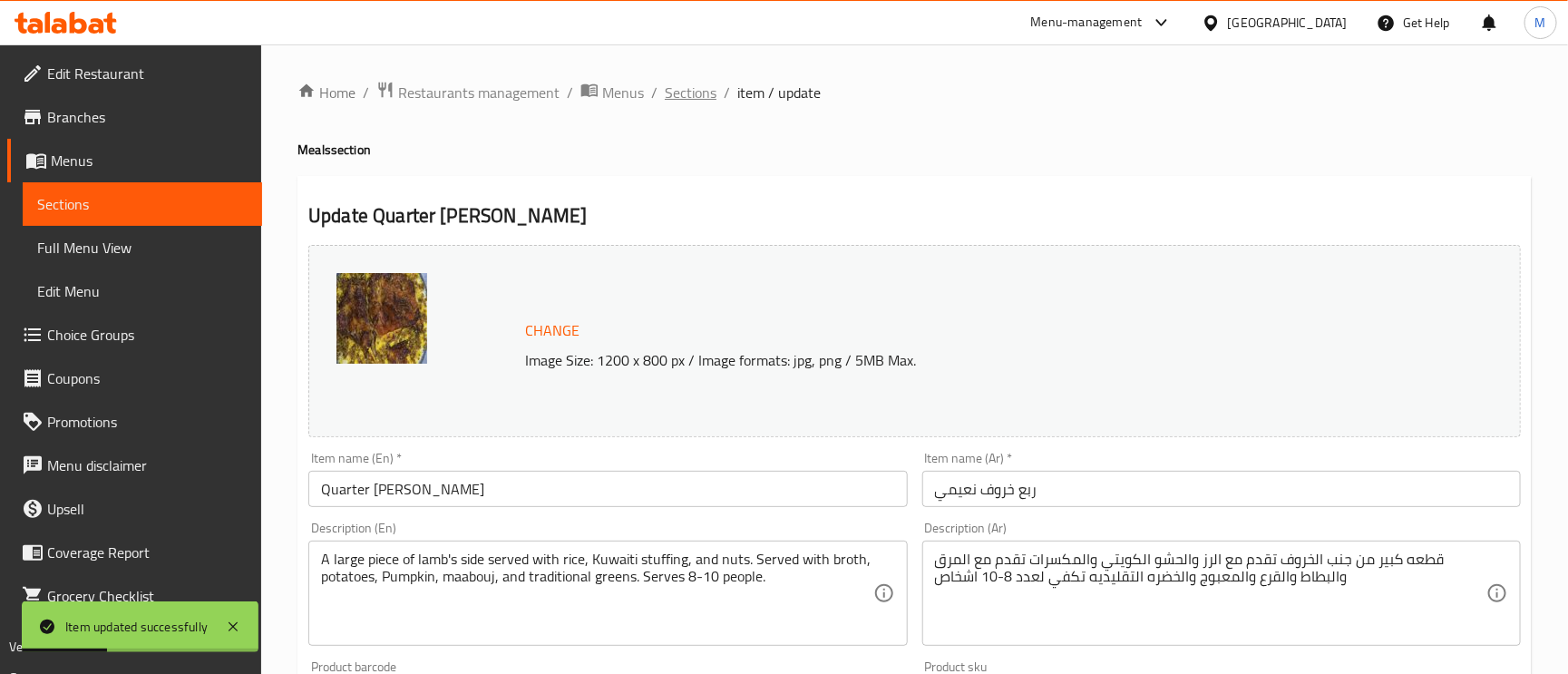
drag, startPoint x: 689, startPoint y: 90, endPoint x: 736, endPoint y: 115, distance: 53.2
click at [689, 90] on span "Sections" at bounding box center [690, 92] width 52 height 22
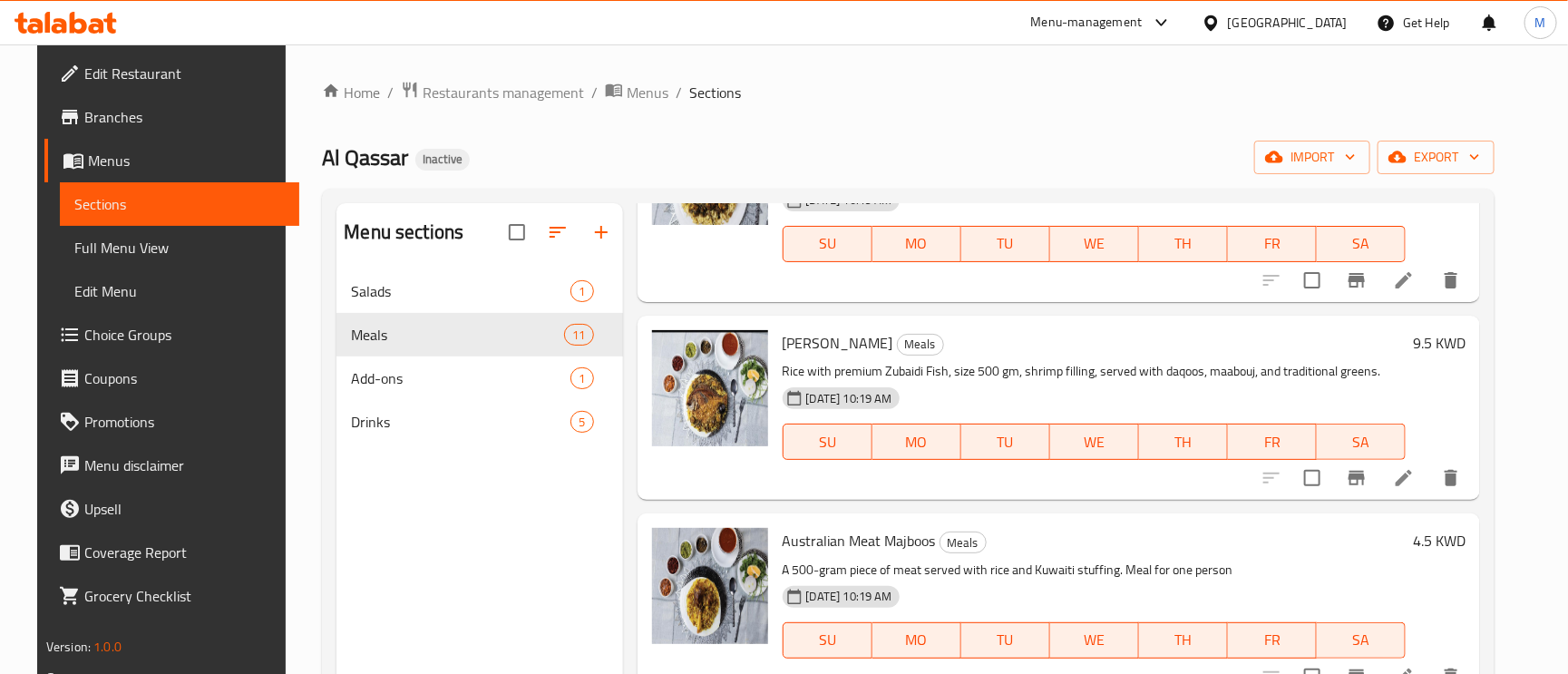
scroll to position [408, 0]
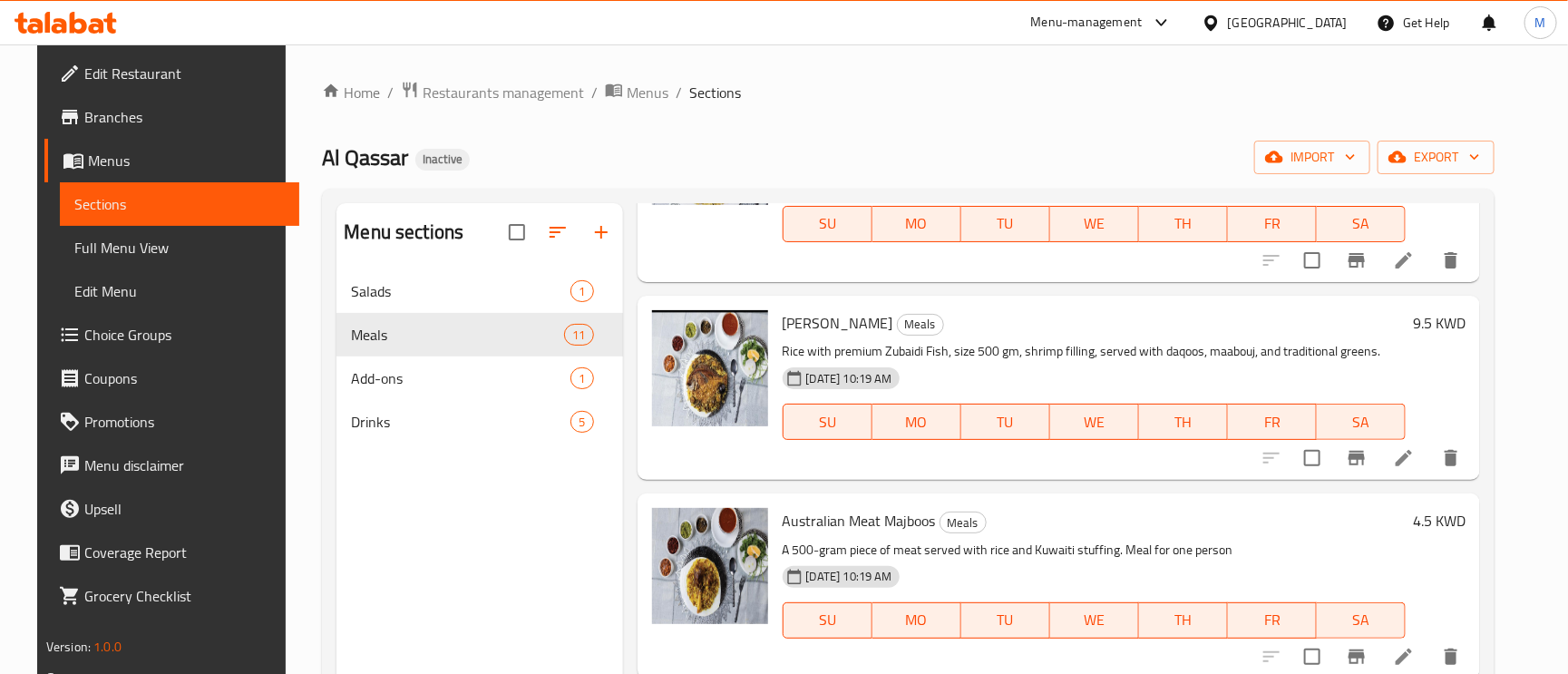
click at [1413, 448] on li at bounding box center [1404, 458] width 51 height 33
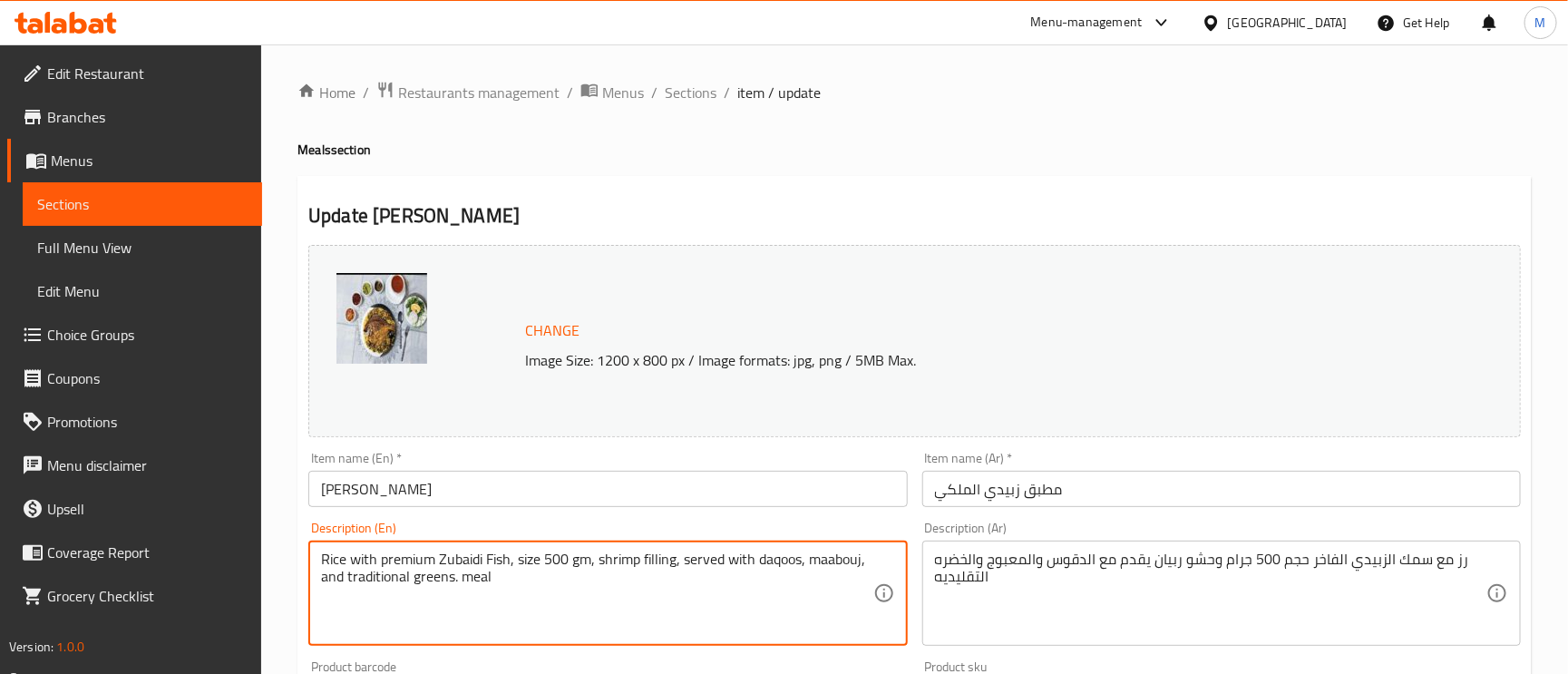
type textarea "Rice with premium Zubaidi Fish, size 500 gm, shrimp filling, served with daqoos…"
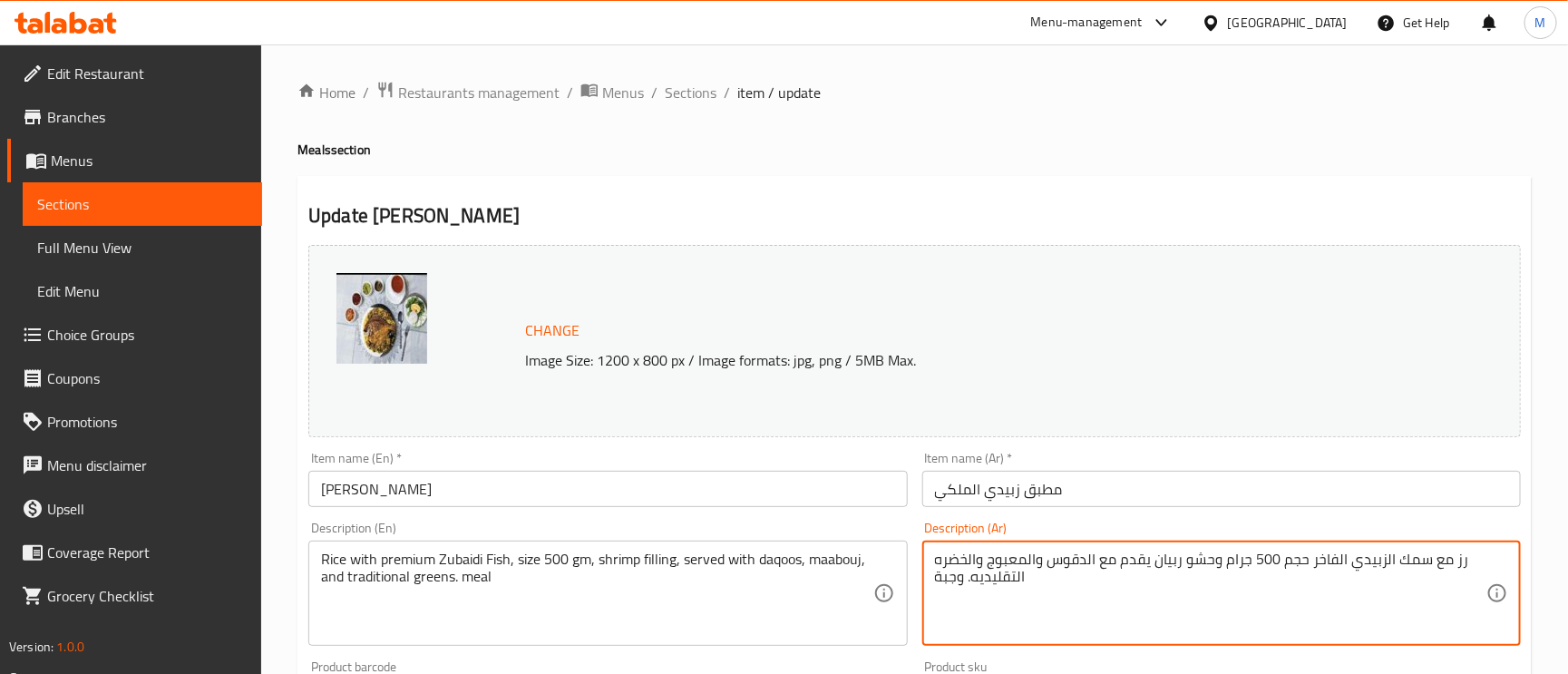
type textarea "رز مع سمك الزبيدي الفاخر حجم 500 جرام وحشو ربيان يقدم مع الدقوس والمعبوج والخضر…"
click at [1089, 490] on input "مطبق زبيدي الملكي" at bounding box center [1221, 489] width 599 height 37
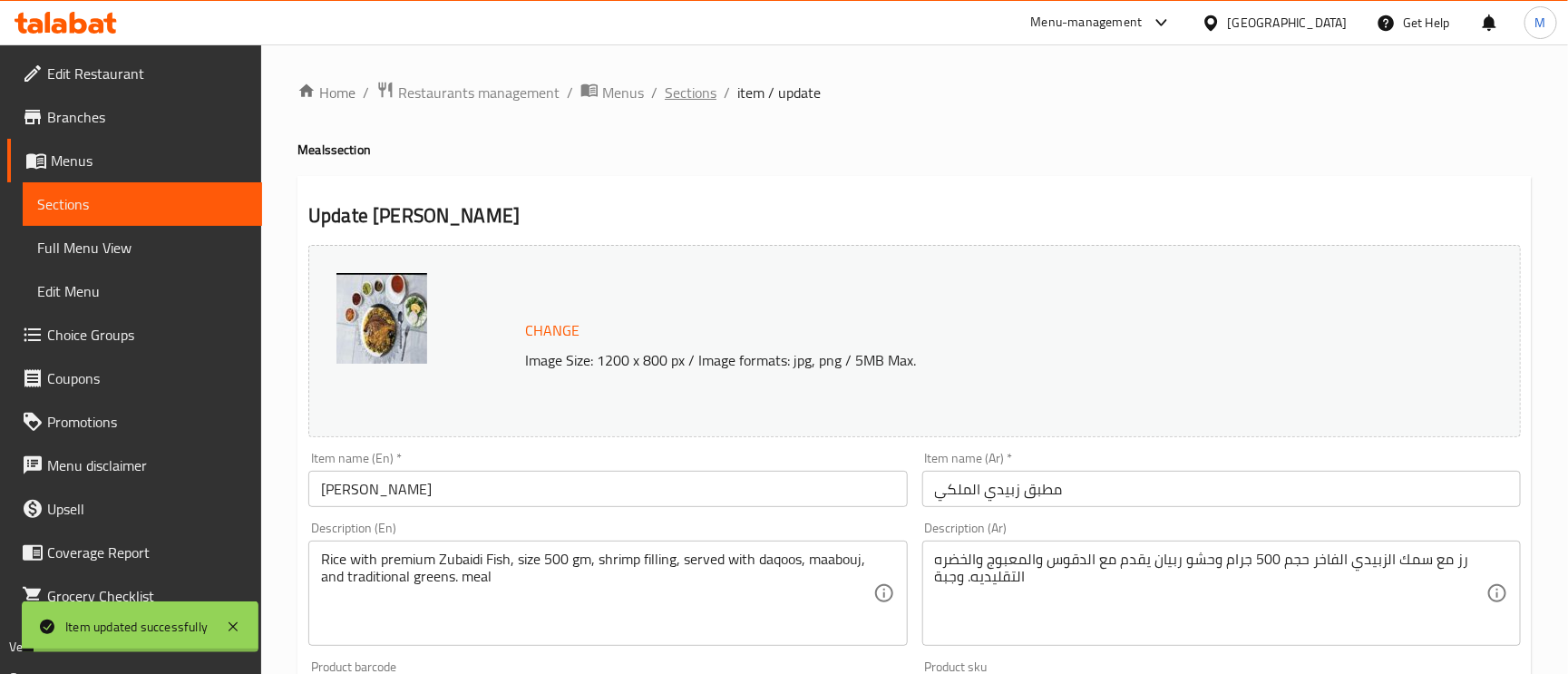
click at [710, 83] on span "Sections" at bounding box center [690, 92] width 52 height 22
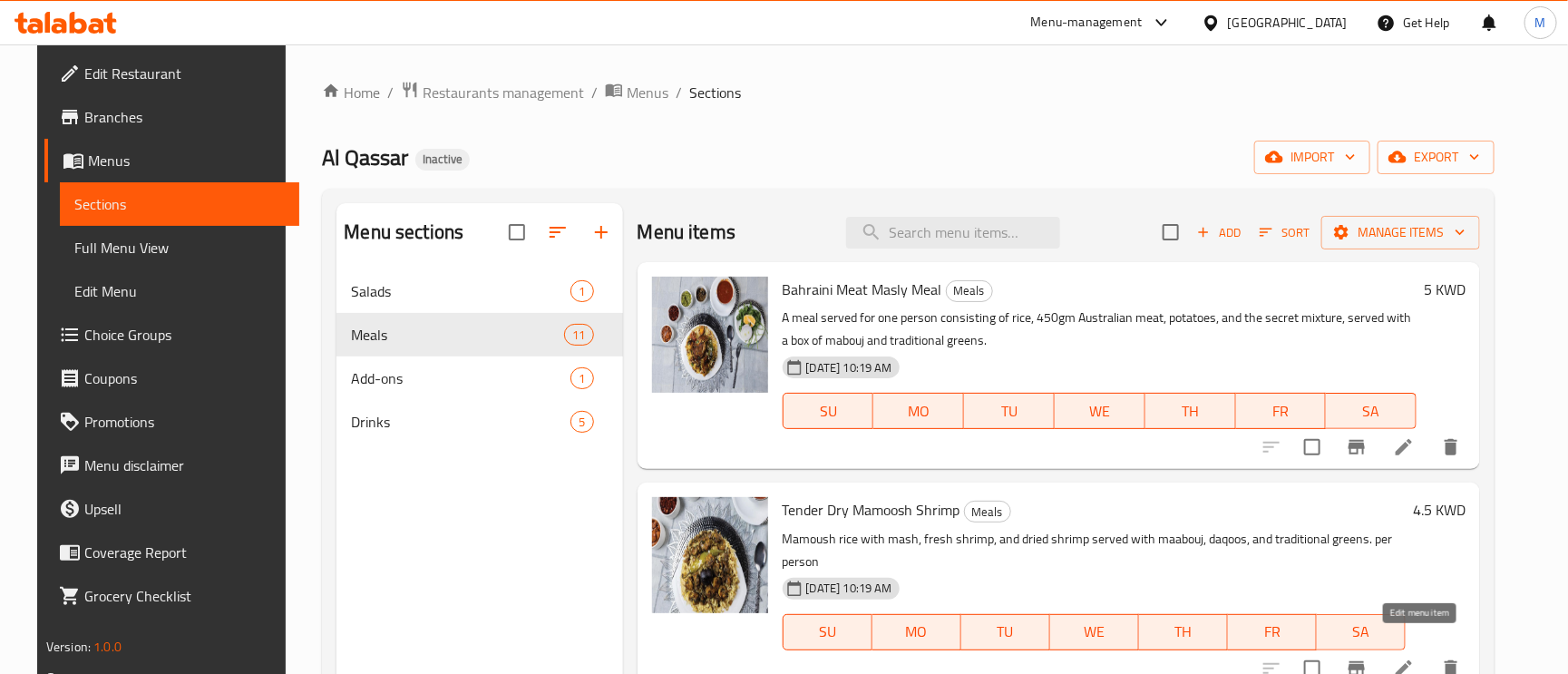
click at [1415, 657] on icon at bounding box center [1403, 667] width 22 height 22
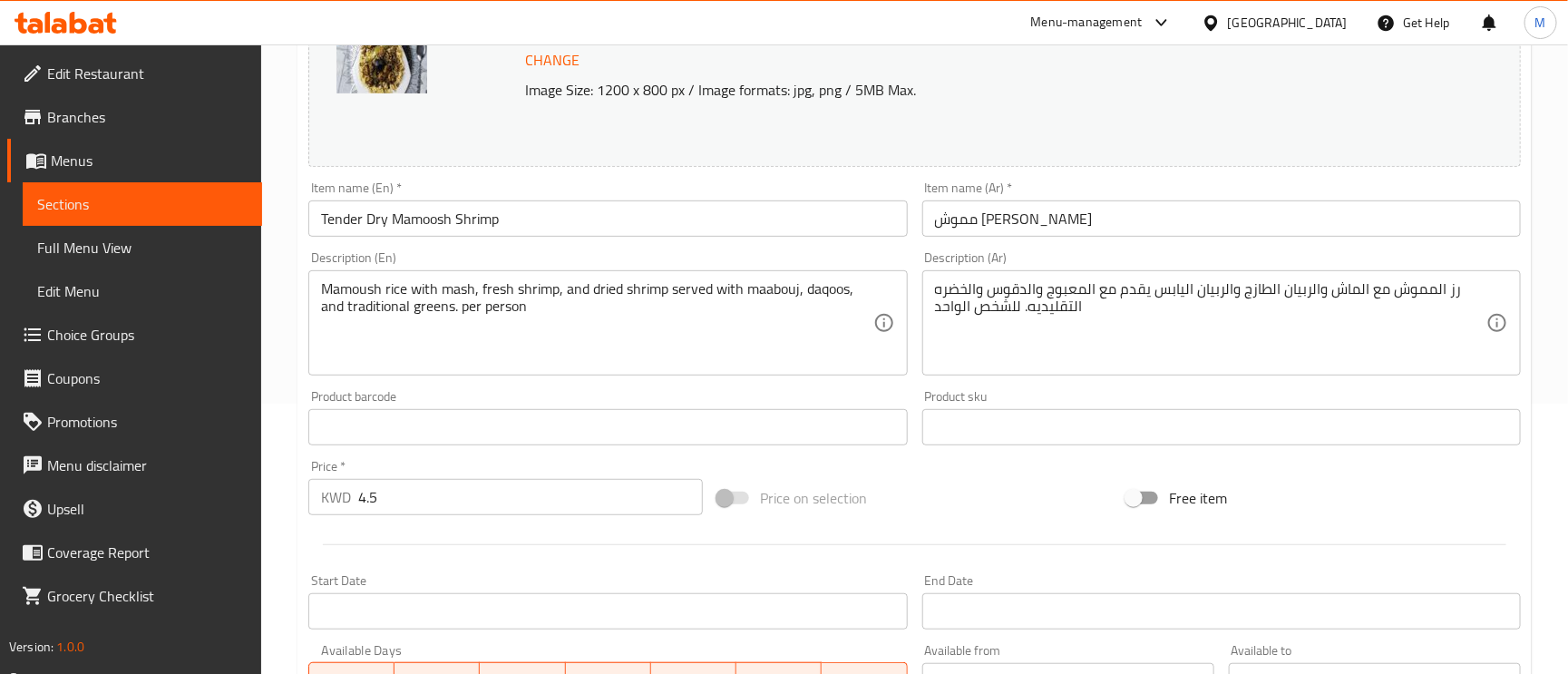
scroll to position [272, 0]
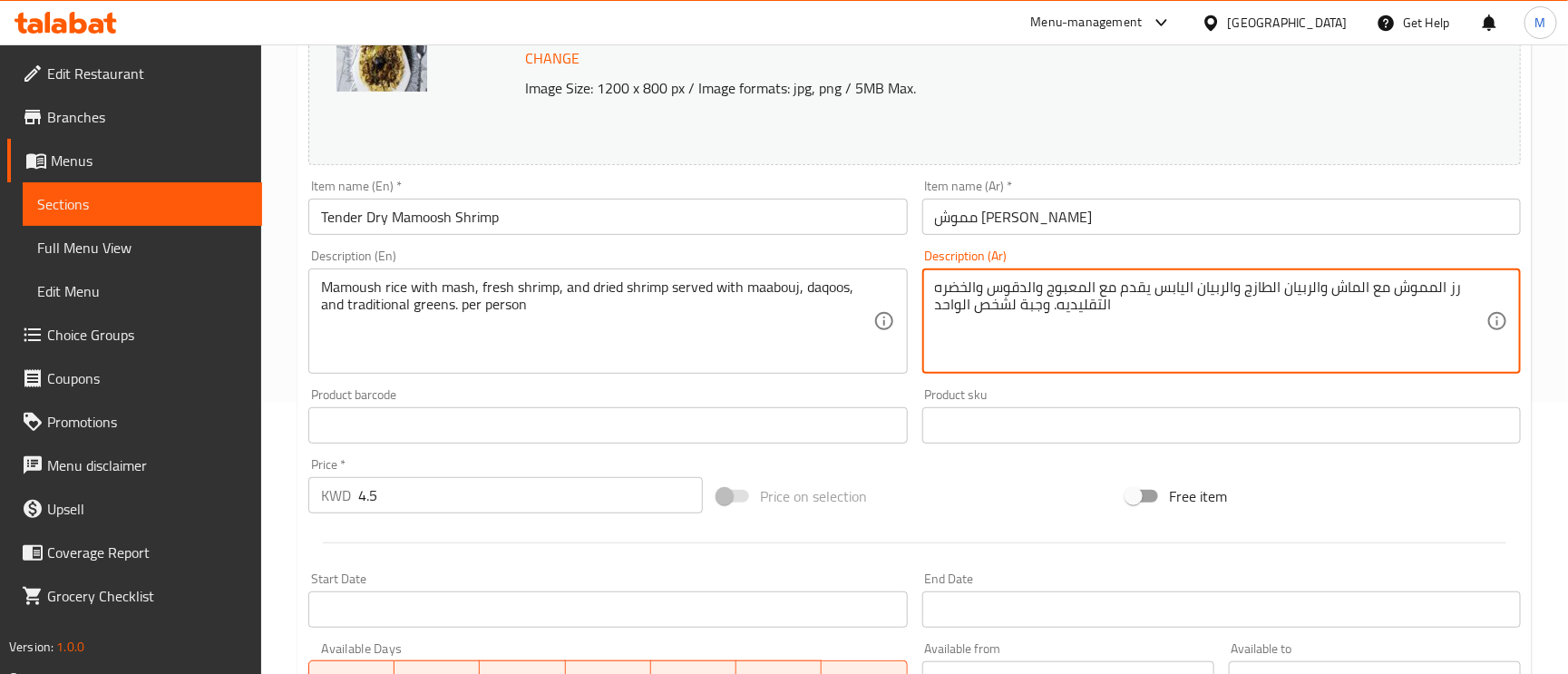
click at [962, 308] on textarea "رز المموش مع الماش والربيان الطازج والربيان اليابس يقدم مع المعبوج والدقوس والخ…" at bounding box center [1211, 321] width 552 height 86
click at [965, 301] on textarea "رز المموش مع الماش والربيان الطازج والربيان اليابس يقدم مع المعبوج والدقوس والخ…" at bounding box center [1211, 321] width 552 height 86
click at [962, 312] on textarea "رز المموش مع الماش والربيان الطازج والربيان اليابس يقدم مع المعبوج والدقوس والخ…" at bounding box center [1211, 321] width 552 height 86
drag, startPoint x: 1036, startPoint y: 305, endPoint x: 969, endPoint y: 313, distance: 67.5
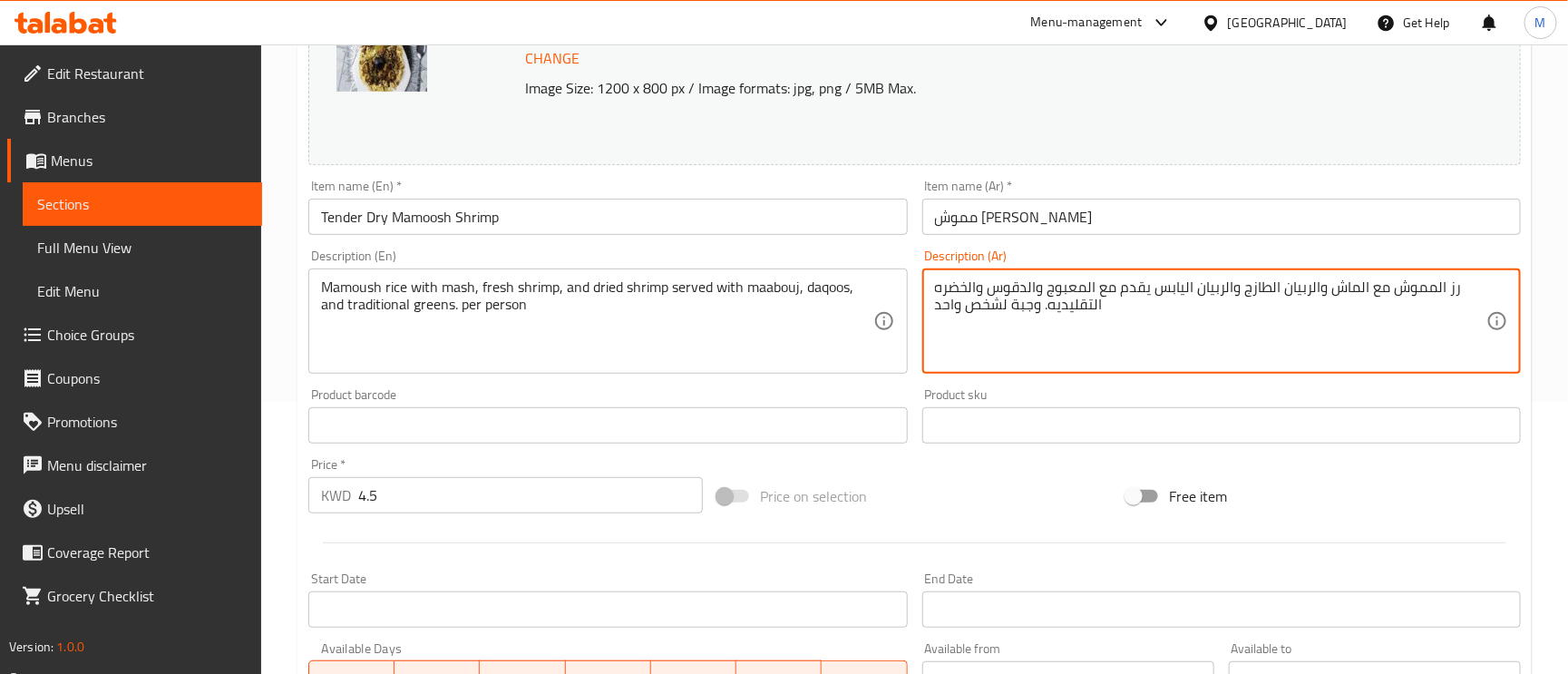
click at [969, 313] on textarea "رز المموش مع الماش والربيان الطازج والربيان اليابس يقدم مع المعبوج والدقوس والخ…" at bounding box center [1211, 321] width 552 height 86
drag, startPoint x: 1041, startPoint y: 309, endPoint x: 936, endPoint y: 310, distance: 105.0
click at [936, 310] on textarea "رز المموش مع الماش والربيان الطازج والربيان اليابس يقدم مع المعبوج والدقوس والخ…" at bounding box center [1211, 321] width 552 height 86
type textarea "رز المموش مع الماش والربيان الطازج والربيان اليابس يقدم مع المعبوج والدقوس والخ…"
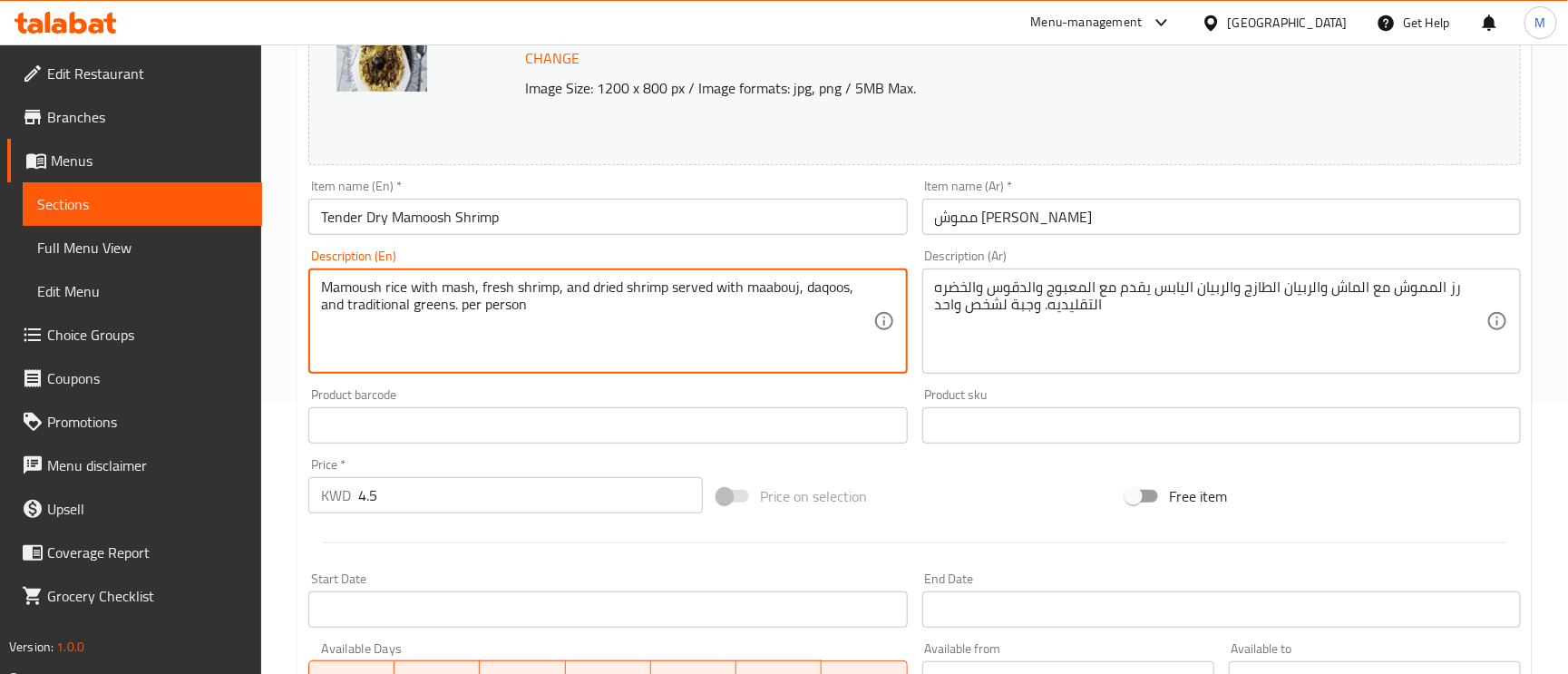
drag, startPoint x: 526, startPoint y: 312, endPoint x: 463, endPoint y: 314, distance: 63.0
paste textarea "Meal for one person"
type textarea "Mamoush rice with mash, fresh shrimp, and dried shrimp served with maabouj, daq…"
click at [606, 223] on input "Tender Dry Mamoosh Shrimp" at bounding box center [607, 216] width 599 height 37
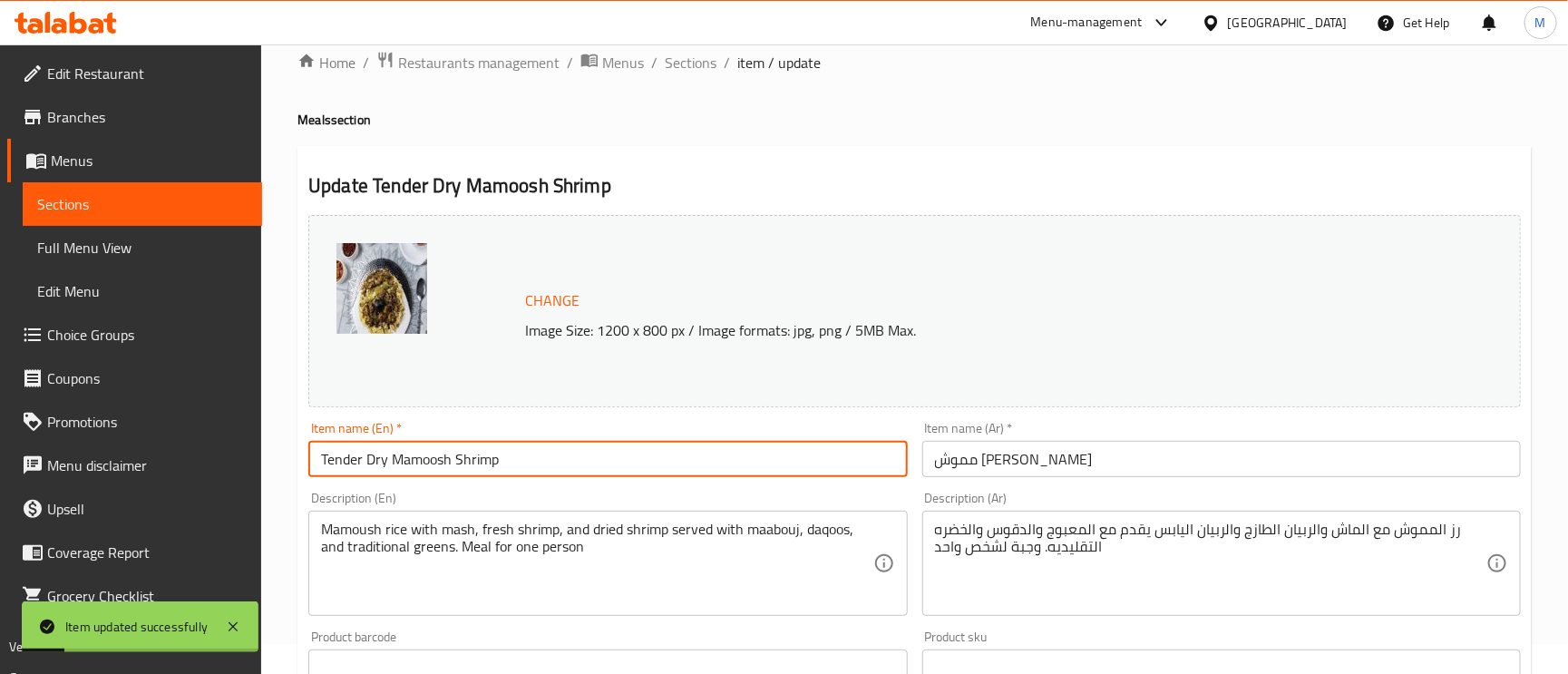
scroll to position [0, 0]
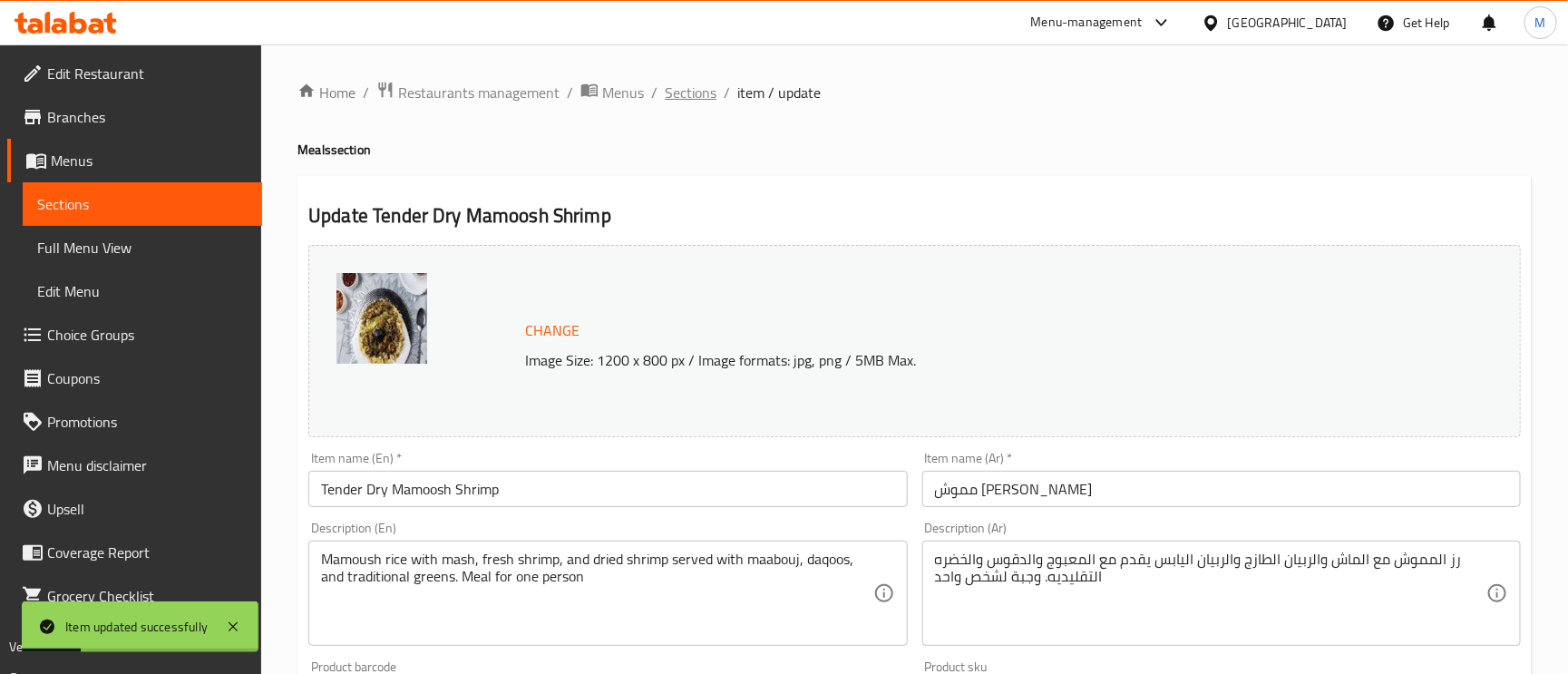
click at [682, 95] on span "Sections" at bounding box center [690, 92] width 52 height 22
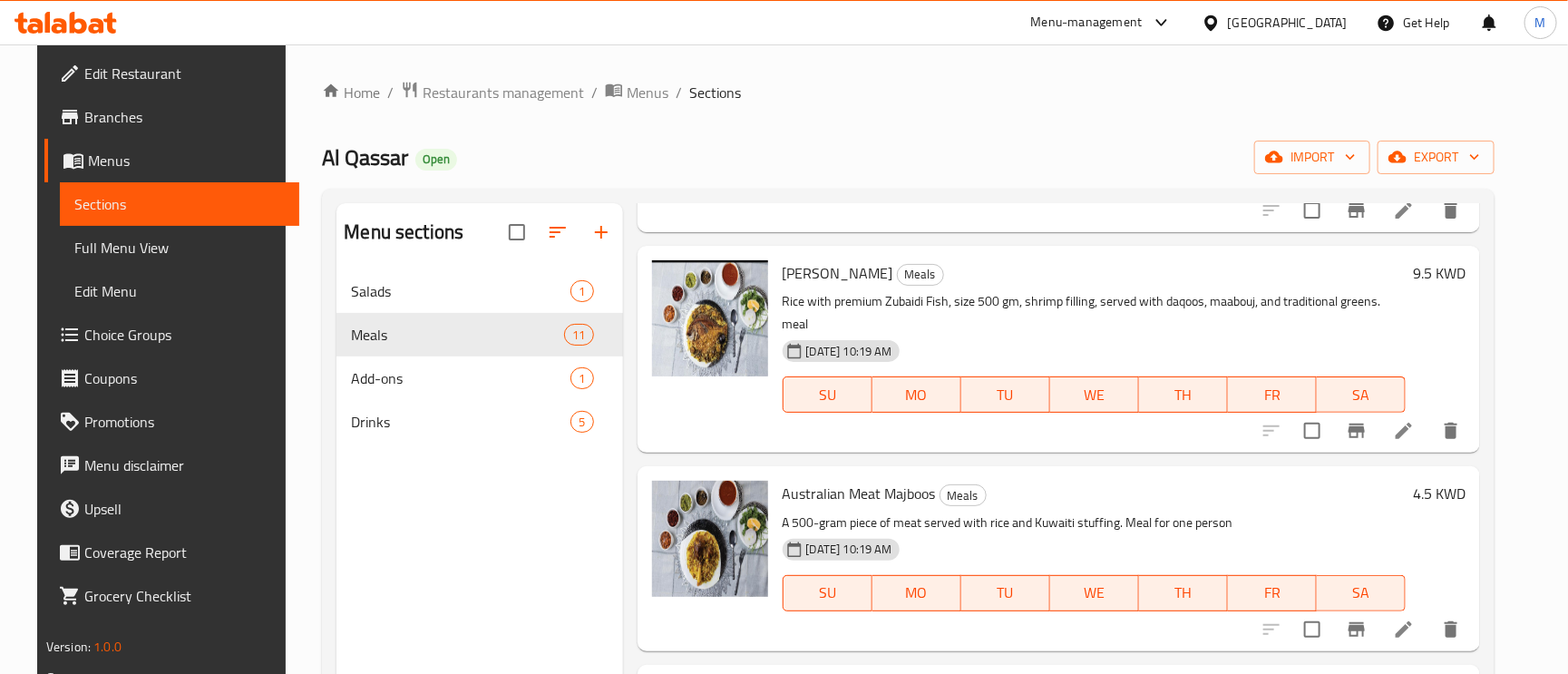
scroll to position [544, 0]
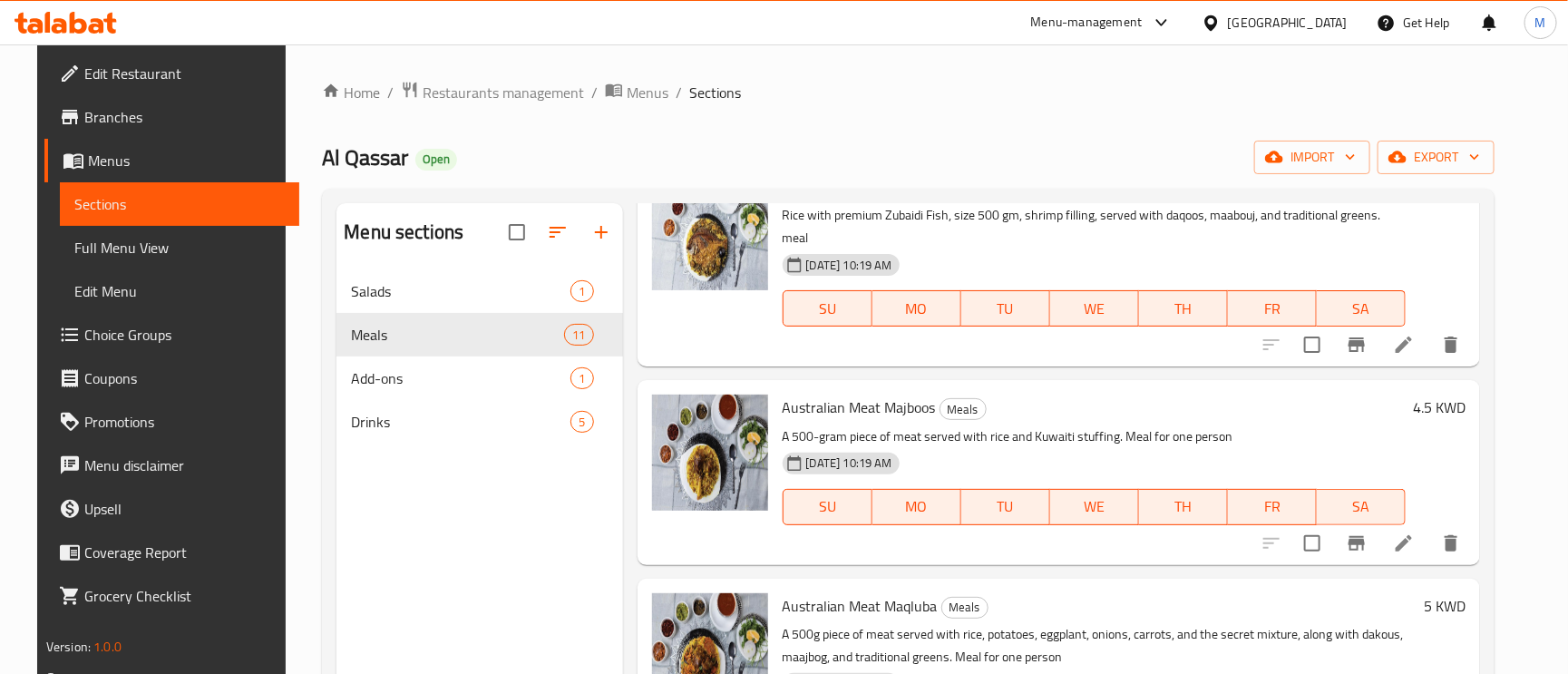
click at [1195, 425] on p "A 500-gram piece of meat served with rice and Kuwaiti stuffing. Meal for one pe…" at bounding box center [1095, 436] width 624 height 23
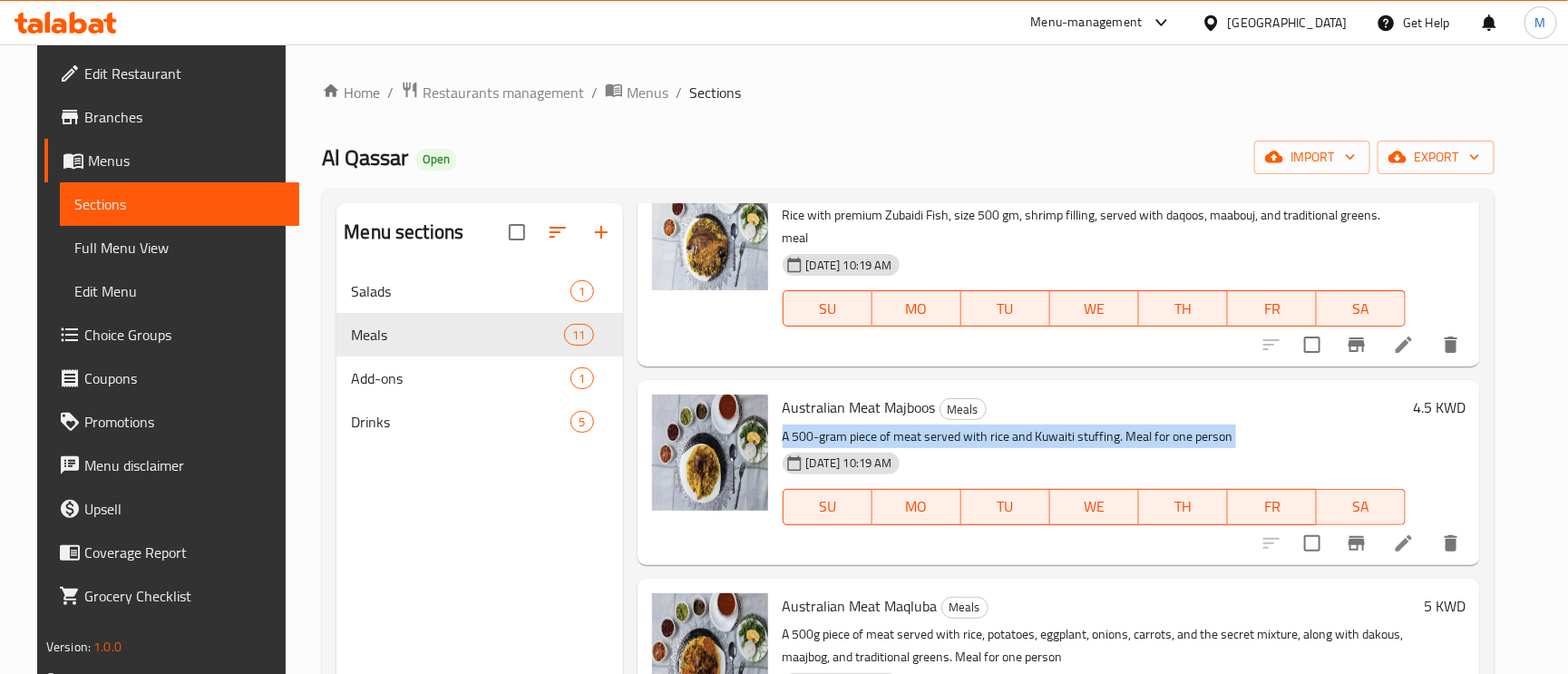
click at [1195, 425] on p "A 500-gram piece of meat served with rice and Kuwaiti stuffing. Meal for one pe…" at bounding box center [1095, 436] width 624 height 23
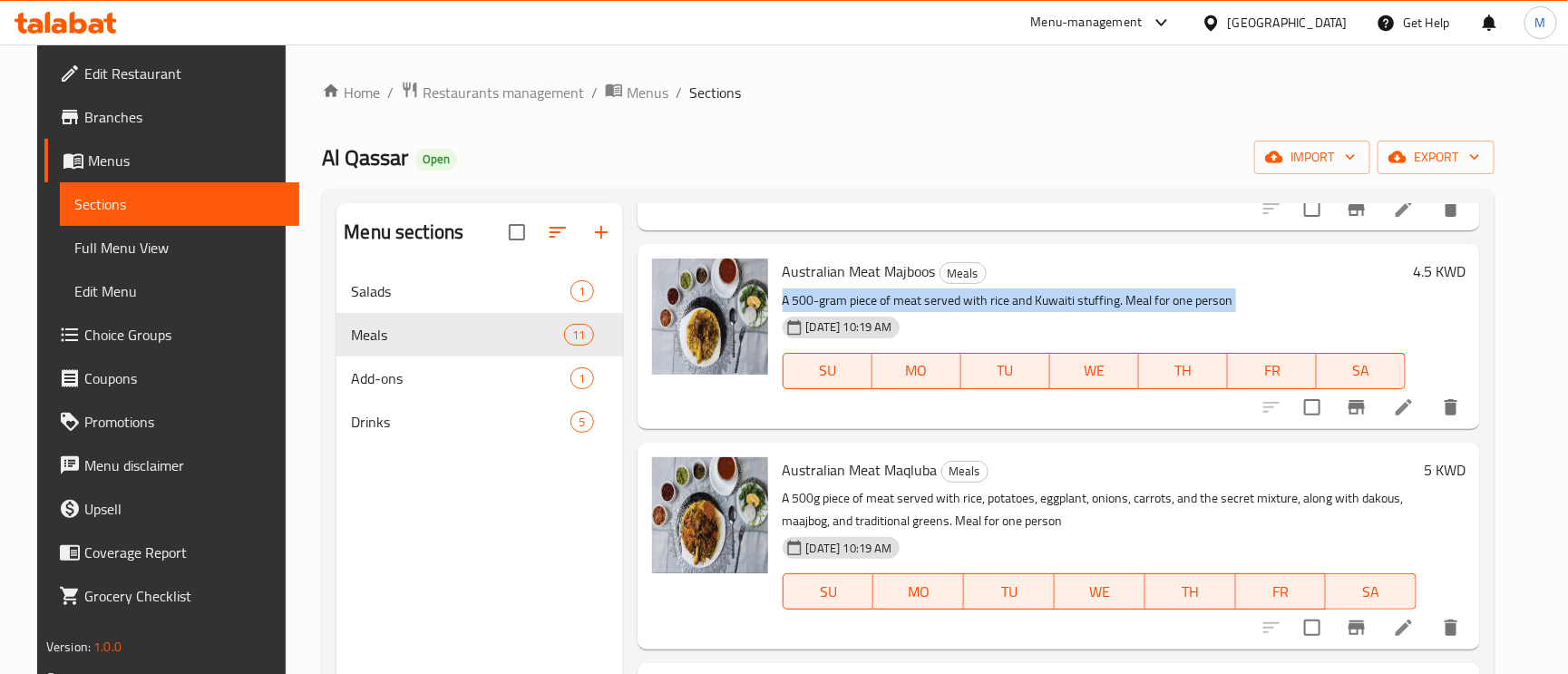
click at [1035, 503] on p "A 500g piece of meat served with rice, potatoes, eggplant, onions, carrots, and…" at bounding box center [1100, 509] width 635 height 45
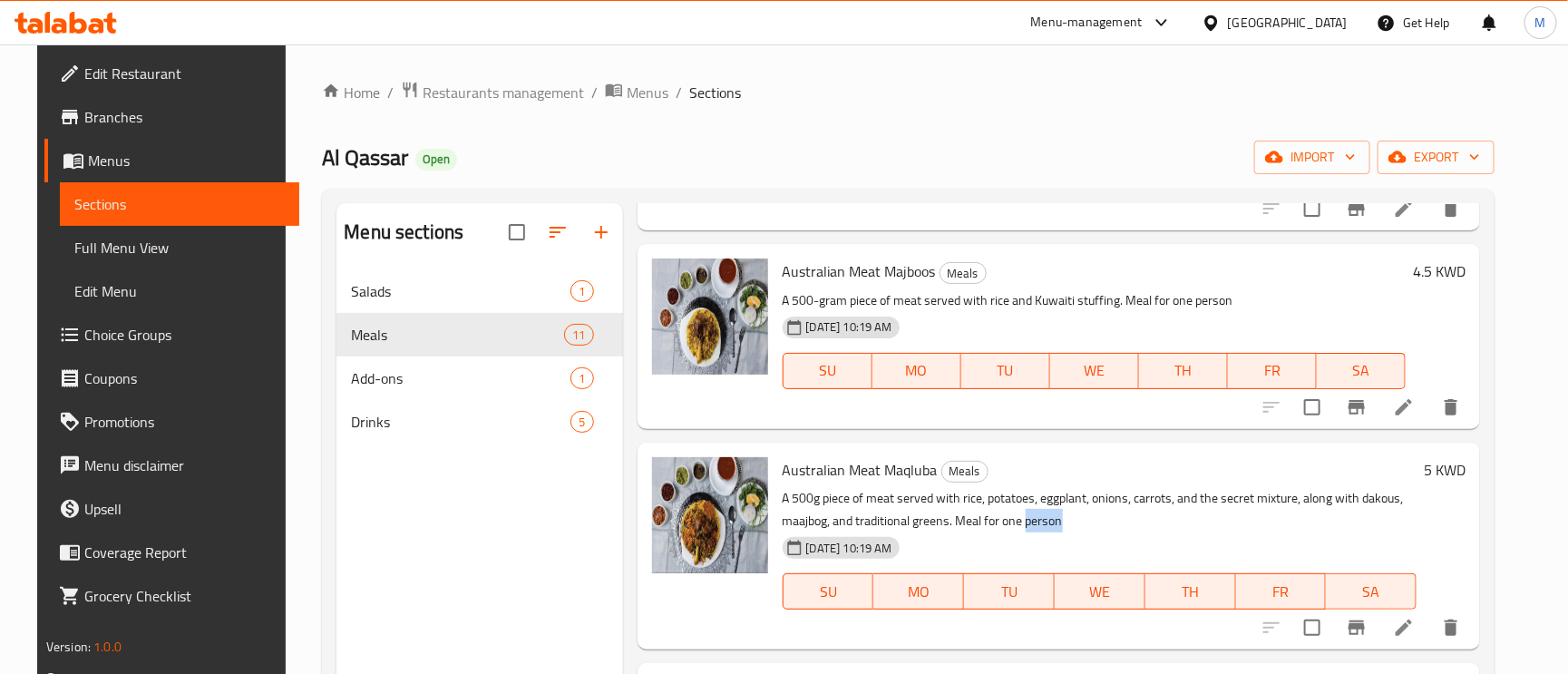
click at [1035, 503] on p "A 500g piece of meat served with rice, potatoes, eggplant, onions, carrots, and…" at bounding box center [1100, 509] width 635 height 45
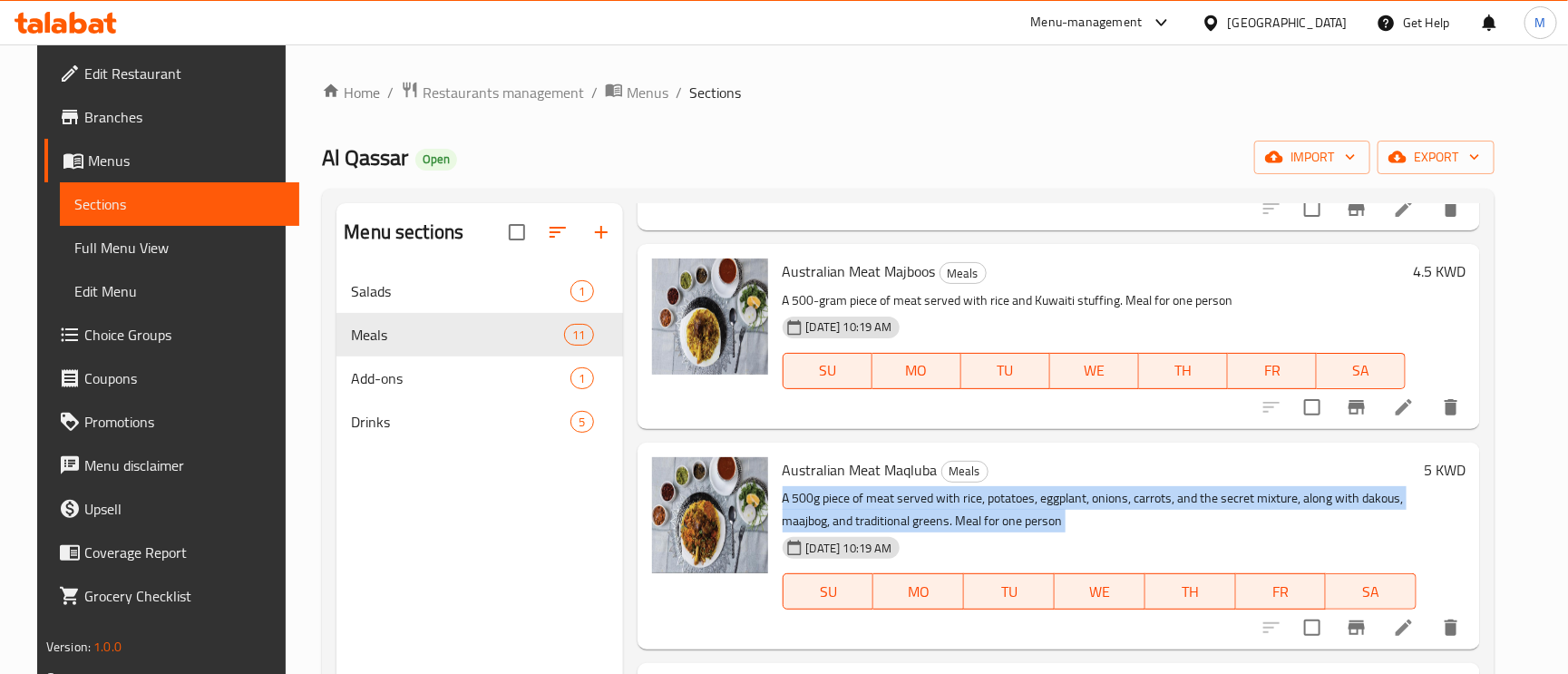
click at [1035, 503] on p "A 500g piece of meat served with rice, potatoes, eggplant, onions, carrots, and…" at bounding box center [1100, 509] width 635 height 45
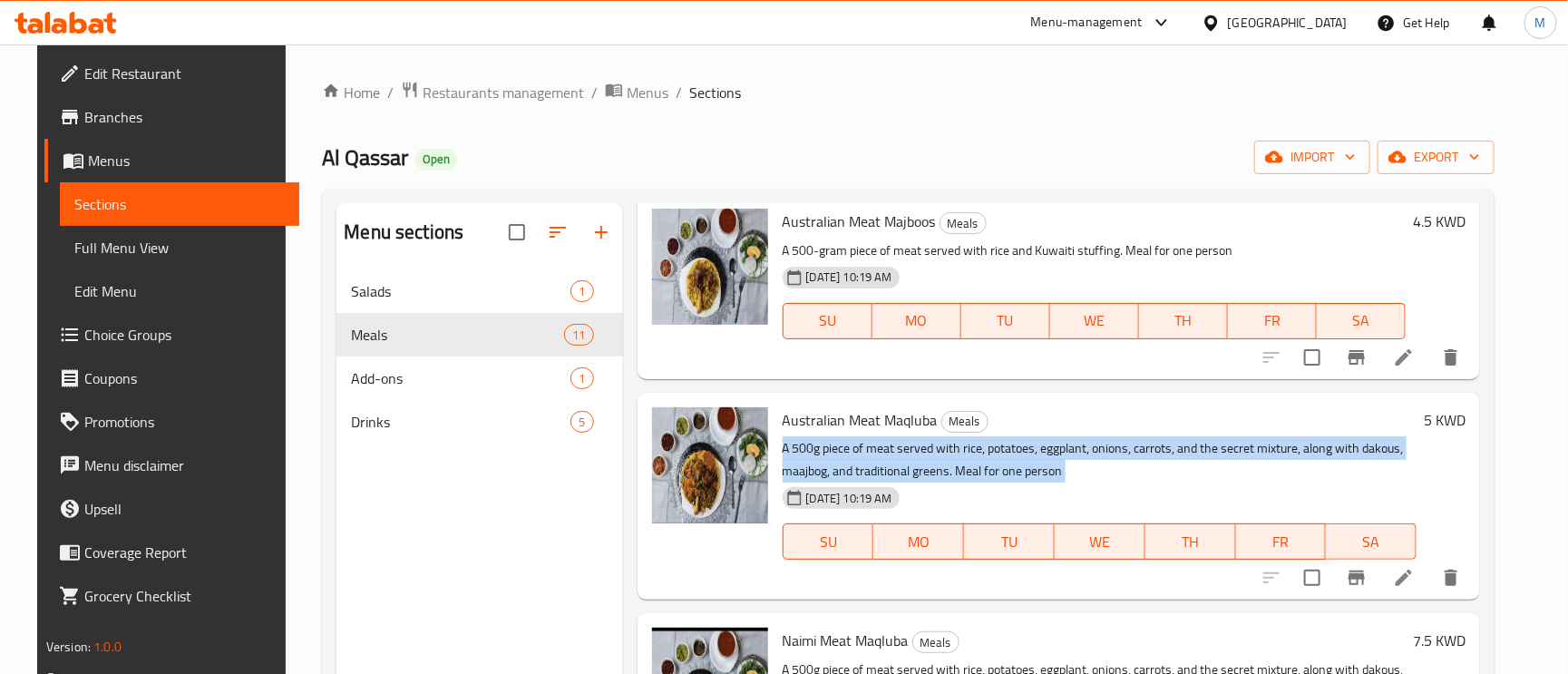
scroll to position [816, 0]
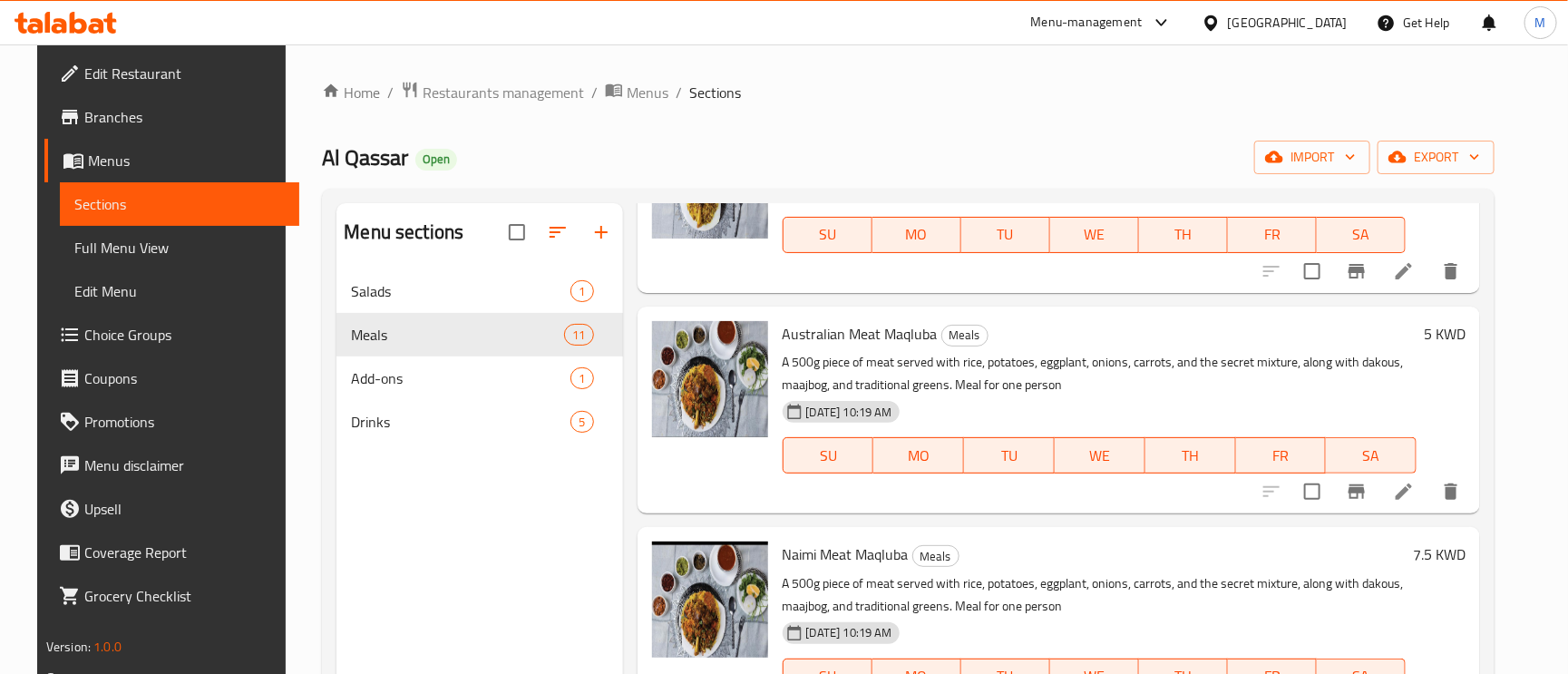
click at [1057, 585] on p "A 500g piece of meat served with rice, potatoes, eggplant, onions, carrots, and…" at bounding box center [1095, 595] width 624 height 45
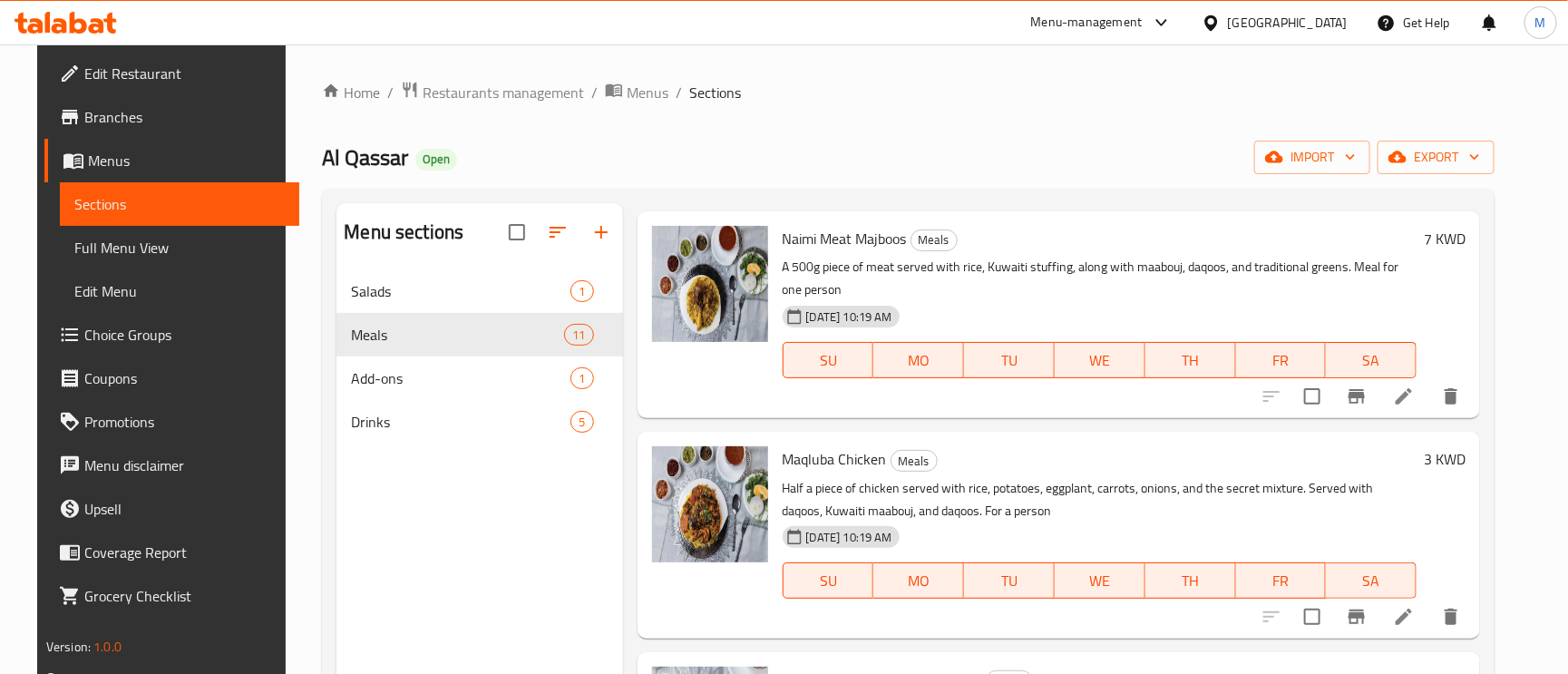
scroll to position [1360, 0]
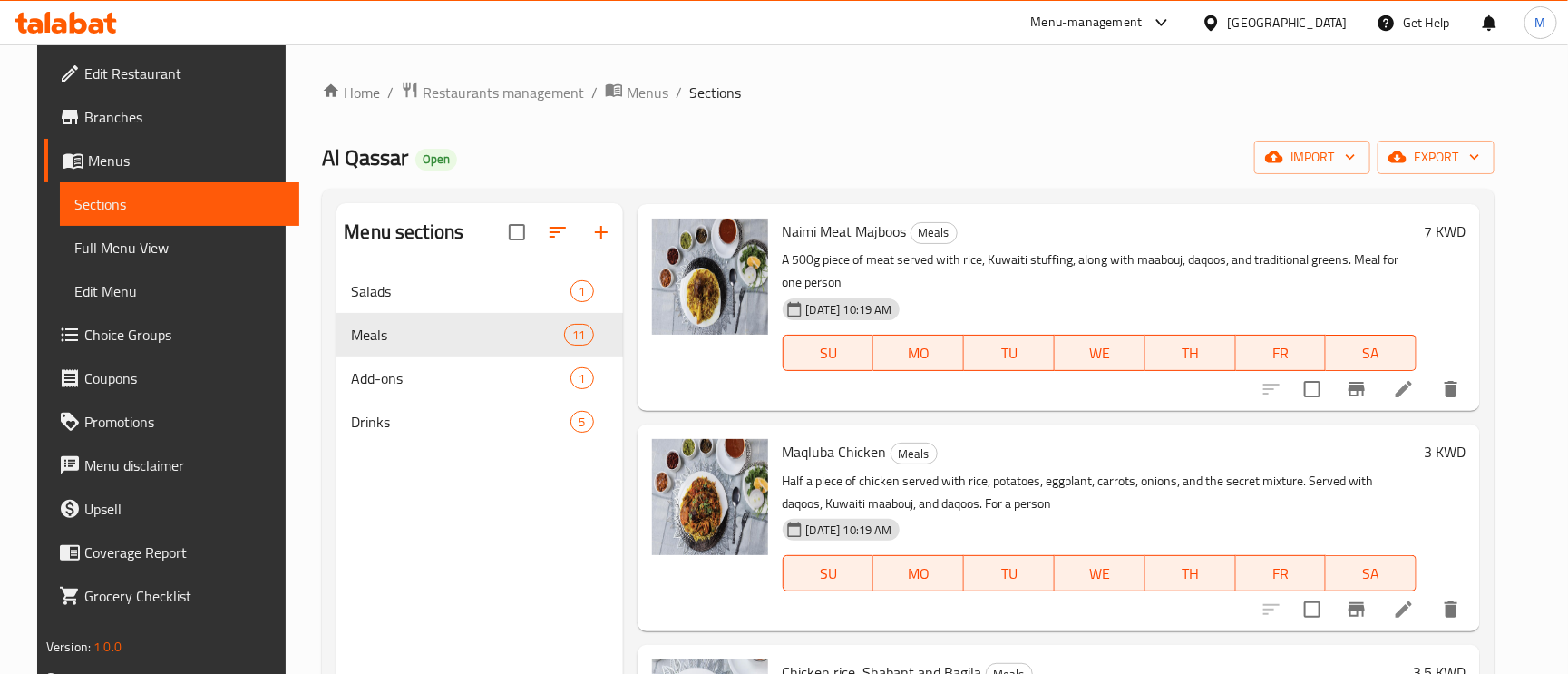
click at [959, 482] on p "Half a piece of chicken served with rice, potatoes, eggplant, carrots, onions, …" at bounding box center [1100, 493] width 635 height 45
click at [959, 481] on p "Half a piece of chicken served with rice, potatoes, eggplant, carrots, onions, …" at bounding box center [1100, 493] width 635 height 45
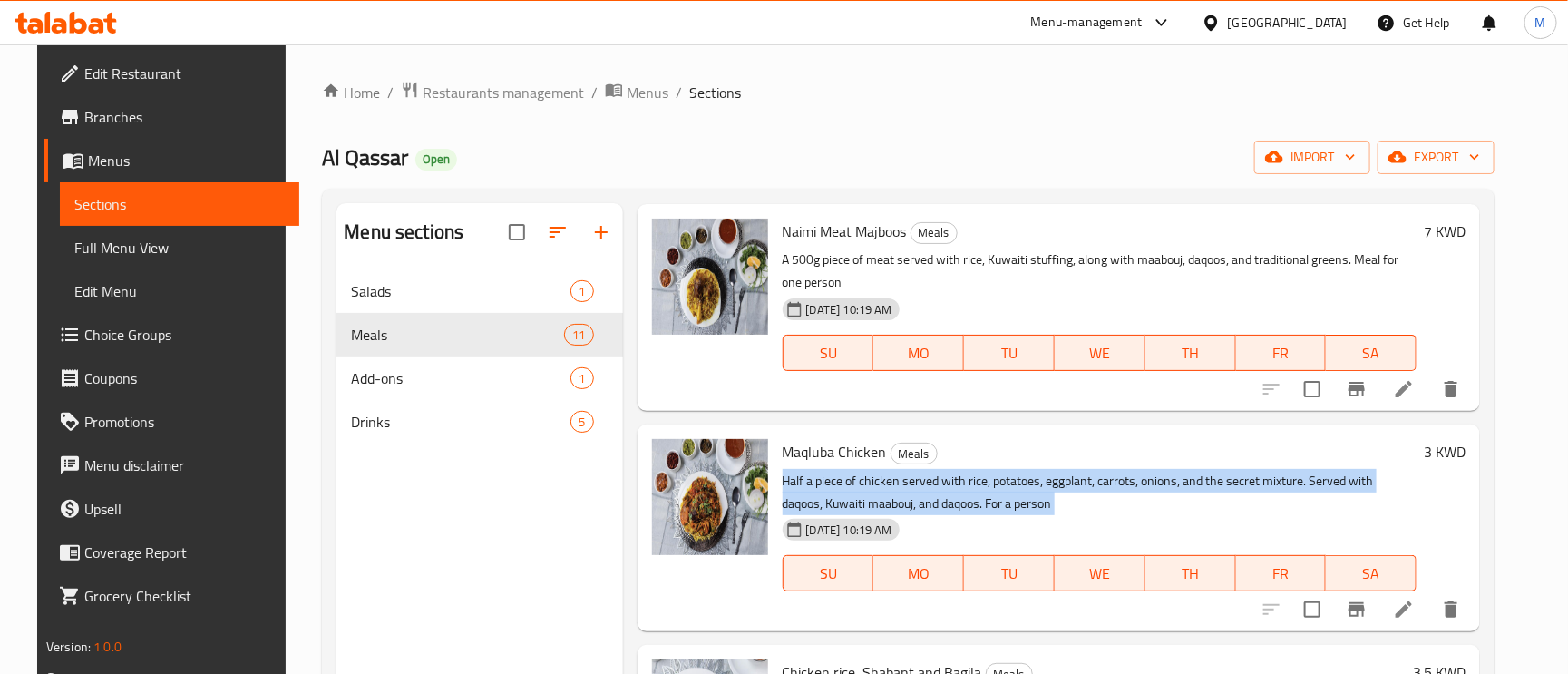
click at [959, 481] on p "Half a piece of chicken served with rice, potatoes, eggplant, carrots, onions, …" at bounding box center [1100, 493] width 635 height 45
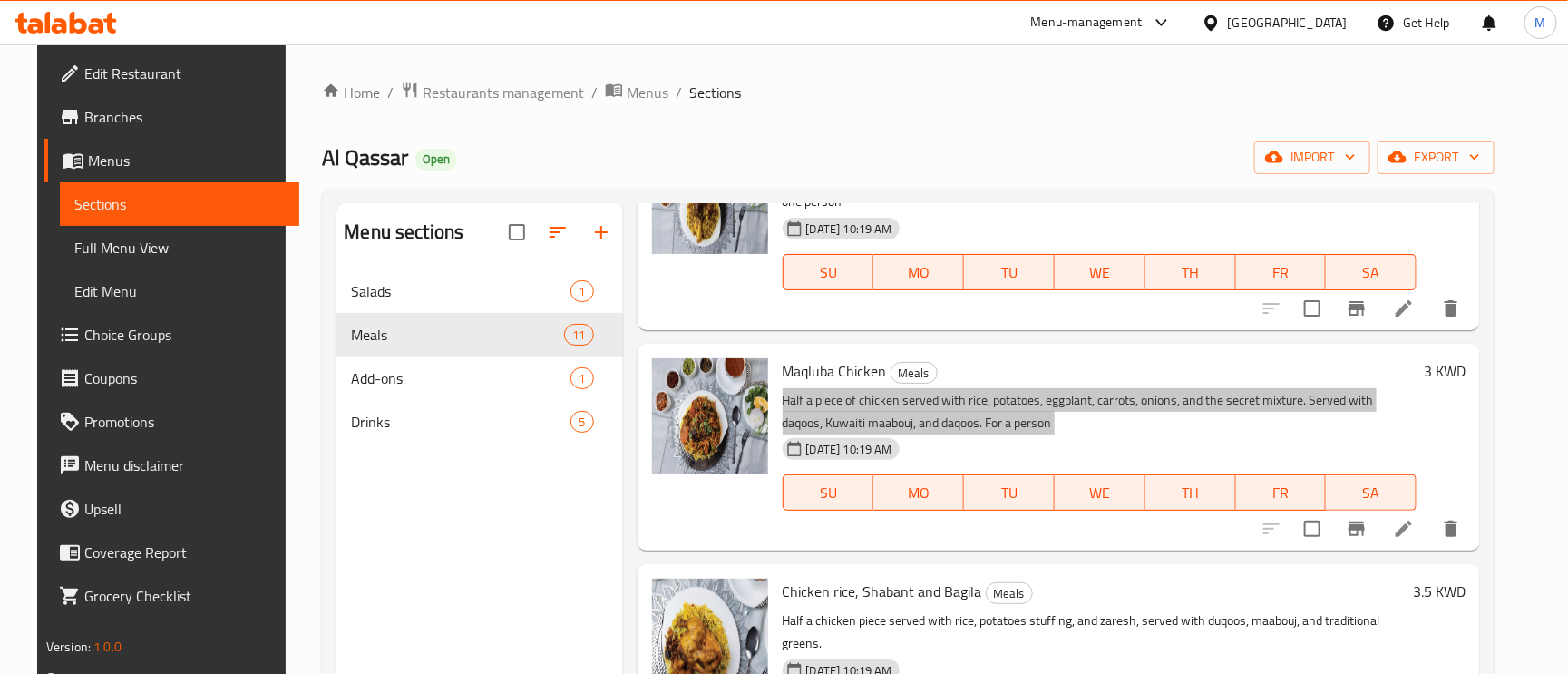
scroll to position [1497, 0]
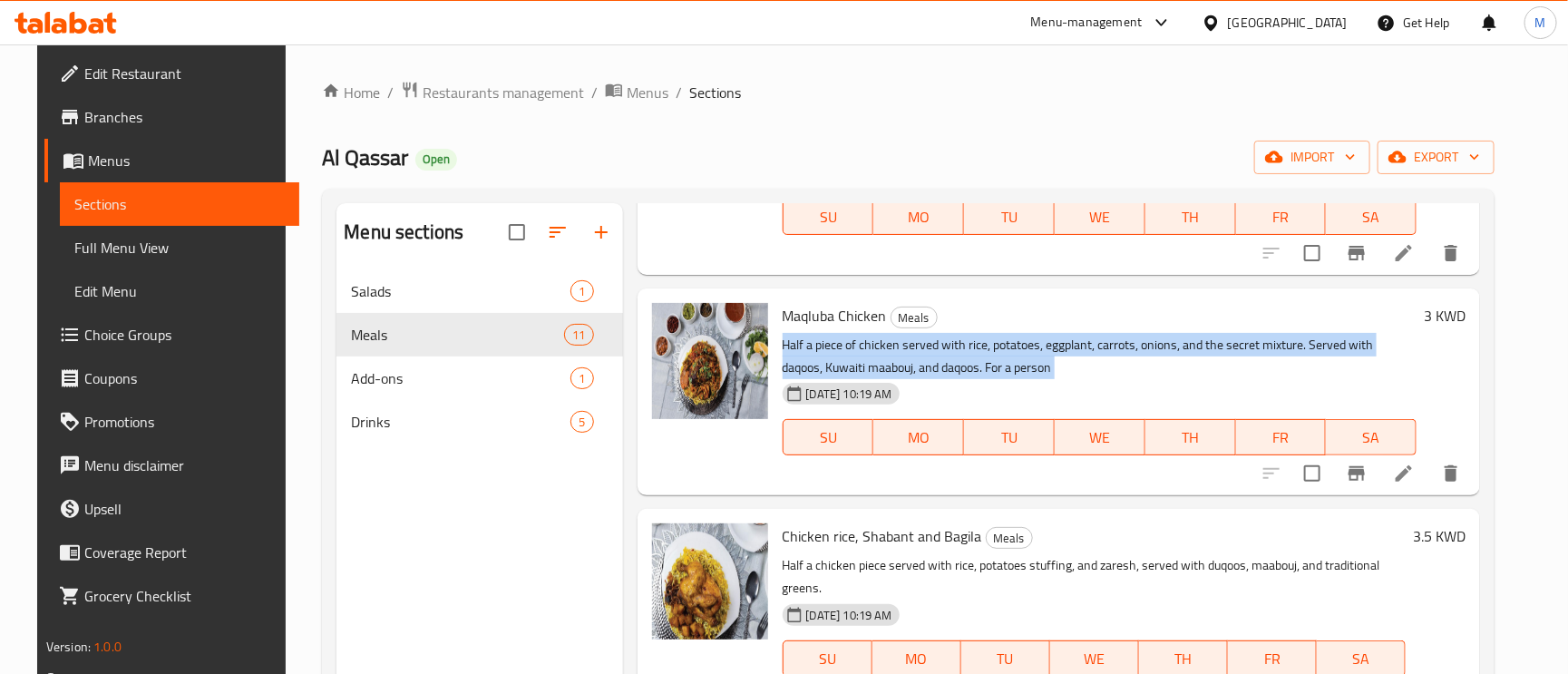
click at [971, 339] on p "Half a piece of chicken served with rice, potatoes, eggplant, carrots, onions, …" at bounding box center [1100, 356] width 635 height 45
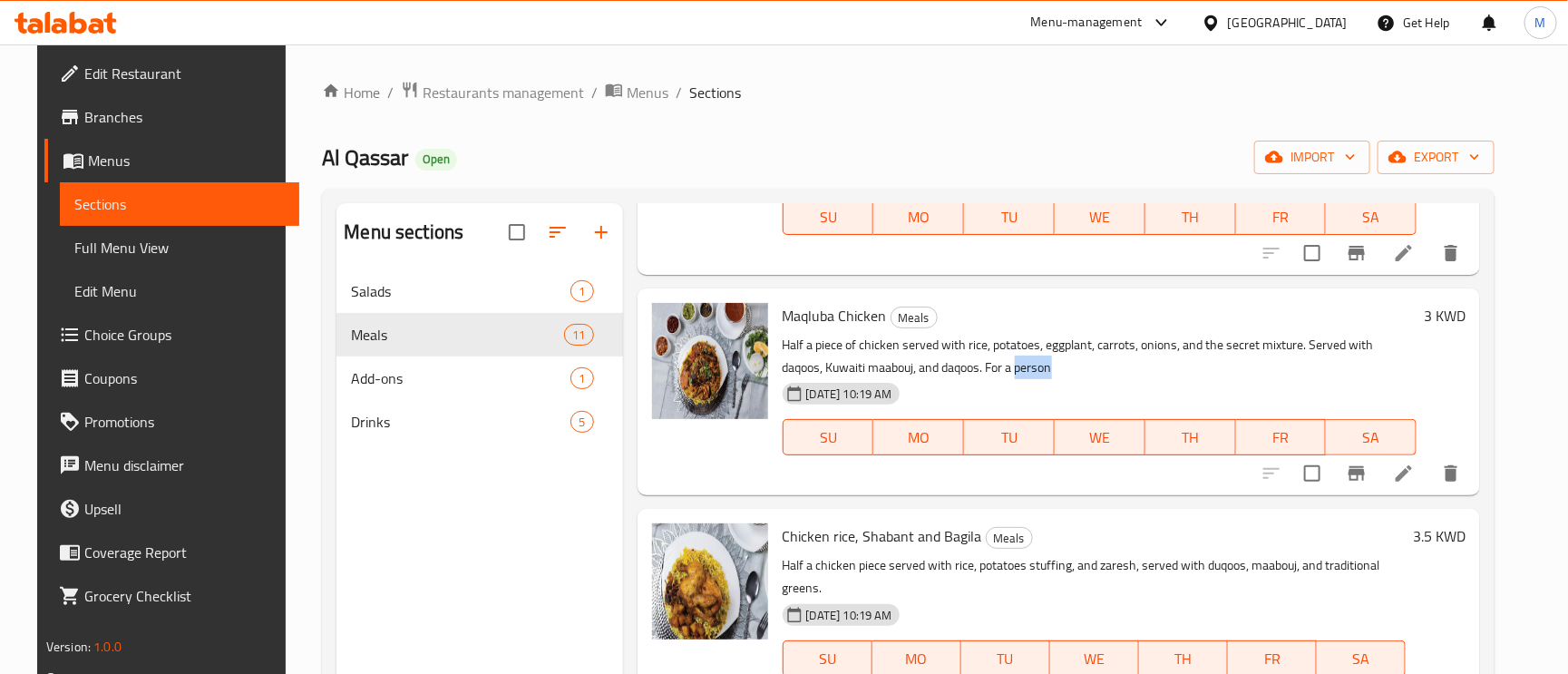
click at [971, 339] on p "Half a piece of chicken served with rice, potatoes, eggplant, carrots, onions, …" at bounding box center [1100, 356] width 635 height 45
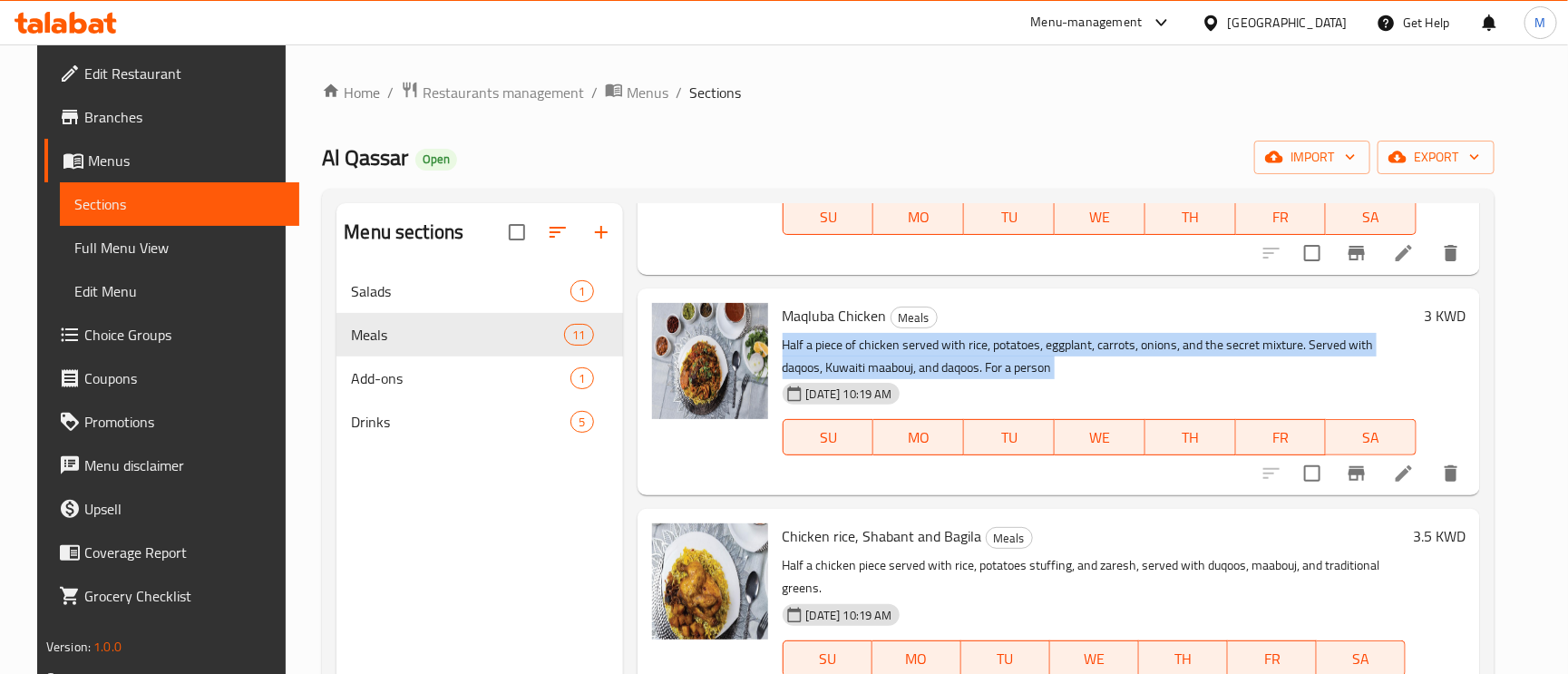
click at [971, 339] on p "Half a piece of chicken served with rice, potatoes, eggplant, carrots, onions, …" at bounding box center [1100, 356] width 635 height 45
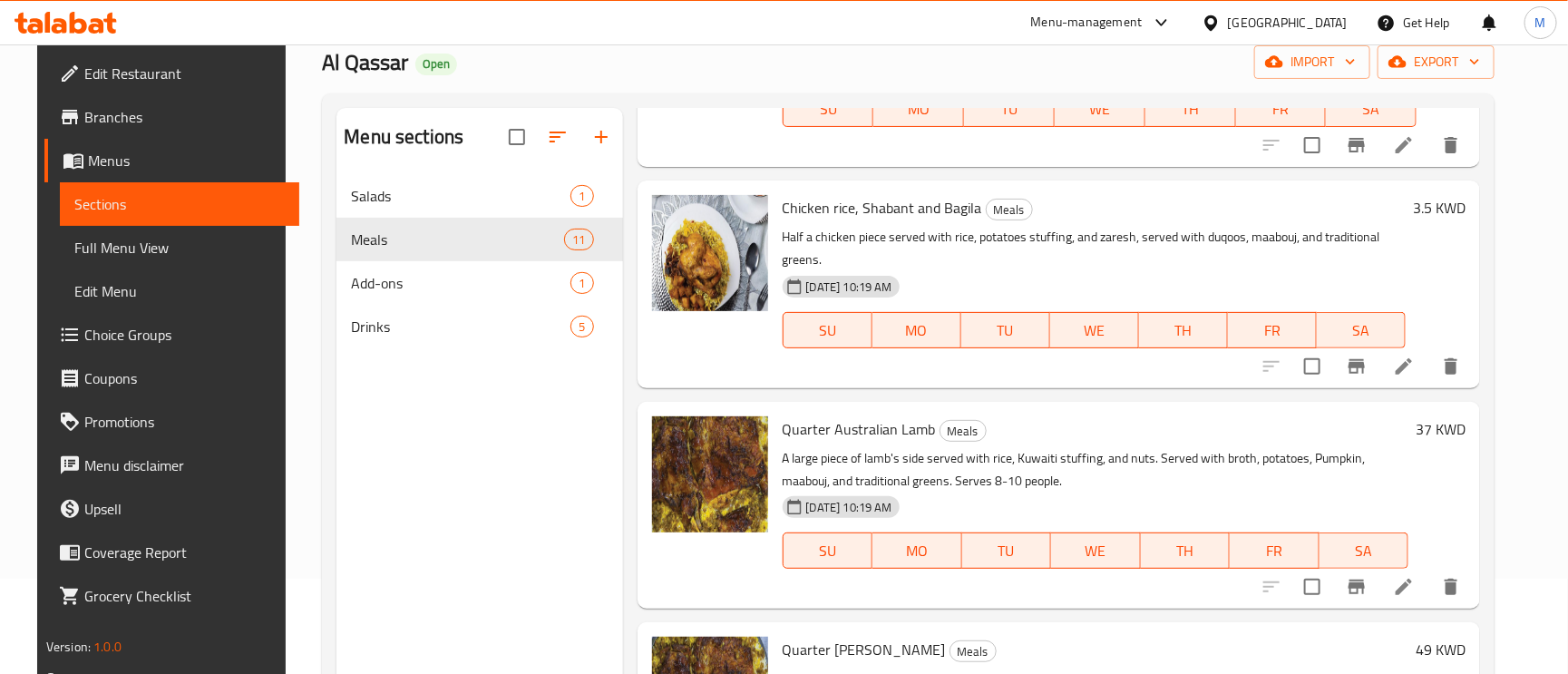
scroll to position [136, 0]
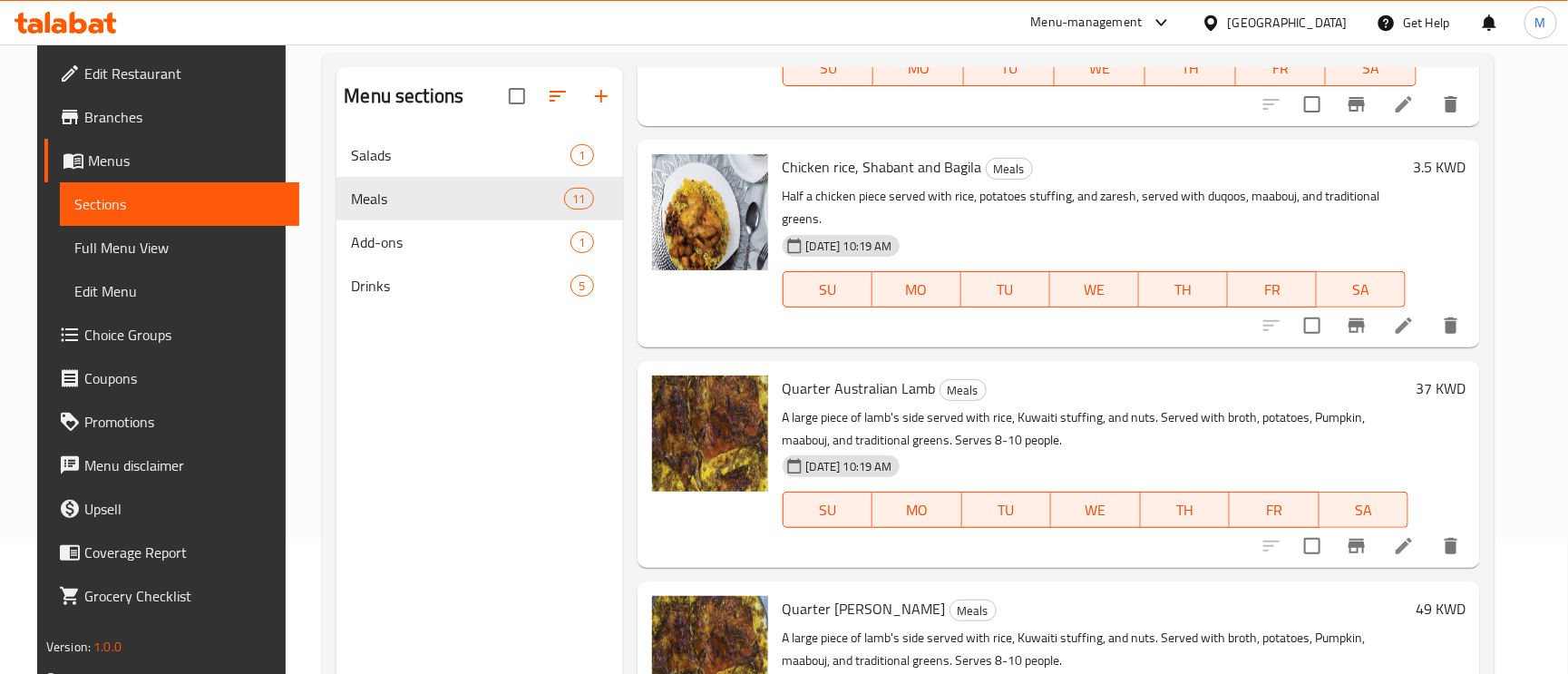
click at [1269, 406] on p "A large piece of lamb's side served with rice, Kuwaiti stuffing, and nuts. Serv…" at bounding box center [1096, 429] width 627 height 45
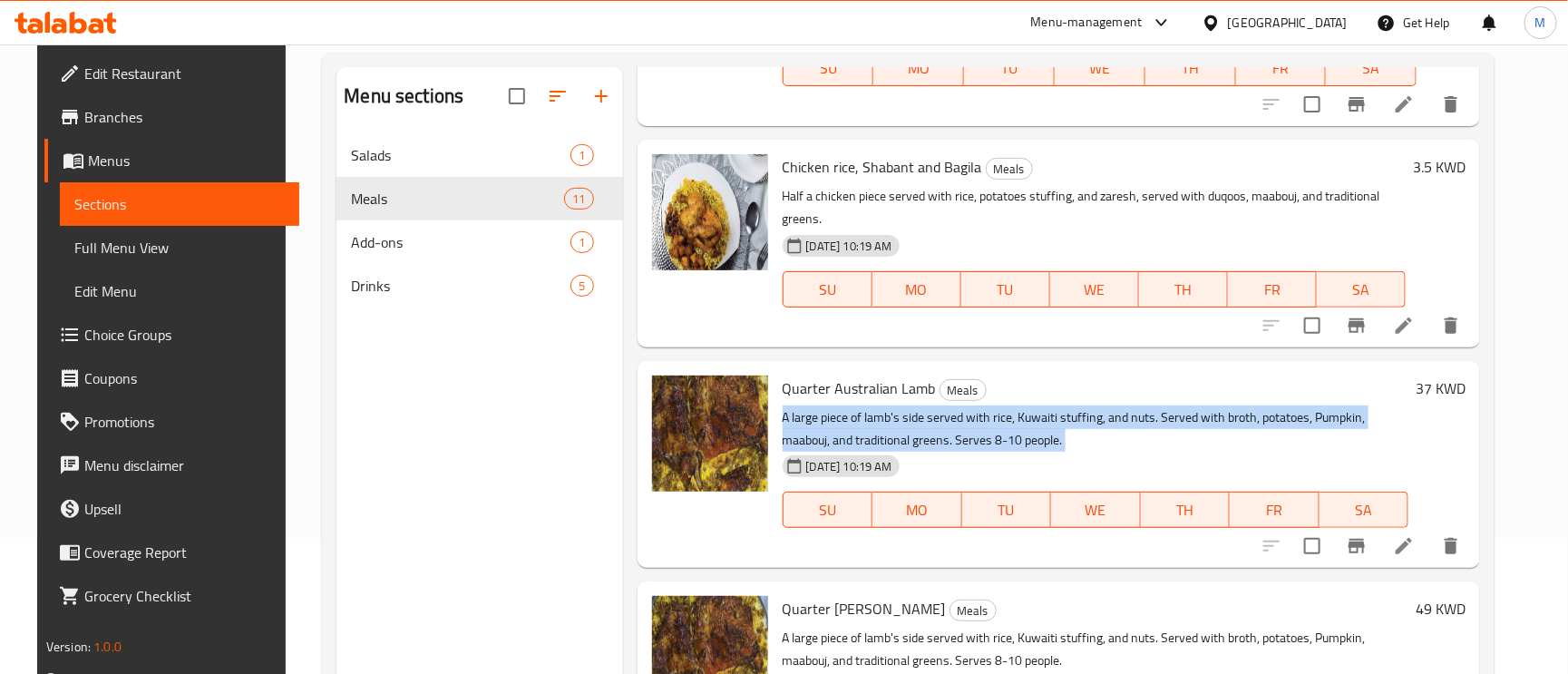
click at [1269, 406] on p "A large piece of lamb's side served with rice, Kuwaiti stuffing, and nuts. Serv…" at bounding box center [1096, 429] width 627 height 45
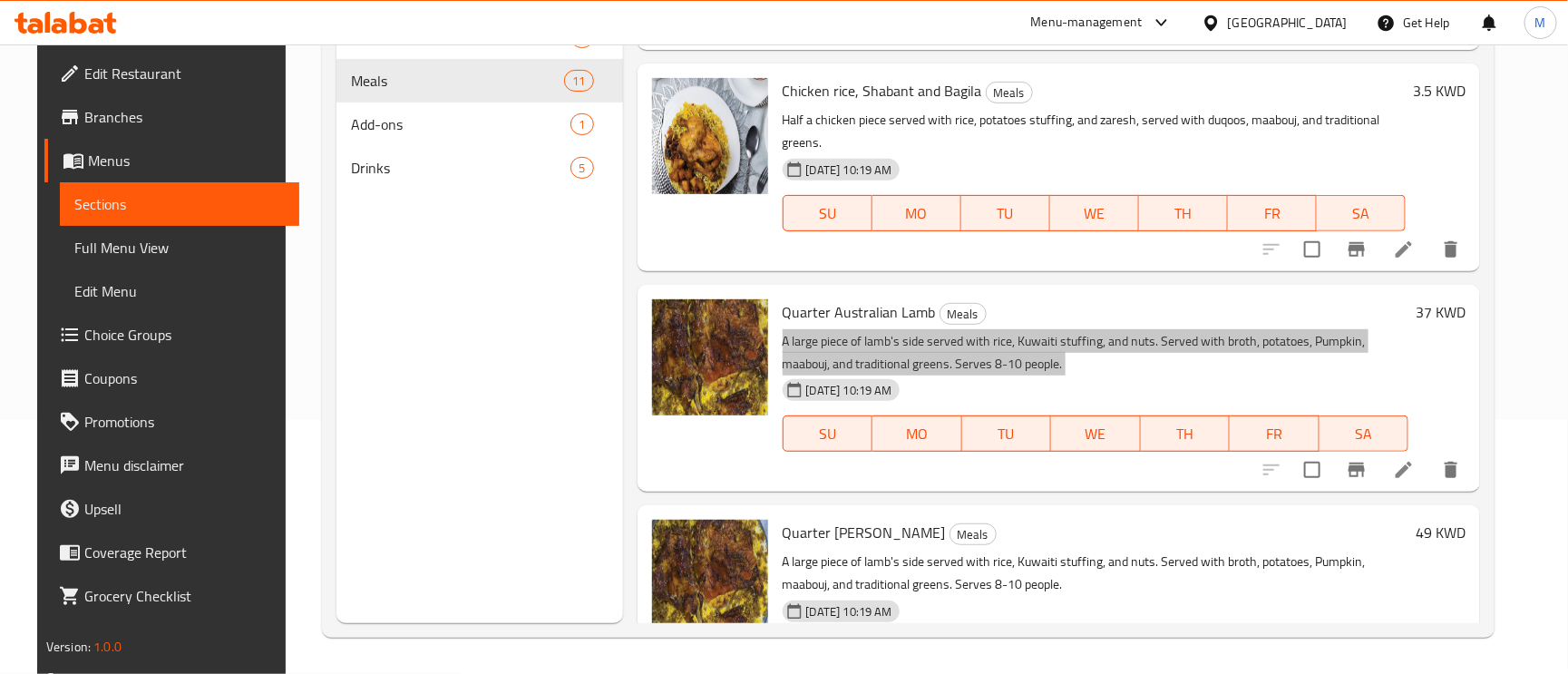
scroll to position [1730, 0]
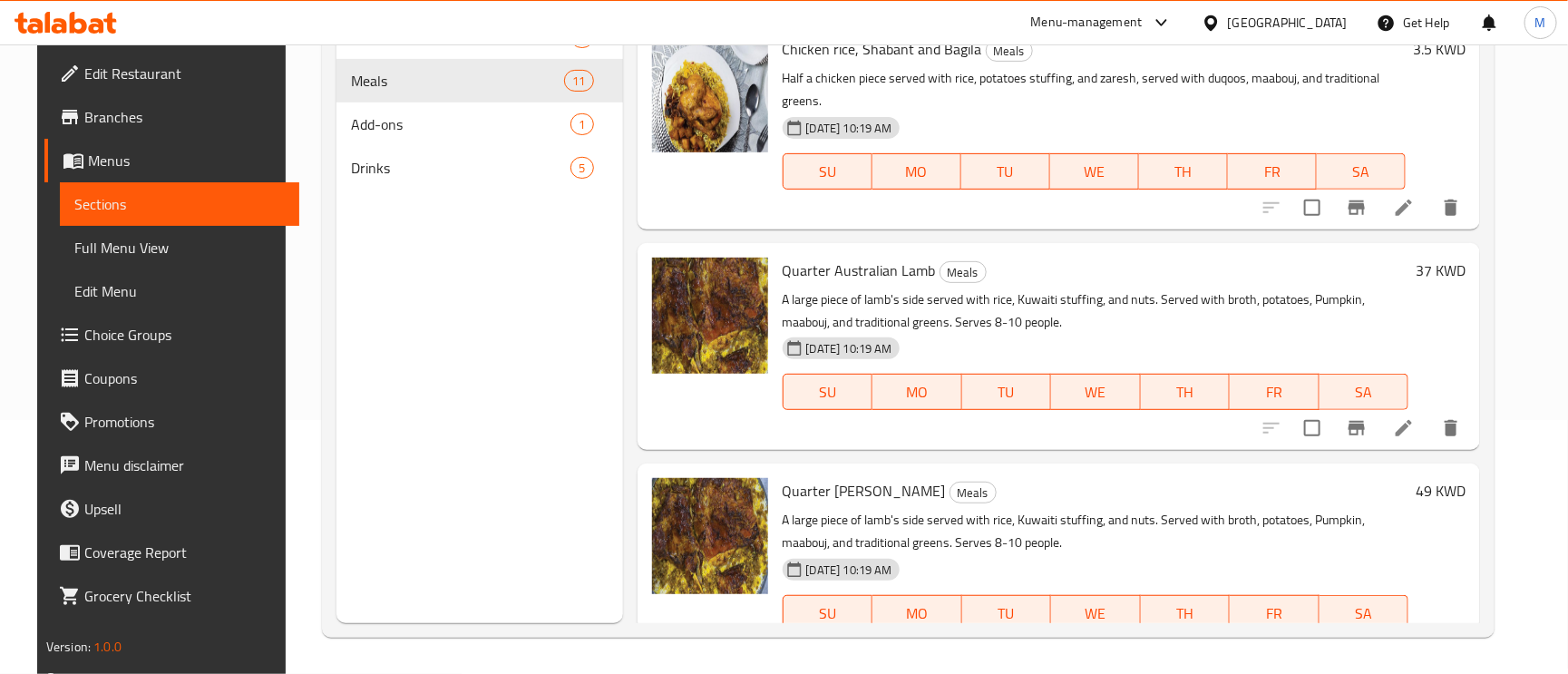
drag, startPoint x: 1121, startPoint y: 464, endPoint x: 1002, endPoint y: 211, distance: 279.6
click at [1002, 250] on div "Quarter Australian Lamb Meals A large piece of lamb's side served with rice, Ku…" at bounding box center [1096, 346] width 641 height 193
click at [973, 110] on div "12-10-2025 10:19 AM SU MO TU WE TH FR SA" at bounding box center [1094, 159] width 638 height 98
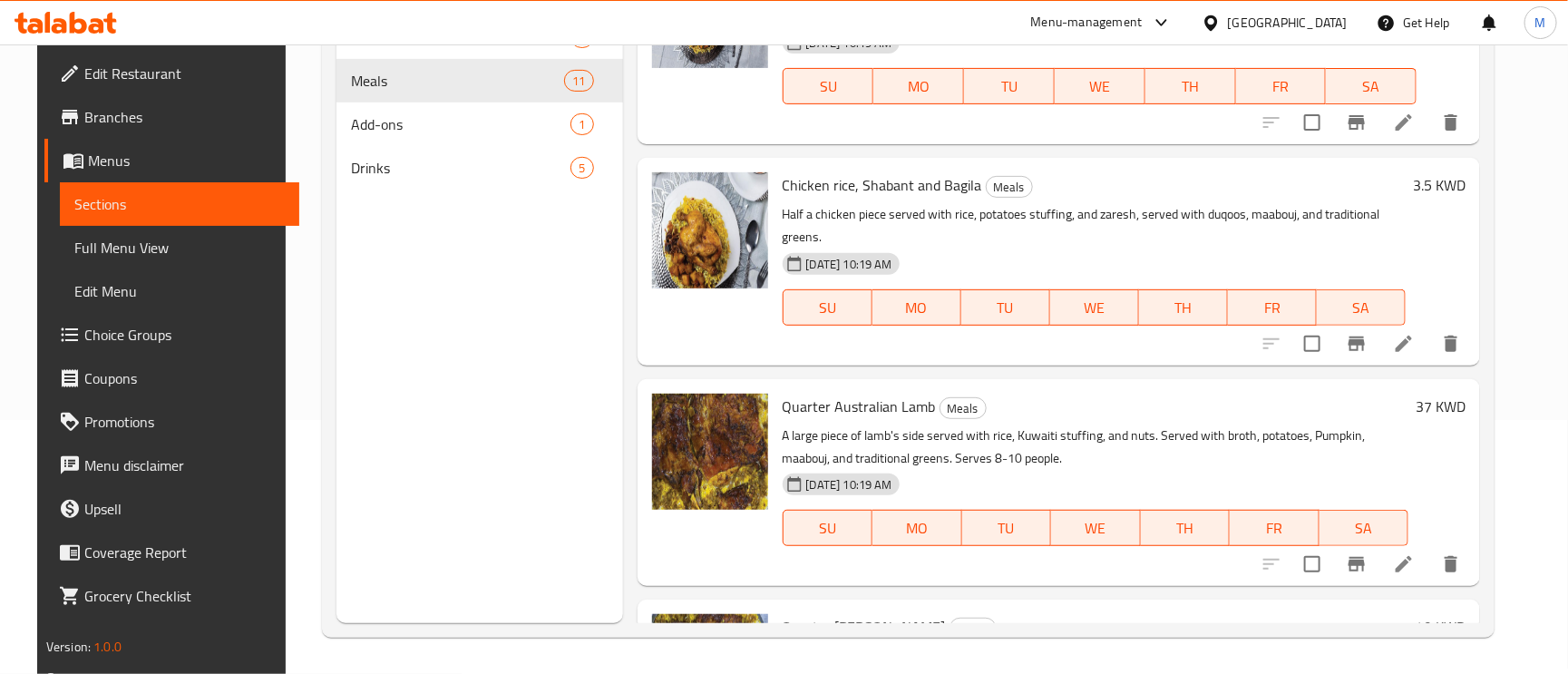
click at [916, 171] on span "Chicken rice, Shabant and Bagila" at bounding box center [883, 184] width 199 height 27
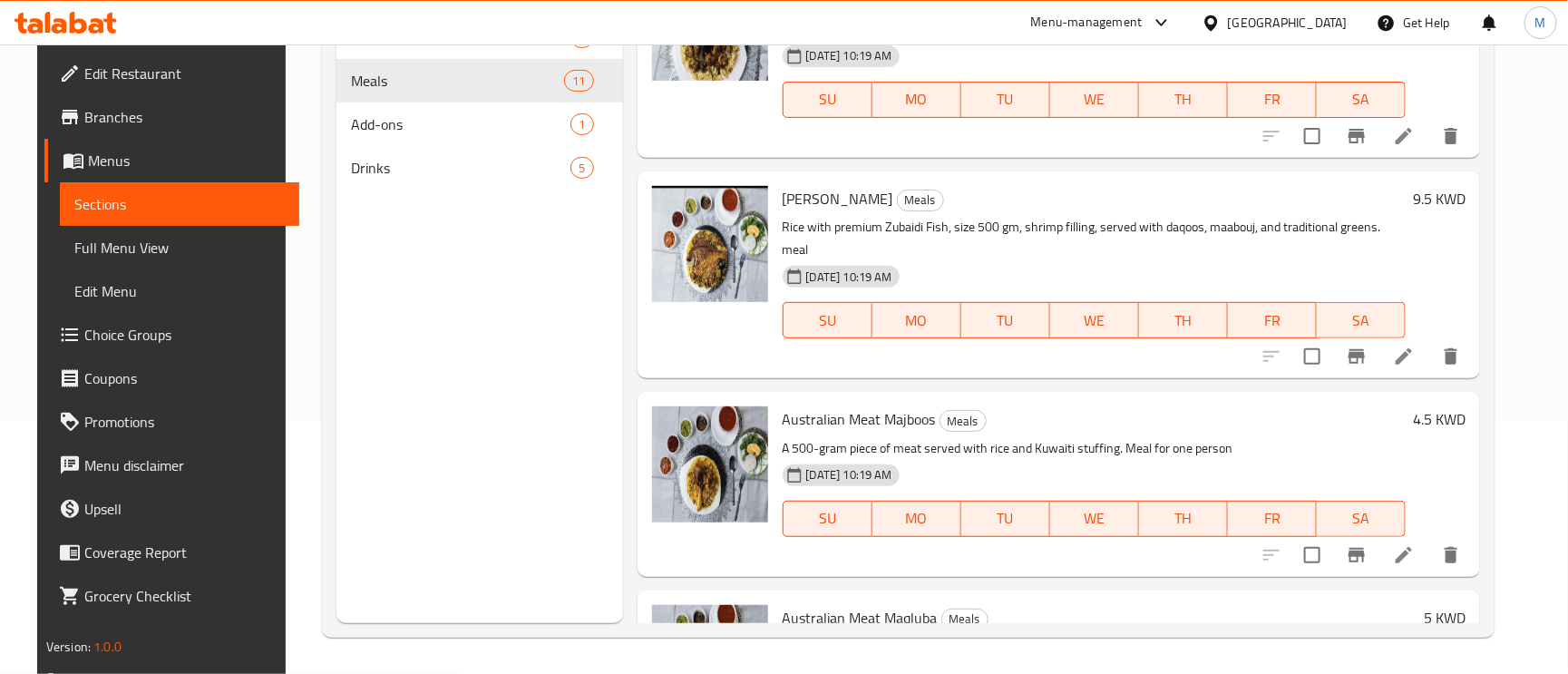
scroll to position [233, 0]
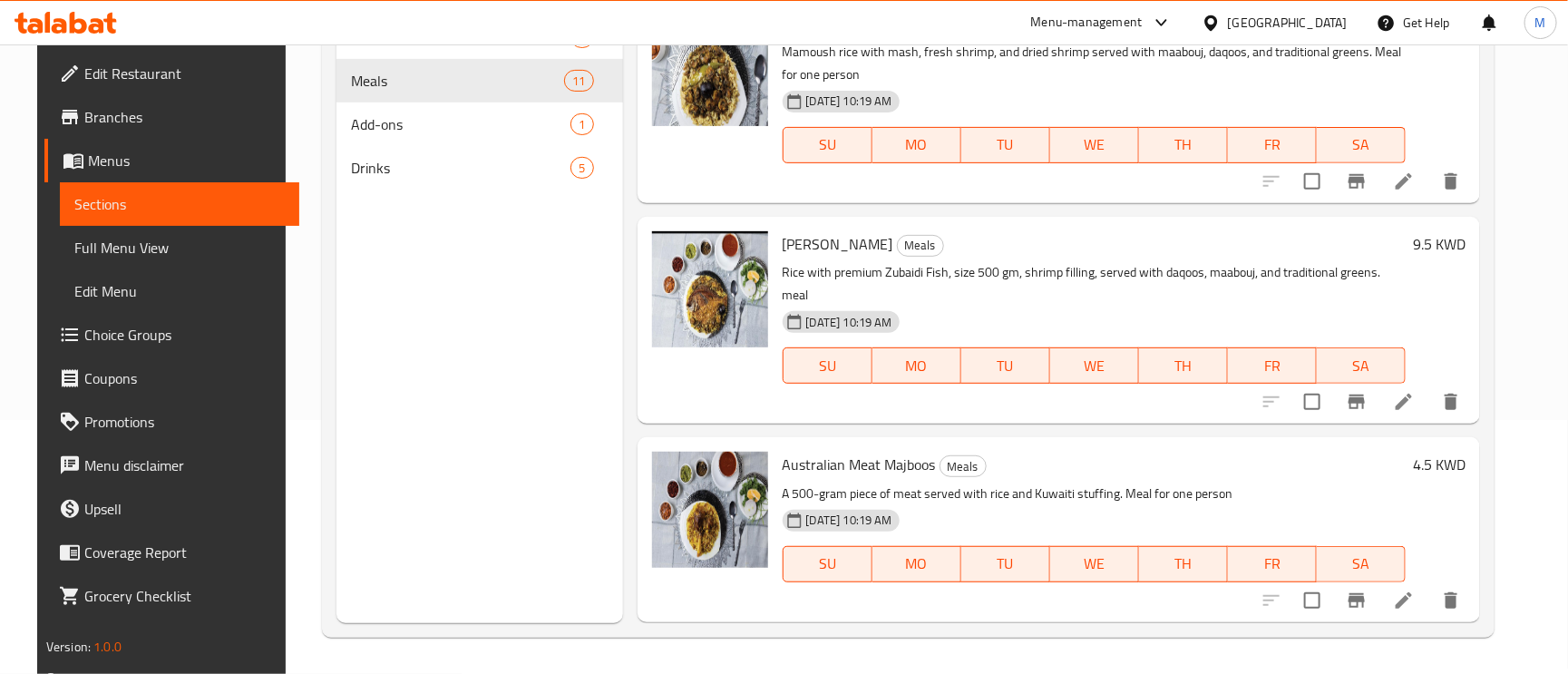
click at [1175, 263] on p "Rice with premium Zubaidi Fish, size 500 gm, shrimp filling, served with daqoos…" at bounding box center [1095, 284] width 624 height 45
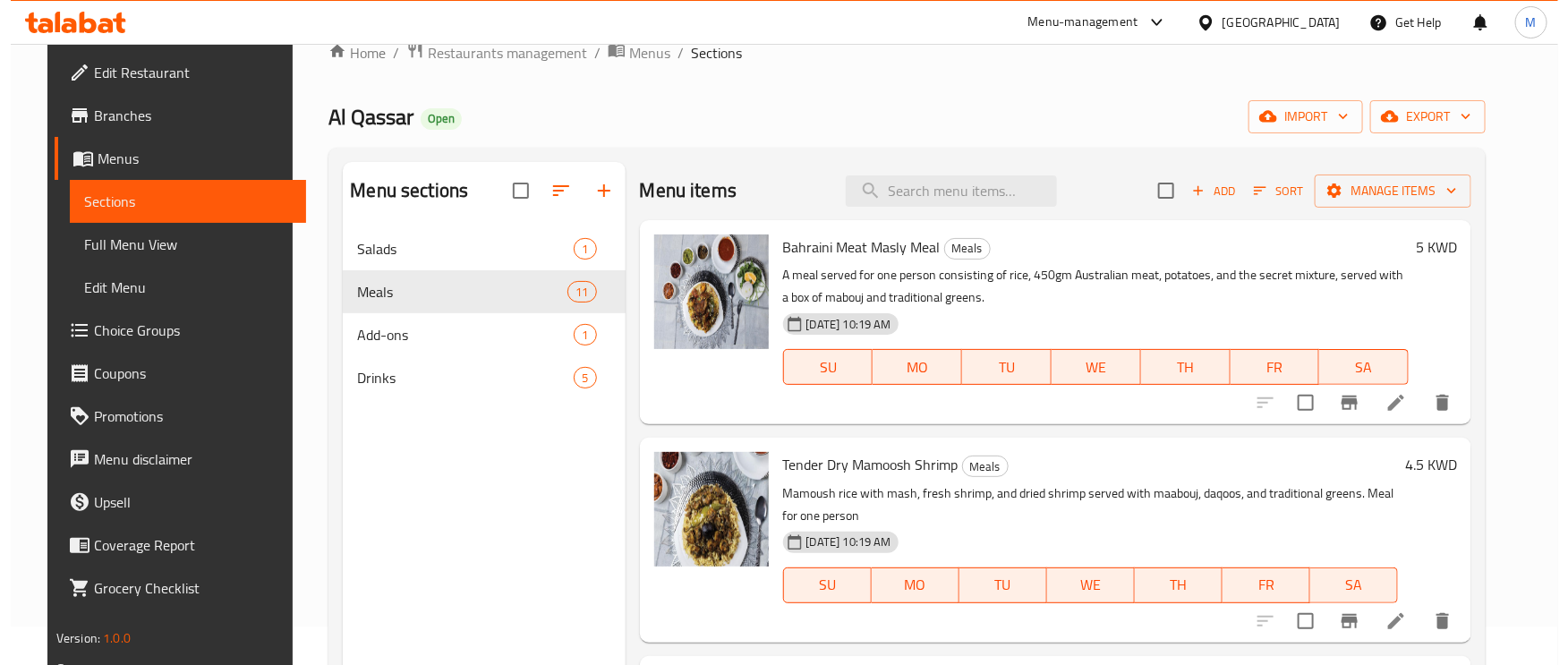
scroll to position [0, 0]
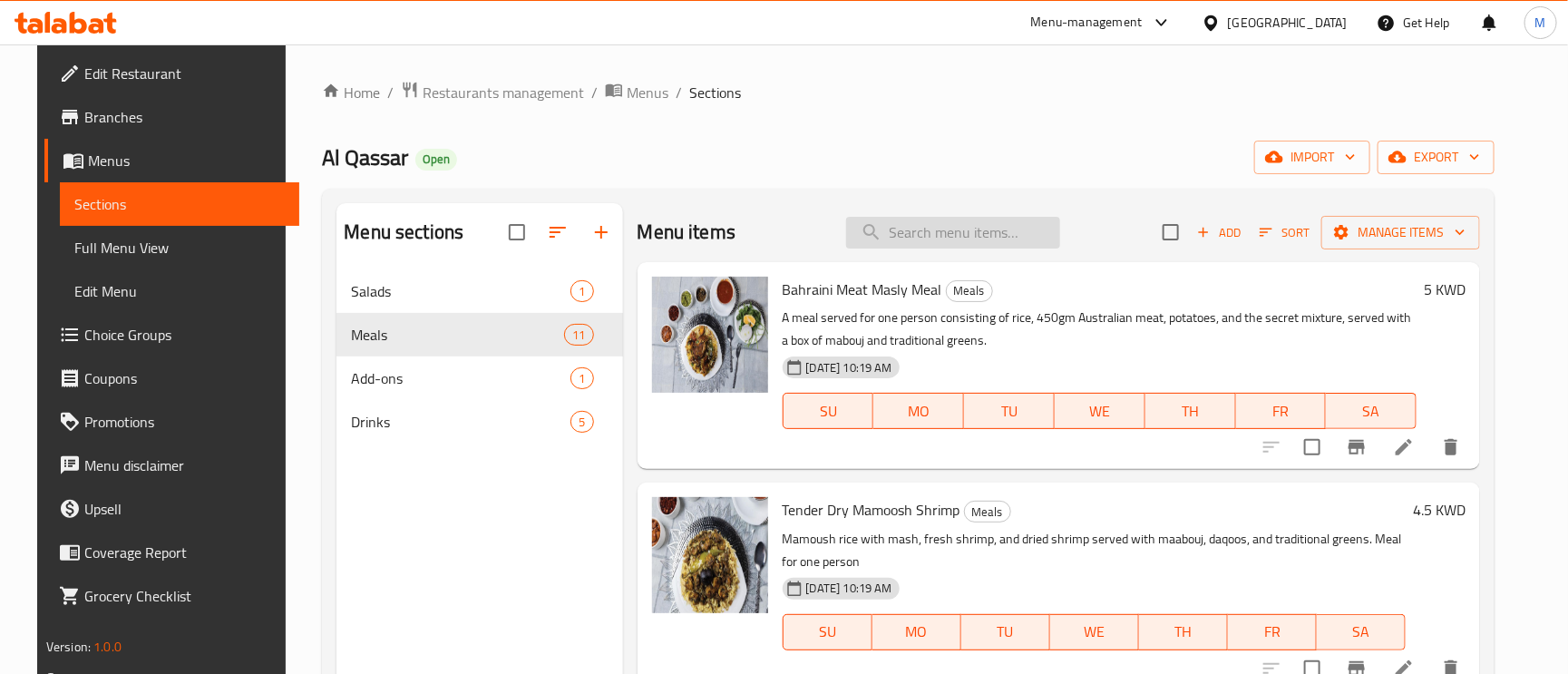
click at [929, 227] on input "search" at bounding box center [953, 233] width 214 height 32
paste input "Sprite Zero"
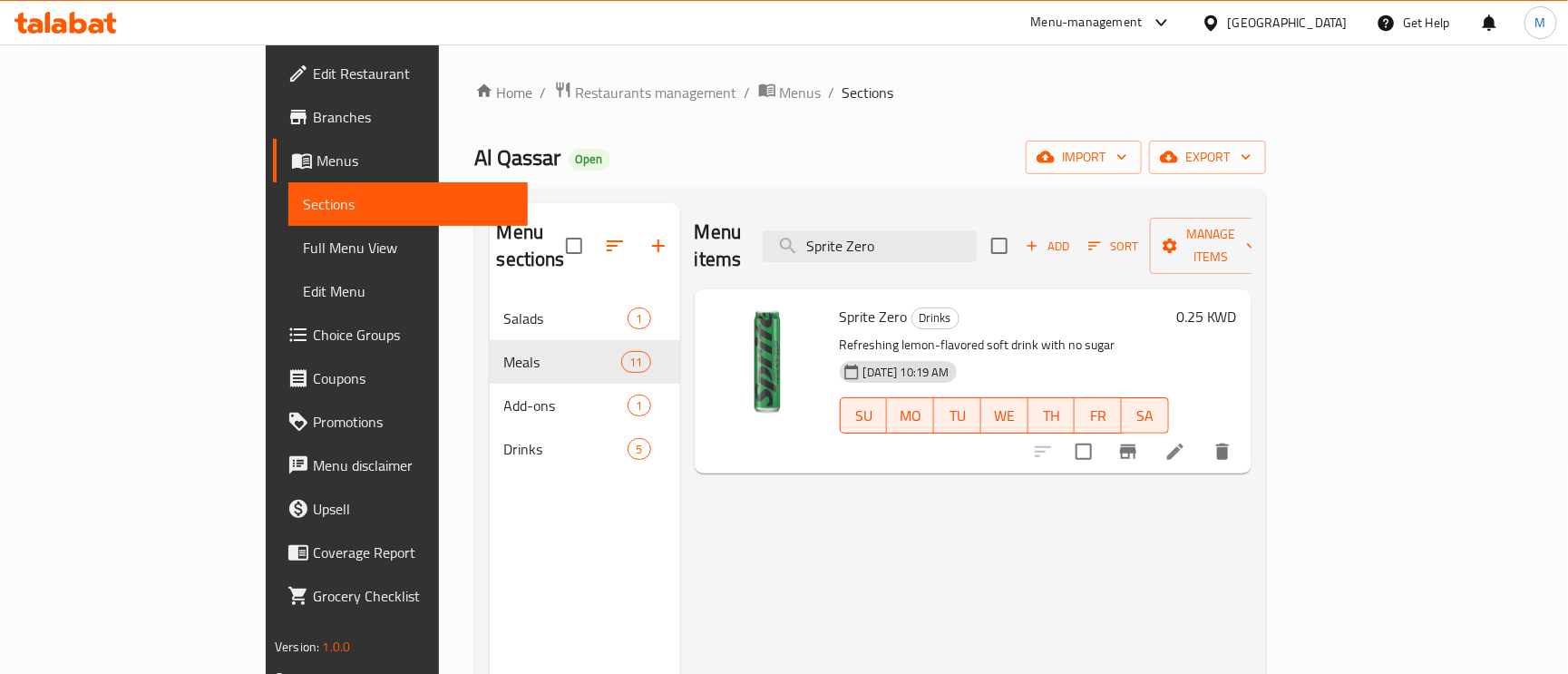
type input "Sprite Zero"
drag, startPoint x: 1431, startPoint y: 437, endPoint x: 1453, endPoint y: 425, distance: 25.1
click at [1200, 435] on li at bounding box center [1175, 451] width 51 height 33
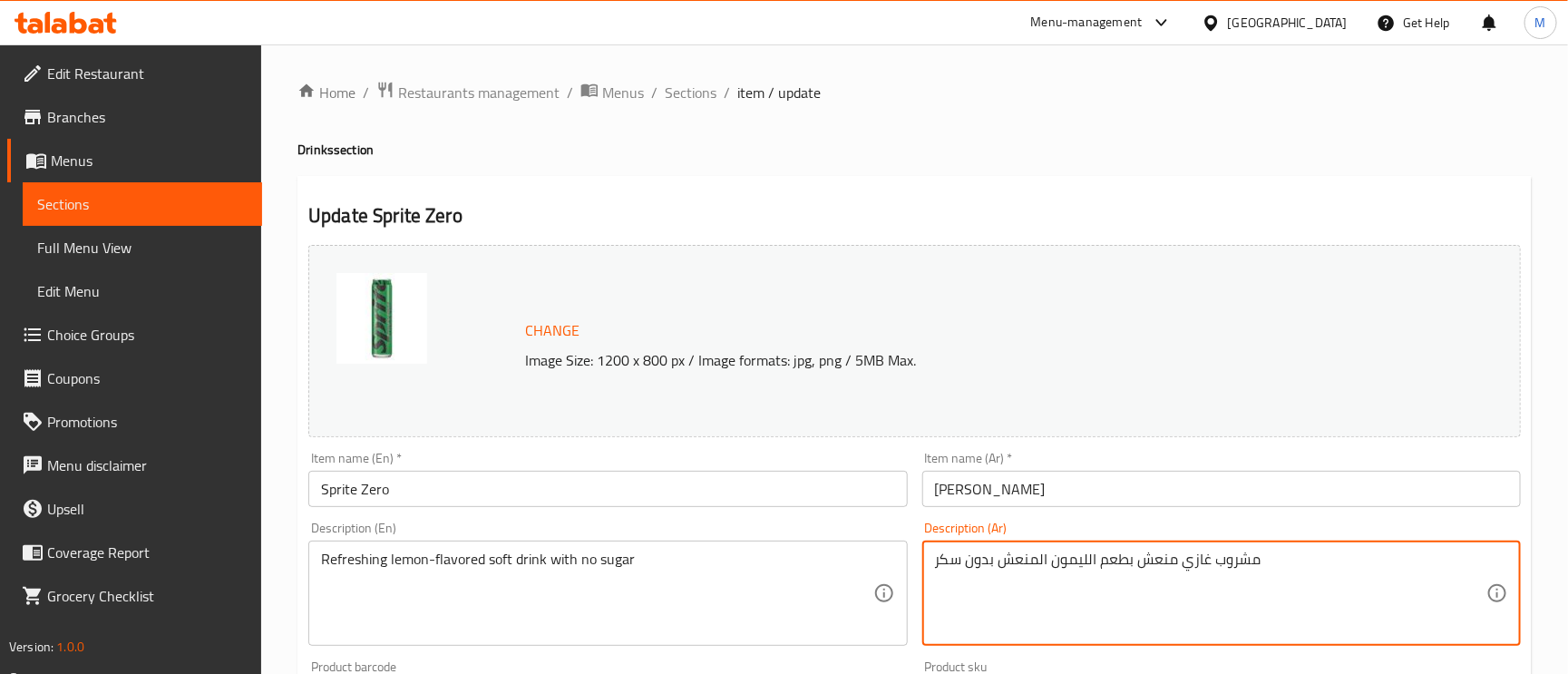
drag, startPoint x: 1269, startPoint y: 556, endPoint x: 1184, endPoint y: 566, distance: 85.6
click at [1184, 566] on textarea "مشروب غازي منعش بطعم الليمون المنعش بدون سكر" at bounding box center [1211, 594] width 552 height 86
drag, startPoint x: 1192, startPoint y: 598, endPoint x: 1139, endPoint y: 602, distance: 53.2
click at [1121, 615] on textarea "مشروب غازي منعش بطعم الليمون المنعش بدون سكر" at bounding box center [1211, 594] width 552 height 86
drag, startPoint x: 1260, startPoint y: 564, endPoint x: 1218, endPoint y: 611, distance: 63.0
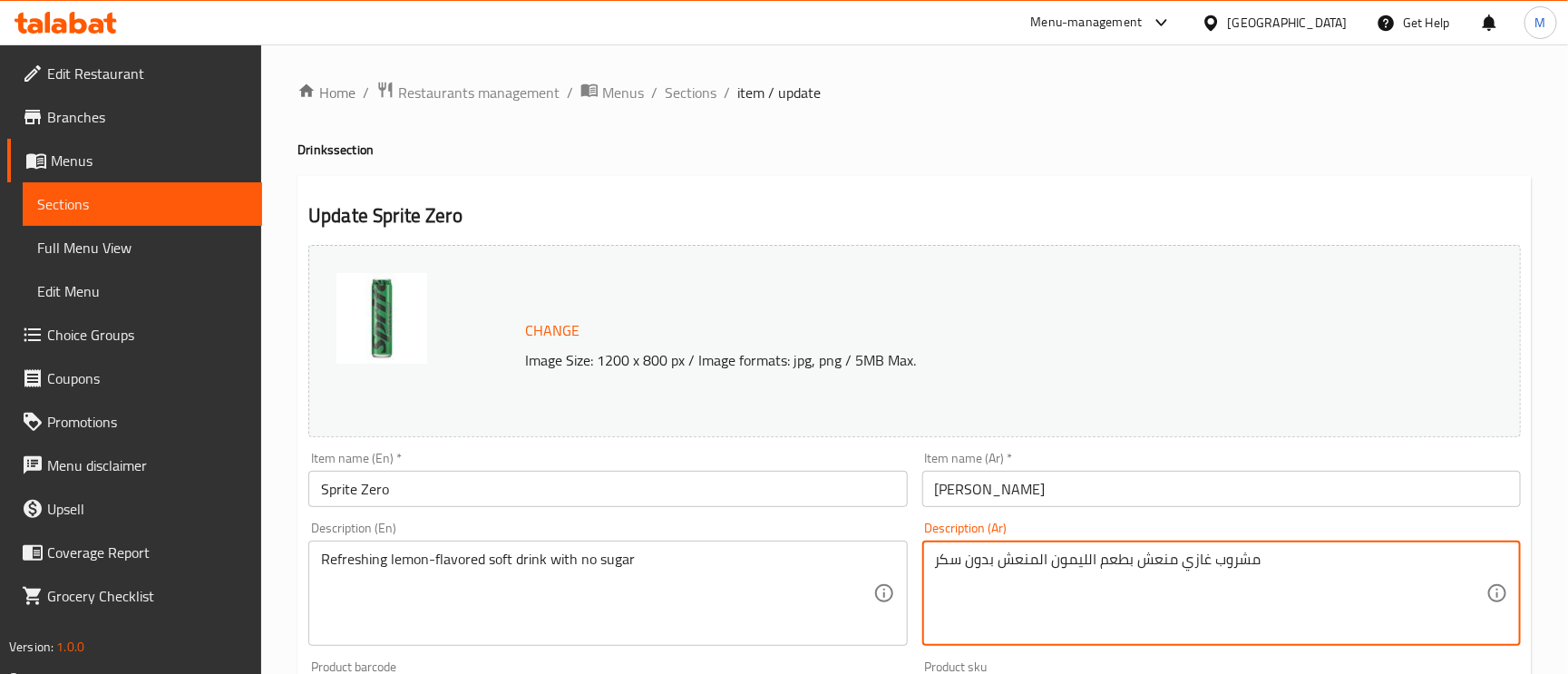
click at [1271, 621] on textarea "مشروب غازي منعش بطعم الليمون المنعش بدون سكر" at bounding box center [1211, 594] width 552 height 86
drag, startPoint x: 1132, startPoint y: 565, endPoint x: 1003, endPoint y: 556, distance: 129.3
click at [1003, 556] on textarea "مشروب غازي منعش بطعم الليمون المنعش بدون سكر" at bounding box center [1211, 594] width 552 height 86
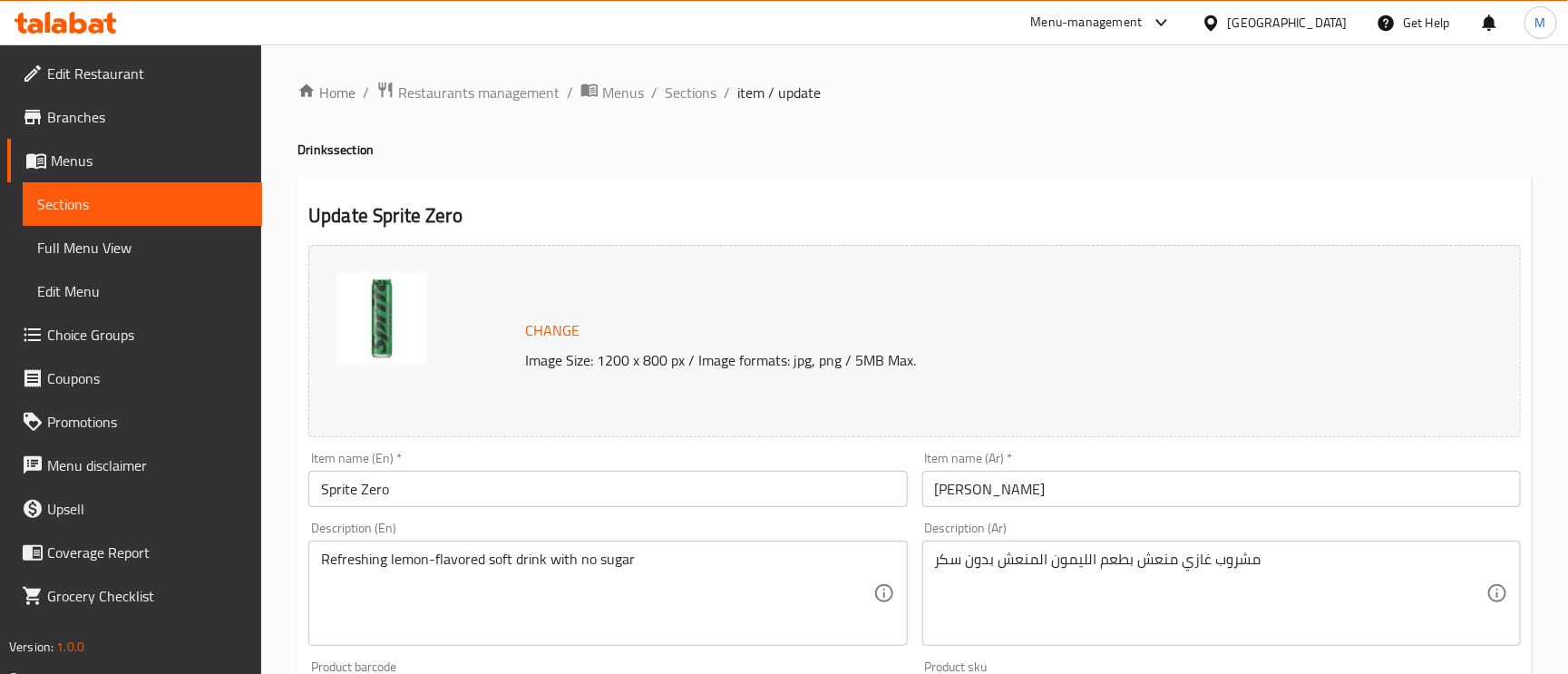
click at [1230, 541] on div "Description (Ar) مشروب غازي منعش بطعم الليمون المنعش بدون سكر Description (Ar)" at bounding box center [1221, 584] width 599 height 124
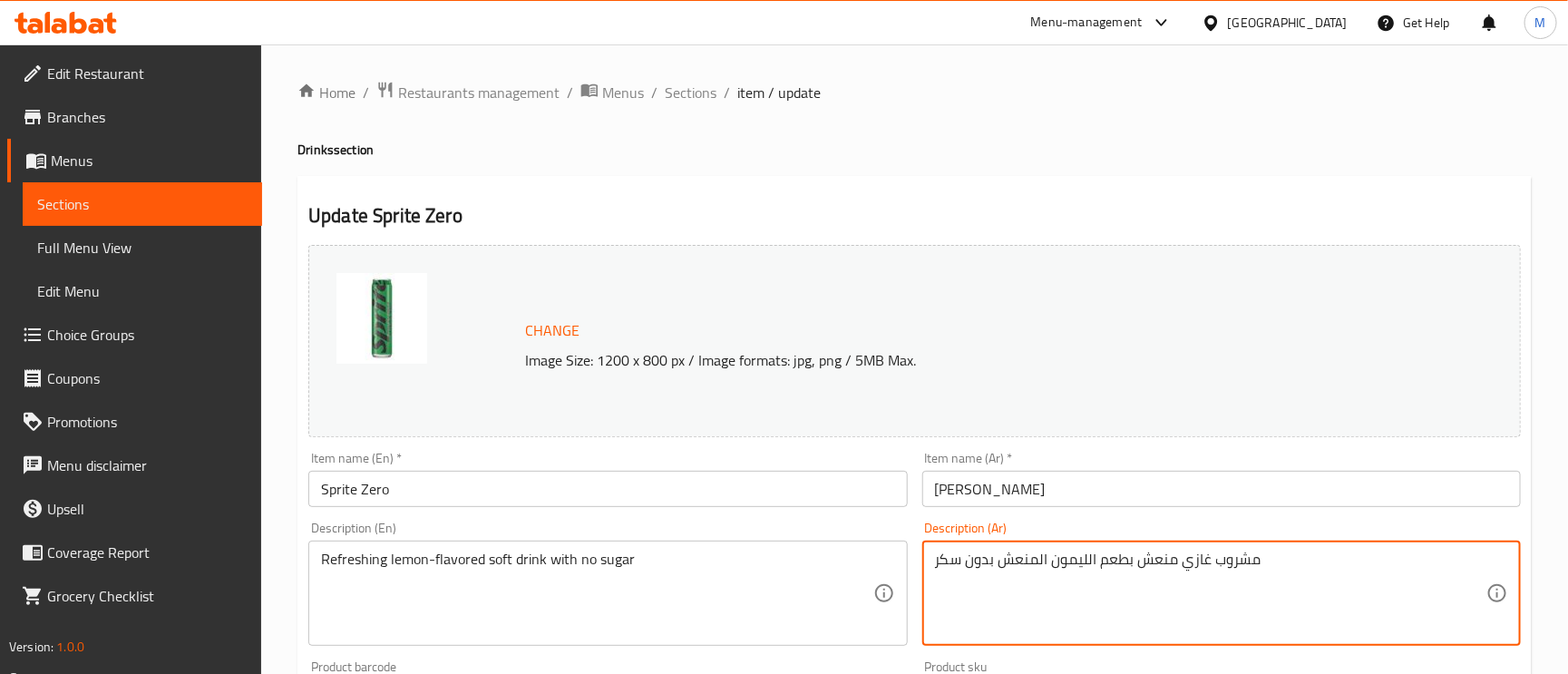
drag, startPoint x: 1262, startPoint y: 561, endPoint x: 1138, endPoint y: 563, distance: 124.0
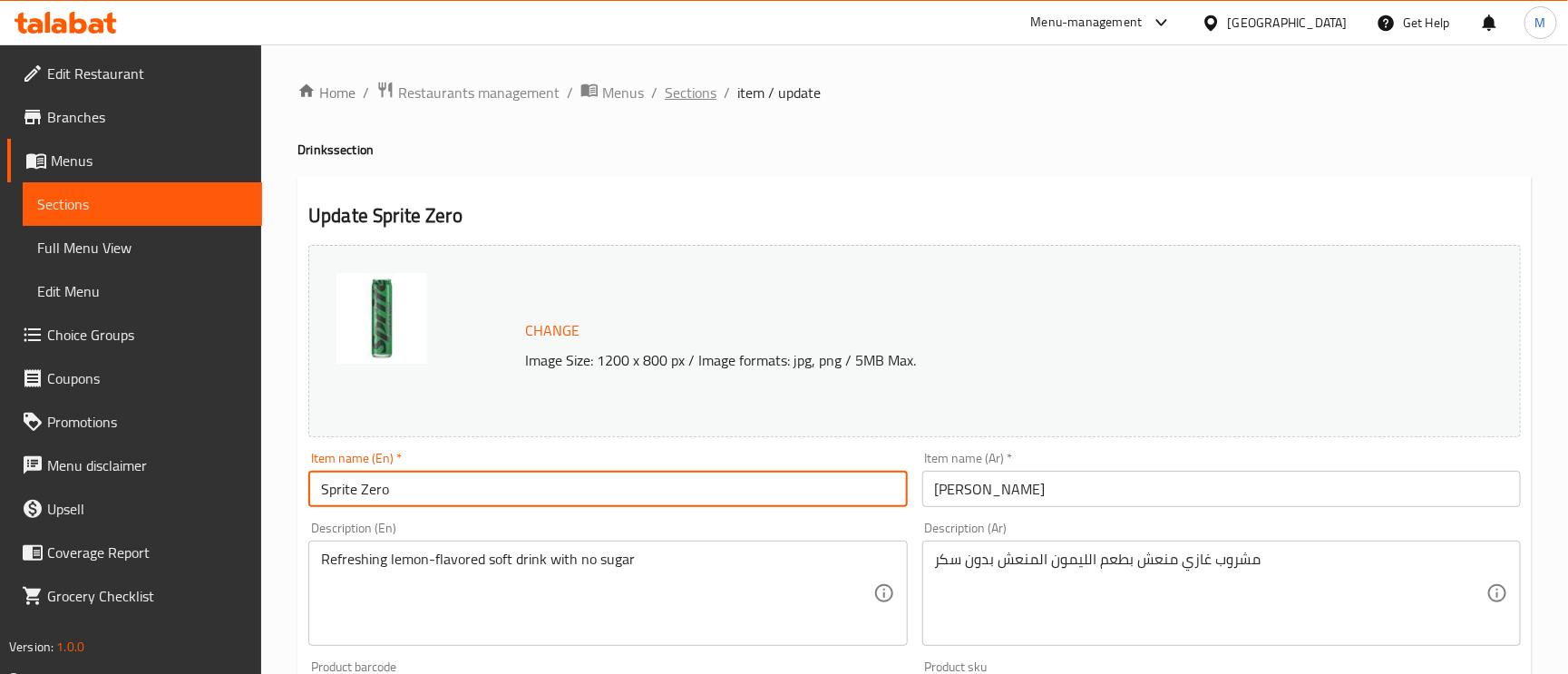
click at [711, 90] on span "Sections" at bounding box center [690, 92] width 52 height 22
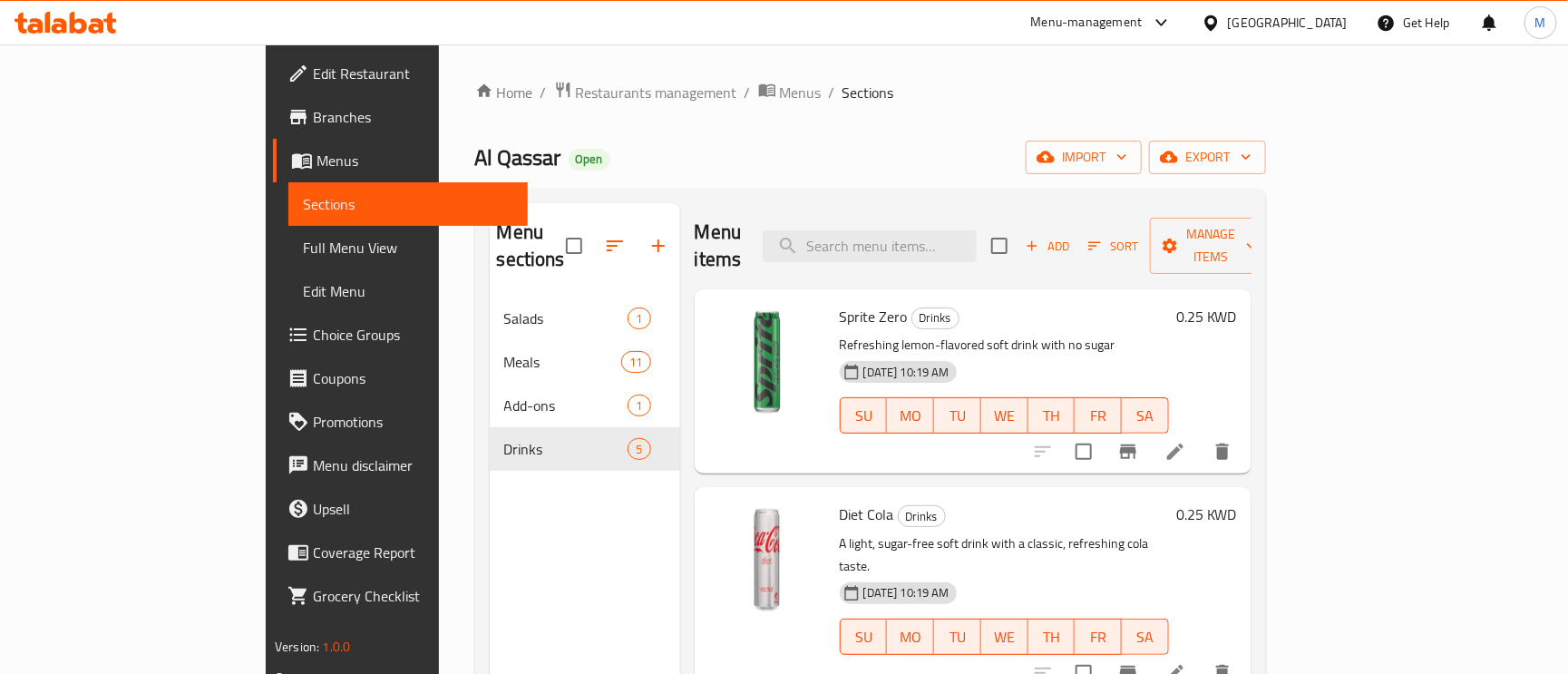
drag, startPoint x: 711, startPoint y: 90, endPoint x: 1195, endPoint y: 86, distance: 484.0
click at [1195, 86] on ol "Home / Restaurants management / Menus / Sections" at bounding box center [870, 92] width 791 height 24
click at [977, 236] on input "search" at bounding box center [870, 246] width 214 height 32
paste input "Sven"
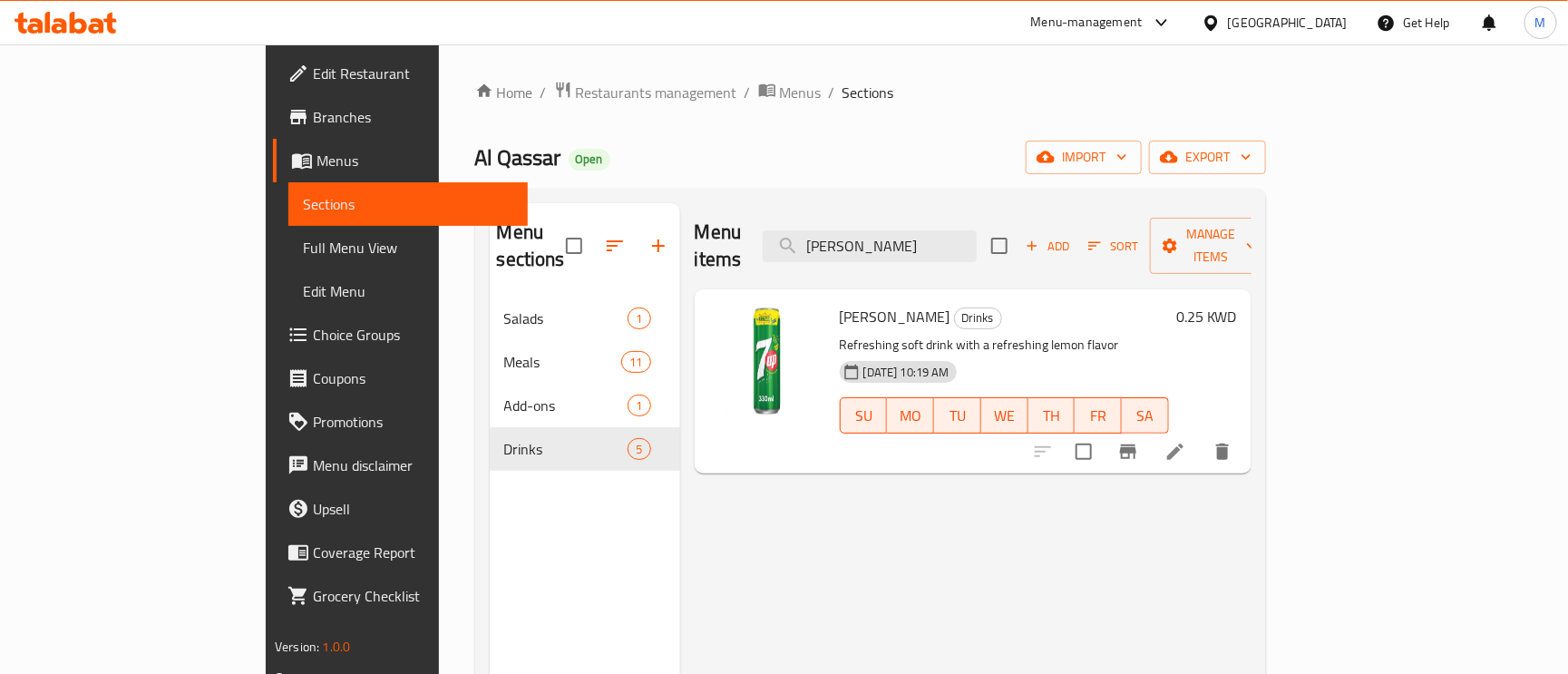
type input "Sven"
click at [1186, 441] on icon at bounding box center [1175, 451] width 22 height 22
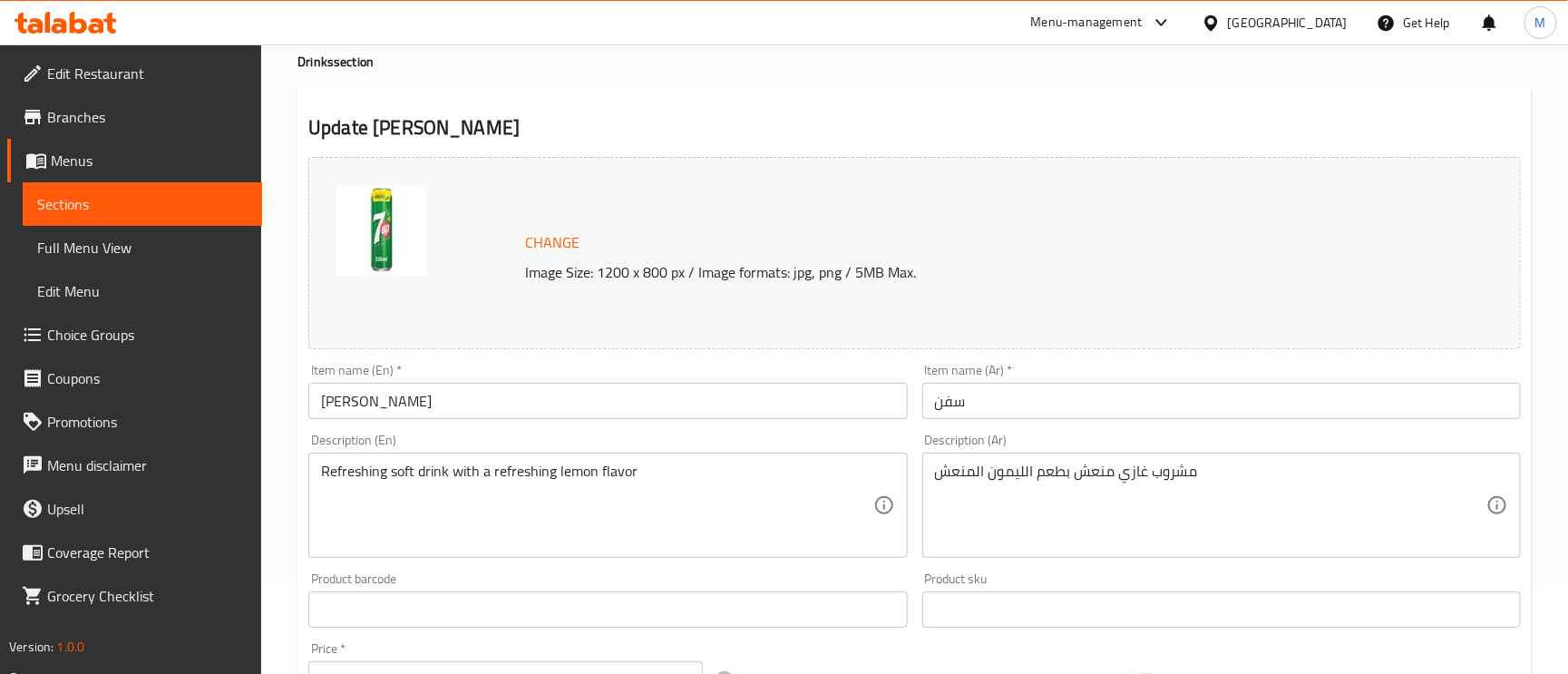
scroll to position [136, 0]
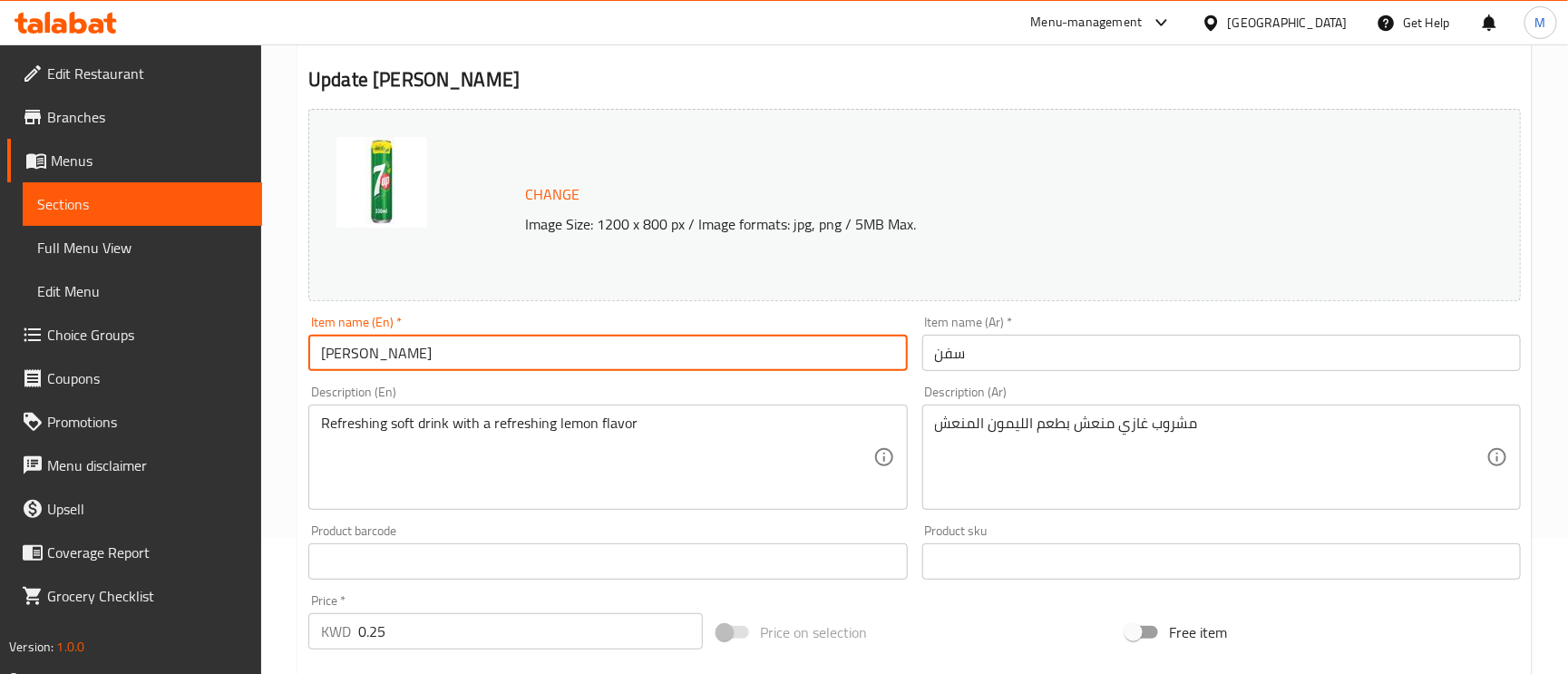
click at [361, 354] on input "Sven" at bounding box center [607, 353] width 599 height 37
click at [348, 354] on input "Sven" at bounding box center [607, 353] width 599 height 37
click at [316, 349] on input "Sven" at bounding box center [607, 353] width 599 height 37
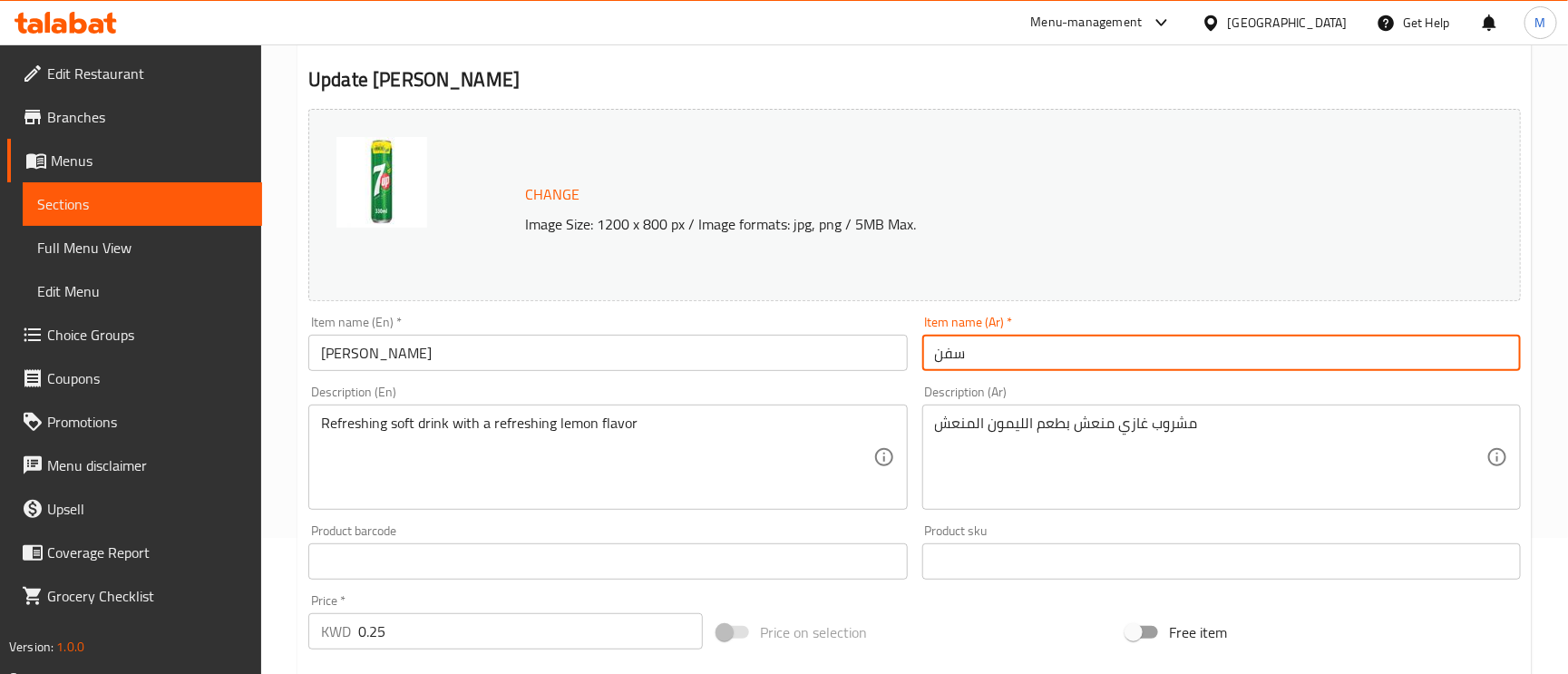
drag, startPoint x: 975, startPoint y: 359, endPoint x: 950, endPoint y: 359, distance: 25.0
click at [950, 359] on input "سفن" at bounding box center [1221, 353] width 599 height 37
click at [970, 351] on input "سفن" at bounding box center [1221, 353] width 599 height 37
type input "سفن أب"
click at [607, 368] on input "Sven" at bounding box center [607, 353] width 599 height 37
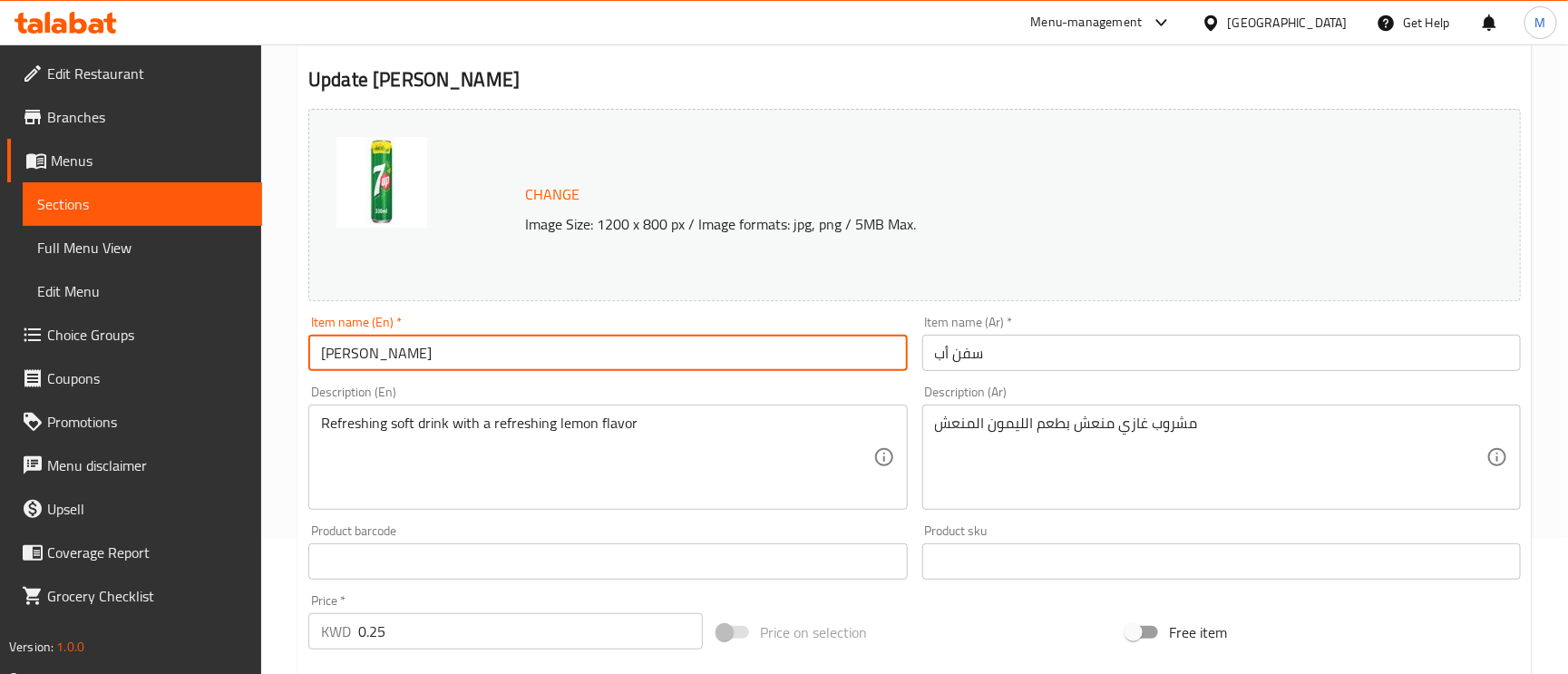
click at [545, 360] on input "Sven" at bounding box center [607, 353] width 599 height 37
click at [542, 360] on input "Sven" at bounding box center [607, 353] width 599 height 37
drag, startPoint x: 542, startPoint y: 360, endPoint x: 406, endPoint y: 343, distance: 137.1
click at [406, 343] on input "Sven" at bounding box center [607, 353] width 599 height 37
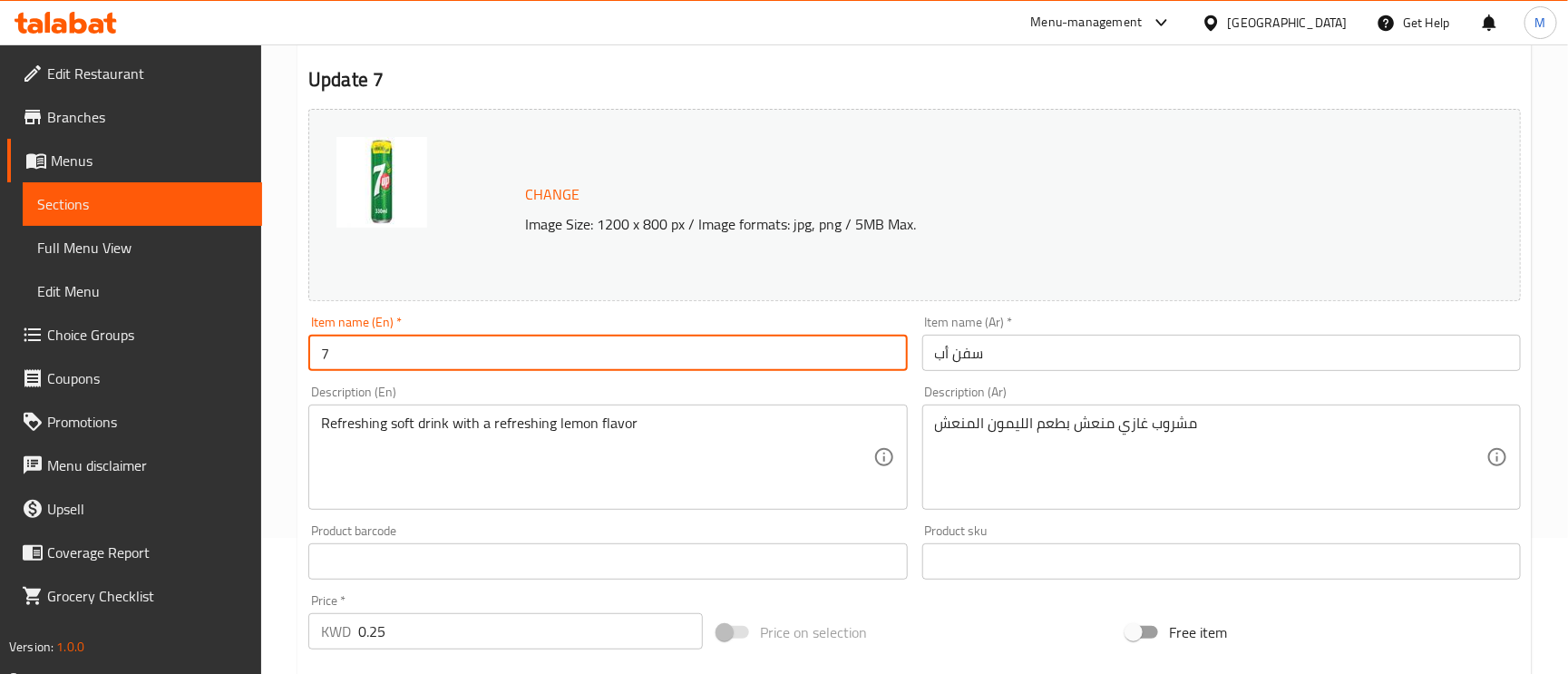
type input "7up"
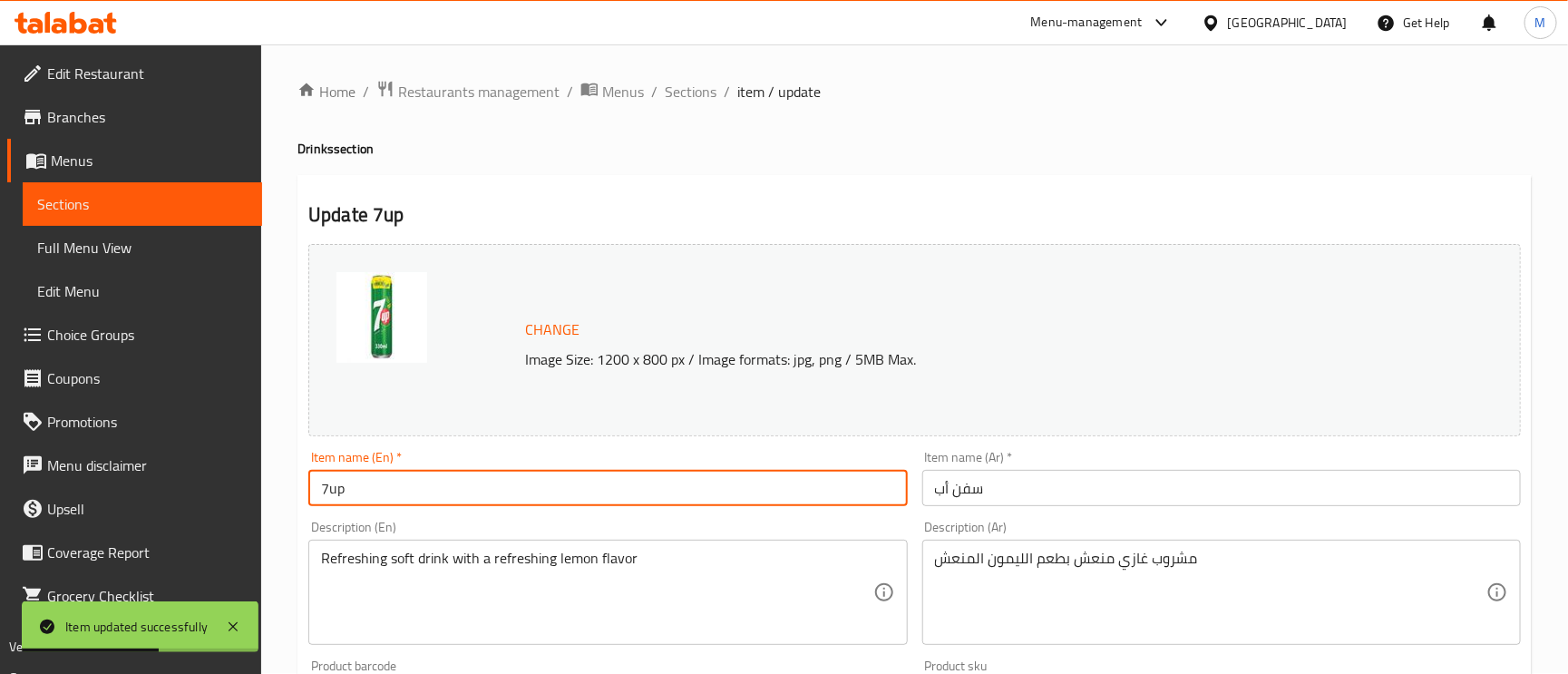
scroll to position [0, 0]
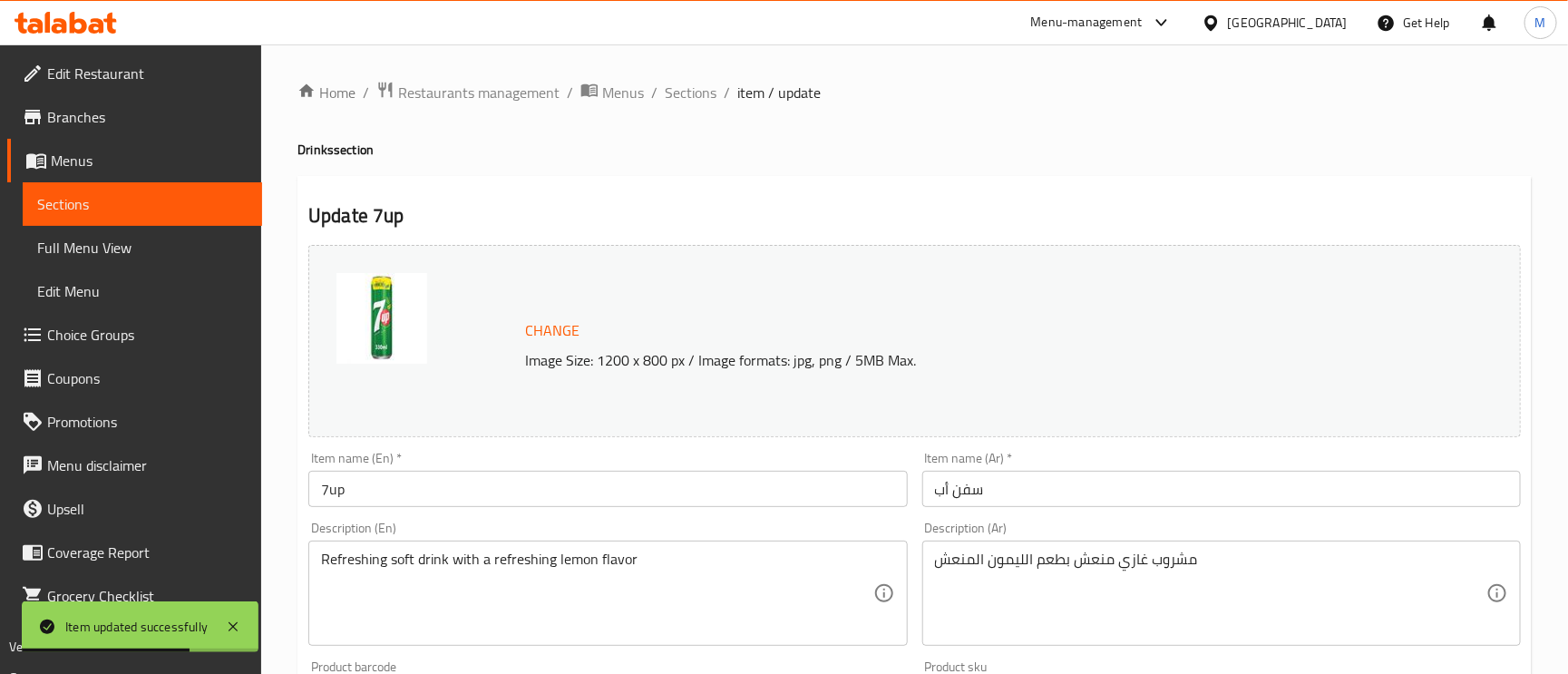
drag, startPoint x: 682, startPoint y: 102, endPoint x: 703, endPoint y: 77, distance: 32.6
click at [703, 78] on div "Home / Restaurants management / Menus / Sections / item / update Drinks section…" at bounding box center [915, 676] width 1307 height 1263
click at [696, 82] on span "Sections" at bounding box center [690, 92] width 52 height 22
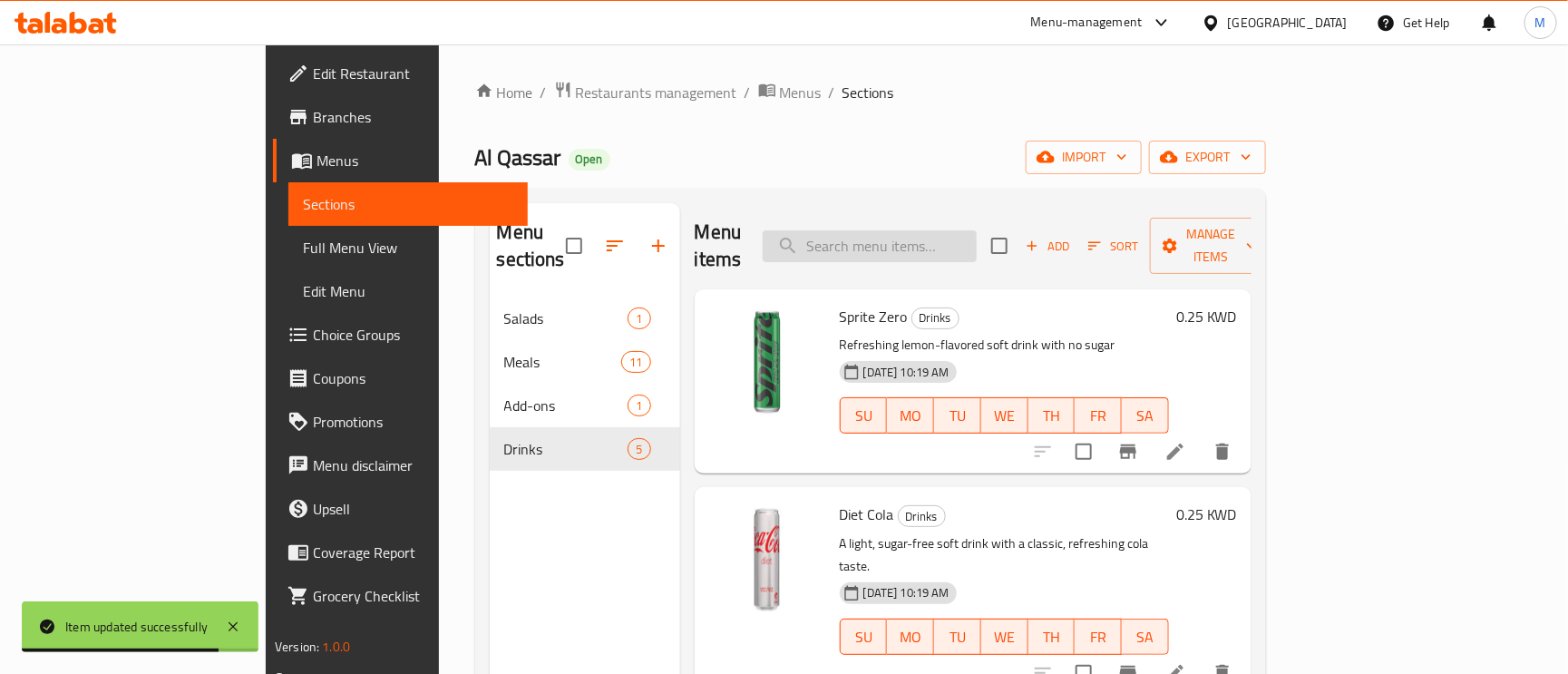
click at [969, 230] on input "search" at bounding box center [870, 246] width 214 height 32
paste input "Laban"
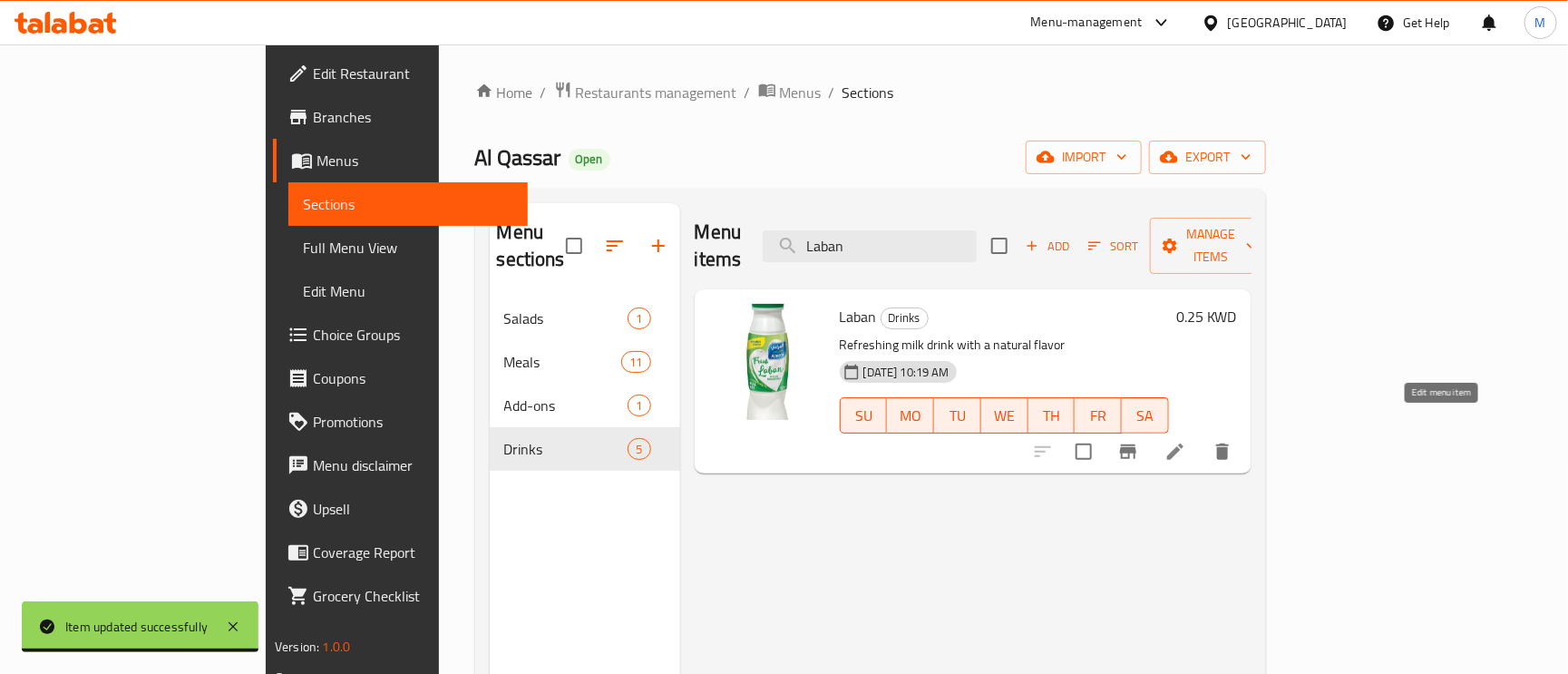
type input "Laban"
click at [1184, 444] on icon at bounding box center [1175, 451] width 16 height 16
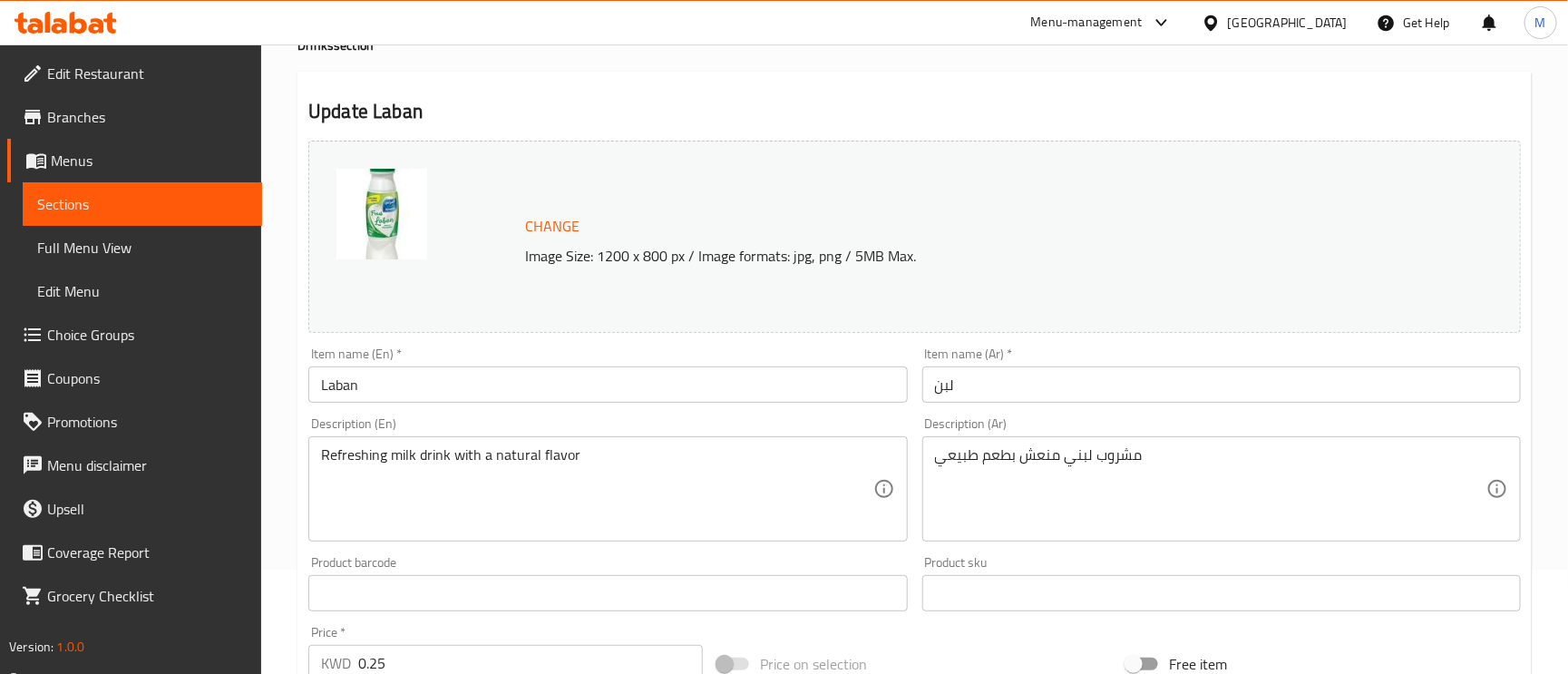
scroll to position [272, 0]
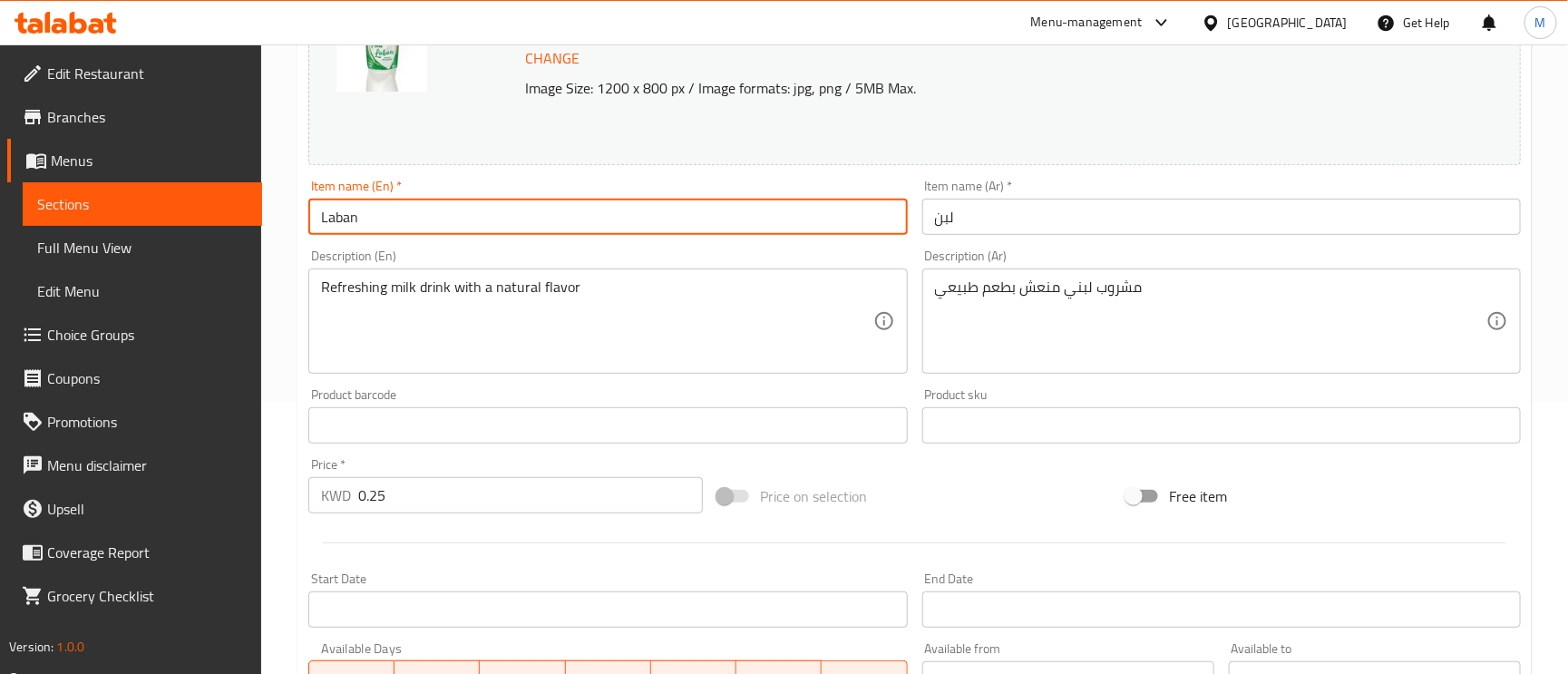
click at [340, 215] on input "Laban" at bounding box center [607, 216] width 599 height 37
drag, startPoint x: 340, startPoint y: 215, endPoint x: 309, endPoint y: 330, distance: 119.1
click at [309, 330] on div "Description (En) Refreshing milk drink with a natural flavor Description (En)" at bounding box center [607, 312] width 613 height 139
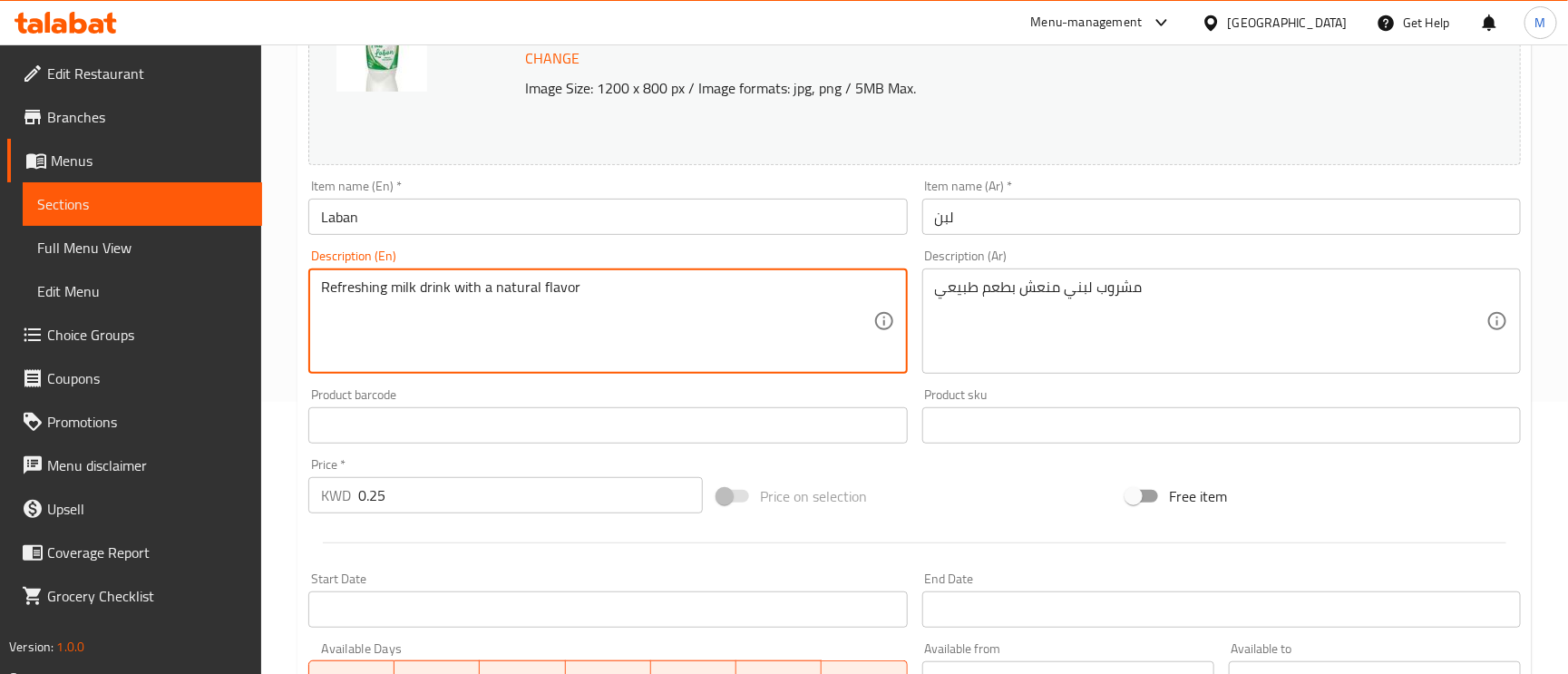
click at [401, 291] on textarea "Refreshing milk drink with a natural flavor" at bounding box center [597, 321] width 552 height 86
paste textarea "Laban"
click at [421, 283] on textarea "Refreshing Laban drink with a natural flavor" at bounding box center [597, 321] width 552 height 86
drag, startPoint x: 426, startPoint y: 286, endPoint x: 353, endPoint y: 299, distance: 74.1
click at [353, 299] on textarea "Refreshing Laban drink with a natural flavor" at bounding box center [597, 321] width 552 height 86
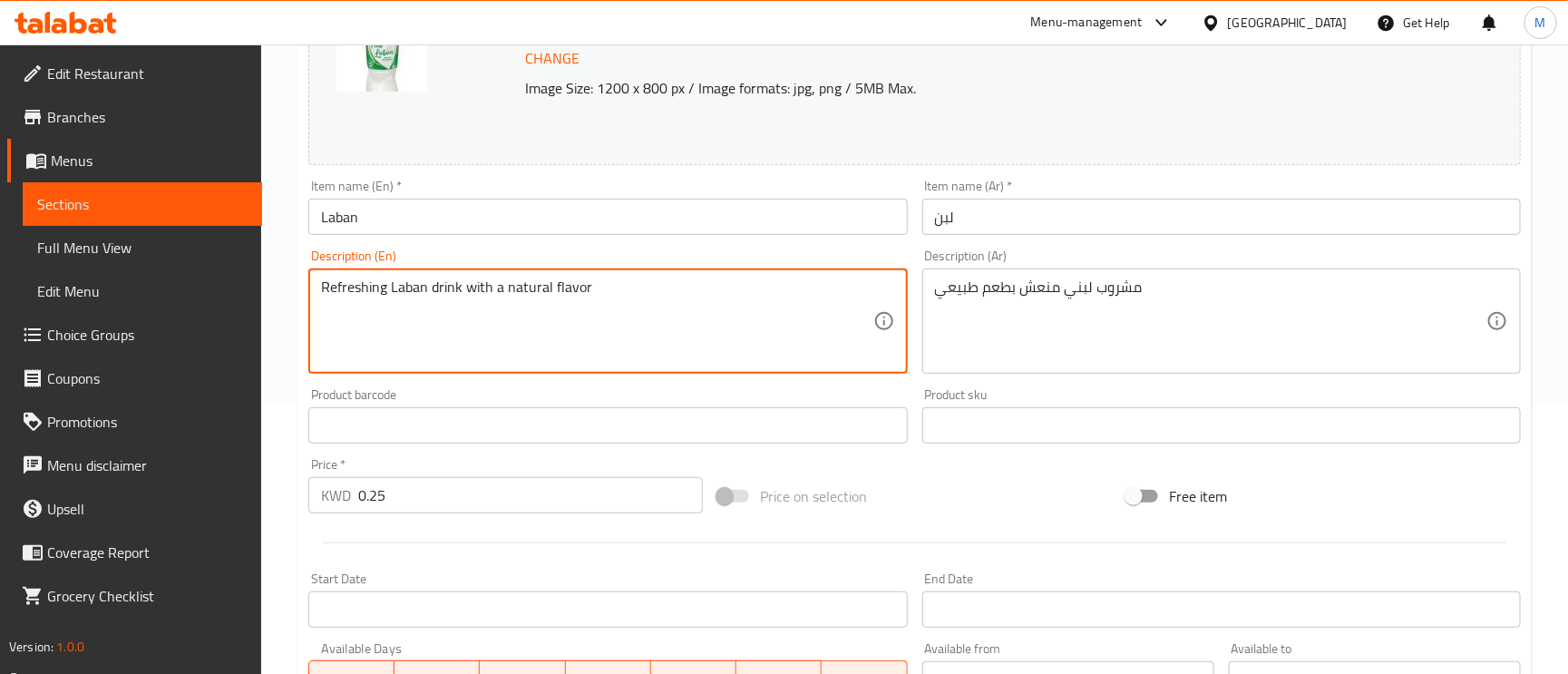
click at [425, 291] on textarea "Refreshing Laban drink with a natural flavor" at bounding box center [597, 321] width 552 height 86
click at [416, 290] on textarea "Refreshing Labani drink with a natural flavor" at bounding box center [597, 321] width 552 height 86
click at [415, 288] on textarea "Refreshing Labani drink with a natural flavor" at bounding box center [597, 321] width 552 height 86
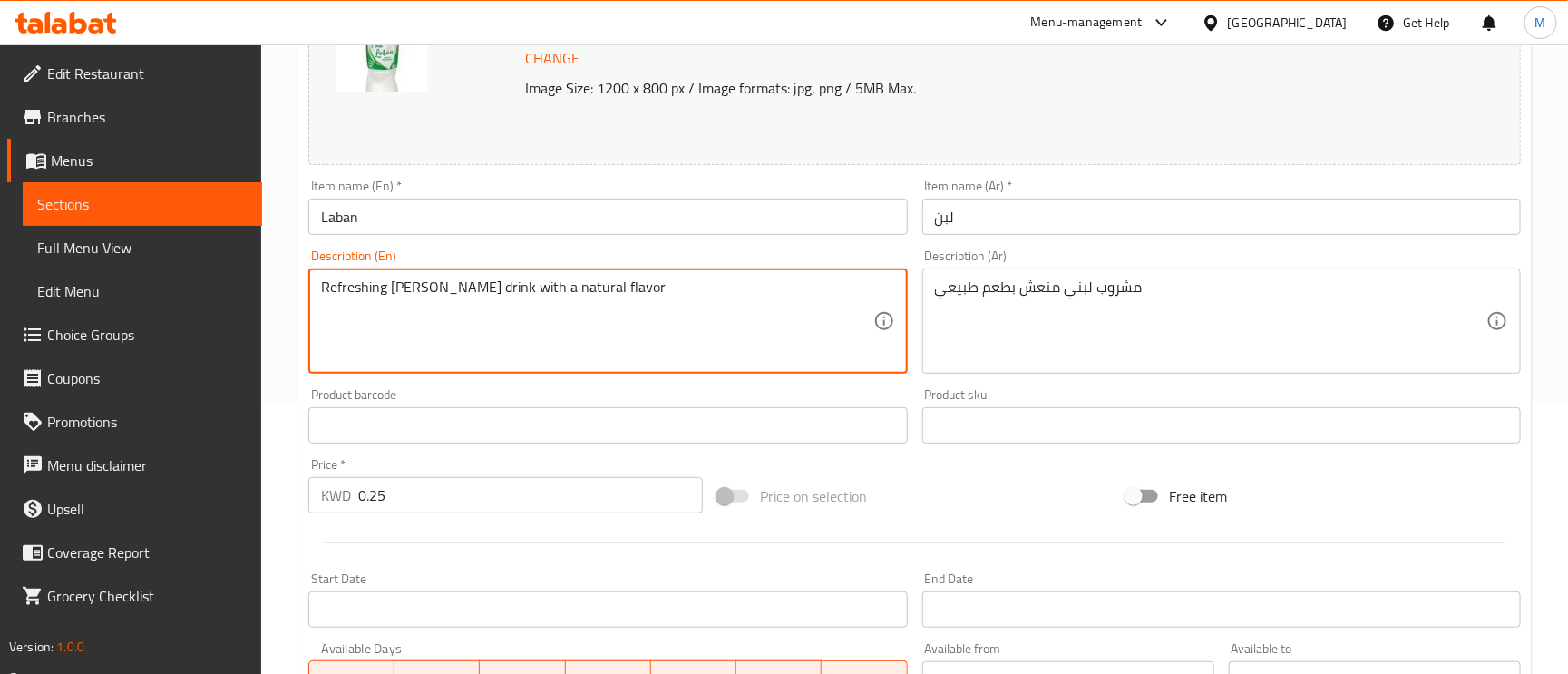
click at [415, 288] on textarea "Refreshing Labani drink with a natural flavor" at bounding box center [597, 321] width 552 height 86
click at [429, 288] on textarea "Refreshing Labani drink with a natural flavor" at bounding box center [597, 321] width 552 height 86
type textarea "Refreshing Laban drink with a natural flavor"
click at [664, 213] on input "Laban" at bounding box center [607, 216] width 599 height 37
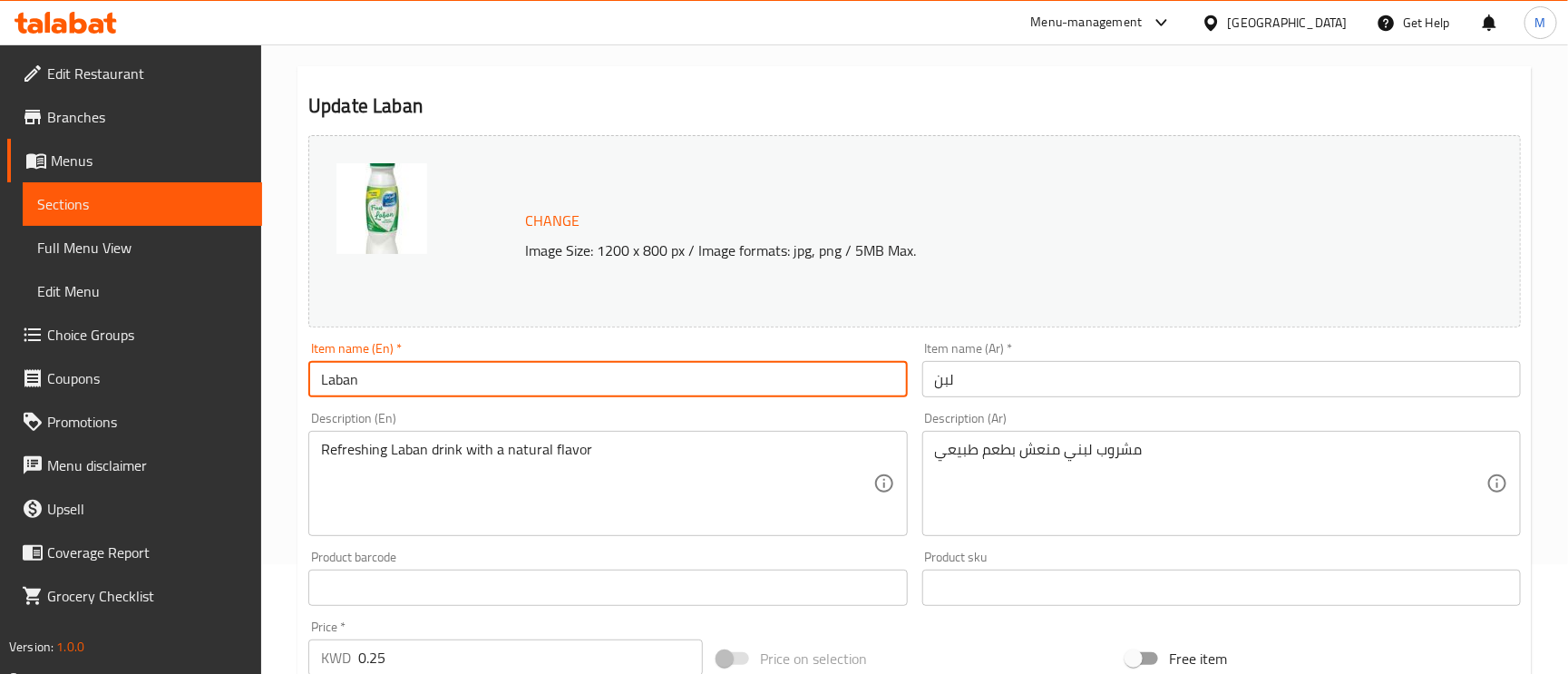
scroll to position [0, 0]
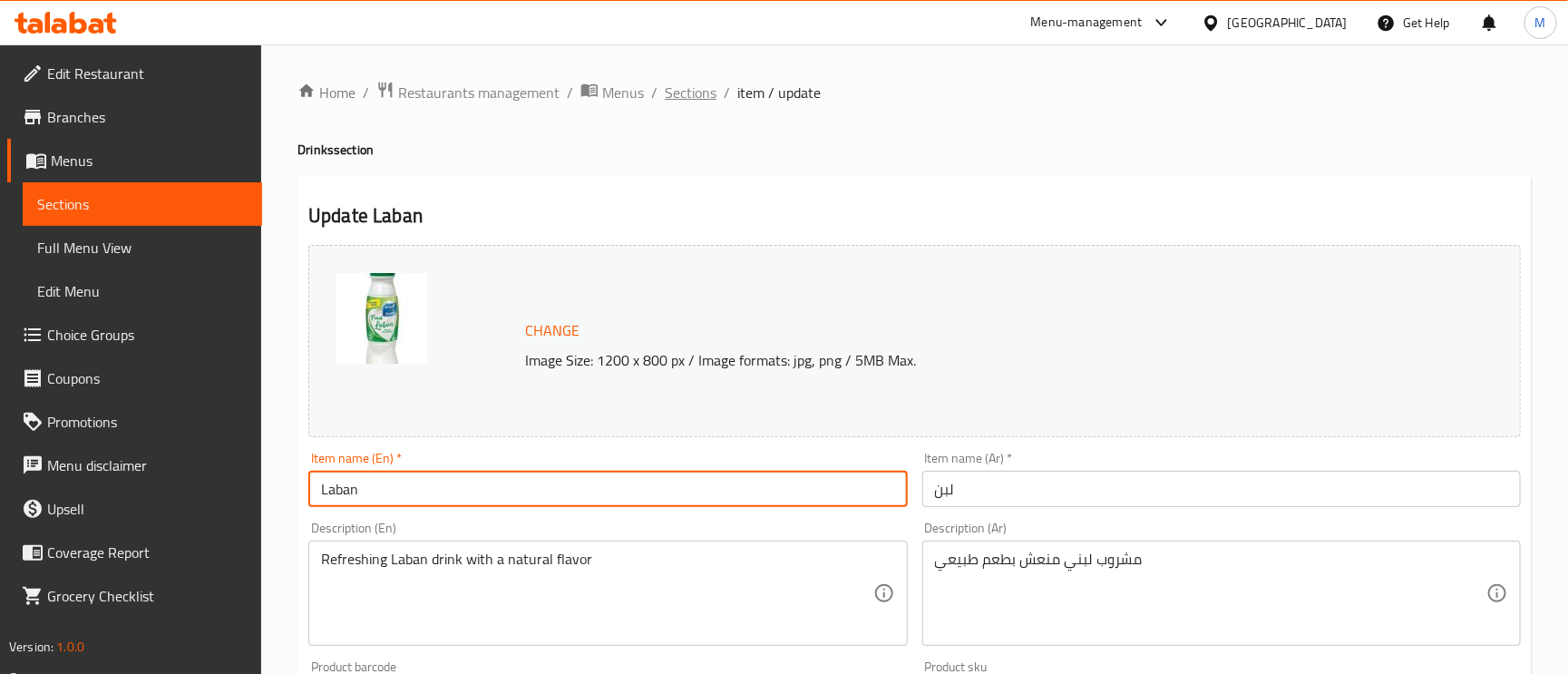
click at [677, 94] on span "Sections" at bounding box center [690, 92] width 52 height 22
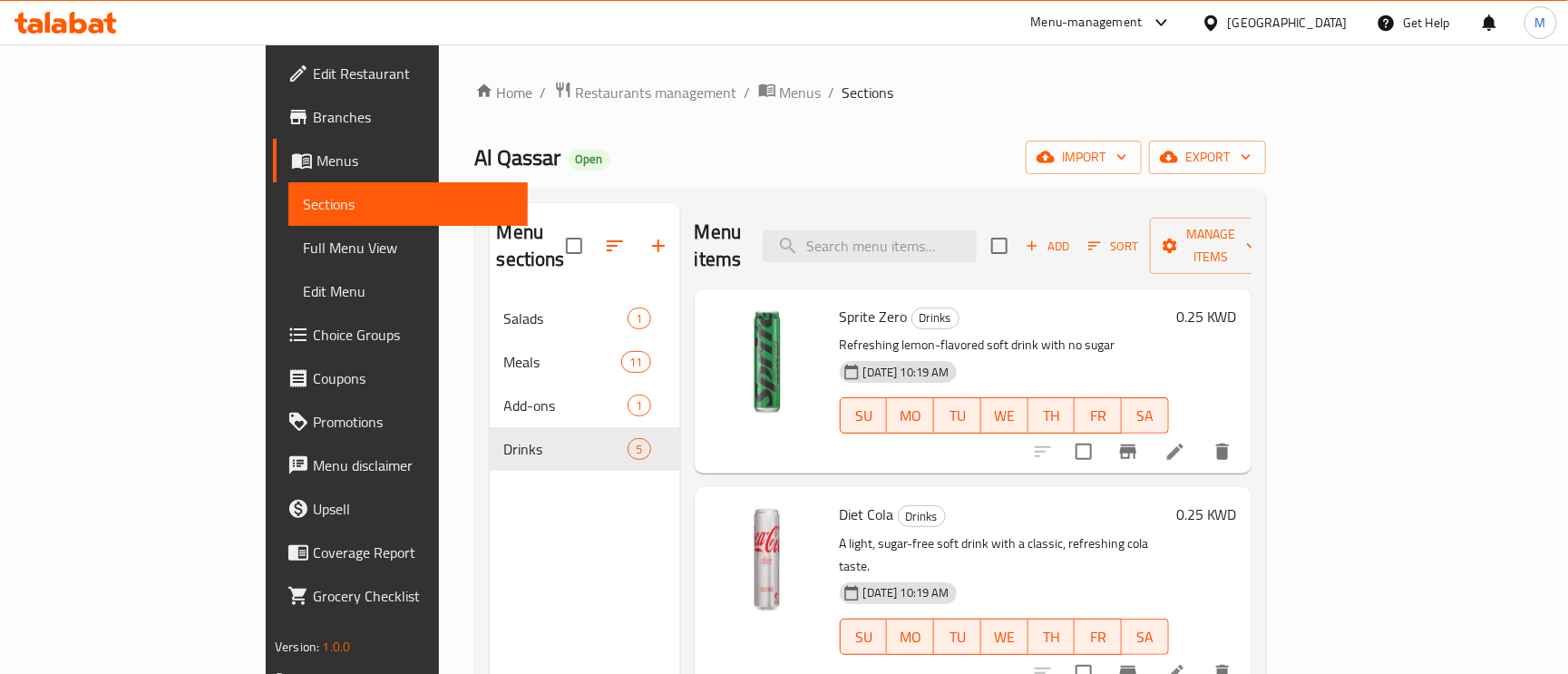
click at [1333, 24] on div "[GEOGRAPHIC_DATA]" at bounding box center [1287, 23] width 119 height 20
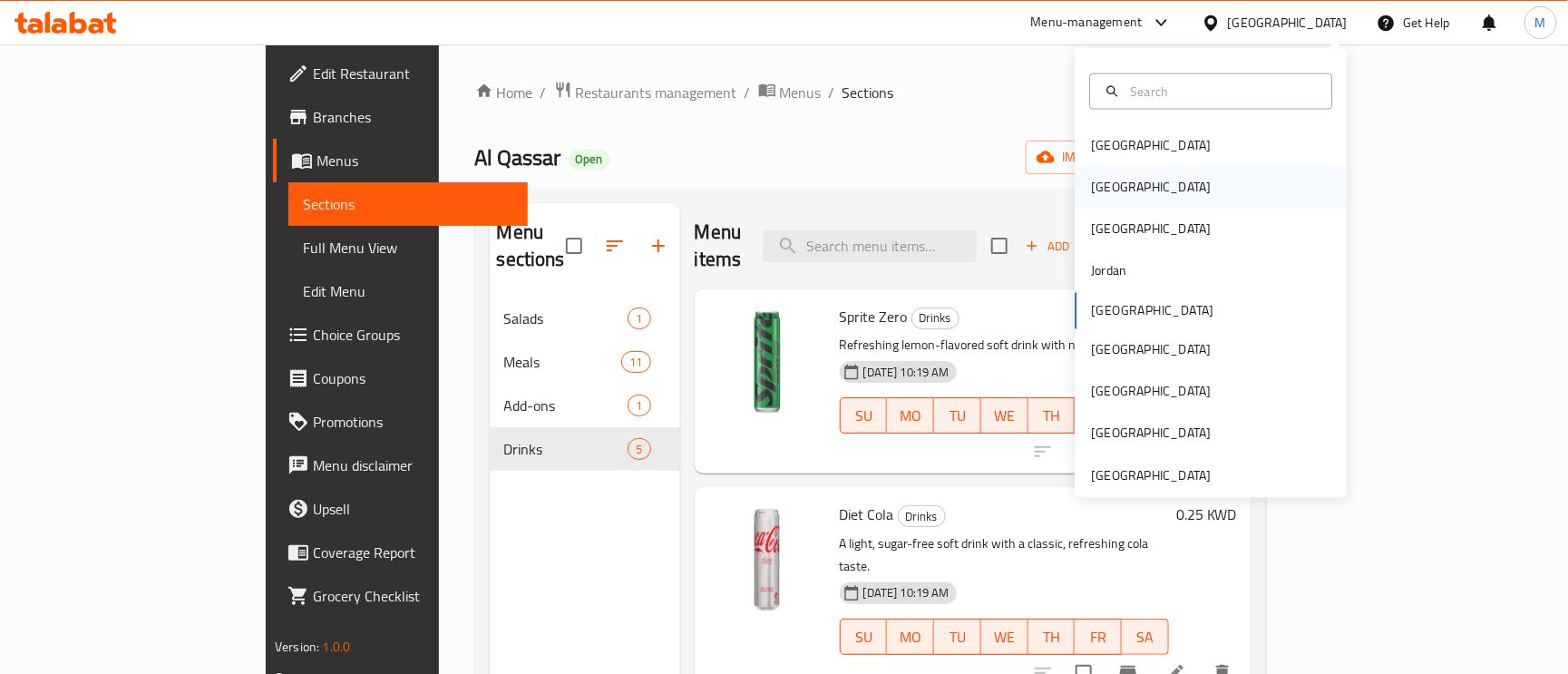
click at [1091, 191] on div "Egypt" at bounding box center [1151, 186] width 119 height 20
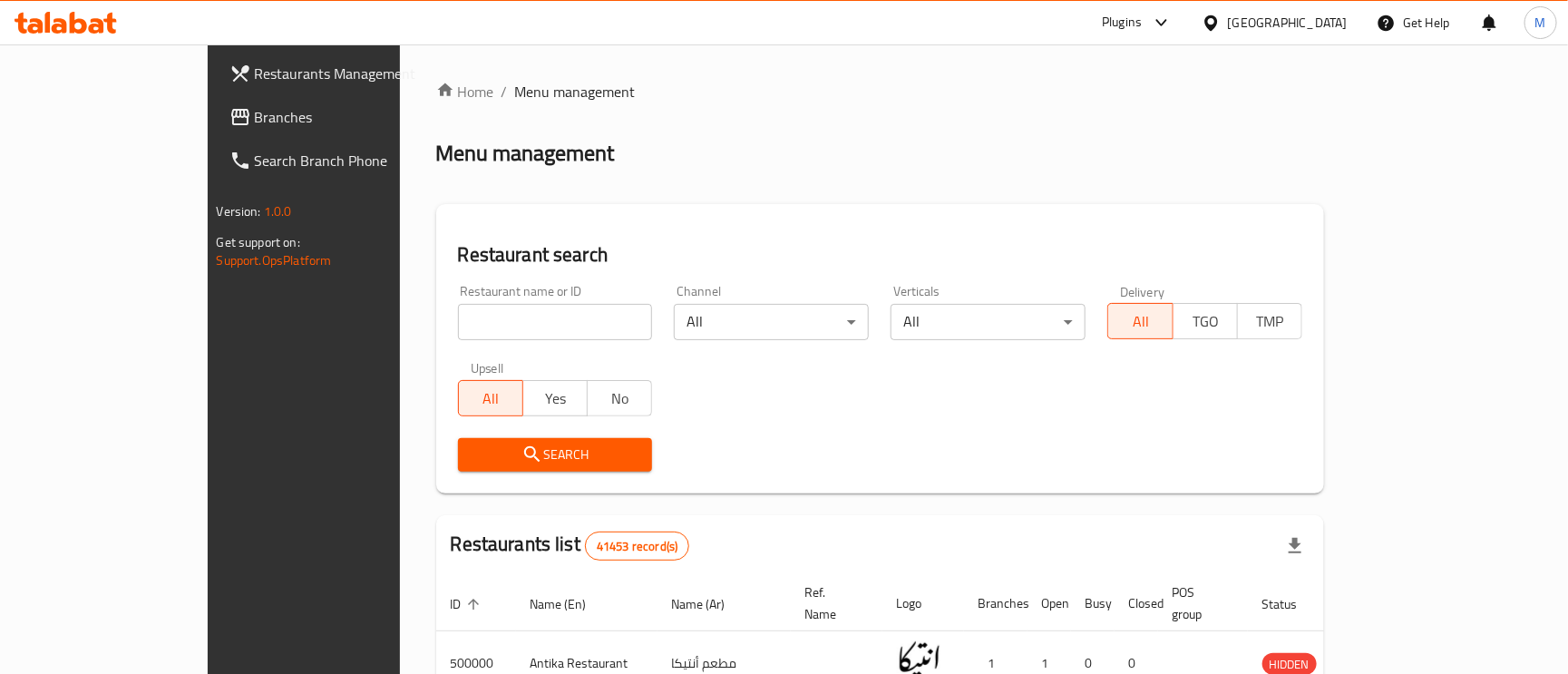
drag, startPoint x: 89, startPoint y: 119, endPoint x: 165, endPoint y: 191, distance: 104.7
click at [255, 119] on span "Branches" at bounding box center [354, 117] width 200 height 22
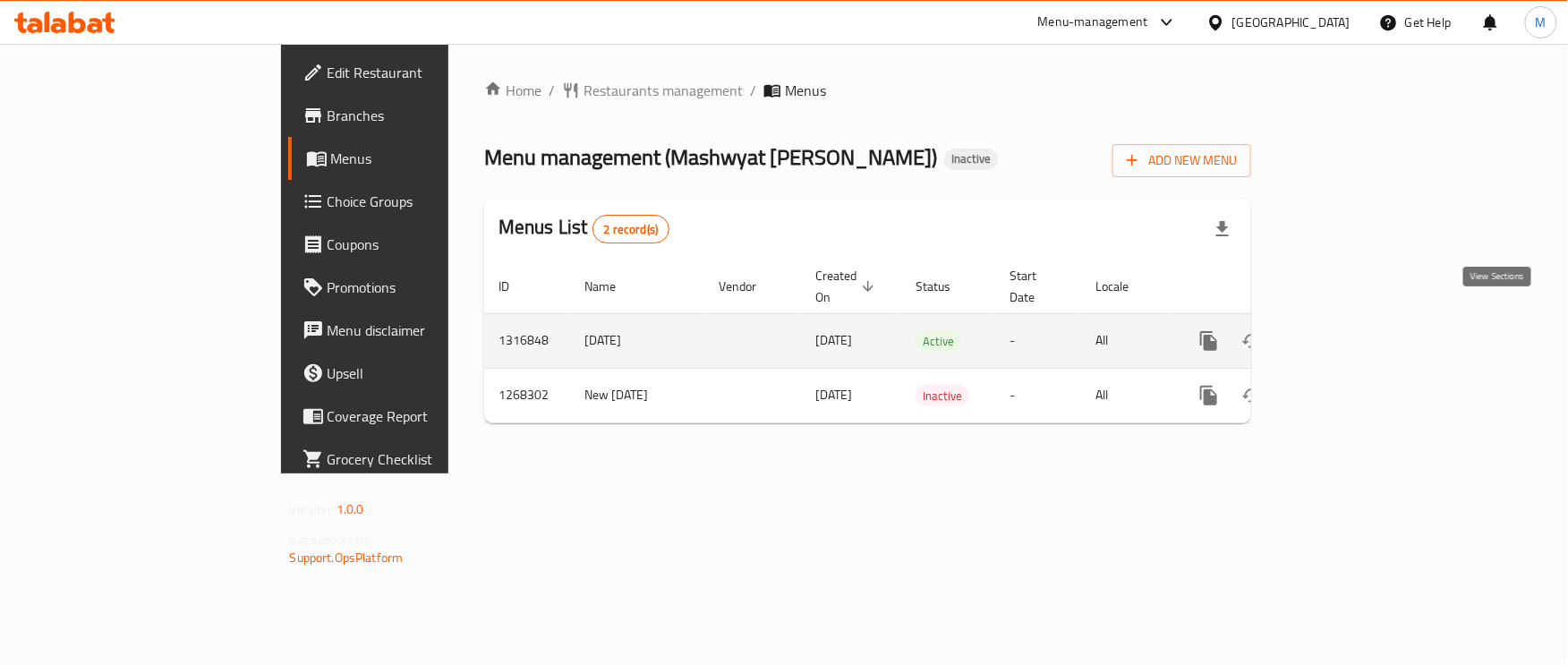
click at [1349, 330] on icon "enhanced table" at bounding box center [1338, 340] width 21 height 21
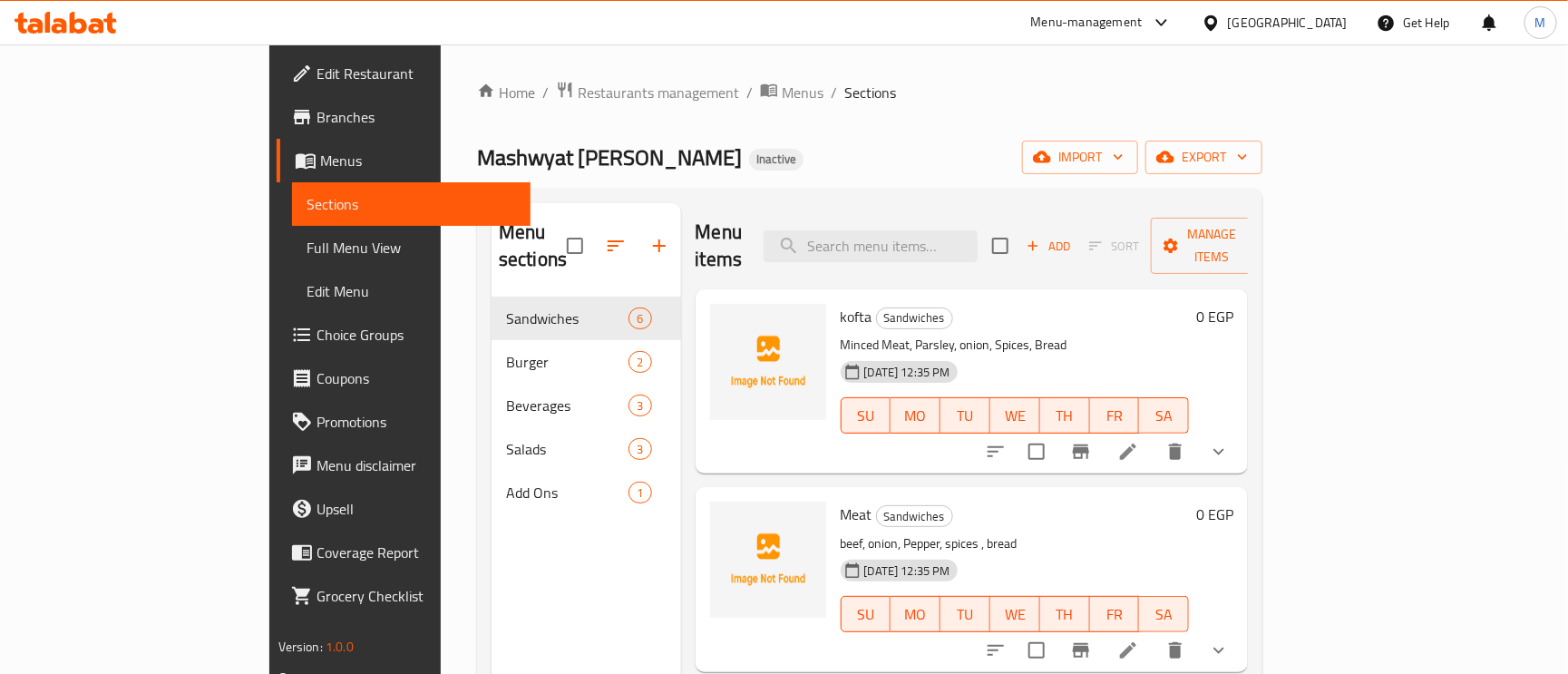
click at [887, 164] on div "Mashwyat Ashraf Al Mani Inactive import export" at bounding box center [870, 158] width 786 height 34
click at [1058, 102] on ol "Home / Restaurants management / Menus / Sections" at bounding box center [870, 92] width 786 height 24
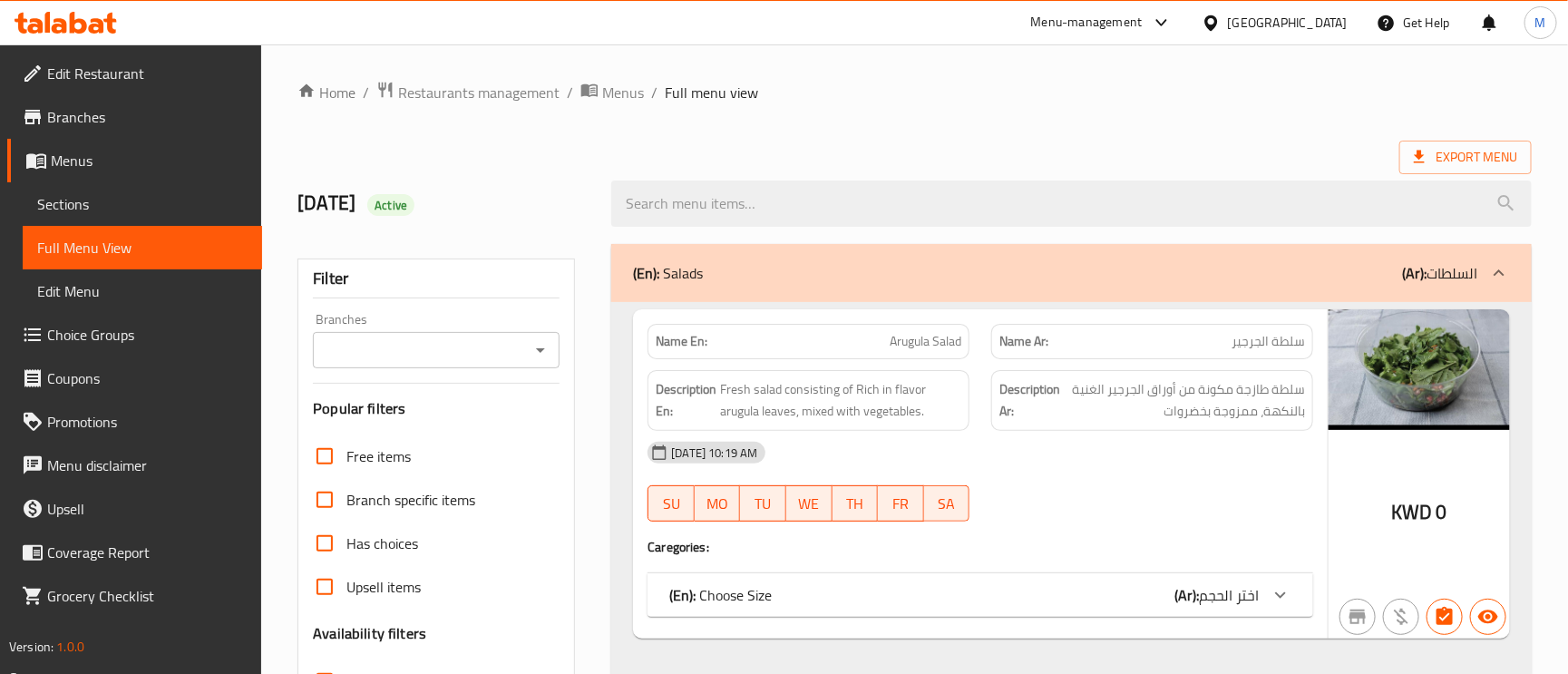
click at [1501, 277] on icon at bounding box center [1498, 273] width 22 height 22
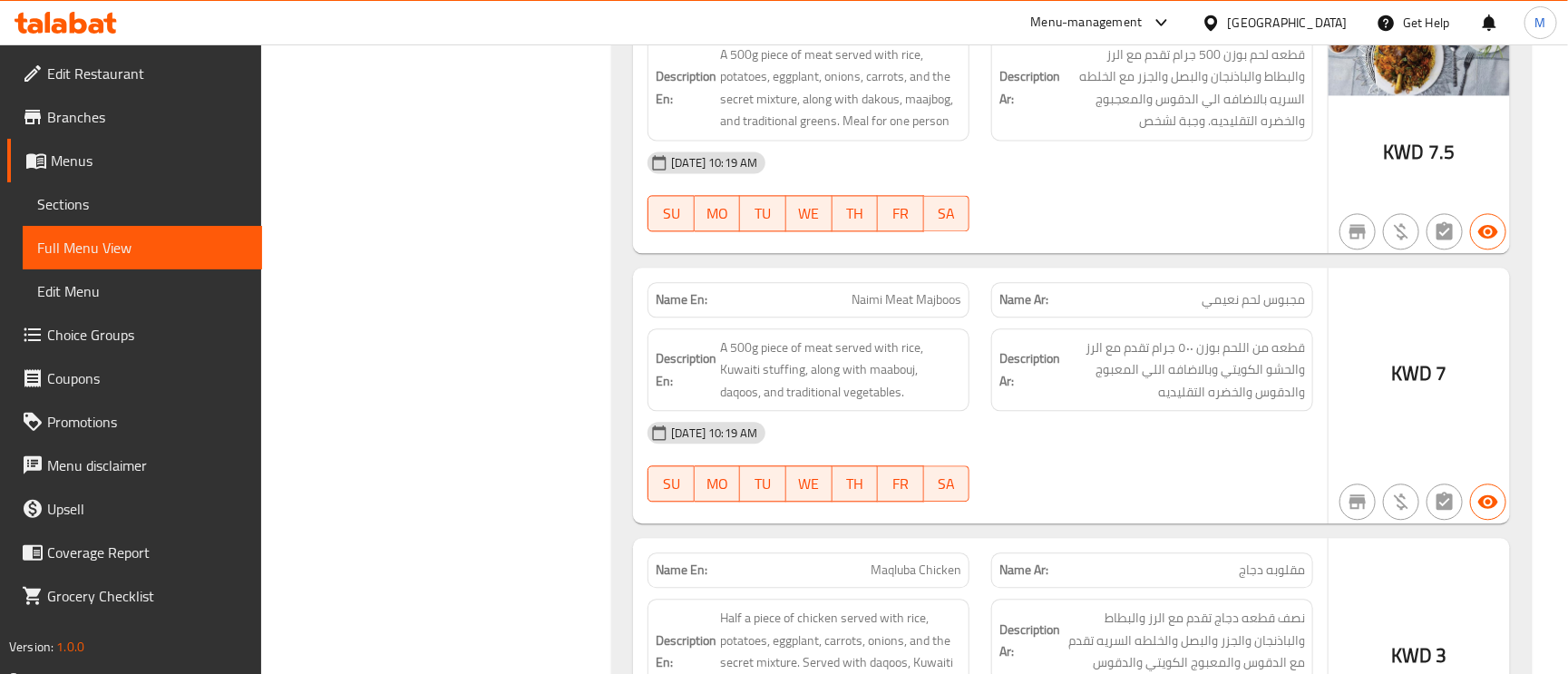
scroll to position [1904, 0]
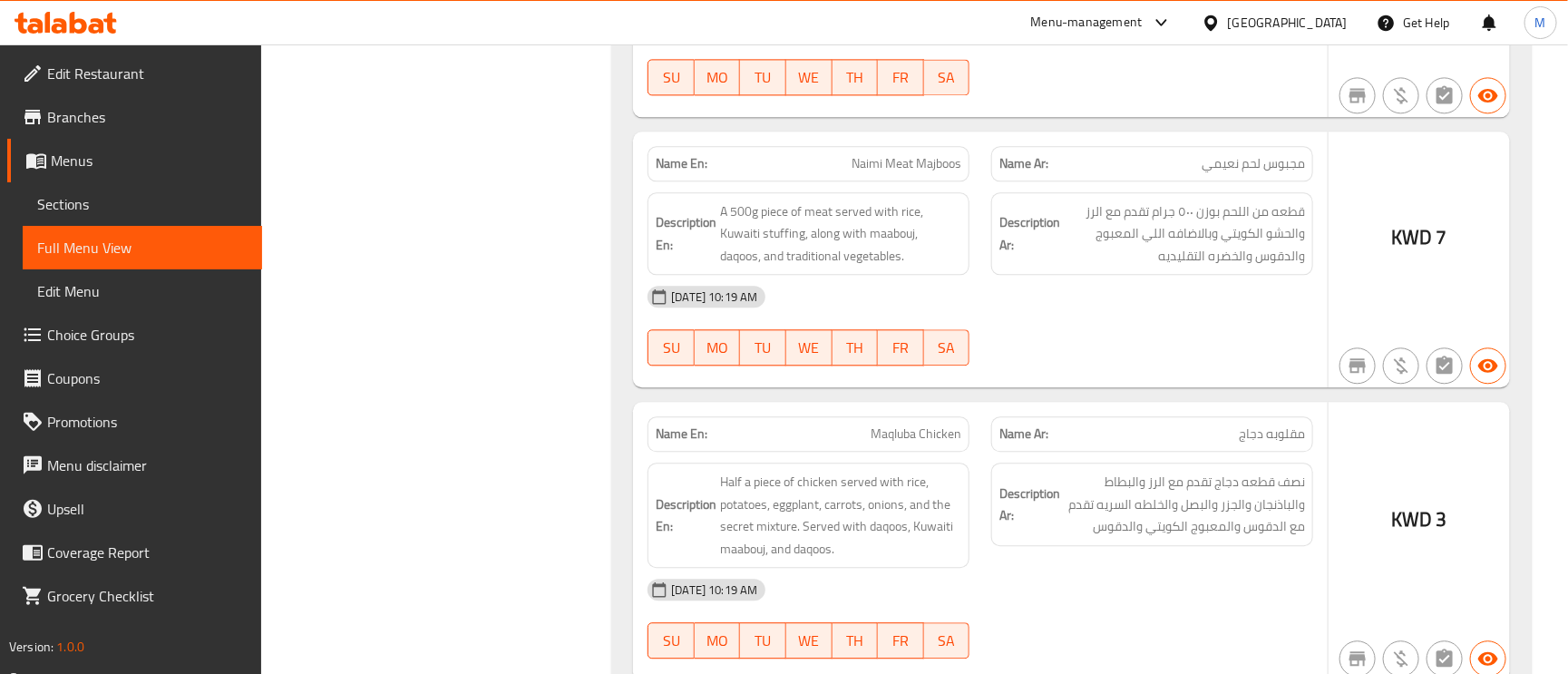
click at [916, 173] on span "Naimi Meat Majboos" at bounding box center [906, 164] width 110 height 19
copy span "Majboos"
click at [916, 173] on span "Naimi Meat Majboos" at bounding box center [906, 164] width 110 height 19
copy span "Naimi Meat Majboos"
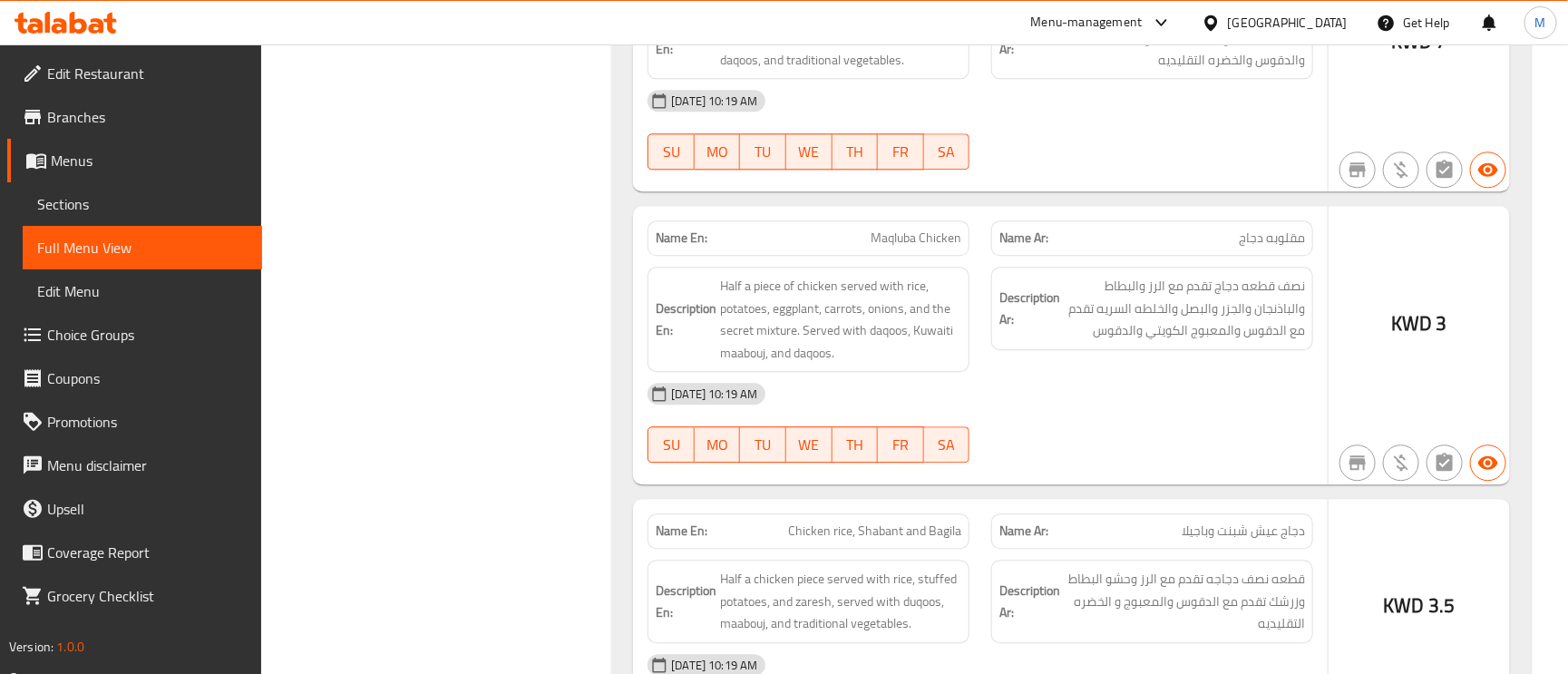
scroll to position [2177, 0]
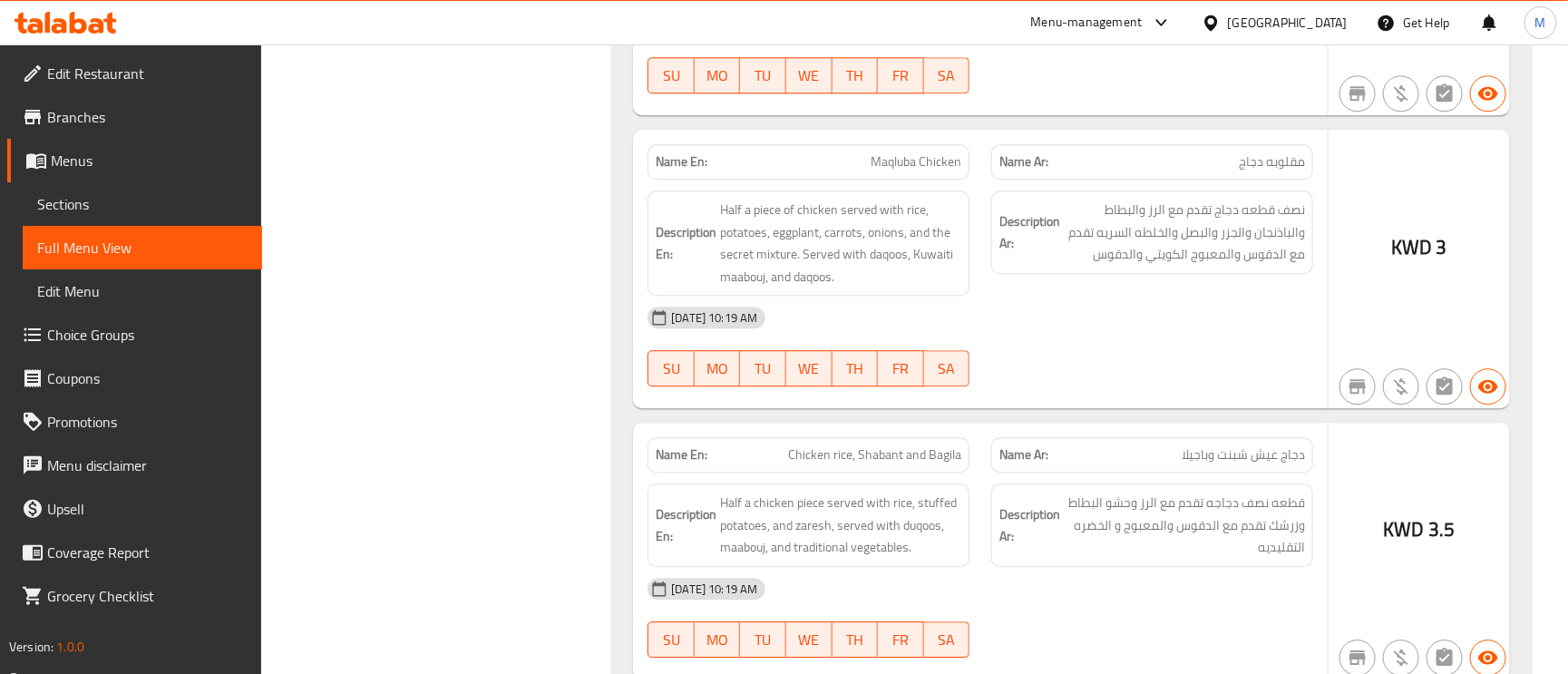
click at [931, 171] on span "Maqluba Chicken" at bounding box center [916, 162] width 90 height 19
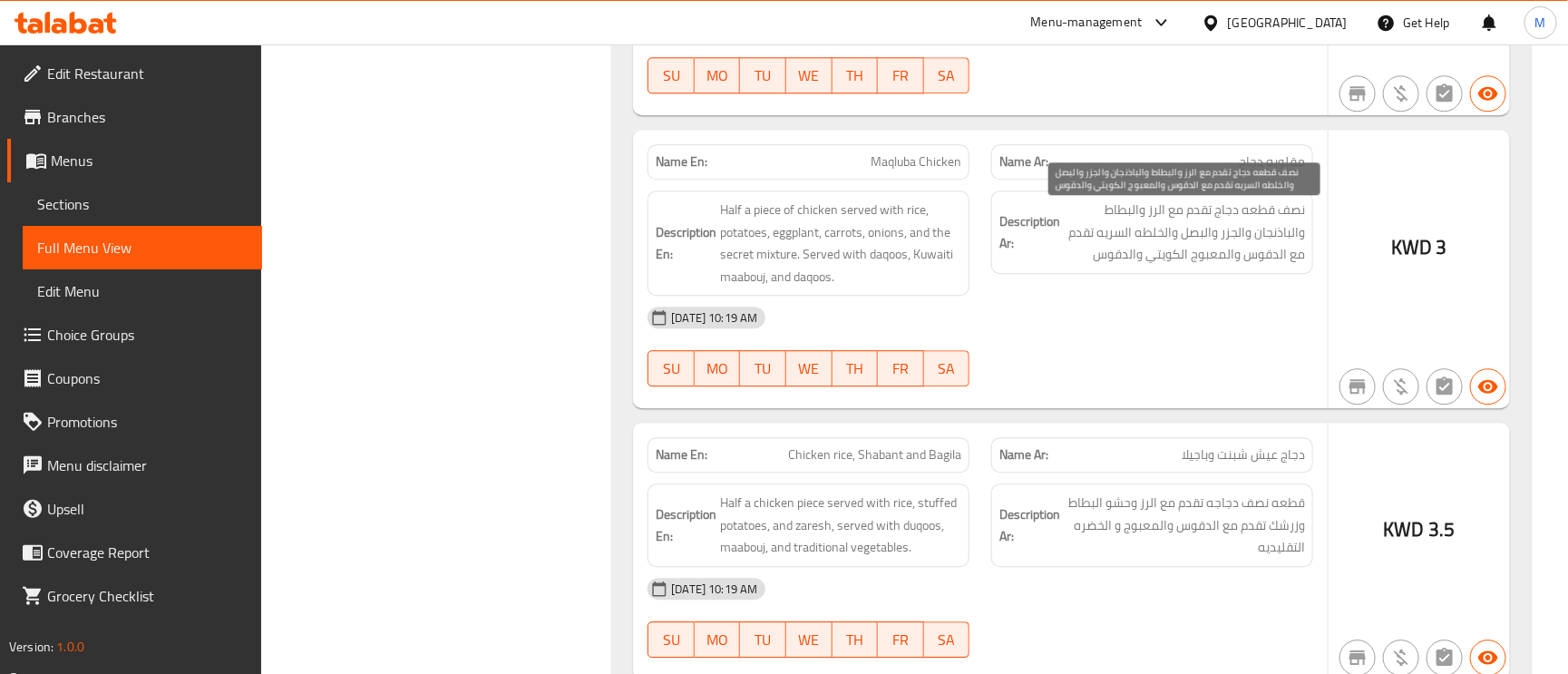
click at [1250, 227] on span "نصف قطعه دجاج تقدم مع الرز والبطاط والباذنجان والجزر والبصل والخلطه السريه تقدم…" at bounding box center [1184, 231] width 242 height 67
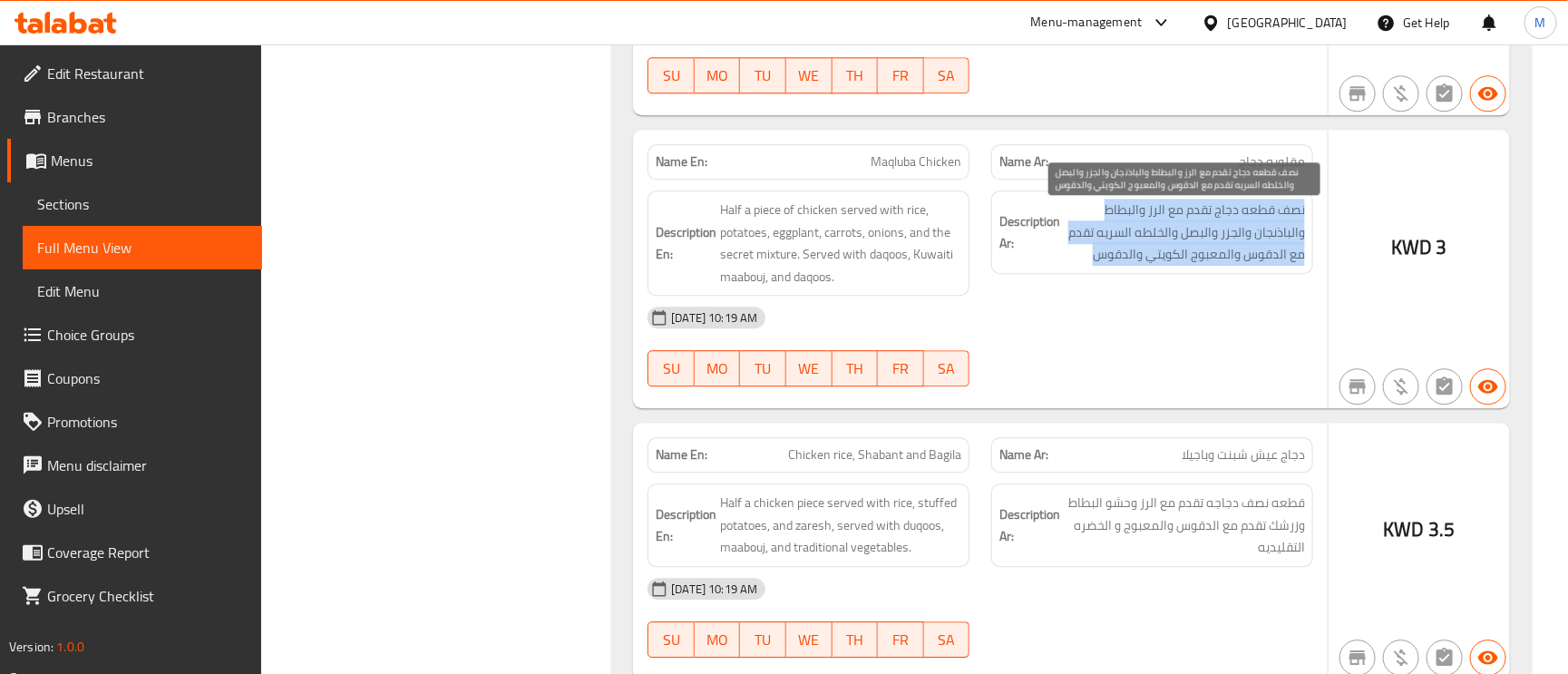
click at [1250, 227] on span "نصف قطعه دجاج تقدم مع الرز والبطاط والباذنجان والجزر والبصل والخلطه السريه تقدم…" at bounding box center [1184, 231] width 242 height 67
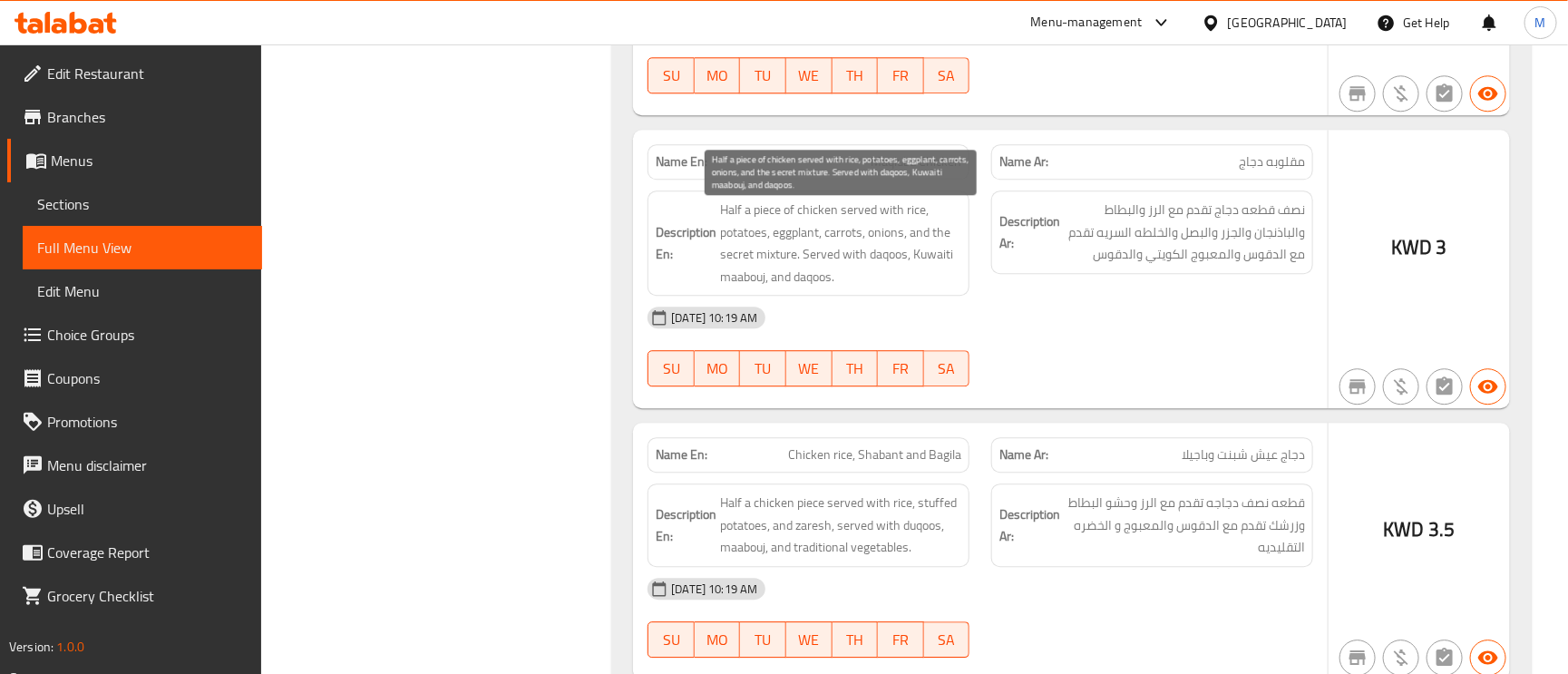
click at [731, 263] on span "Half a piece of chicken served with rice, potatoes, eggplant, carrots, onions, …" at bounding box center [840, 243] width 242 height 89
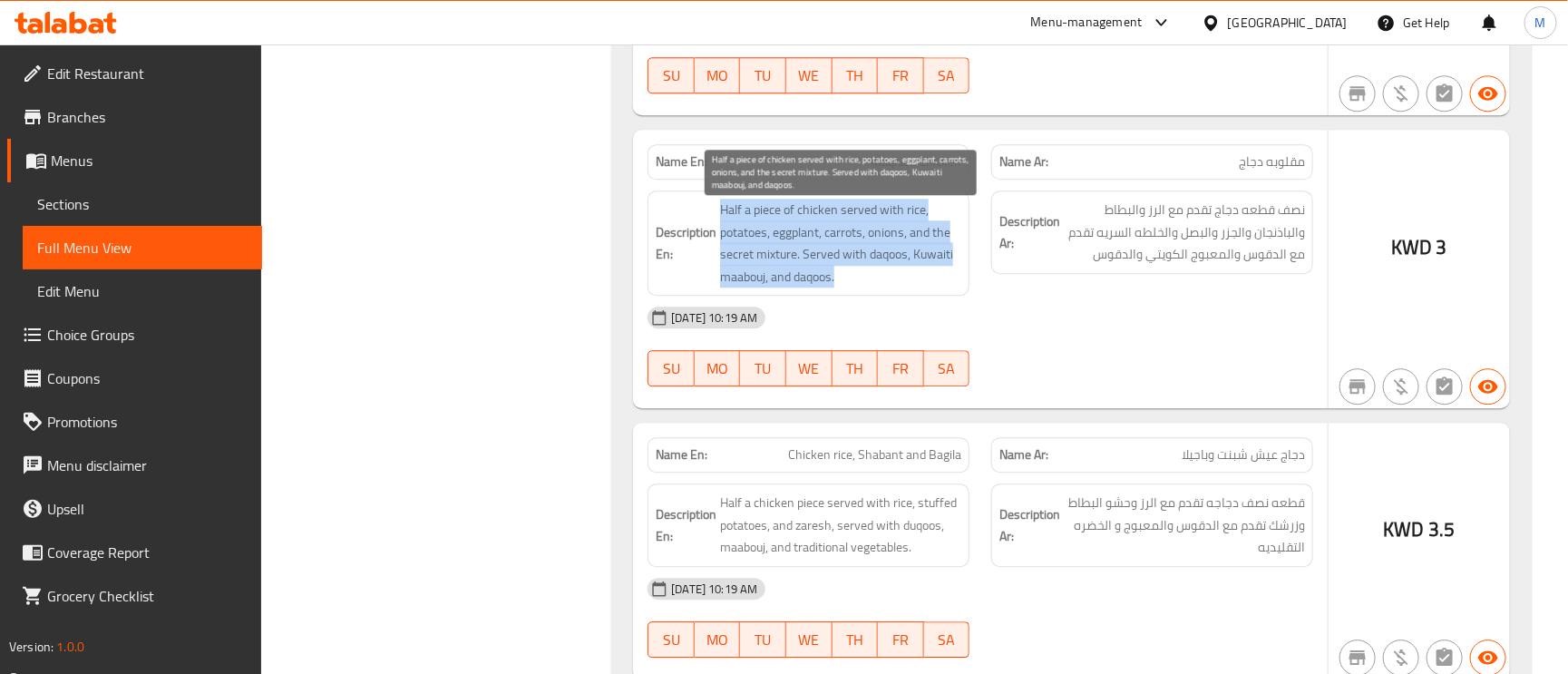
click at [778, 256] on span "Half a piece of chicken served with rice, potatoes, eggplant, carrots, onions, …" at bounding box center [840, 243] width 242 height 89
click at [733, 268] on span "Half a piece of chicken served with rice, potatoes, eggplant, carrots, onions, …" at bounding box center [840, 243] width 242 height 89
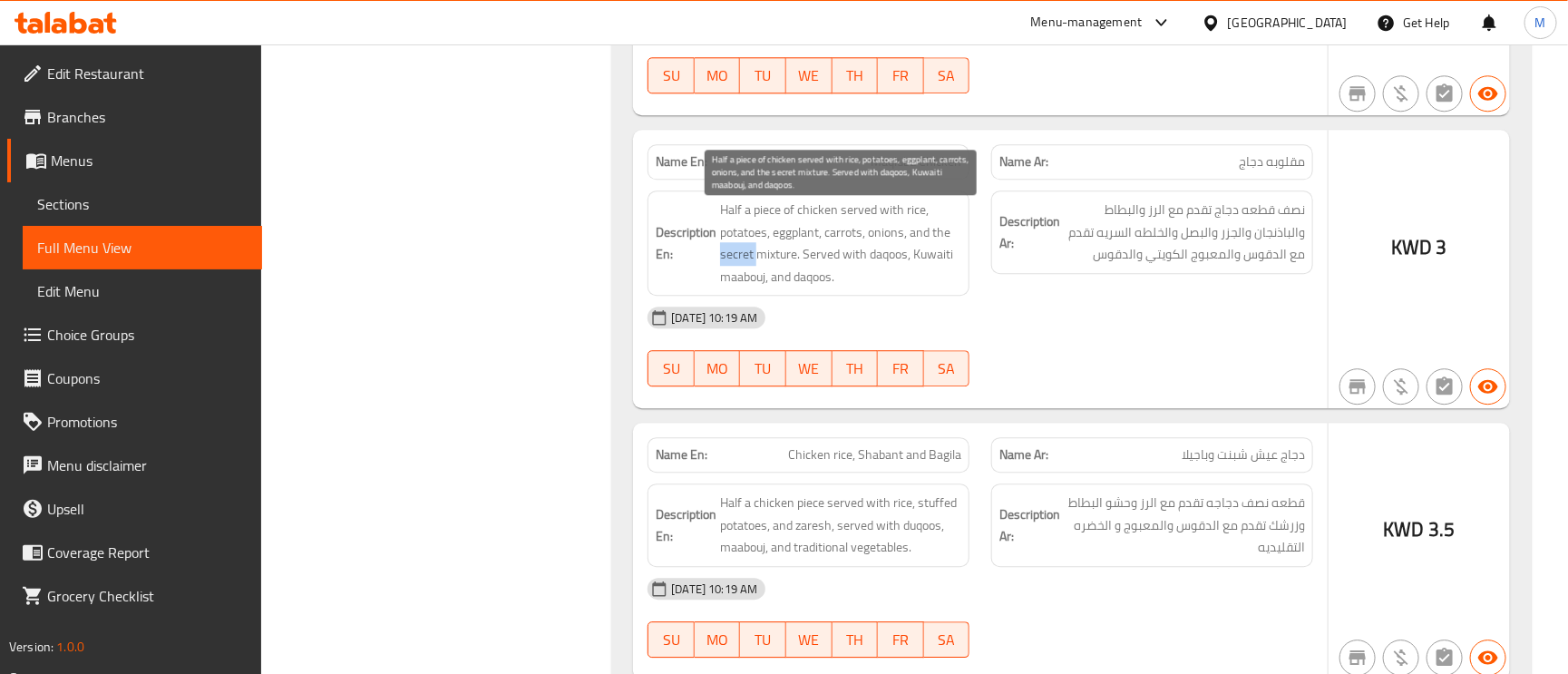
click at [733, 268] on span "Half a piece of chicken served with rice, potatoes, eggplant, carrots, onions, …" at bounding box center [840, 243] width 242 height 89
click at [764, 257] on span "Half a piece of chicken served with rice, potatoes, eggplant, carrots, onions, …" at bounding box center [840, 243] width 242 height 89
click at [738, 255] on span "Half a piece of chicken served with rice, potatoes, eggplant, carrots, onions, …" at bounding box center [840, 243] width 242 height 89
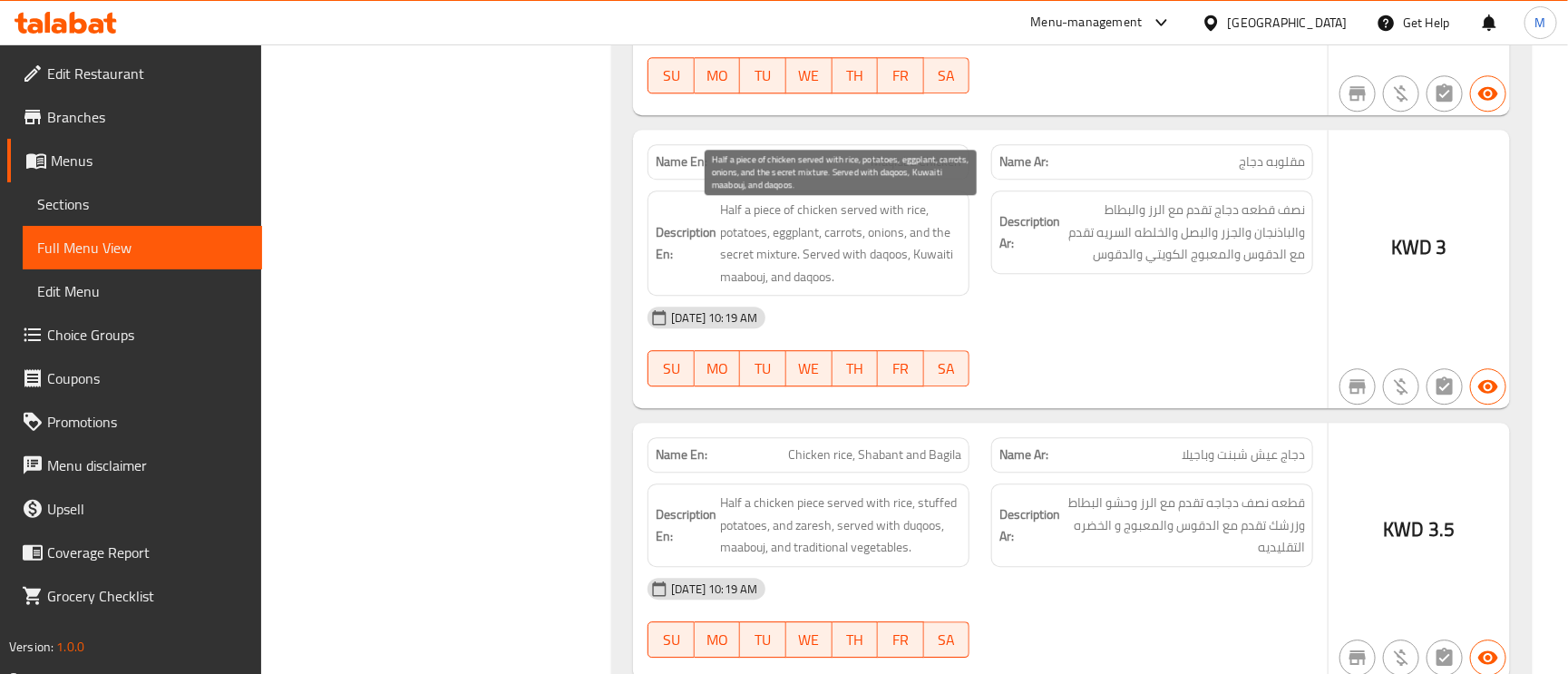
click at [767, 267] on span "Half a piece of chicken served with rice, potatoes, eggplant, carrots, onions, …" at bounding box center [840, 243] width 242 height 89
click at [734, 262] on span "Half a piece of chicken served with rice, potatoes, eggplant, carrots, onions, …" at bounding box center [840, 243] width 242 height 89
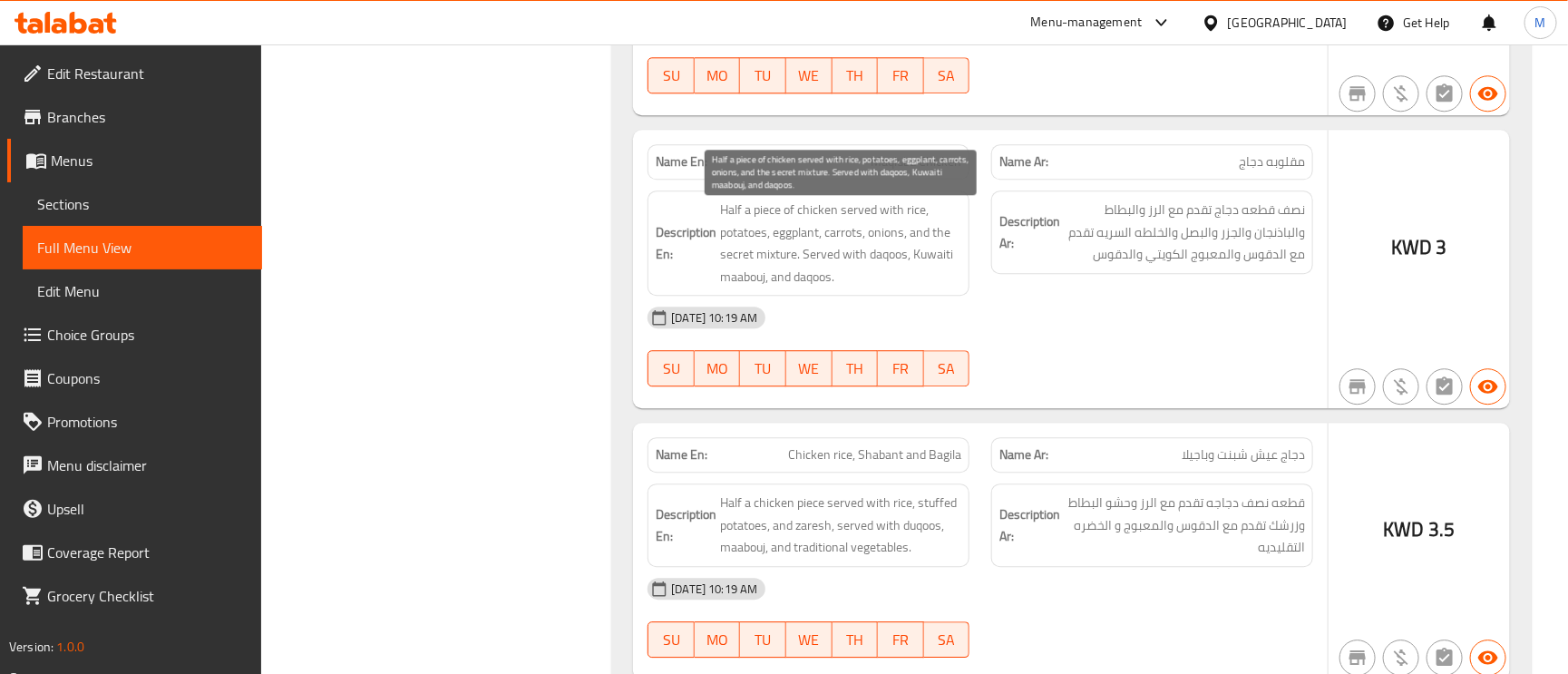
click at [777, 267] on span "Half a piece of chicken served with rice, potatoes, eggplant, carrots, onions, …" at bounding box center [840, 243] width 242 height 89
click at [734, 256] on span "Half a piece of chicken served with rice, potatoes, eggplant, carrots, onions, …" at bounding box center [840, 243] width 242 height 89
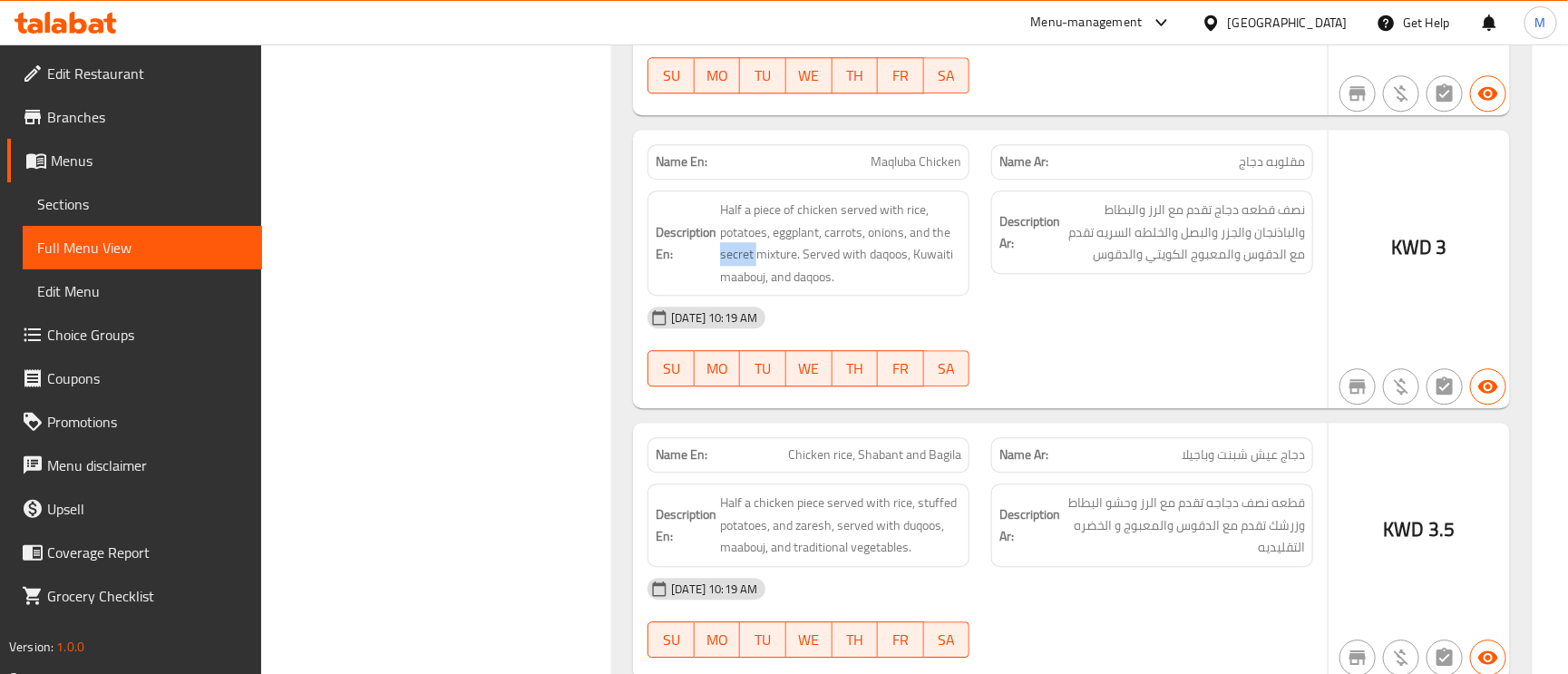
click at [901, 171] on span "Maqluba Chicken" at bounding box center [916, 162] width 90 height 19
copy span "Maqluba Chicken"
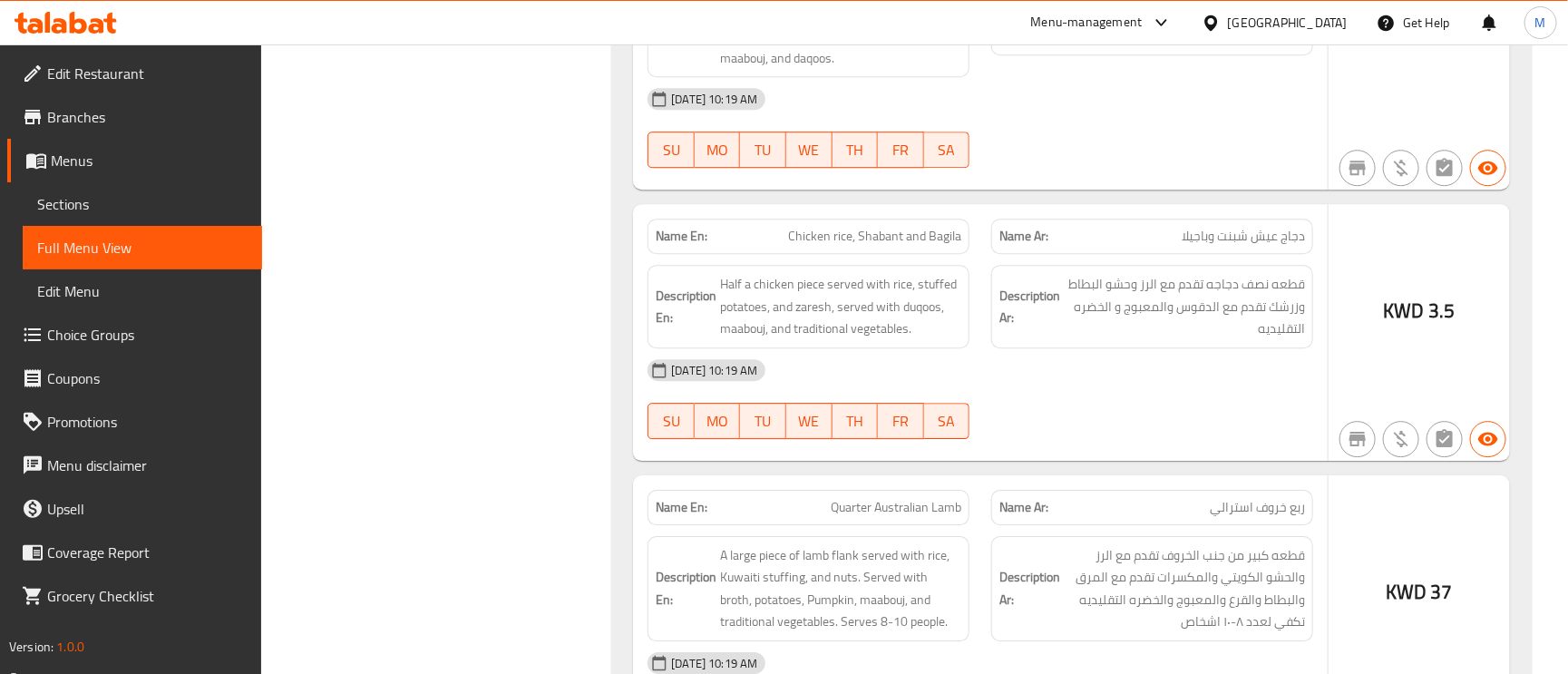
scroll to position [2449, 0]
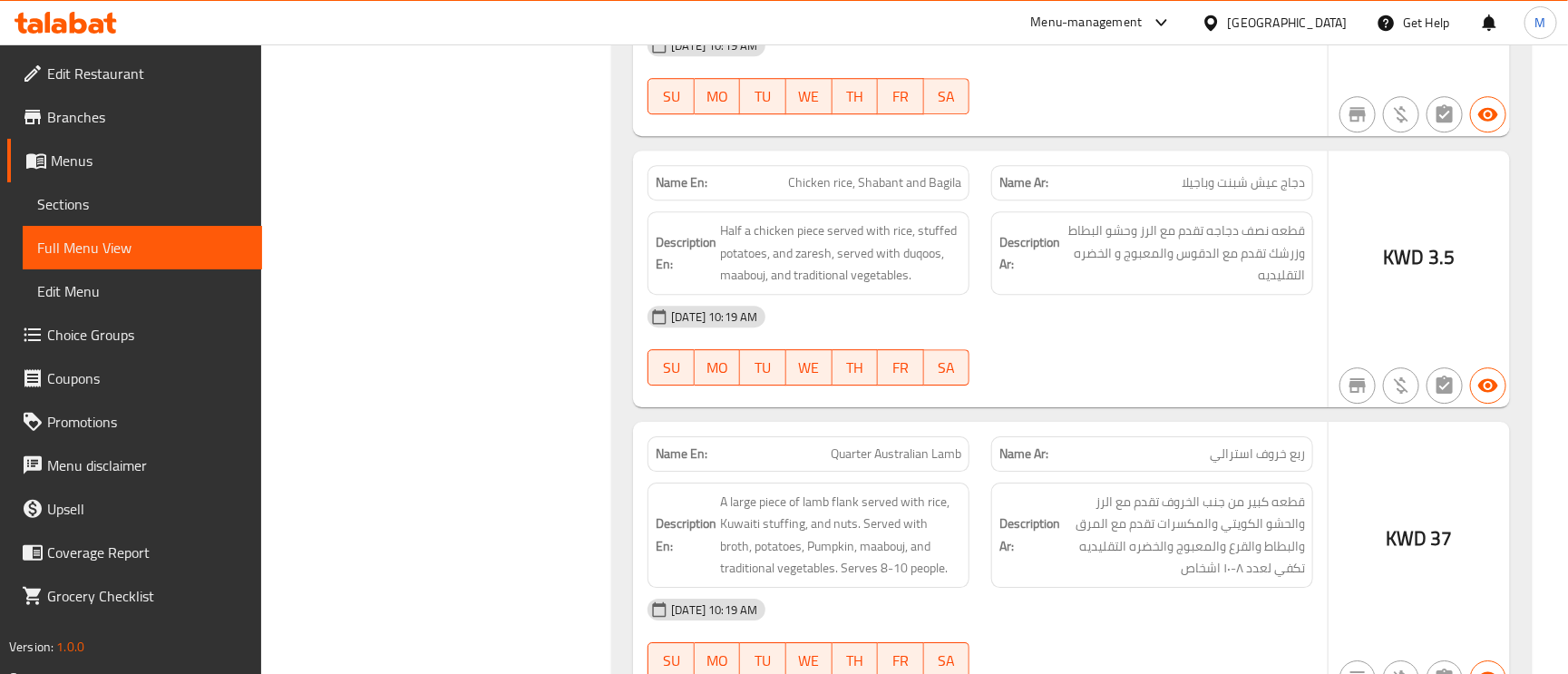
click at [917, 193] on span "Chicken rice, Shabant and Bagila" at bounding box center [874, 182] width 173 height 19
copy span "Chicken rice, Shabant and Bagila"
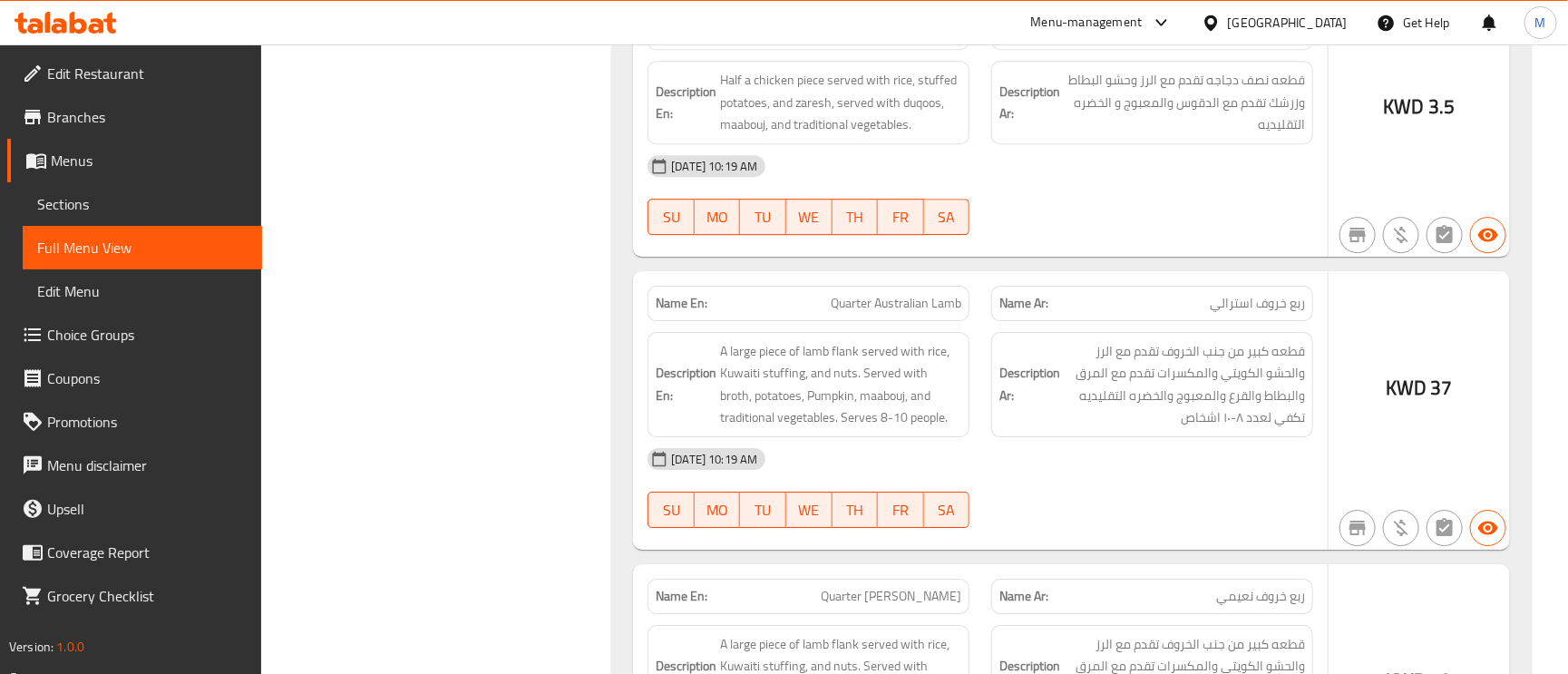
scroll to position [2720, 0]
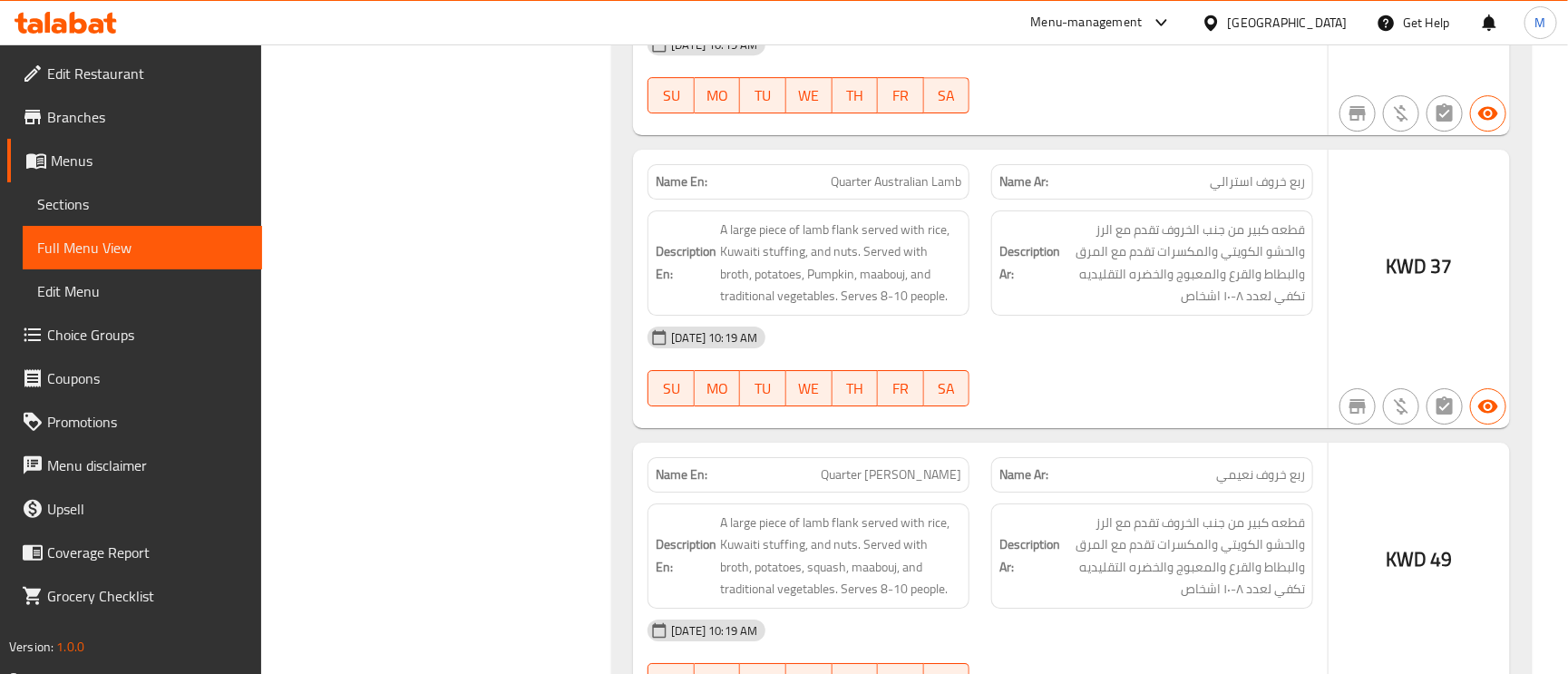
click at [1282, 192] on span "ربع خروف استرالي" at bounding box center [1257, 181] width 95 height 19
copy span "خروف"
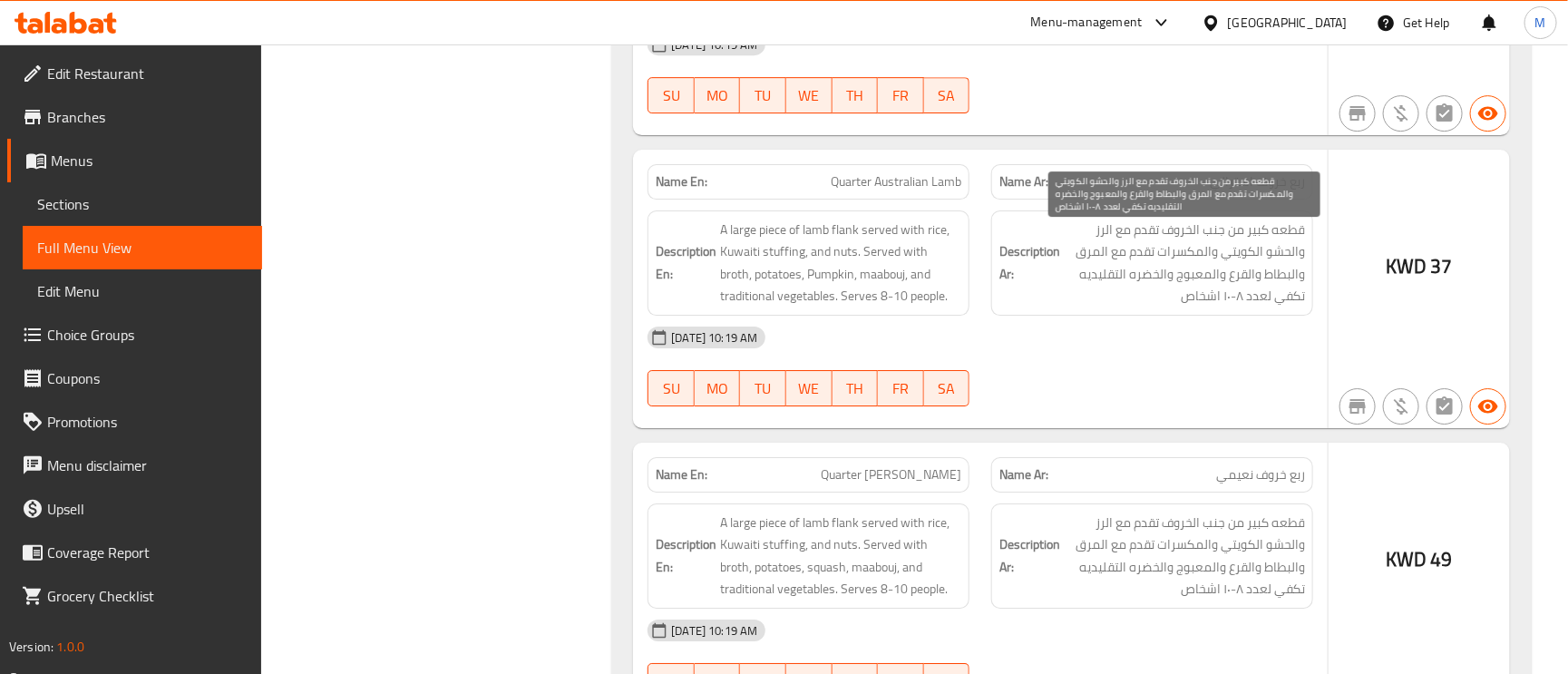
click at [1214, 246] on span "قطعه كبير من جنب الخروف تقدم مع الرز والحشو الكويتي والمكسرات تقدم مع المرق وال…" at bounding box center [1184, 263] width 242 height 89
copy span "جنب"
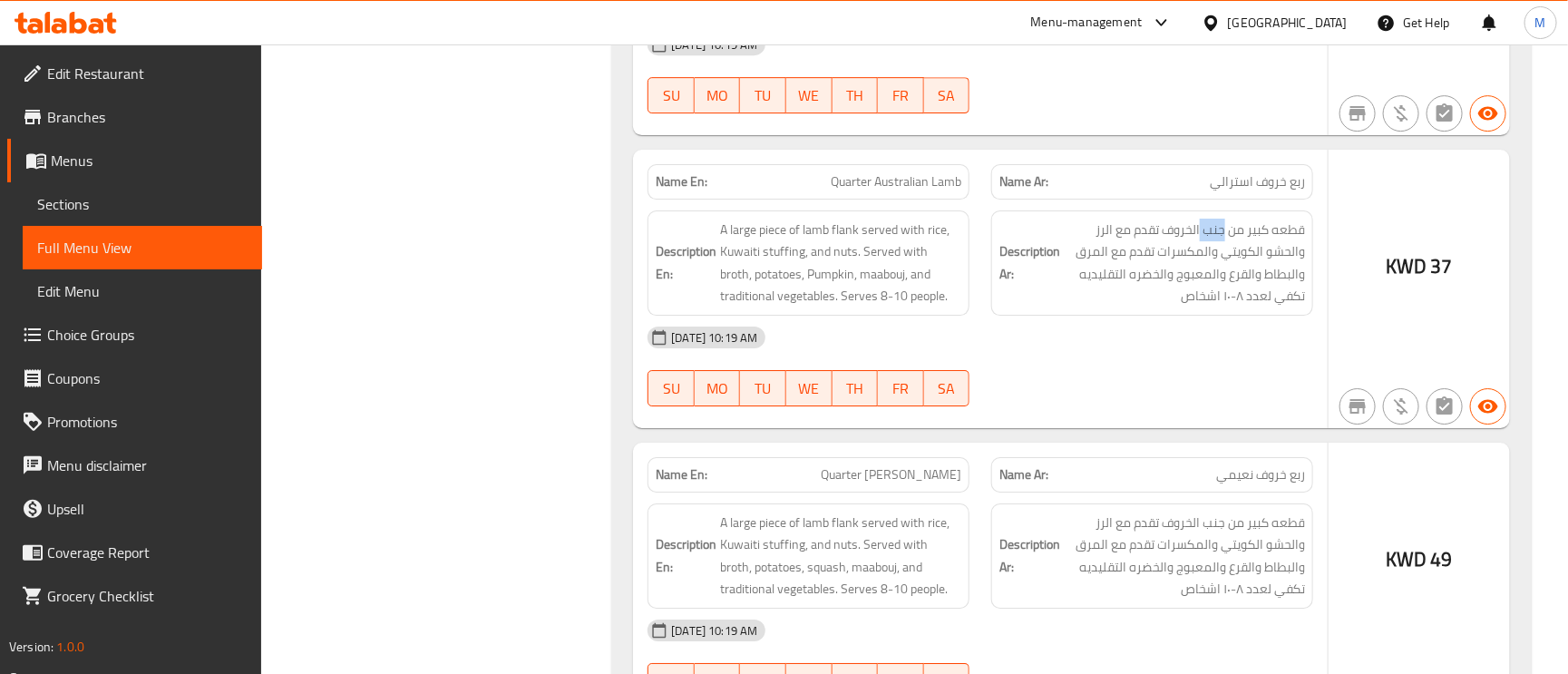
click at [1219, 214] on div "Description Ar: قطعه كبير من جنب الخروف تقدم مع الرز والحشو الكويتي والمكسرات ت…" at bounding box center [1152, 262] width 344 height 127
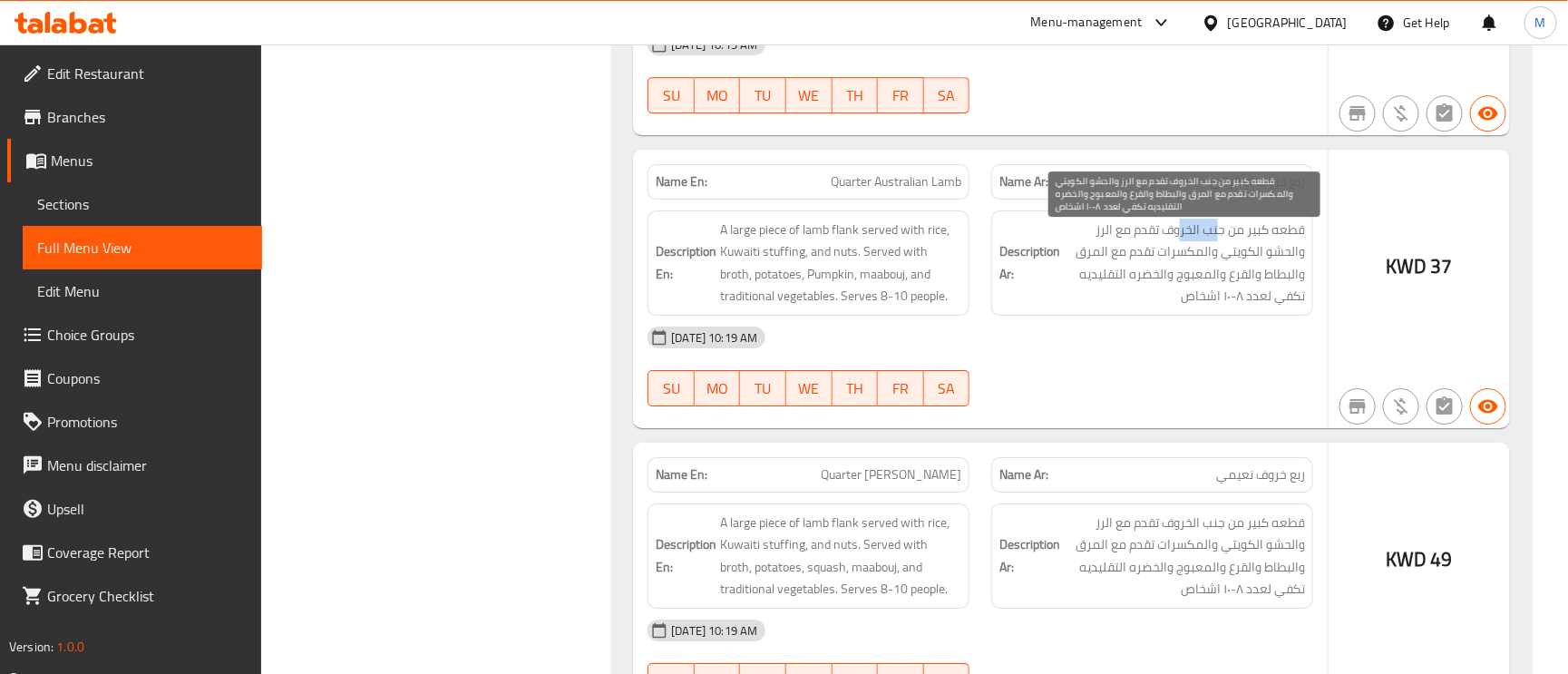
drag, startPoint x: 1221, startPoint y: 245, endPoint x: 1179, endPoint y: 240, distance: 42.3
click at [1179, 240] on span "قطعه كبير من جنب الخروف تقدم مع الرز والحشو الكويتي والمكسرات تقدم مع المرق وال…" at bounding box center [1184, 263] width 242 height 89
drag, startPoint x: 1227, startPoint y: 243, endPoint x: 1166, endPoint y: 240, distance: 61.1
click at [1166, 240] on span "قطعه كبير من جنب الخروف تقدم مع الرز والحشو الكويتي والمكسرات تقدم مع المرق وال…" at bounding box center [1184, 263] width 242 height 89
copy span "جنب الخروف"
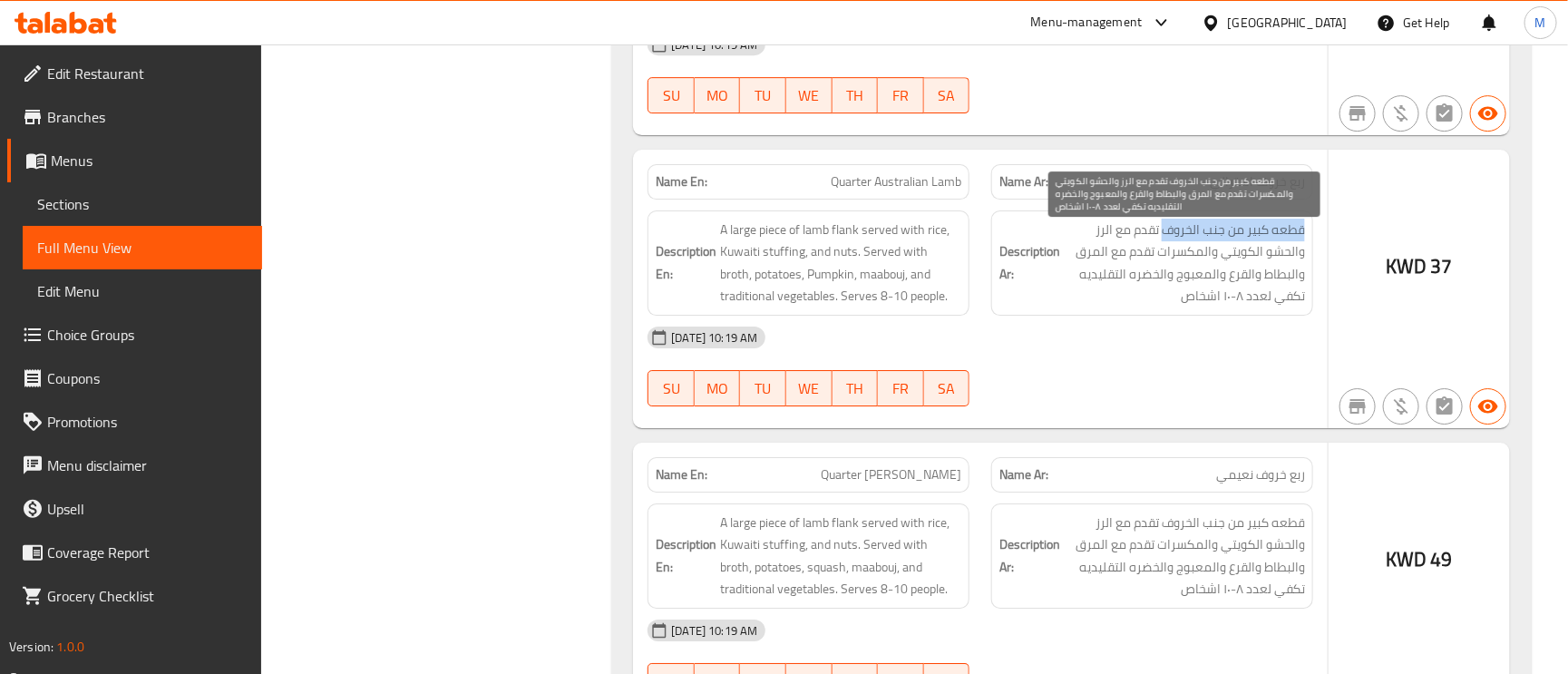
copy span "قطعه كبير من جنب الخروف"
drag, startPoint x: 1304, startPoint y: 244, endPoint x: 1161, endPoint y: 234, distance: 143.3
click at [1161, 234] on span "قطعه كبير من جنب الخروف تقدم مع الرز والحشو الكويتي والمكسرات تقدم مع المرق وال…" at bounding box center [1184, 263] width 242 height 89
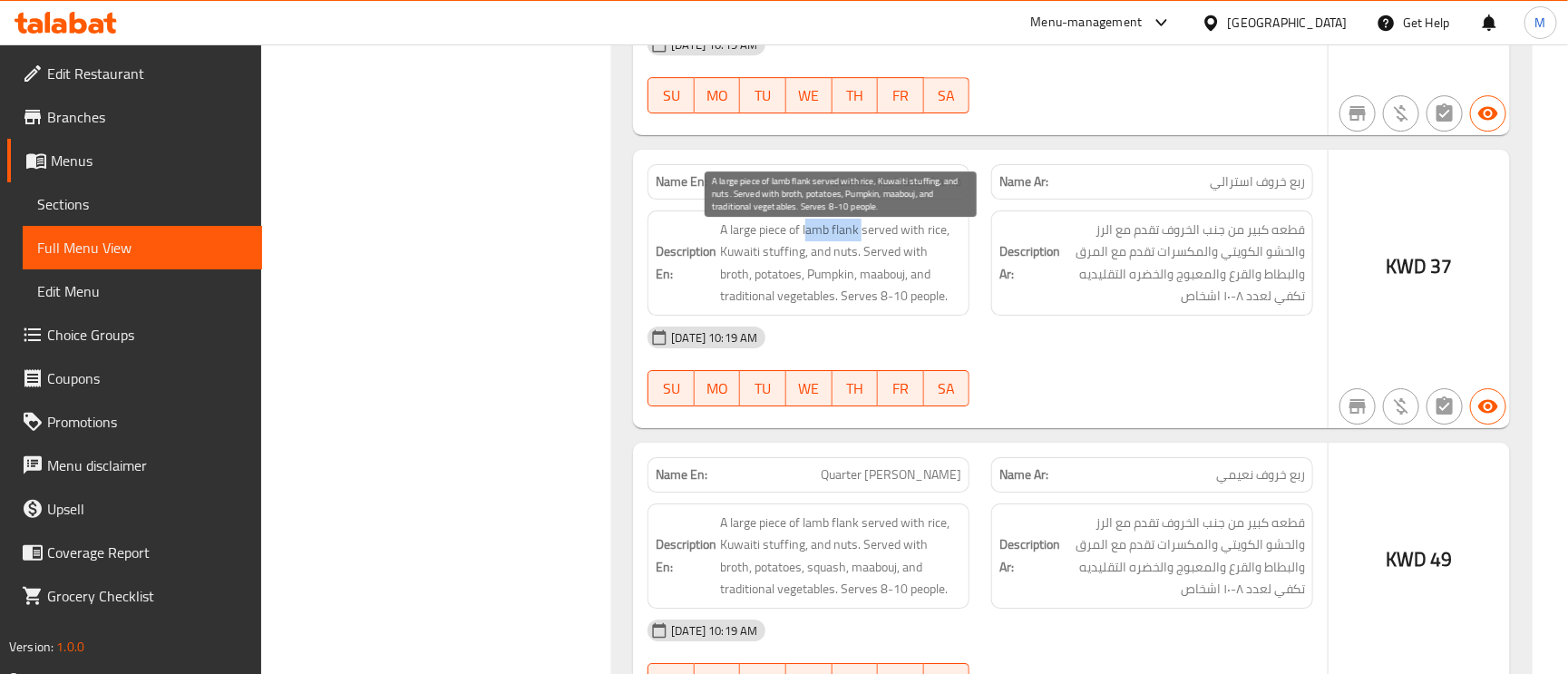
copy span "amb flank"
drag, startPoint x: 863, startPoint y: 239, endPoint x: 807, endPoint y: 245, distance: 56.3
click at [807, 245] on span "A large piece of lamb flank served with rice, Kuwaiti stuffing, and nuts. Serve…" at bounding box center [840, 263] width 242 height 89
click at [854, 244] on span "A large piece of lamb flank served with rice, Kuwaiti stuffing, and nuts. Serve…" at bounding box center [840, 263] width 242 height 89
click at [866, 236] on span "A large piece of lamb flank served with rice, Kuwaiti stuffing, and nuts. Serve…" at bounding box center [840, 263] width 242 height 89
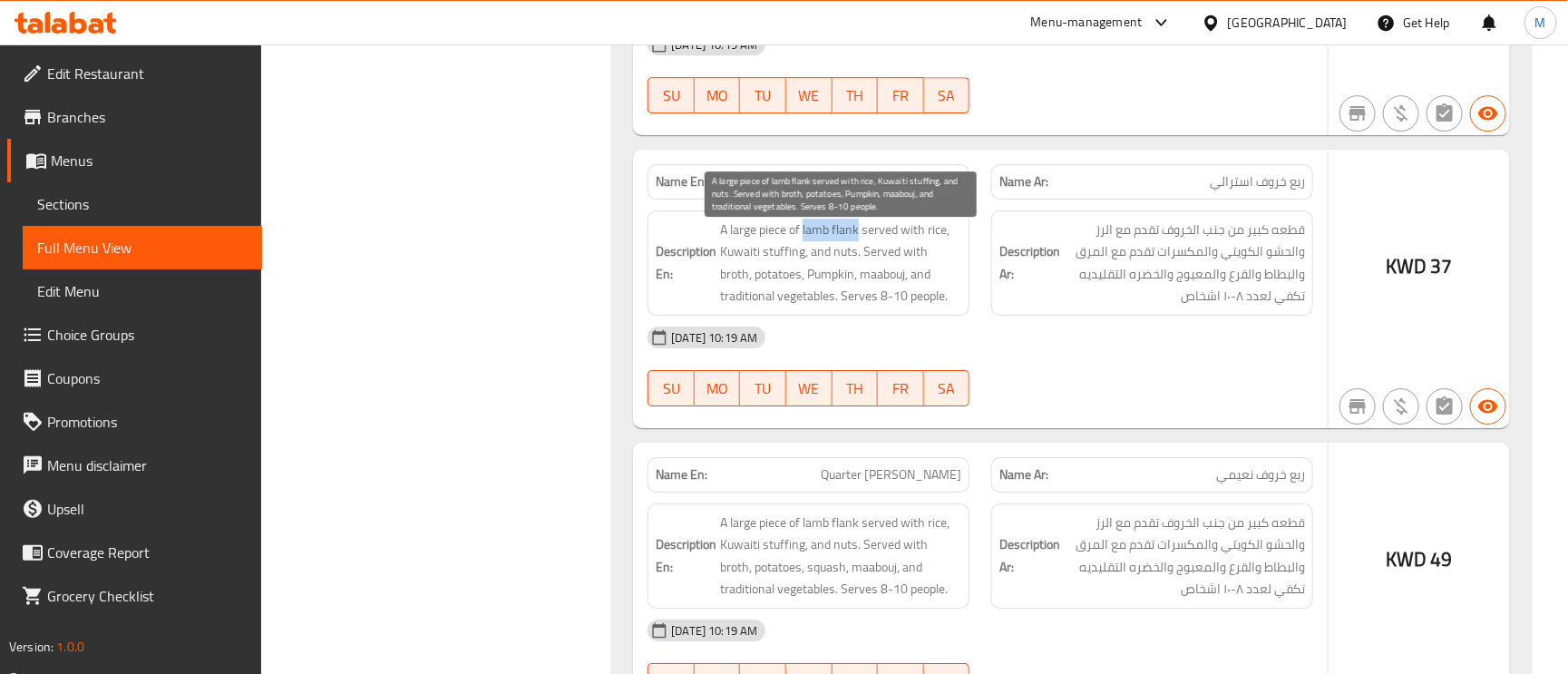
copy span "lamb flank"
drag, startPoint x: 859, startPoint y: 240, endPoint x: 805, endPoint y: 232, distance: 54.6
click at [805, 232] on span "A large piece of lamb flank served with rice, Kuwaiti stuffing, and nuts. Serve…" at bounding box center [840, 263] width 242 height 89
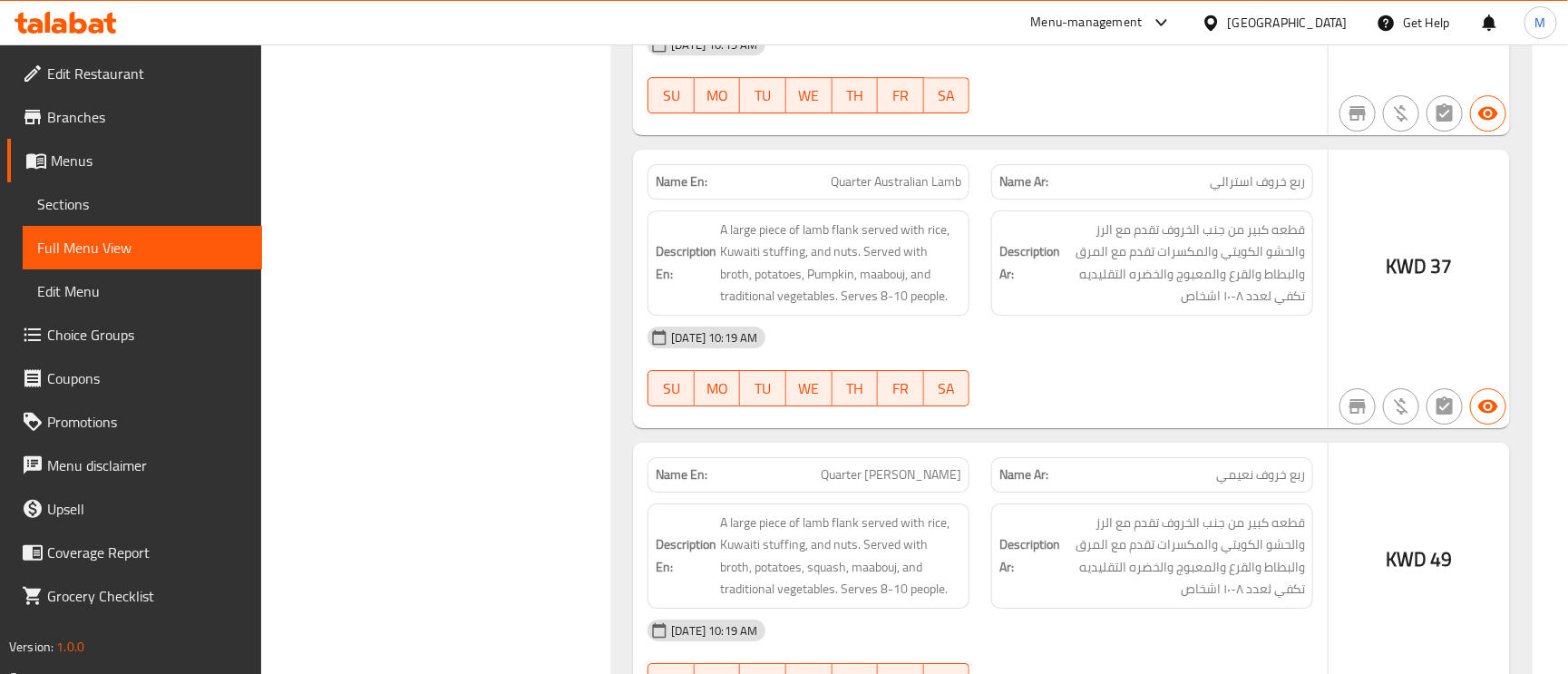
click at [920, 171] on div "Name En: Quarter Australian Lamb" at bounding box center [808, 181] width 344 height 57
click at [922, 171] on div "Name En: Quarter Australian Lamb" at bounding box center [808, 181] width 344 height 57
click at [903, 190] on span "Quarter Australian Lamb" at bounding box center [896, 181] width 131 height 19
click at [883, 187] on span "Quarter Australian Lamb" at bounding box center [896, 181] width 131 height 19
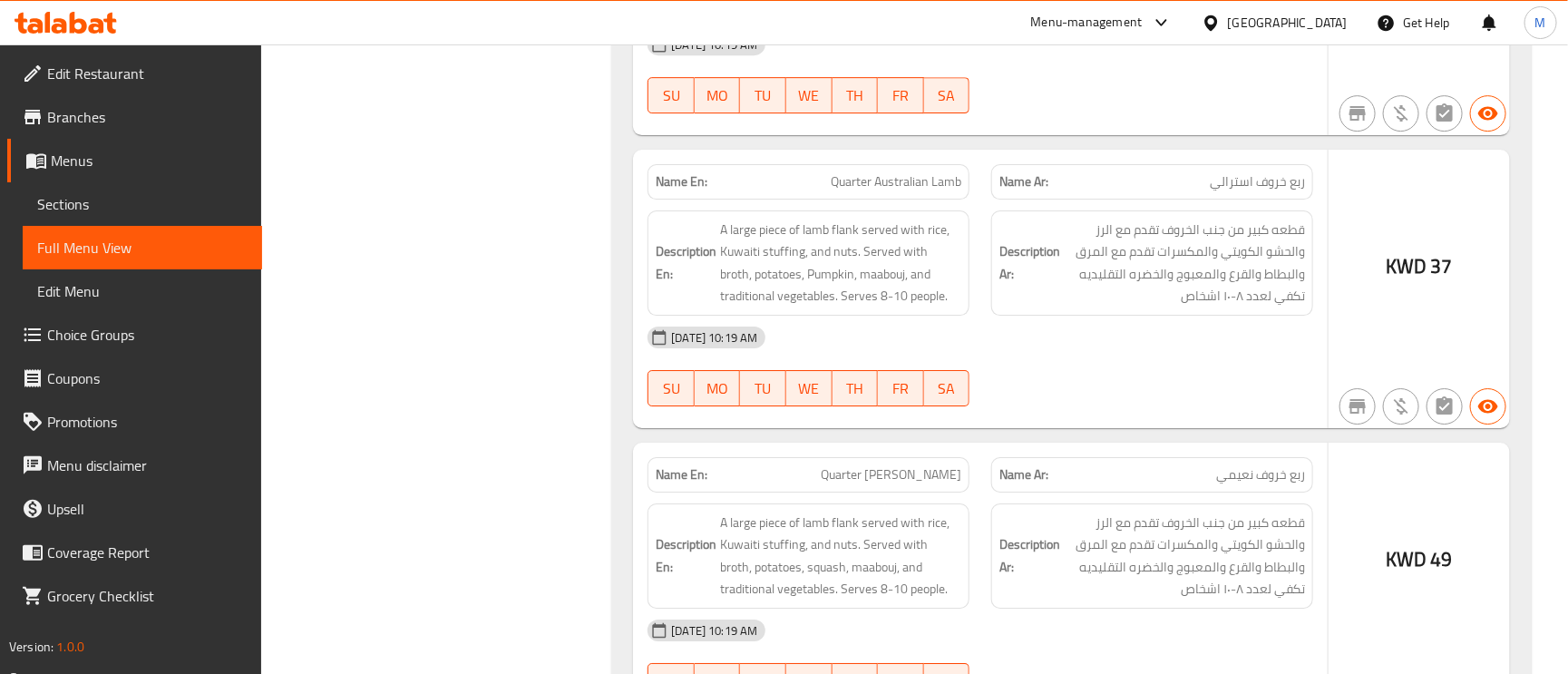
click at [883, 187] on span "Quarter Australian Lamb" at bounding box center [896, 181] width 131 height 19
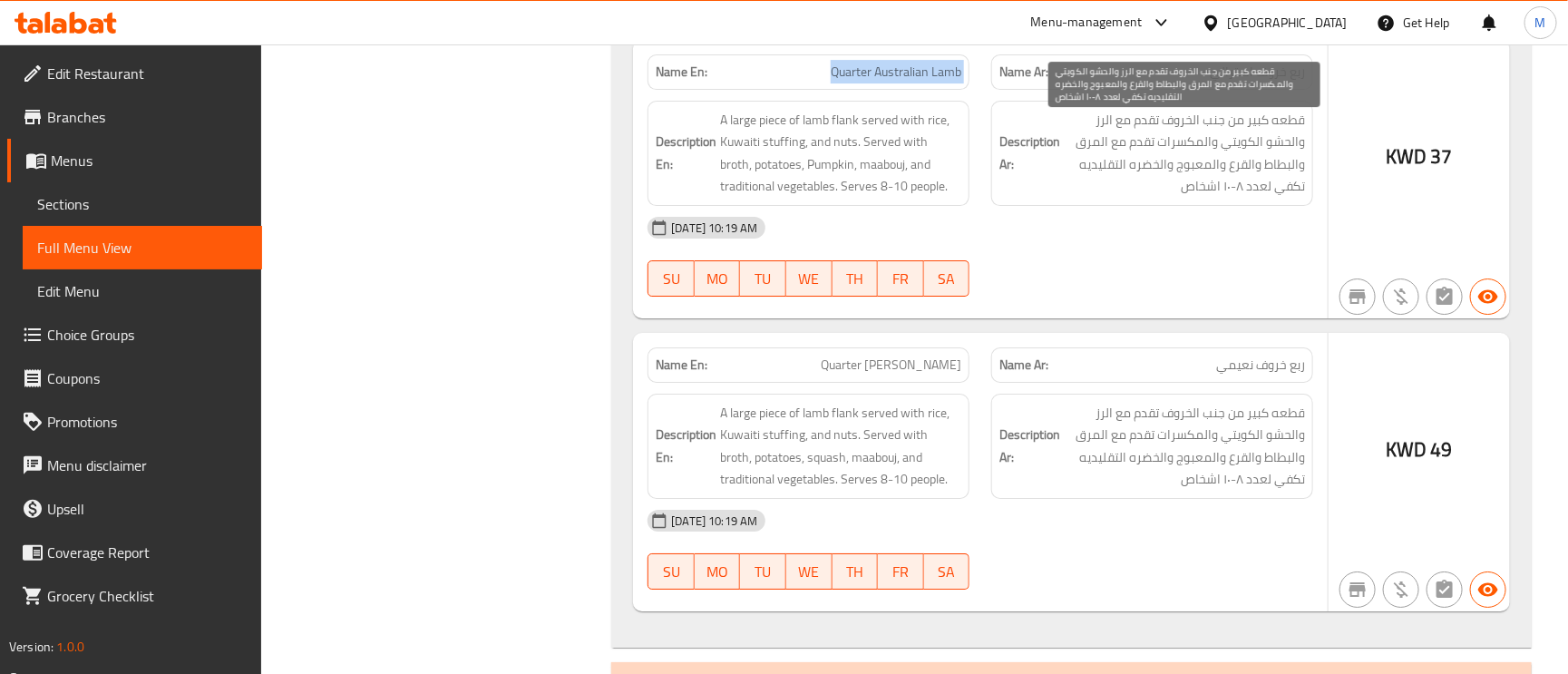
scroll to position [2993, 0]
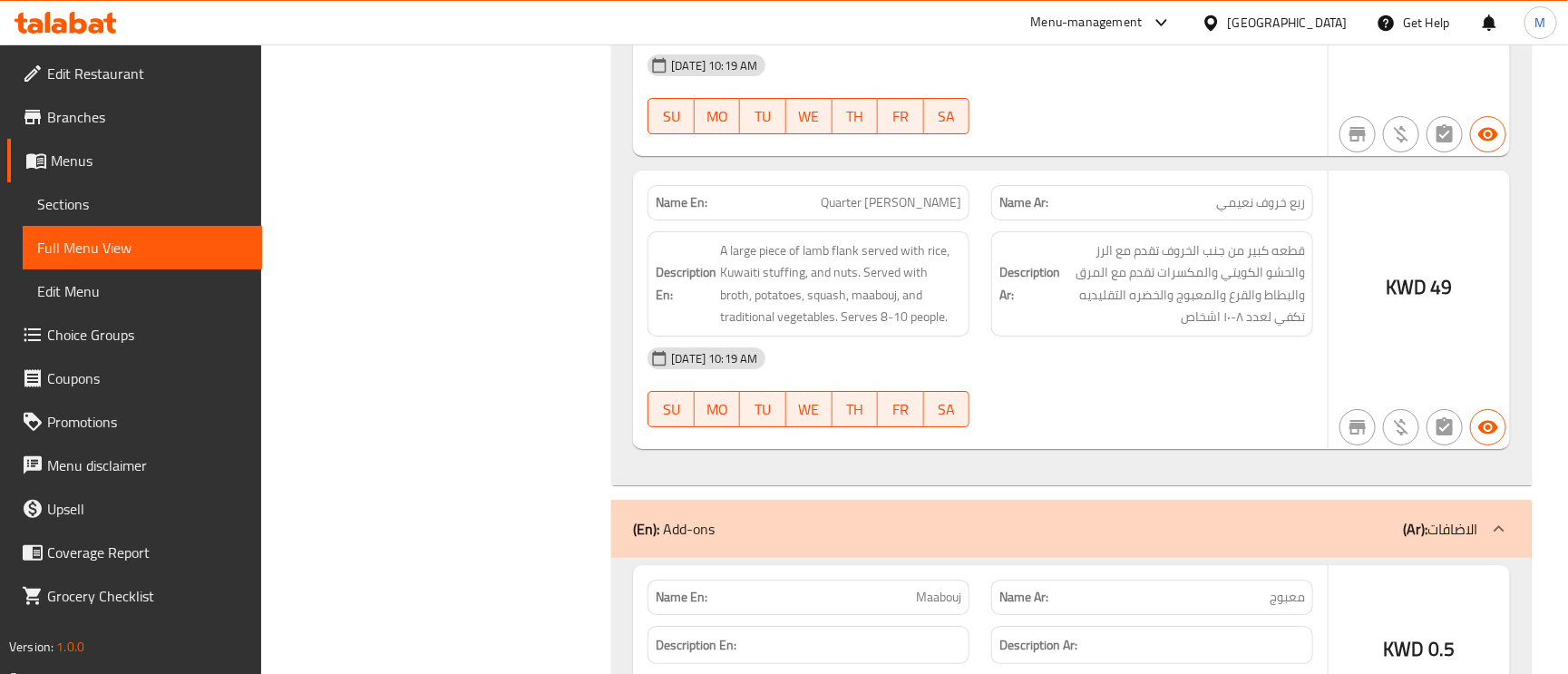
click at [899, 212] on span "Quarter [PERSON_NAME]" at bounding box center [891, 203] width 141 height 19
click at [902, 212] on span "Quarter [PERSON_NAME]" at bounding box center [891, 203] width 141 height 19
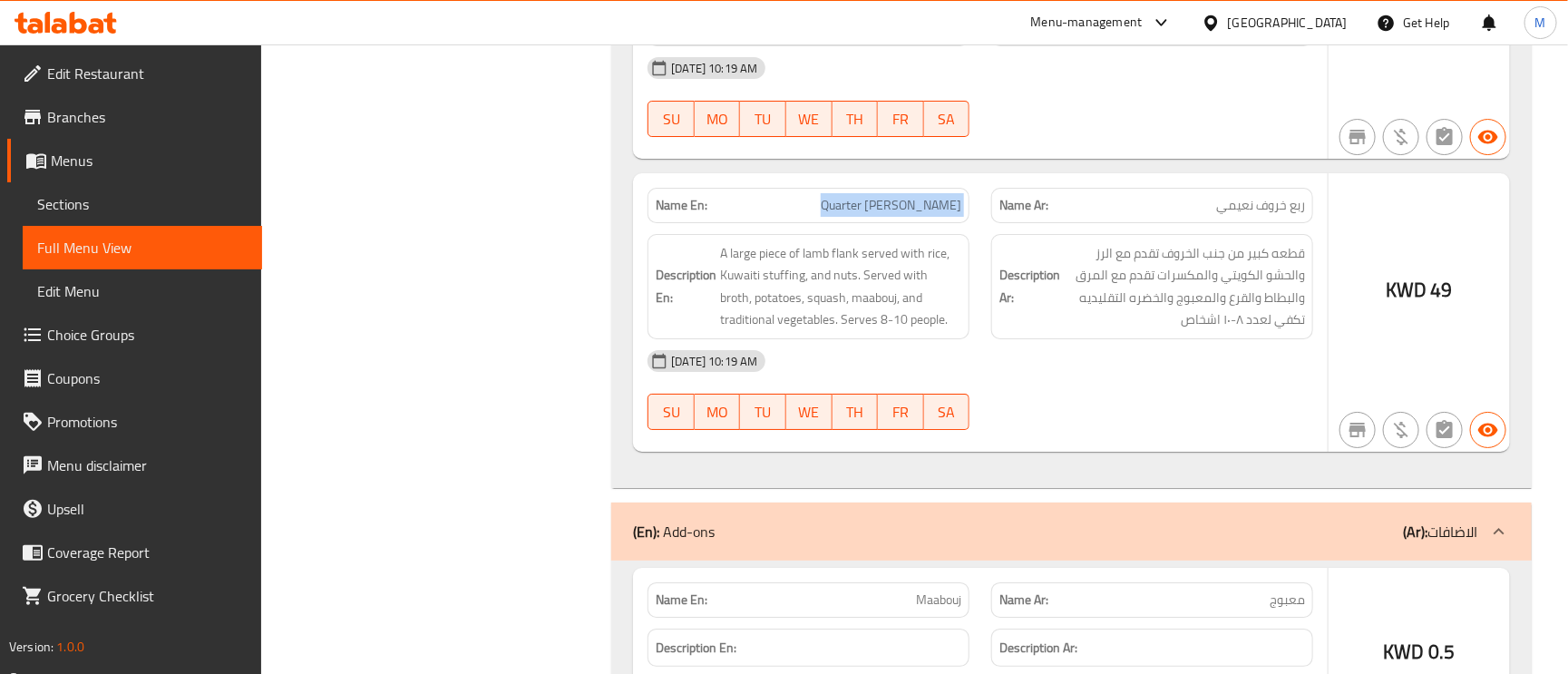
scroll to position [2720, 0]
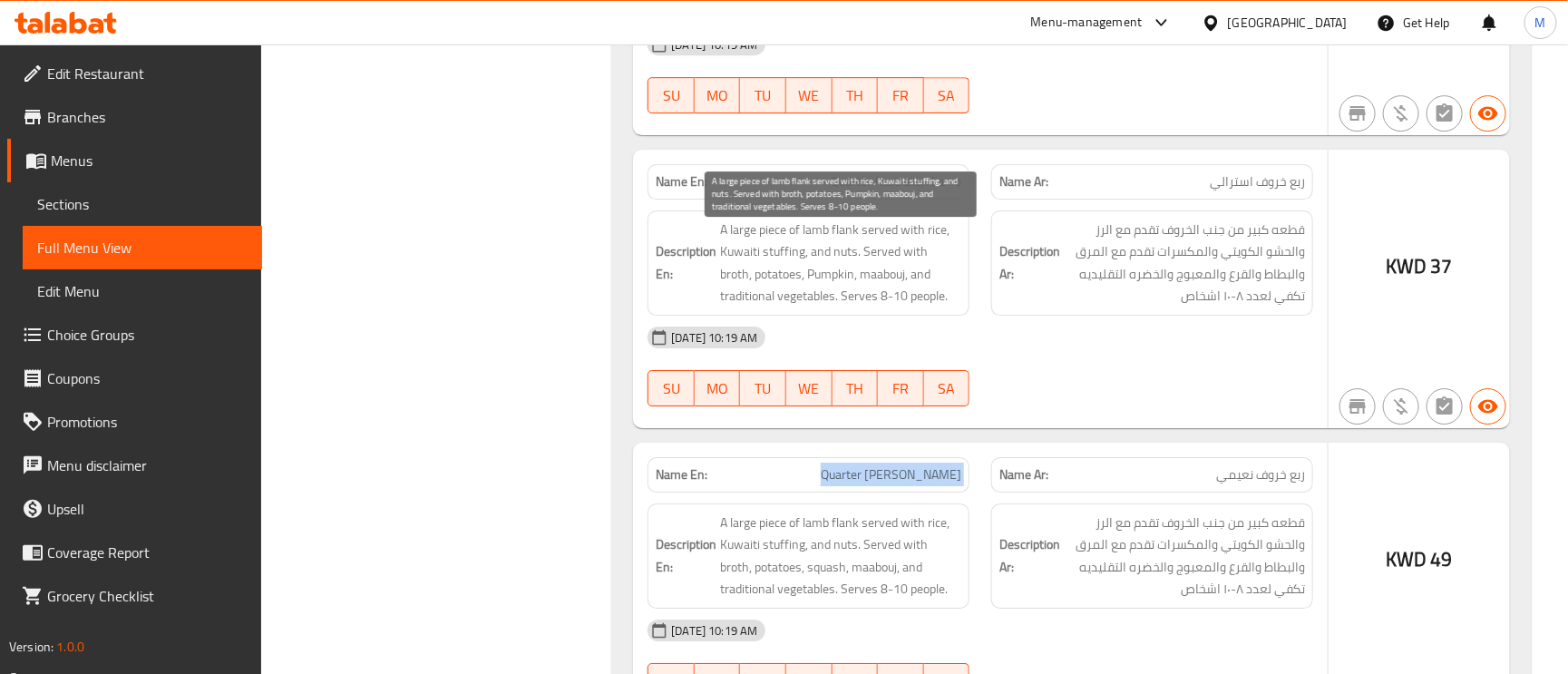
click at [802, 277] on span "A large piece of lamb flank served with rice, Kuwaiti stuffing, and nuts. Serve…" at bounding box center [840, 263] width 242 height 89
click at [796, 288] on span "A large piece of lamb flank served with rice, Kuwaiti stuffing, and nuts. Serve…" at bounding box center [840, 263] width 242 height 89
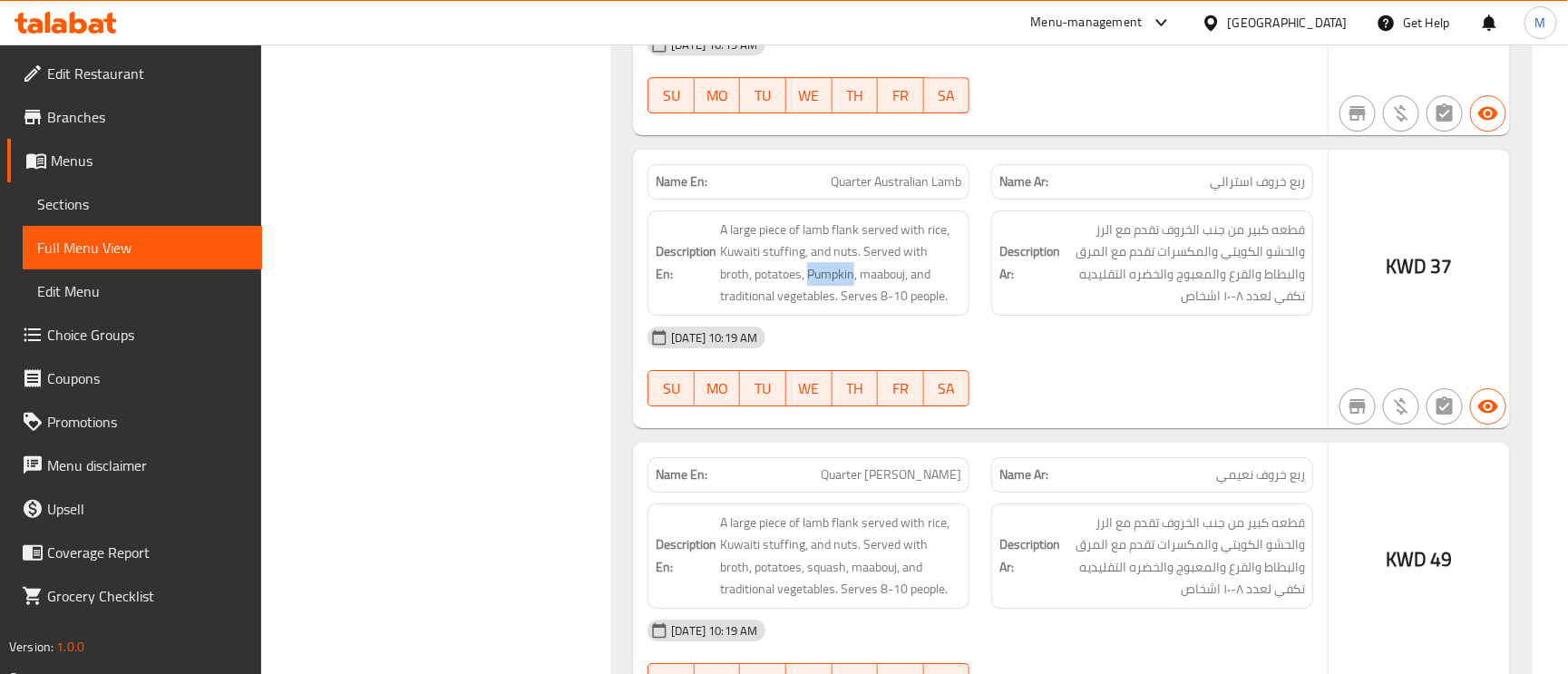
click at [1280, 329] on div "[DATE] 10:19 AM" at bounding box center [980, 337] width 687 height 43
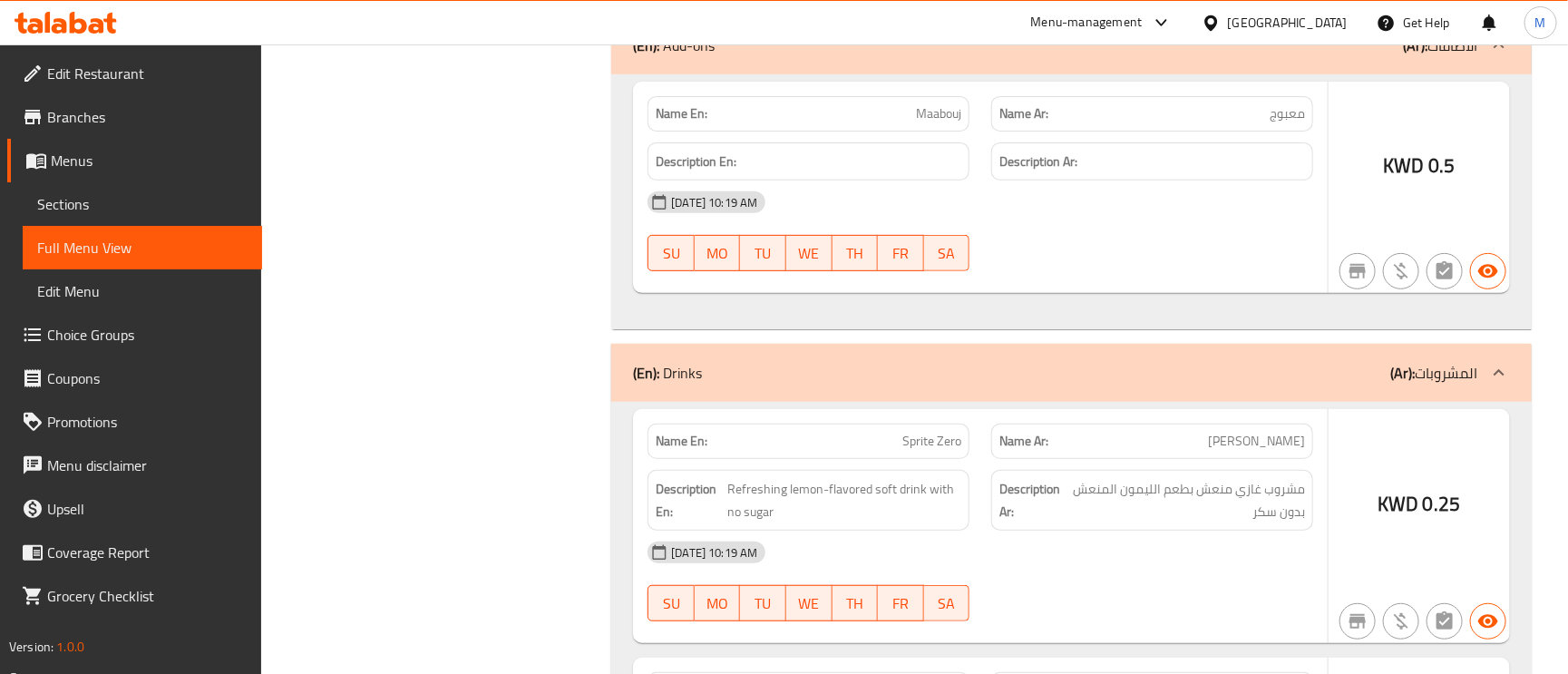
scroll to position [3537, 0]
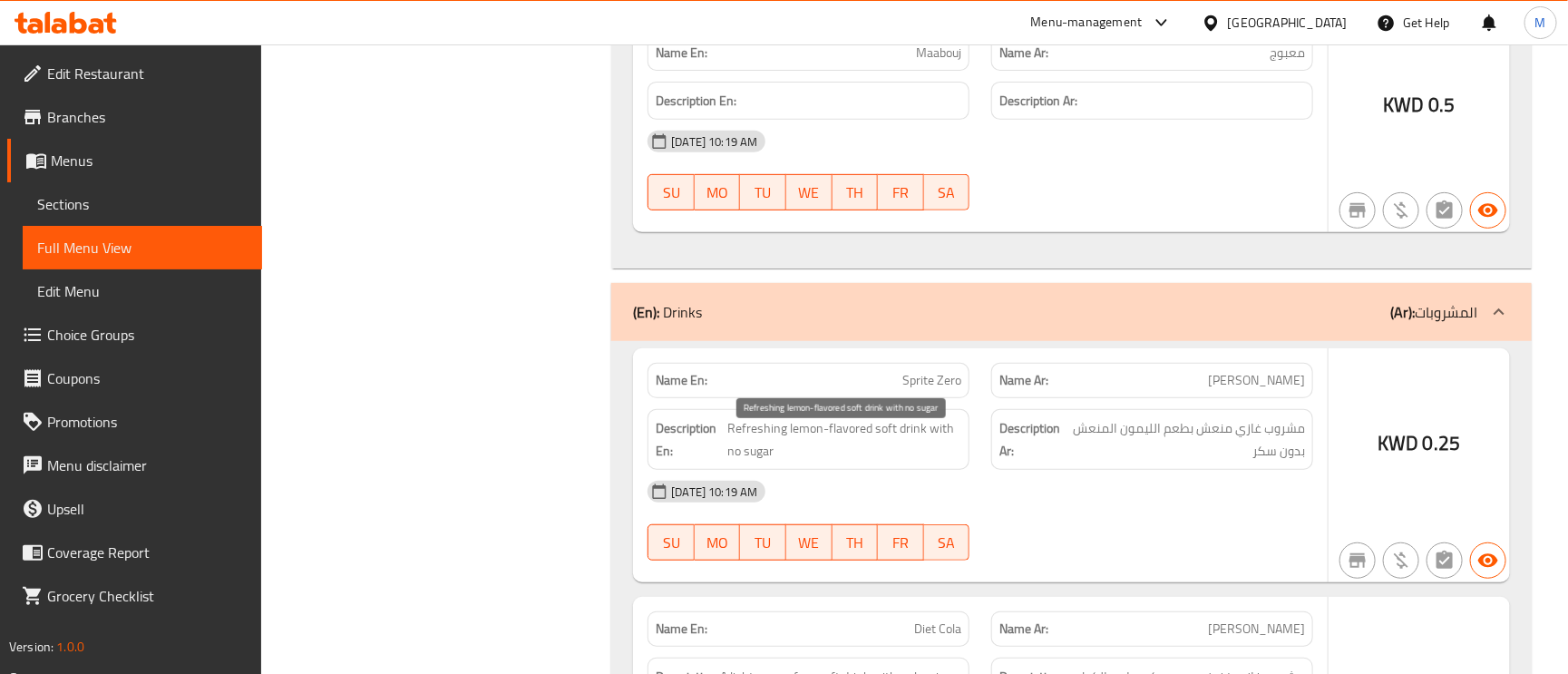
click at [890, 448] on span "Refreshing lemon-flavored soft drink with no sugar" at bounding box center [845, 439] width 233 height 44
click at [931, 390] on span "Sprite Zero" at bounding box center [932, 381] width 59 height 19
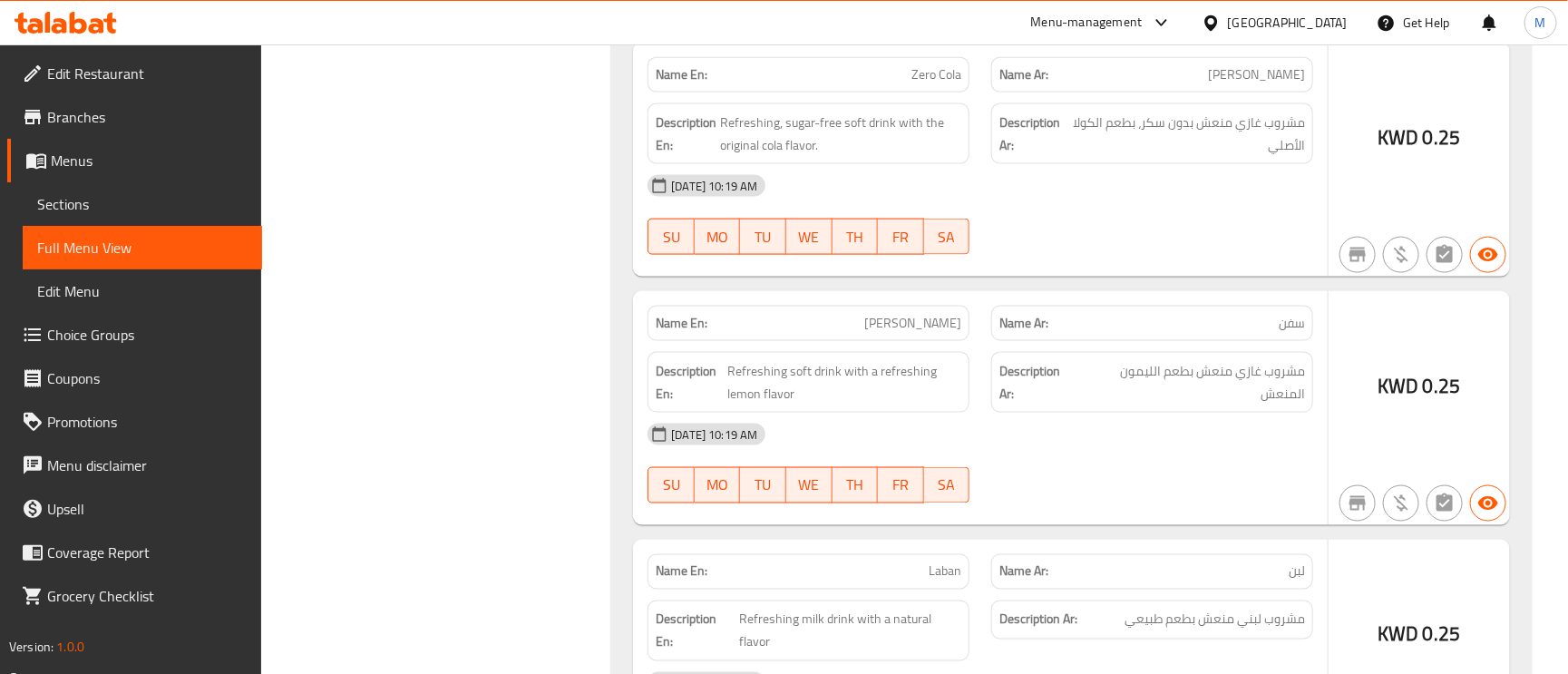
scroll to position [4490, 0]
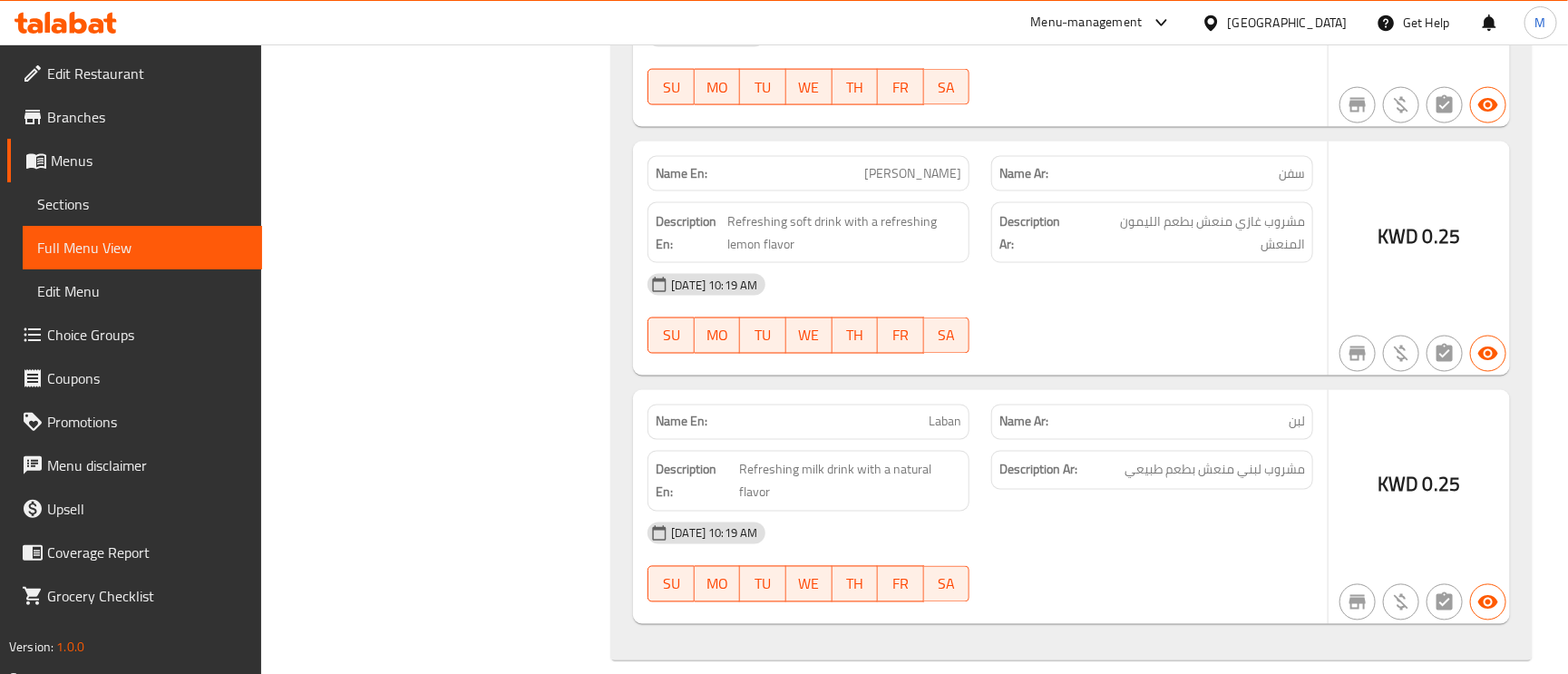
click at [938, 183] on span "Sven" at bounding box center [912, 174] width 97 height 19
click at [899, 235] on span "Refreshing soft drink with a refreshing lemon flavor" at bounding box center [844, 232] width 234 height 44
click at [899, 238] on span "Refreshing soft drink with a refreshing lemon flavor" at bounding box center [844, 232] width 234 height 44
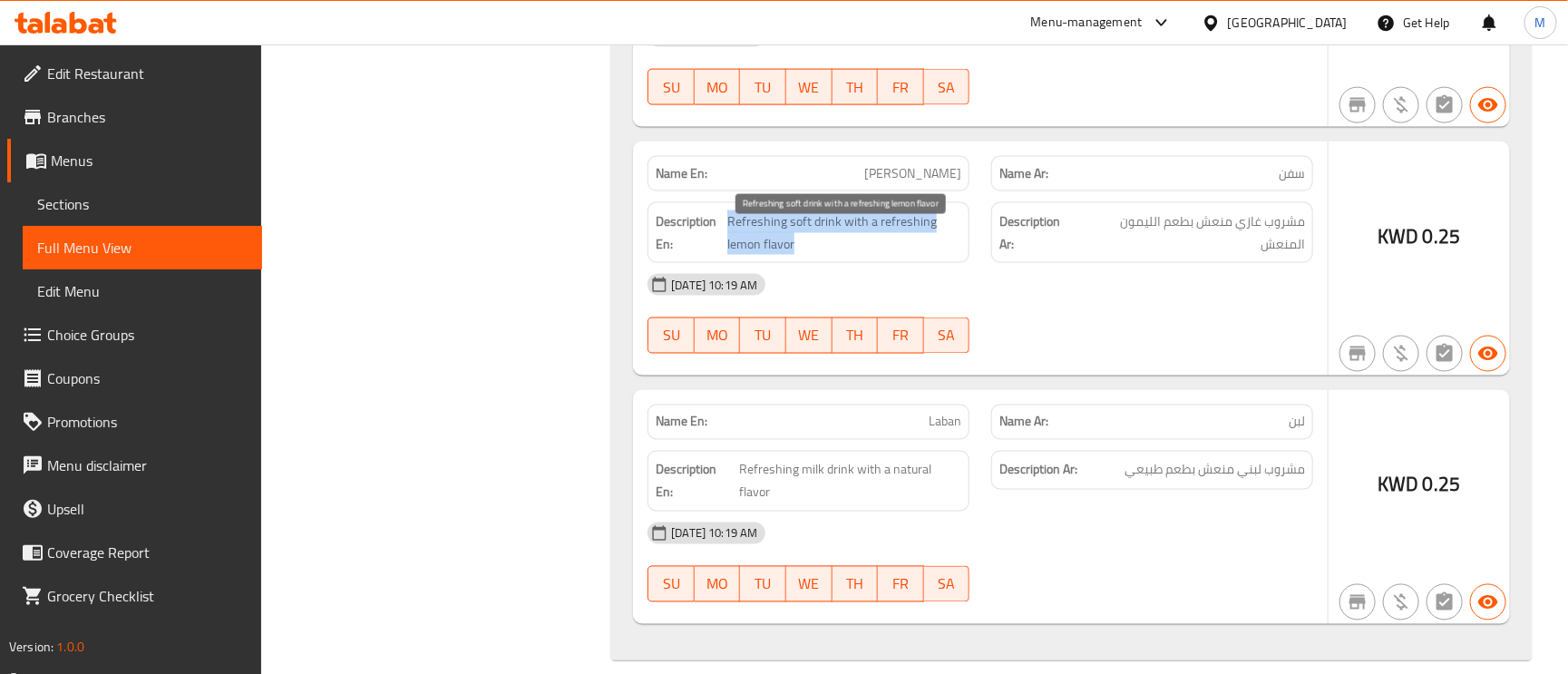
click at [899, 238] on span "Refreshing soft drink with a refreshing lemon flavor" at bounding box center [844, 232] width 234 height 44
click at [897, 230] on span "Refreshing soft drink with a refreshing lemon flavor" at bounding box center [844, 232] width 234 height 44
click at [900, 235] on span "Refreshing soft drink with a refreshing lemon flavor" at bounding box center [844, 232] width 234 height 44
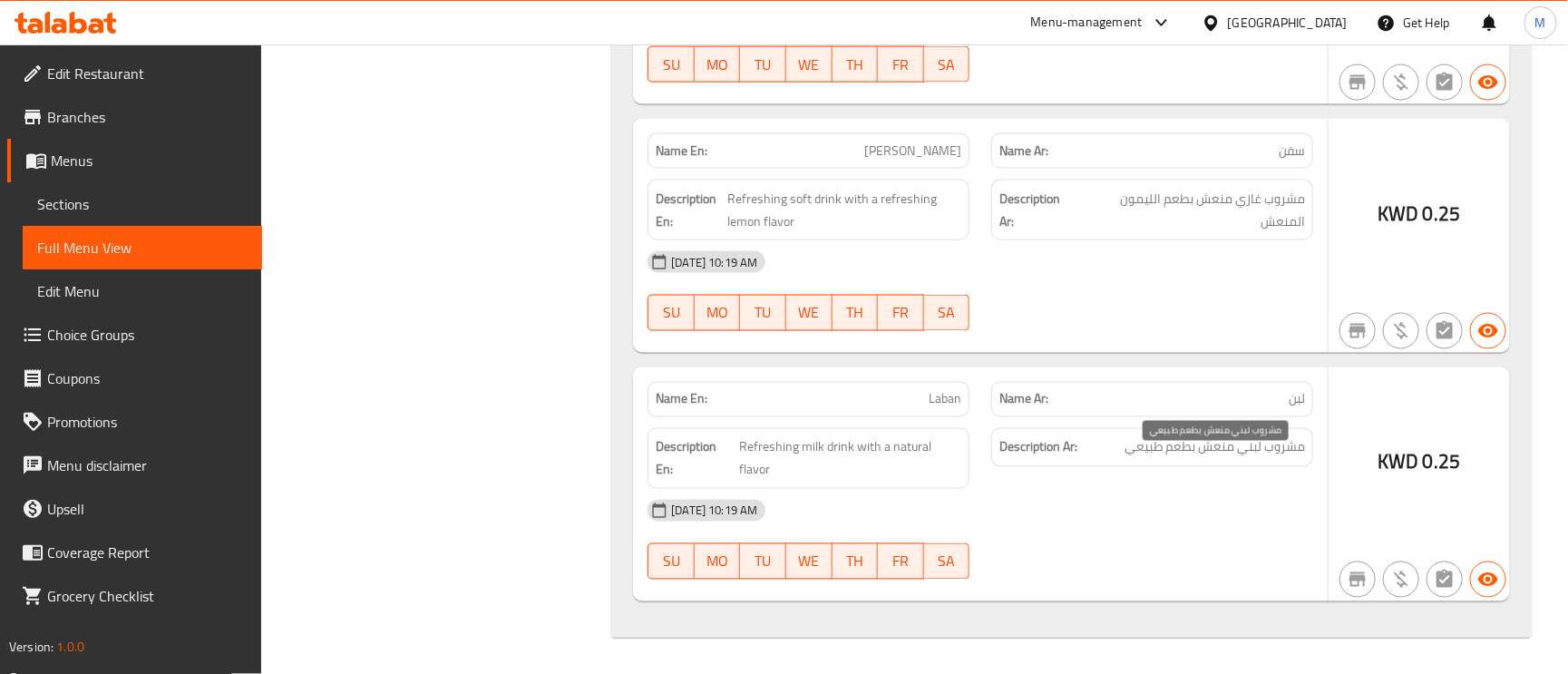
click at [1288, 451] on span "مشروب لبني منعش بطعم طبيعي" at bounding box center [1215, 447] width 180 height 23
click at [944, 391] on span "Laban" at bounding box center [945, 400] width 33 height 19
click at [941, 403] on span "Laban" at bounding box center [945, 400] width 33 height 19
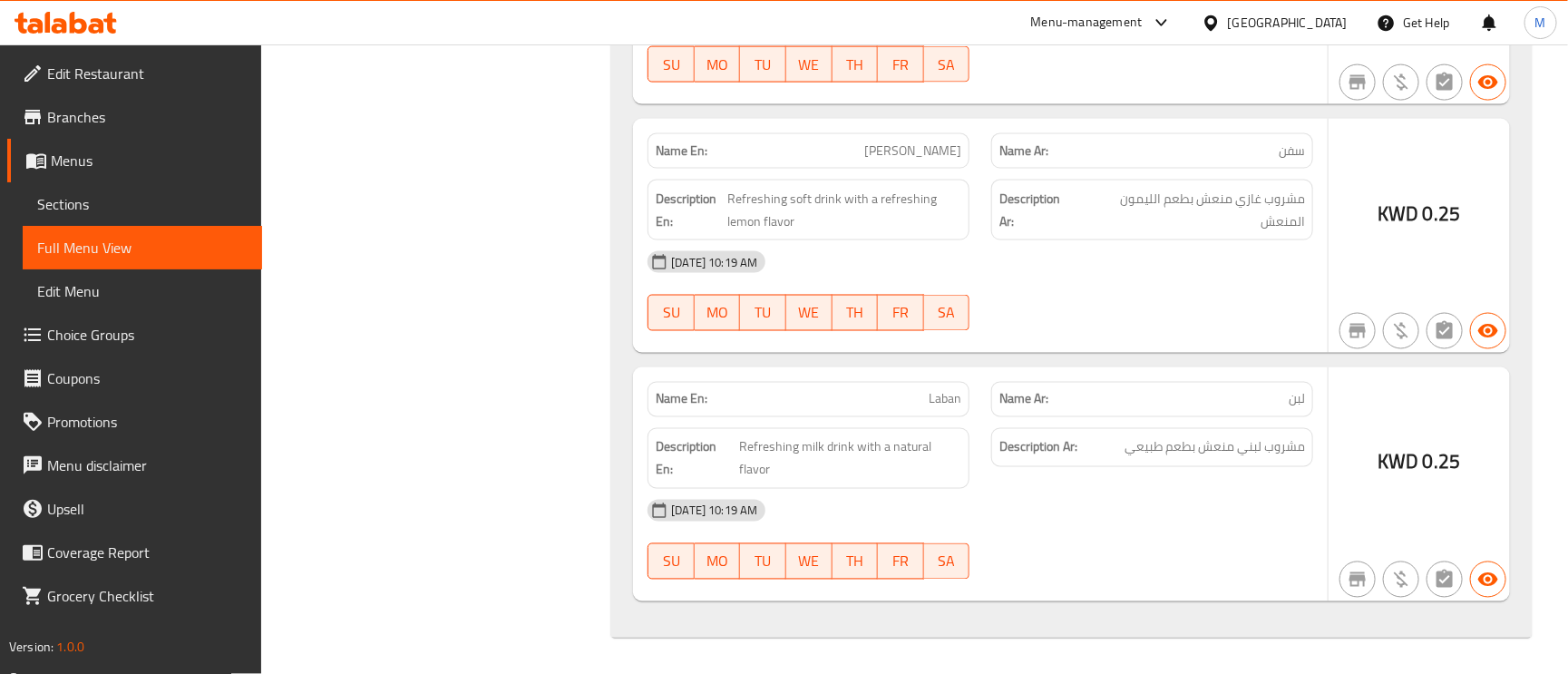
click at [941, 403] on span "Laban" at bounding box center [945, 400] width 33 height 19
click at [931, 399] on span "Laban" at bounding box center [945, 400] width 33 height 19
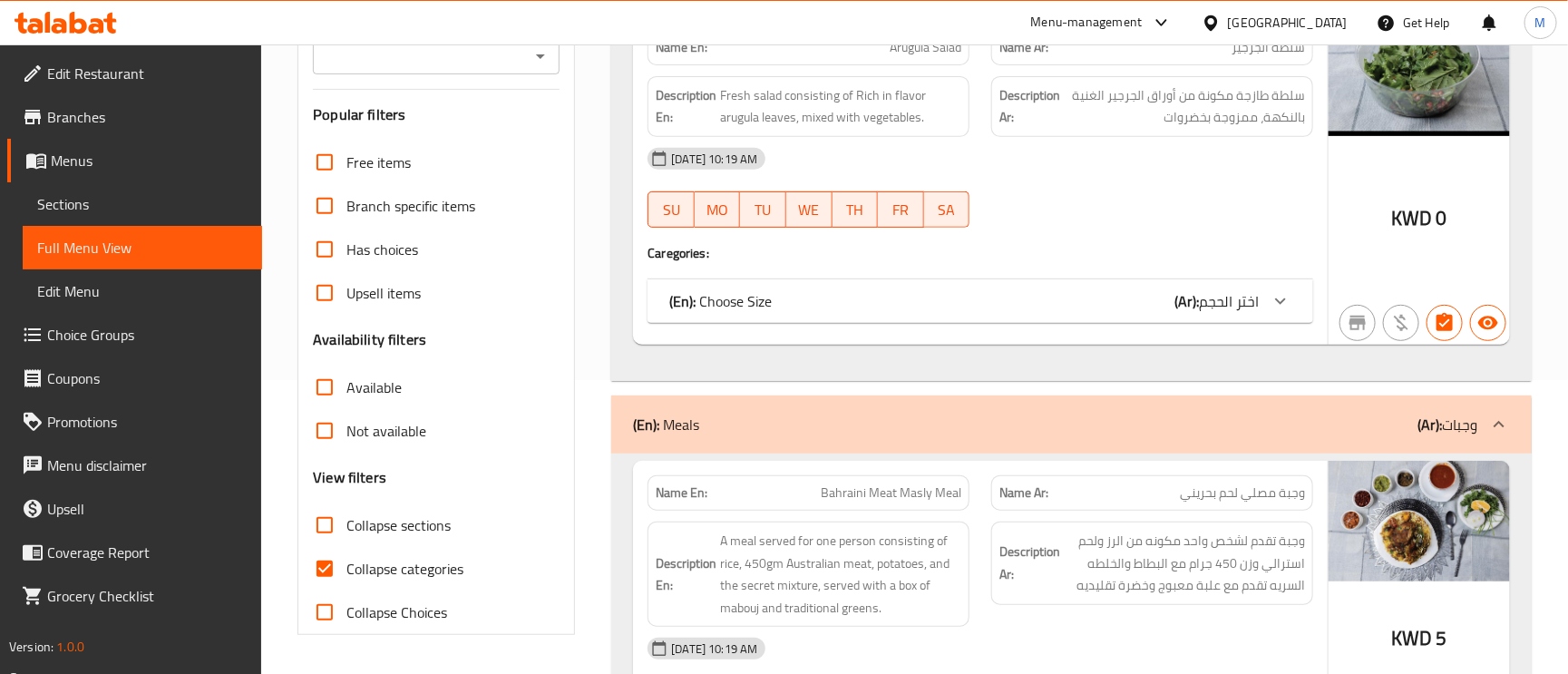
scroll to position [408, 0]
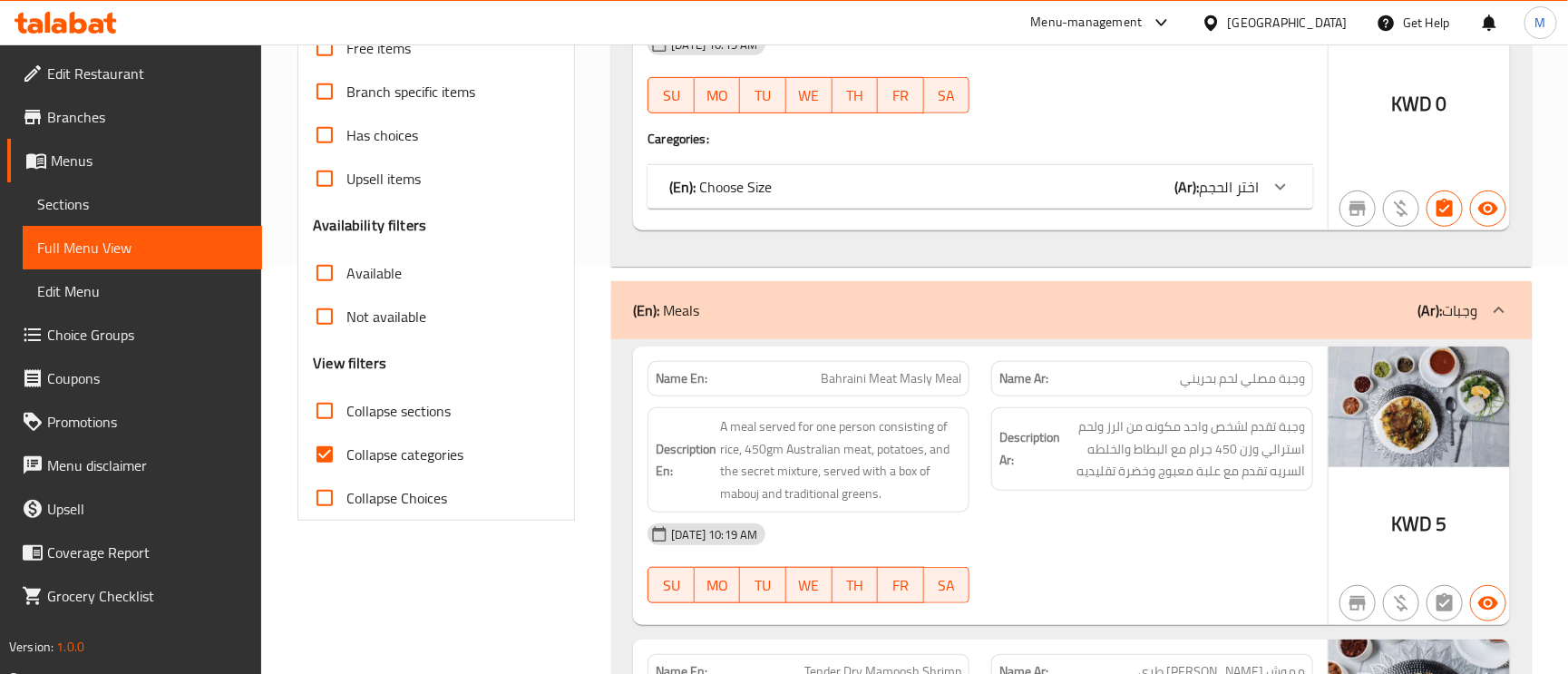
click at [314, 456] on input "Collapse categories" at bounding box center [324, 454] width 43 height 43
checkbox input "false"
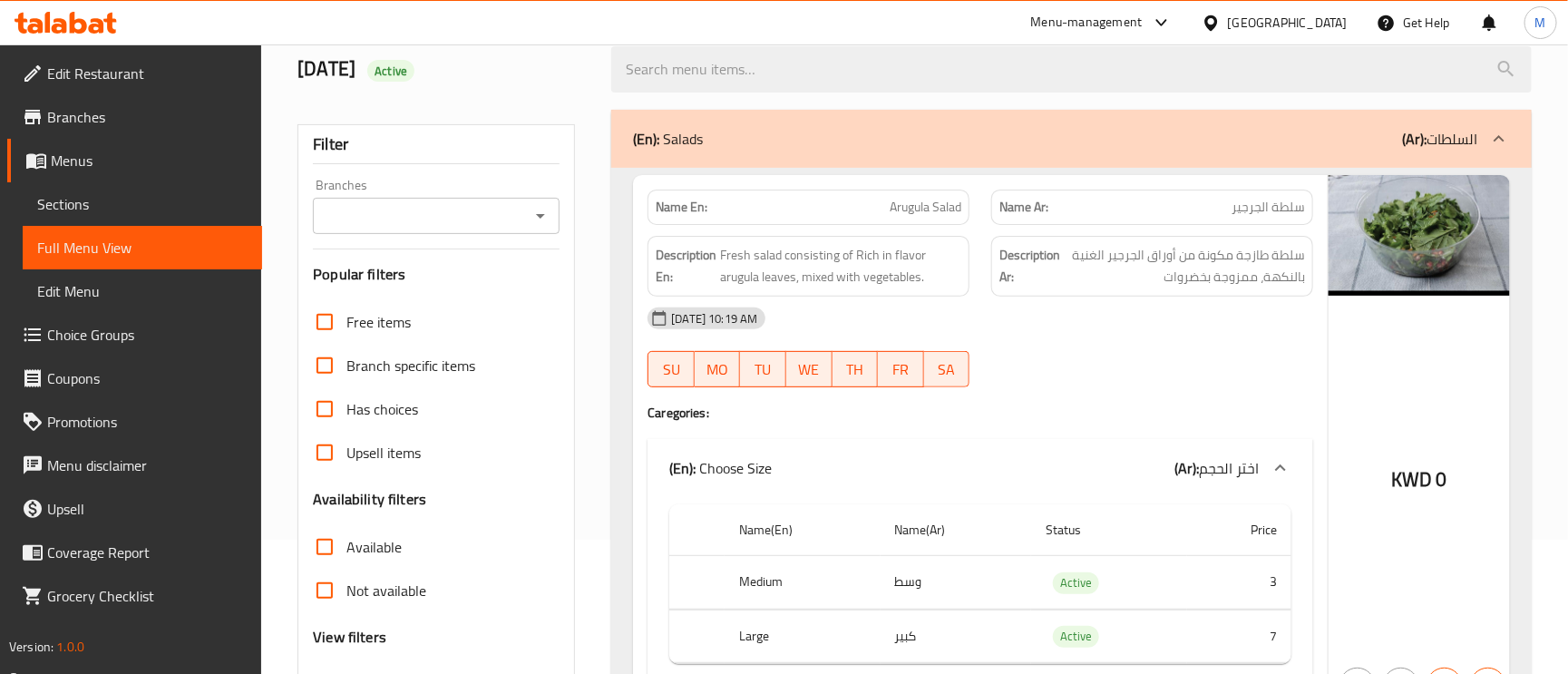
scroll to position [0, 0]
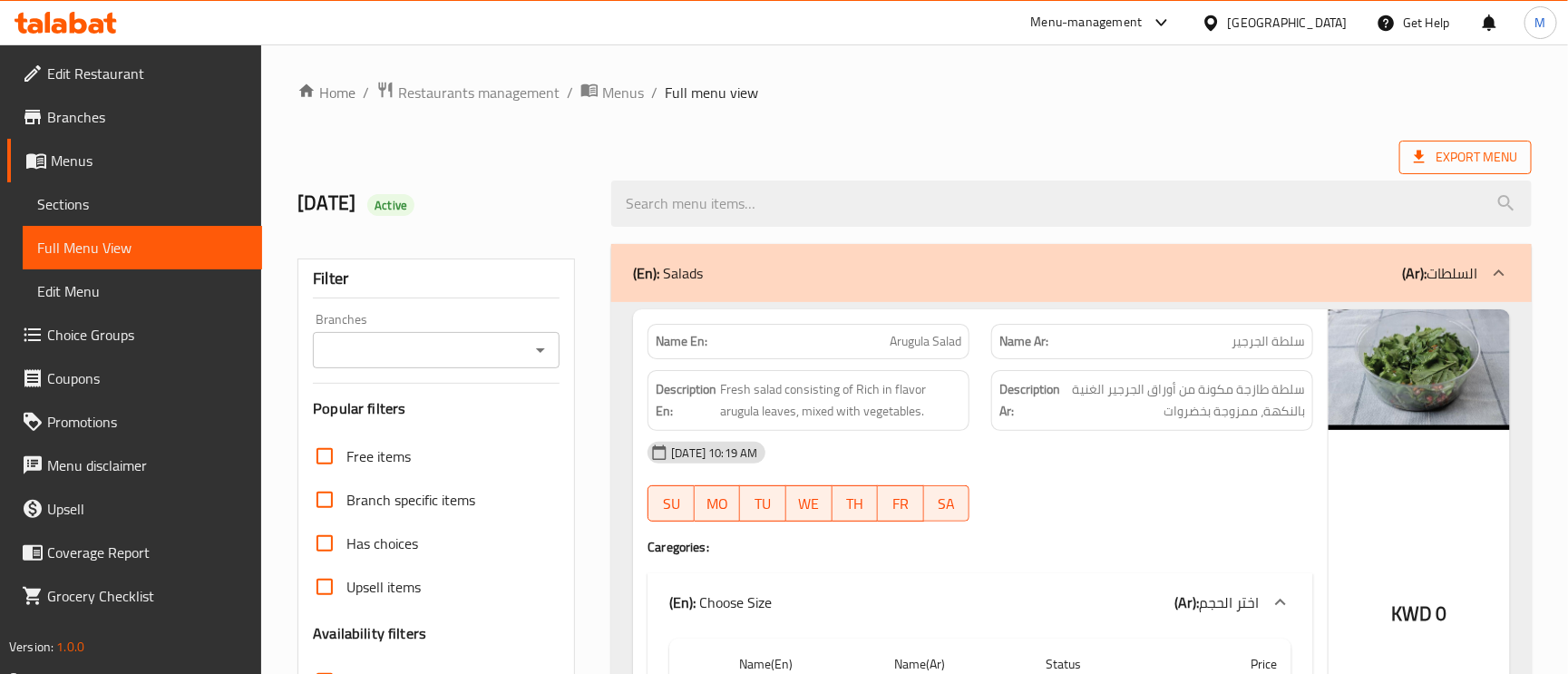
click at [1478, 157] on span "Export Menu" at bounding box center [1466, 157] width 103 height 23
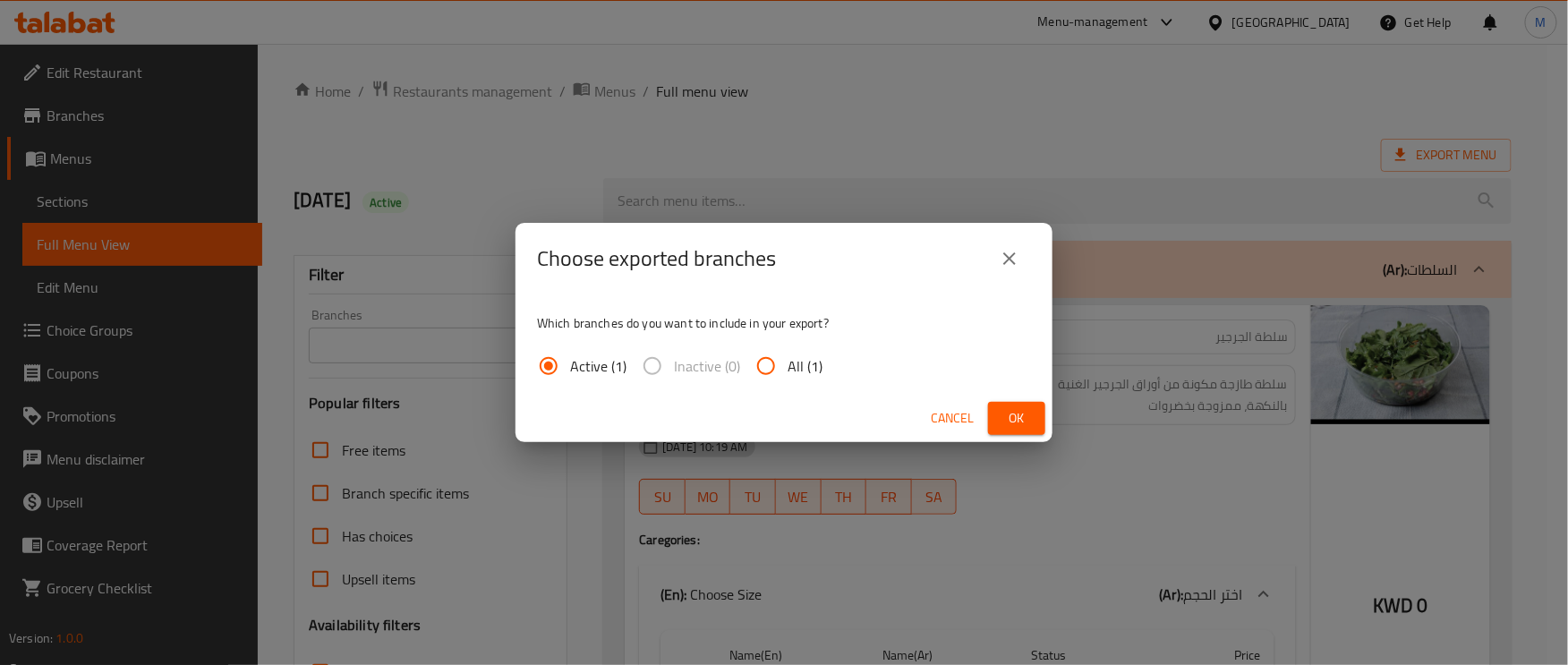
click at [763, 359] on input "All (1)" at bounding box center [766, 365] width 43 height 43
radio input "true"
click at [1015, 418] on span "Ok" at bounding box center [1017, 418] width 29 height 22
